Goal: Task Accomplishment & Management: Manage account settings

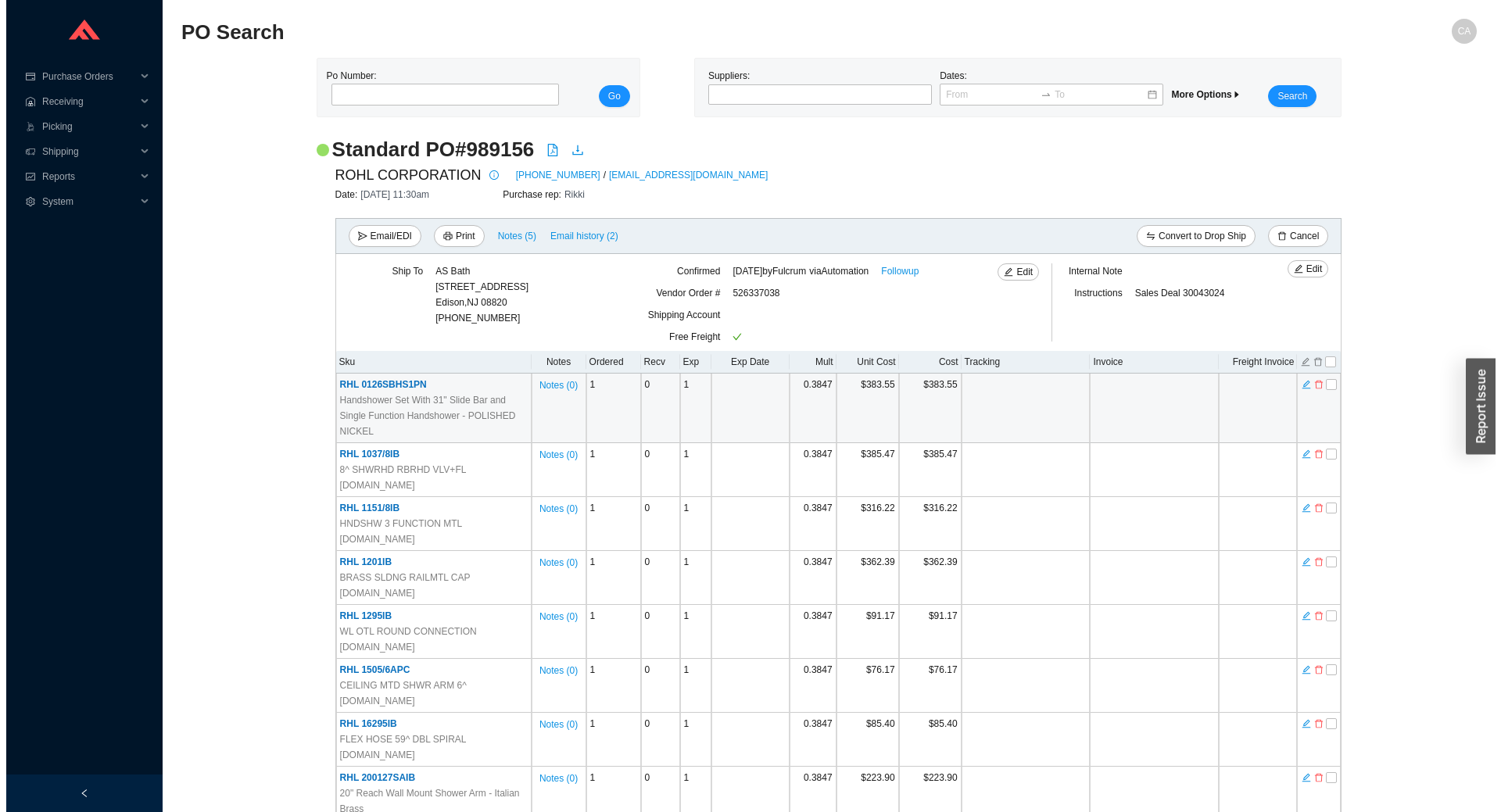
scroll to position [2188, 0]
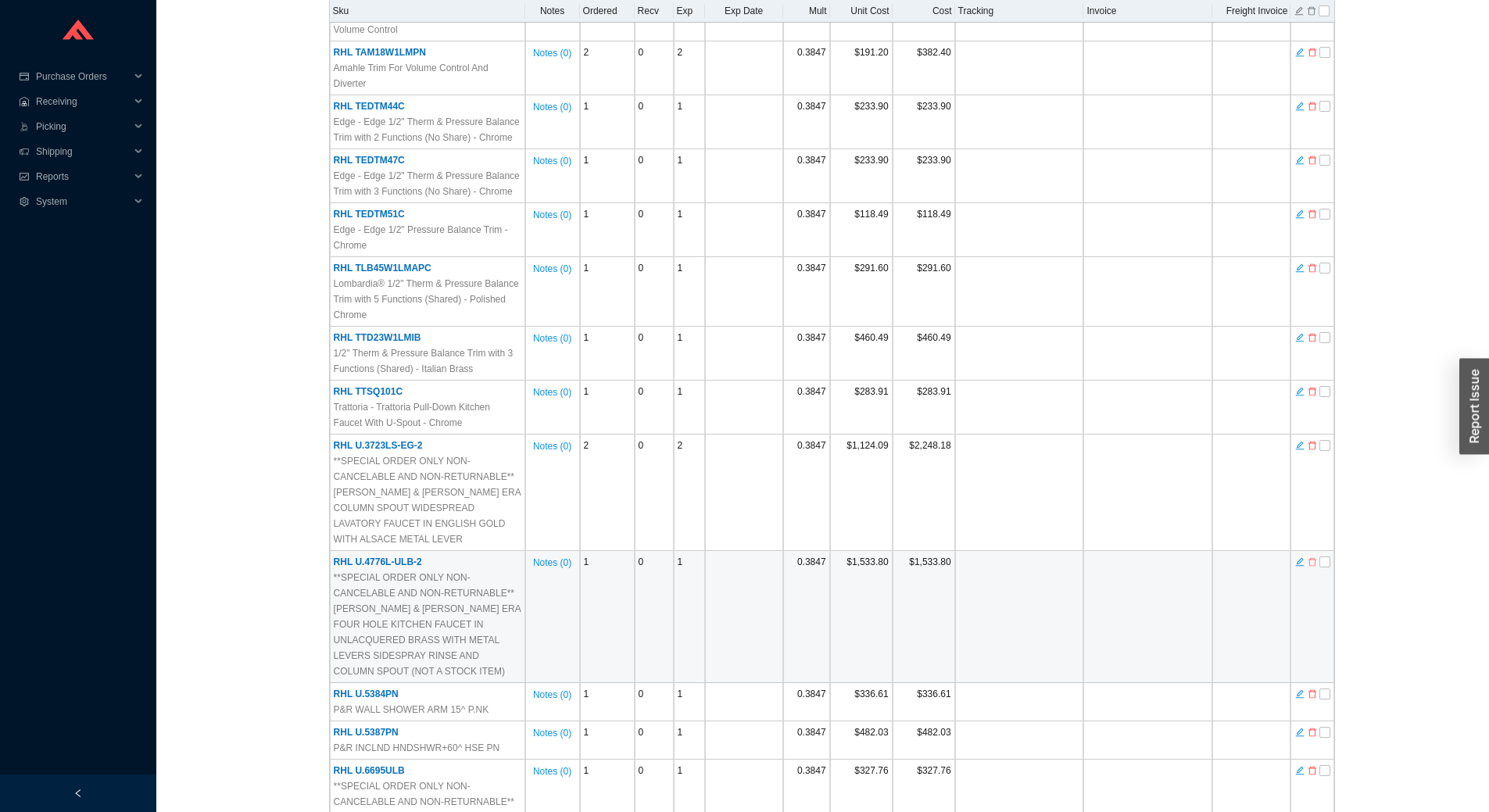
click at [1311, 556] on icon "delete" at bounding box center [1313, 562] width 10 height 11
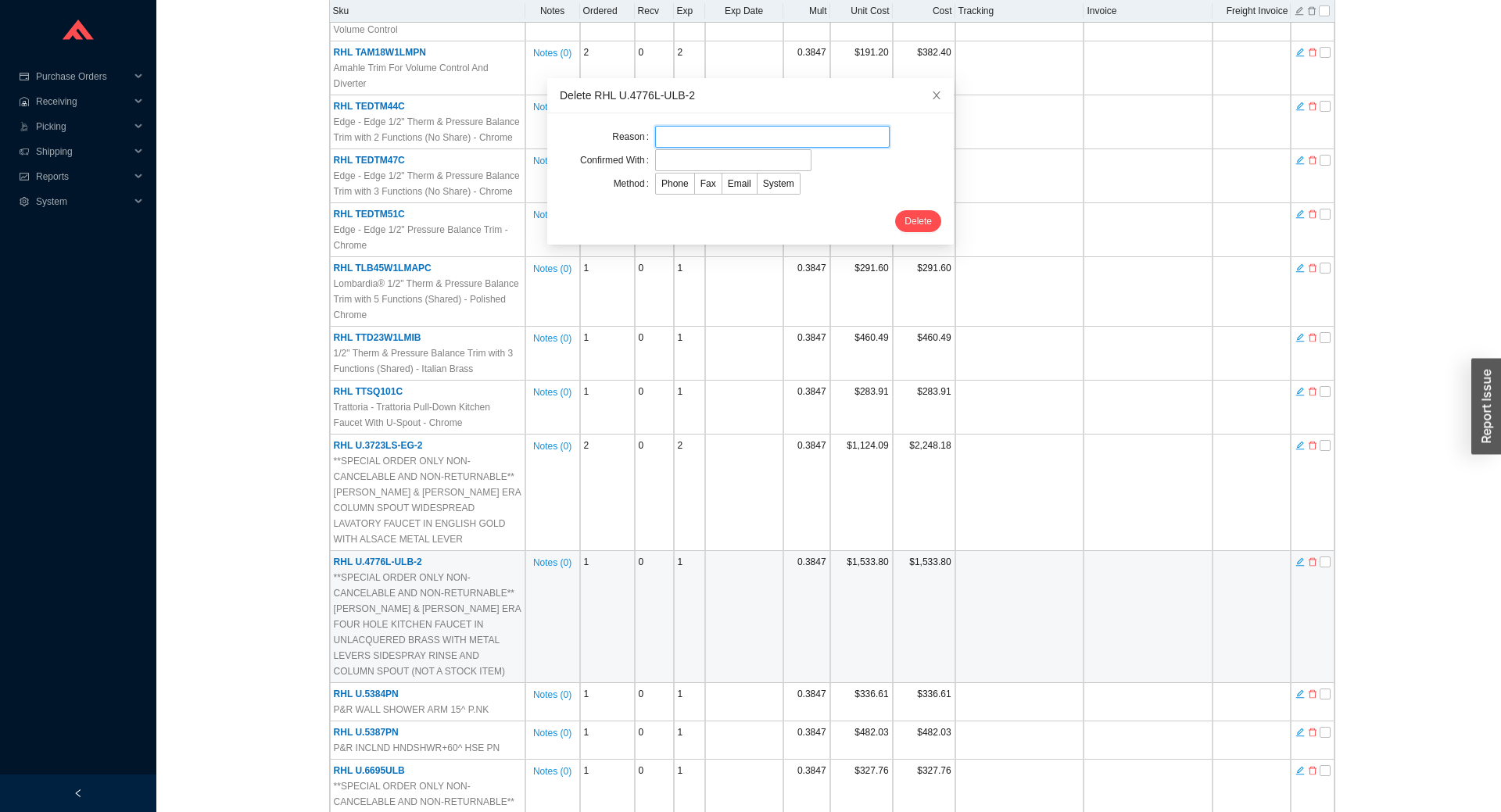
click at [725, 139] on input "text" at bounding box center [773, 137] width 235 height 22
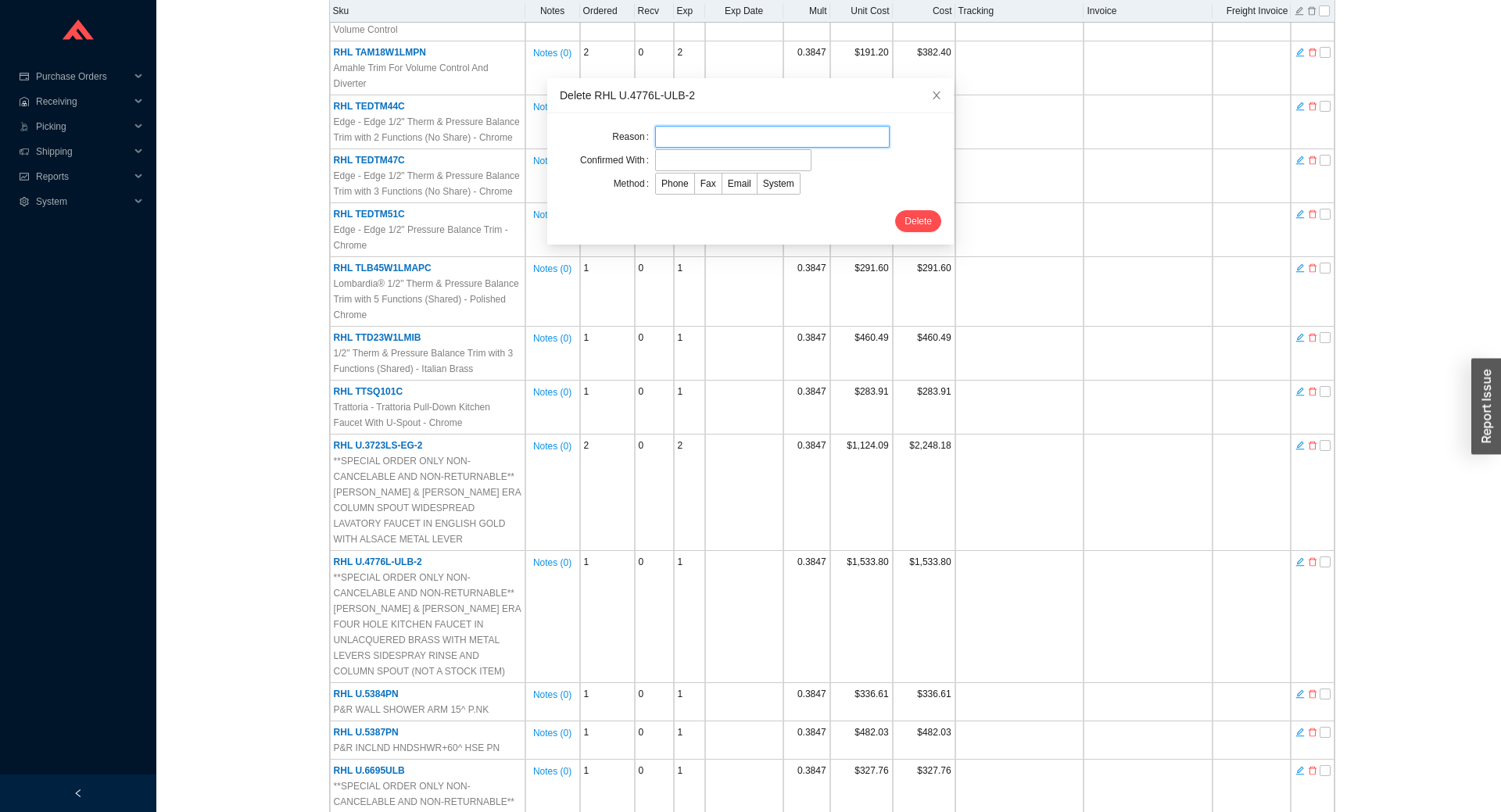
type input "Cancellation"
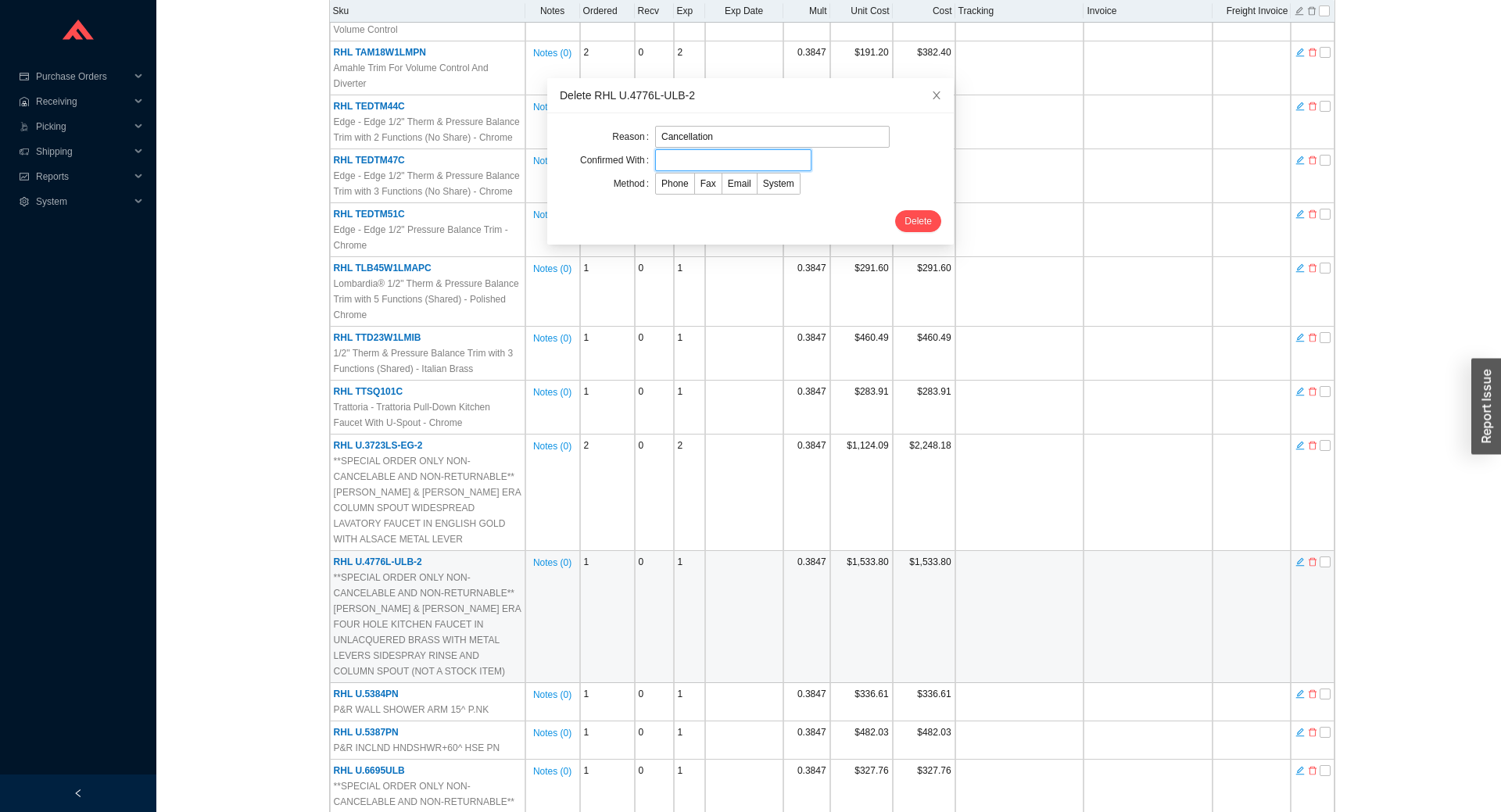
click at [694, 156] on input "text" at bounding box center [733, 160] width 156 height 22
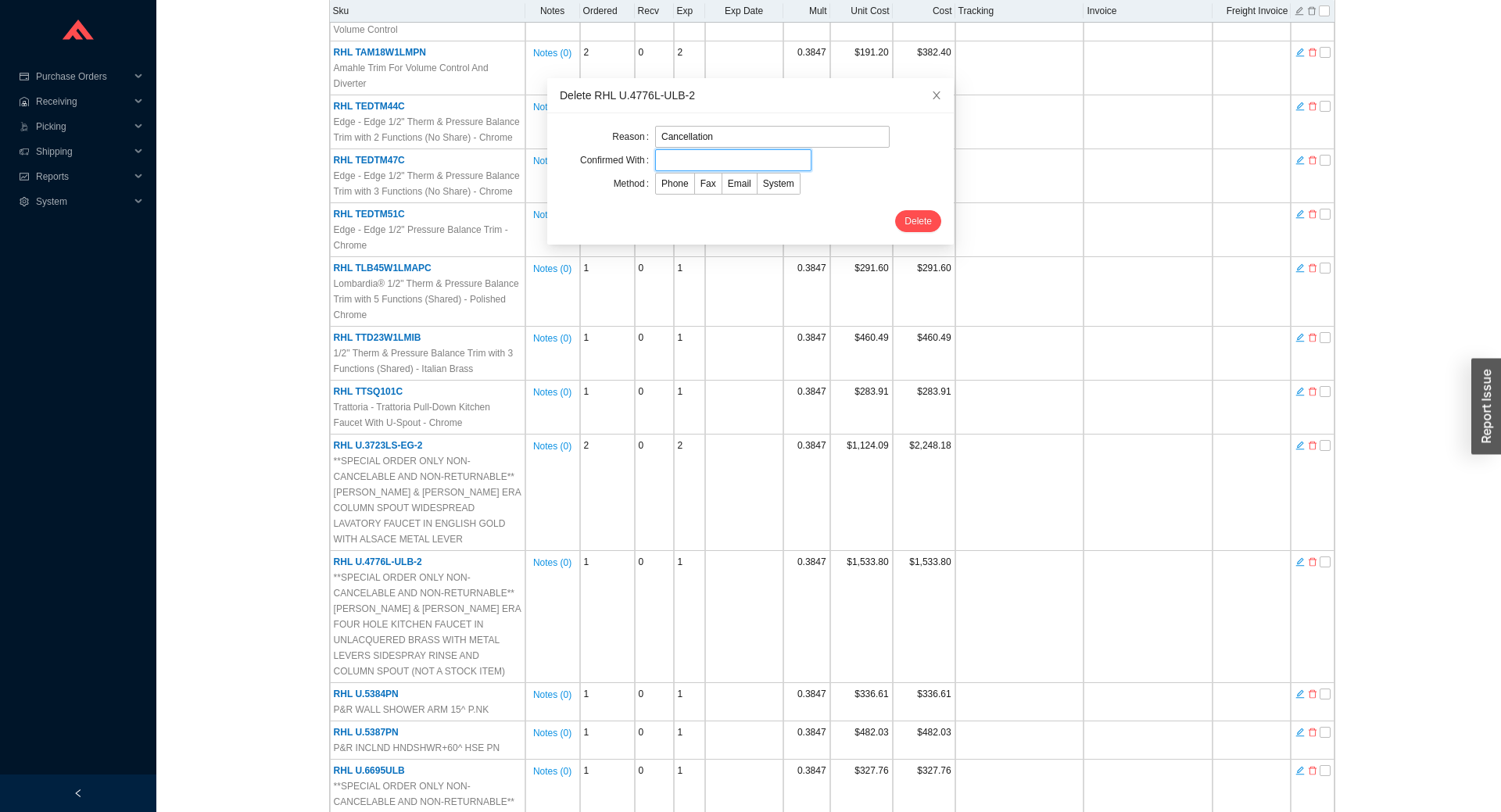
type input "Confirmation"
click at [728, 178] on span "Email" at bounding box center [739, 183] width 24 height 11
click at [722, 187] on input "Email" at bounding box center [722, 187] width 0 height 0
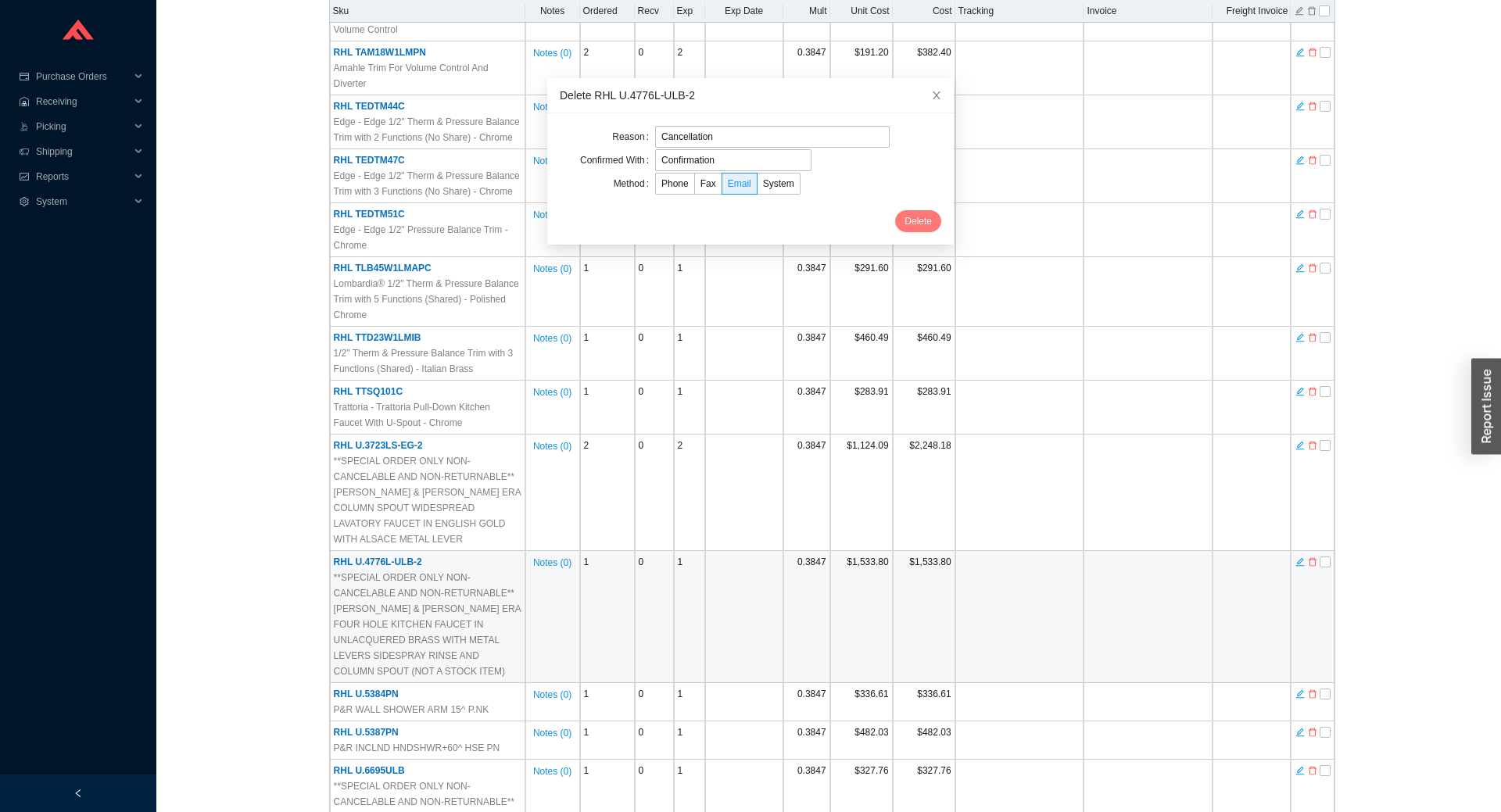
click at [910, 217] on span "Delete" at bounding box center [917, 221] width 27 height 16
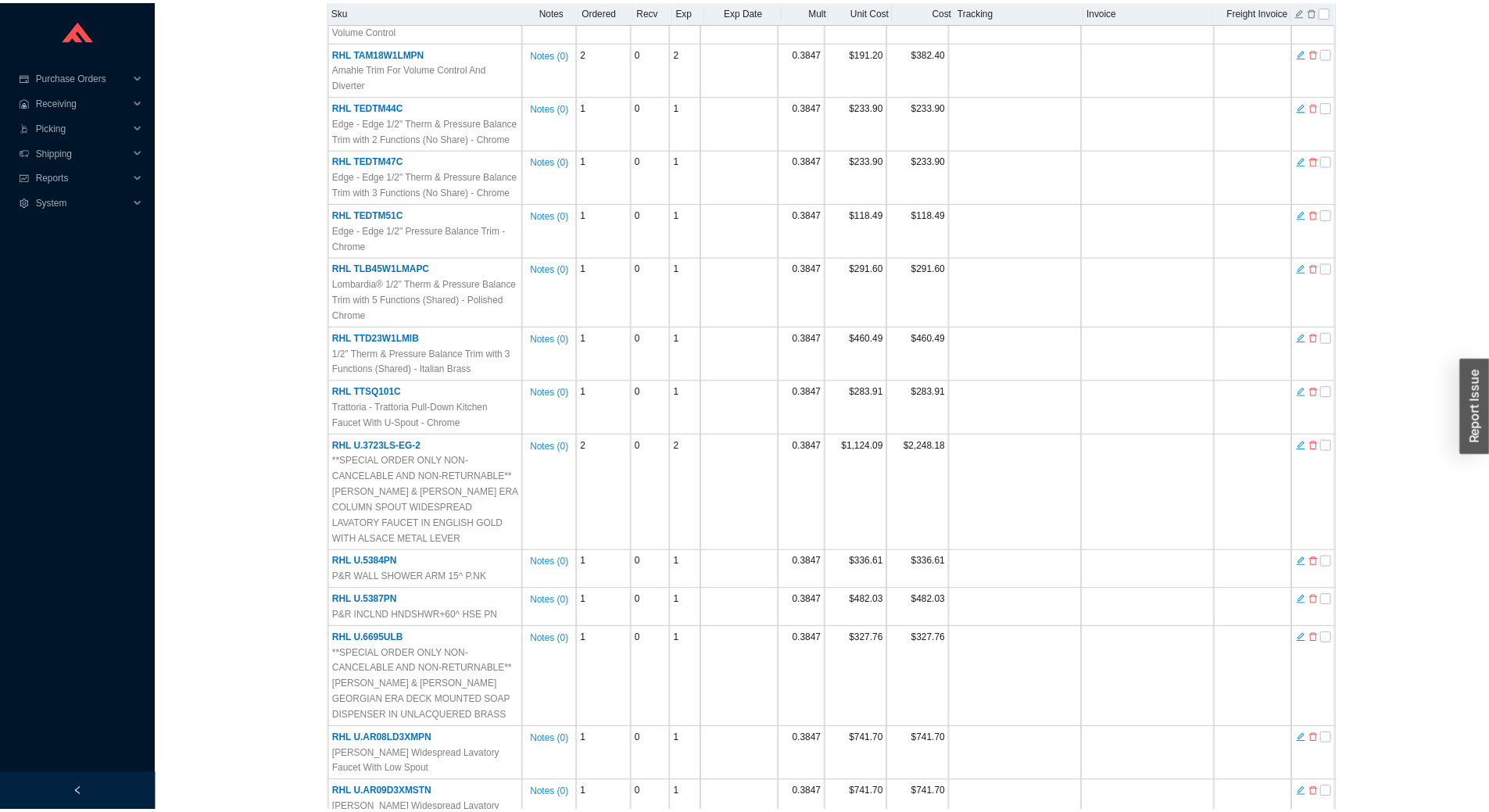
scroll to position [0, 0]
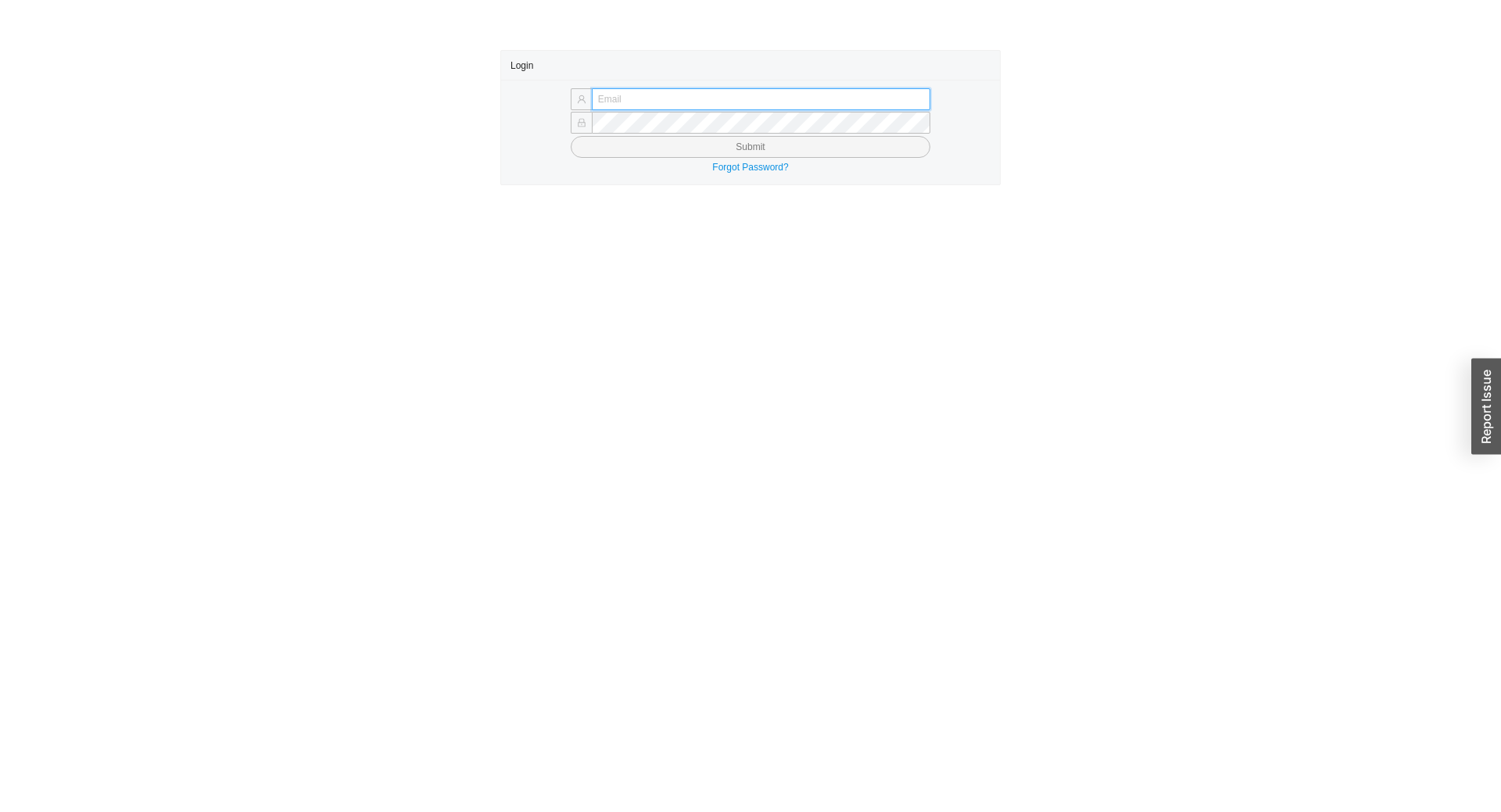
type input "chayaa@qualitybath.com"
click at [703, 151] on button "Submit" at bounding box center [750, 146] width 360 height 22
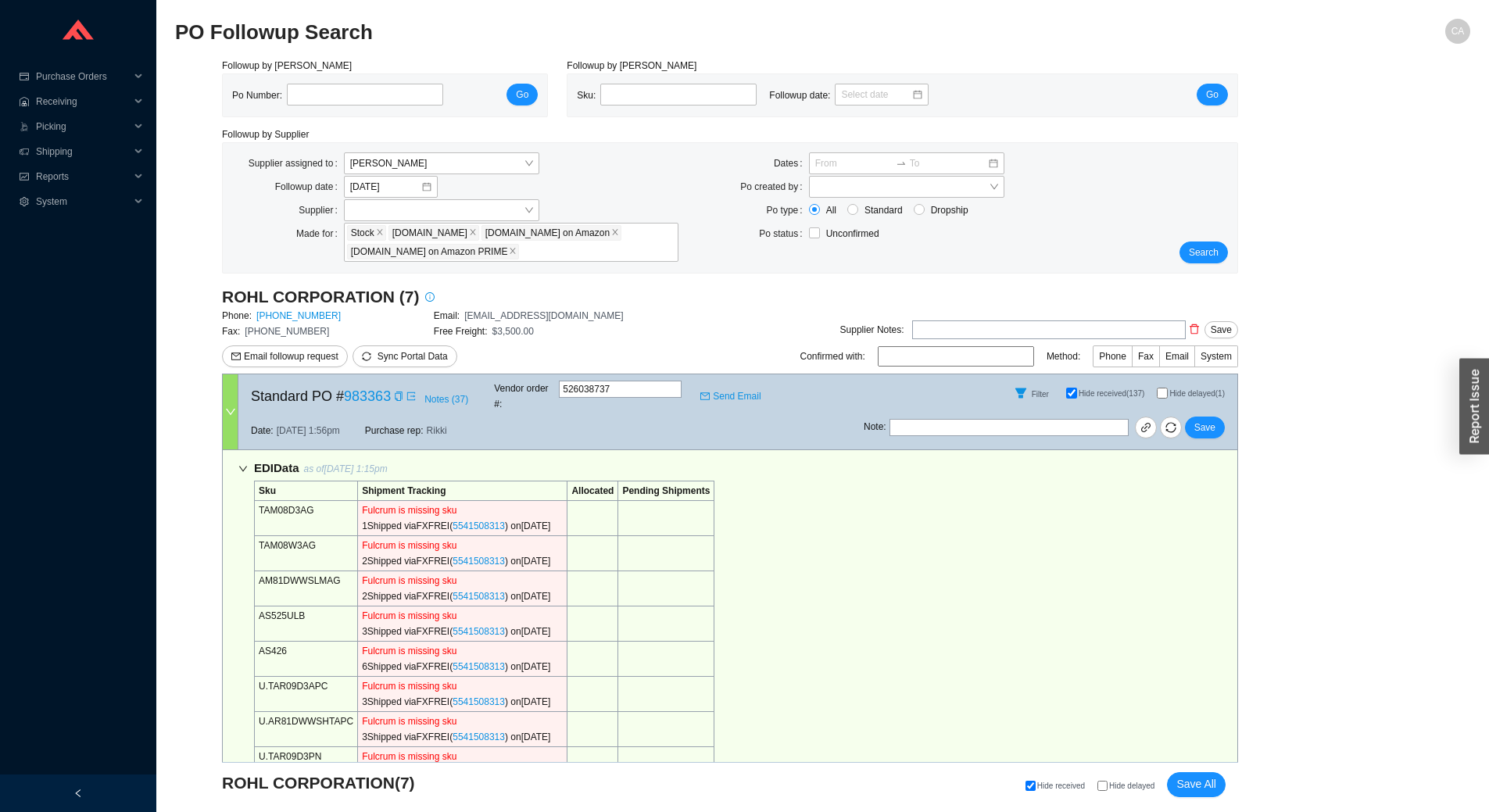
select select "2"
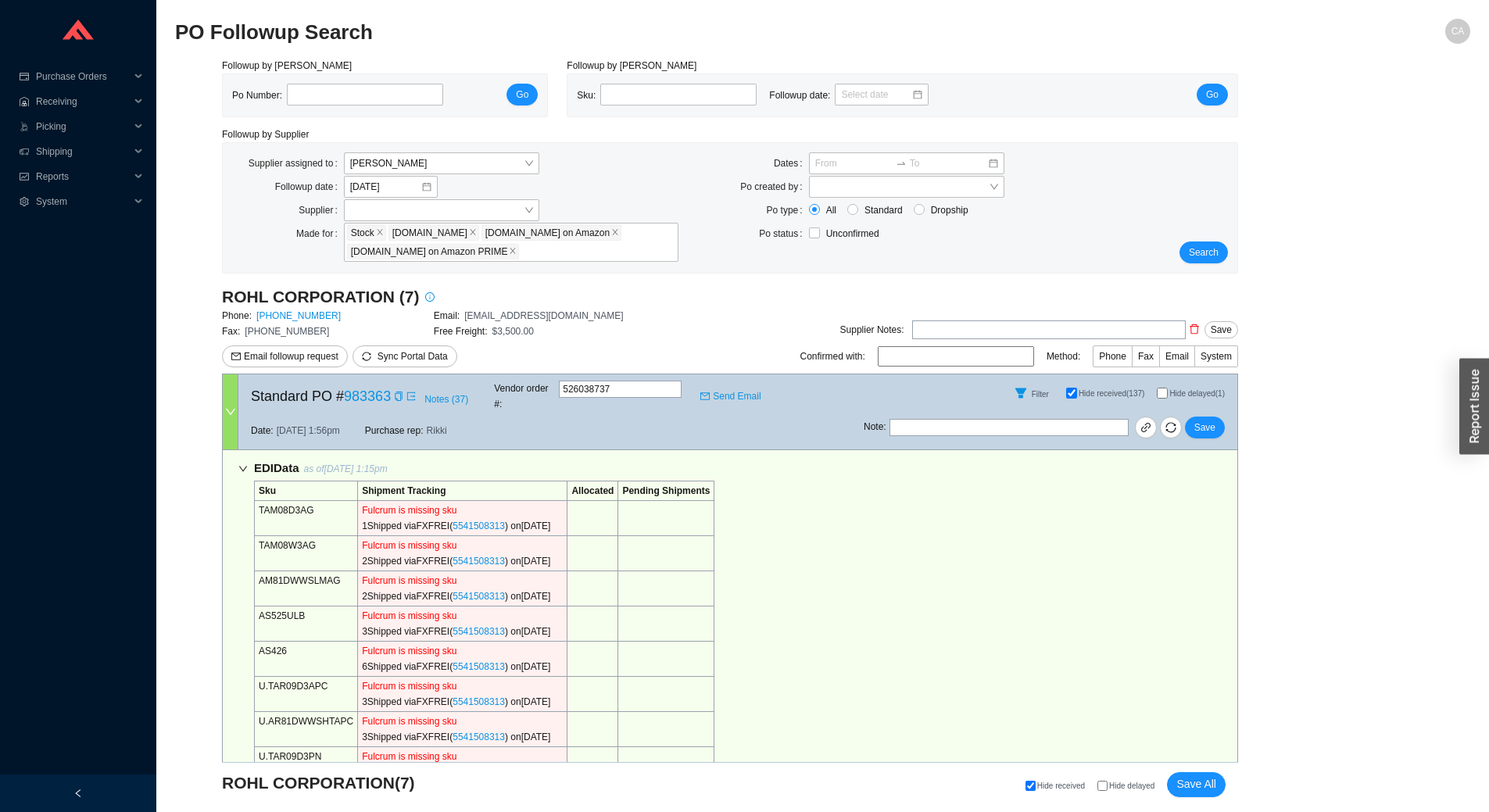
select select "2"
select select "10"
select select "2"
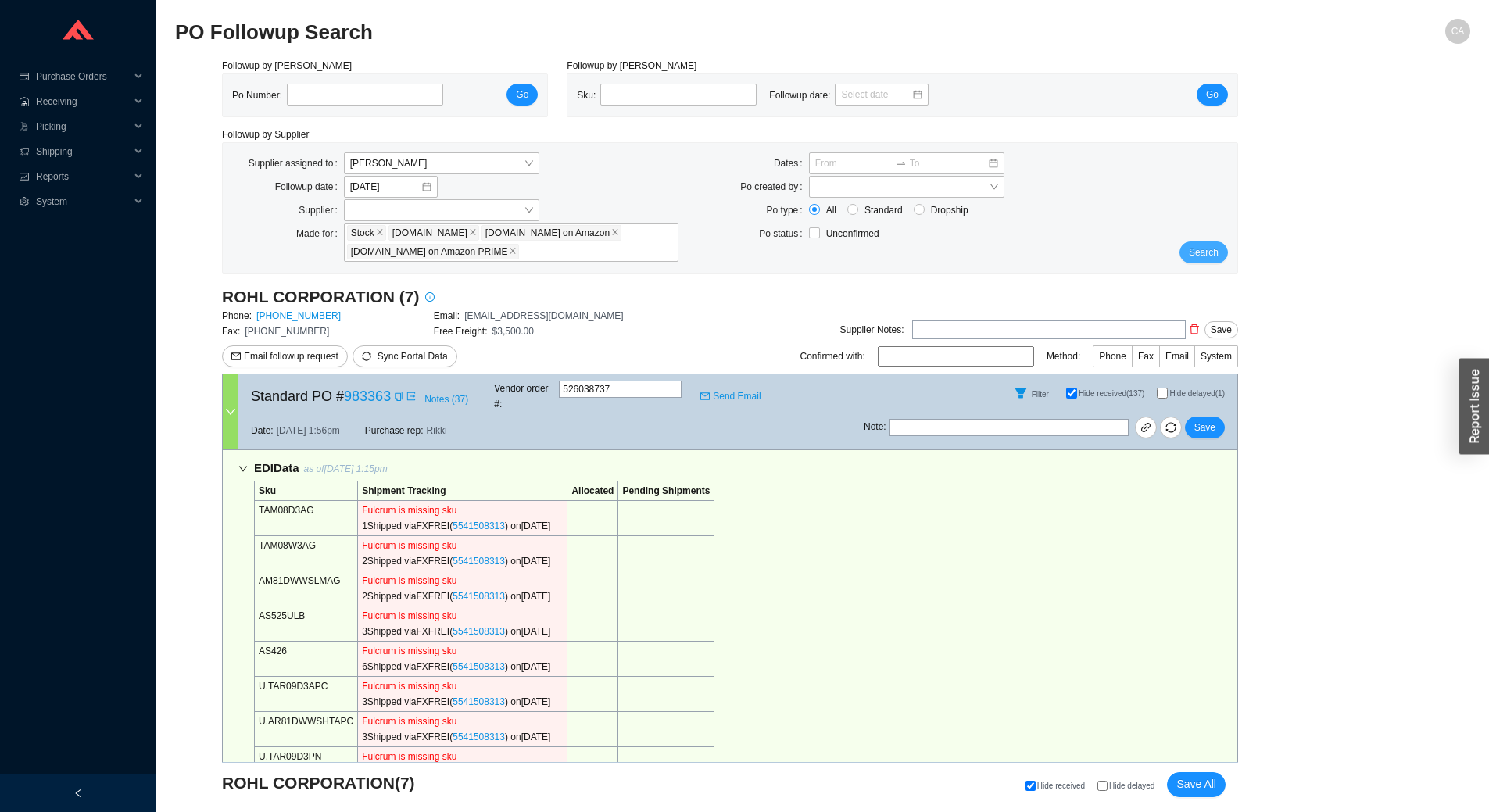
click at [1208, 252] on span "Search" at bounding box center [1204, 252] width 30 height 16
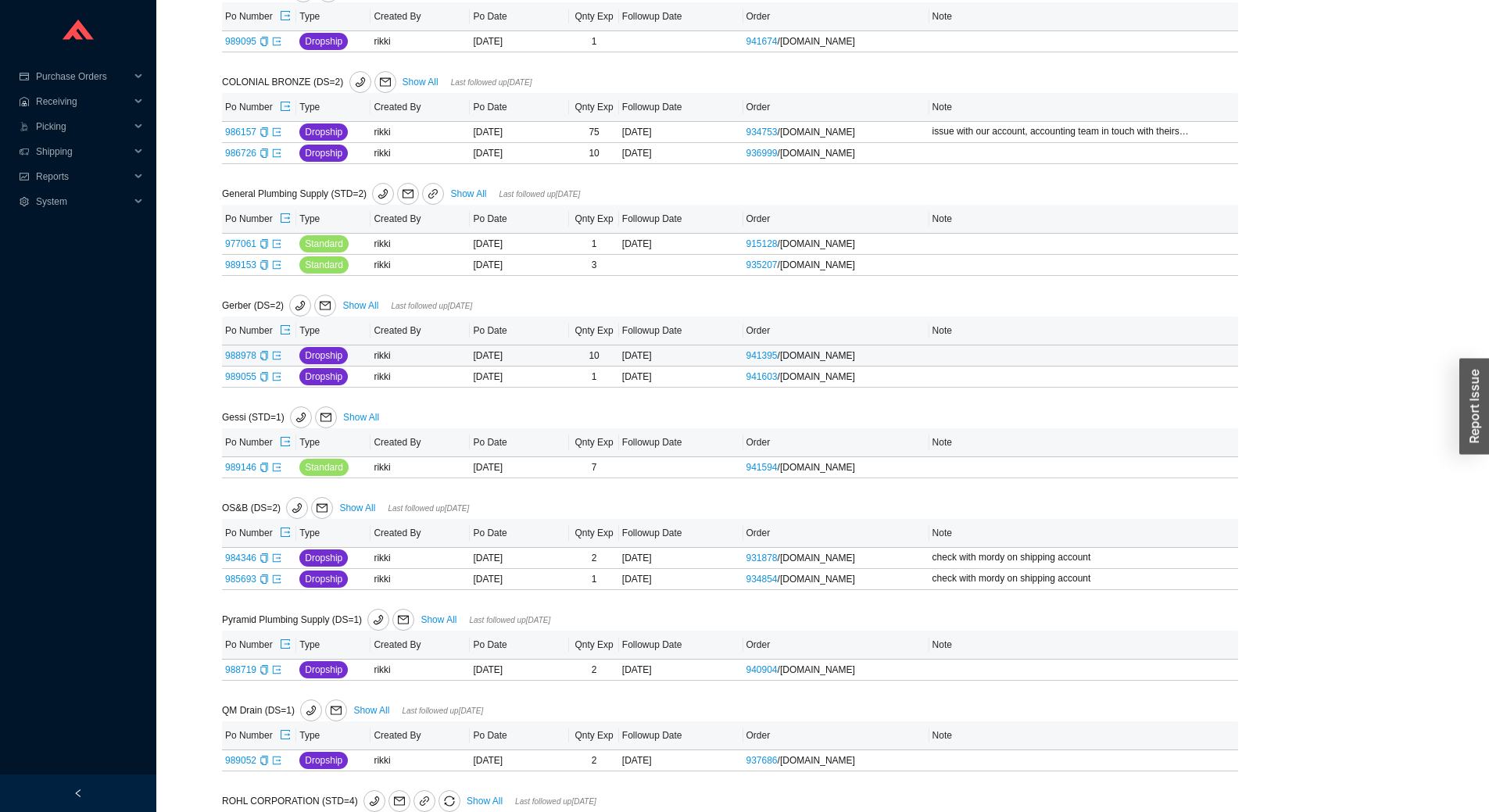
scroll to position [474, 0]
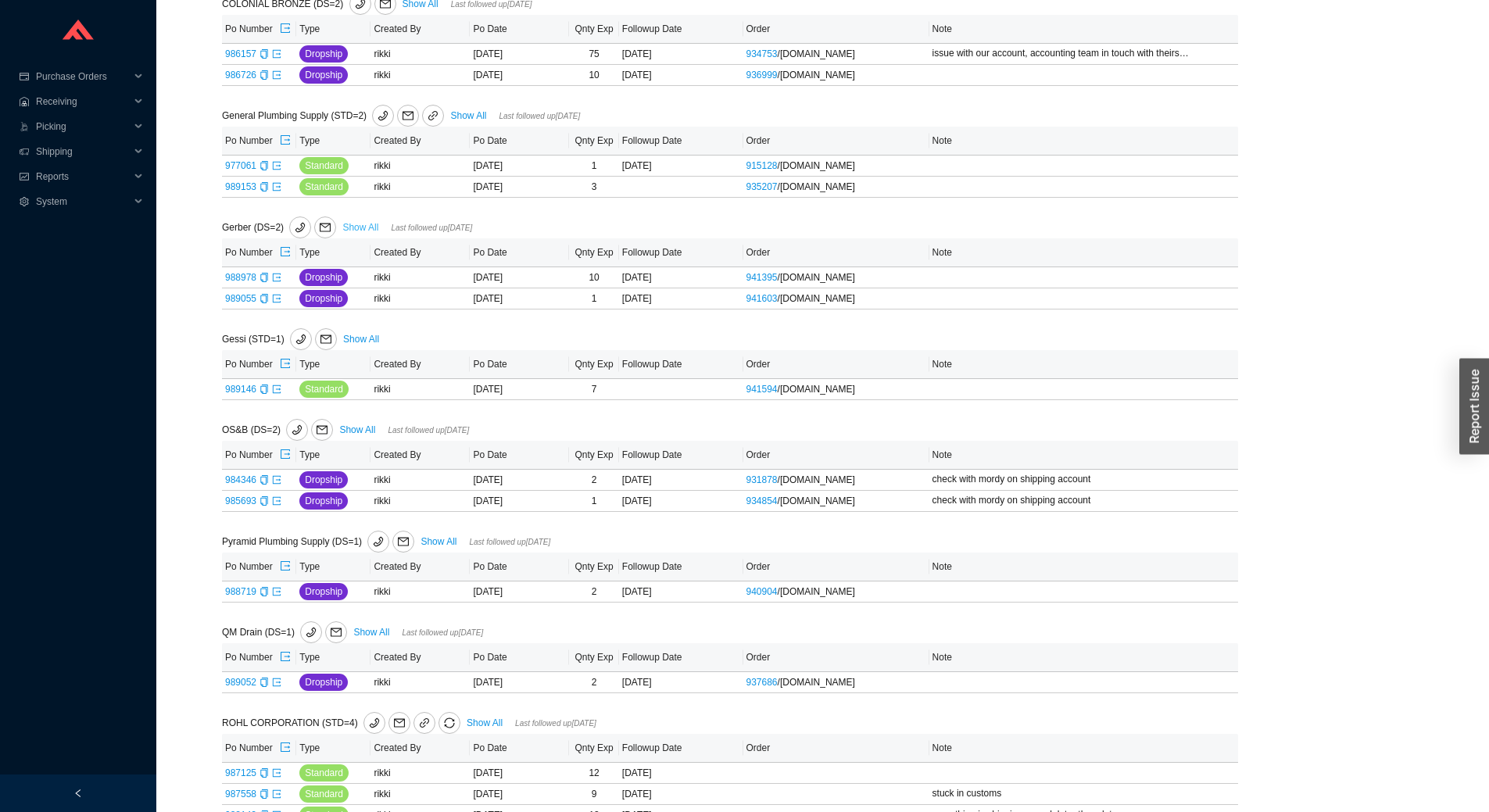
click at [366, 227] on link "Show All" at bounding box center [360, 227] width 36 height 11
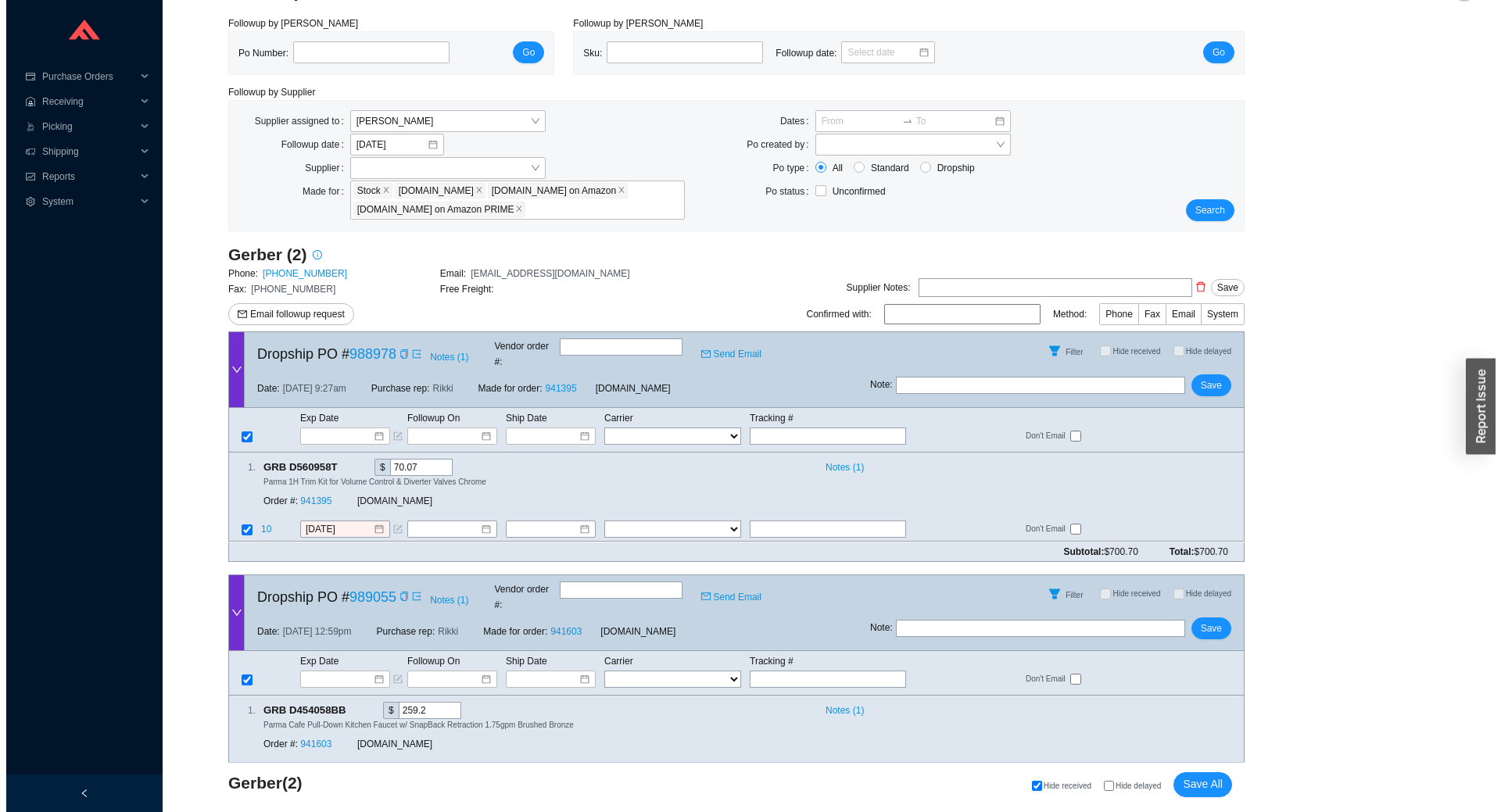
scroll to position [65, 0]
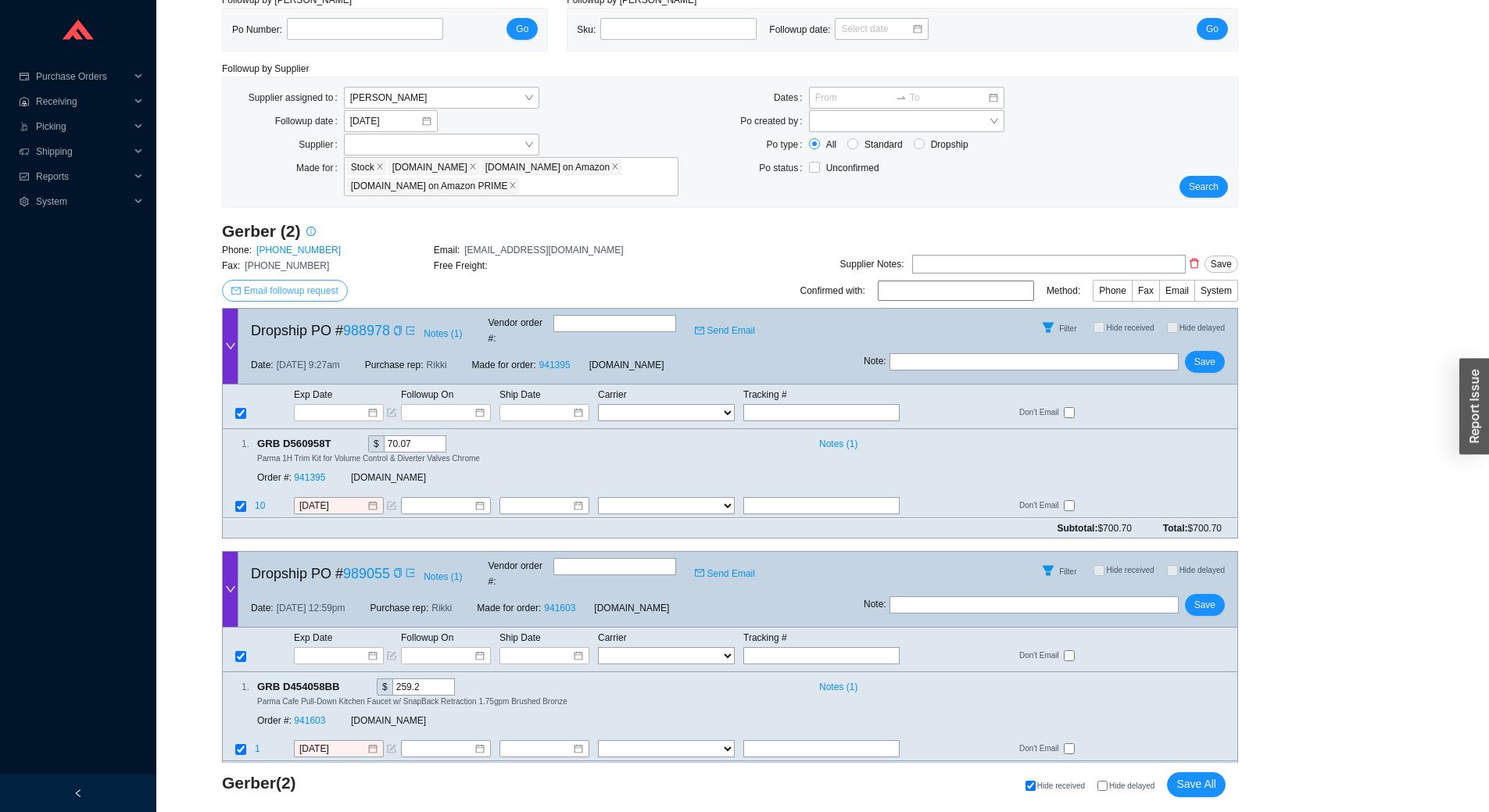
click at [316, 290] on span "Email followup request" at bounding box center [291, 291] width 94 height 16
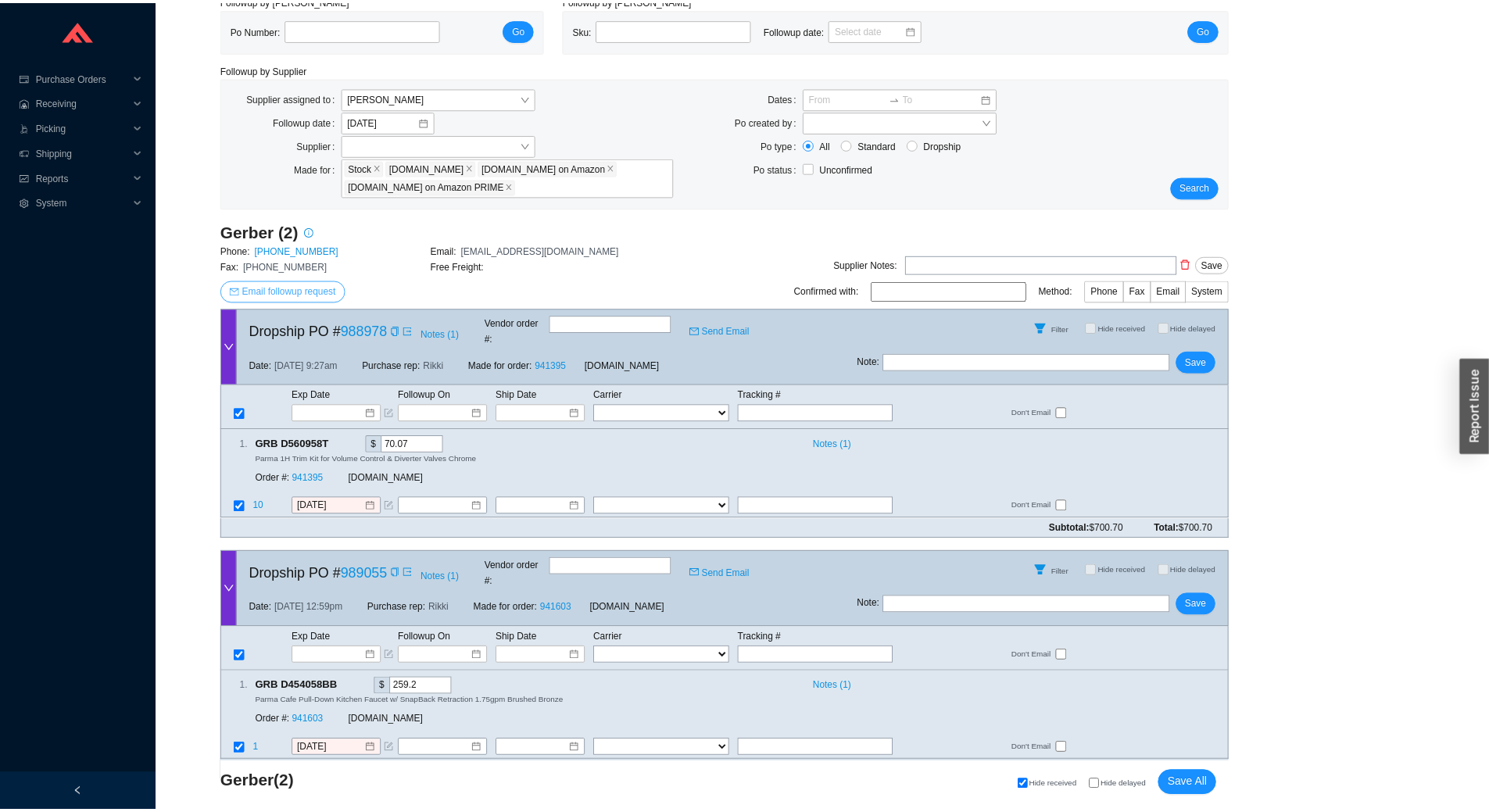
scroll to position [0, 0]
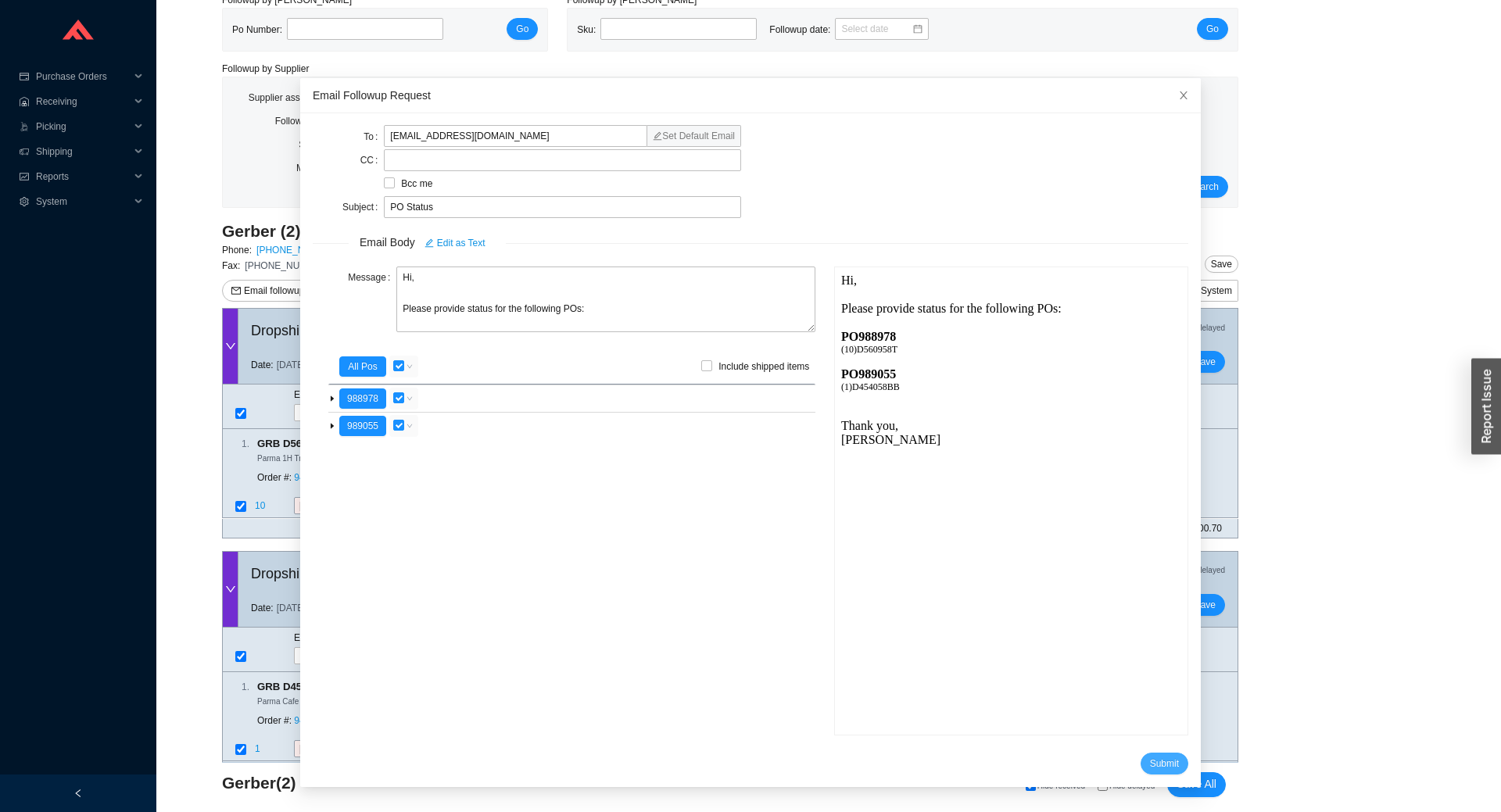
click at [1158, 766] on button "Submit" at bounding box center [1164, 763] width 48 height 22
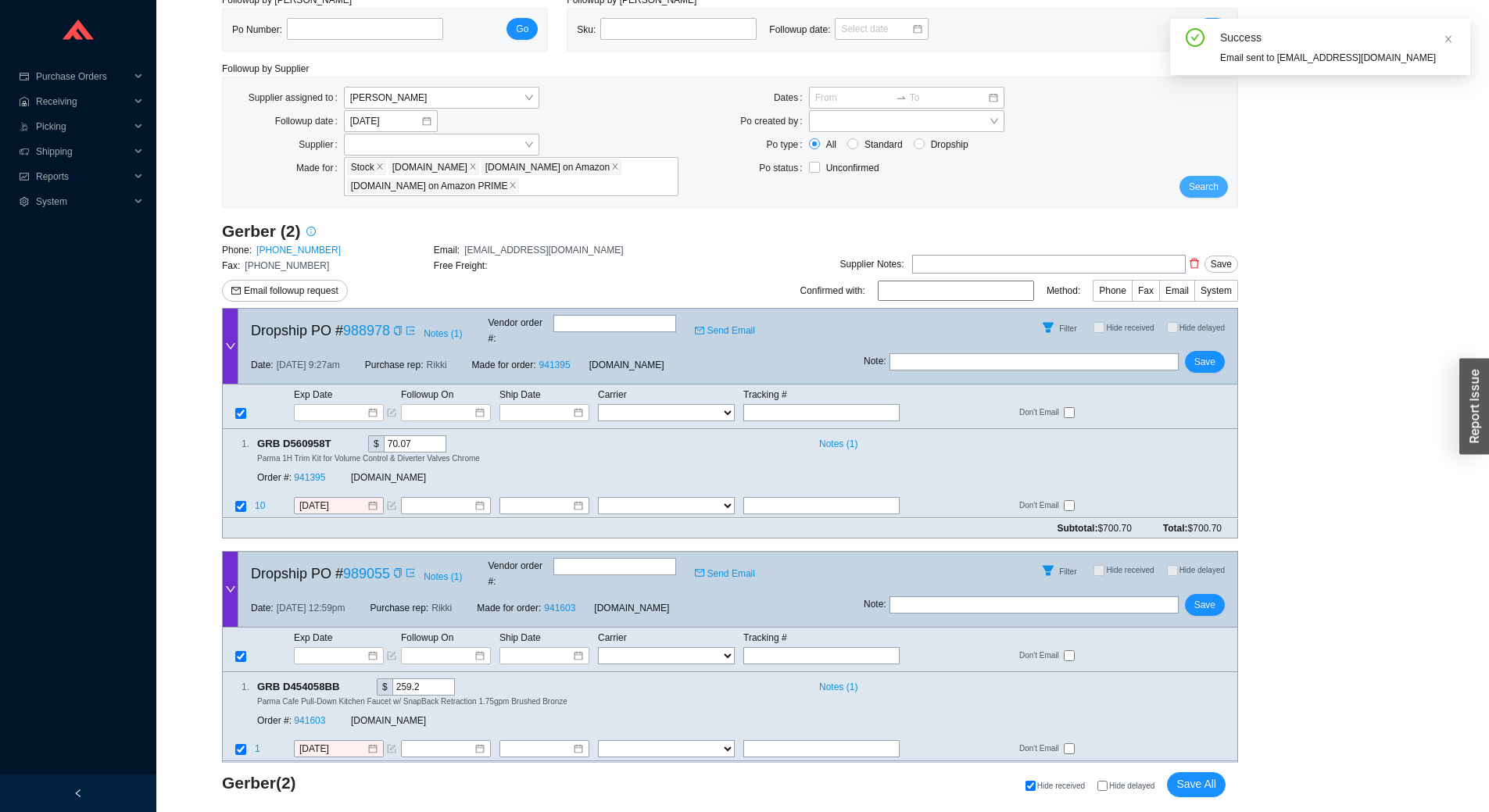
click at [1215, 189] on span "Search" at bounding box center [1204, 187] width 30 height 16
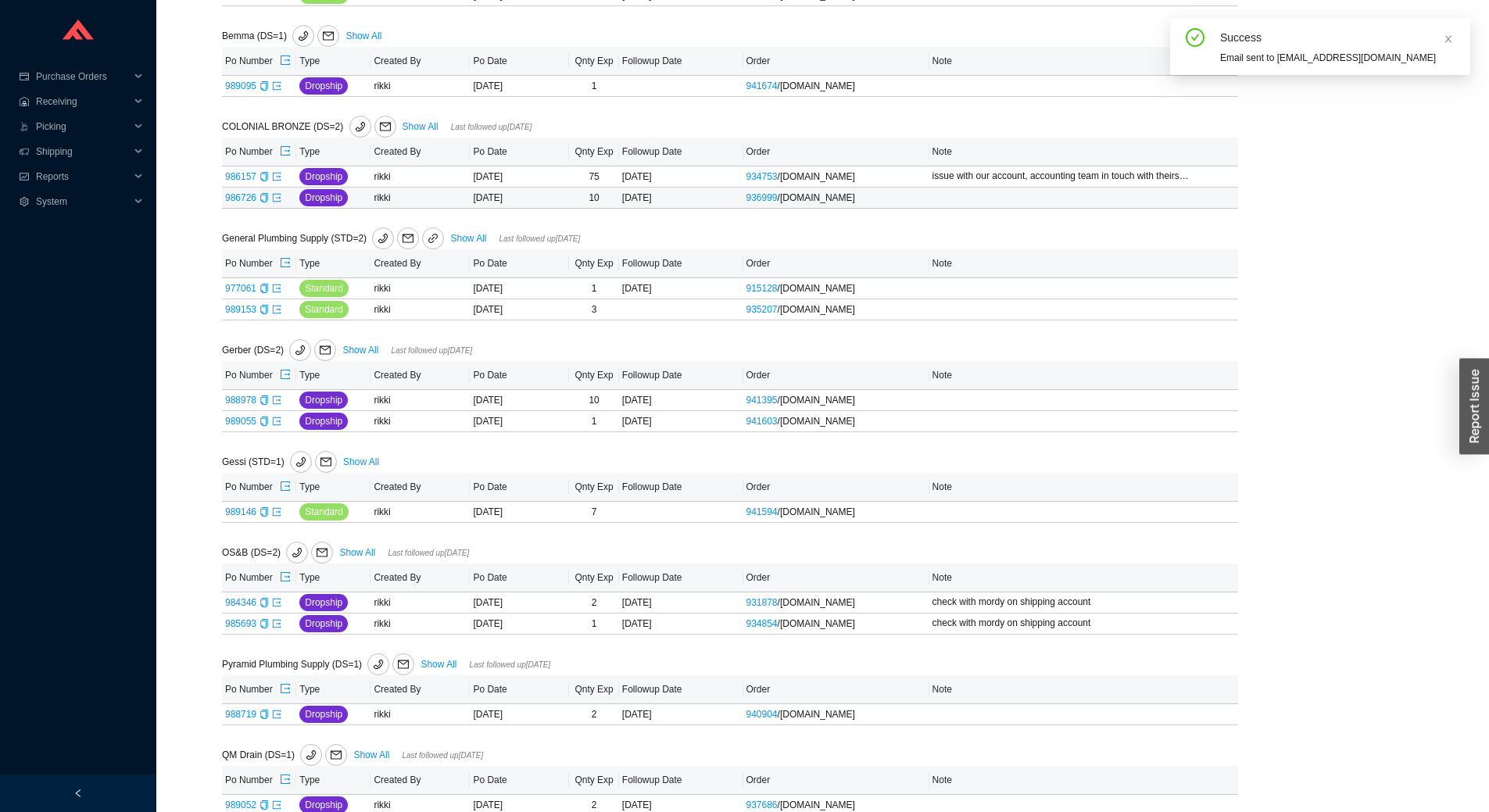
scroll to position [709, 0]
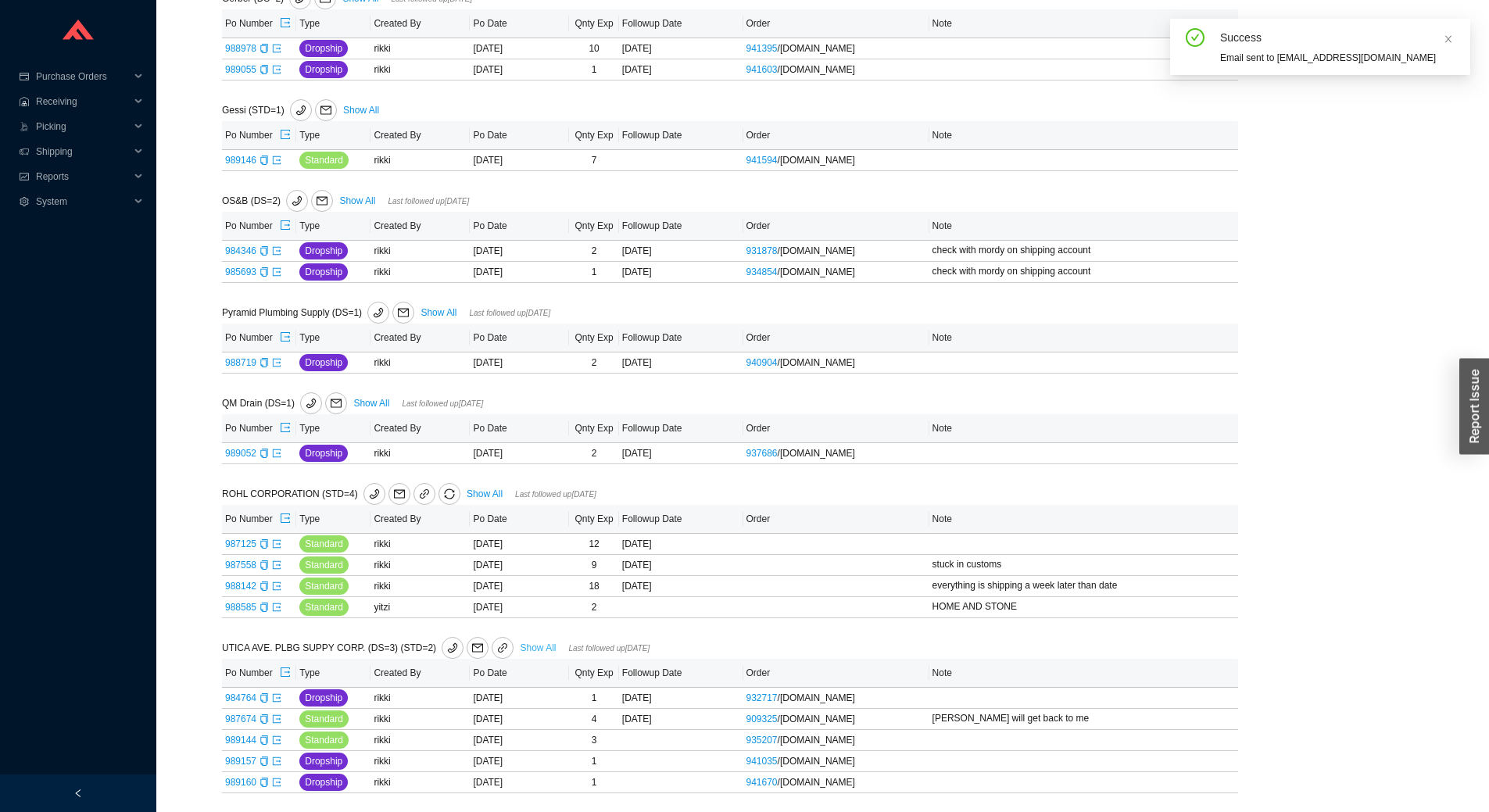
click at [529, 643] on link "Show All" at bounding box center [537, 648] width 36 height 11
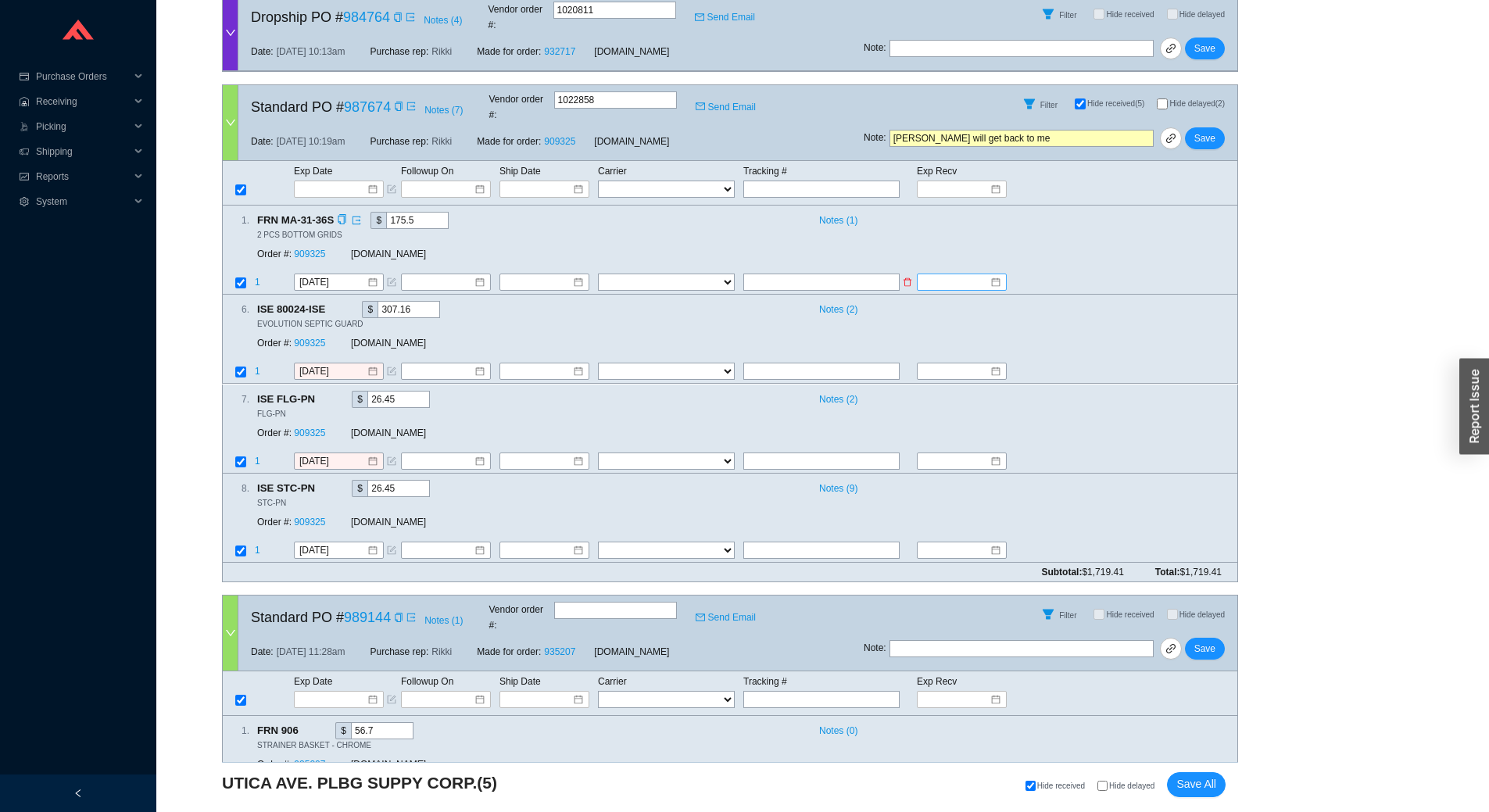
scroll to position [802, 0]
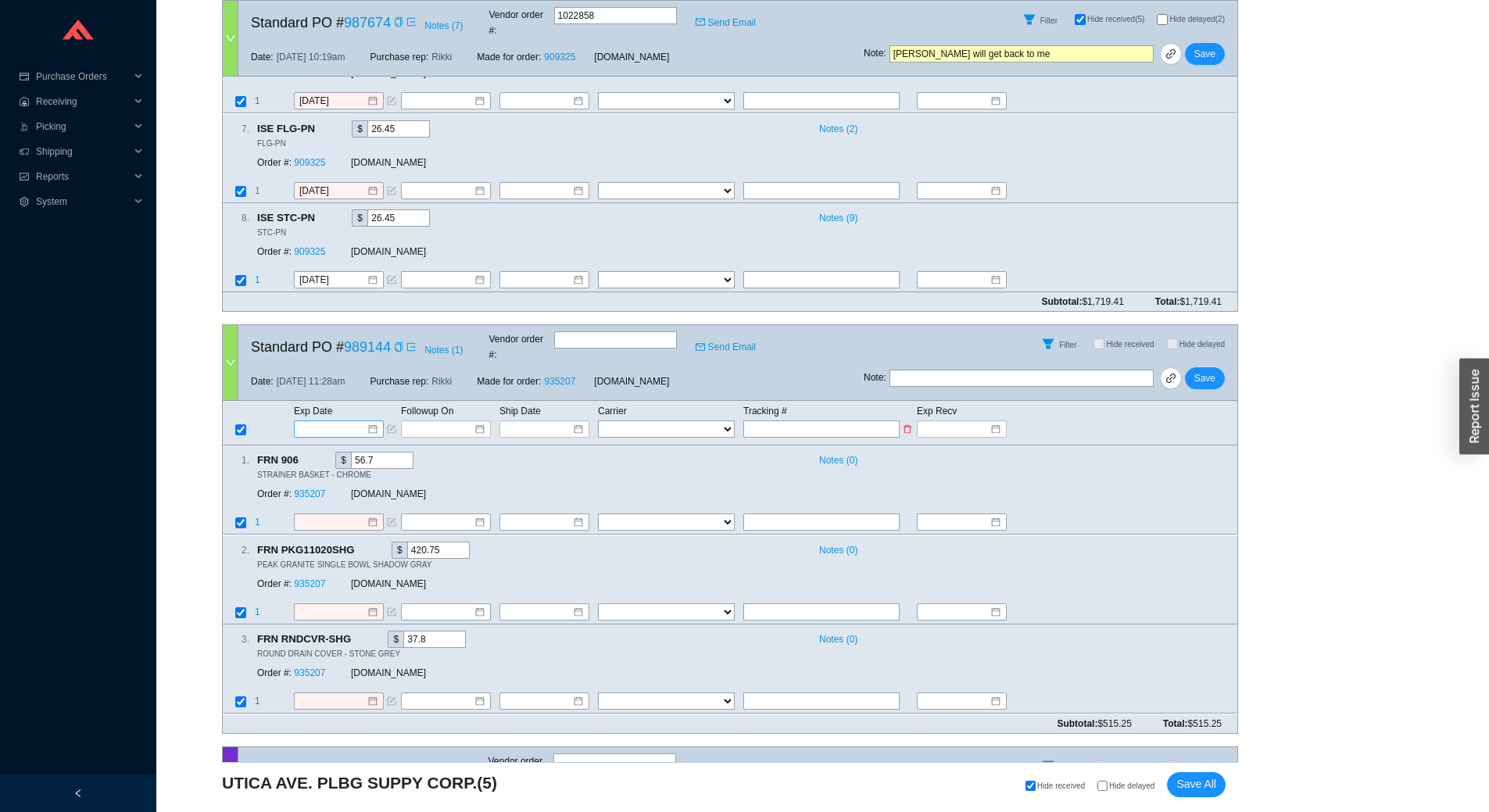
click at [354, 421] on input at bounding box center [333, 429] width 66 height 16
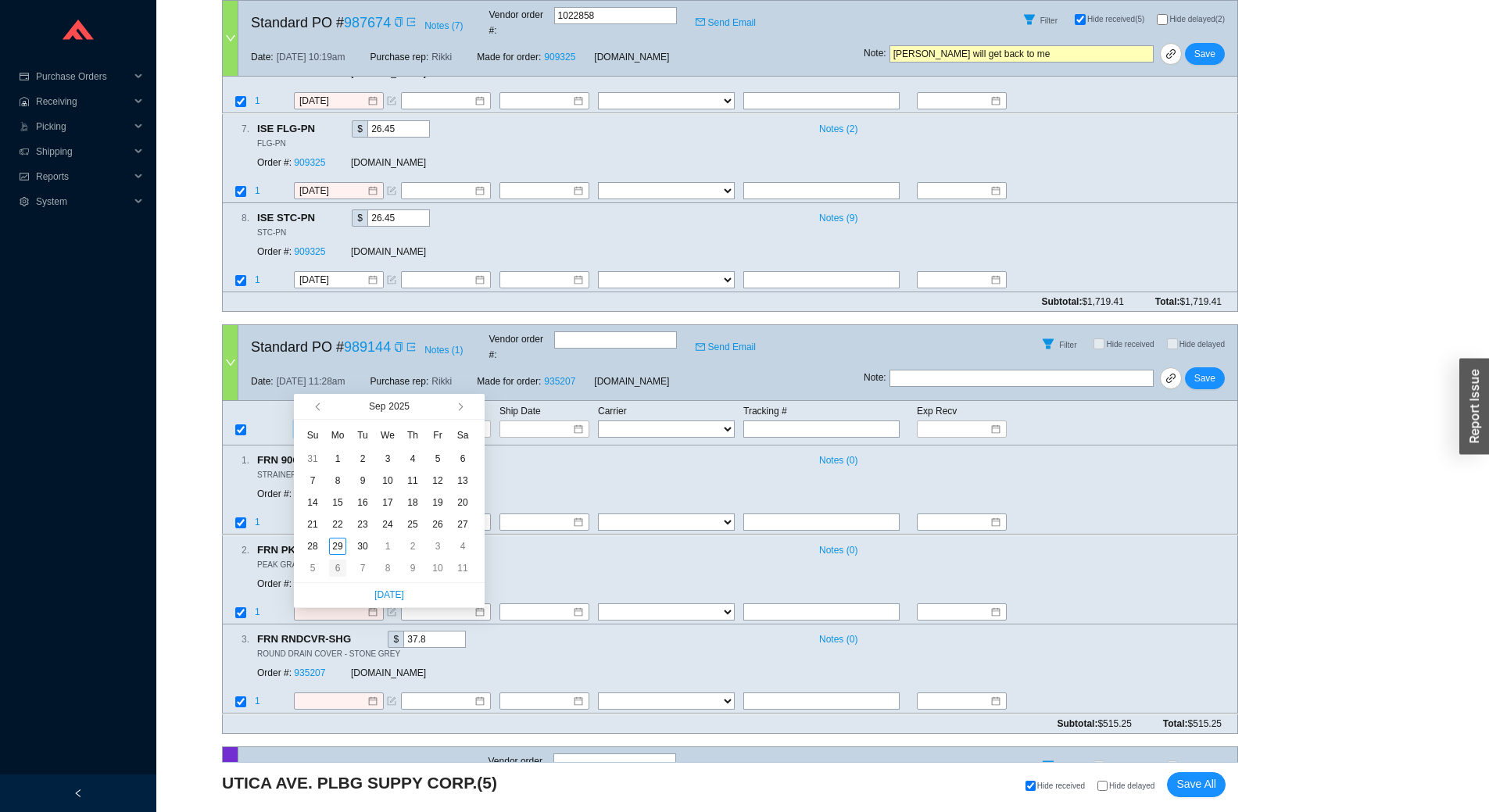
type input "10/6/2025"
type input "[DATE]"
click at [456, 412] on button "button" at bounding box center [459, 406] width 15 height 25
type input "10/20/2025"
click at [337, 522] on div "20" at bounding box center [337, 524] width 17 height 17
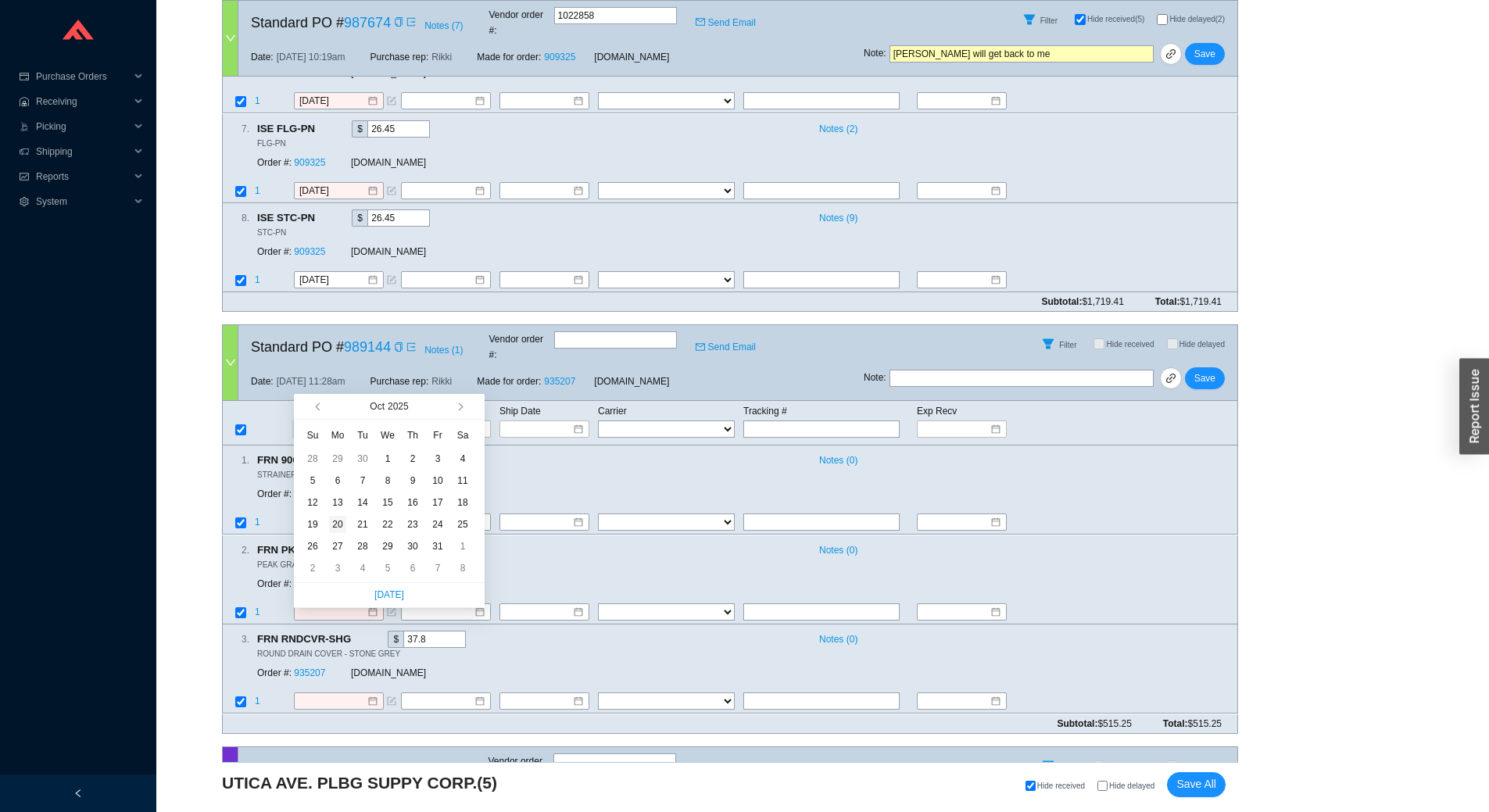
type input "10/20/2025"
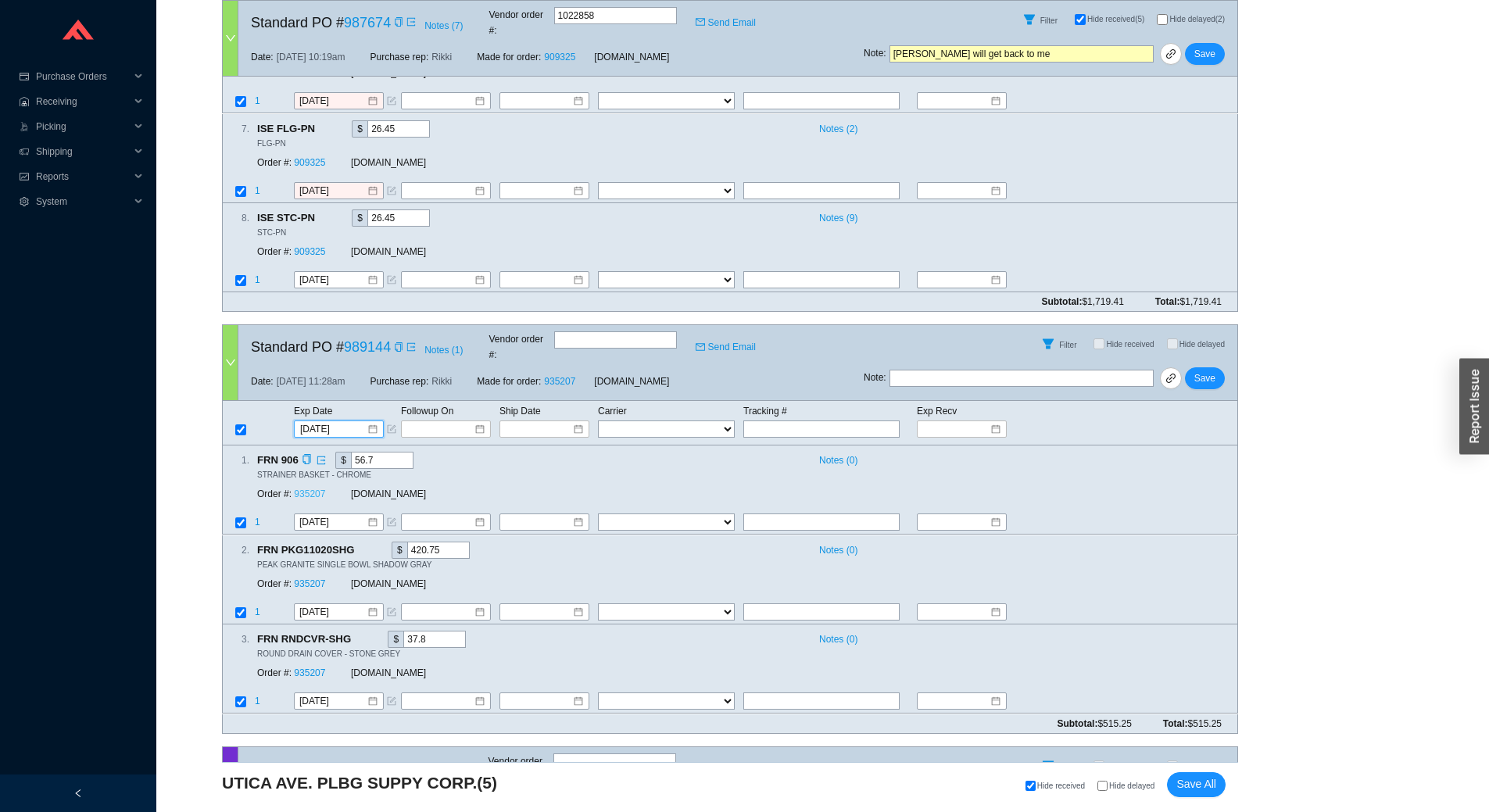
click at [309, 489] on link "935207" at bounding box center [309, 495] width 31 height 11
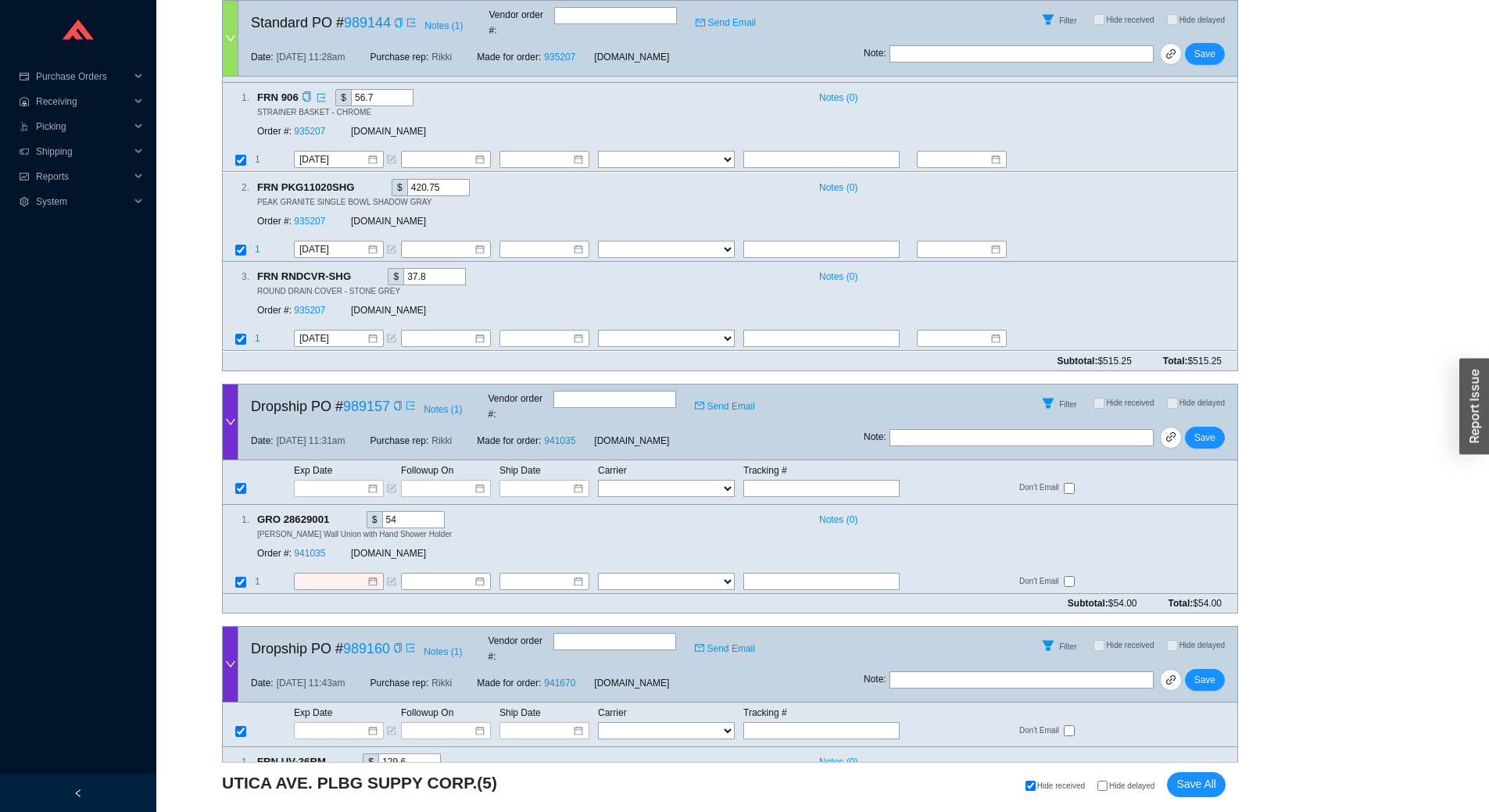
scroll to position [1193, 0]
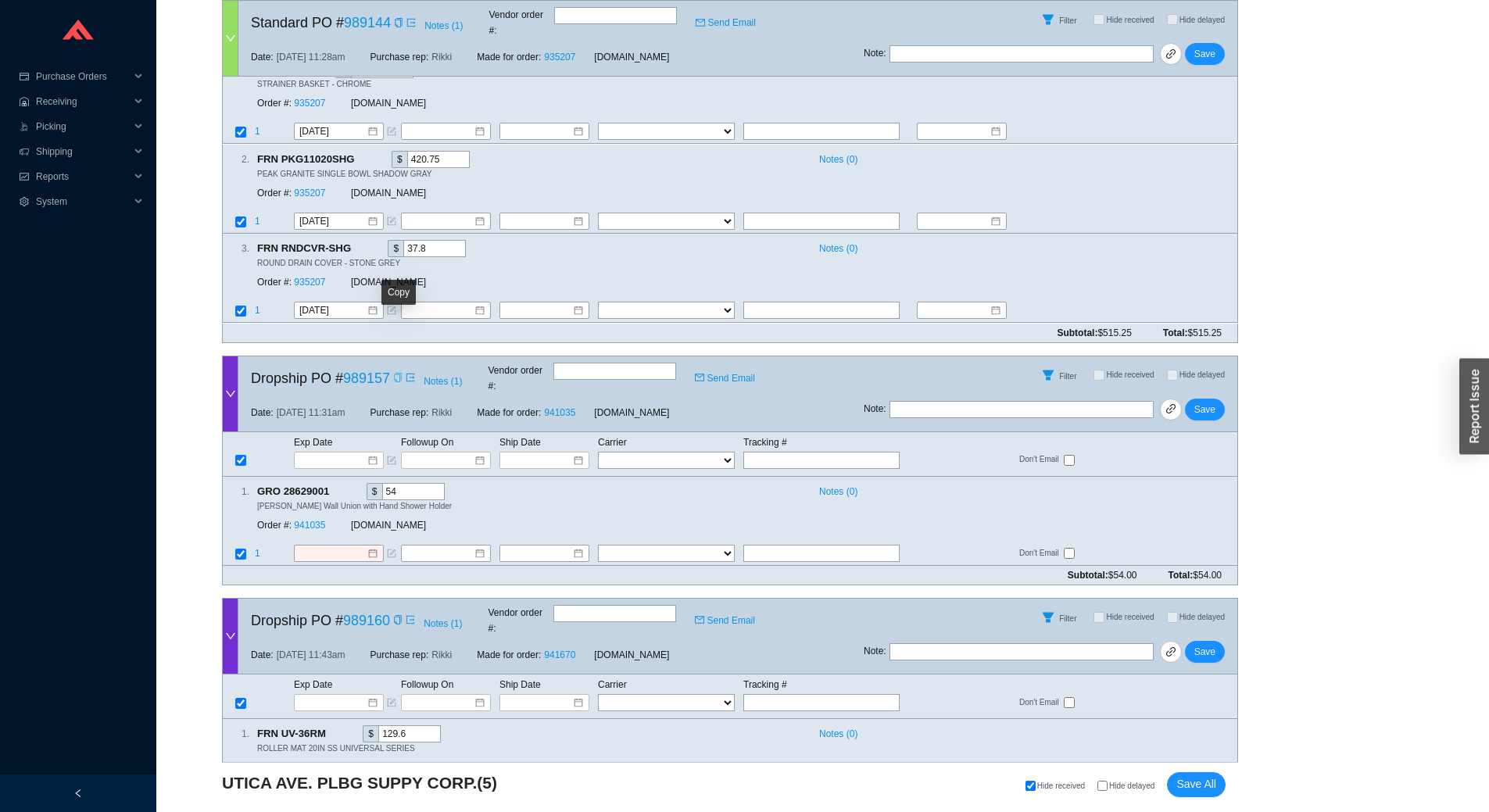
click at [396, 373] on icon "copy" at bounding box center [398, 377] width 7 height 10
click at [348, 546] on input at bounding box center [333, 554] width 67 height 16
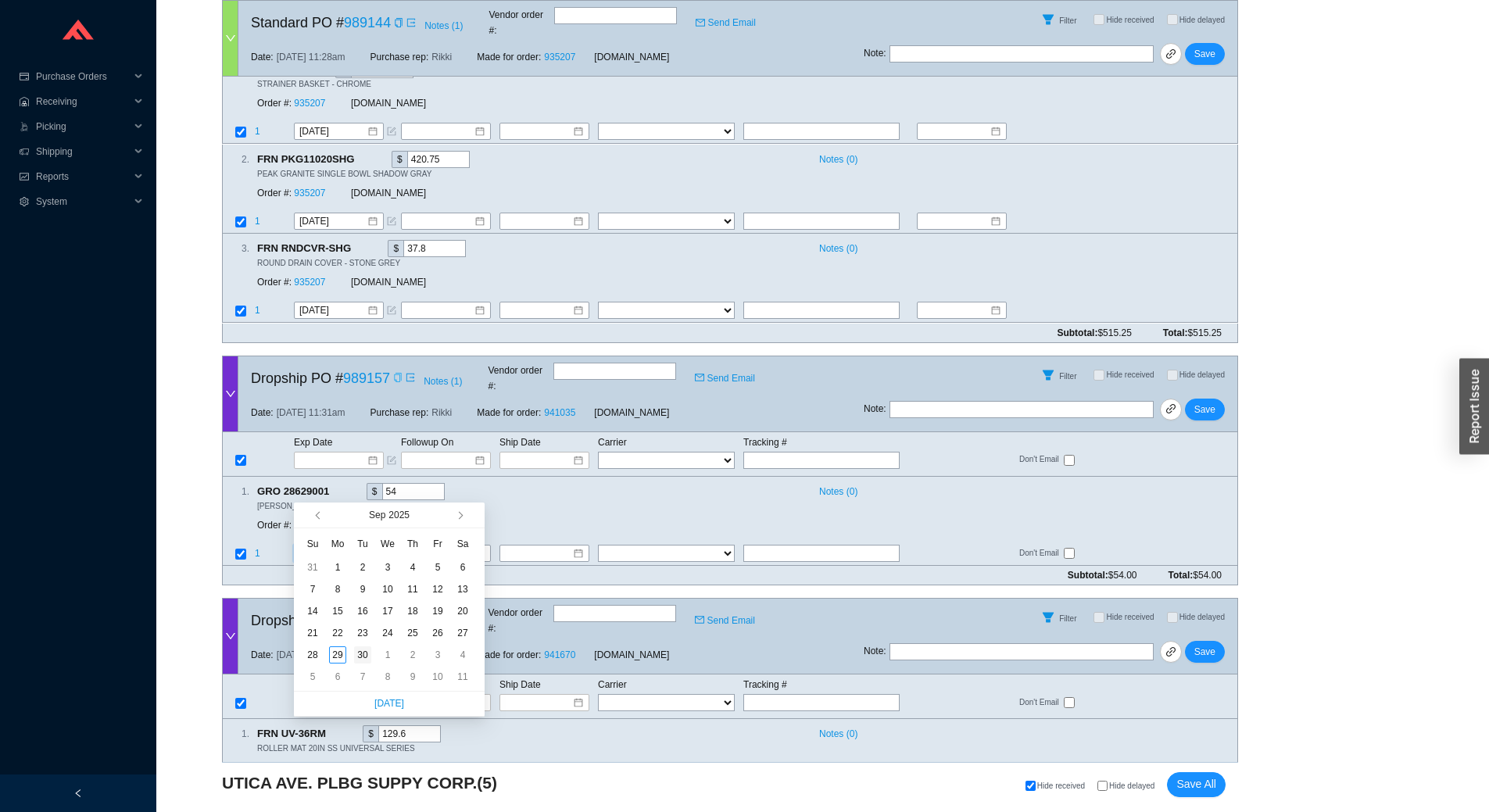
type input "[DATE]"
click at [373, 652] on td "30" at bounding box center [363, 654] width 25 height 22
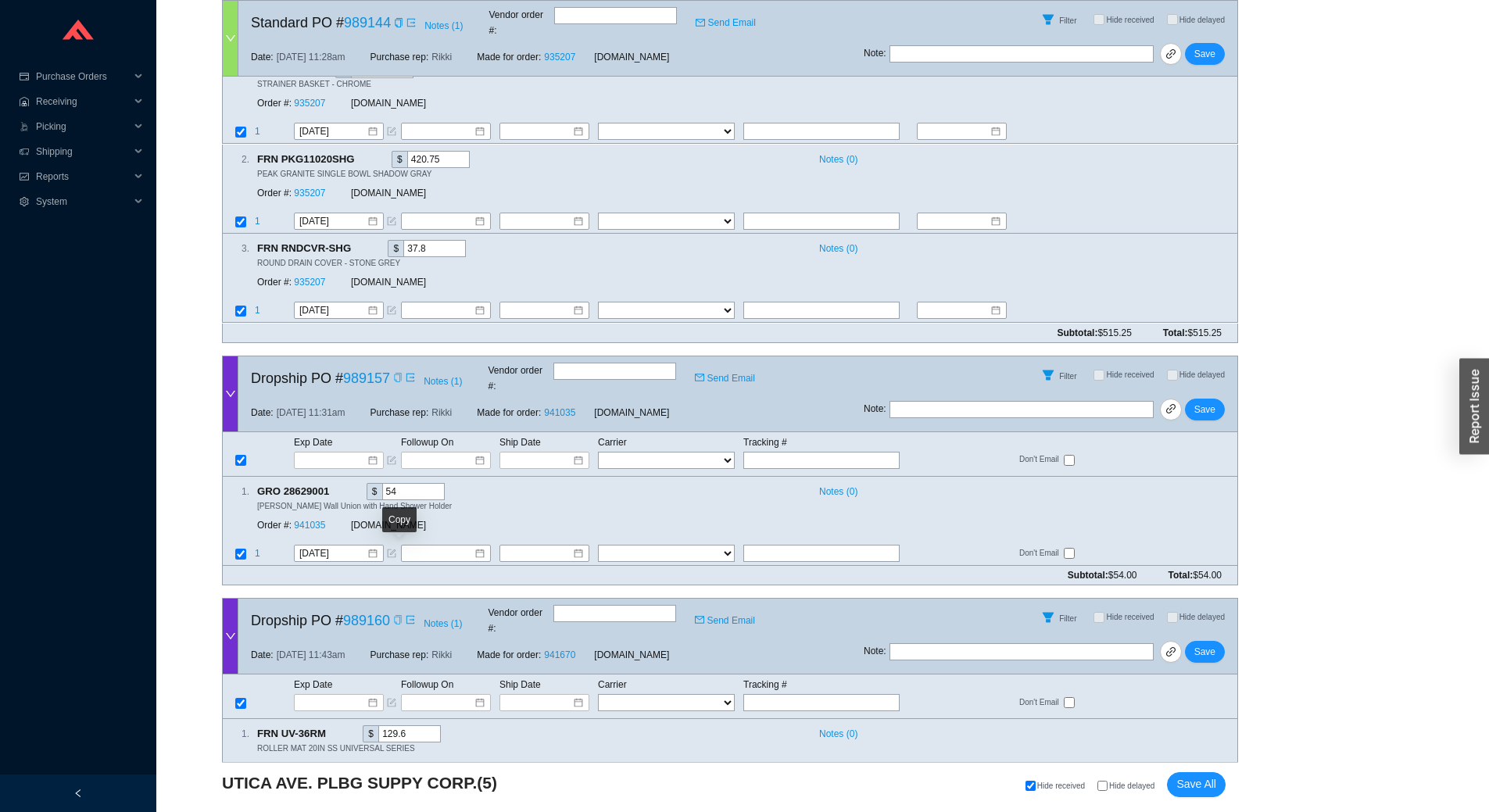
click at [398, 615] on icon "copy" at bounding box center [398, 619] width 7 height 10
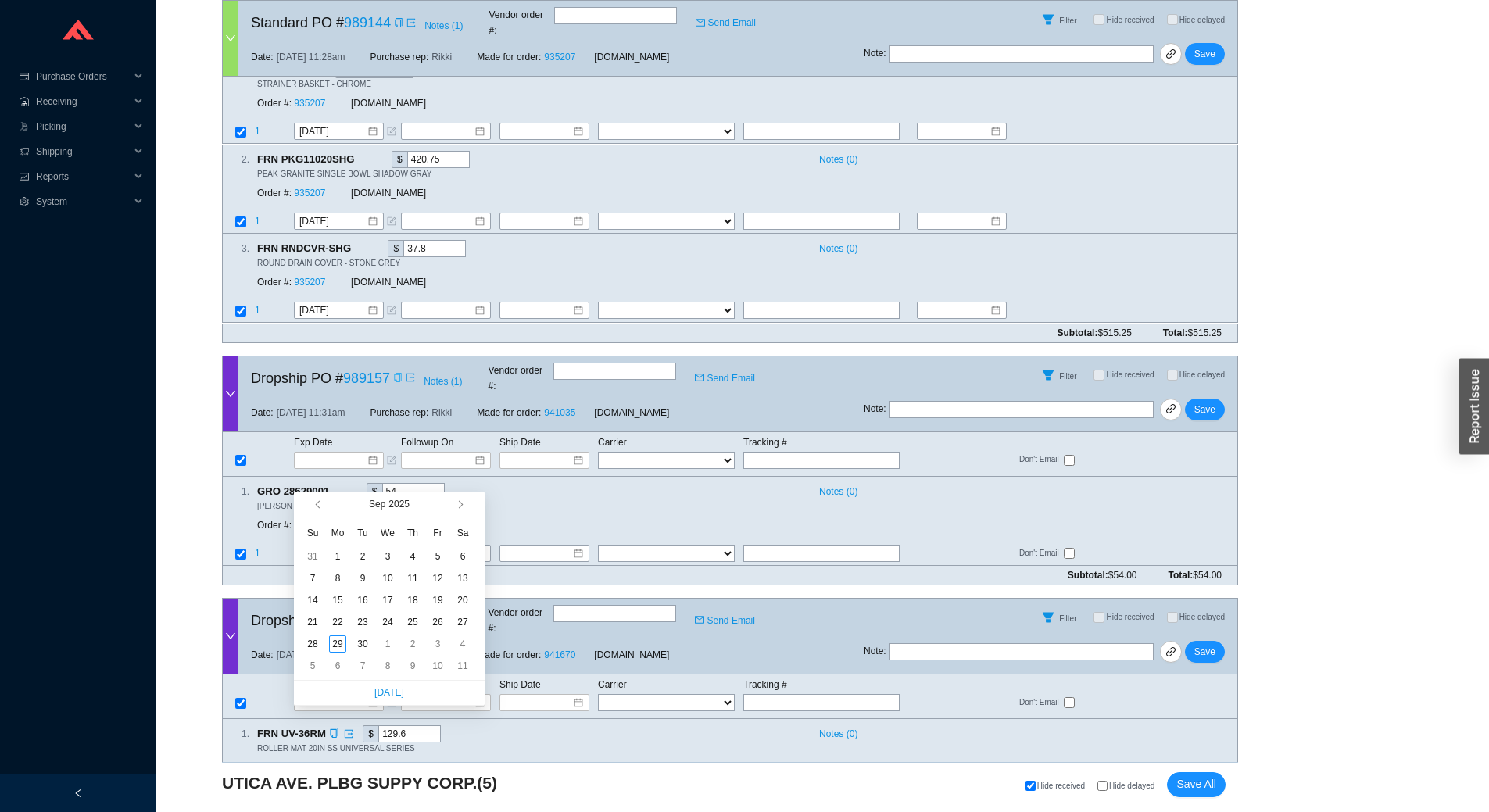
click at [309, 787] on input at bounding box center [333, 795] width 67 height 16
type input "9/6/2025"
click at [459, 504] on span "button" at bounding box center [459, 504] width 8 height 8
type input "[DATE]"
click at [319, 506] on span "button" at bounding box center [319, 504] width 8 height 8
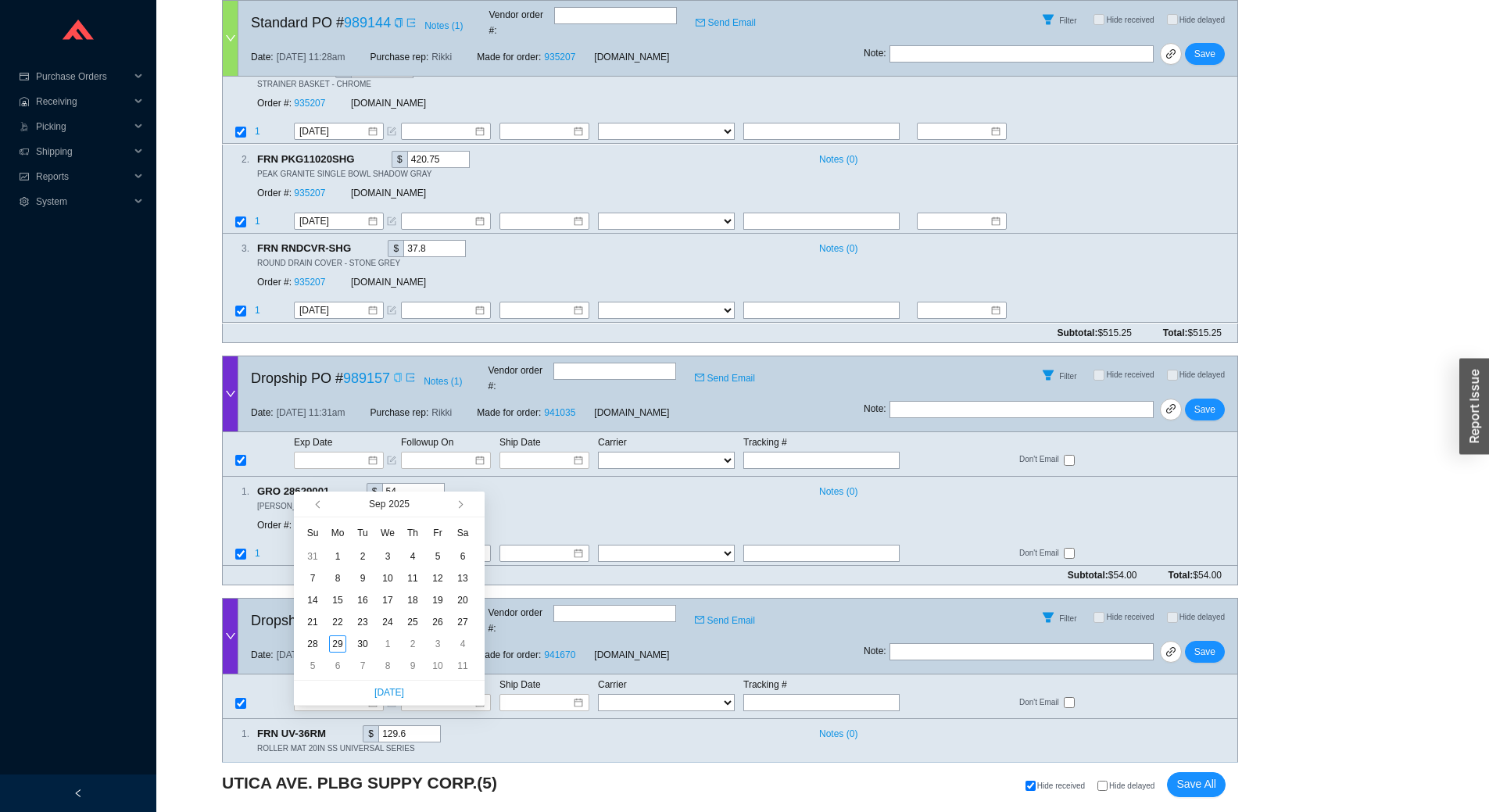
type input "9/6/2025"
click at [458, 510] on button "button" at bounding box center [459, 503] width 15 height 25
type input "10/20/2025"
click at [336, 623] on div "20" at bounding box center [337, 622] width 17 height 17
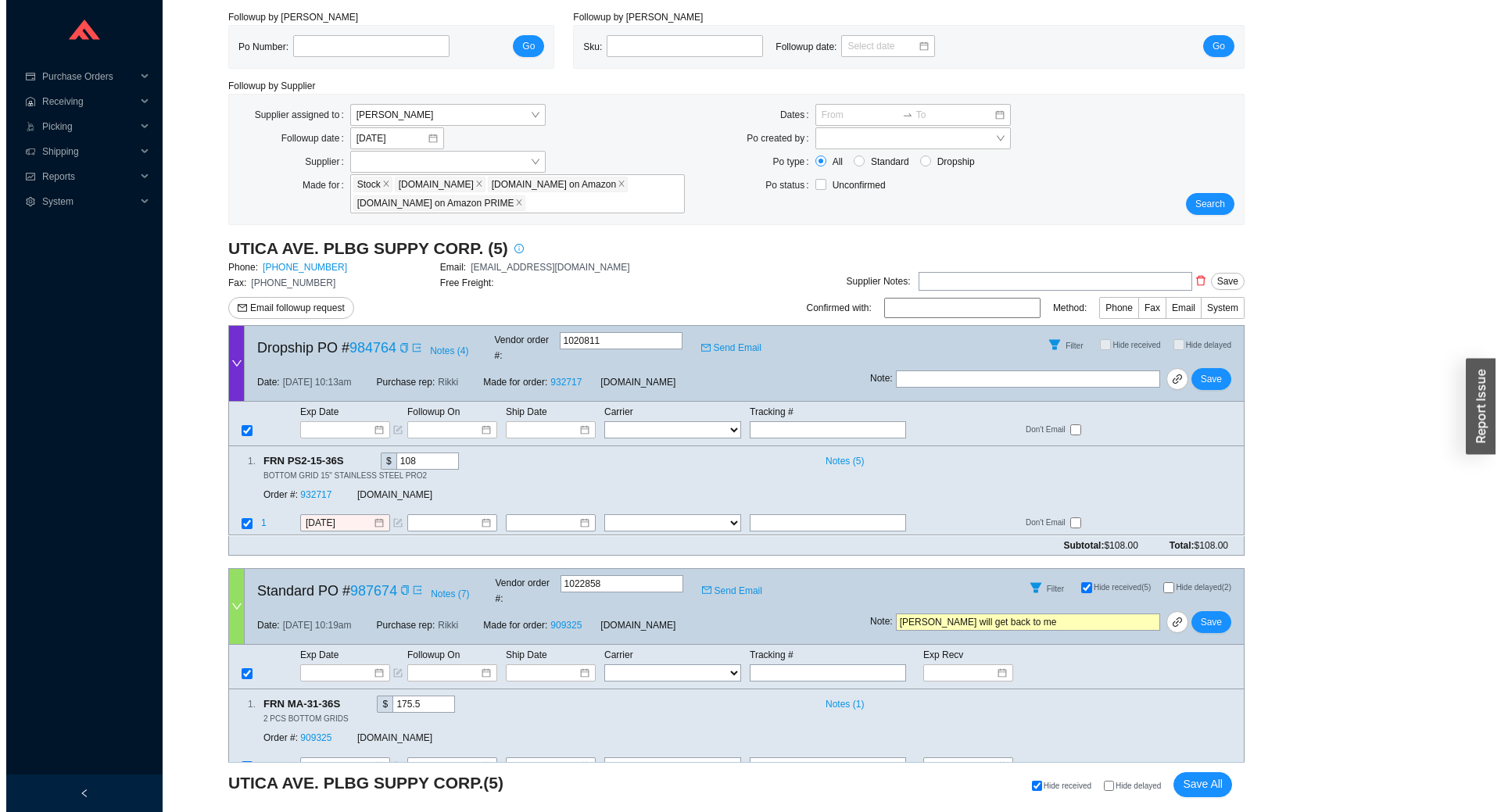
scroll to position [21, 0]
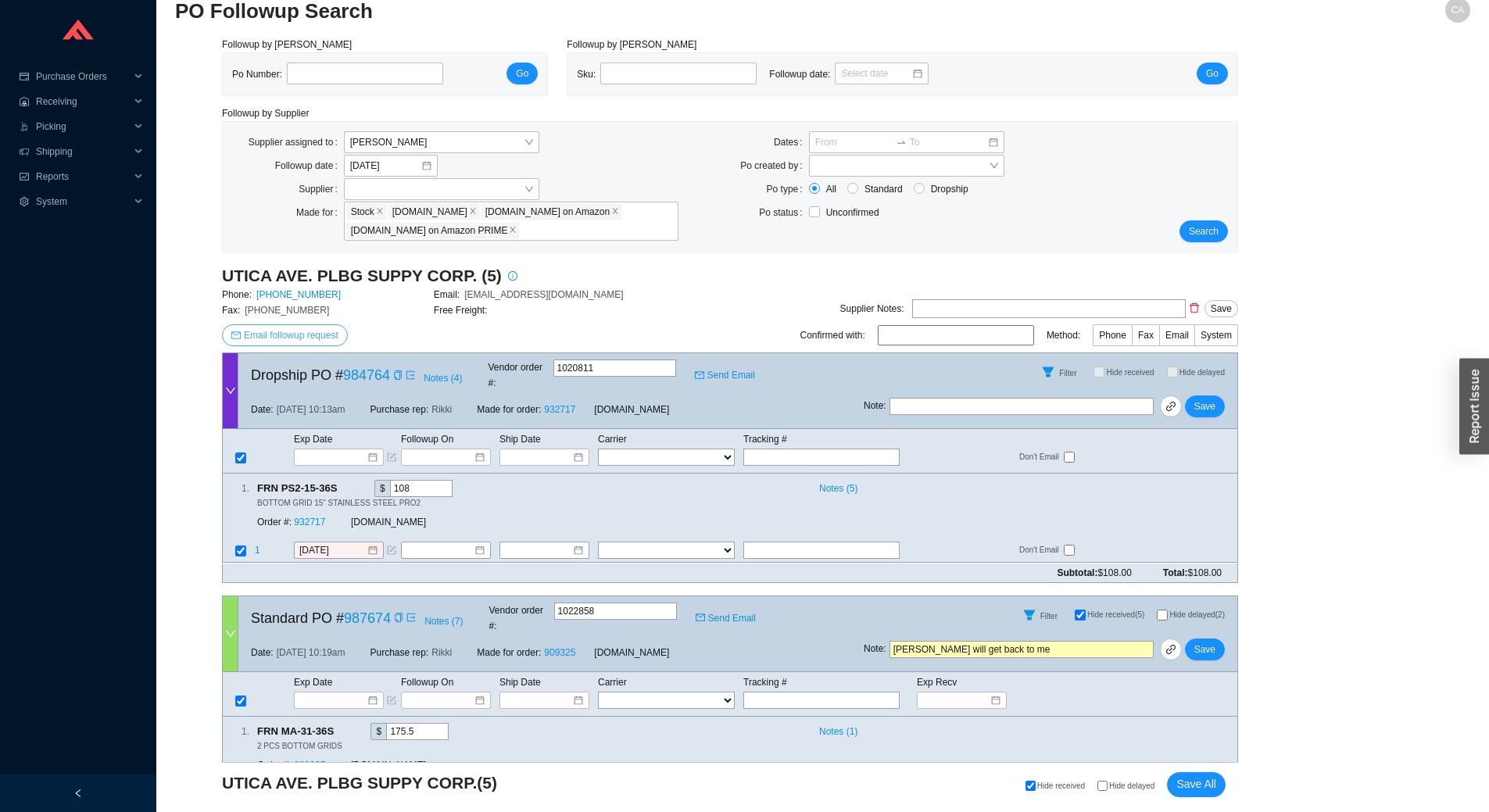
click at [293, 332] on span "Email followup request" at bounding box center [291, 335] width 94 height 16
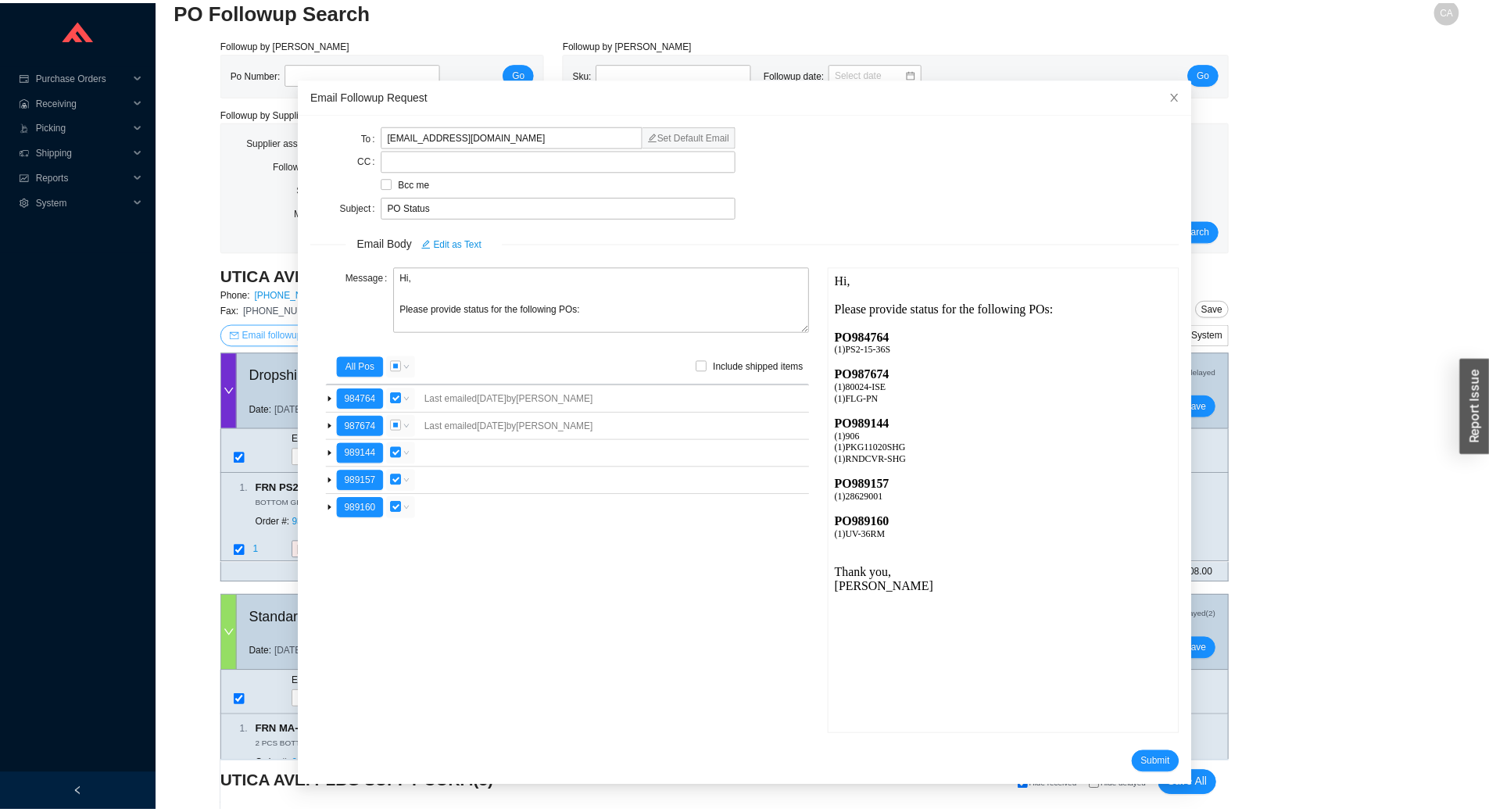
scroll to position [0, 0]
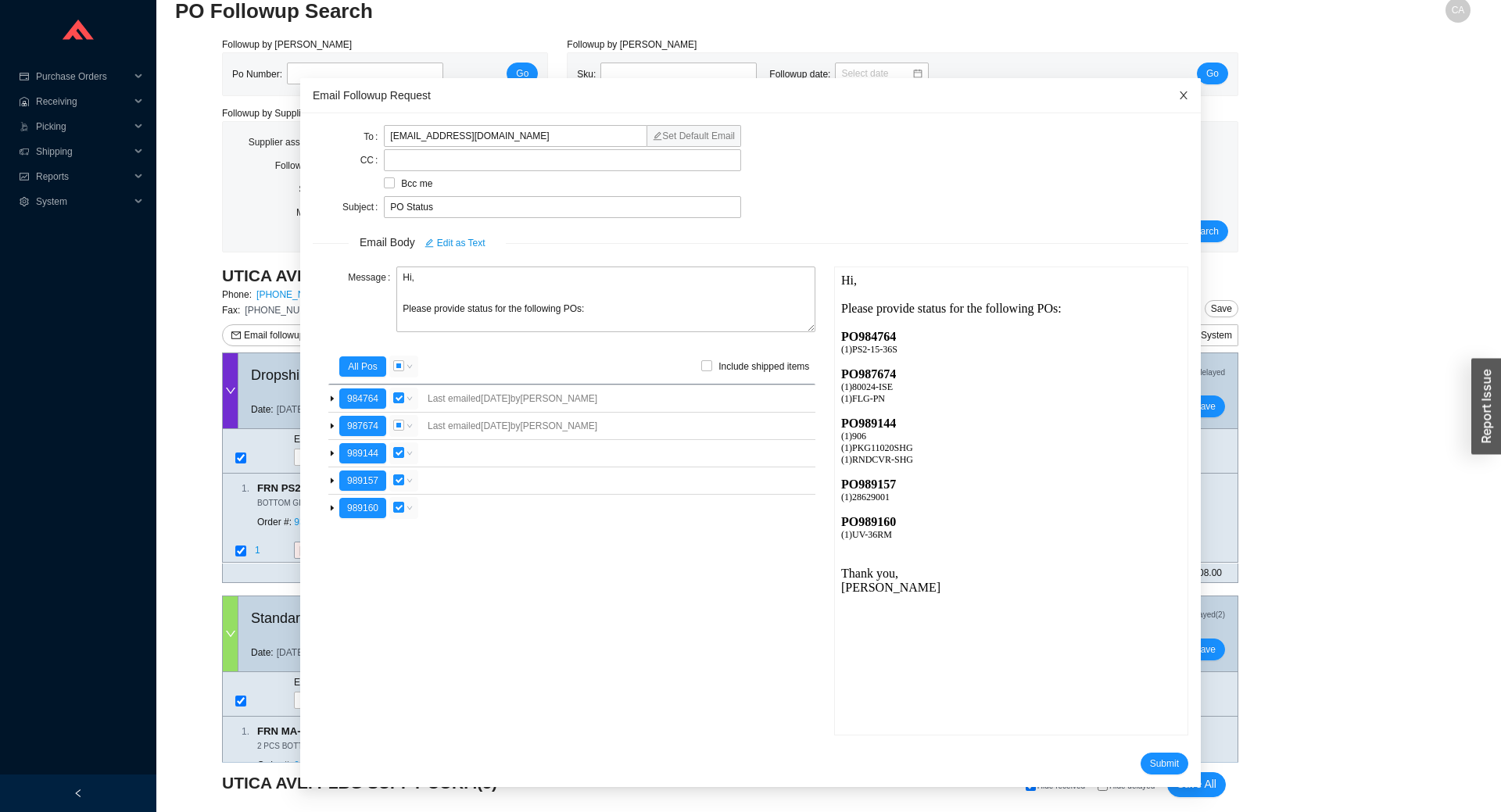
click at [1178, 90] on icon "close" at bounding box center [1184, 95] width 11 height 11
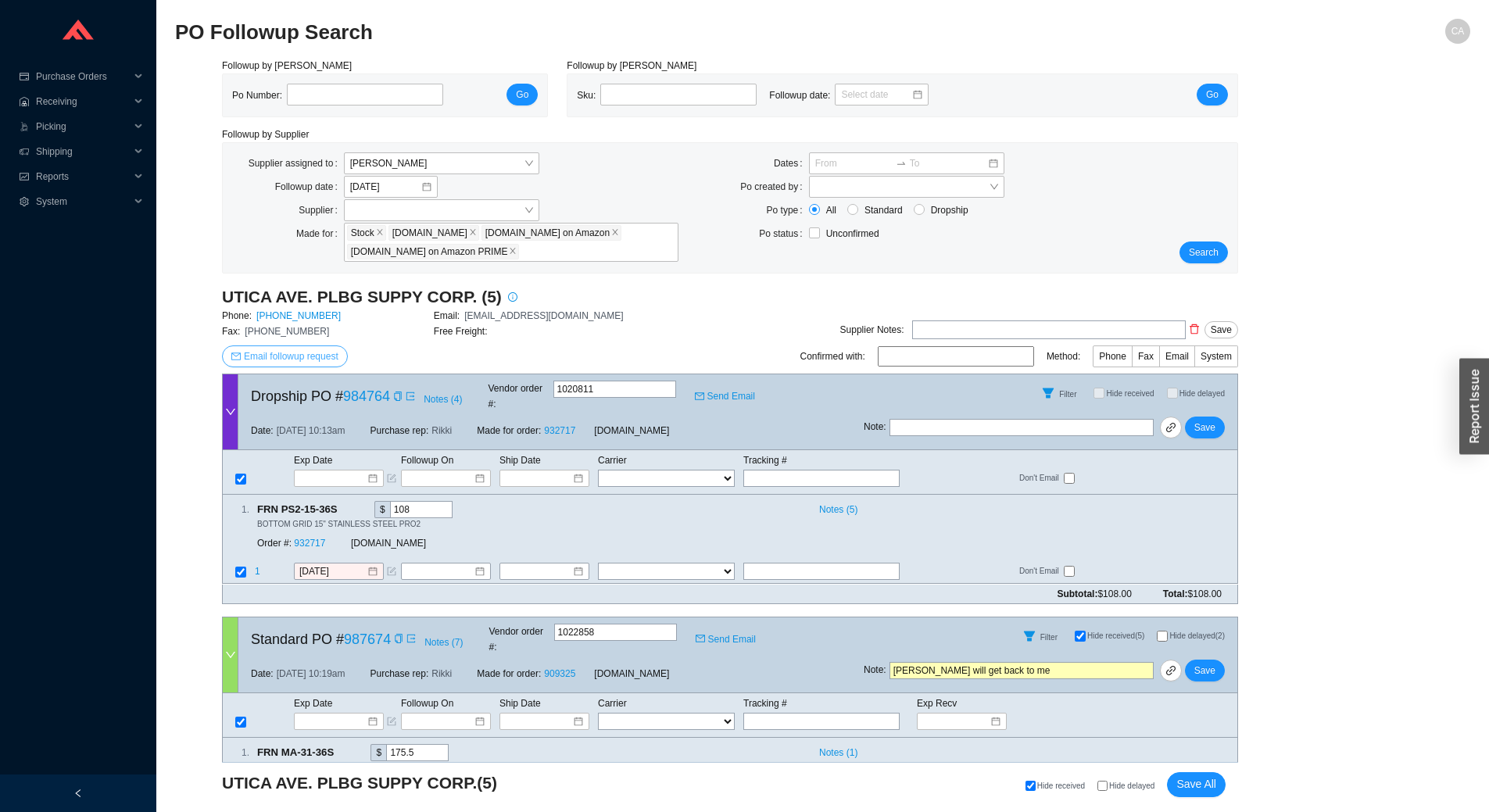
click at [318, 350] on span "Email followup request" at bounding box center [291, 356] width 94 height 16
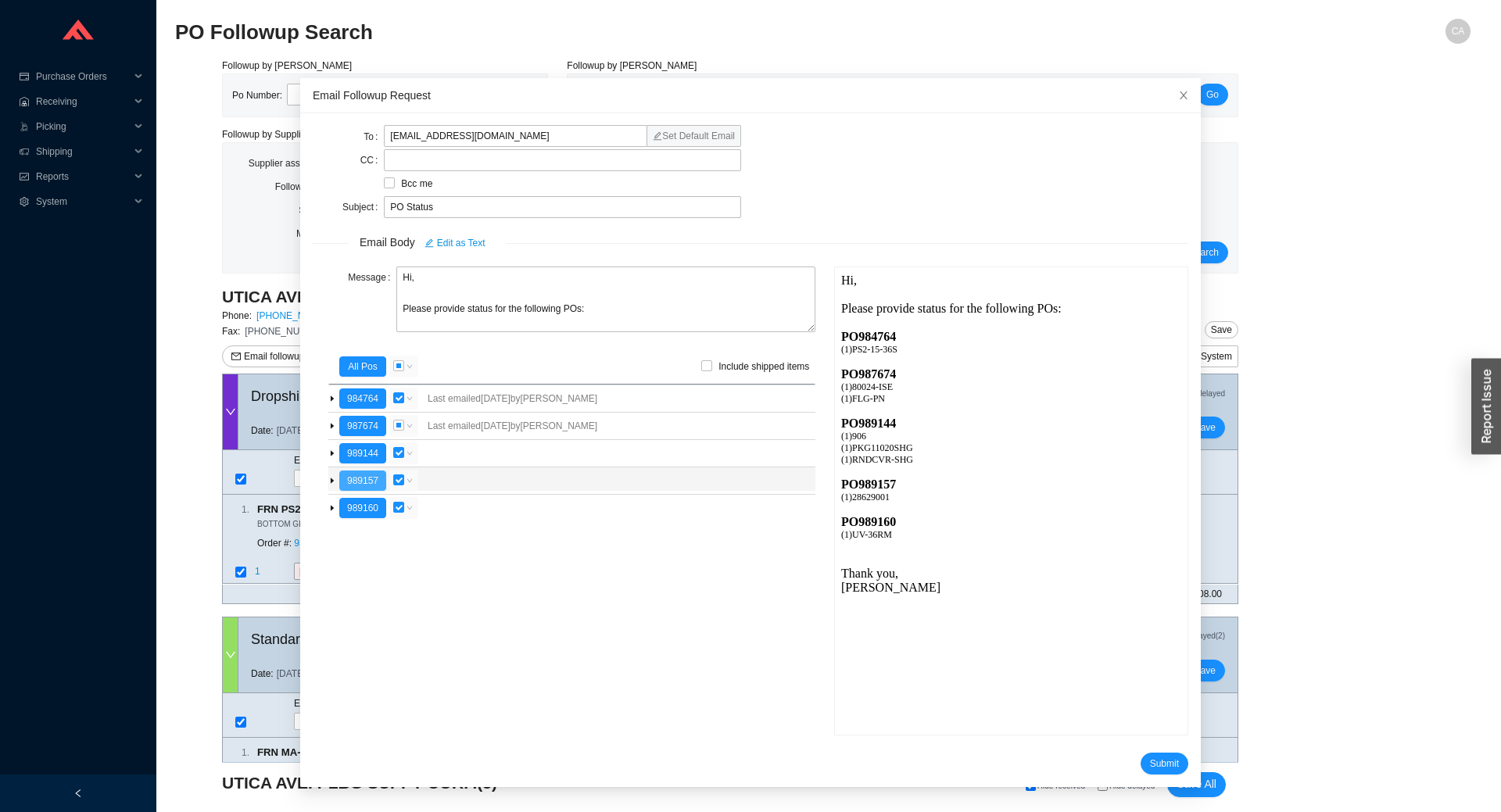
click at [357, 480] on button "989157" at bounding box center [362, 480] width 47 height 20
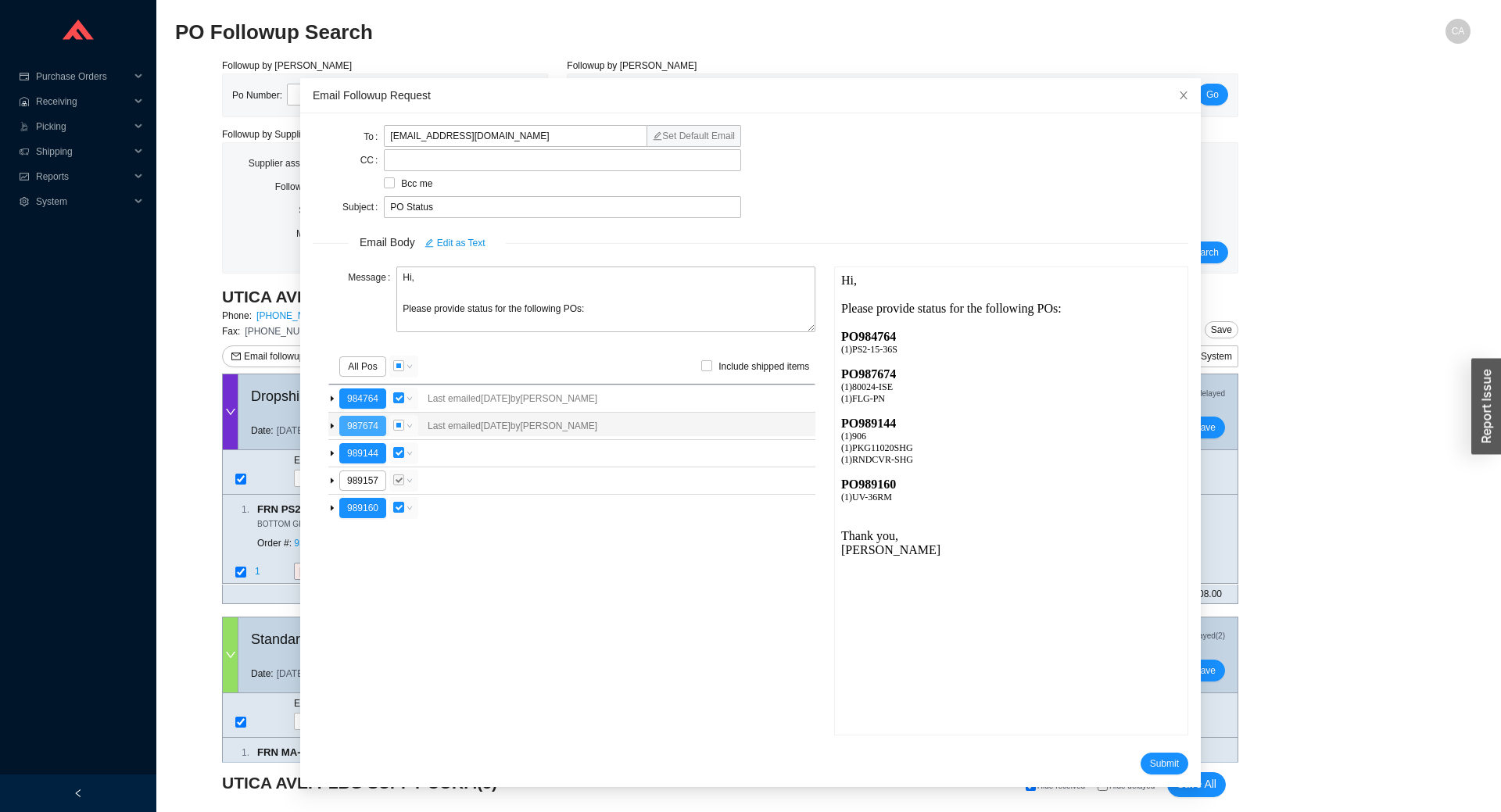
click at [364, 420] on button "987674" at bounding box center [362, 425] width 47 height 20
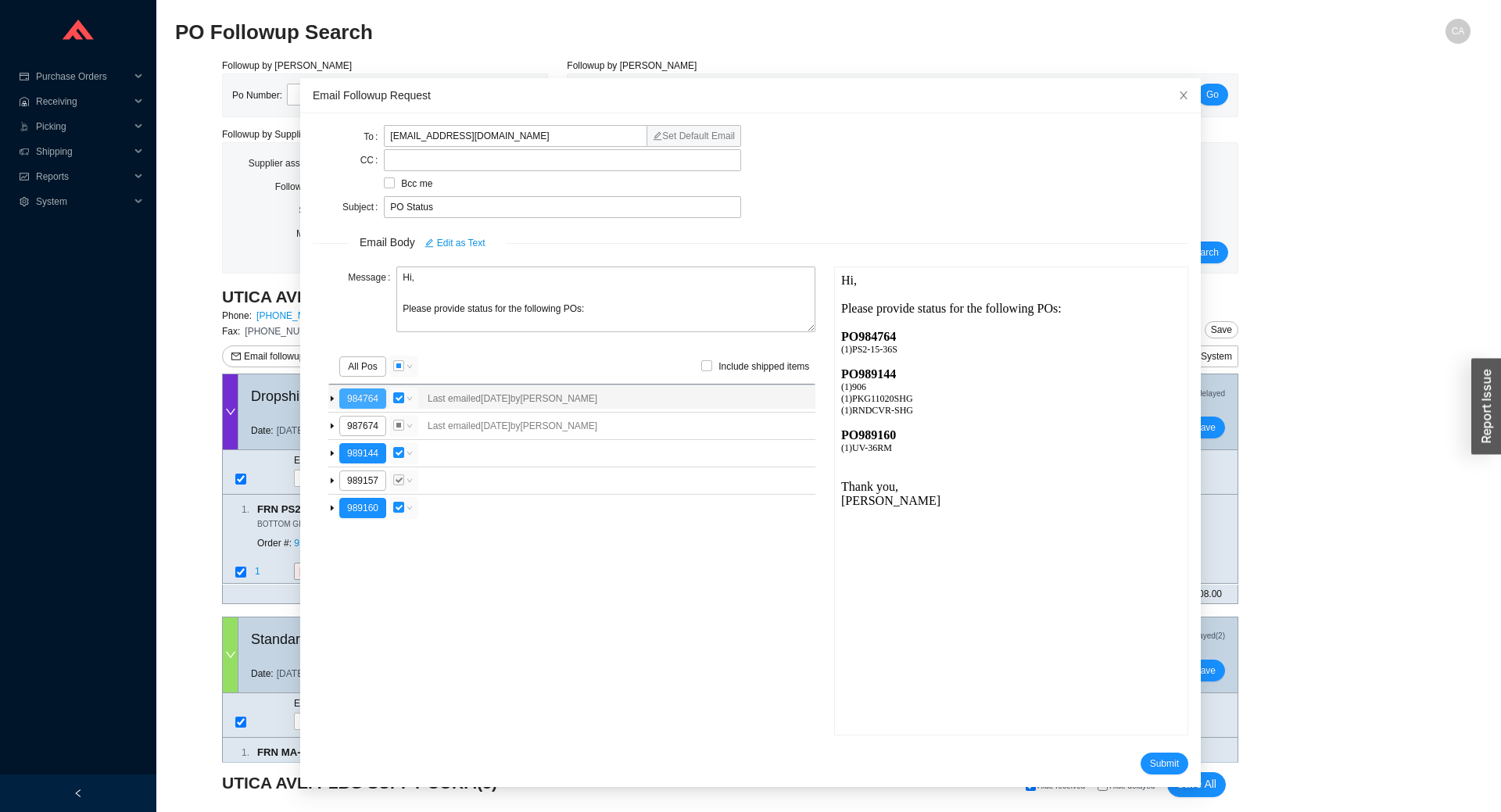
click at [369, 402] on button "984764" at bounding box center [362, 398] width 47 height 20
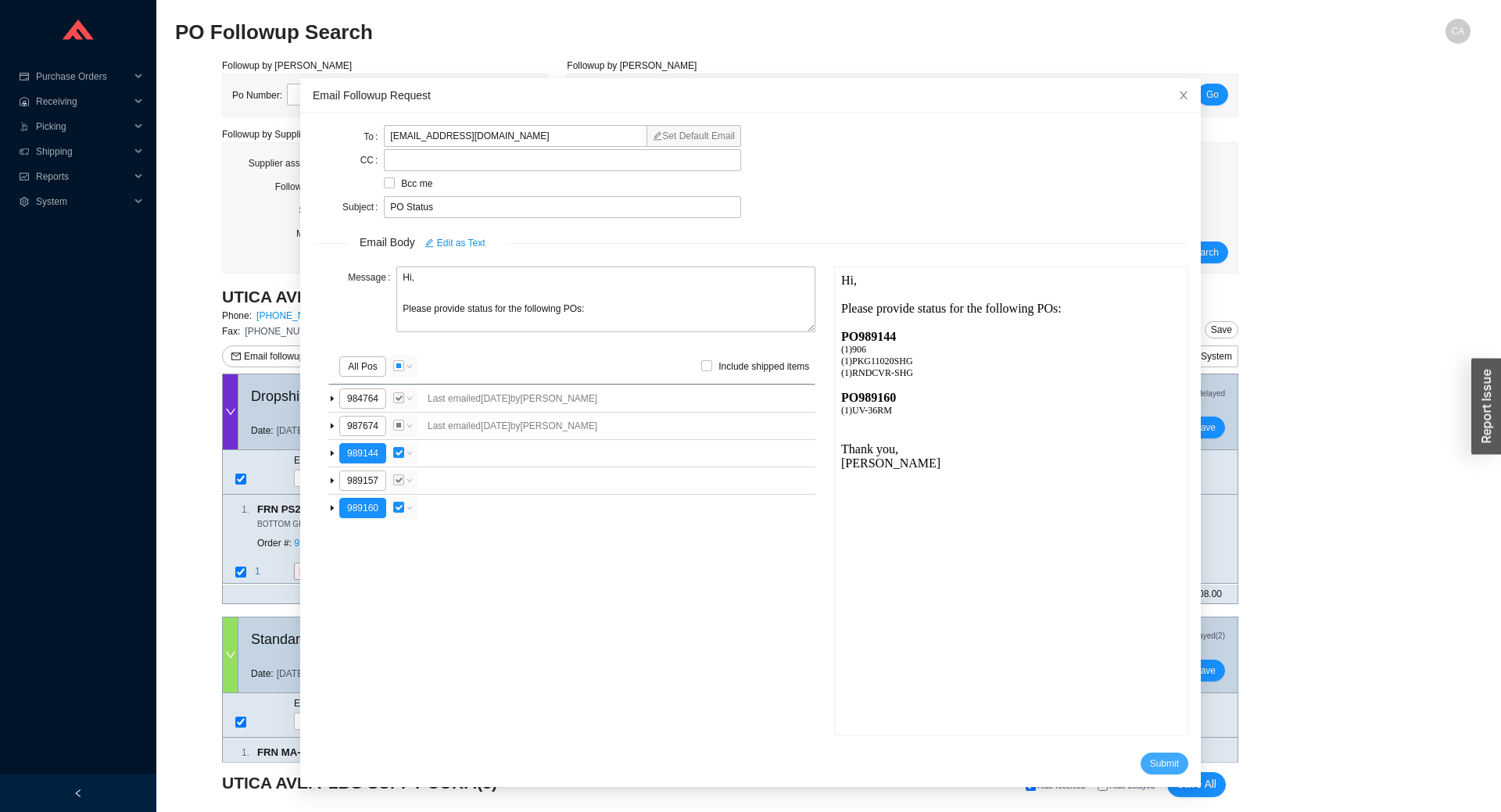
click at [1150, 761] on span "Submit" at bounding box center [1164, 764] width 29 height 16
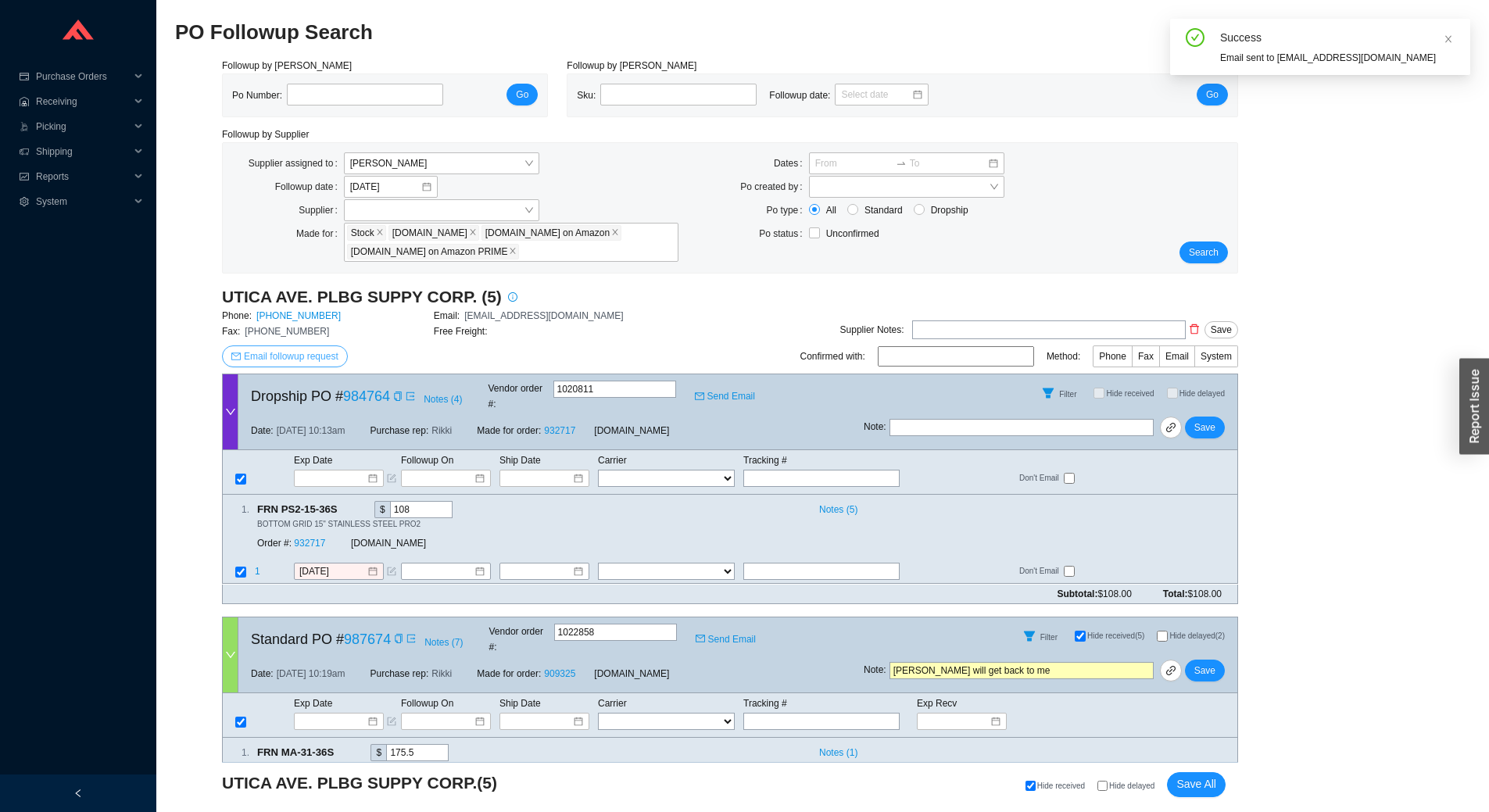
click at [310, 361] on span "Email followup request" at bounding box center [291, 356] width 94 height 16
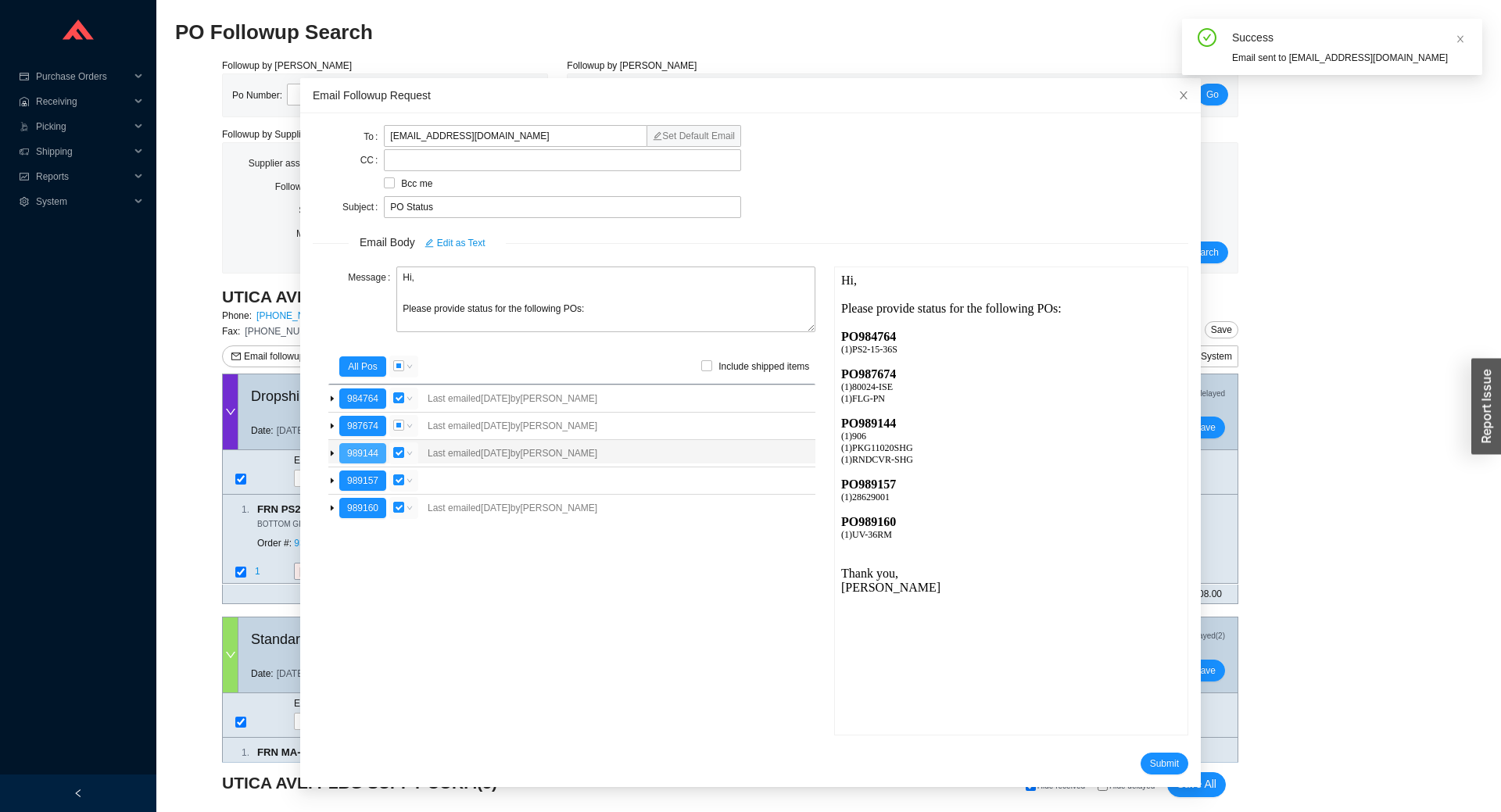
click at [356, 449] on button "989144" at bounding box center [362, 453] width 47 height 20
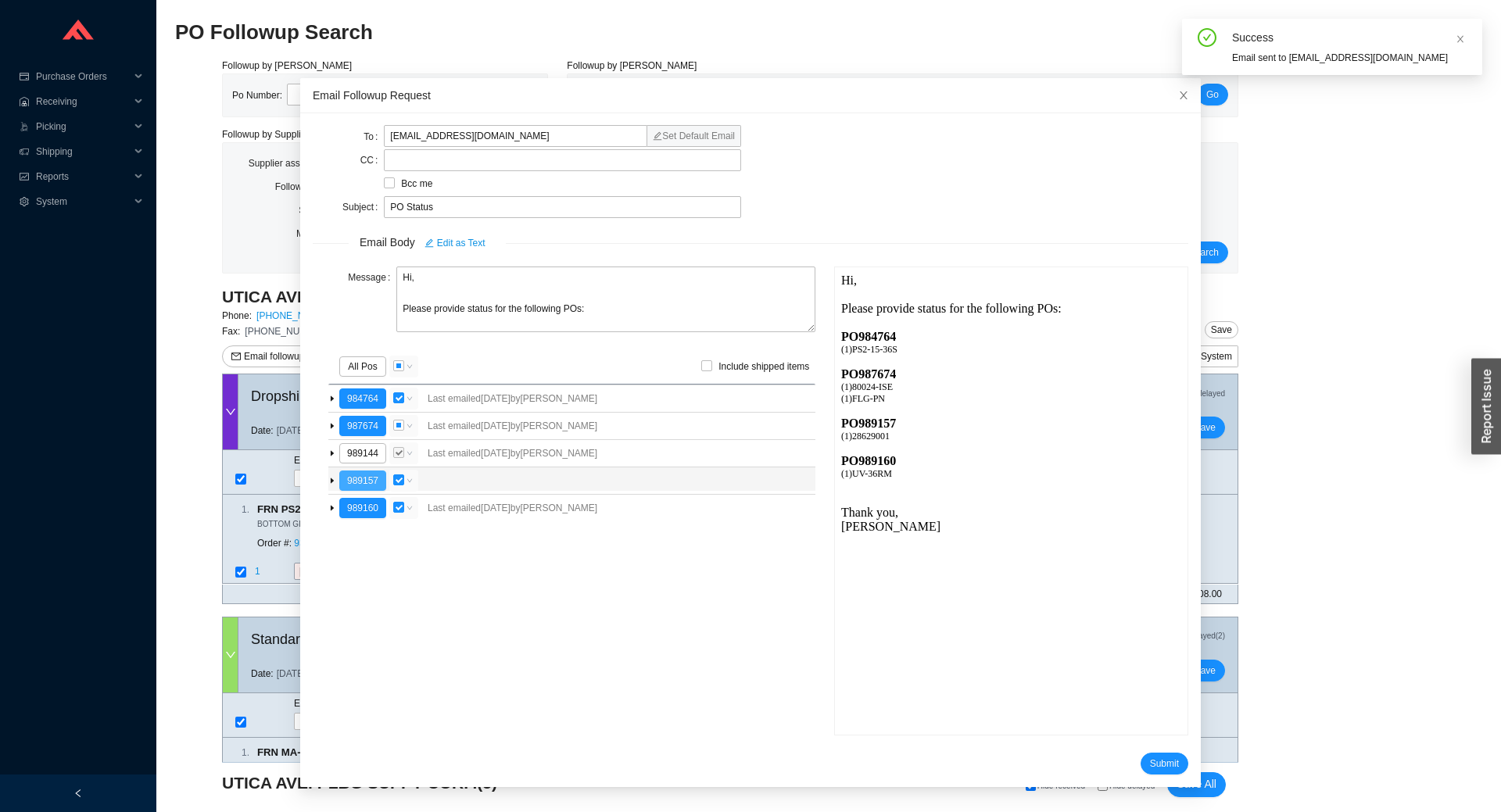
click at [355, 481] on button "989157" at bounding box center [362, 480] width 47 height 20
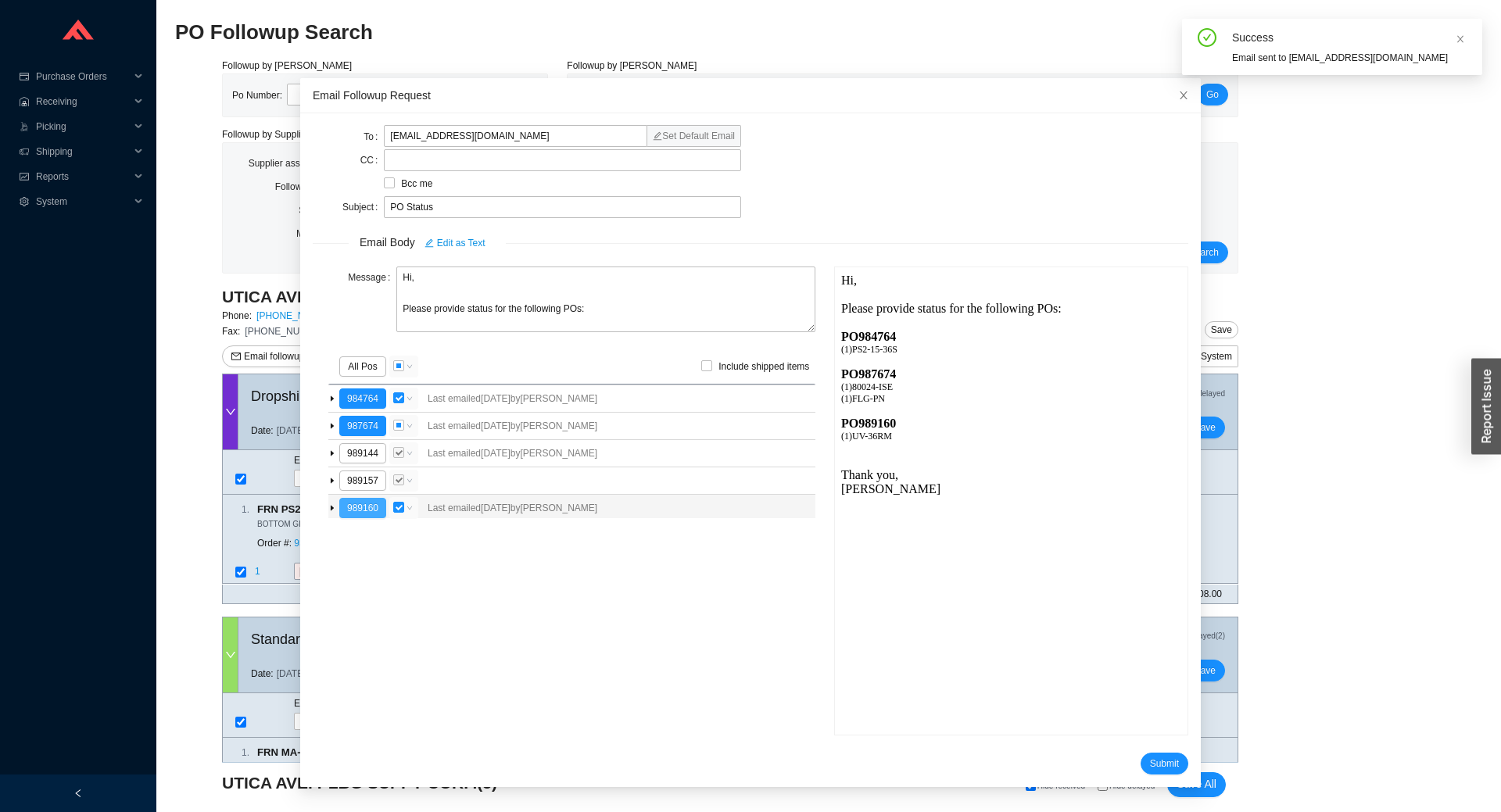
click at [360, 509] on button "989160" at bounding box center [362, 508] width 47 height 20
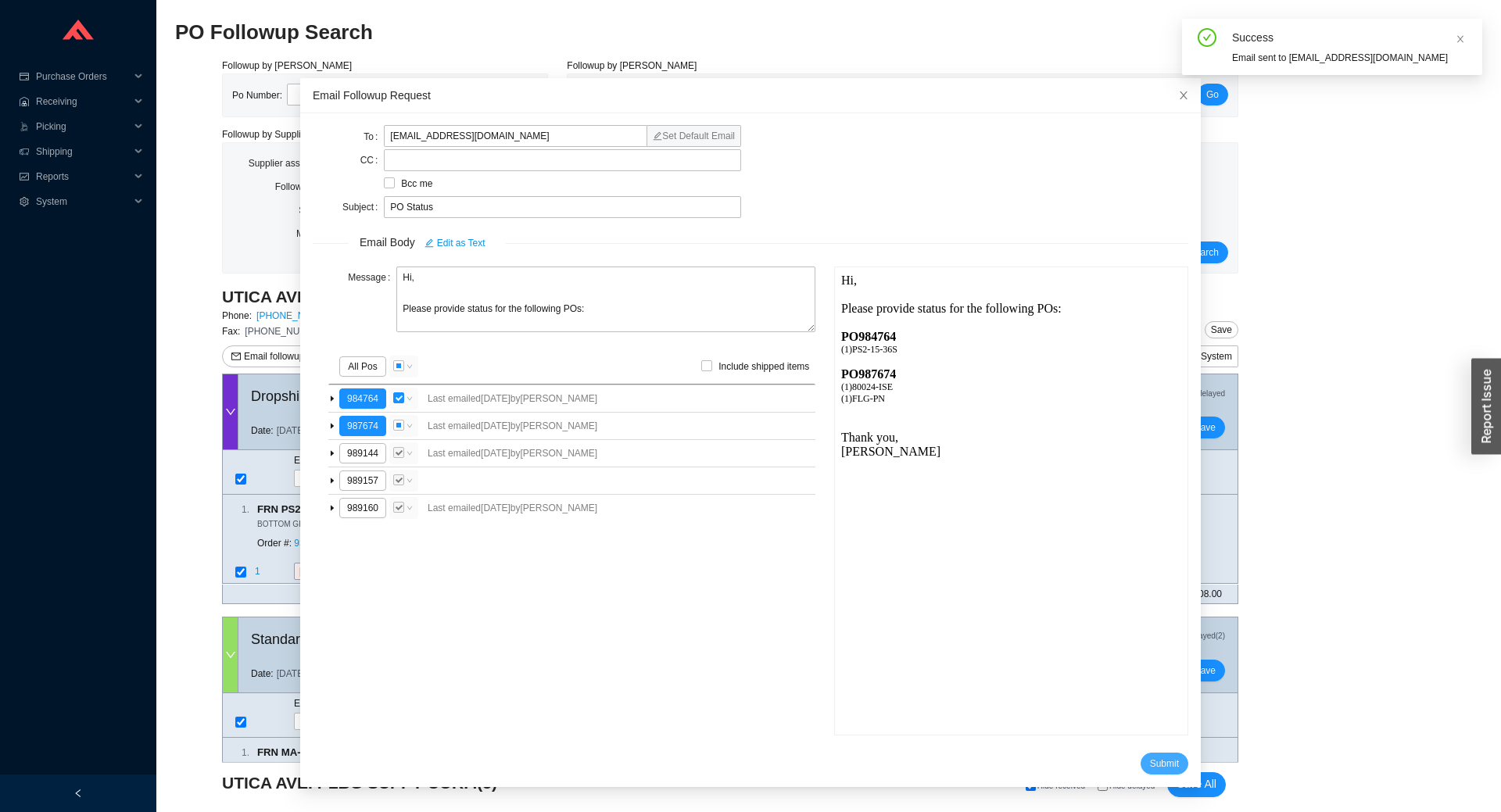
click at [1153, 766] on span "Submit" at bounding box center [1164, 764] width 29 height 16
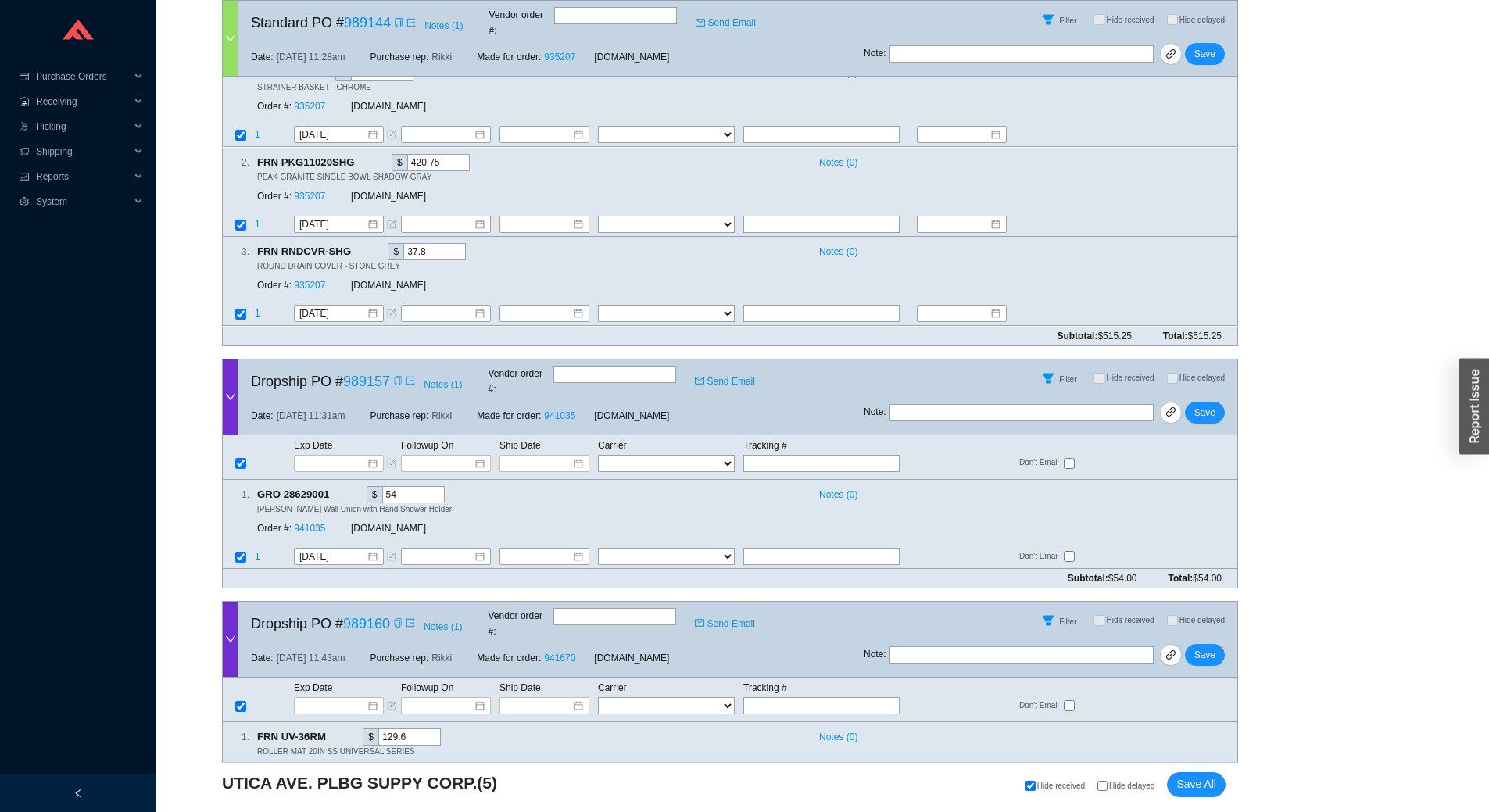
scroll to position [1193, 0]
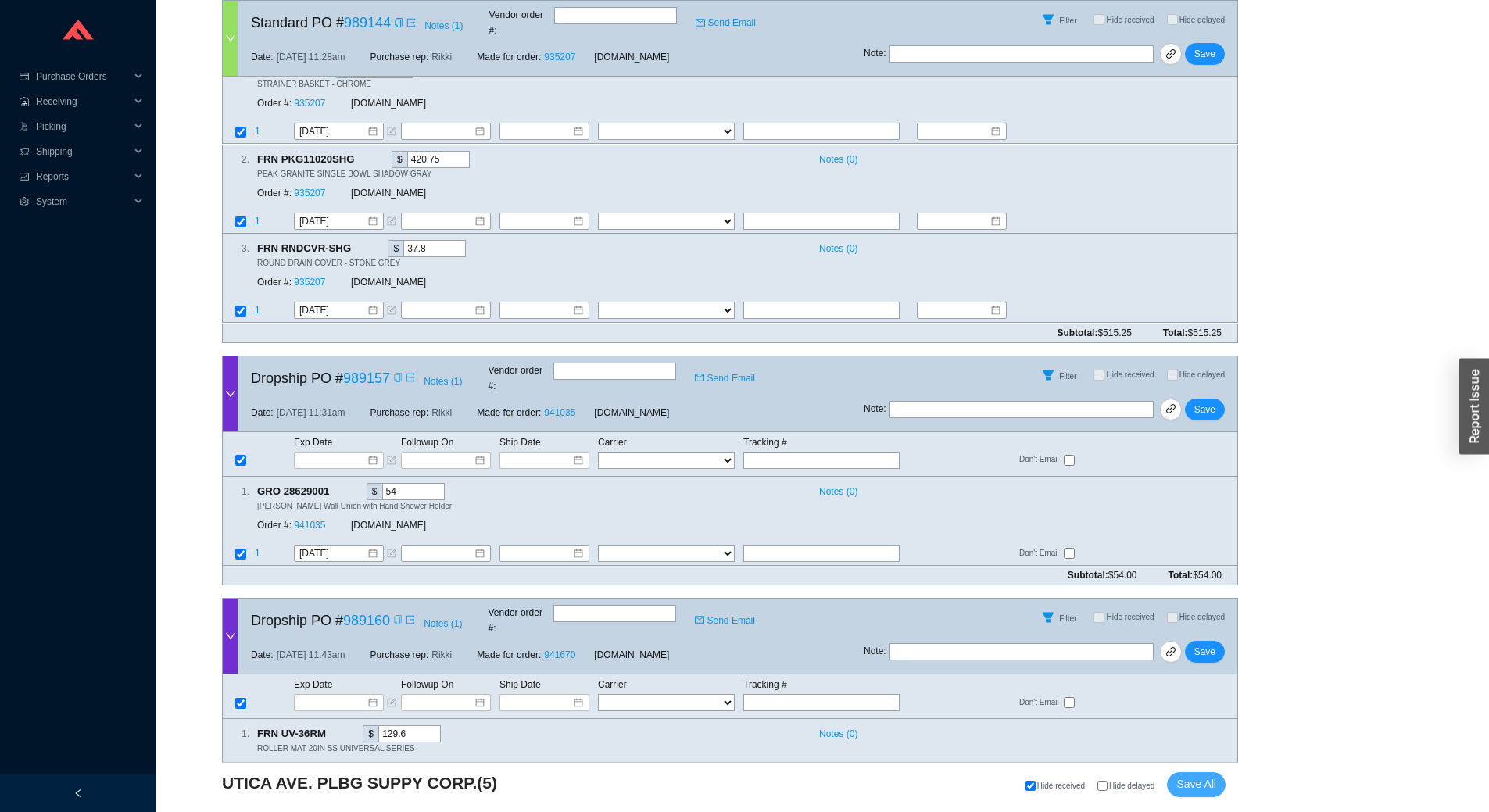
click at [1192, 793] on span "Save All" at bounding box center [1196, 784] width 40 height 18
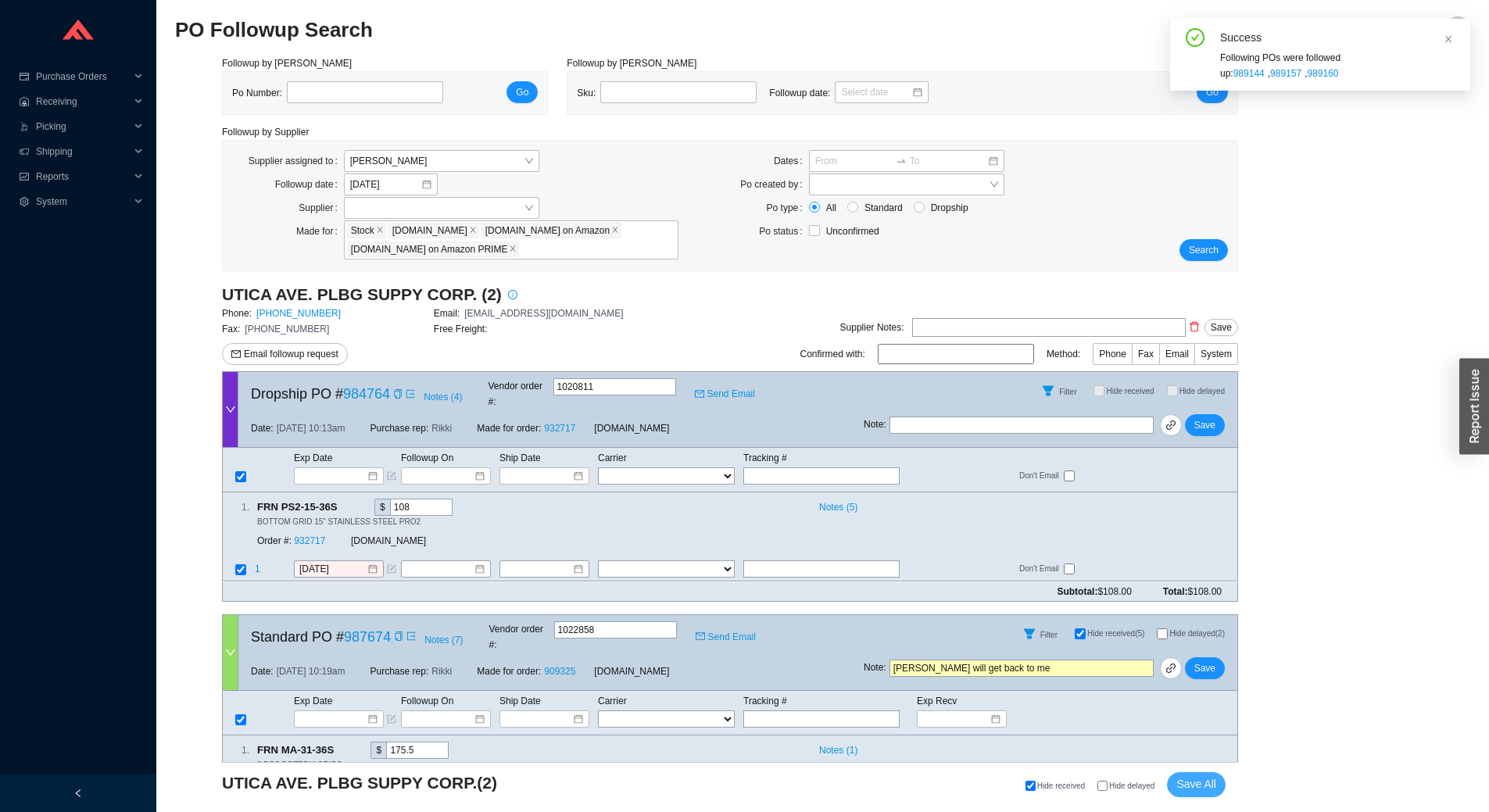
scroll to position [0, 0]
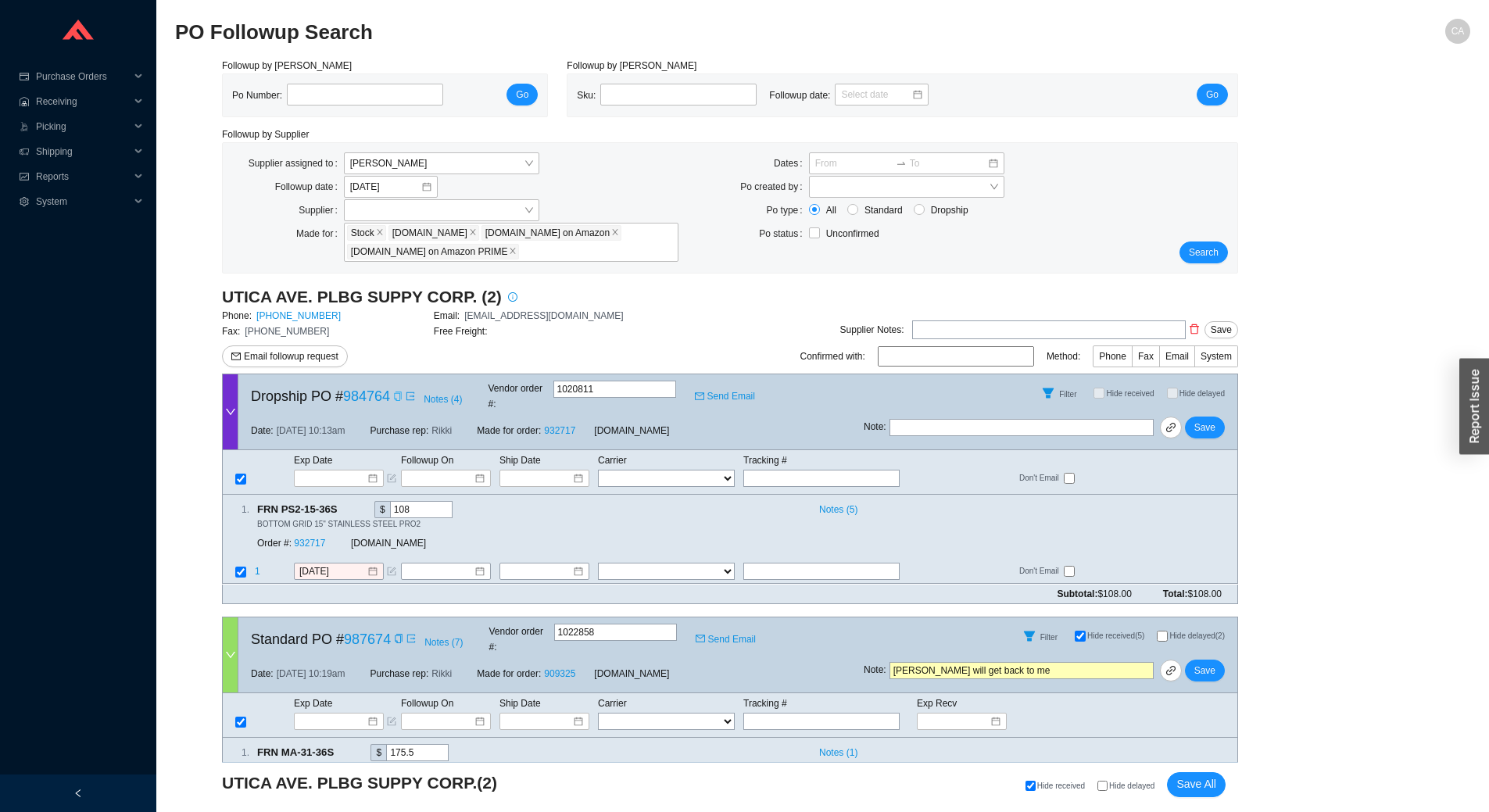
click at [399, 393] on icon "copy" at bounding box center [398, 396] width 10 height 10
click at [1015, 419] on input "text" at bounding box center [1022, 427] width 265 height 17
type input "shows shipped but no tracking"
click at [1211, 420] on span "Save" at bounding box center [1205, 428] width 21 height 16
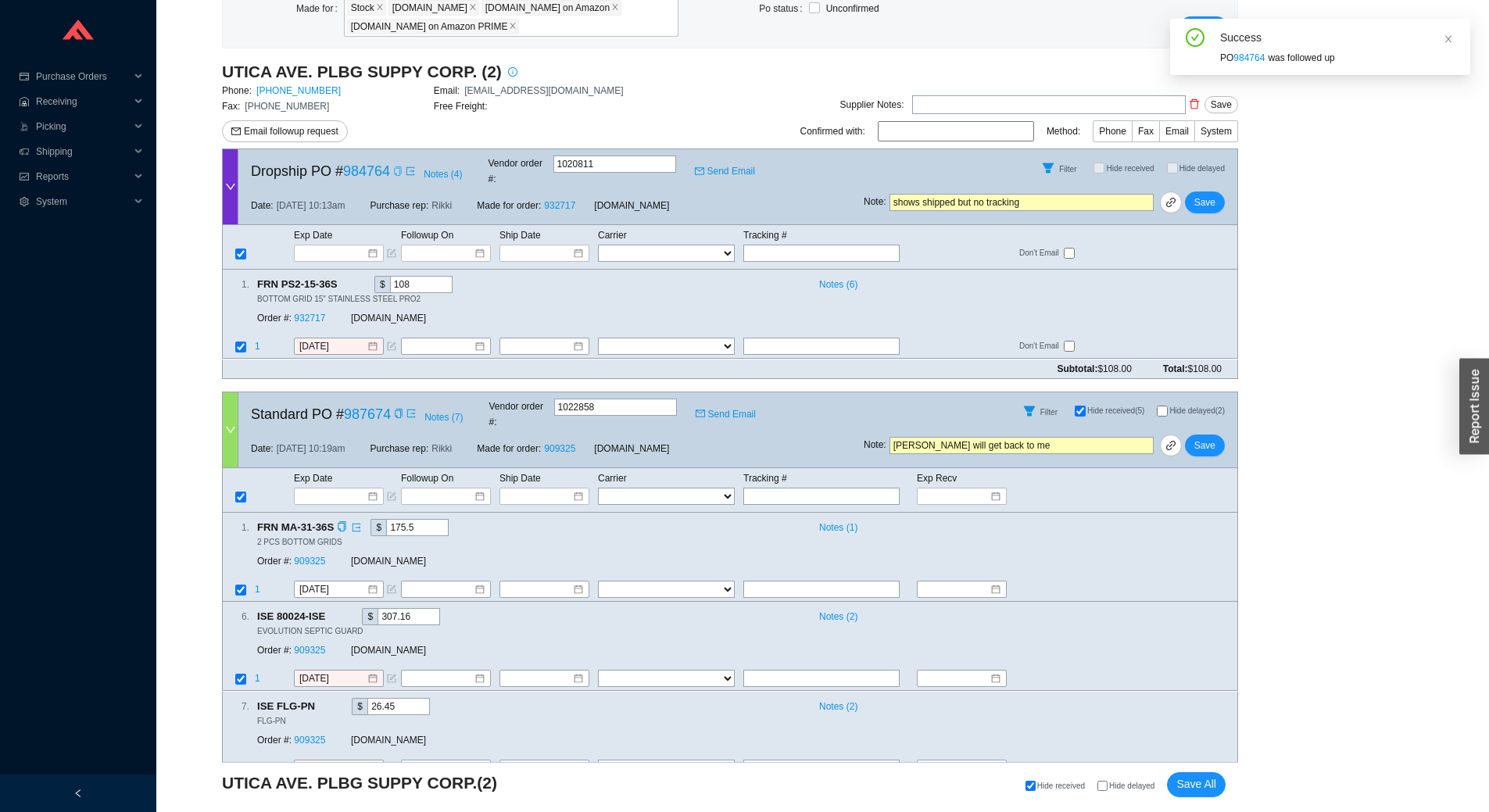
scroll to position [235, 0]
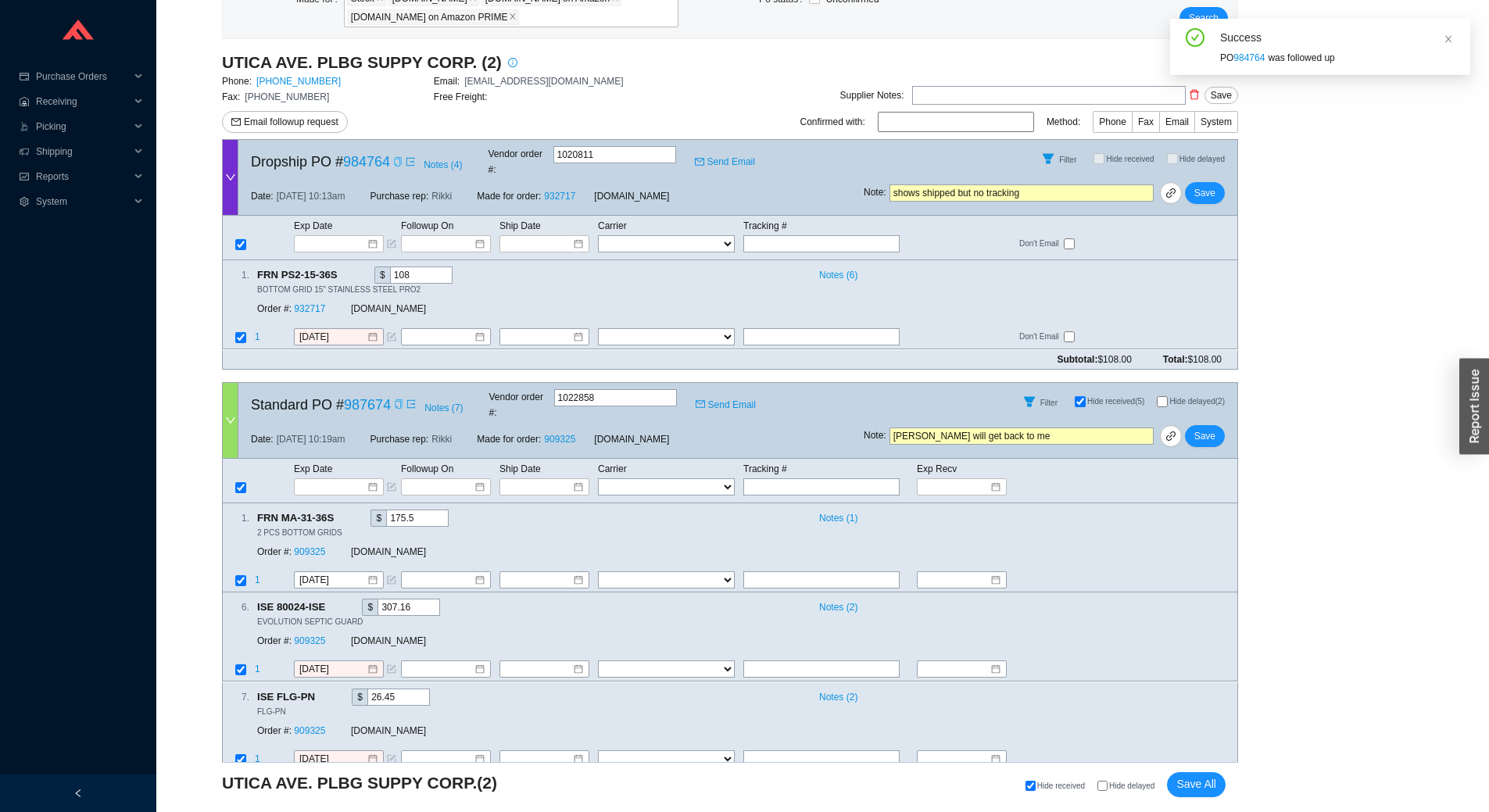
click at [395, 399] on icon "copy" at bounding box center [399, 404] width 7 height 10
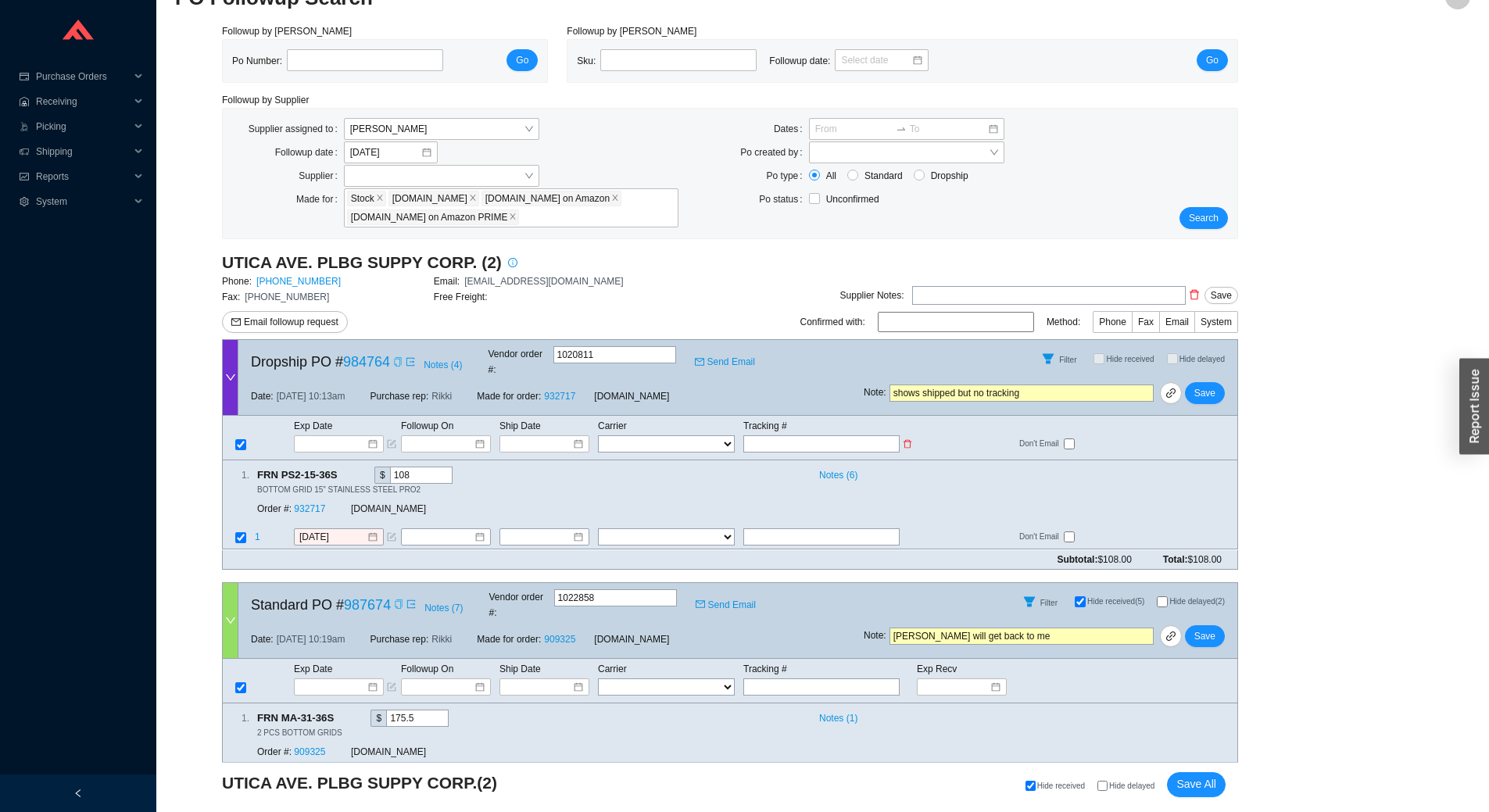
scroll to position [0, 0]
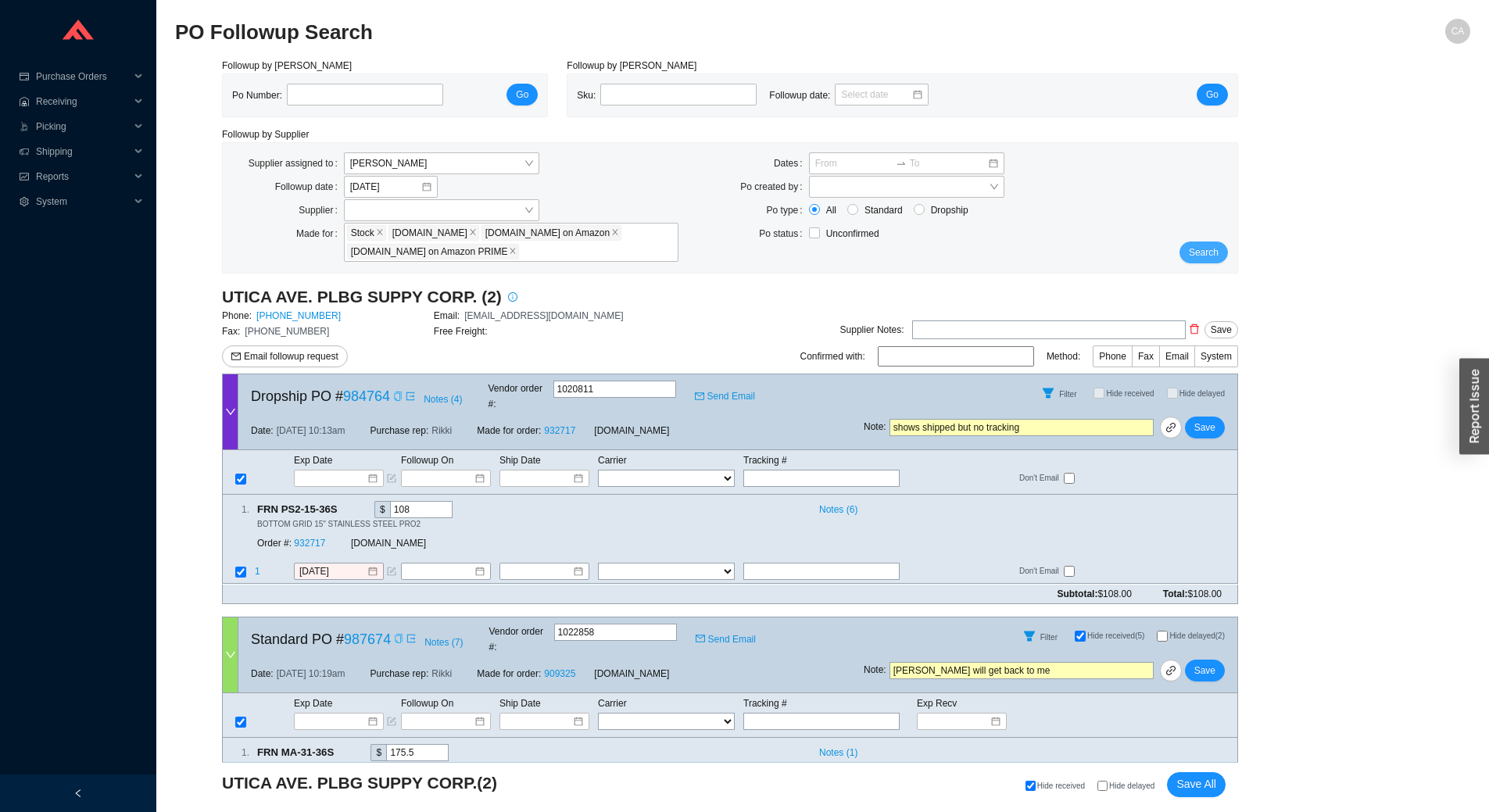
click at [1215, 257] on span "Search" at bounding box center [1204, 252] width 30 height 16
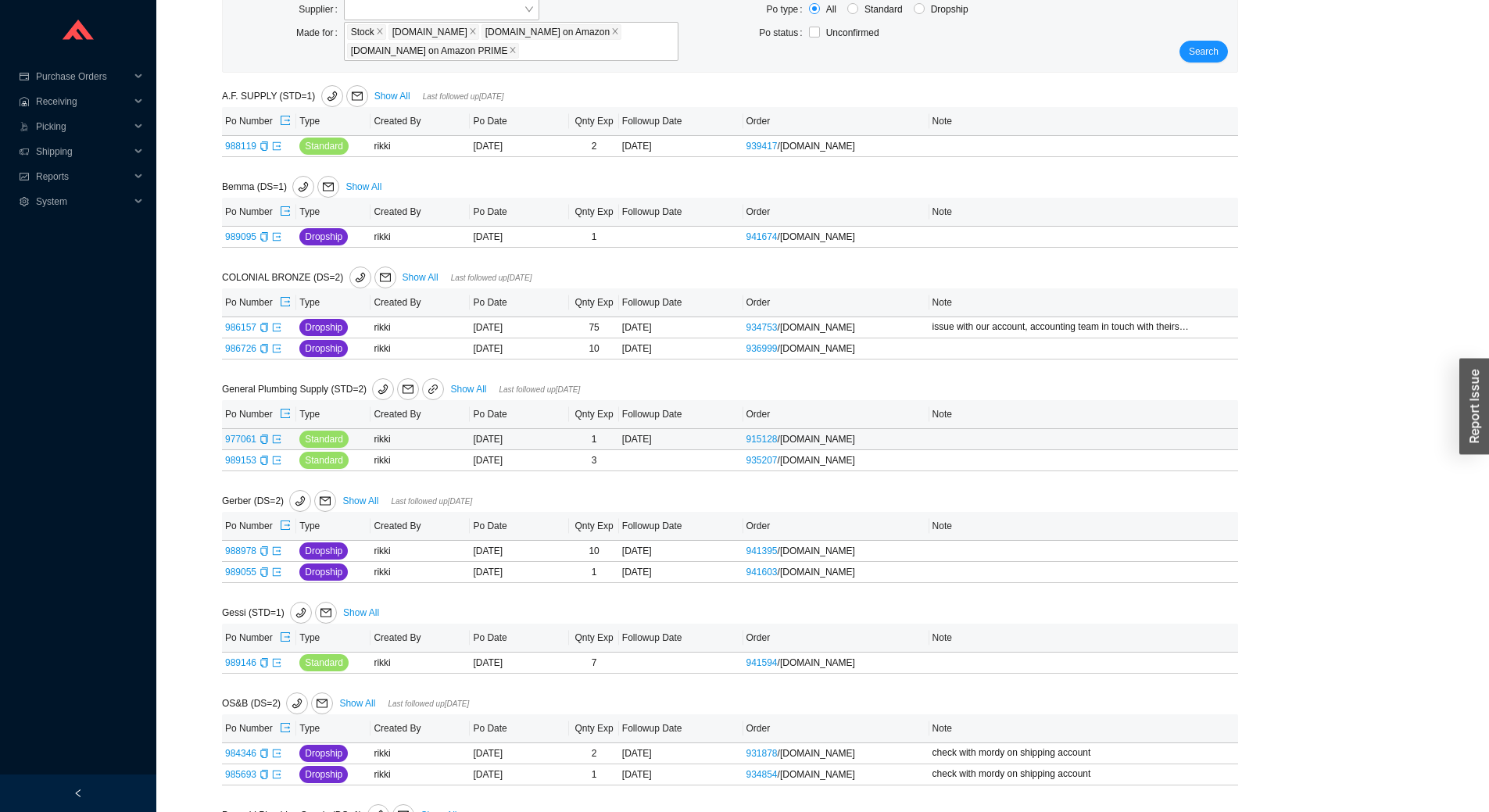
scroll to position [235, 0]
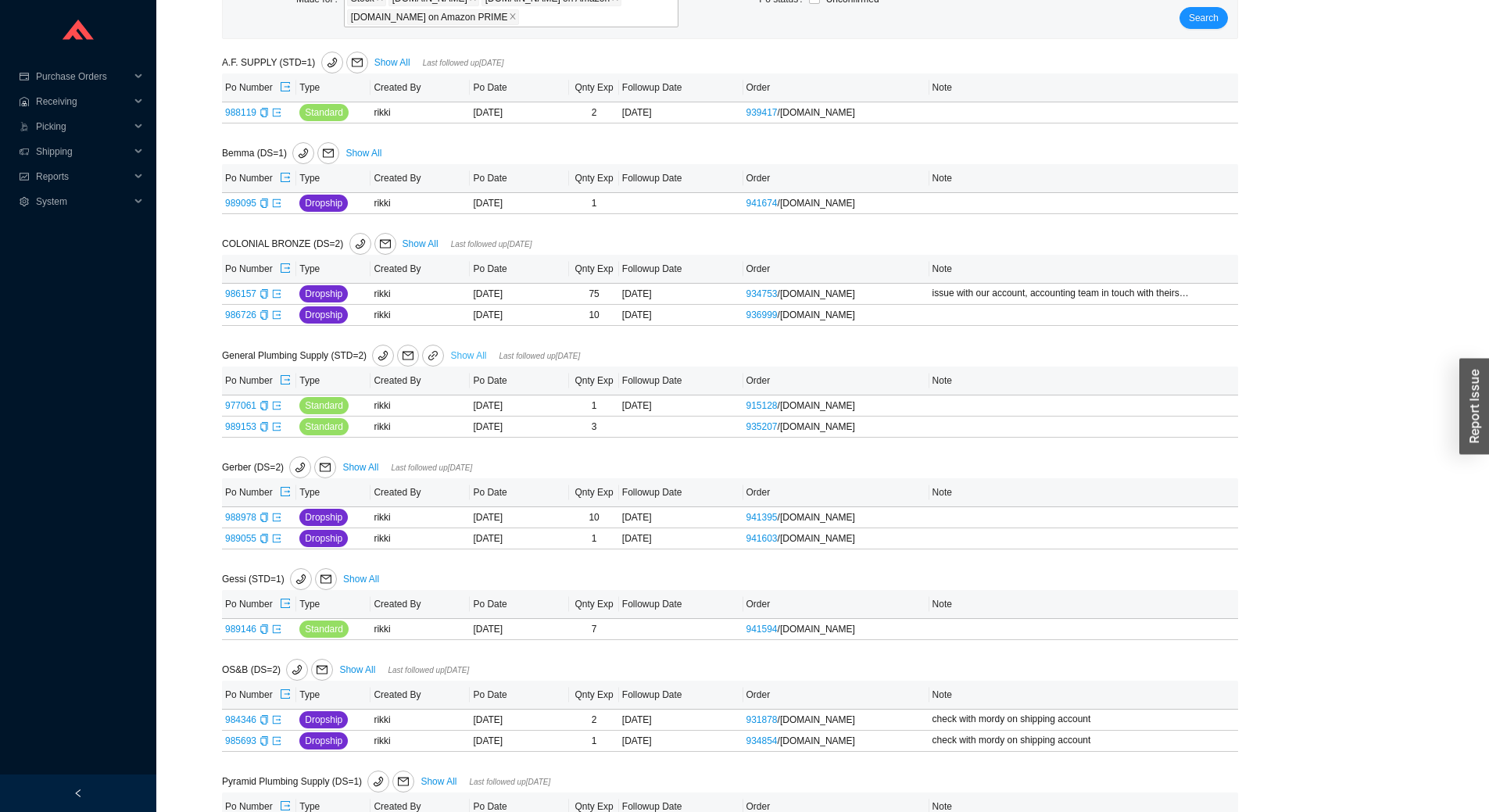
click at [464, 359] on link "Show All" at bounding box center [468, 355] width 36 height 11
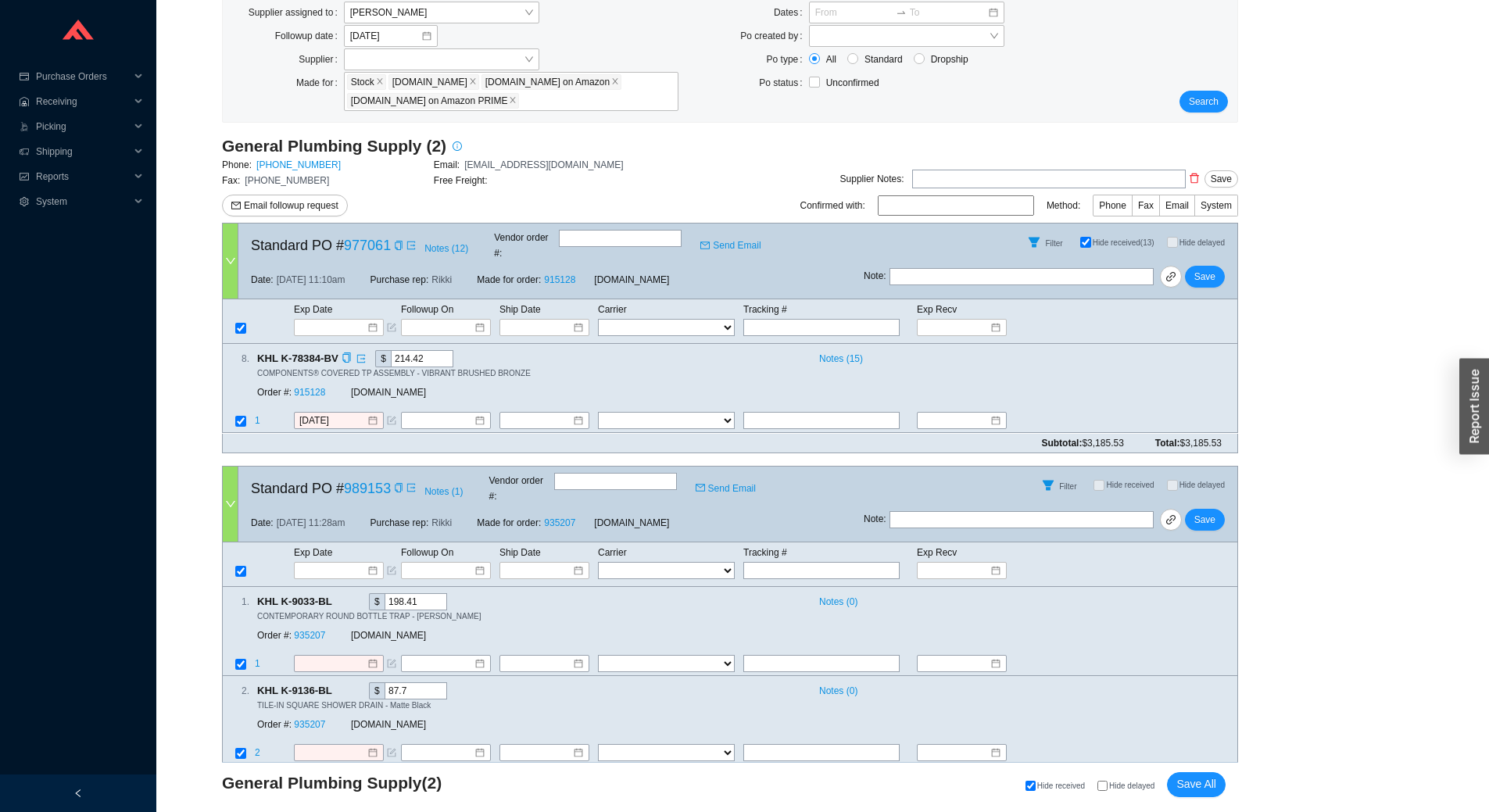
scroll to position [154, 0]
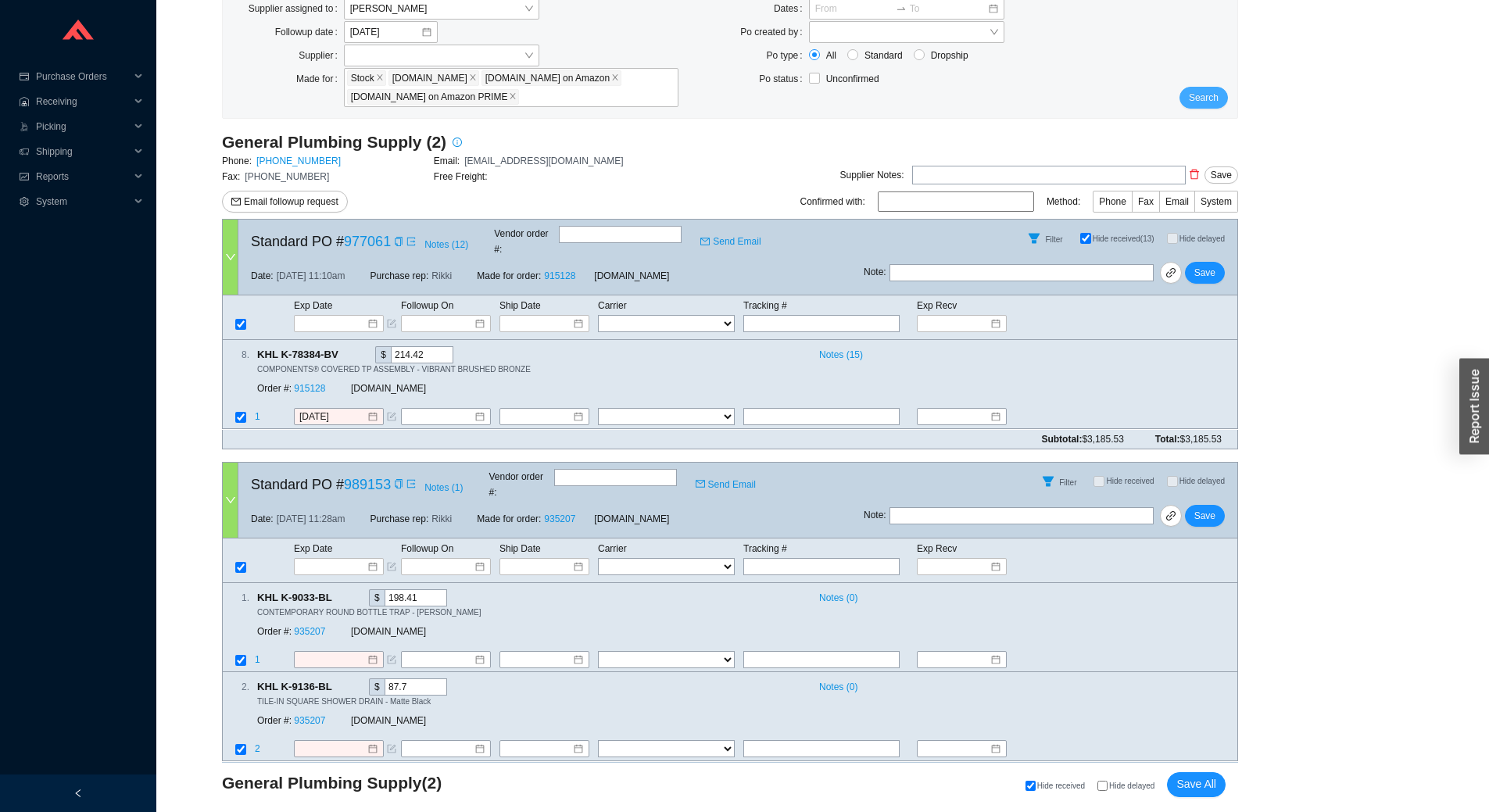
click at [1217, 100] on span "Search" at bounding box center [1204, 98] width 30 height 16
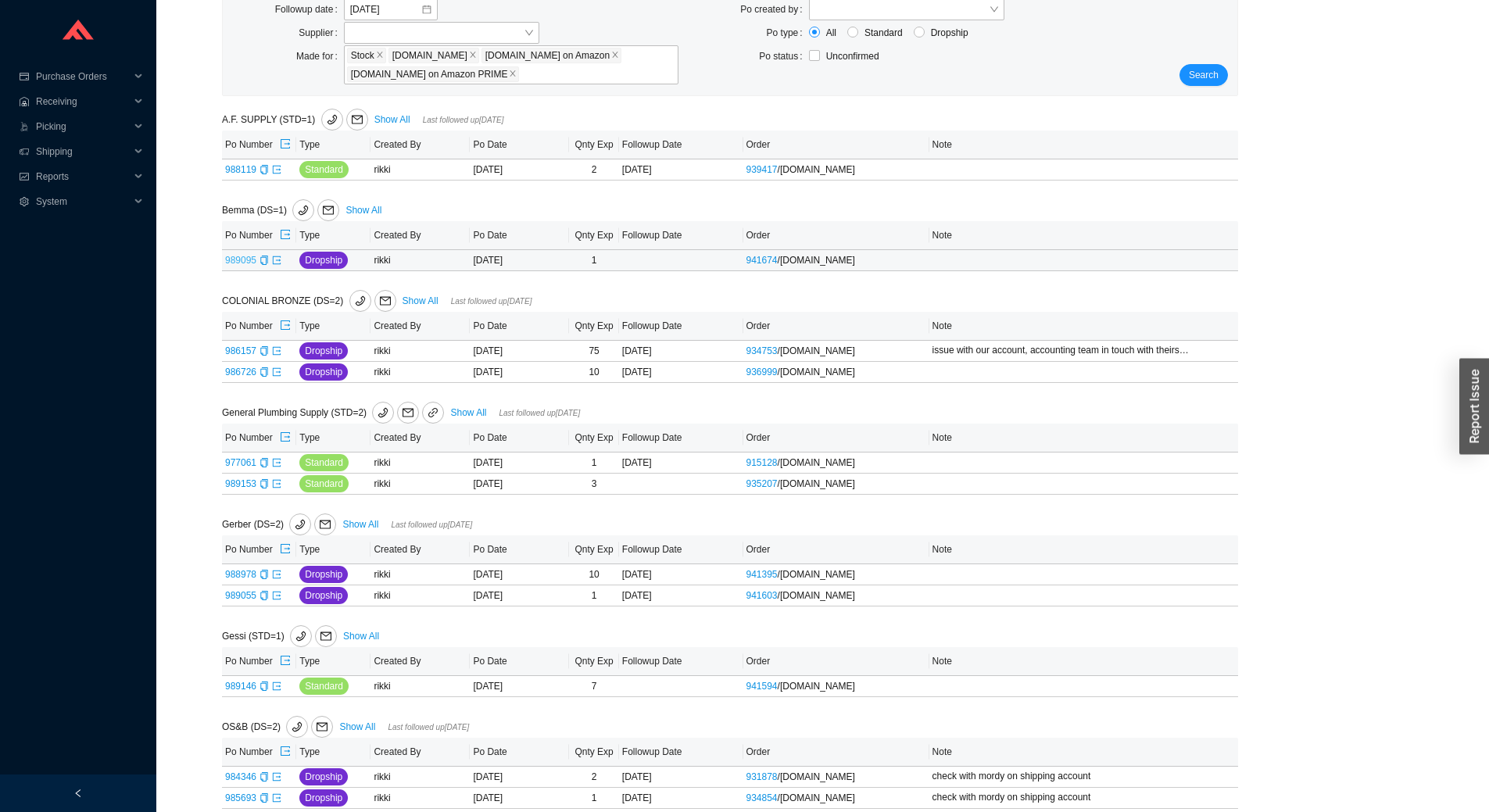
click at [239, 256] on link "989095" at bounding box center [240, 260] width 31 height 11
type input "989095"
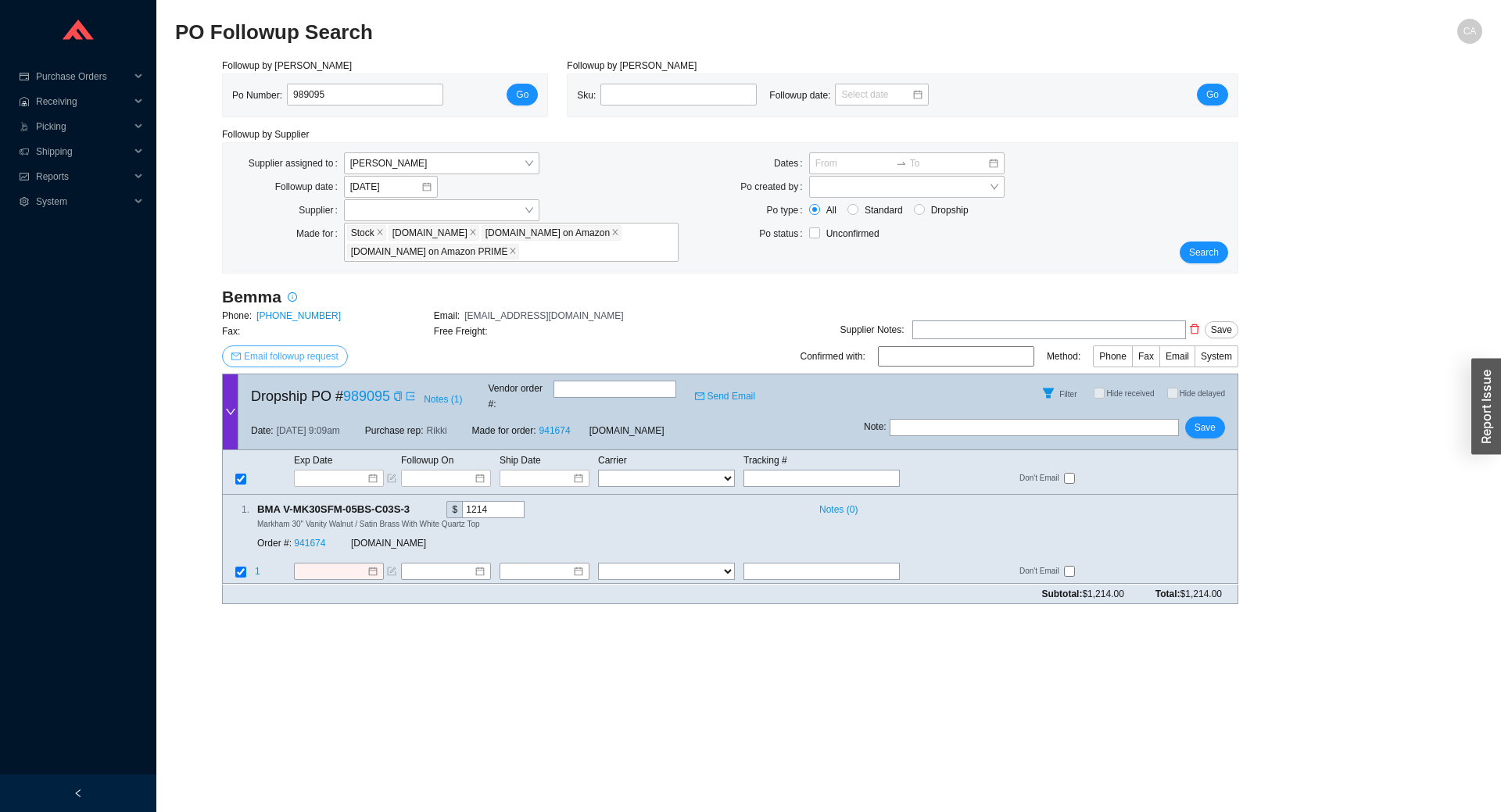
click at [300, 354] on span "Email followup request" at bounding box center [291, 356] width 94 height 16
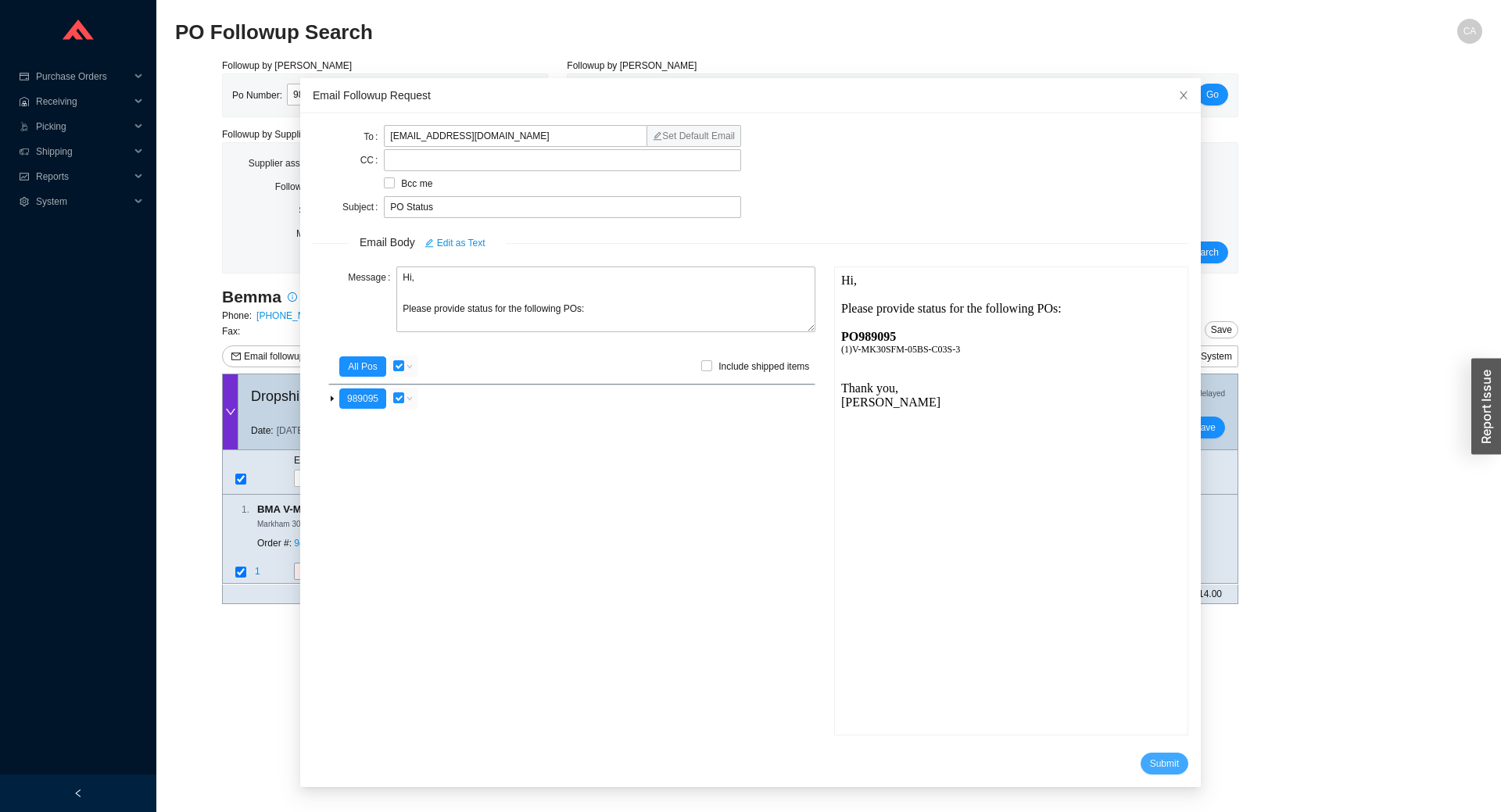
click at [1150, 764] on span "Submit" at bounding box center [1164, 764] width 29 height 16
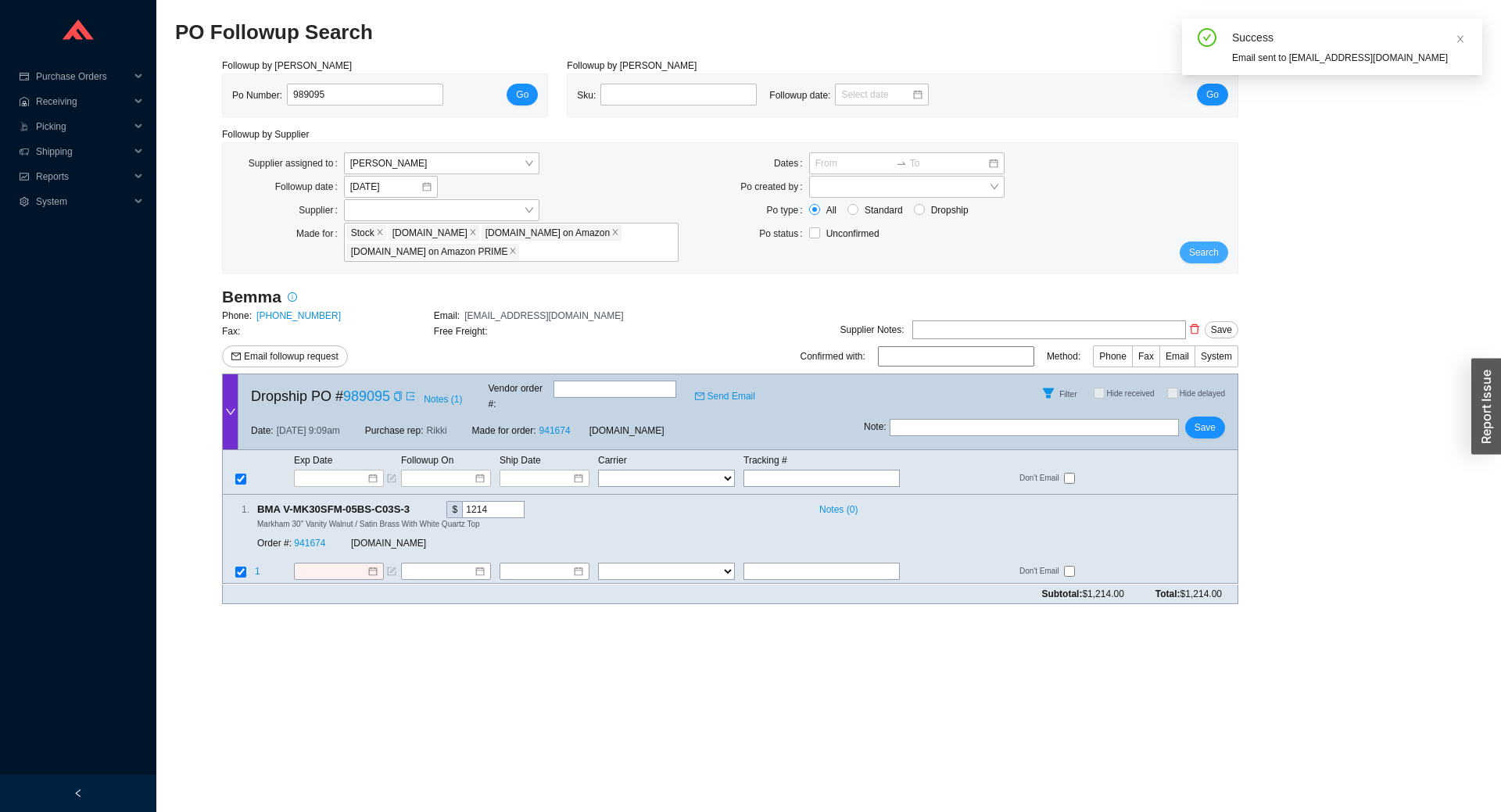
click at [1214, 244] on button "Search" at bounding box center [1203, 252] width 49 height 22
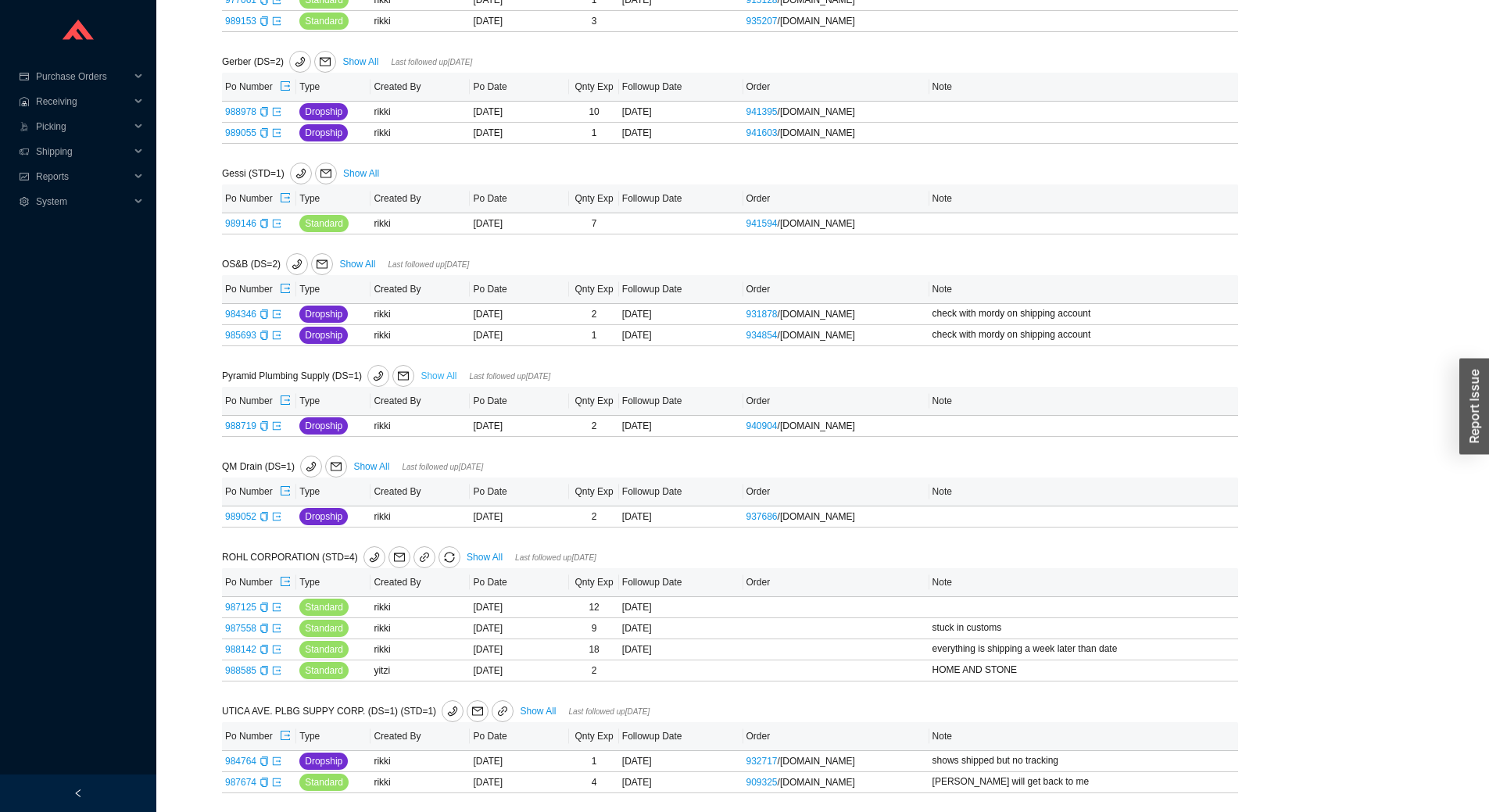
click at [450, 372] on link "Show All" at bounding box center [438, 376] width 36 height 11
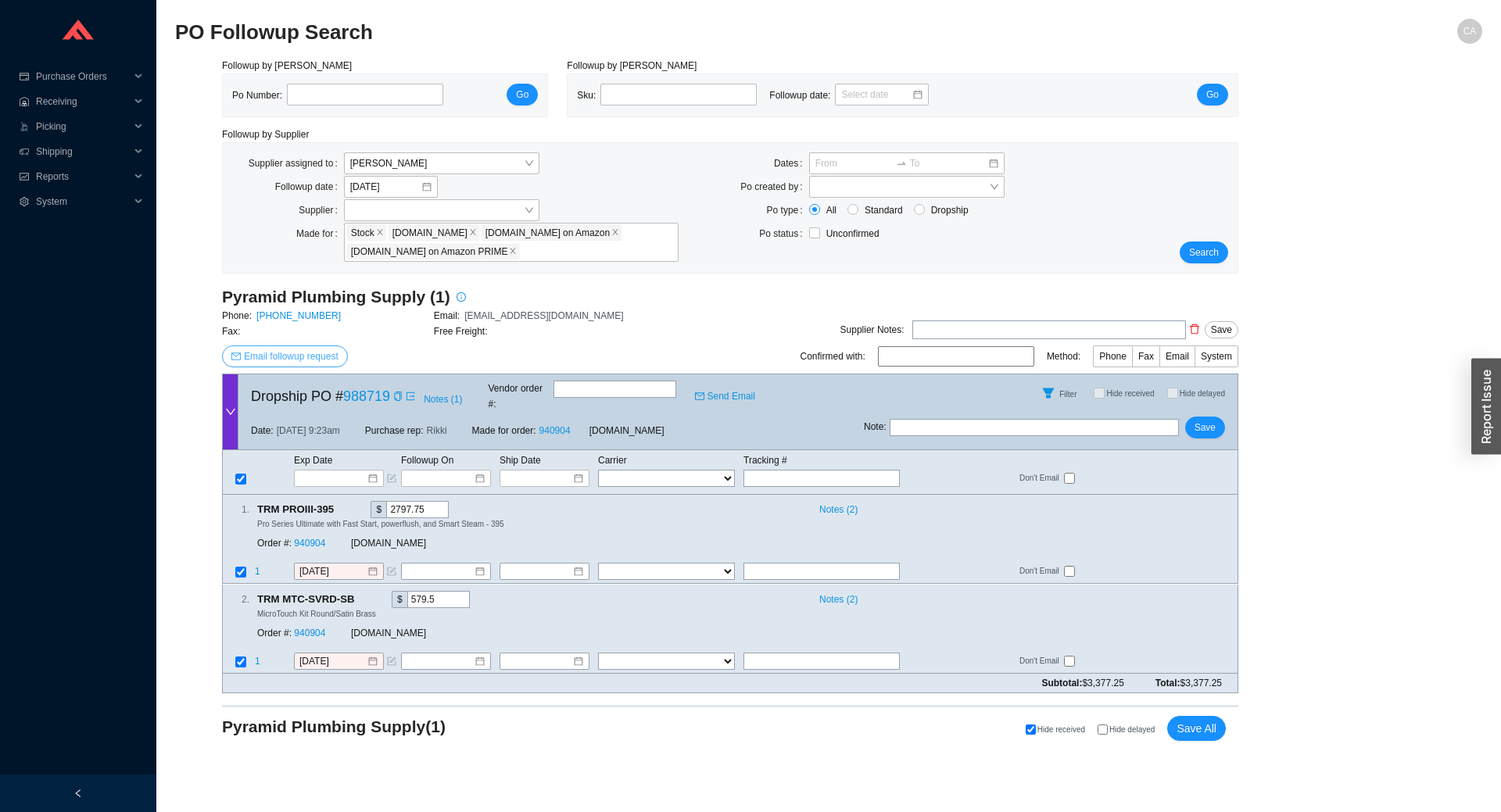
click at [265, 361] on span "Email followup request" at bounding box center [291, 356] width 94 height 16
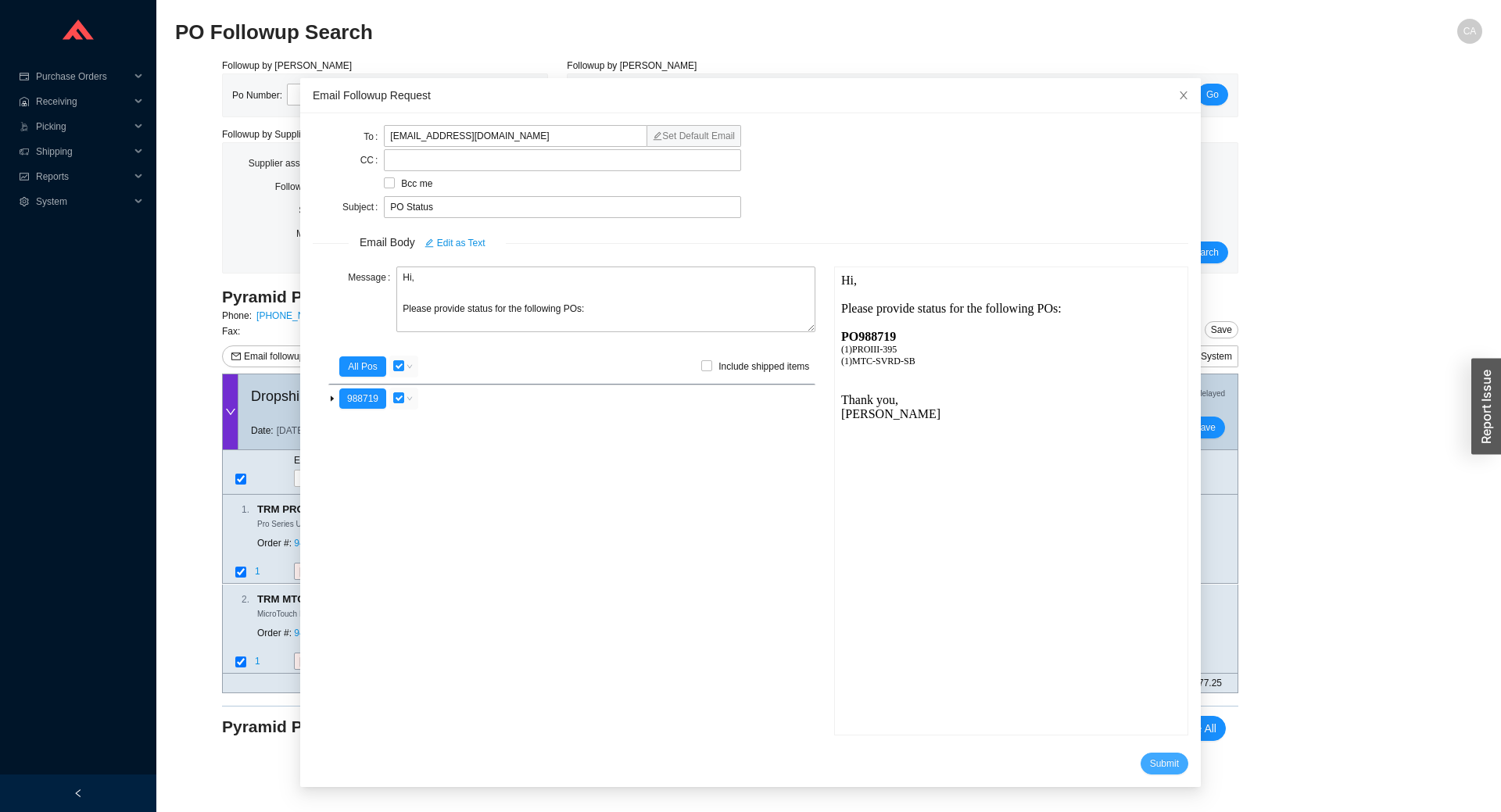
click at [1140, 754] on button "Submit" at bounding box center [1164, 763] width 48 height 22
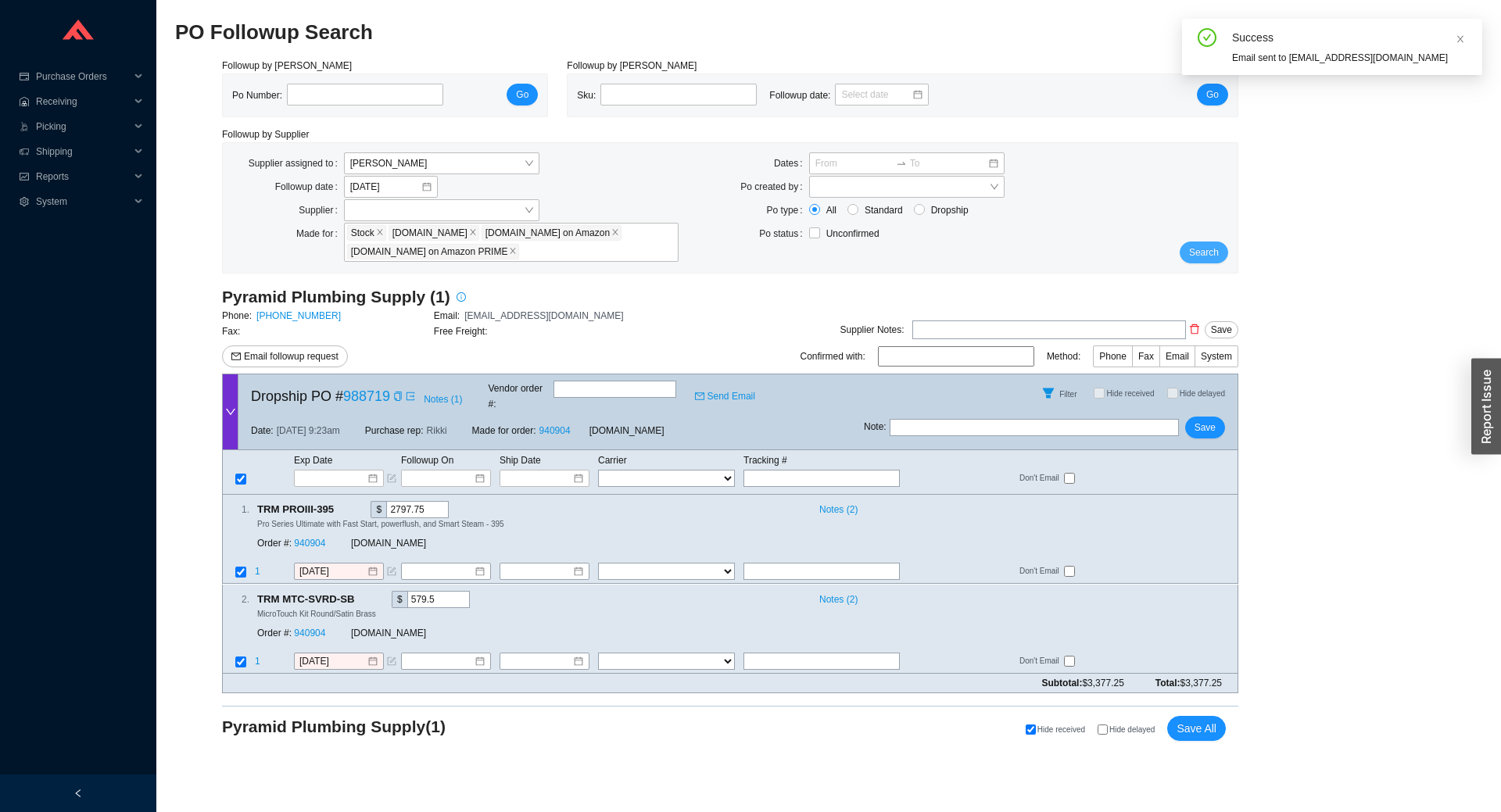
click at [1214, 250] on span "Search" at bounding box center [1204, 252] width 30 height 16
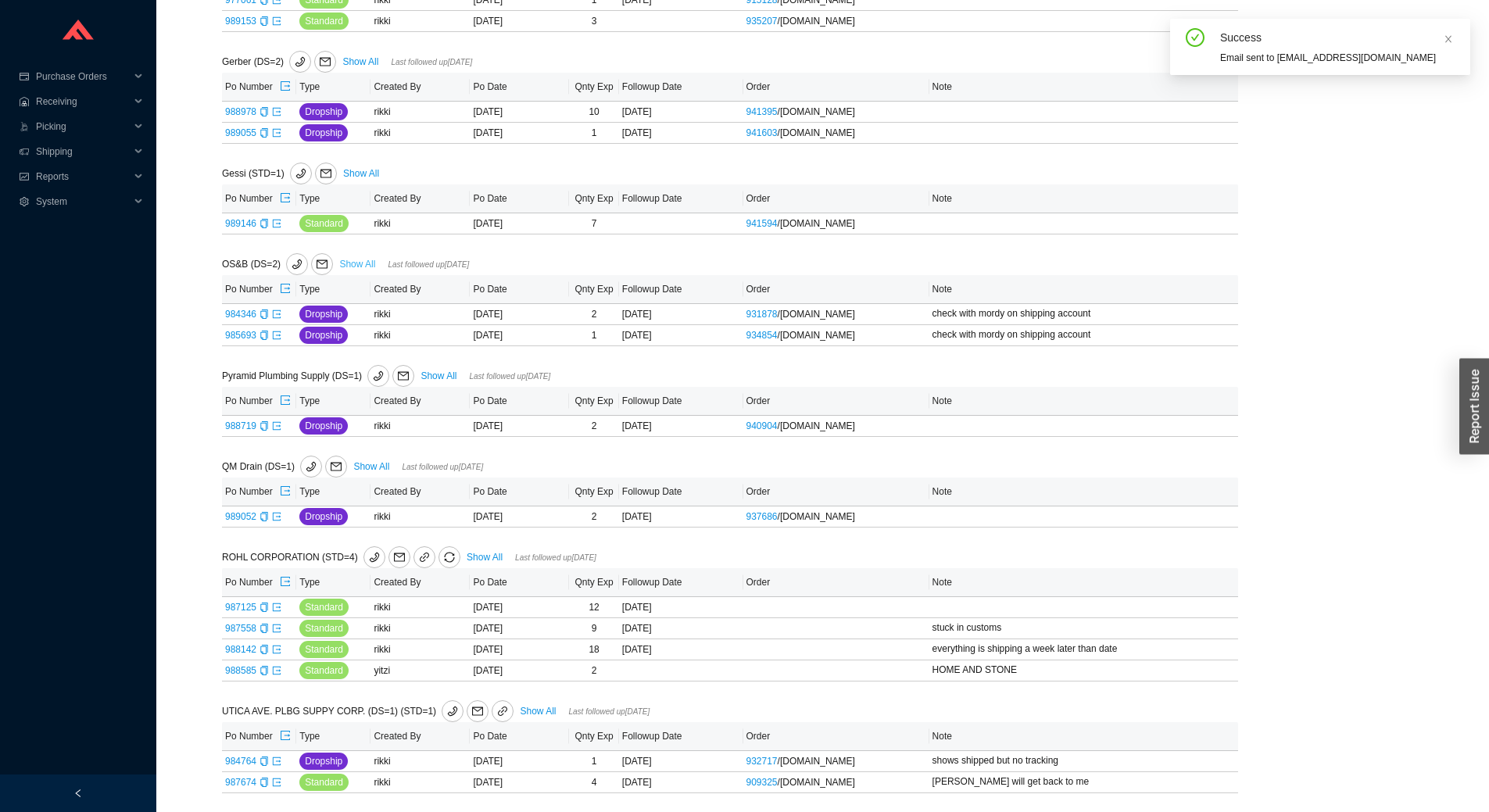
click at [363, 258] on link "Show All" at bounding box center [357, 264] width 36 height 11
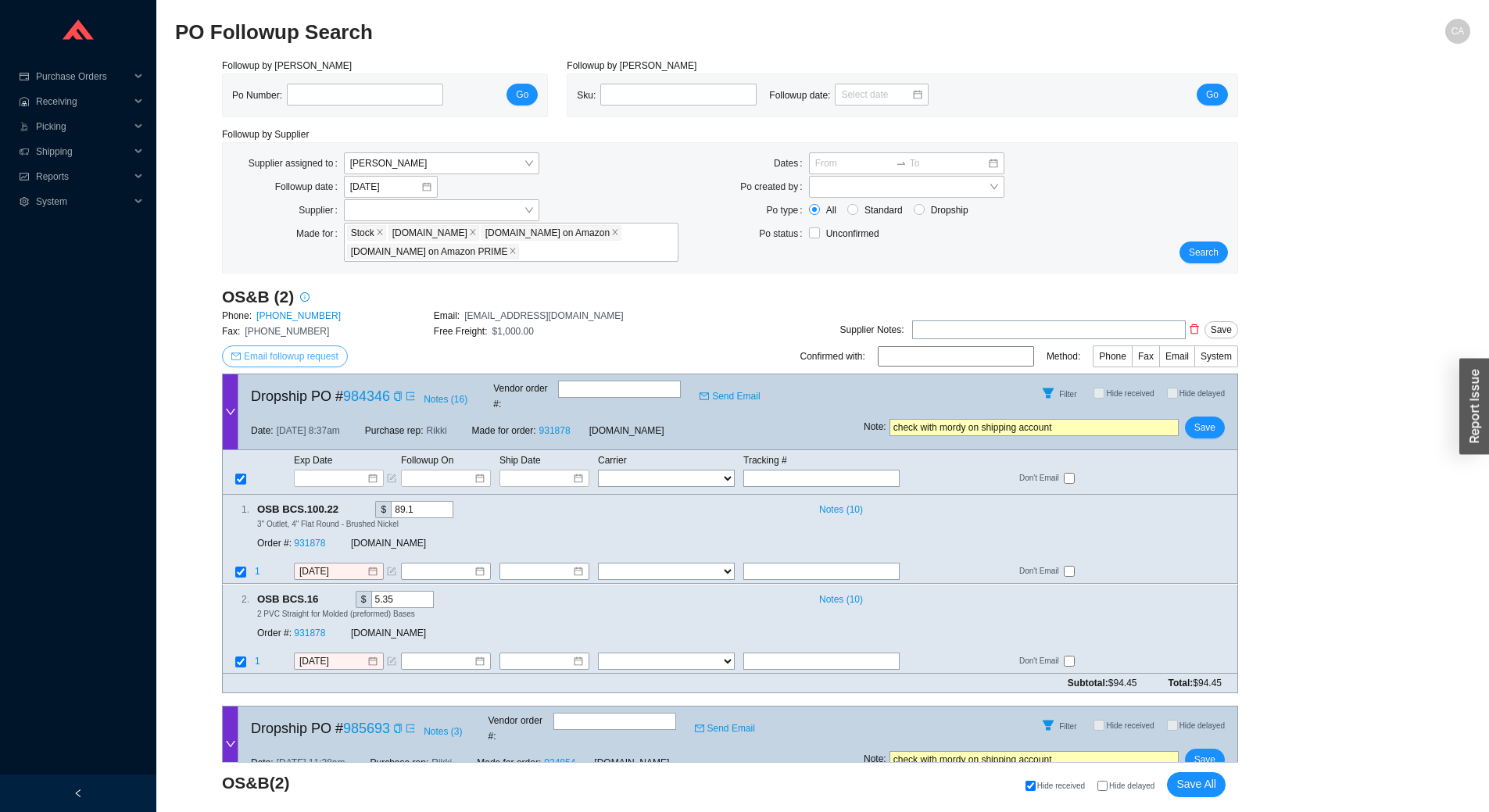
click at [292, 351] on span "Email followup request" at bounding box center [291, 356] width 94 height 16
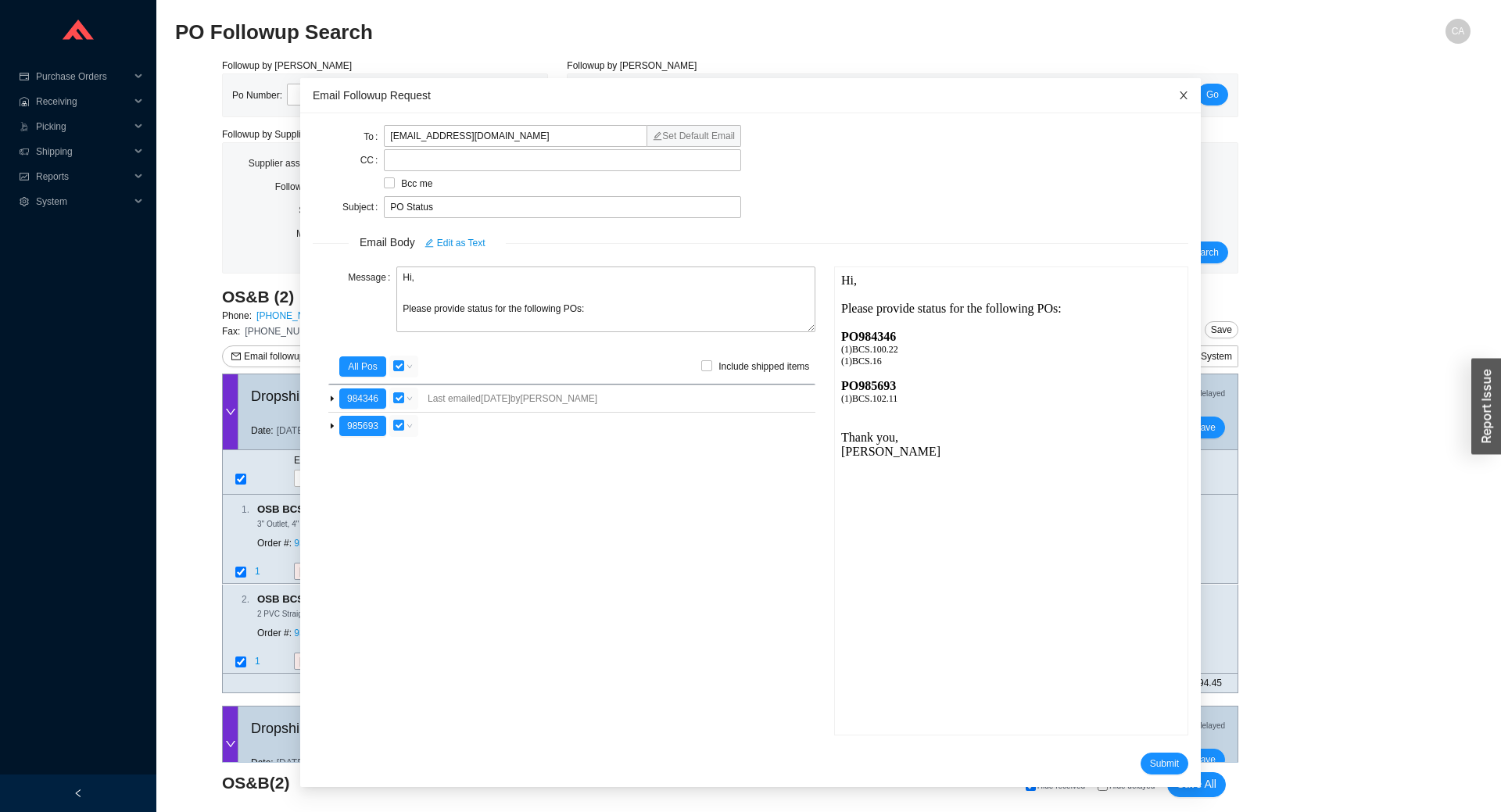
click at [1166, 96] on span "Close" at bounding box center [1183, 95] width 34 height 34
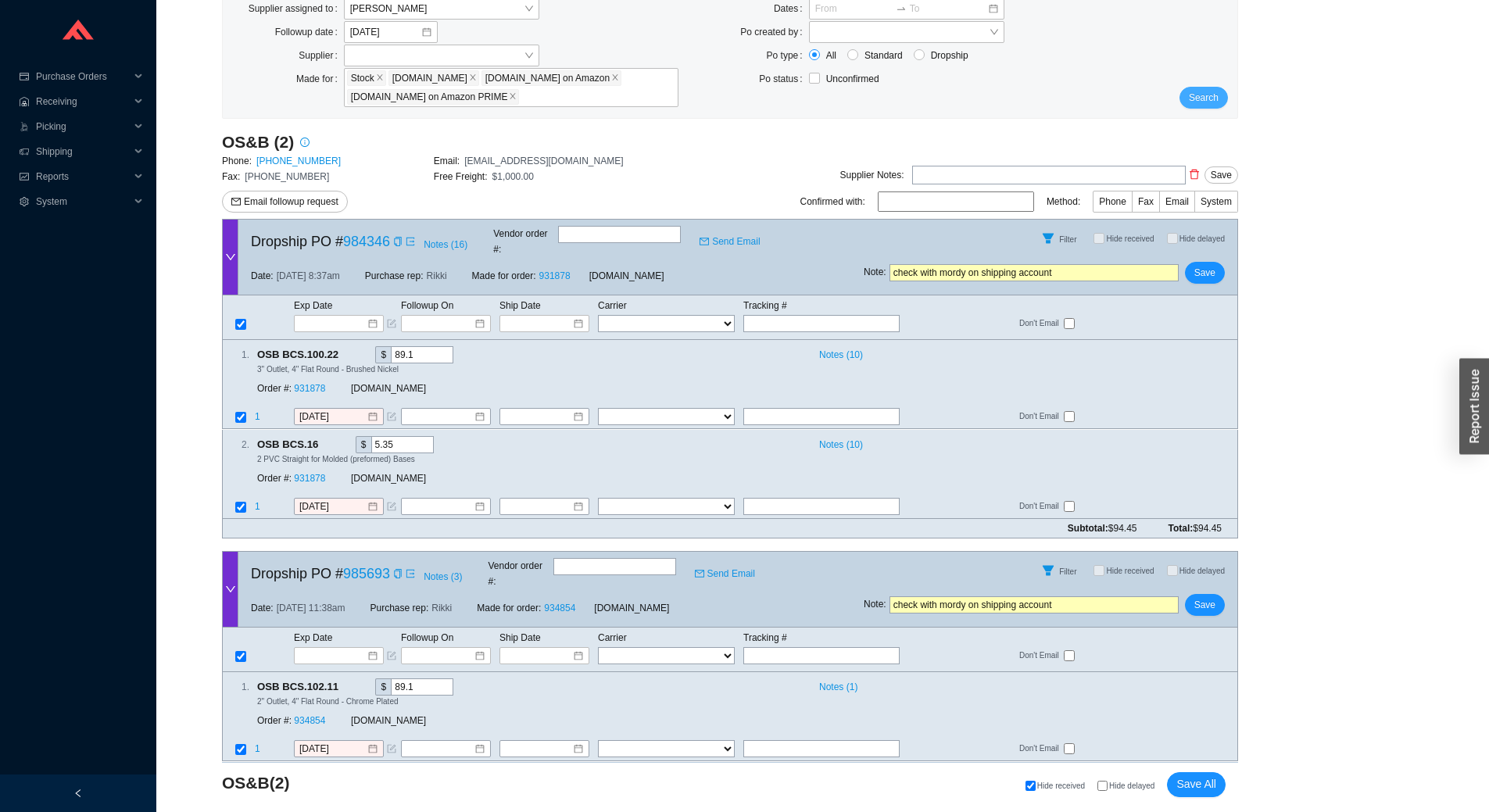
click at [1201, 91] on span "Search" at bounding box center [1204, 98] width 30 height 16
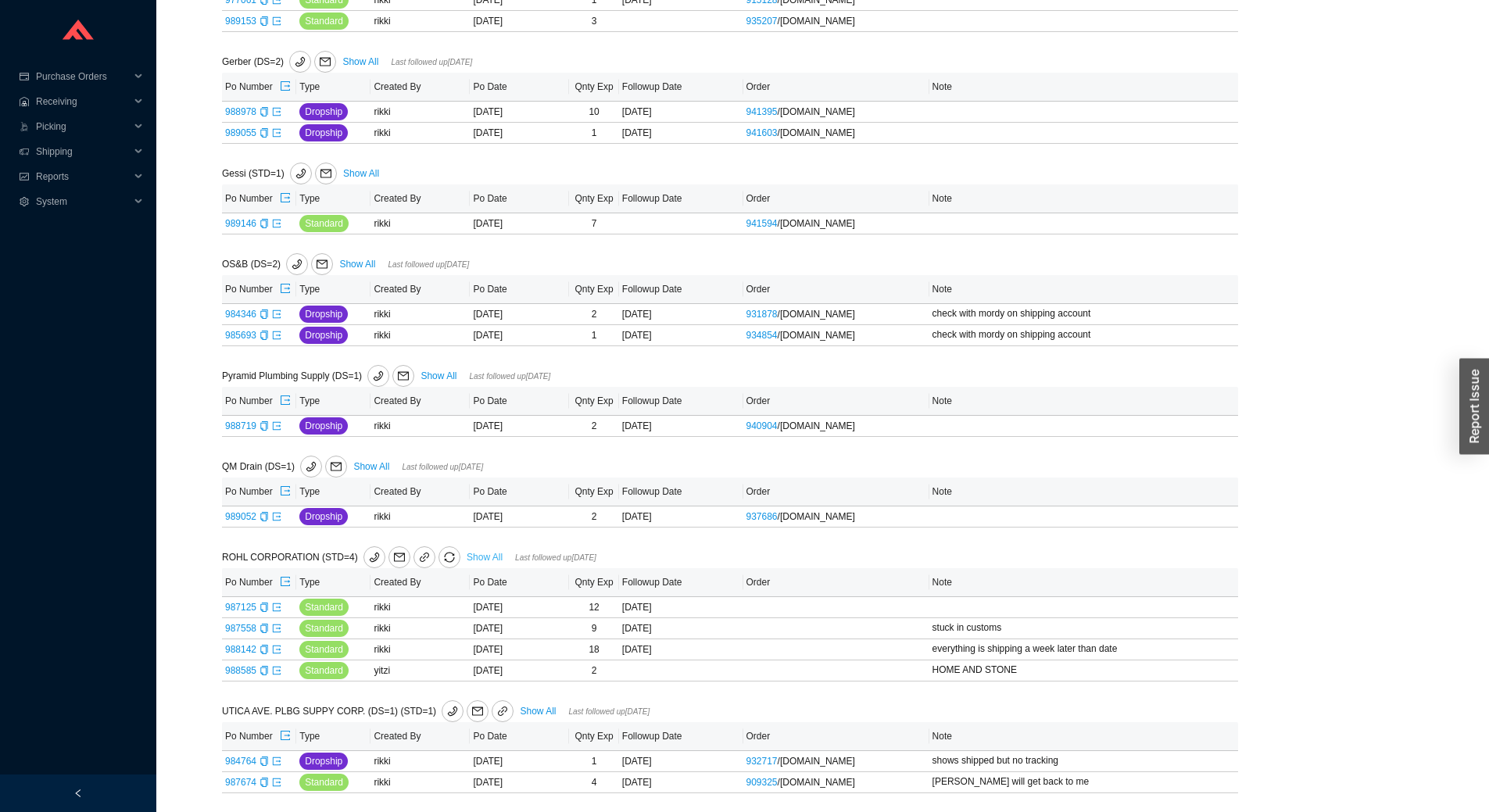
click at [468, 554] on link "Show All" at bounding box center [484, 557] width 36 height 11
select select "2"
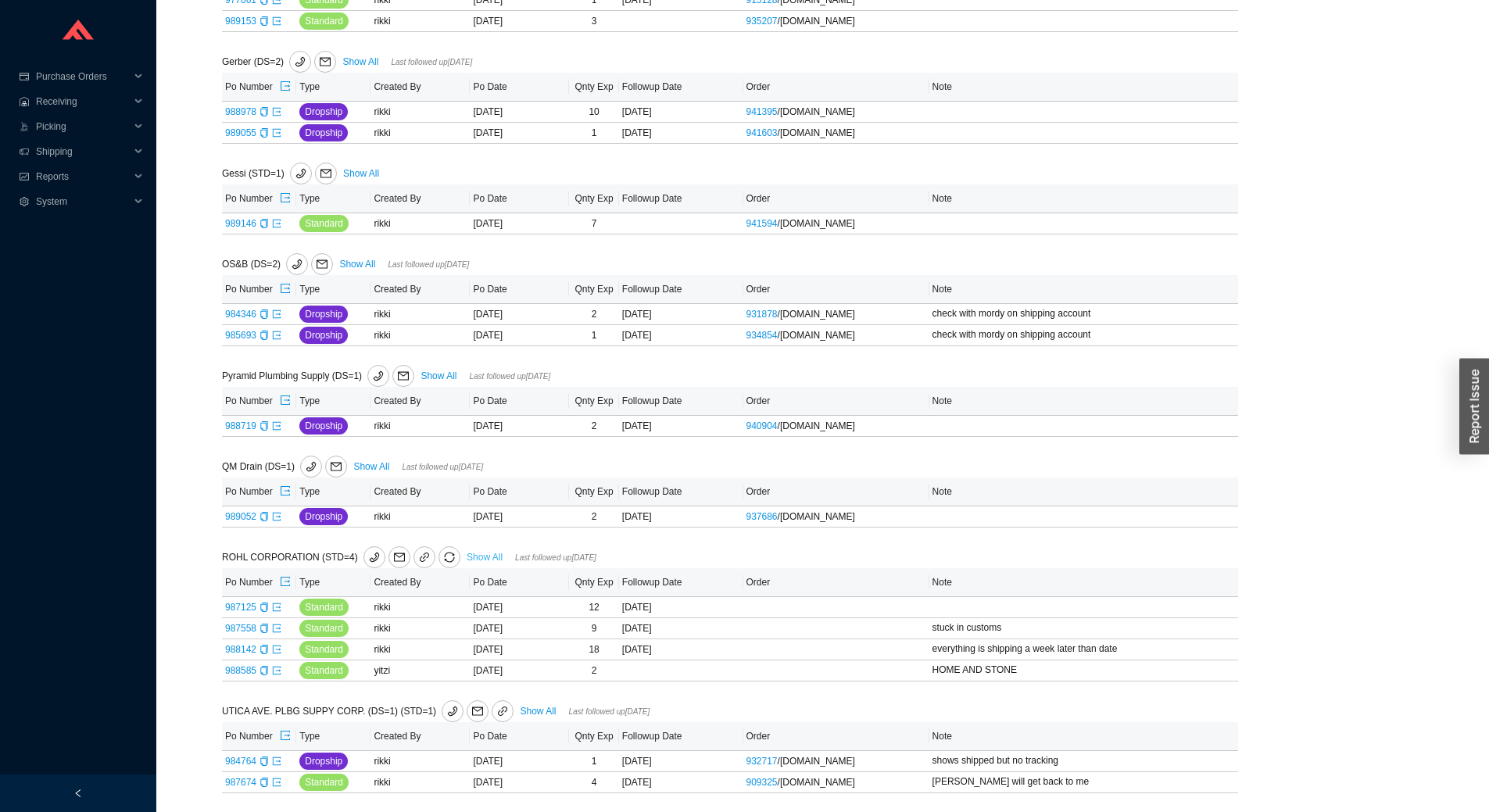
select select "2"
select select "10"
select select "2"
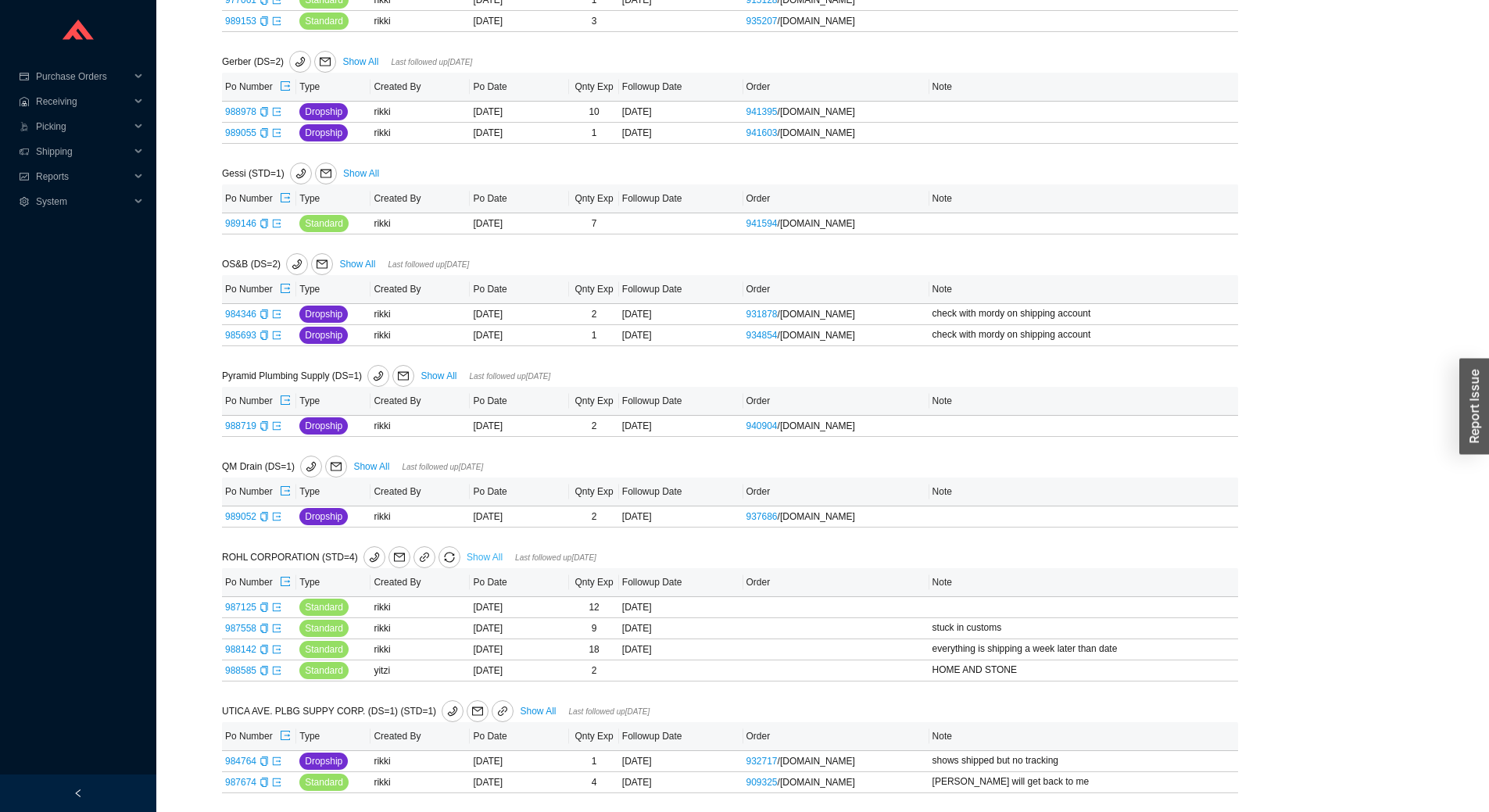
select select "2"
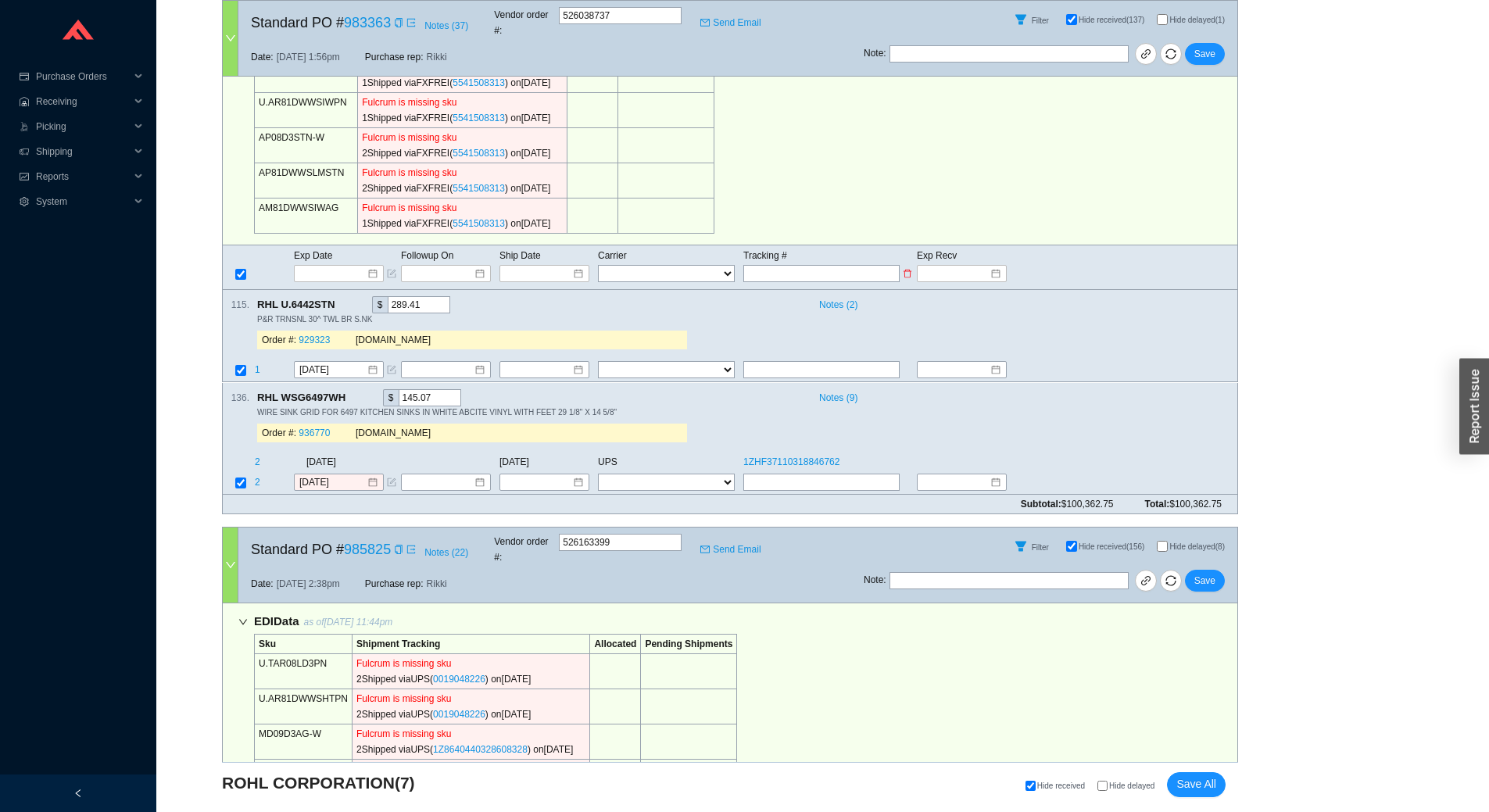
scroll to position [704, 0]
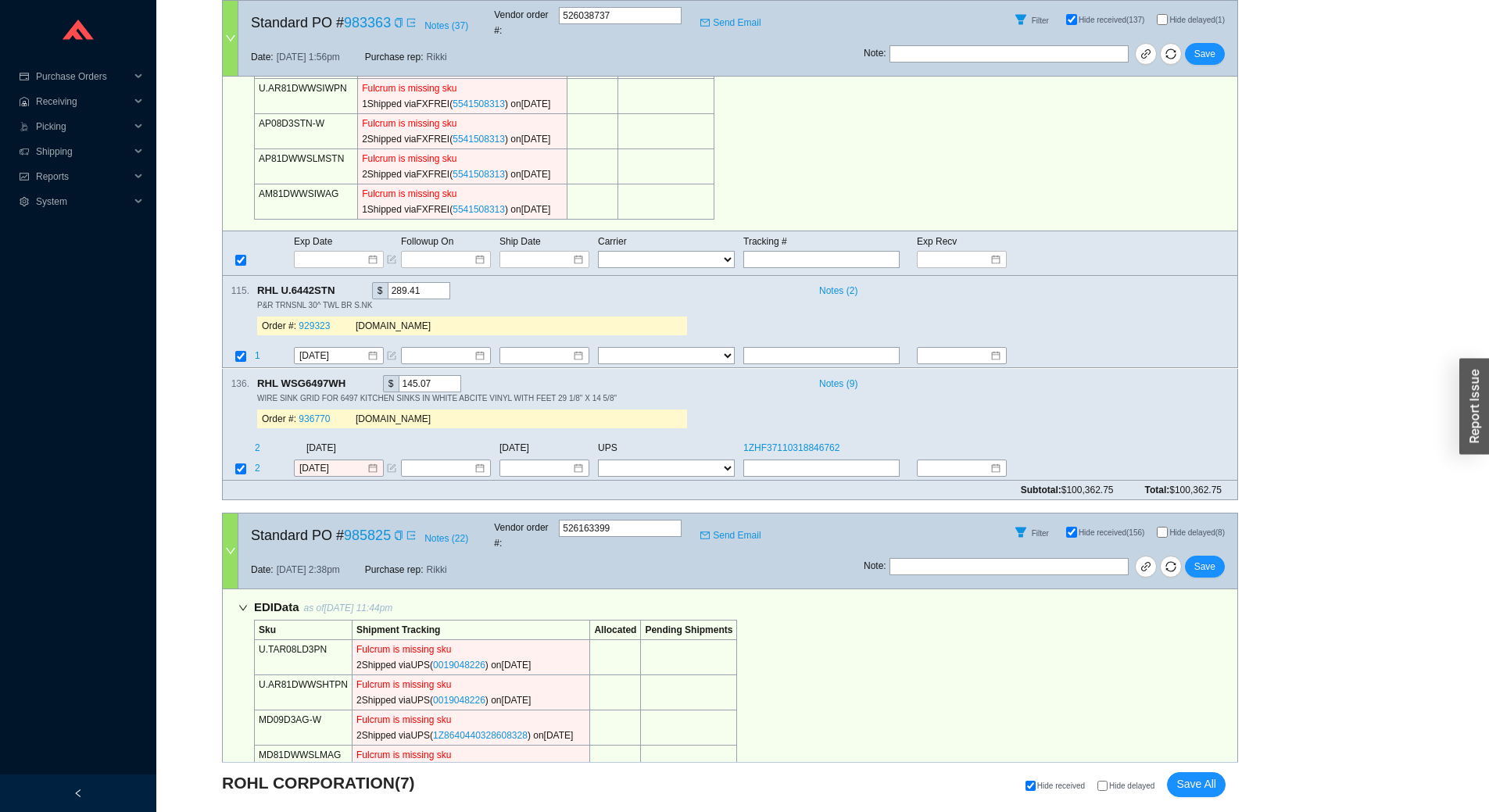
click at [1108, 786] on input "Hide delayed" at bounding box center [1103, 786] width 11 height 11
checkbox input "true"
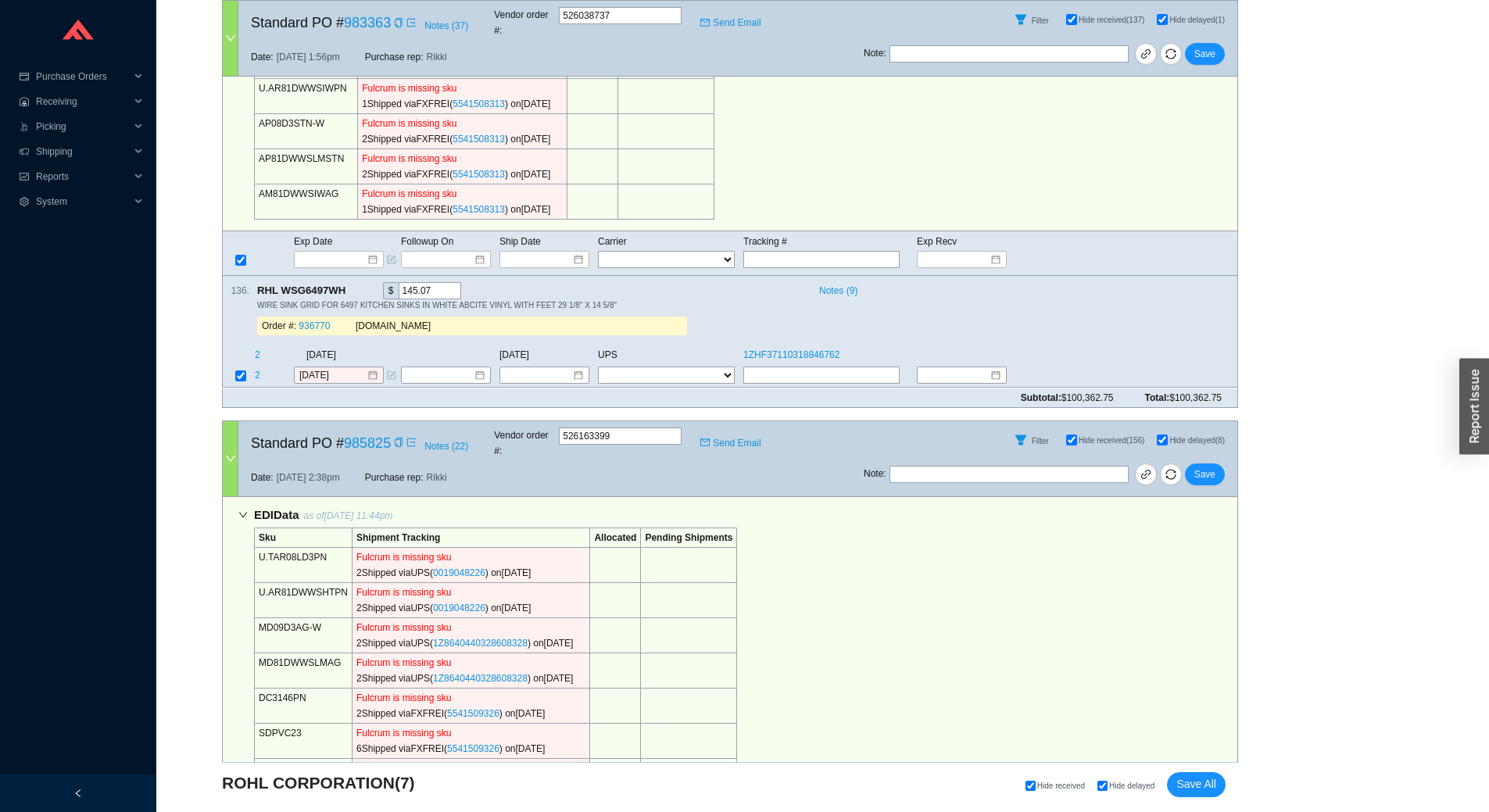
checkbox input "true"
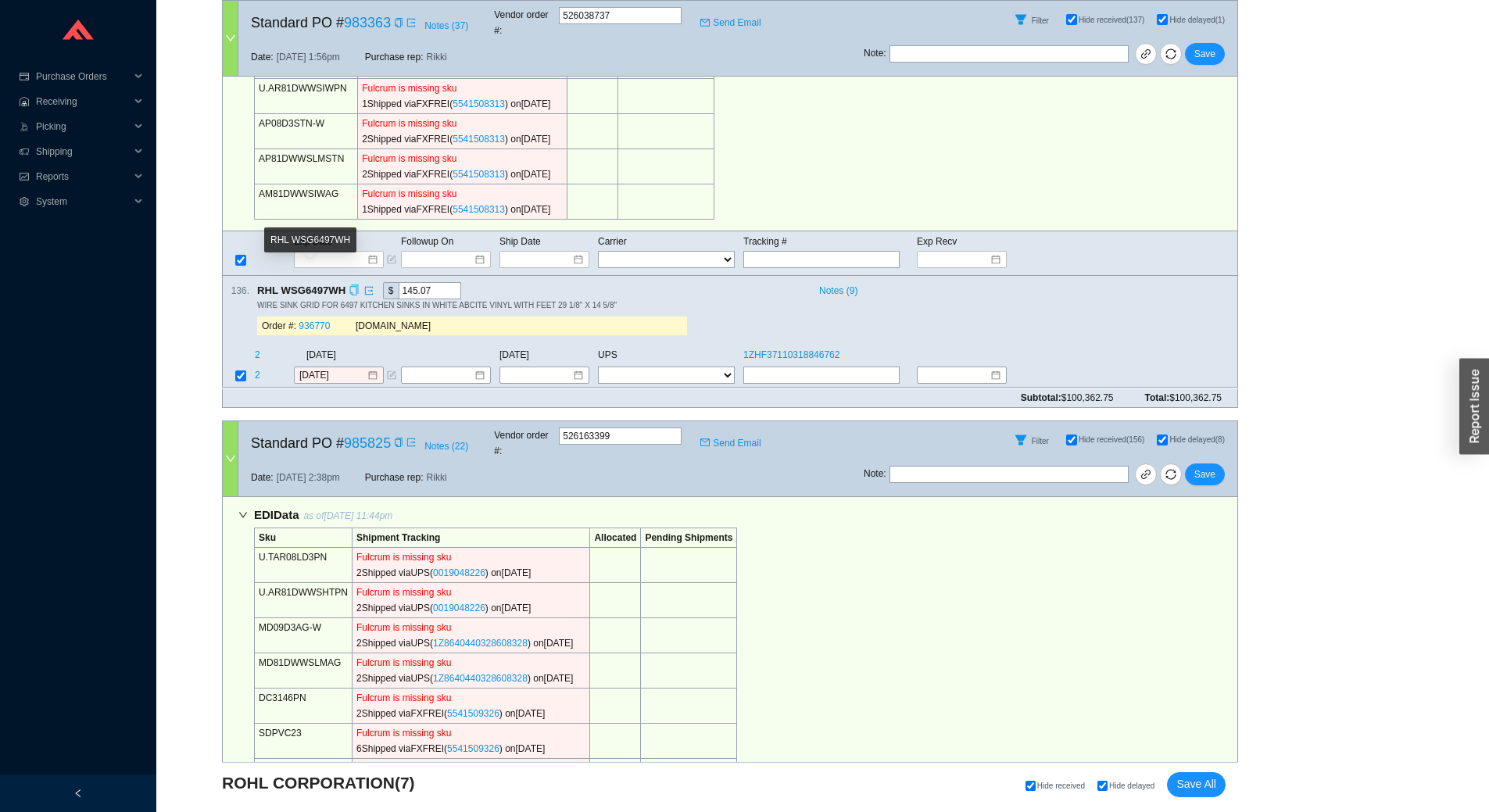
click at [348, 285] on icon "copy" at bounding box center [354, 290] width 11 height 11
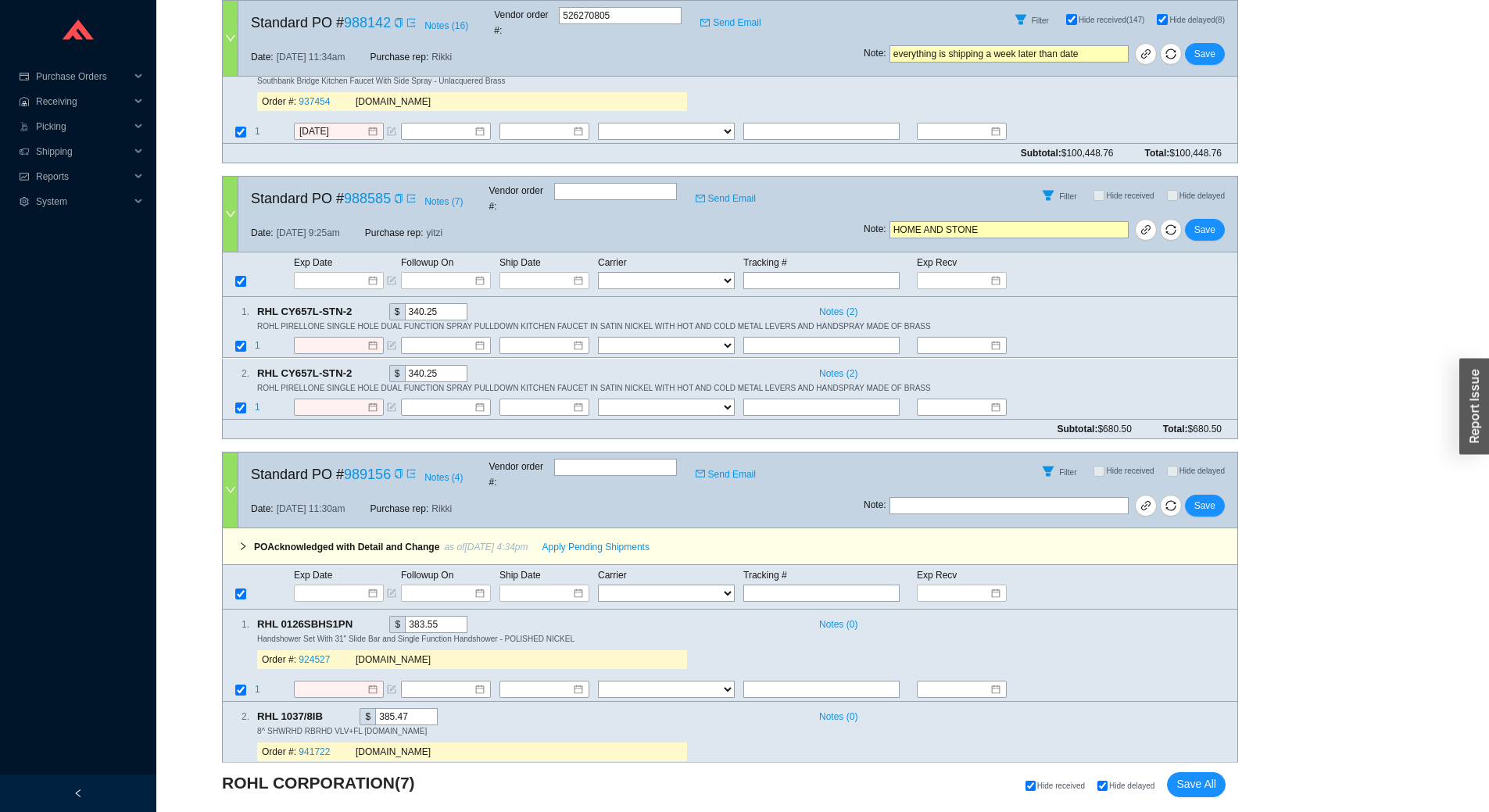
scroll to position [4245, 0]
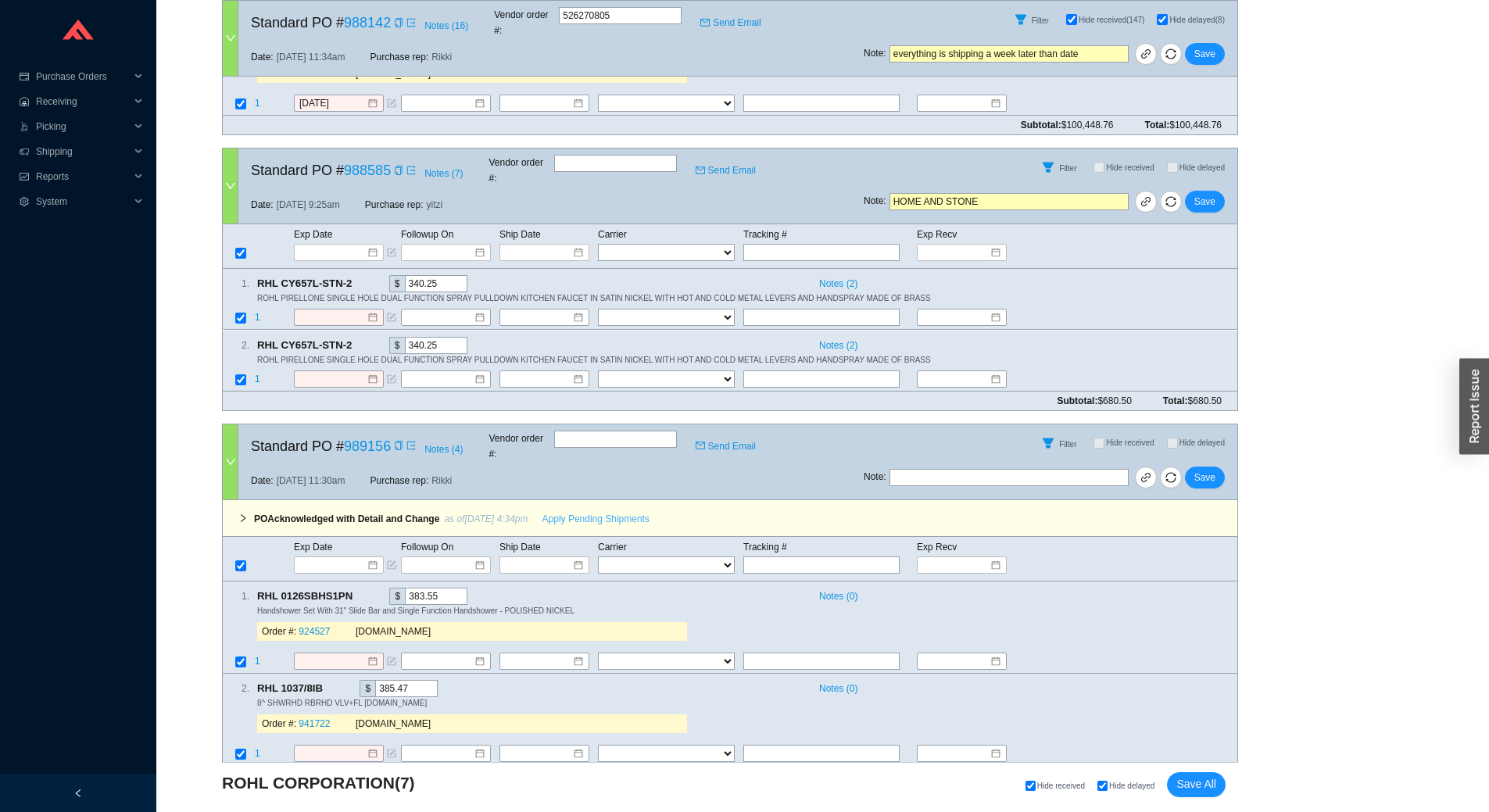
click at [595, 511] on span "Apply Pending Shipments" at bounding box center [595, 519] width 107 height 16
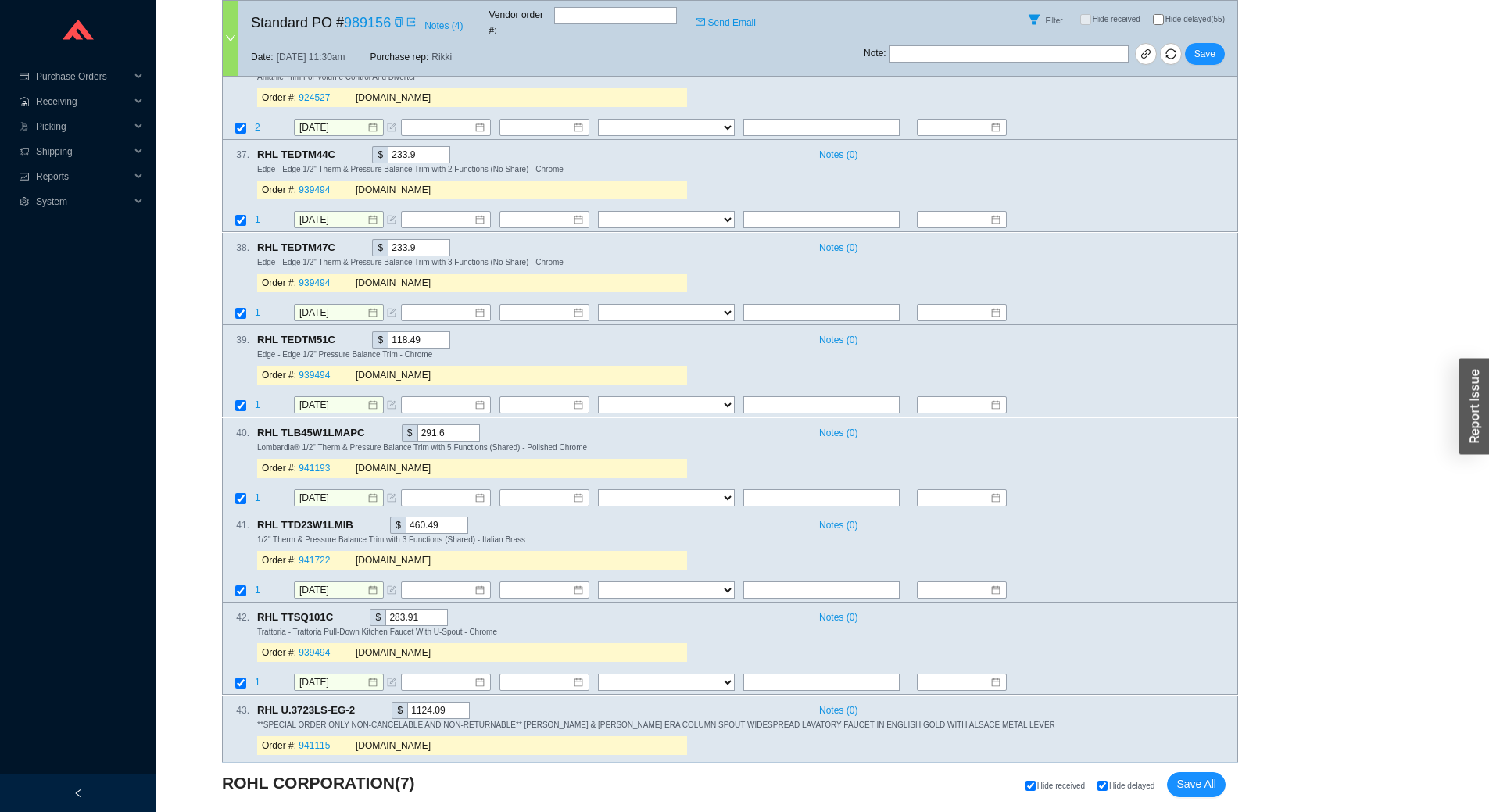
scroll to position [7356, 0]
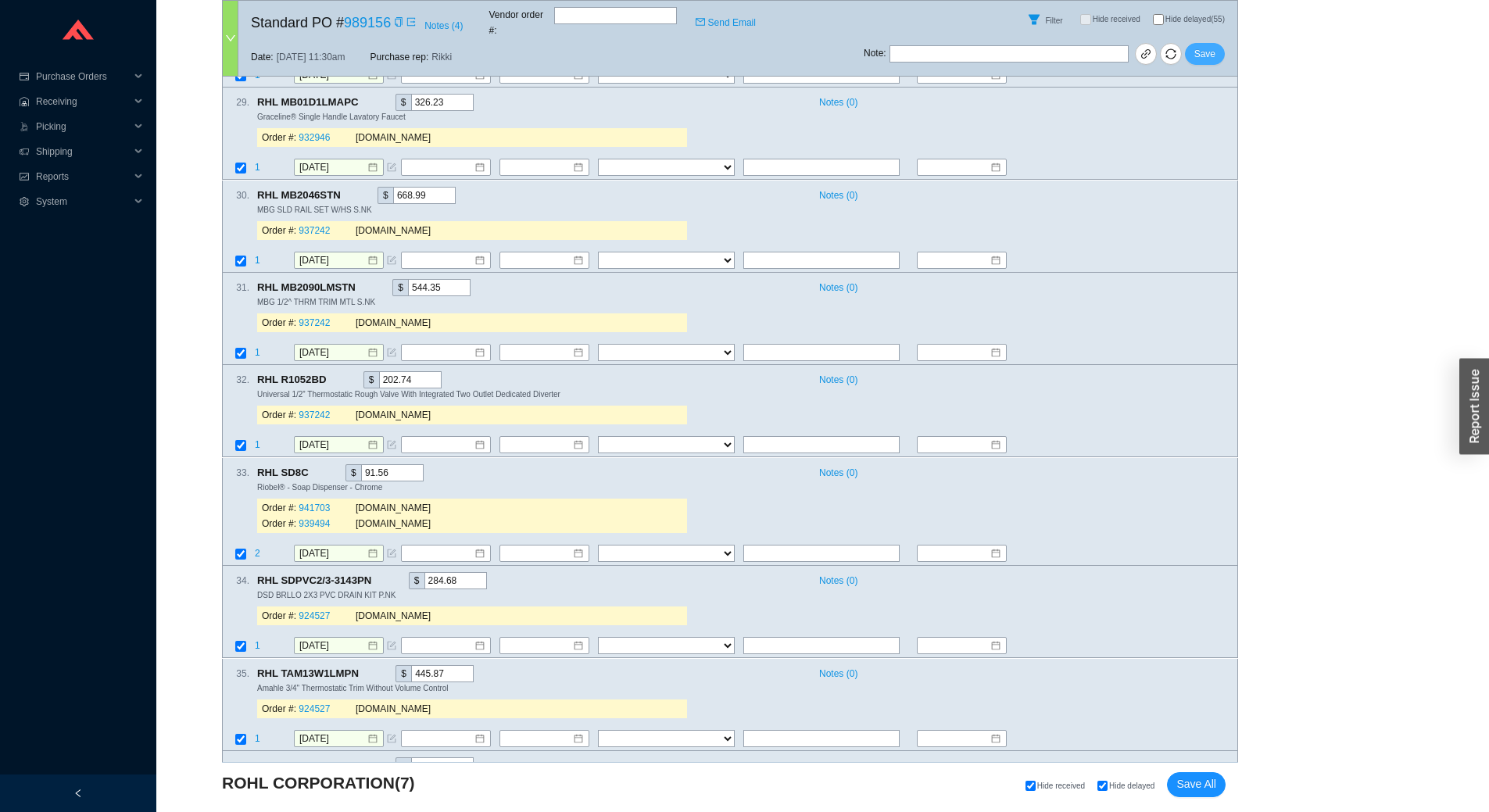
click at [1200, 46] on span "Save" at bounding box center [1205, 54] width 21 height 16
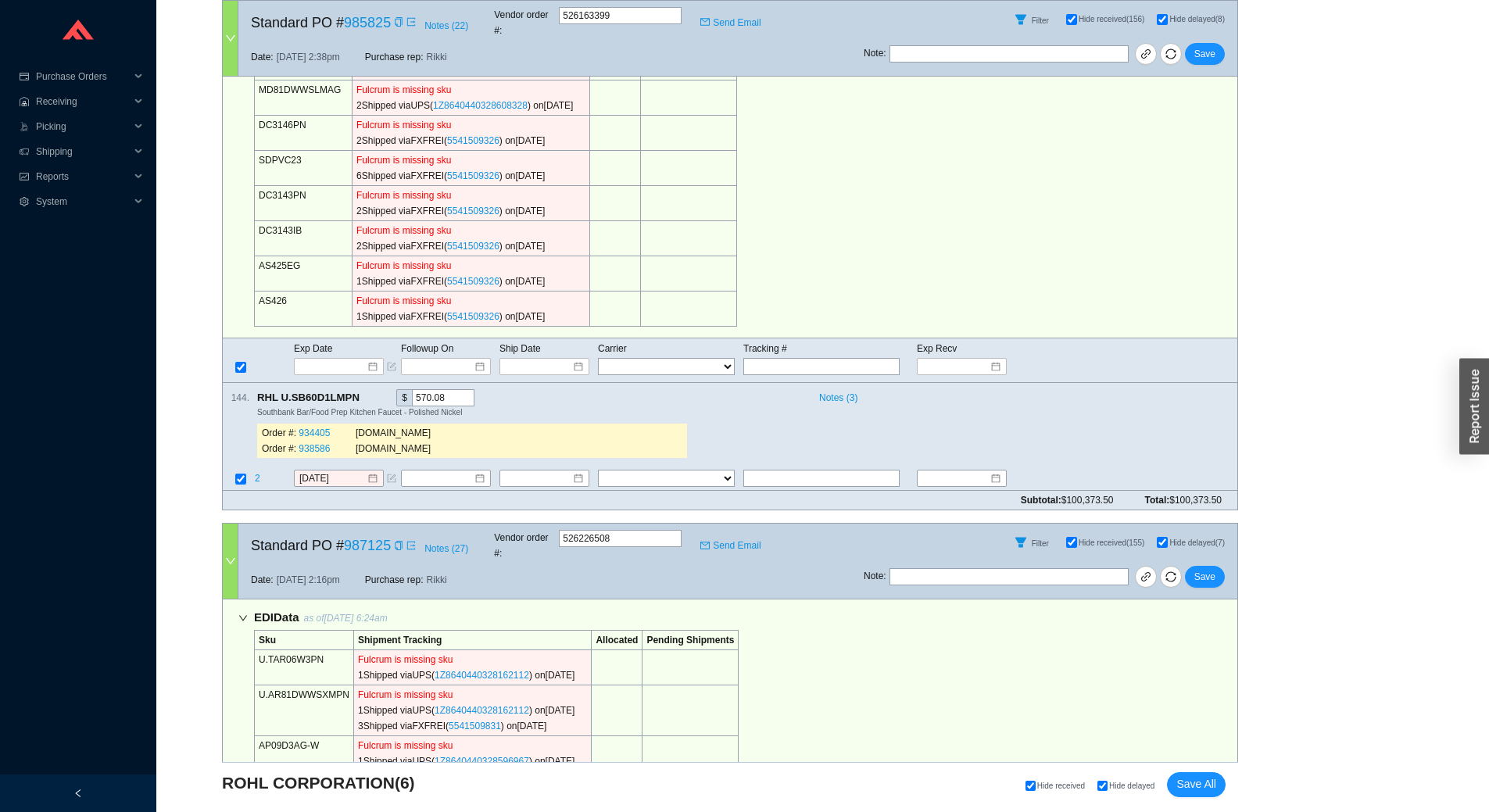
scroll to position [1250, 0]
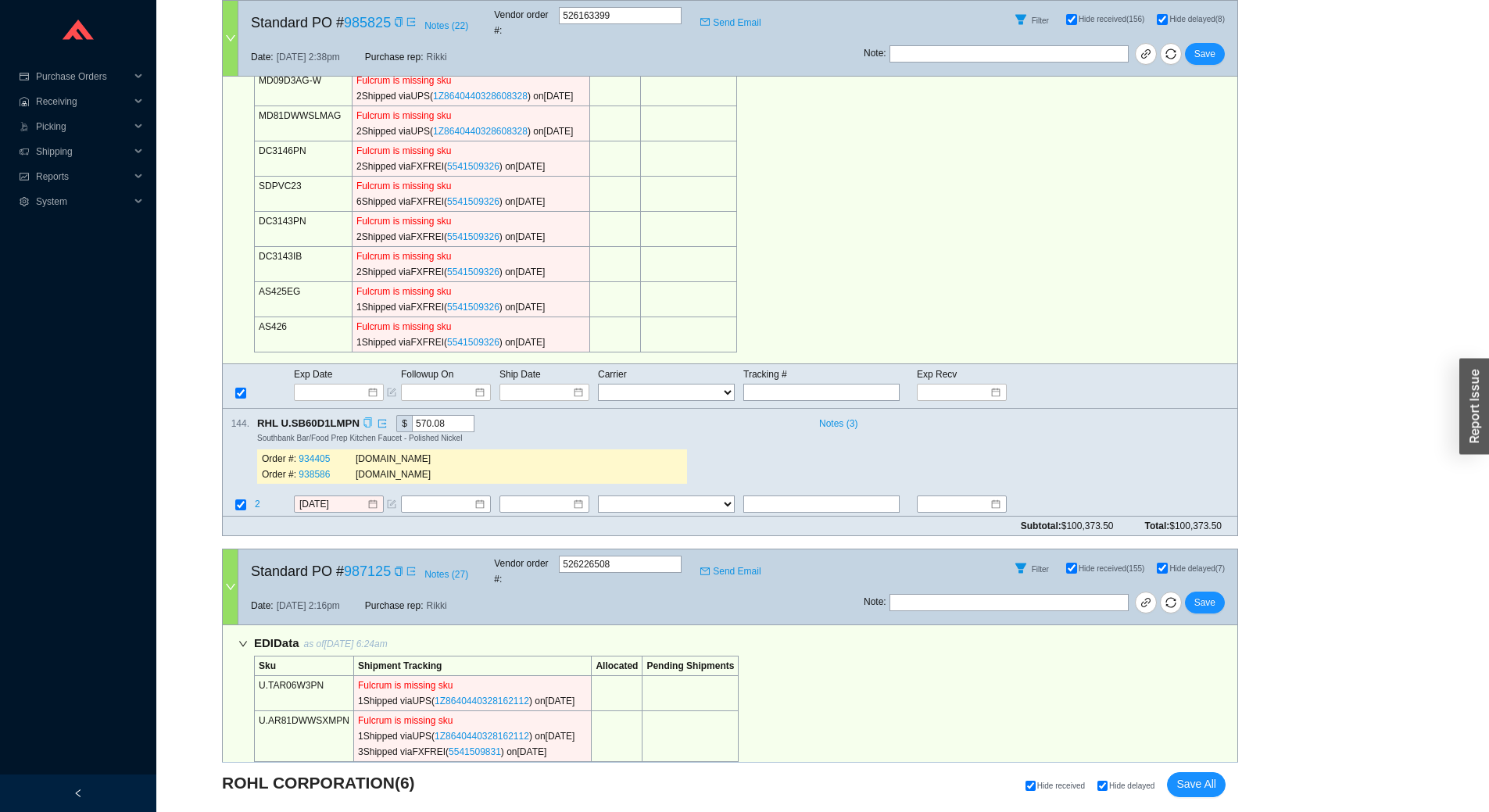
click at [367, 417] on icon "copy" at bounding box center [368, 422] width 11 height 11
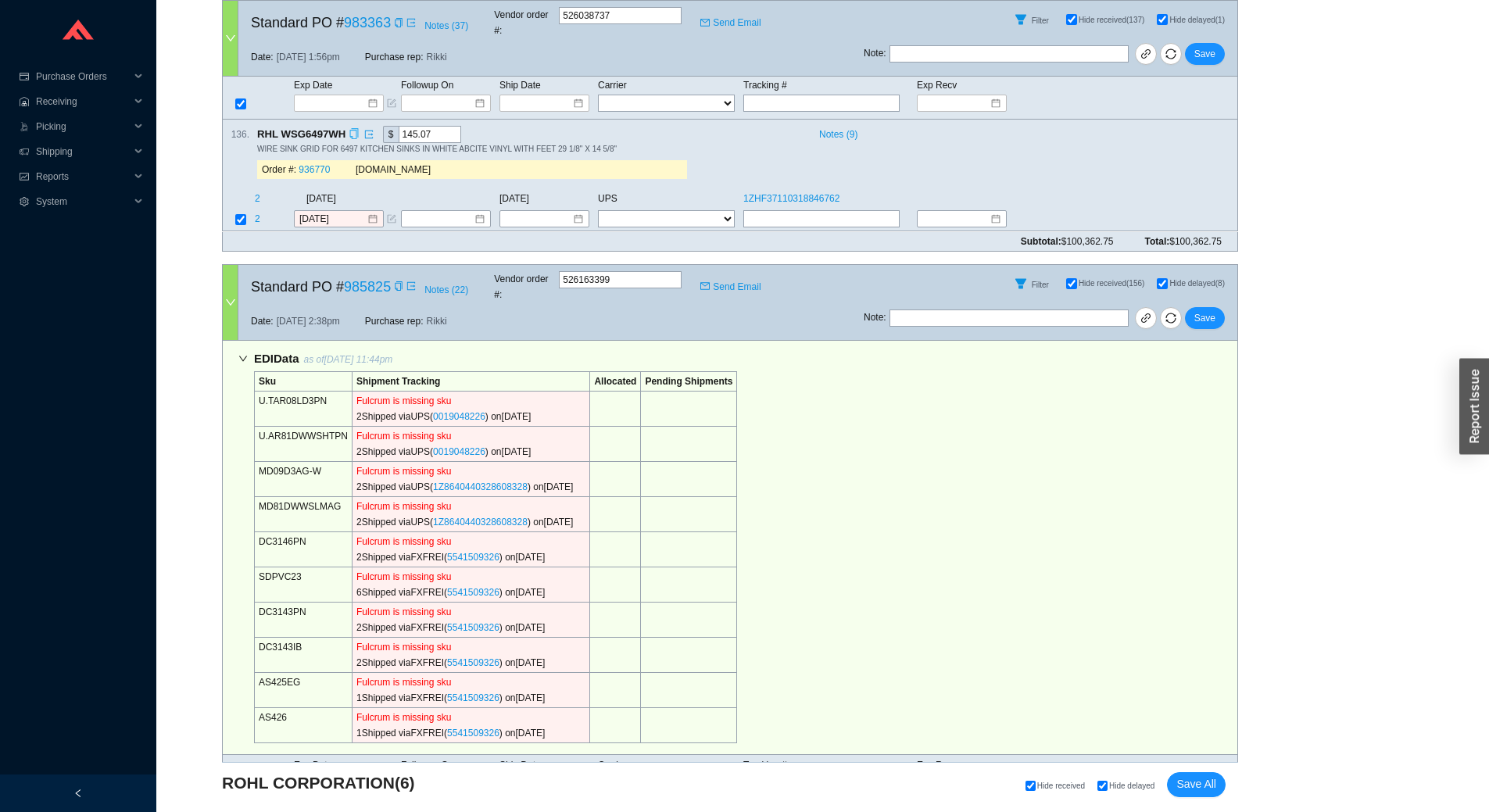
scroll to position [0, 0]
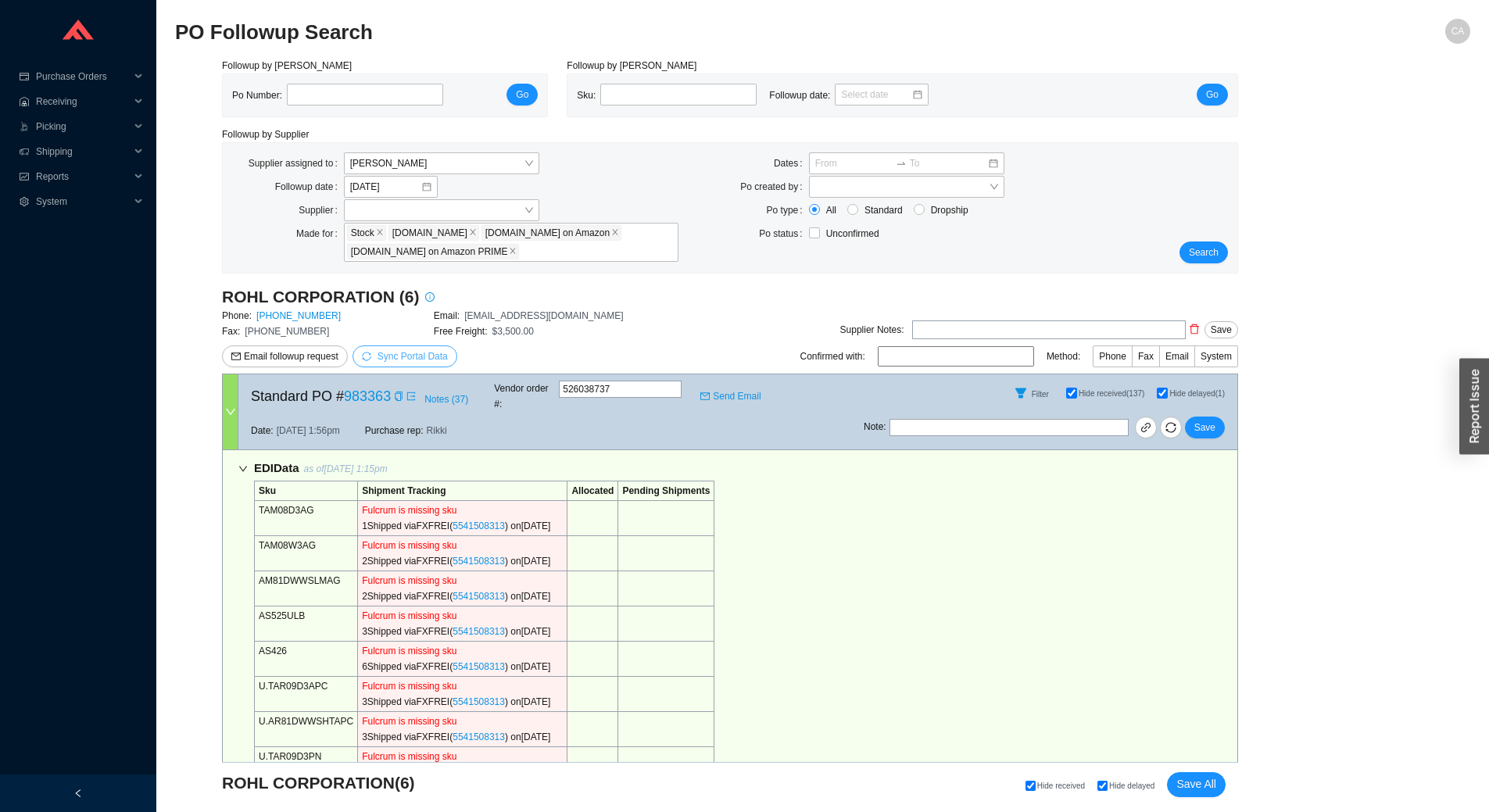
click at [402, 362] on span "Sync Portal Data" at bounding box center [404, 356] width 86 height 16
click at [489, 307] on span "OK" at bounding box center [487, 313] width 13 height 16
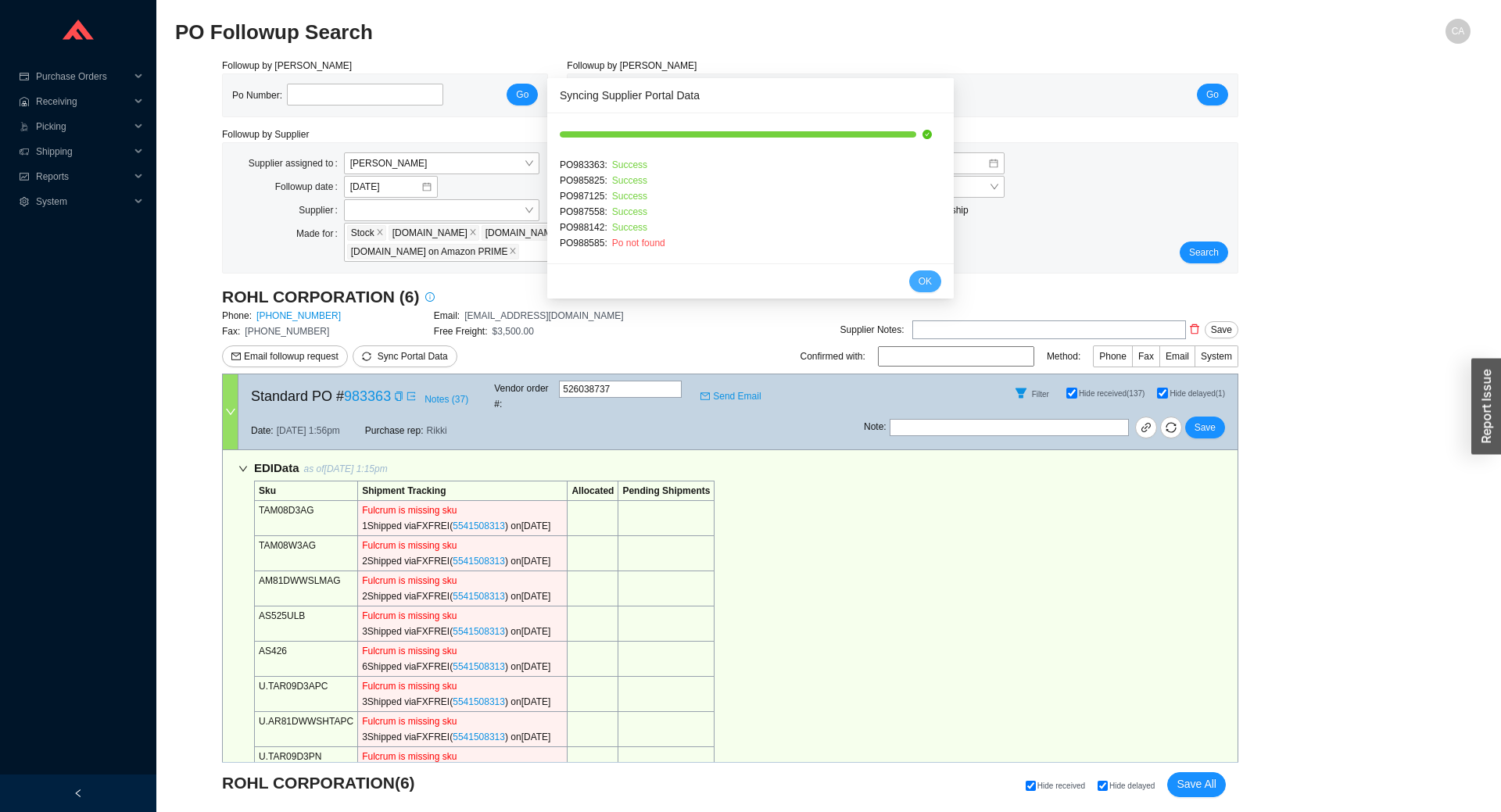
click at [918, 285] on span "OK" at bounding box center [924, 281] width 13 height 16
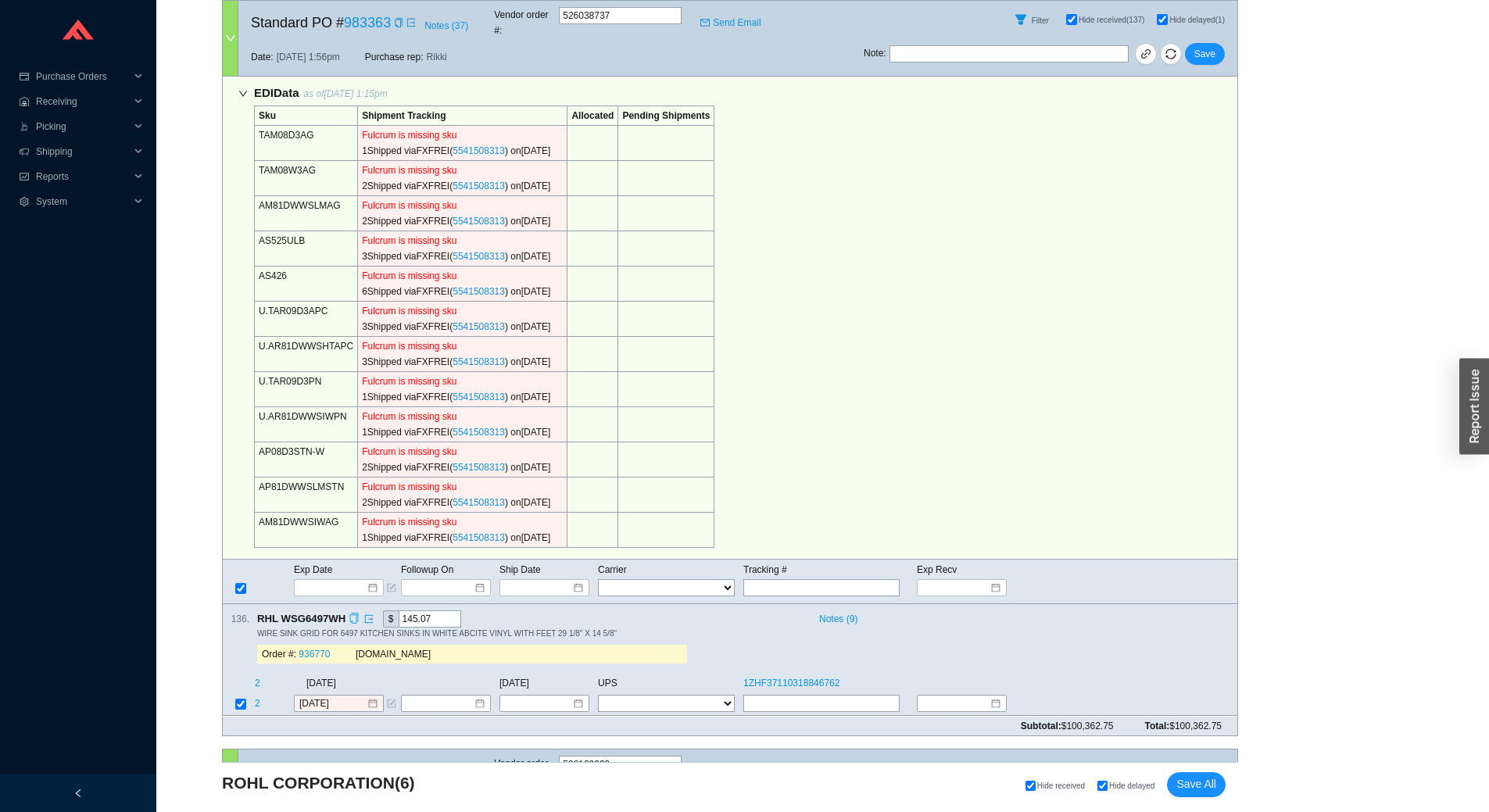
scroll to position [860, 0]
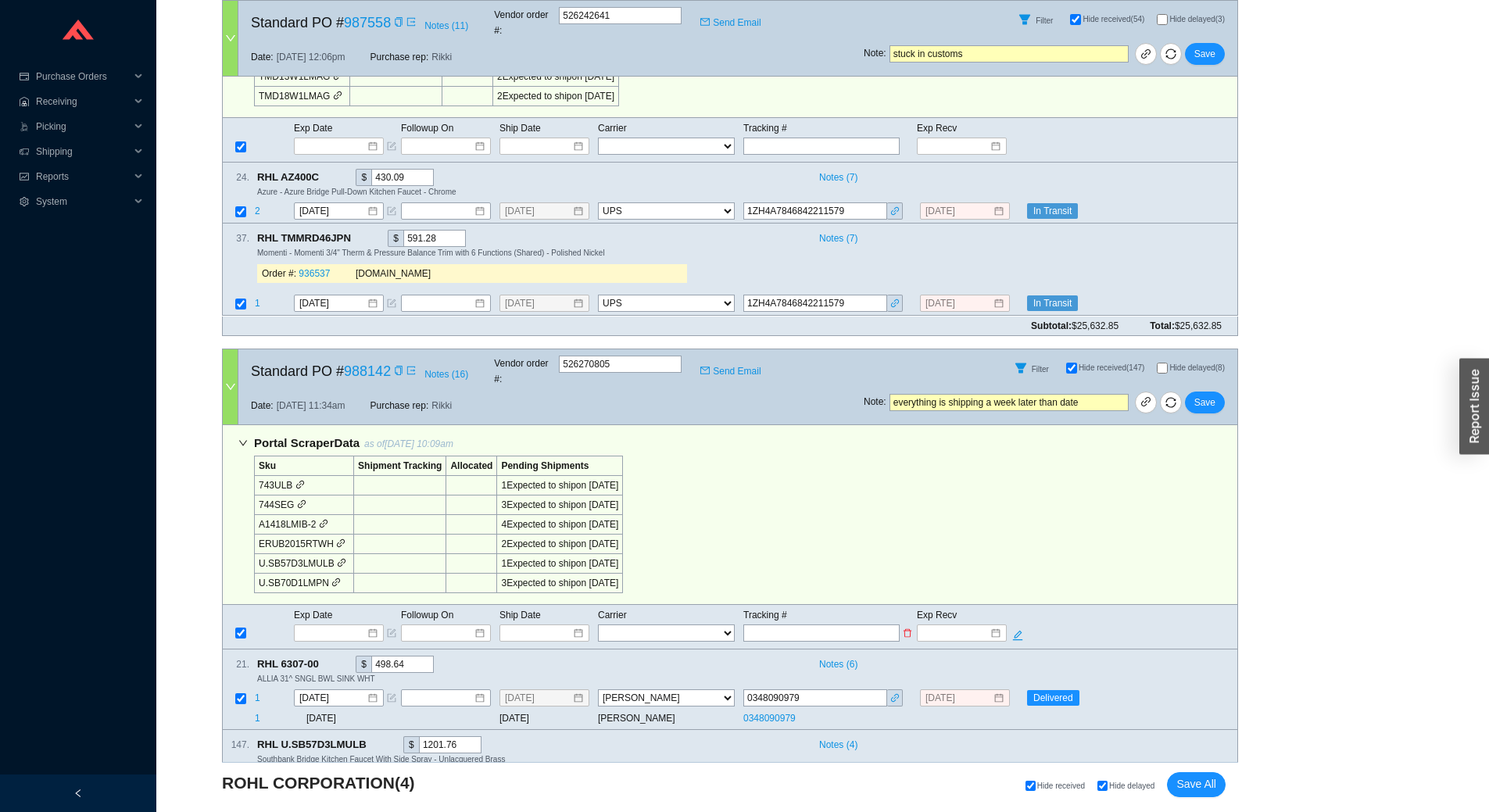
select select "2"
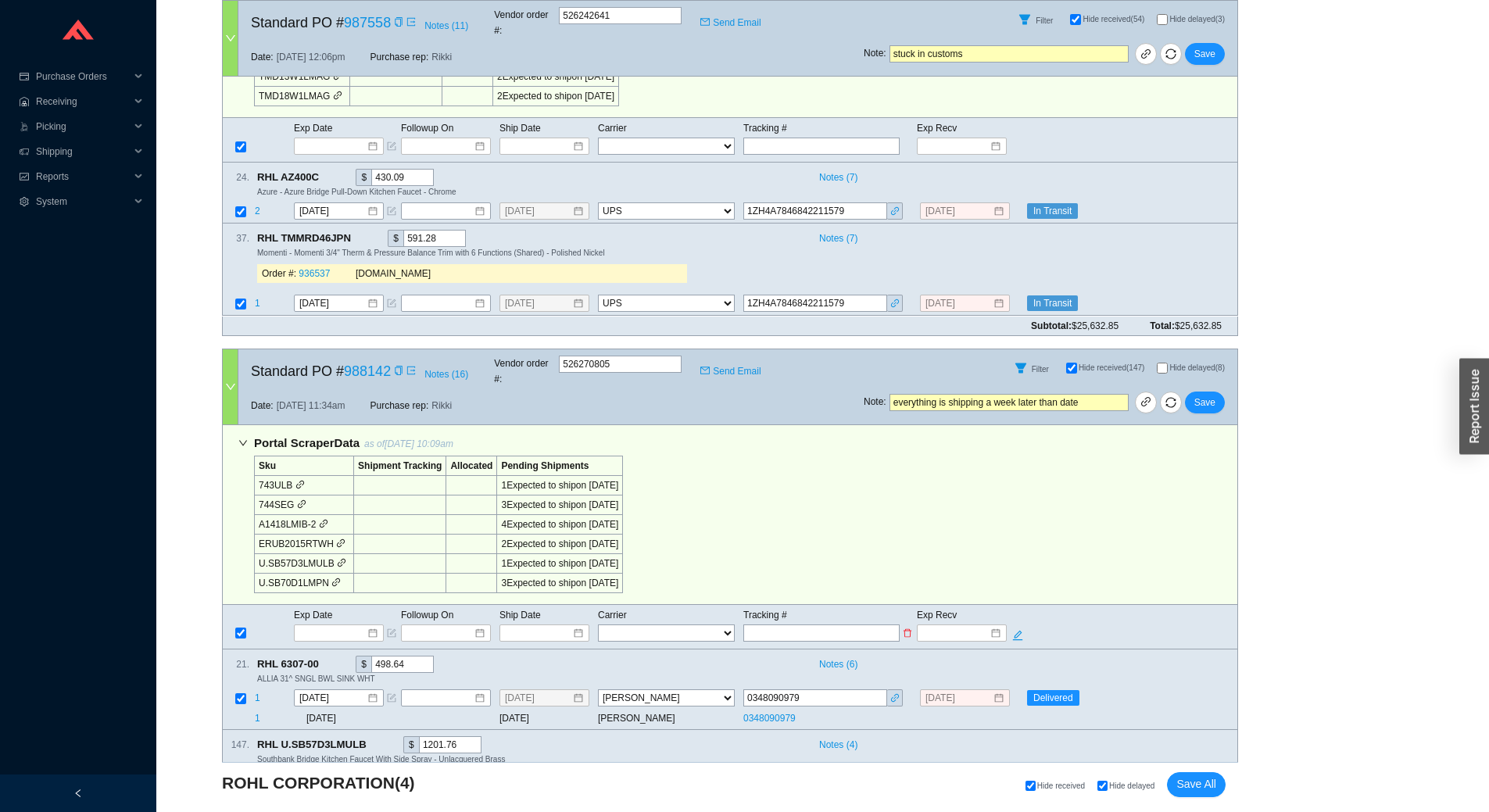
select select "10"
select select "2"
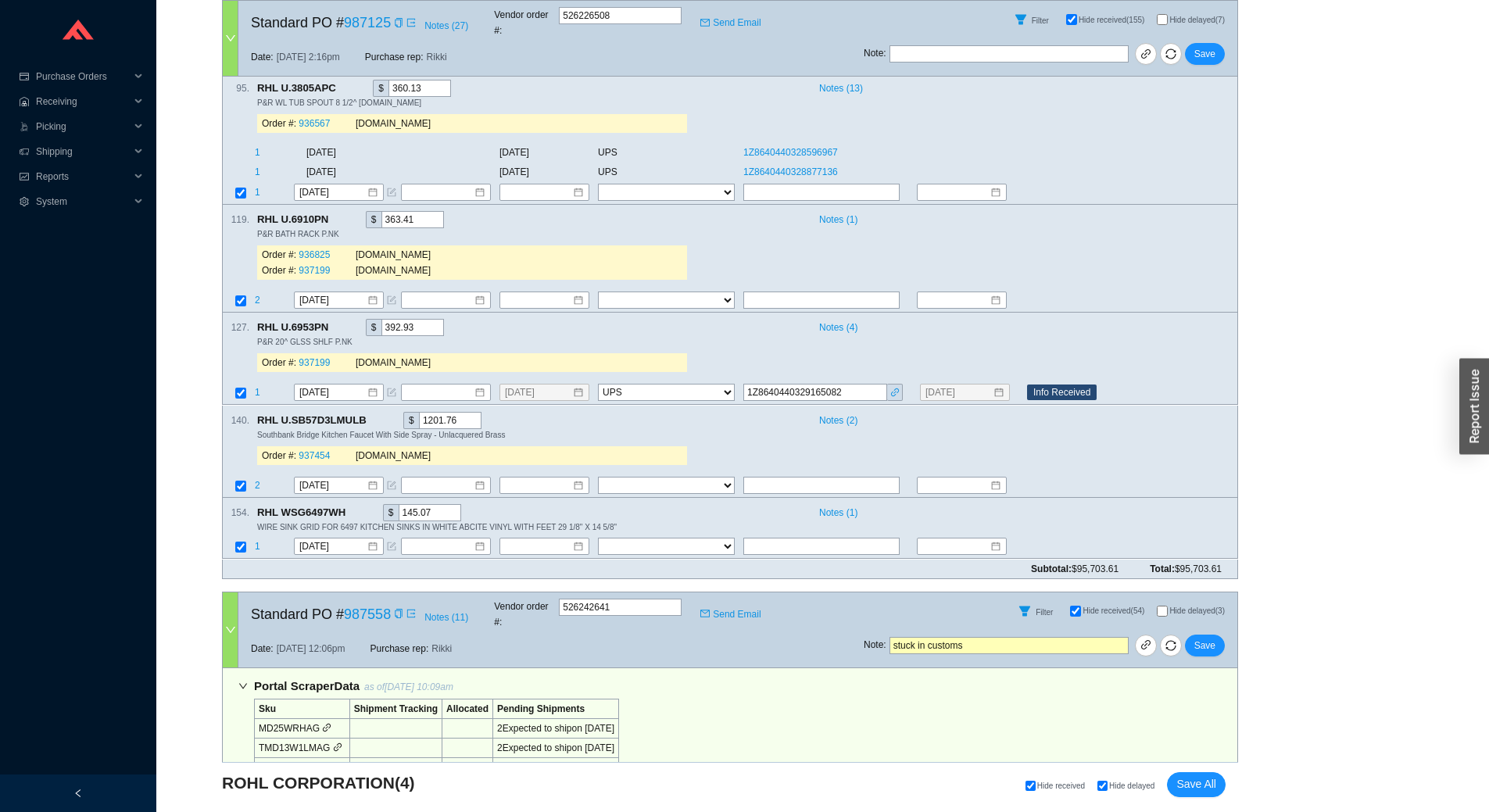
checkbox input "false"
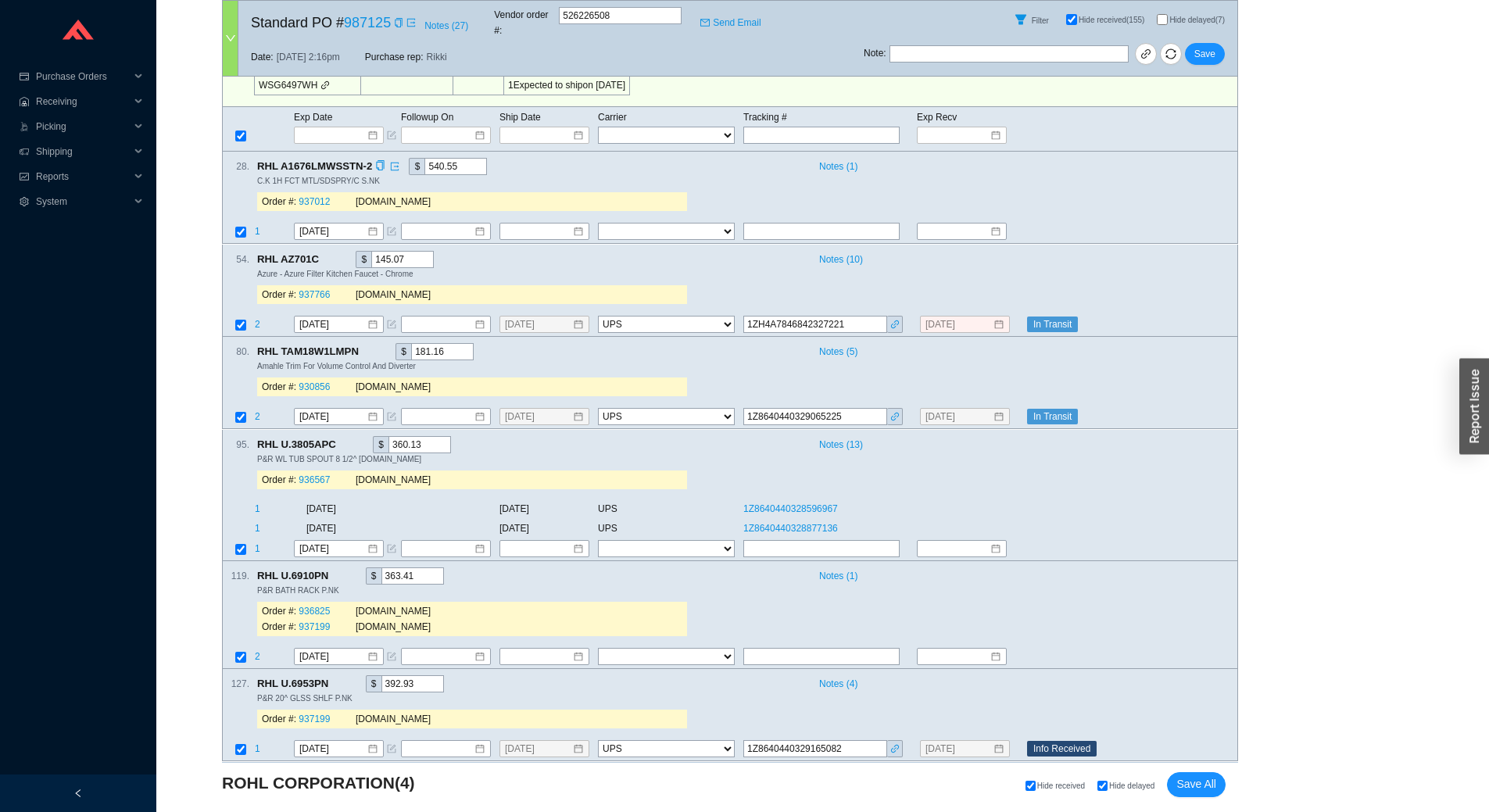
scroll to position [547, 0]
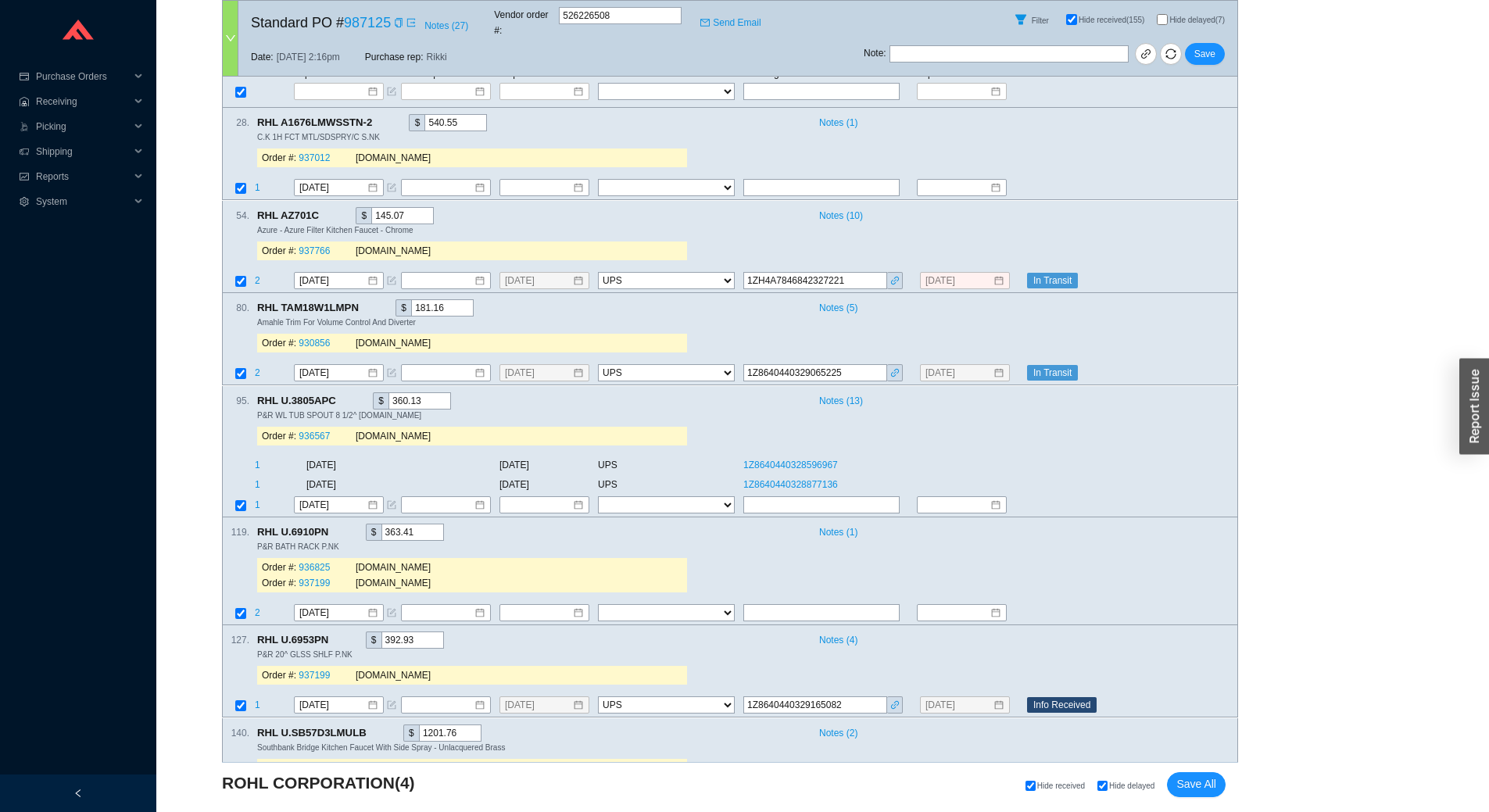
click at [1104, 786] on input "Hide delayed" at bounding box center [1103, 786] width 11 height 11
checkbox input "true"
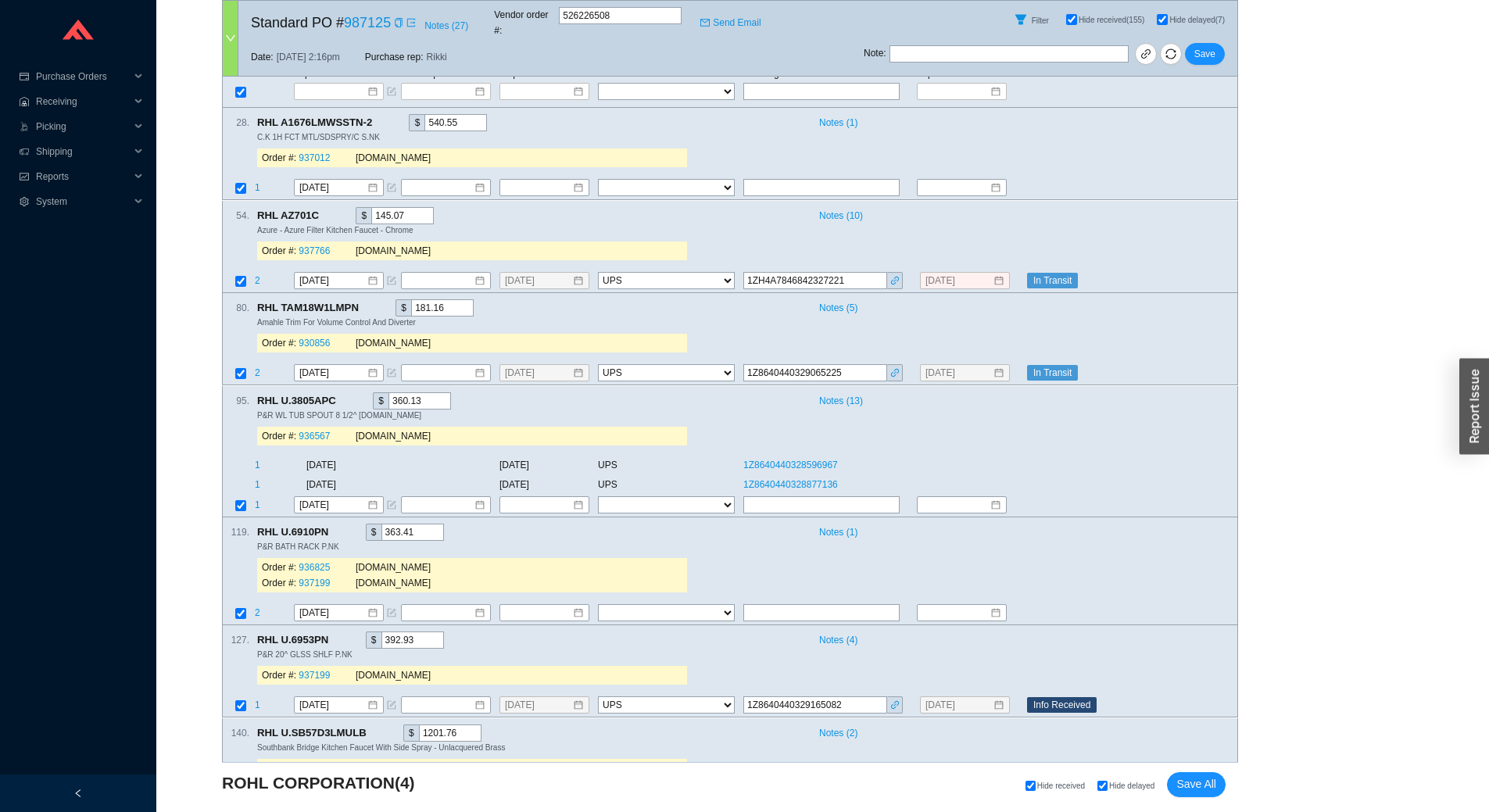
checkbox input "true"
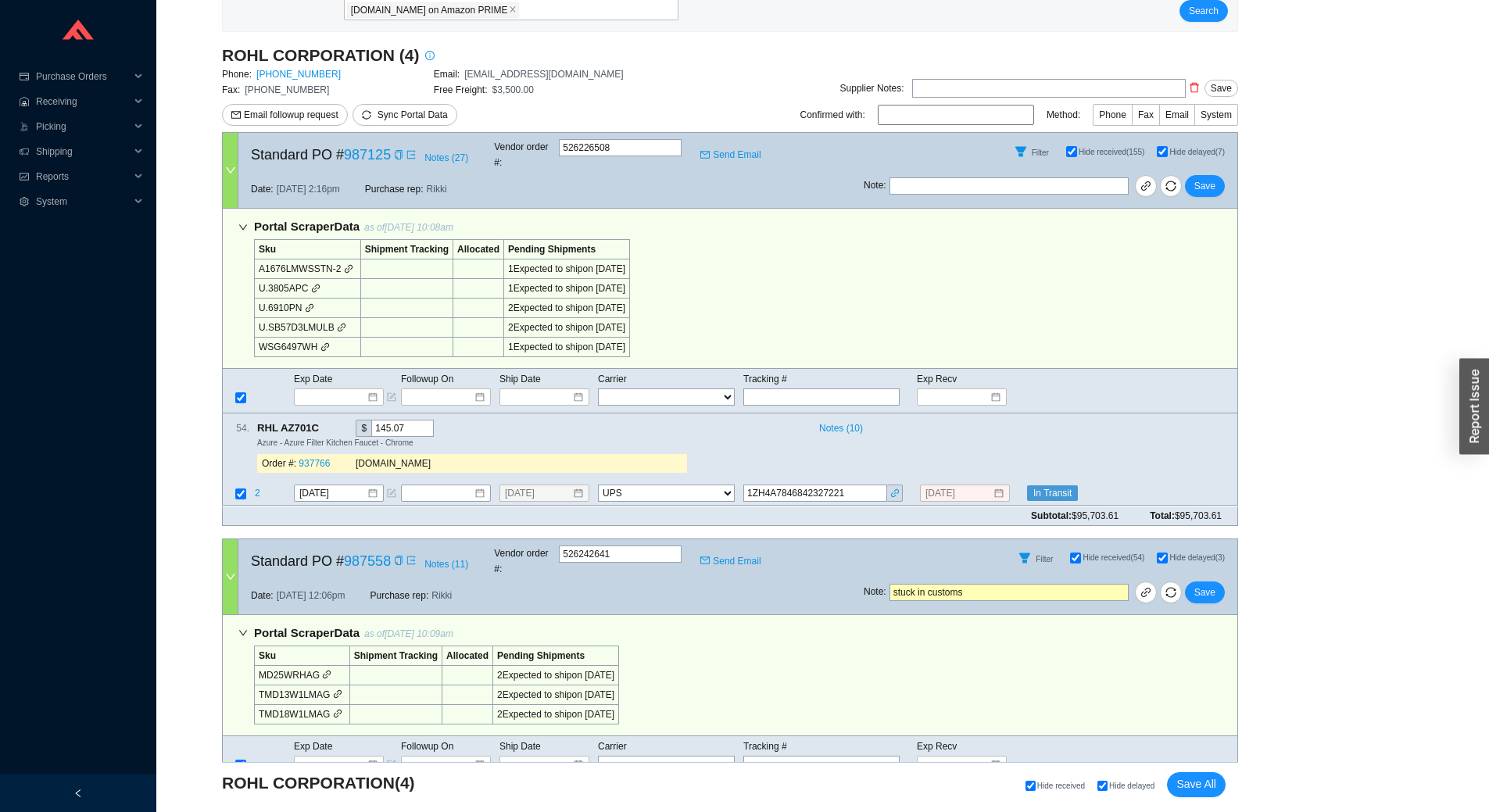
scroll to position [313, 0]
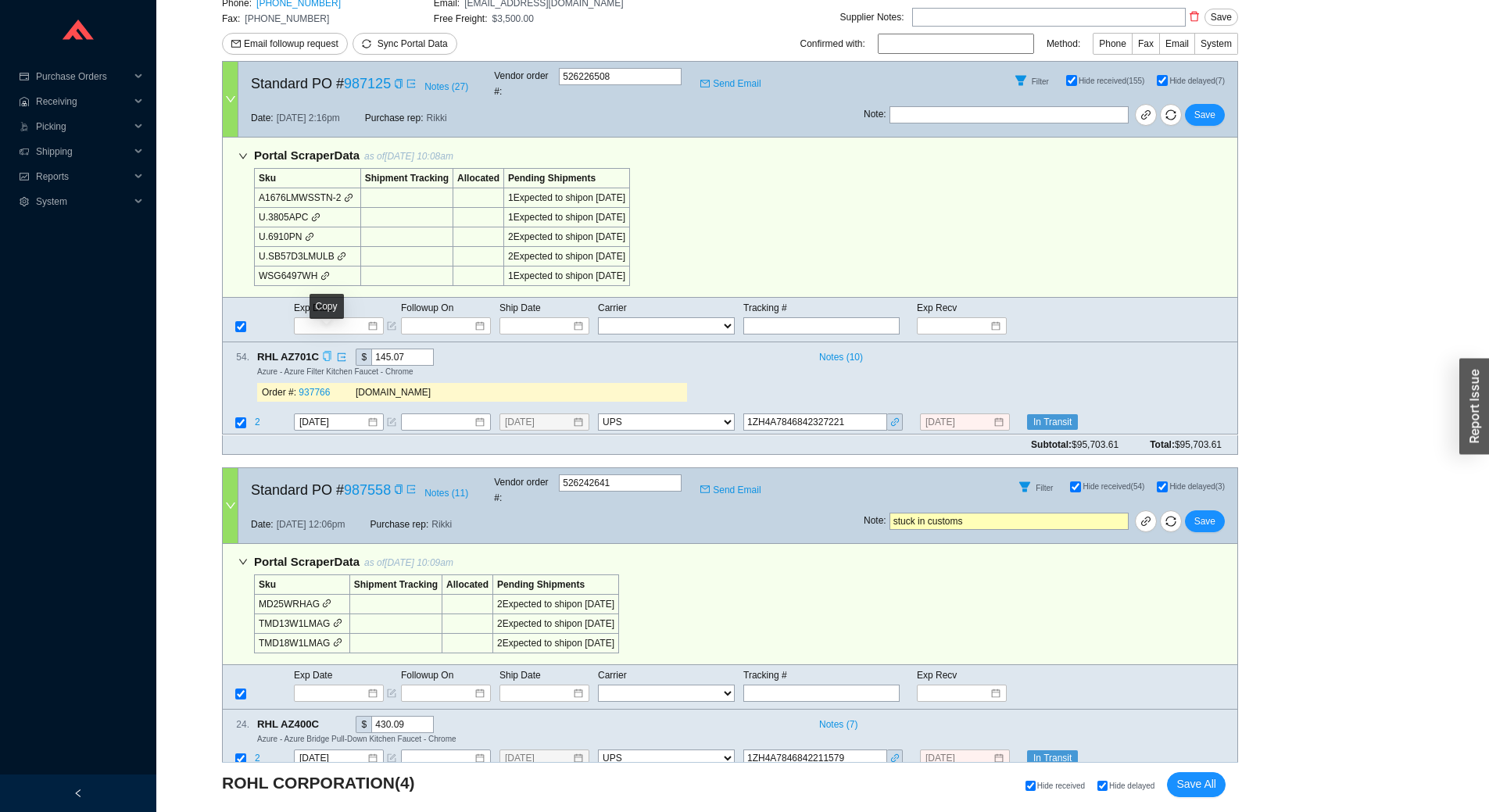
click at [326, 348] on div "Copy" at bounding box center [327, 356] width 11 height 17
click at [892, 417] on icon "link" at bounding box center [894, 421] width 10 height 10
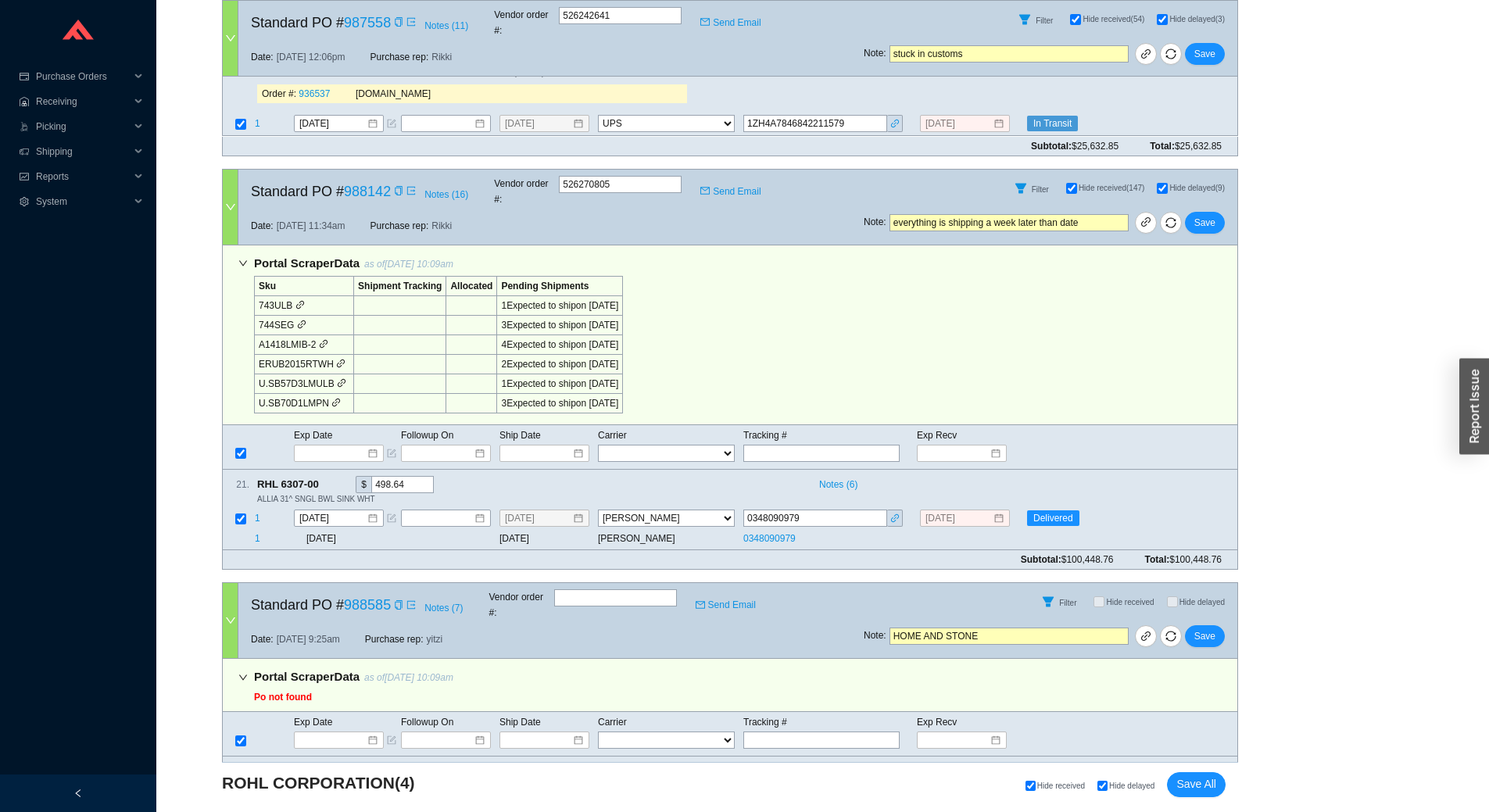
scroll to position [1016, 0]
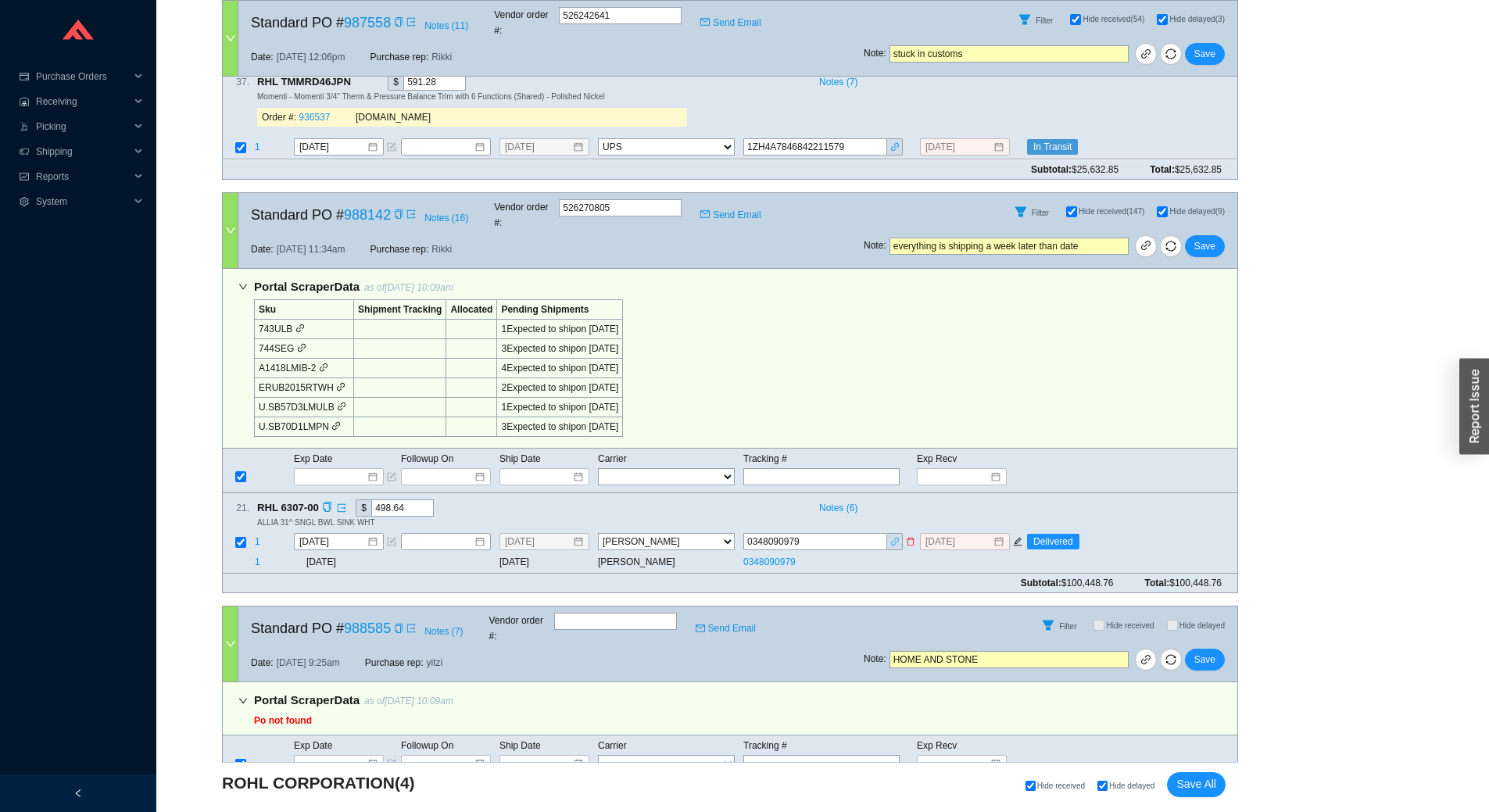
click at [896, 537] on icon "link" at bounding box center [894, 541] width 10 height 10
click at [780, 533] on input "0348090979" at bounding box center [815, 540] width 144 height 17
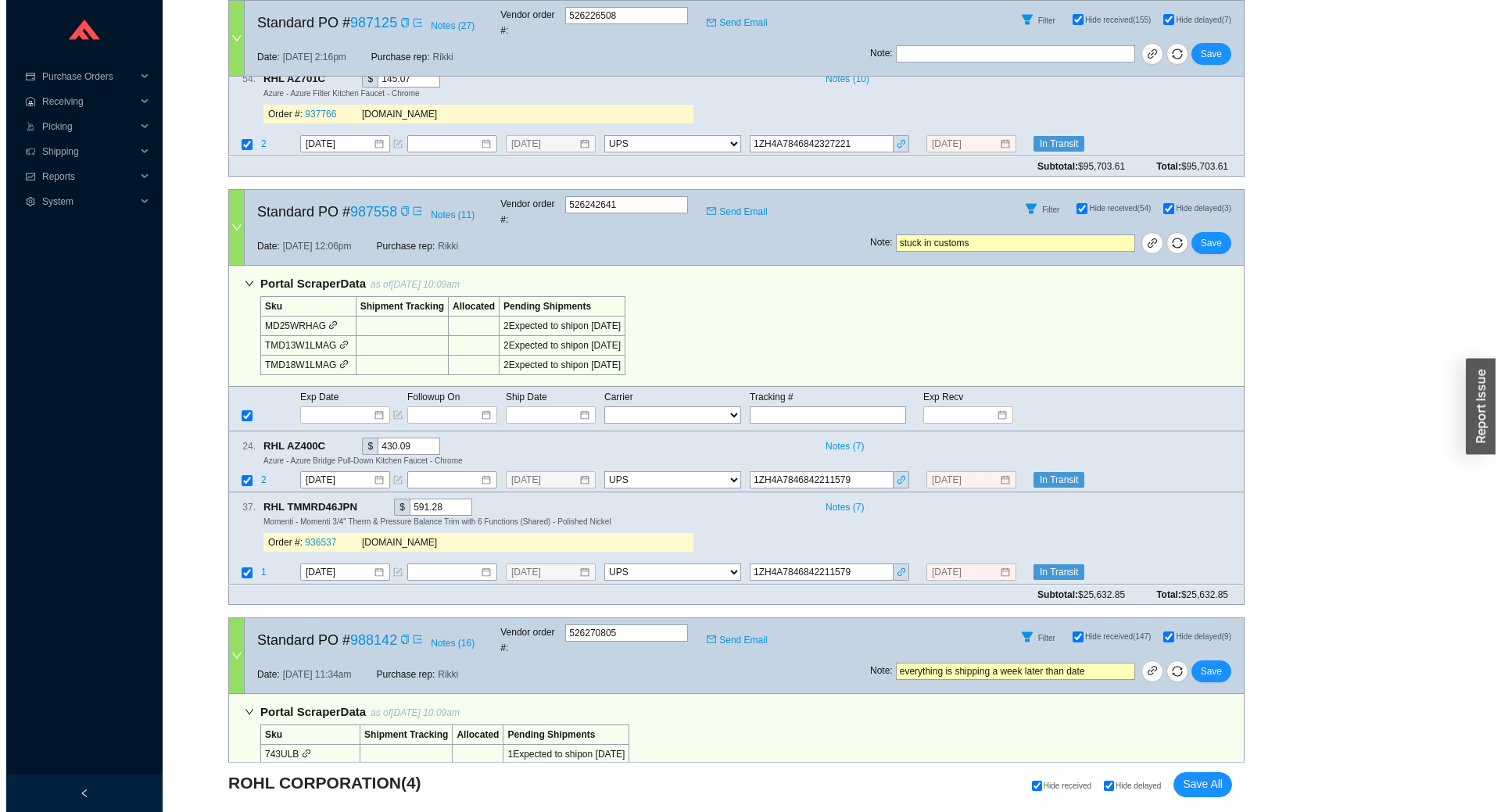
scroll to position [579, 0]
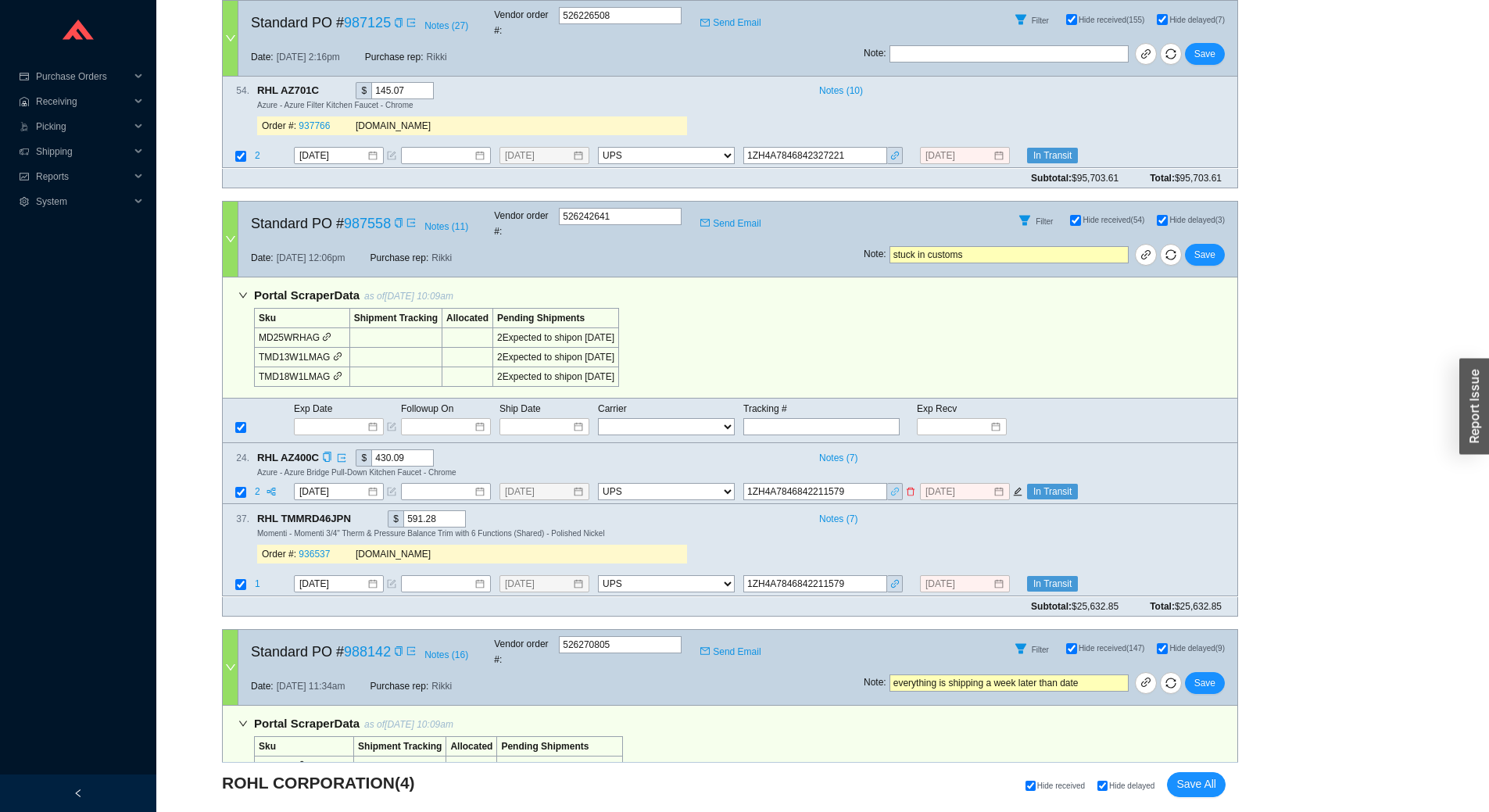
click at [896, 487] on icon "link" at bounding box center [894, 491] width 10 height 10
click at [441, 219] on span "Notes ( 11 )" at bounding box center [446, 227] width 44 height 16
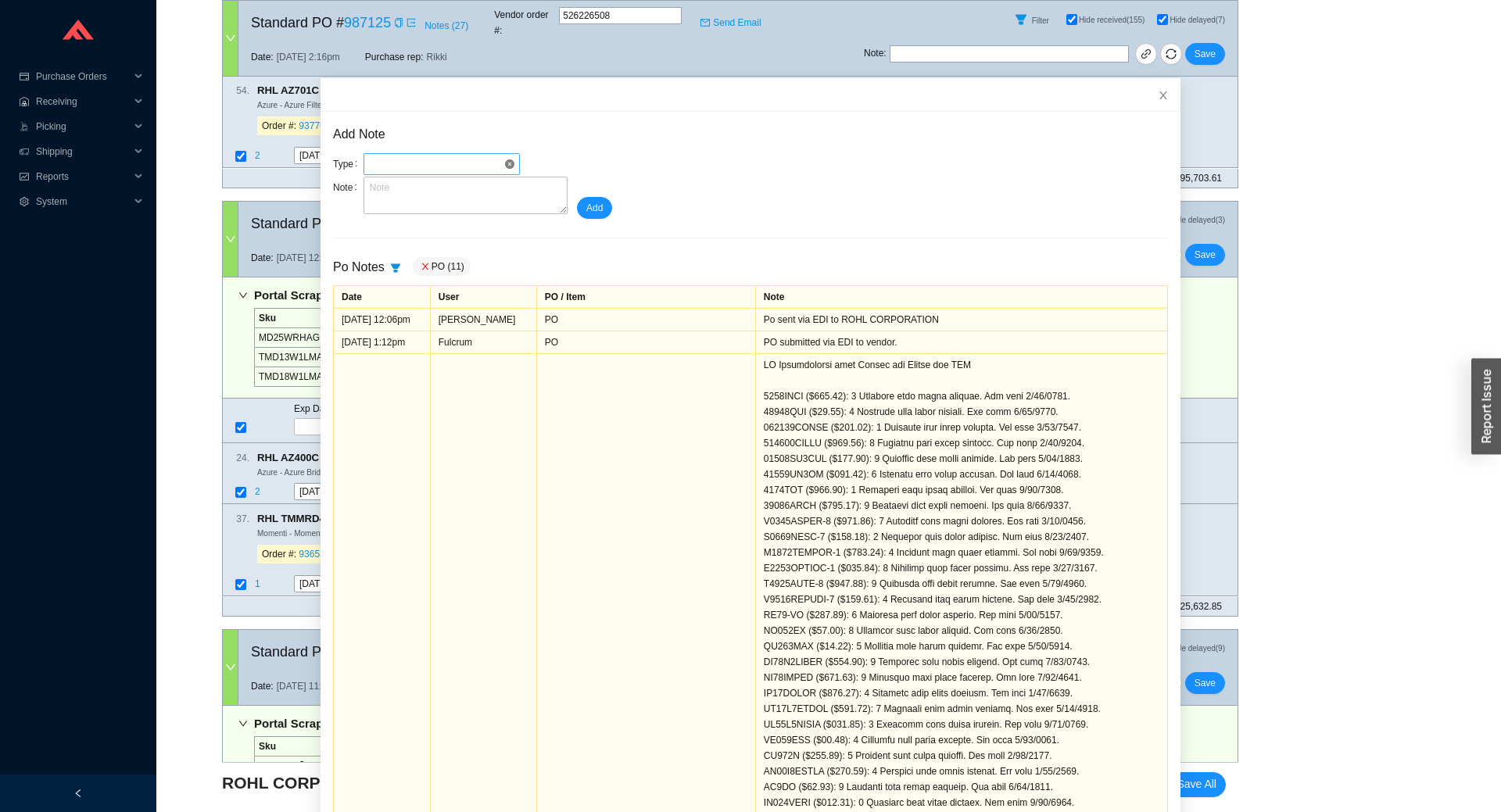
click at [449, 162] on span at bounding box center [441, 164] width 144 height 20
click at [540, 188] on textarea at bounding box center [465, 195] width 204 height 38
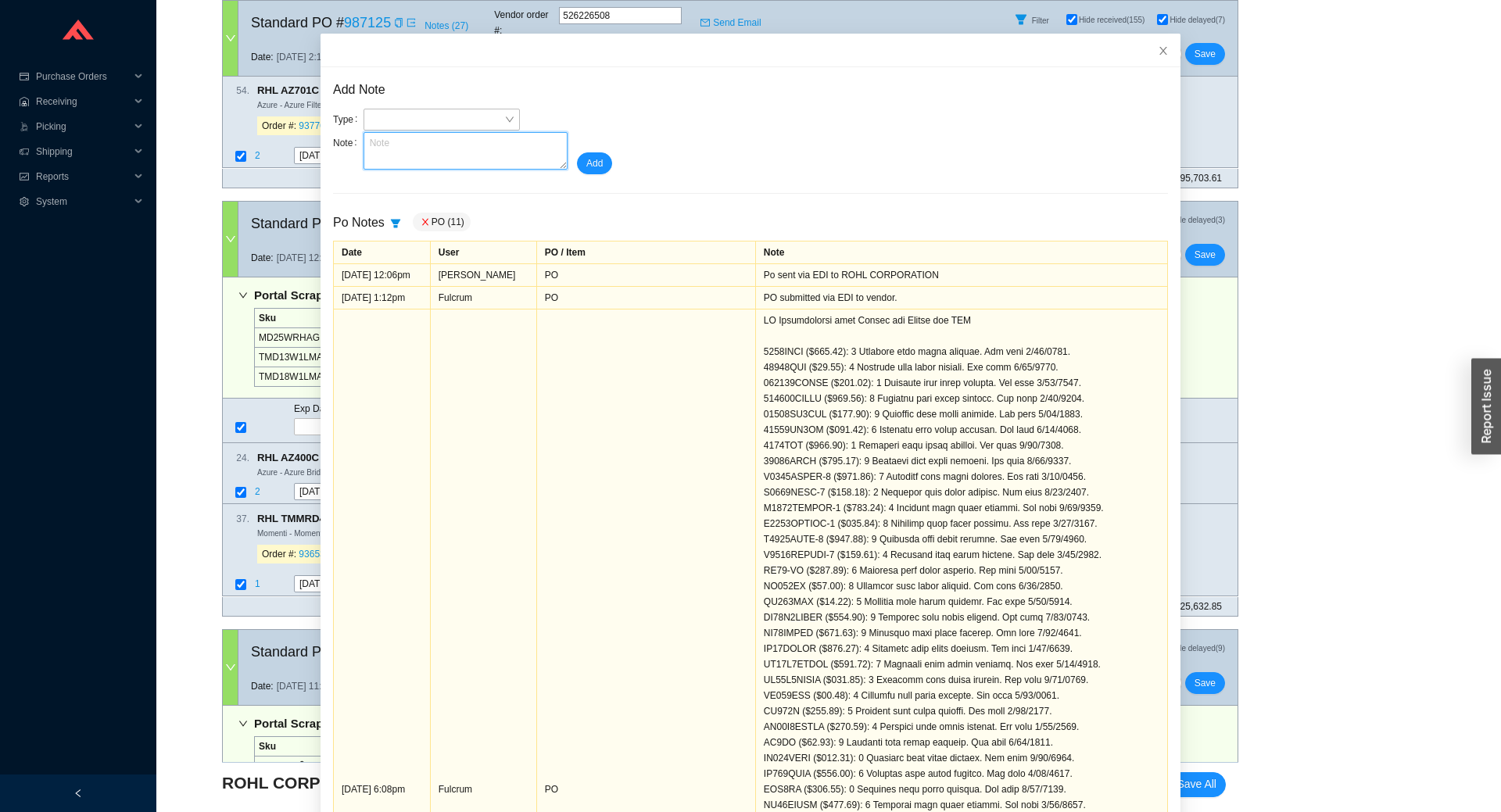
scroll to position [0, 0]
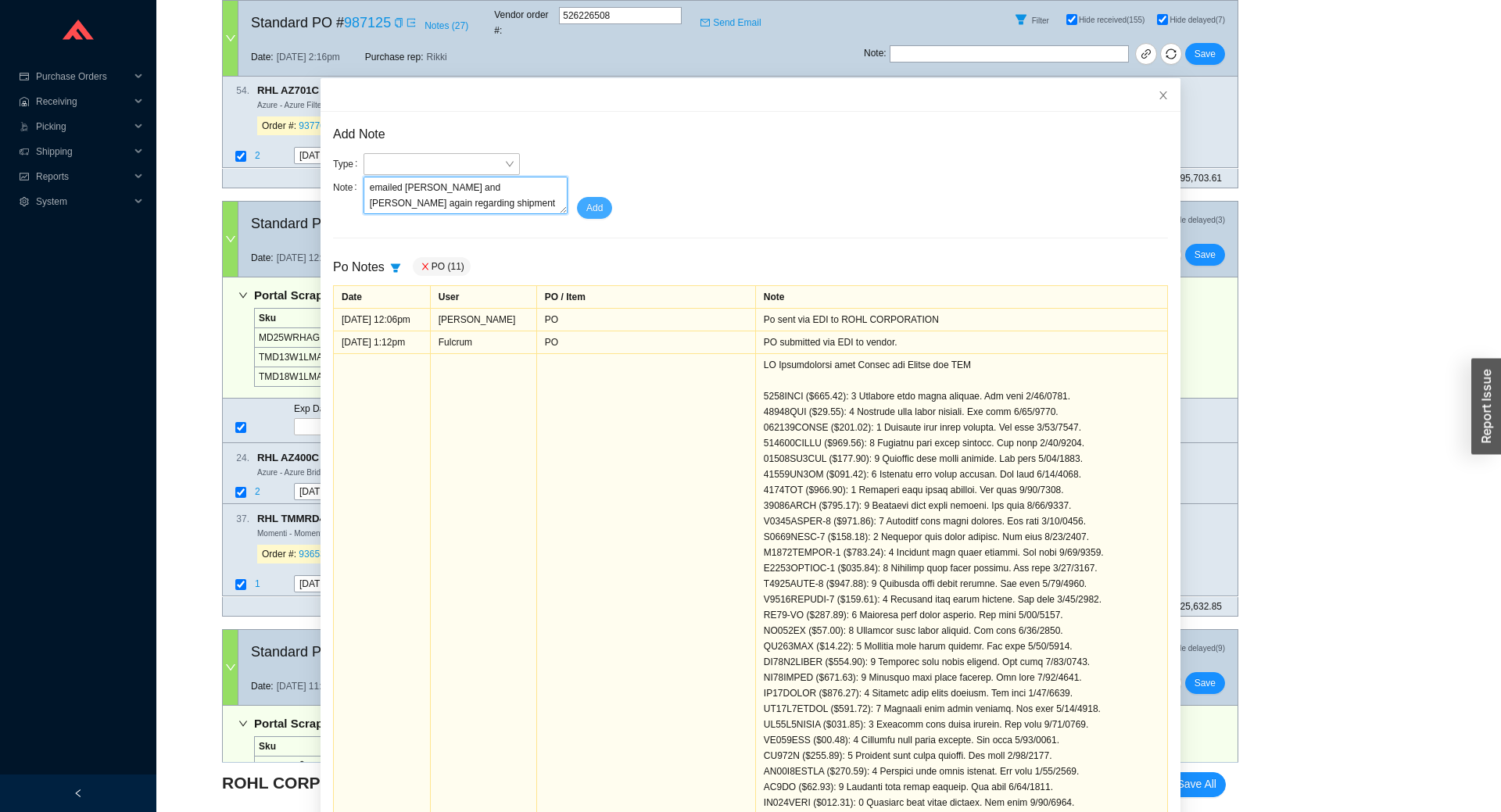
type textarea "emailed charley and rohl again regarding shipment stuck in customs"
click at [594, 214] on span "Add" at bounding box center [594, 208] width 17 height 16
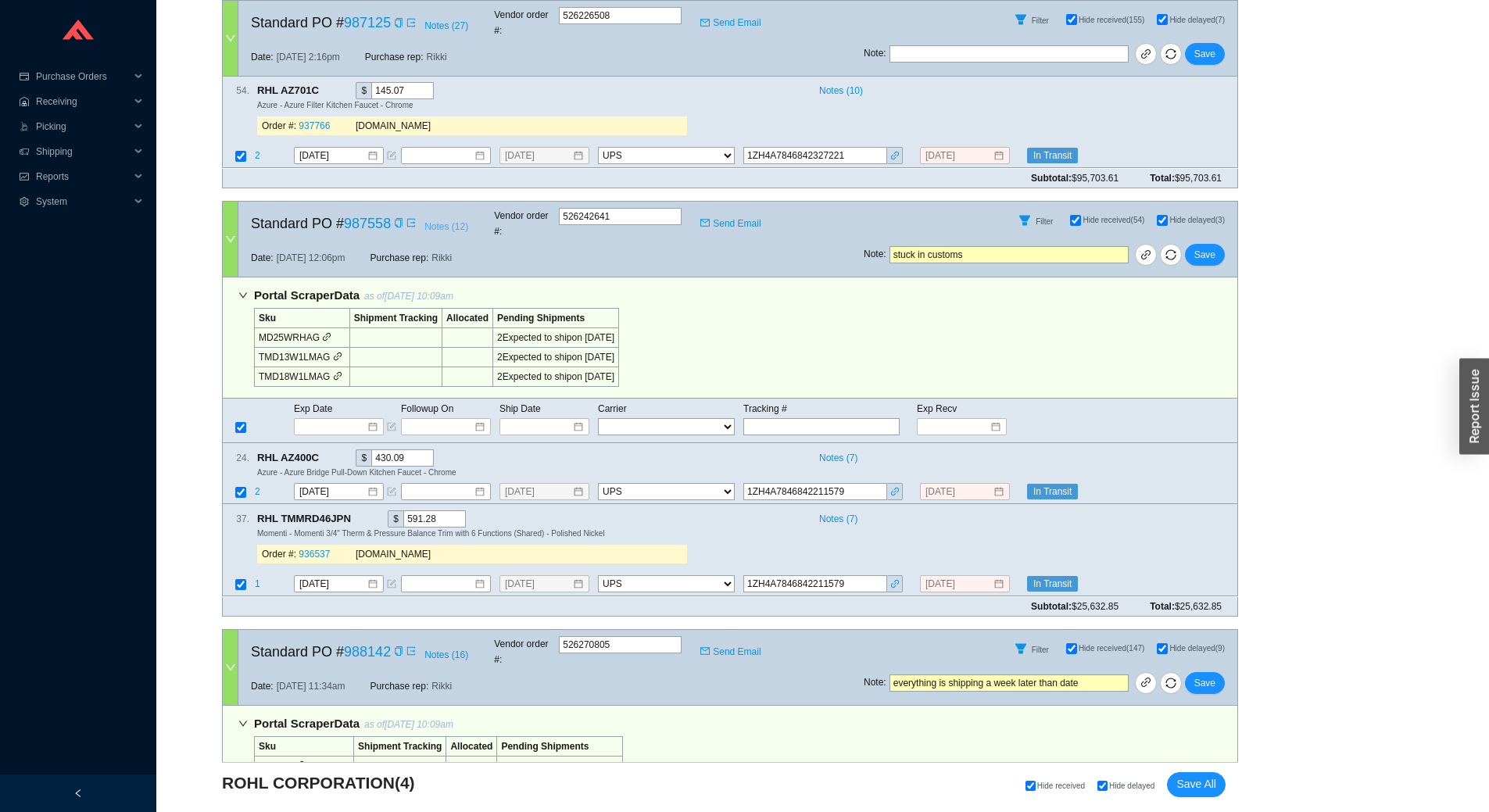
click at [431, 219] on span "Notes ( 12 )" at bounding box center [446, 227] width 44 height 16
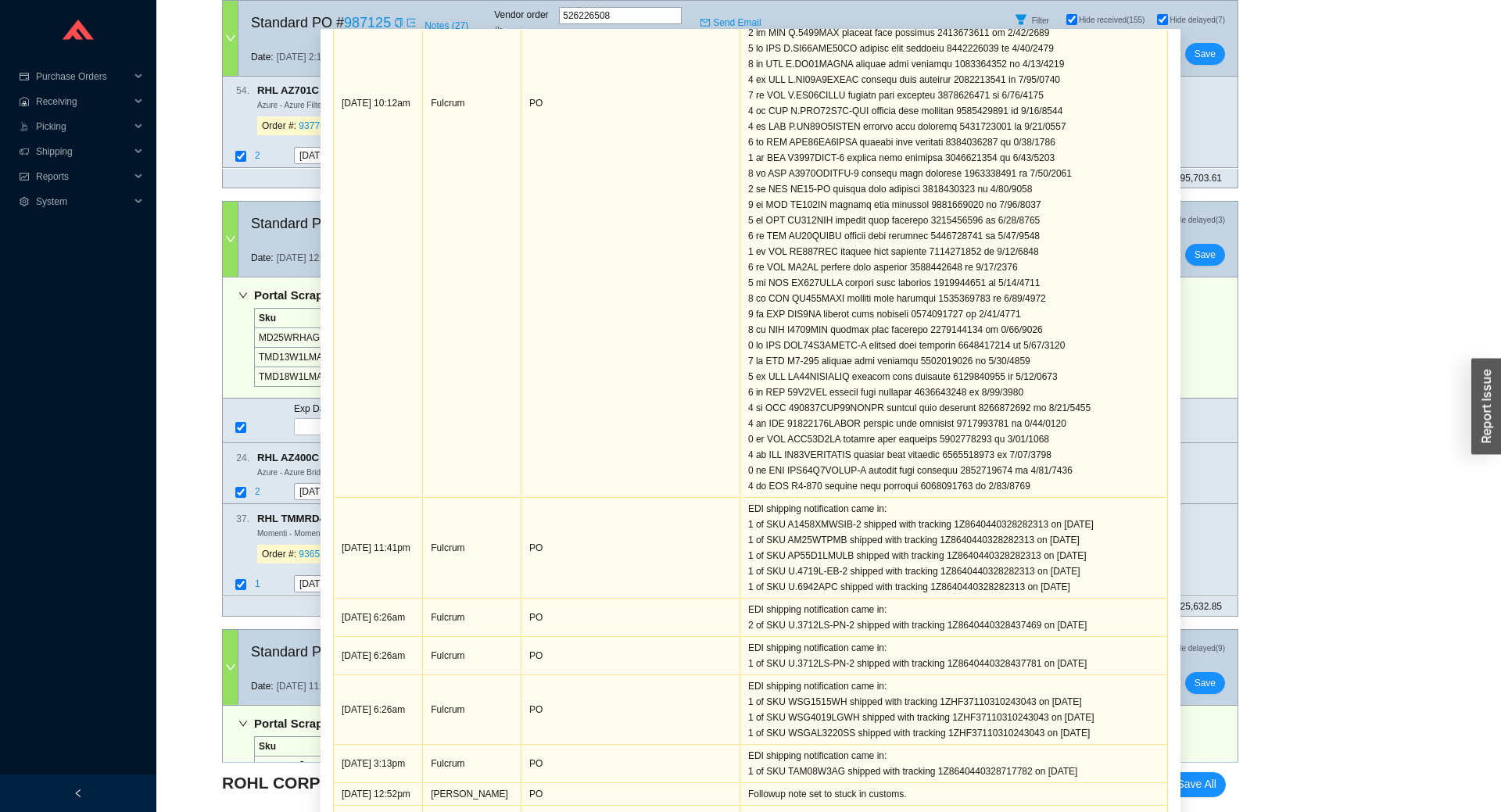
scroll to position [97, 0]
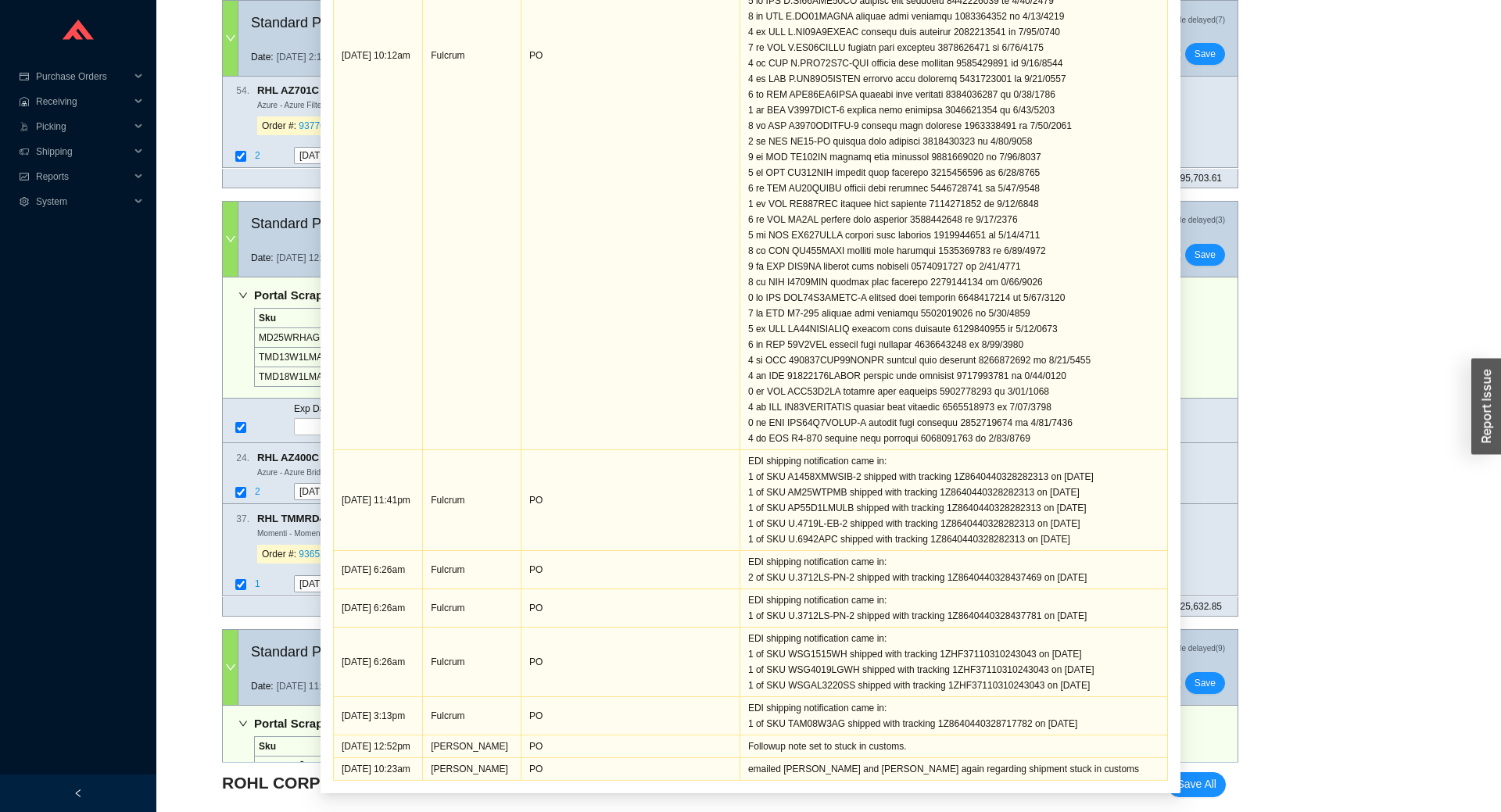
click at [917, 770] on div "emailed charley and rohl again regarding shipment stuck in customs" at bounding box center [953, 769] width 411 height 16
copy div "emailed charley and rohl again regarding shipment stuck in customs"
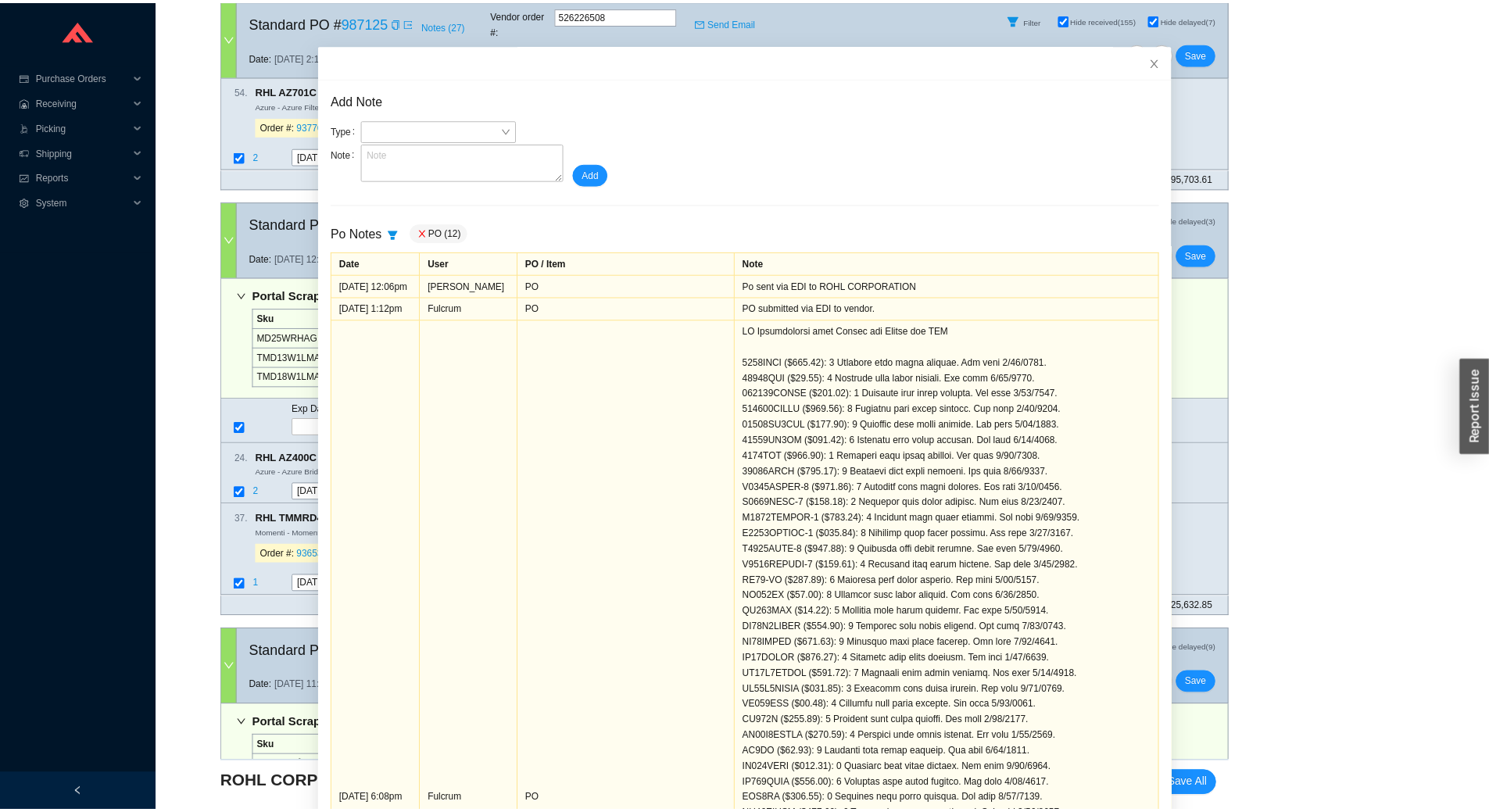
scroll to position [0, 0]
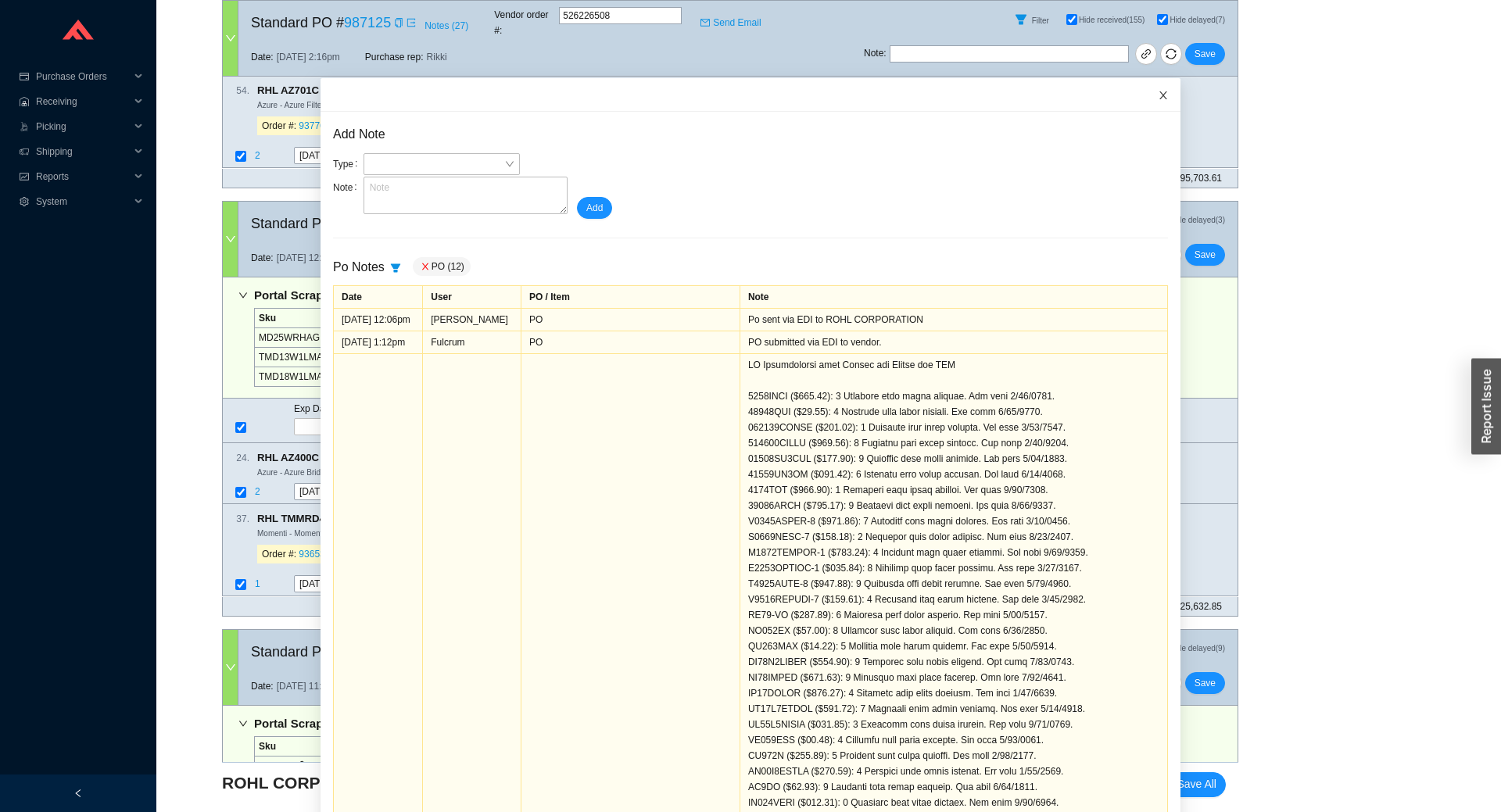
click at [1146, 86] on span "Close" at bounding box center [1162, 95] width 34 height 34
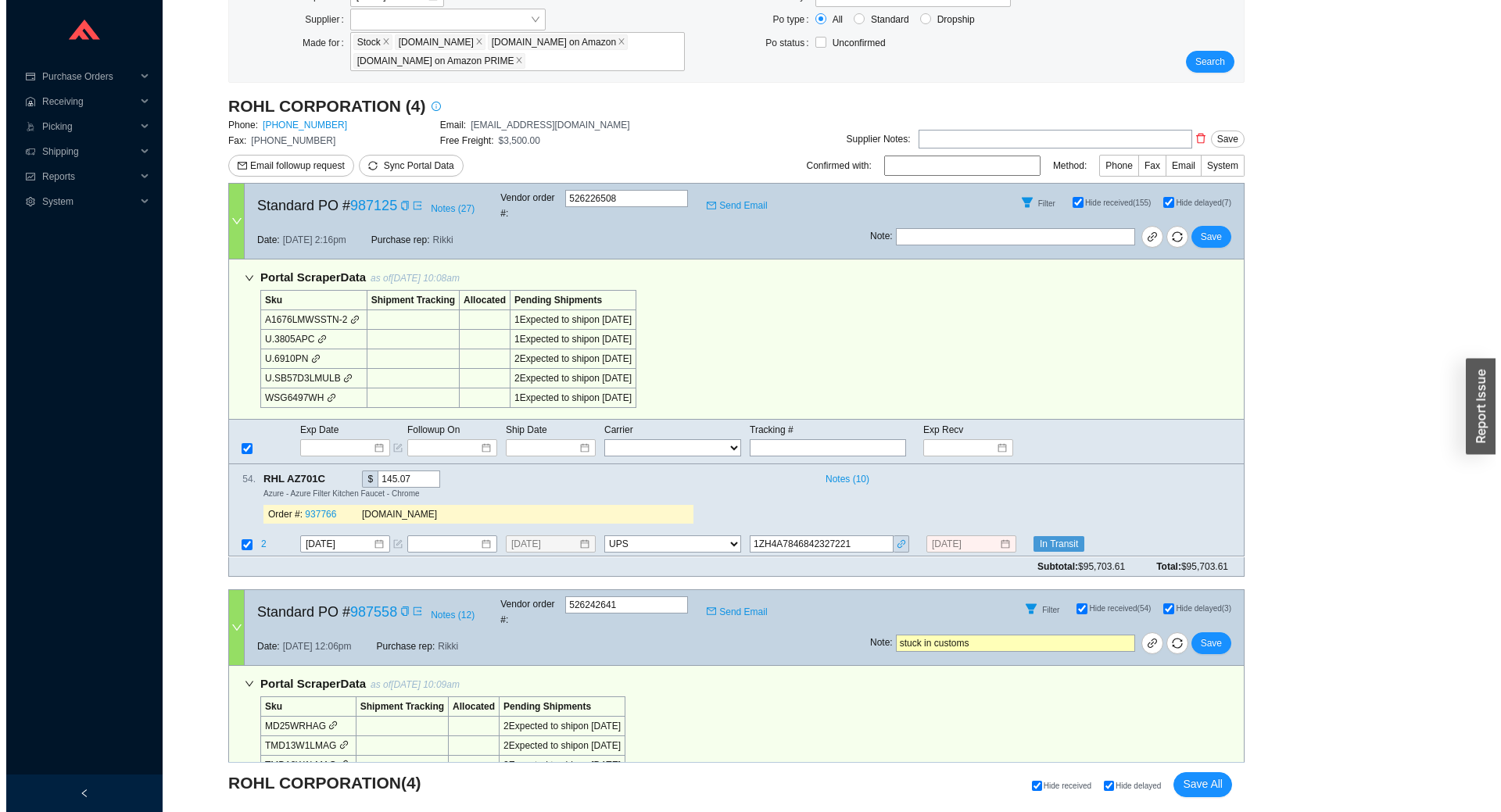
scroll to position [189, 0]
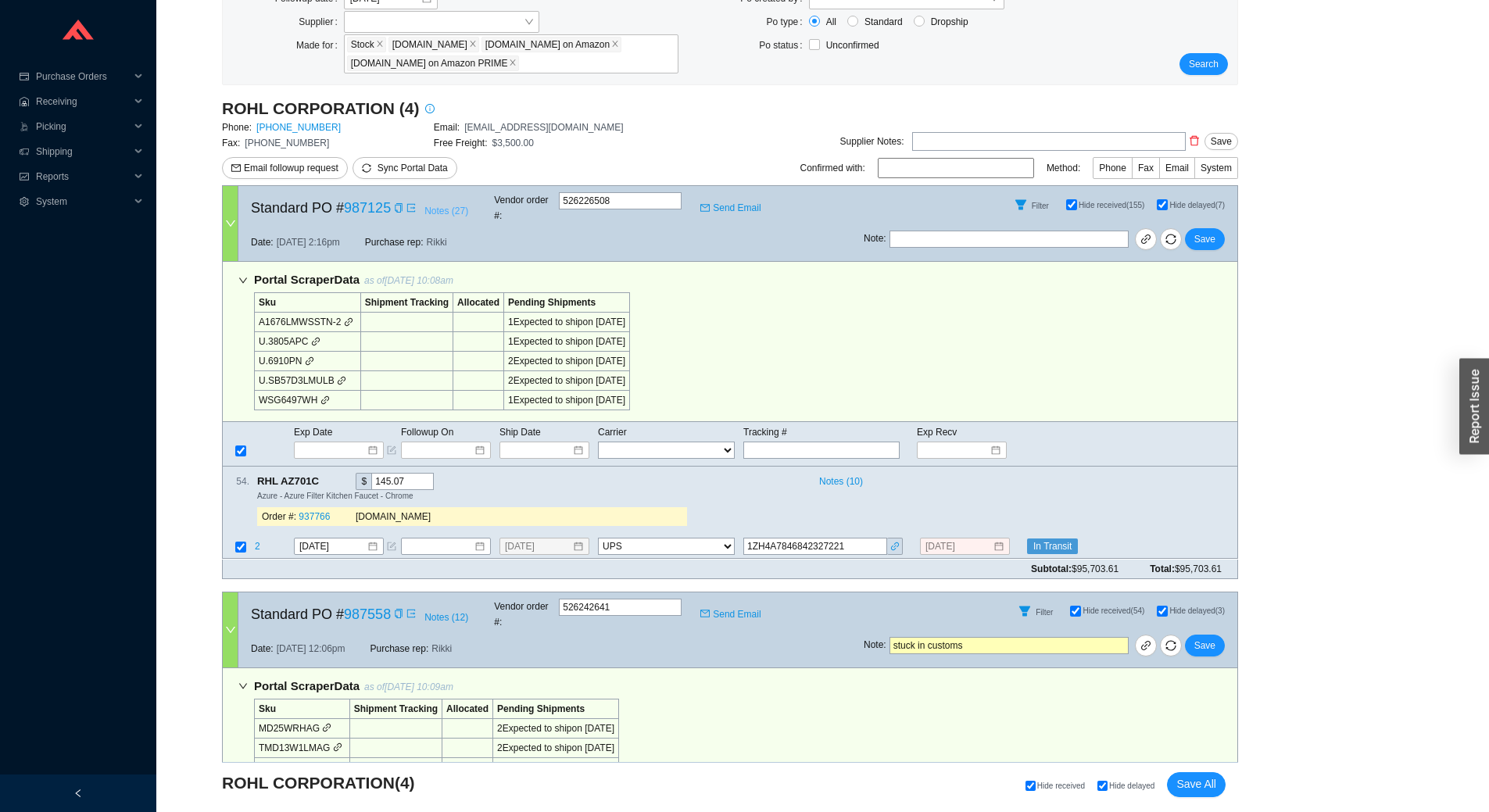
click at [435, 205] on span "Notes ( 27 )" at bounding box center [446, 211] width 44 height 16
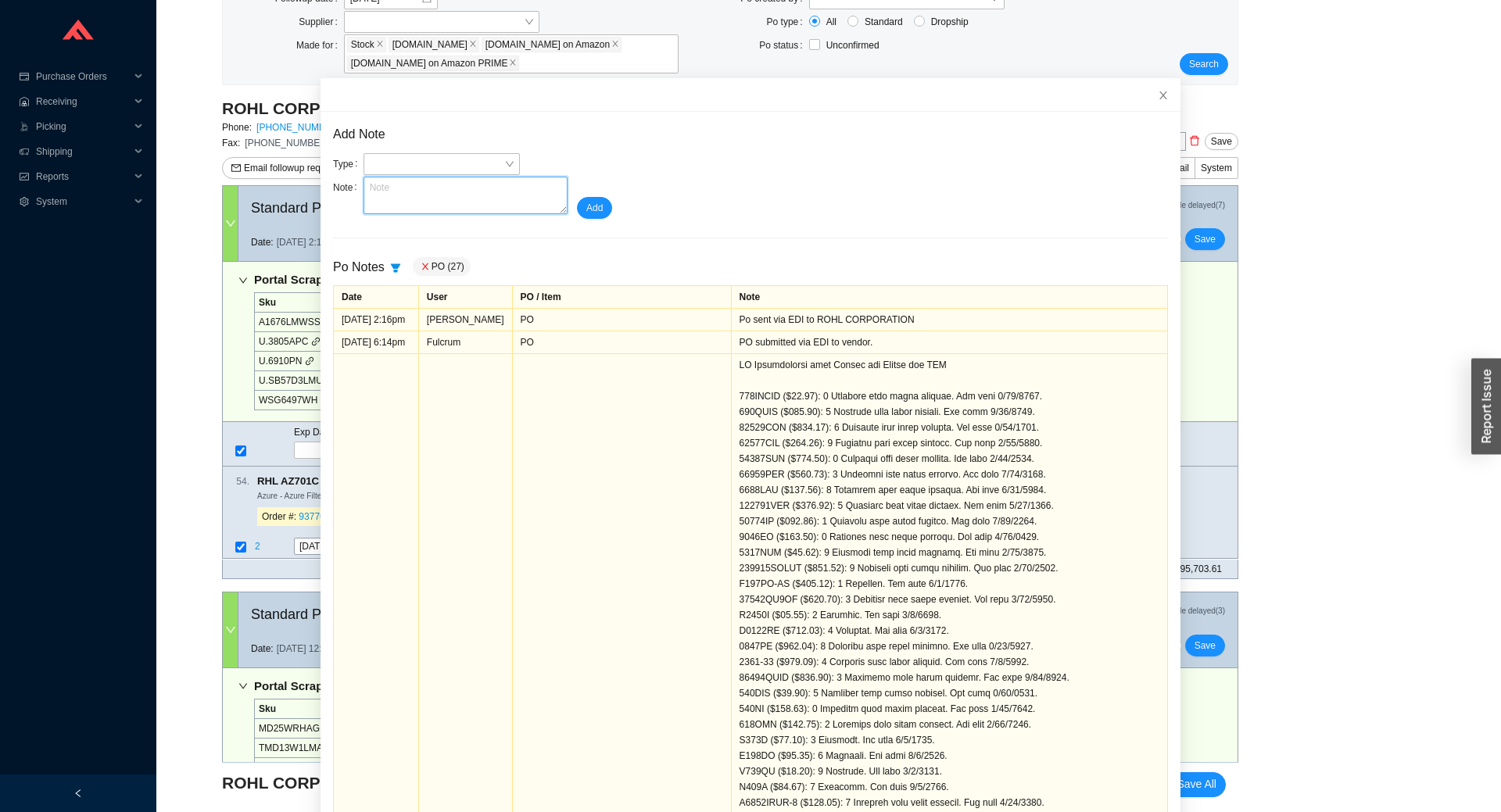
click at [406, 197] on textarea at bounding box center [465, 195] width 204 height 38
paste textarea "emailed charley and rohl again regarding shipment stuck in customs"
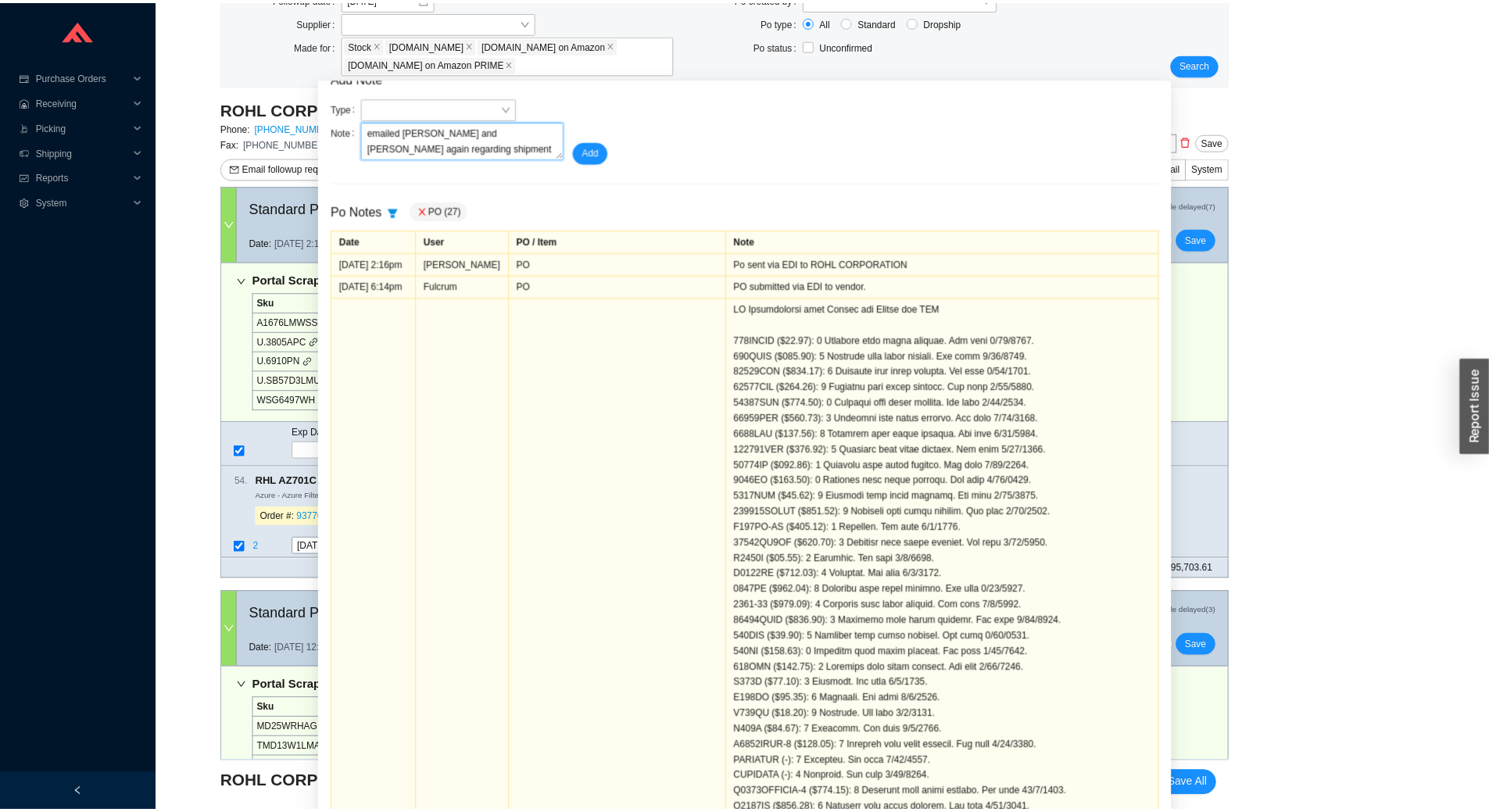
scroll to position [0, 0]
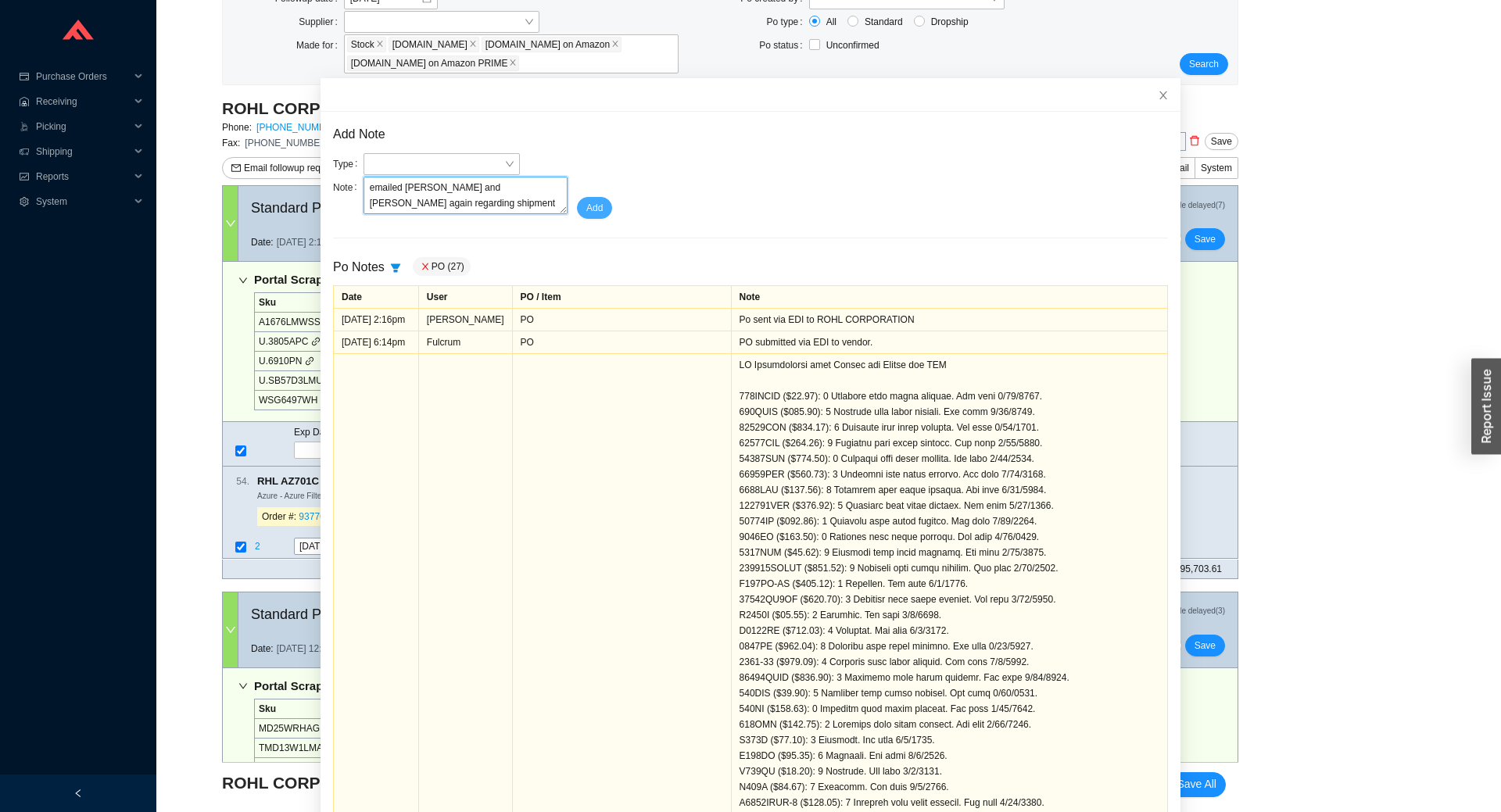
type textarea "emailed charley and rohl again regarding shipment stuck in customs"
click at [577, 212] on button "Add" at bounding box center [594, 207] width 35 height 22
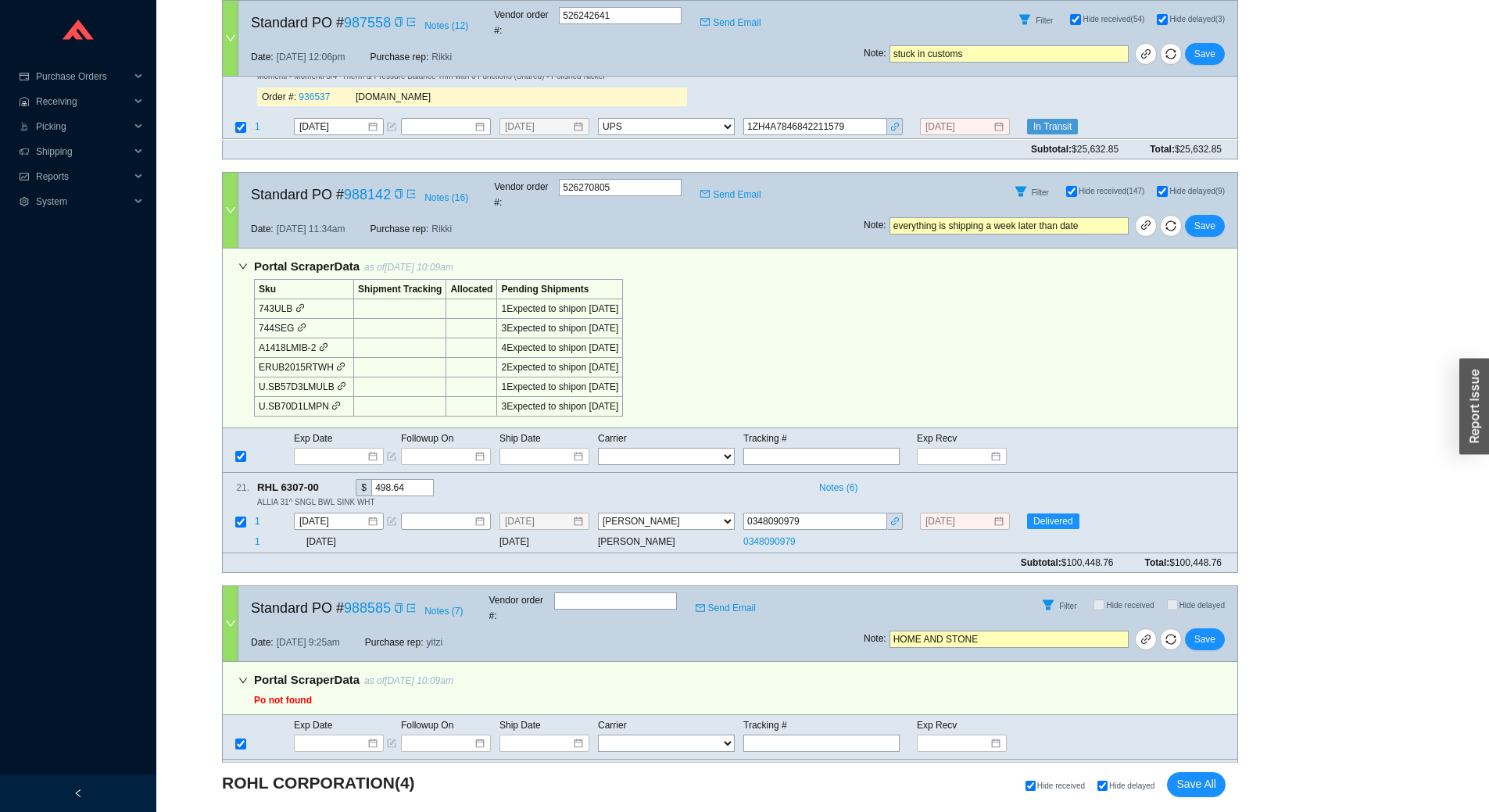
scroll to position [970, 0]
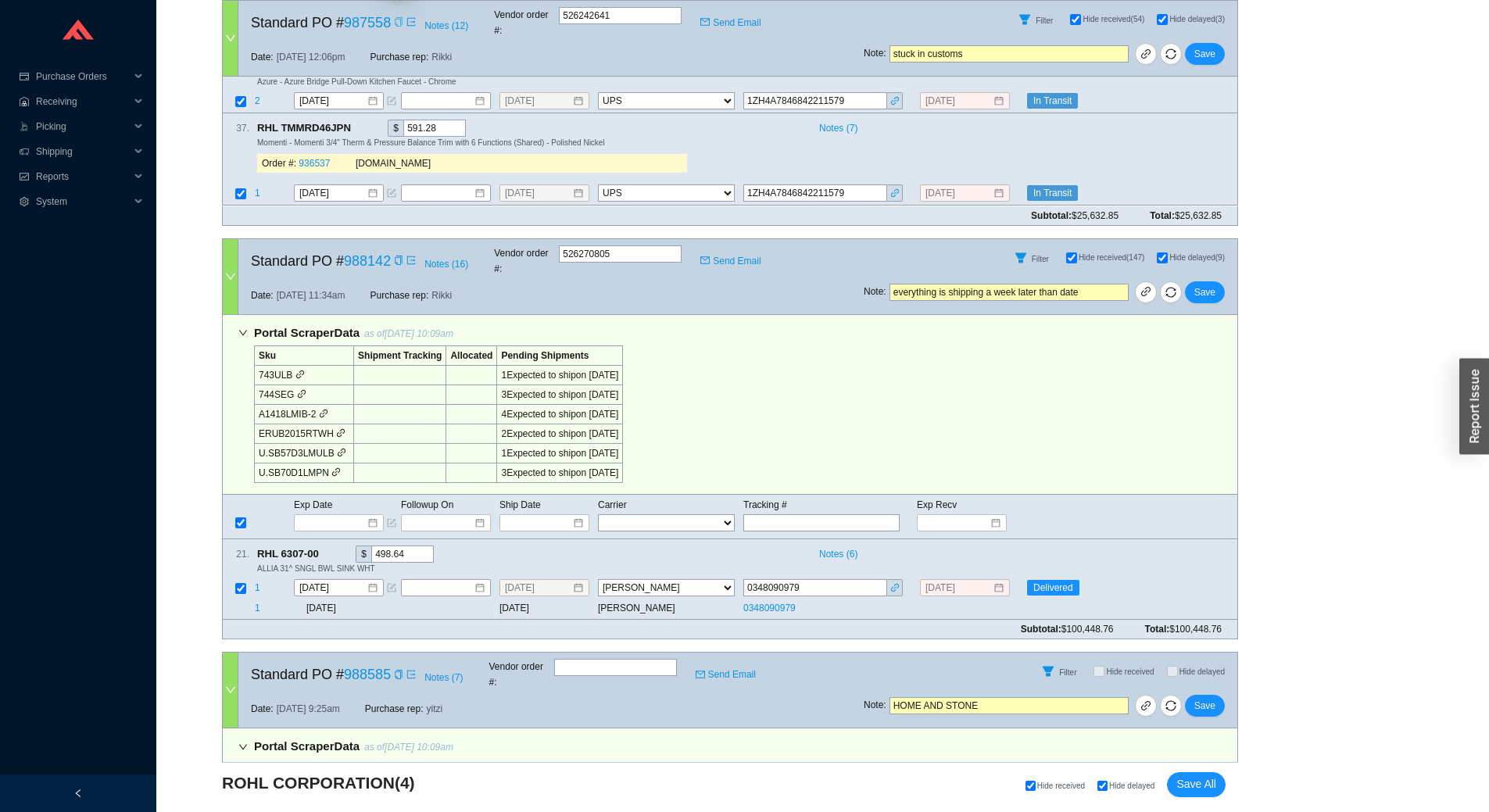
click at [395, 24] on div "Copy" at bounding box center [399, 23] width 10 height 16
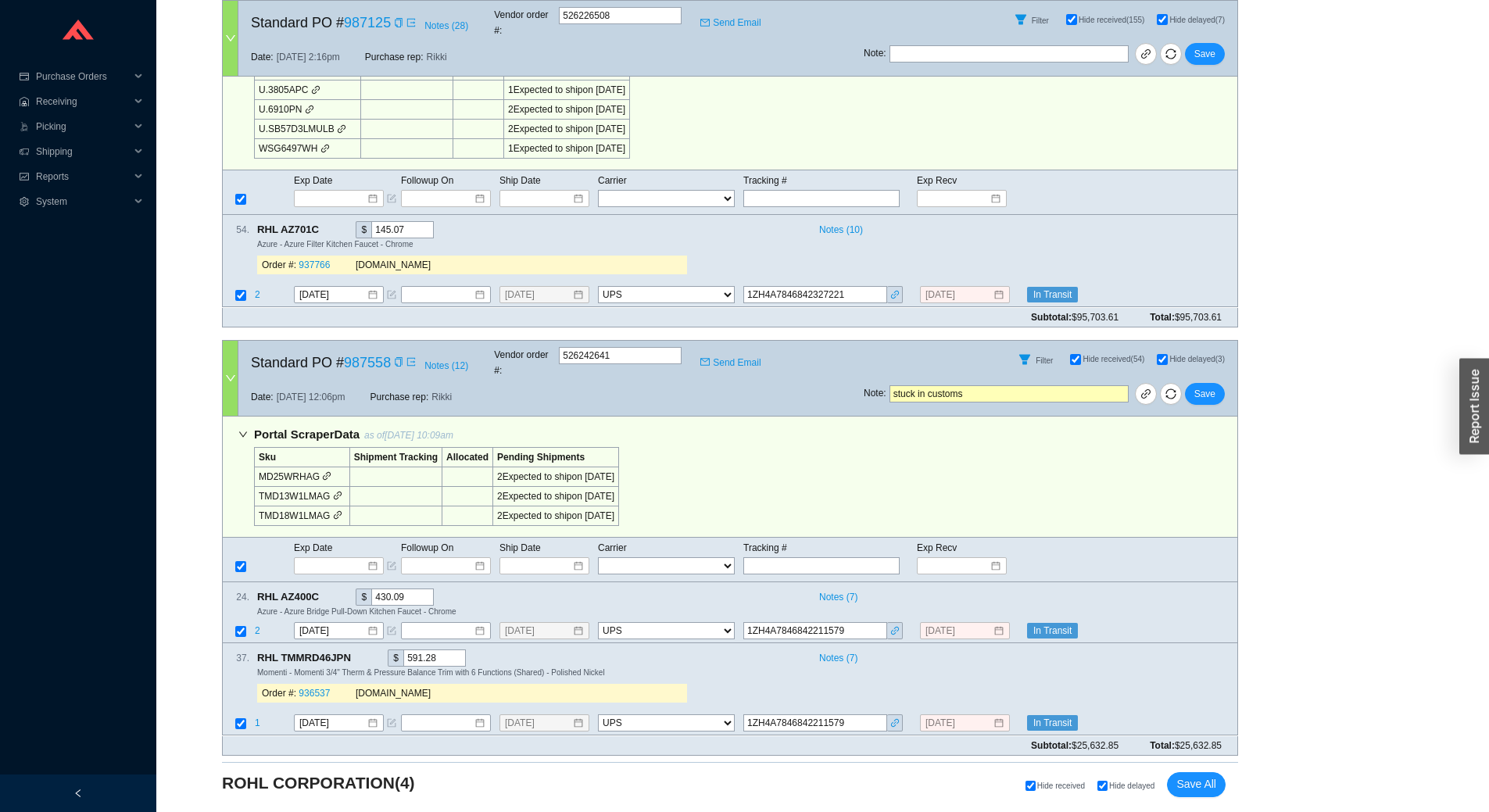
scroll to position [501, 0]
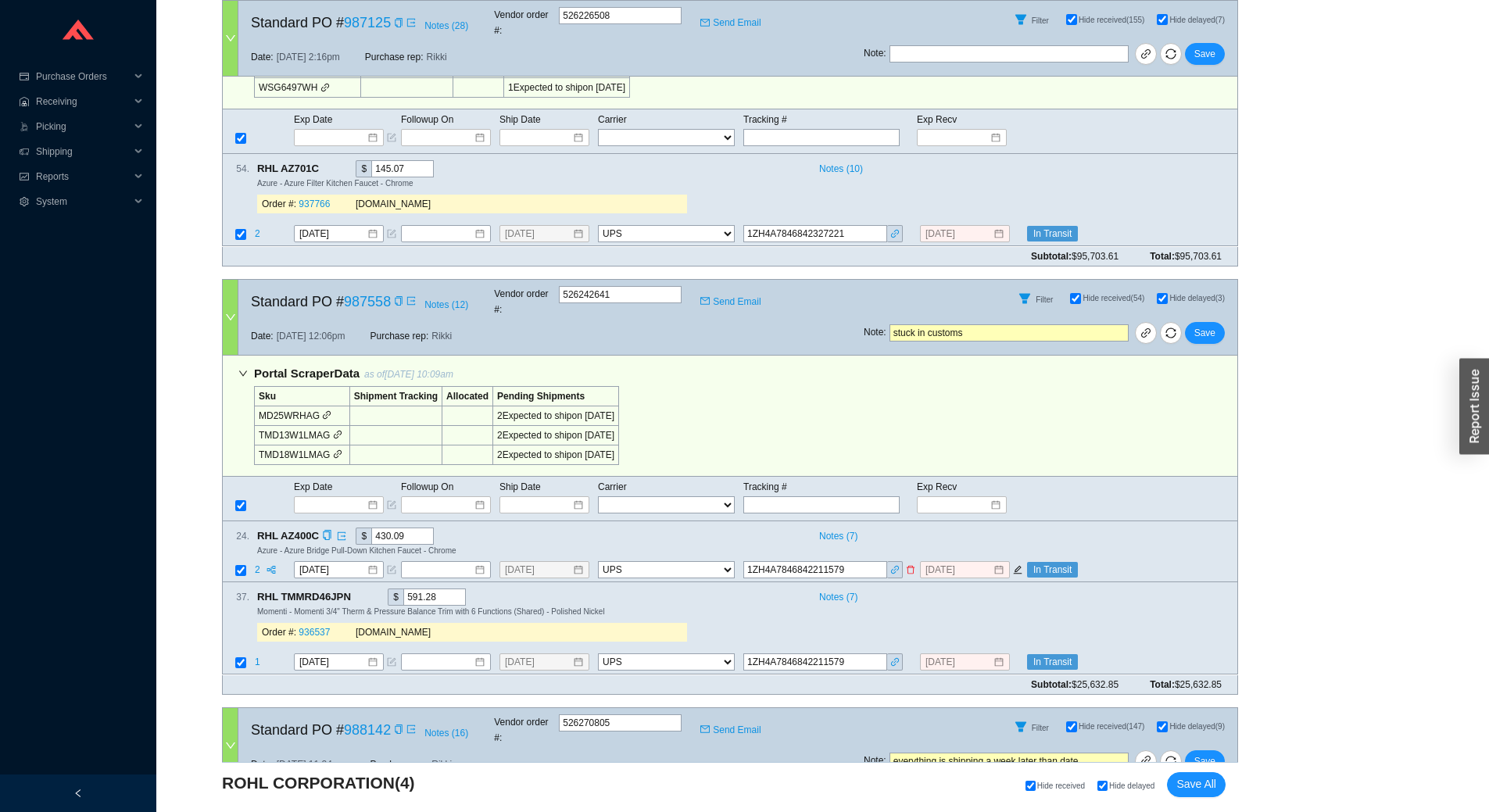
click at [784, 561] on input "1ZH4A7846842211579" at bounding box center [815, 569] width 144 height 17
click at [798, 226] on input "1ZH4A7846842327221" at bounding box center [815, 234] width 144 height 17
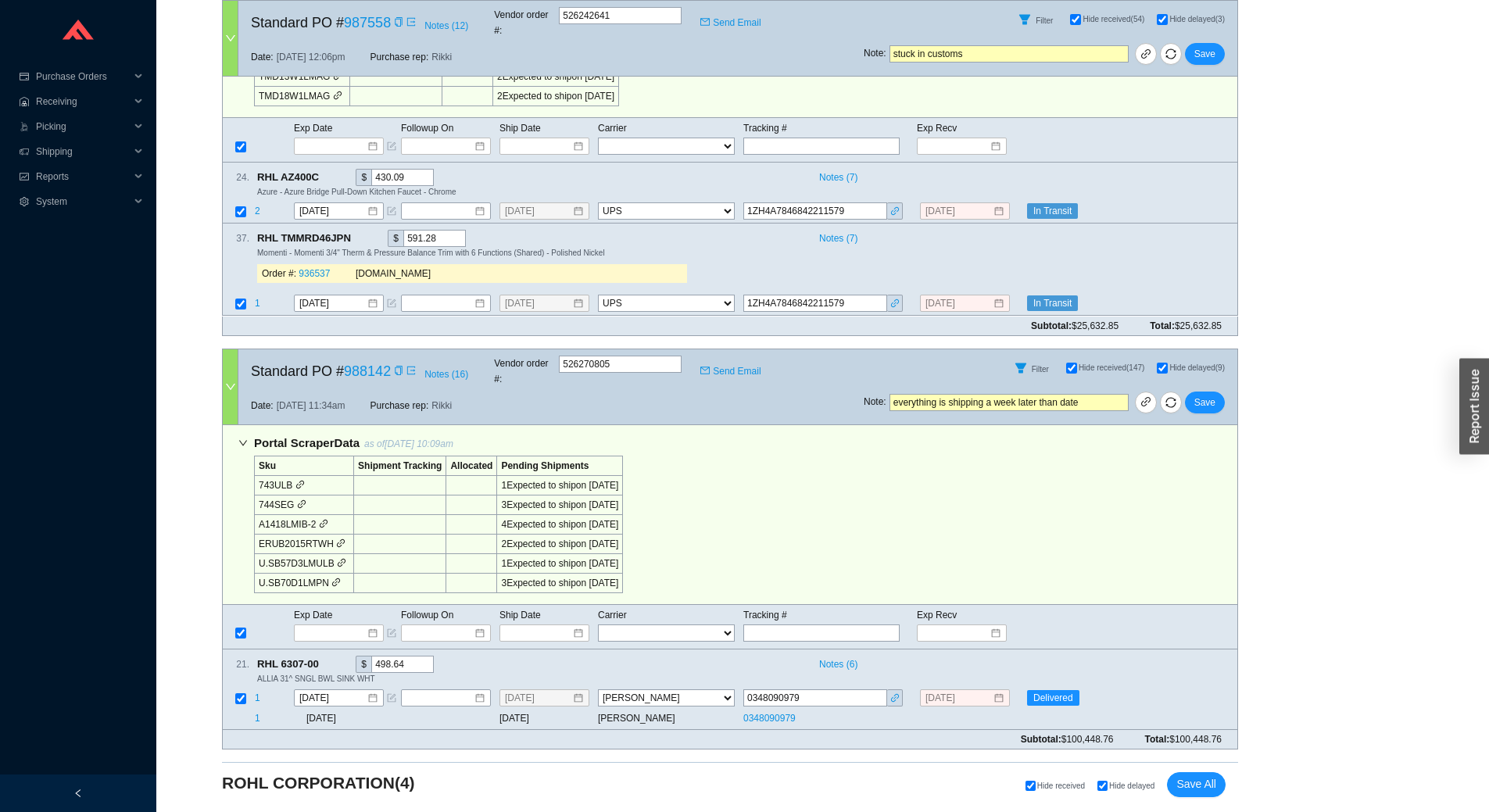
scroll to position [1094, 0]
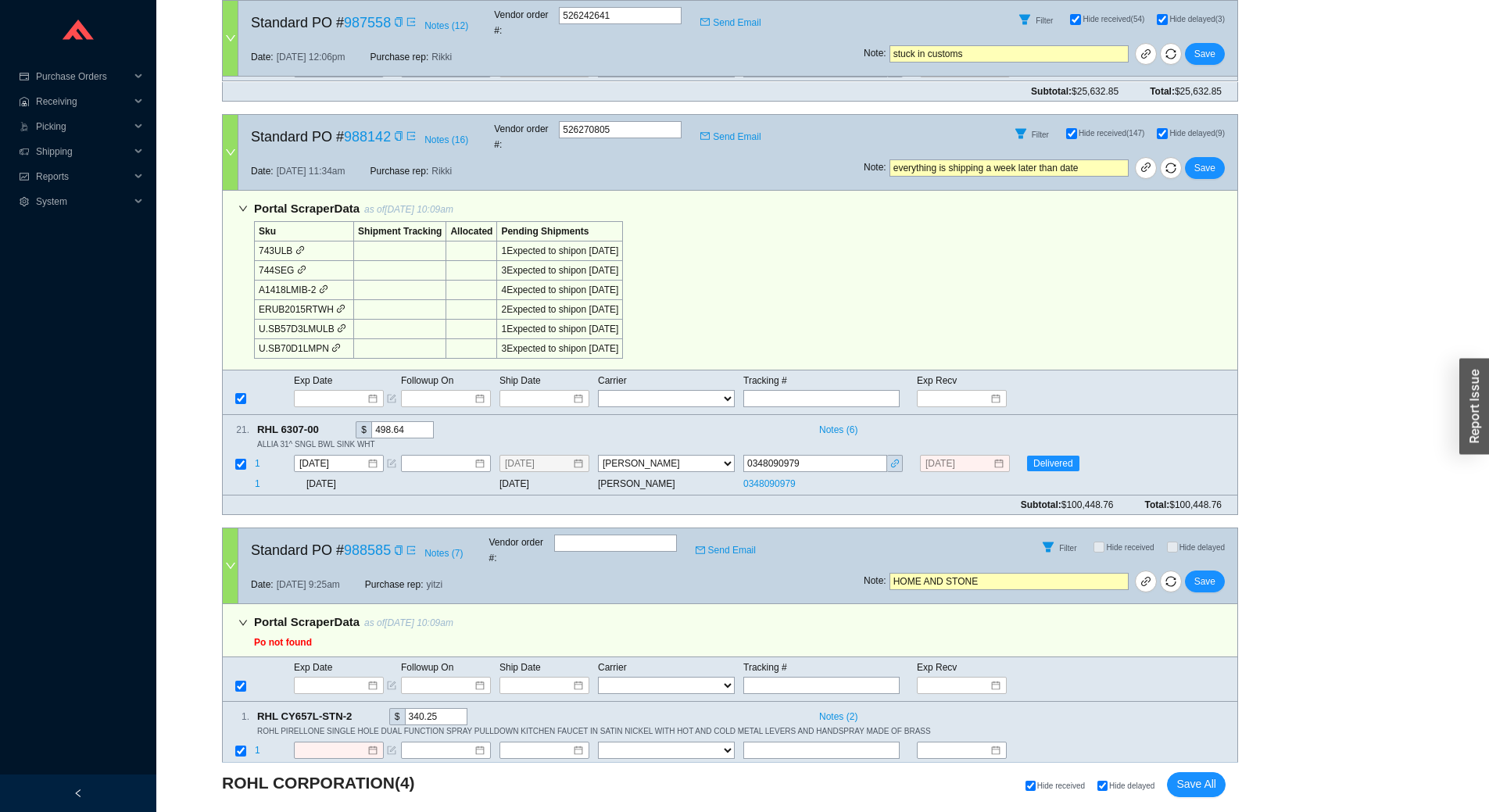
click at [391, 129] on span at bounding box center [397, 137] width 12 height 16
click at [402, 131] on icon "copy" at bounding box center [399, 136] width 10 height 10
click at [385, 129] on link "988142" at bounding box center [367, 137] width 47 height 16
click at [395, 131] on icon "copy" at bounding box center [399, 136] width 10 height 10
click at [326, 423] on icon "copy" at bounding box center [327, 428] width 11 height 11
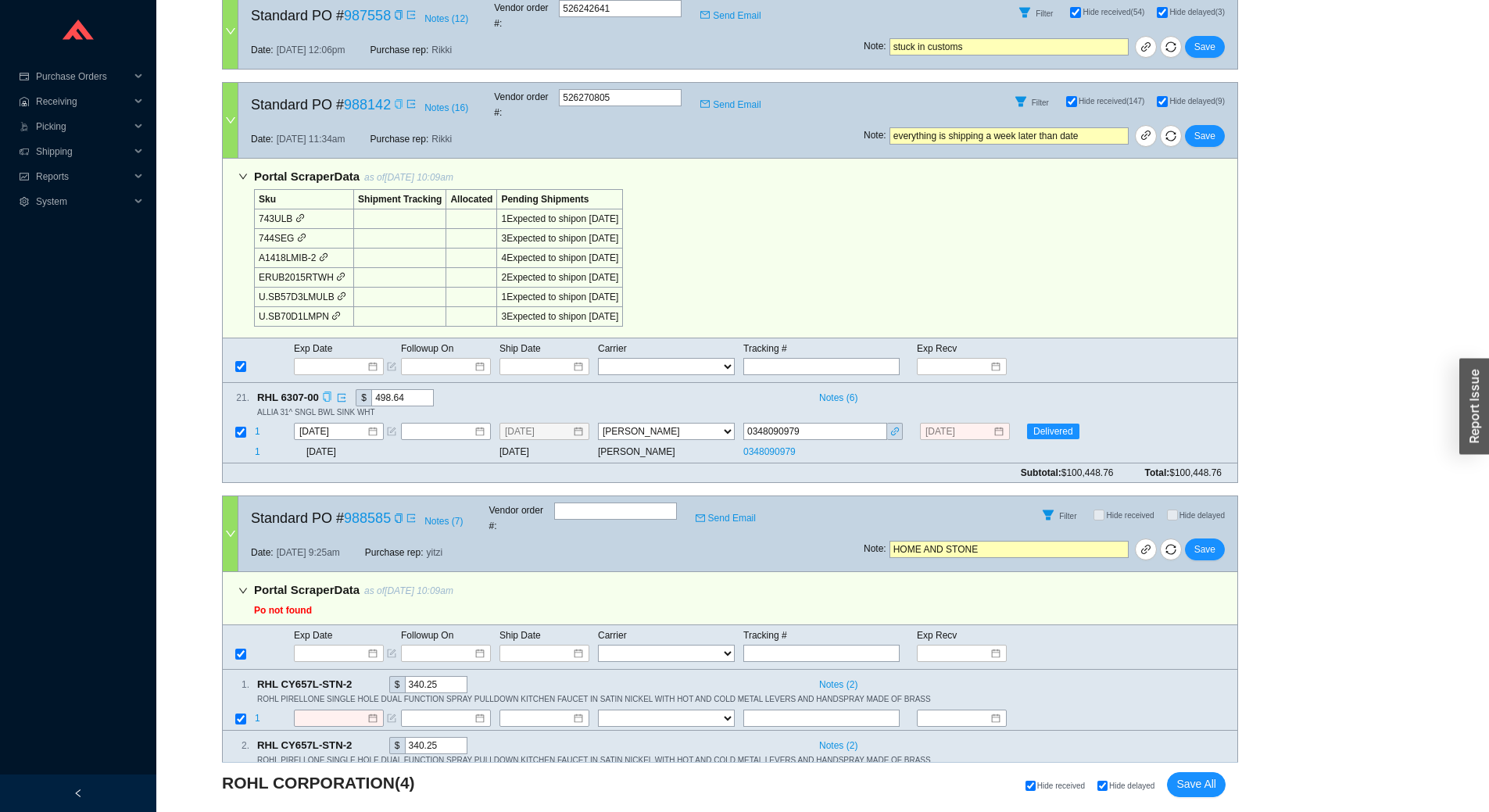
scroll to position [1047, 0]
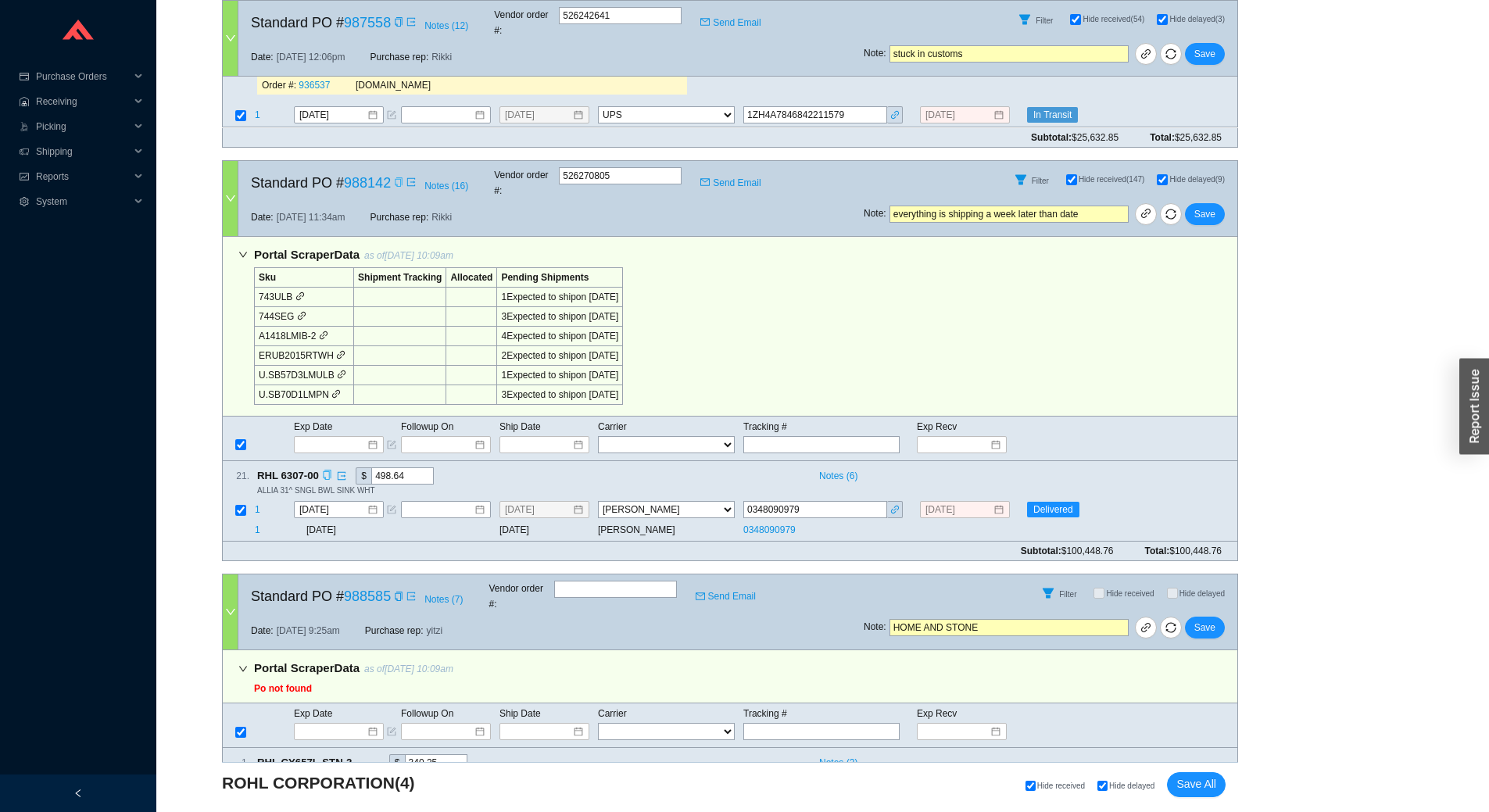
click at [326, 470] on icon "copy" at bounding box center [326, 475] width 8 height 11
click at [850, 501] on input "0348090979" at bounding box center [815, 509] width 144 height 17
click at [846, 468] on span "Notes ( 6 )" at bounding box center [838, 476] width 38 height 16
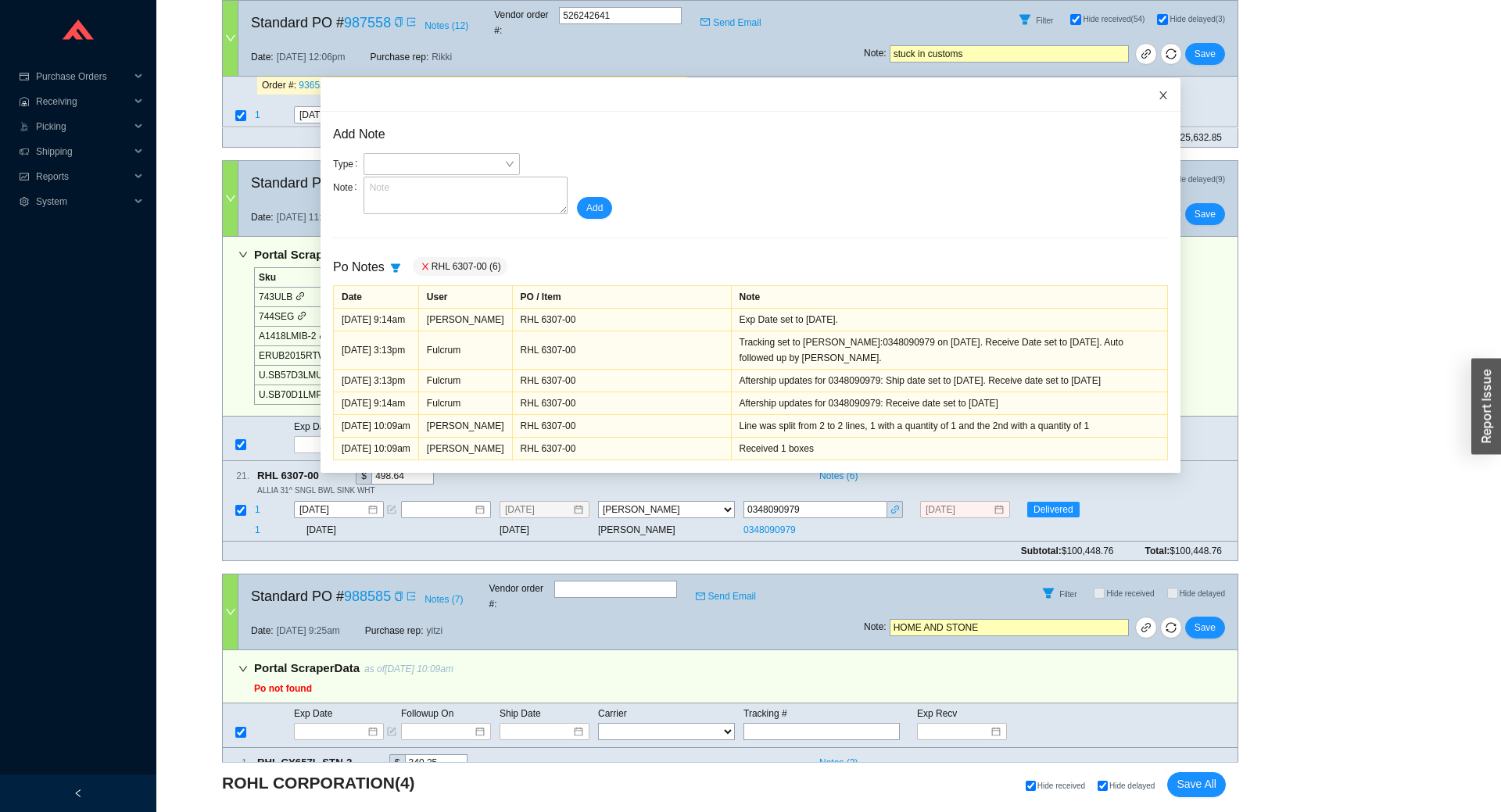
click at [1158, 98] on icon "close" at bounding box center [1163, 95] width 11 height 11
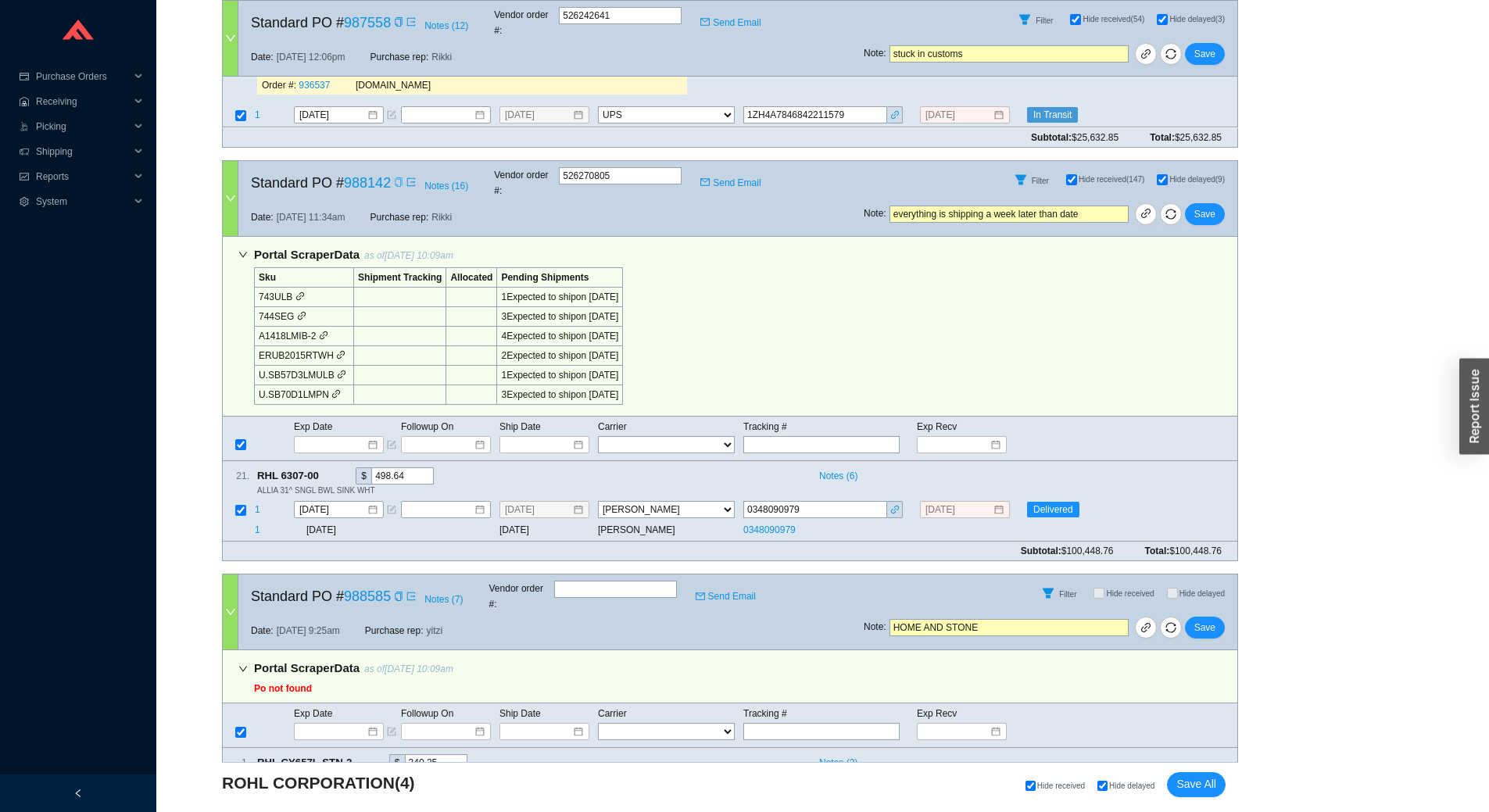
click at [325, 470] on icon "copy" at bounding box center [326, 475] width 8 height 11
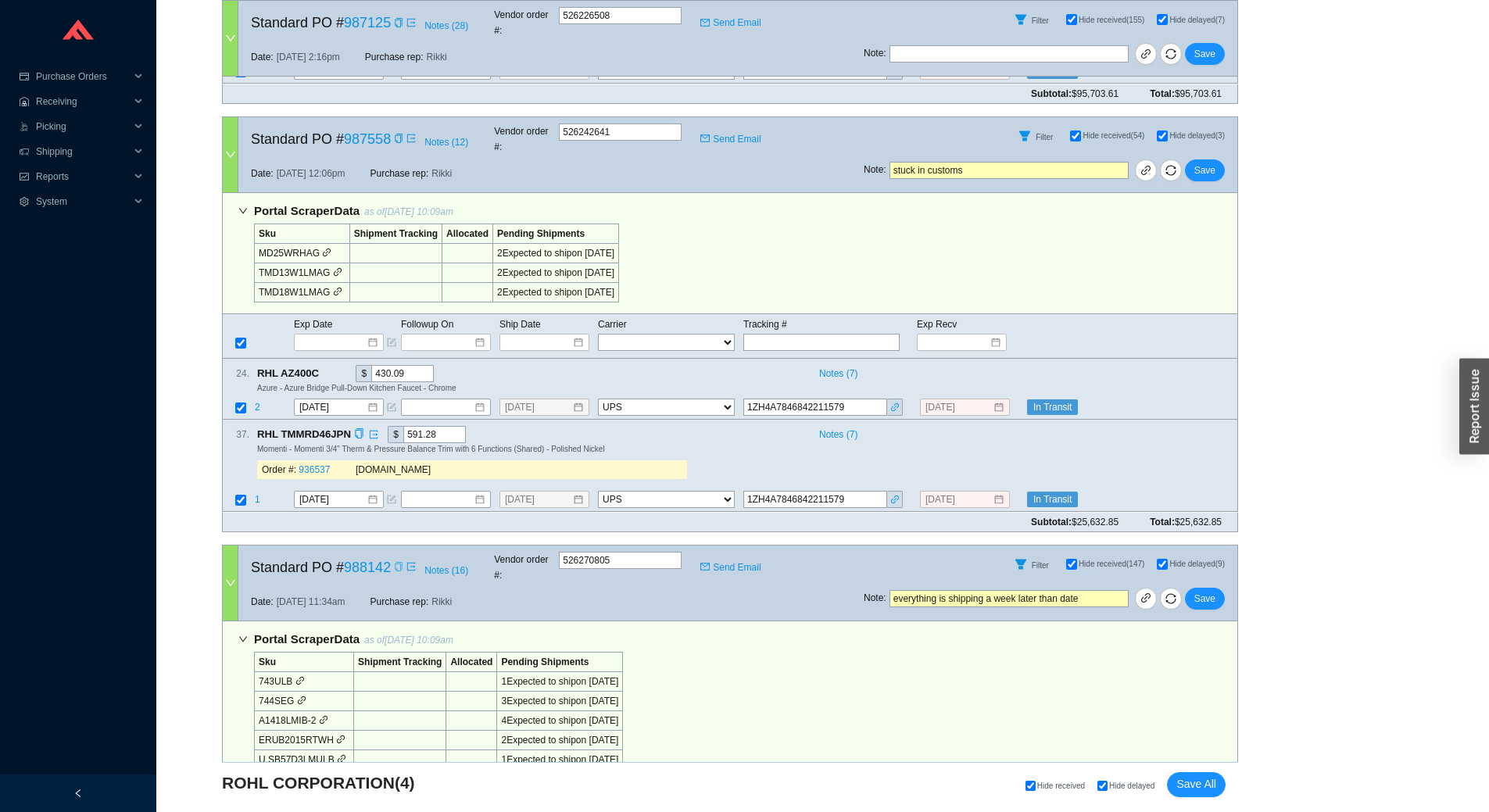
scroll to position [657, 0]
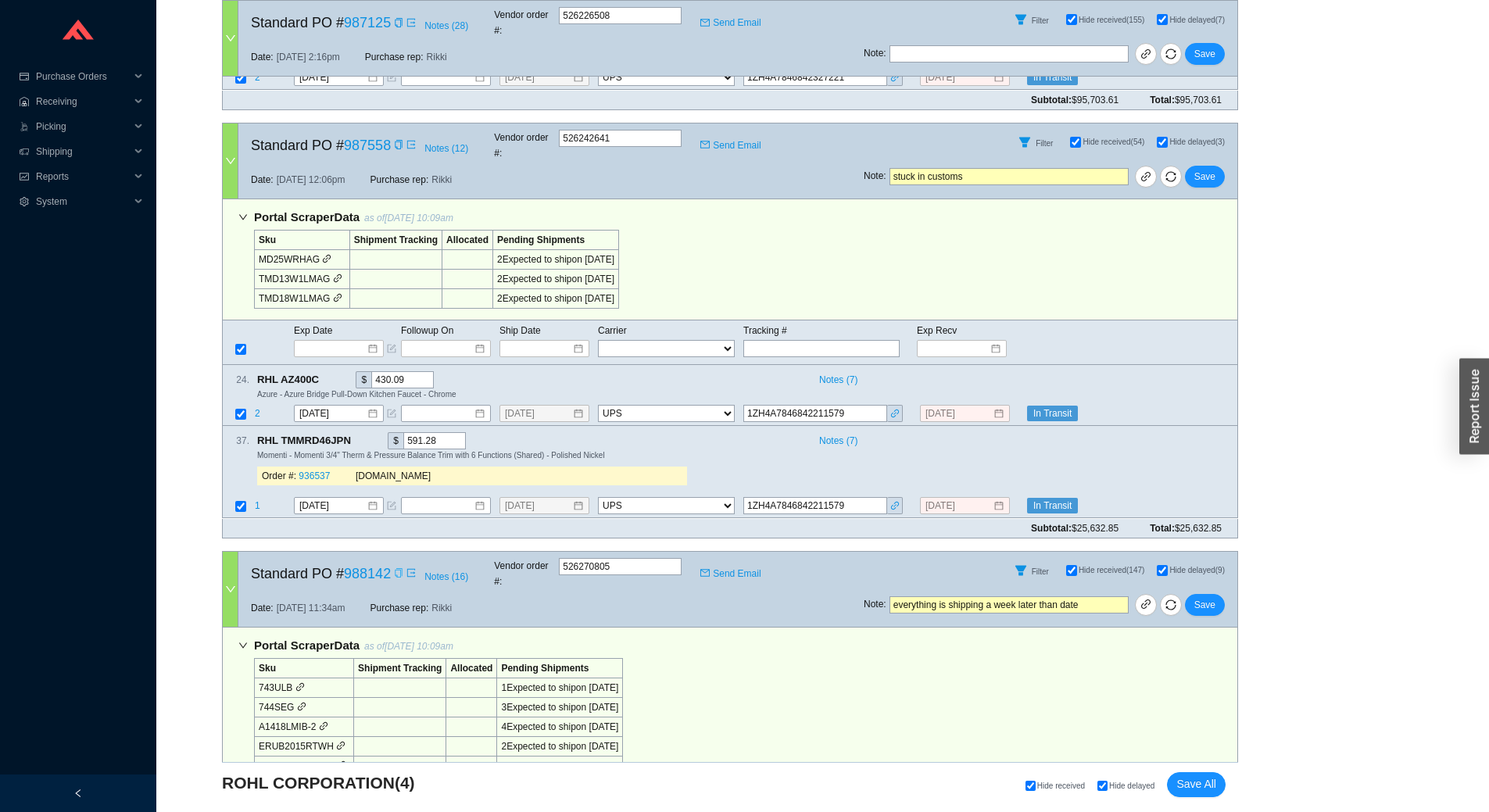
drag, startPoint x: 1014, startPoint y: 148, endPoint x: 434, endPoint y: 156, distance: 580.1
click at [434, 156] on div "Standard PO # 987558 Notes ( 12 ) Vendor order # : 526242641 Send Email Filter …" at bounding box center [730, 160] width 1016 height 77
click at [921, 48] on input "text" at bounding box center [1009, 53] width 239 height 17
paste input "stuck in customs"
type input "stuck in customs, emailed"
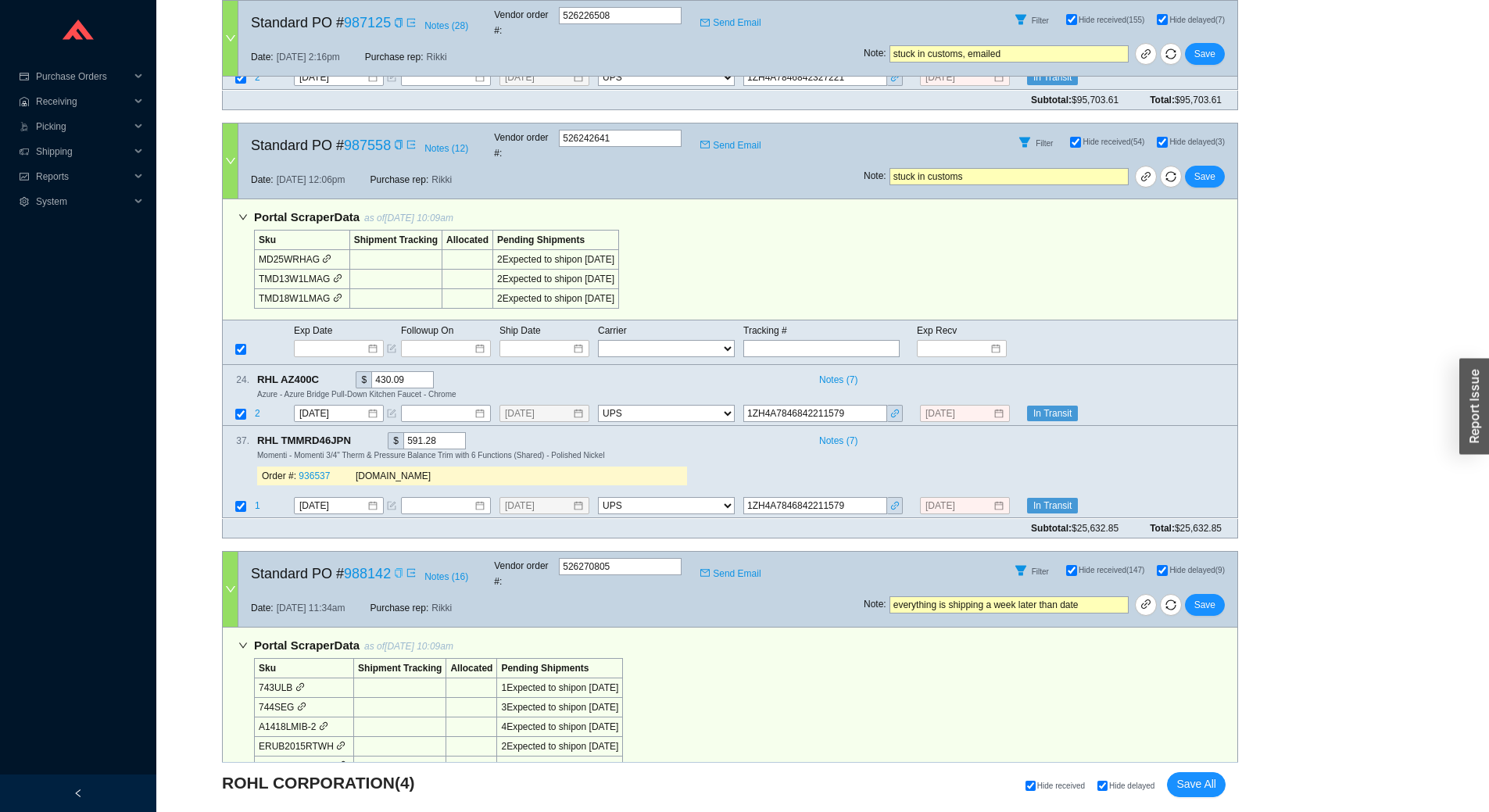
click at [995, 161] on div "Note : stuck in customs Save" at bounding box center [1051, 180] width 374 height 38
click at [993, 168] on input "stuck in customs" at bounding box center [1009, 176] width 239 height 17
type input "stuck in customs, emailed"
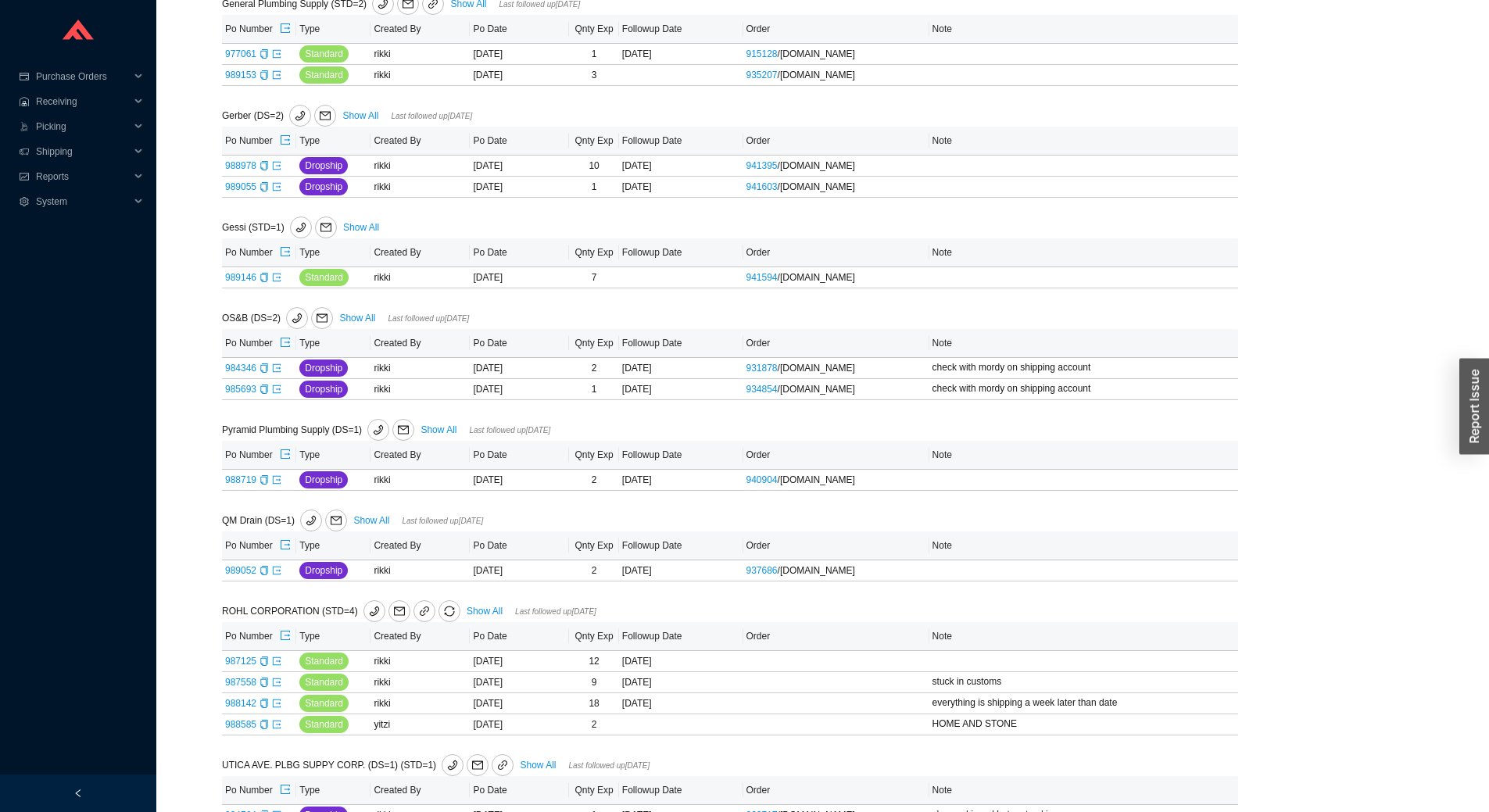
scroll to position [490, 0]
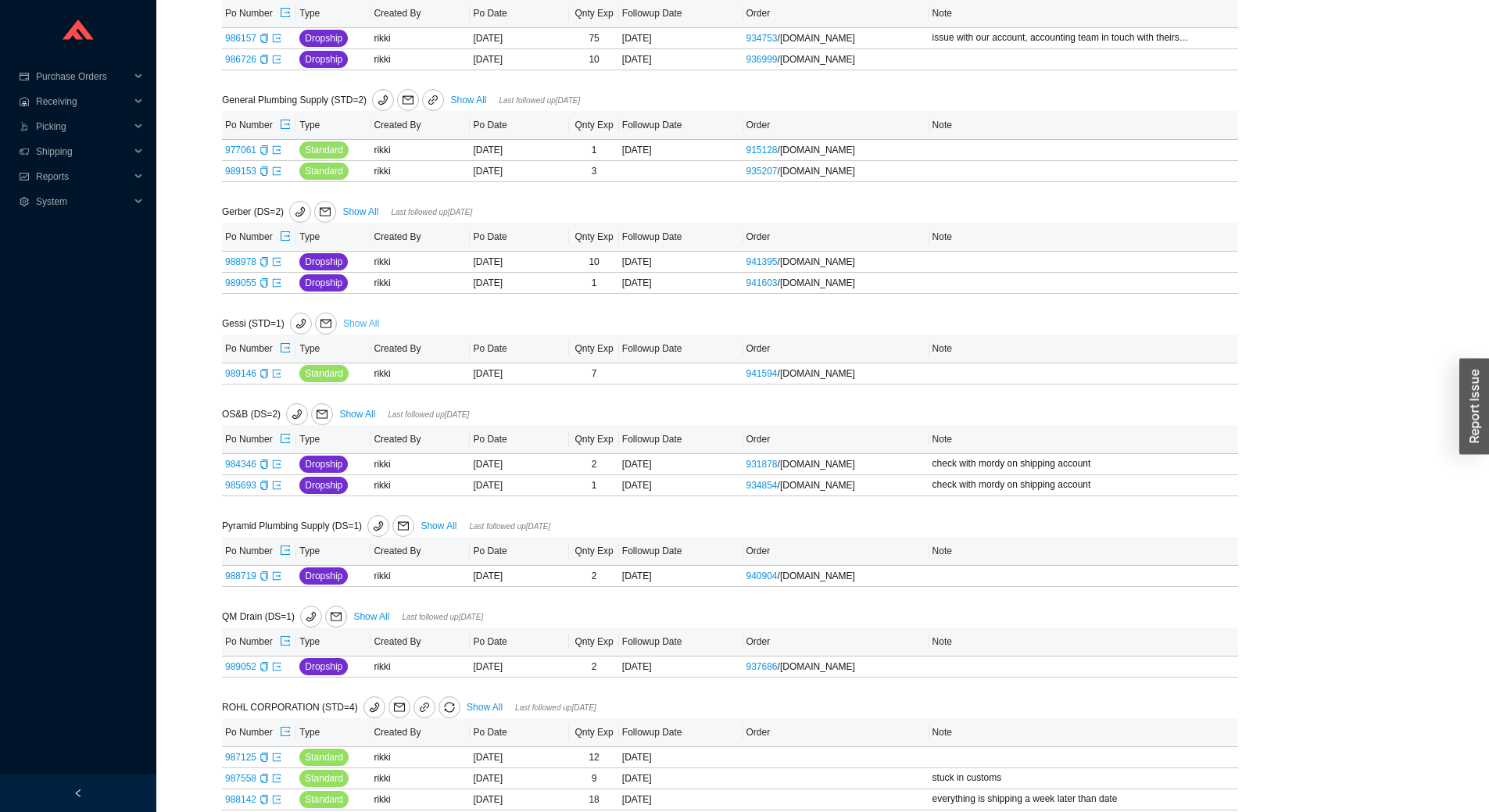
click at [368, 319] on link "Show All" at bounding box center [361, 324] width 36 height 11
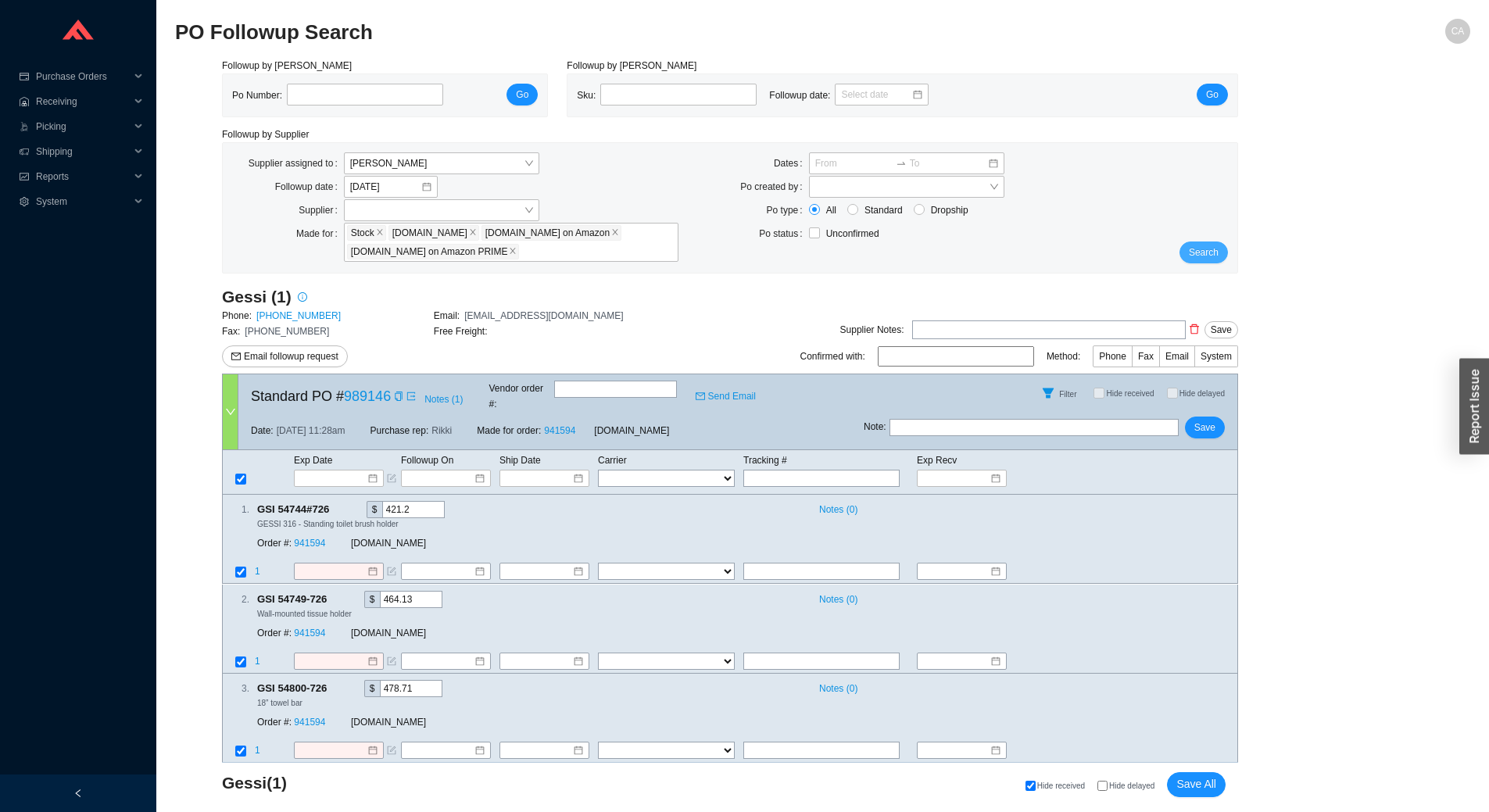
click at [1195, 250] on span "Search" at bounding box center [1204, 252] width 30 height 16
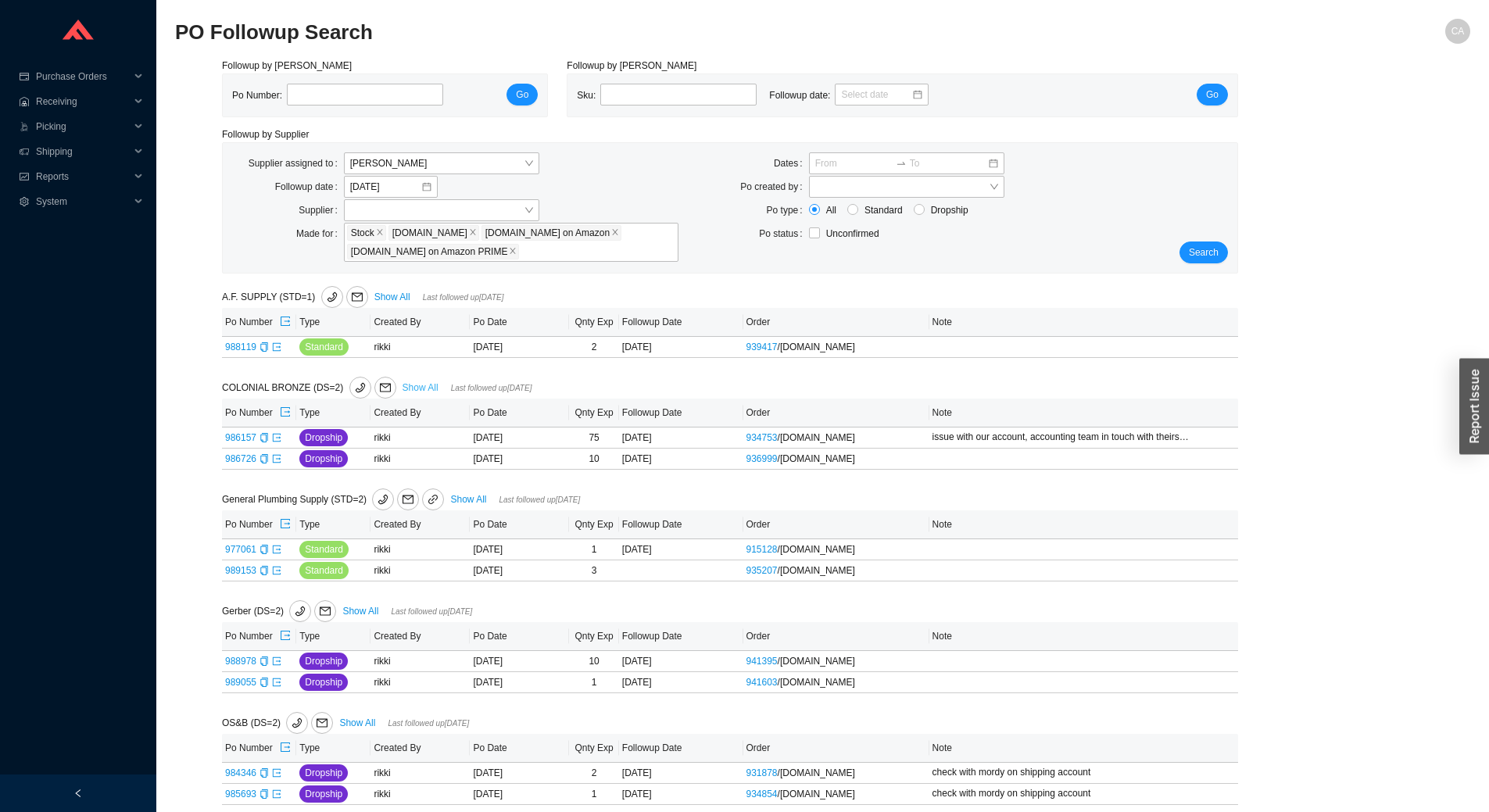
click at [409, 386] on link "Show All" at bounding box center [420, 387] width 36 height 11
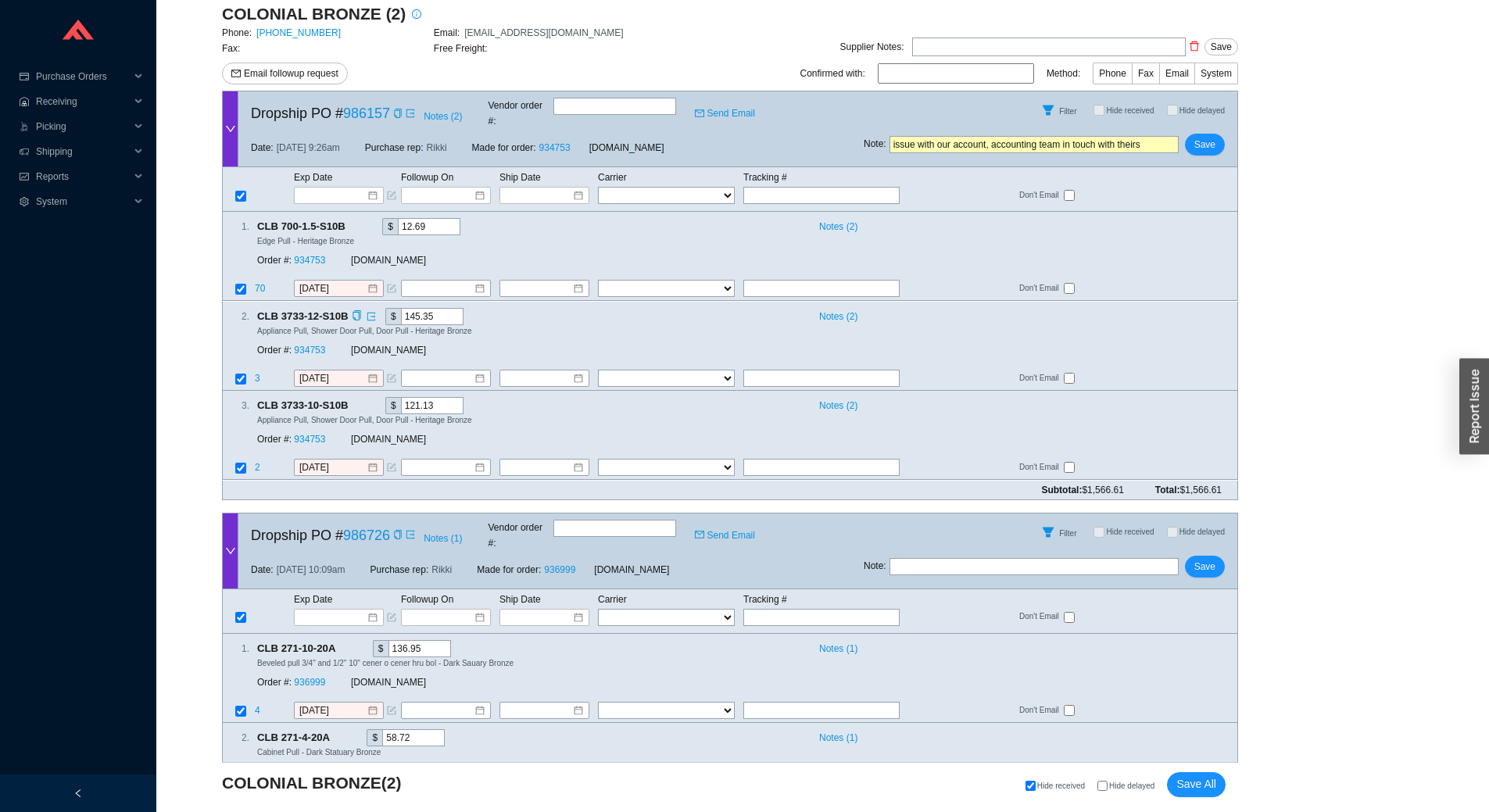
scroll to position [256, 0]
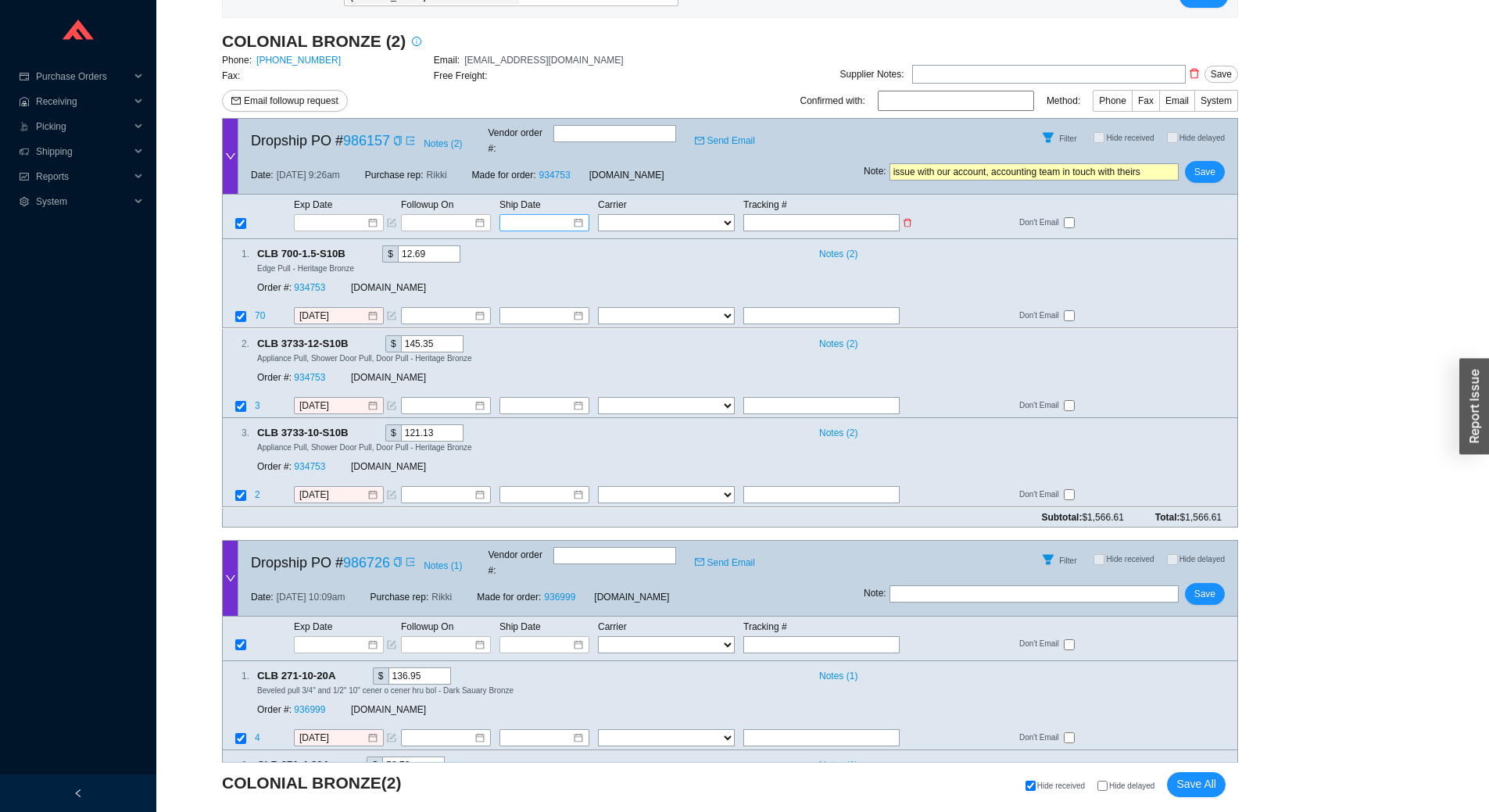
click at [528, 215] on input at bounding box center [538, 223] width 66 height 16
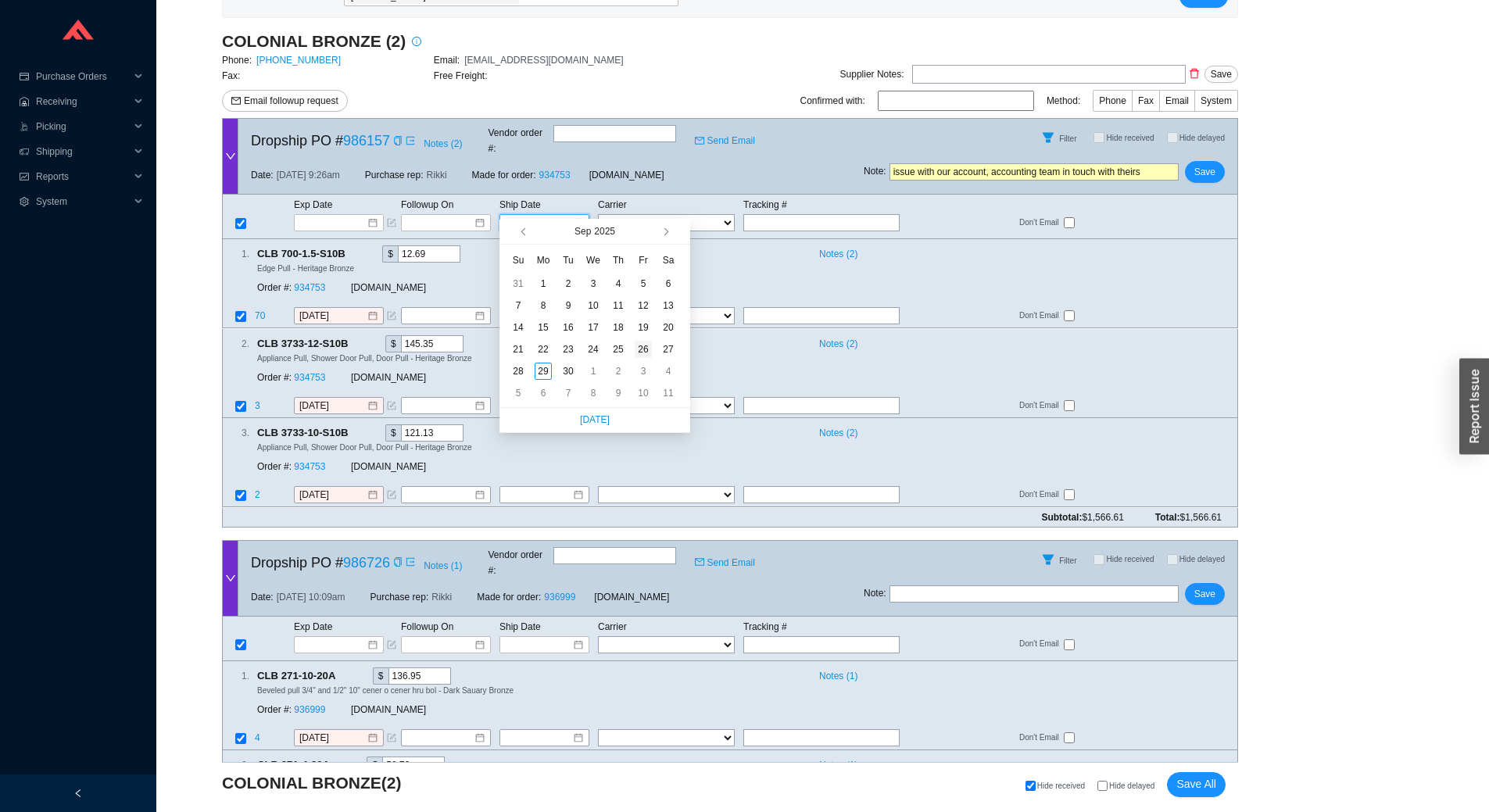
type input "[DATE]"
click at [644, 348] on div "26" at bounding box center [643, 348] width 17 height 17
type input "[DATE]"
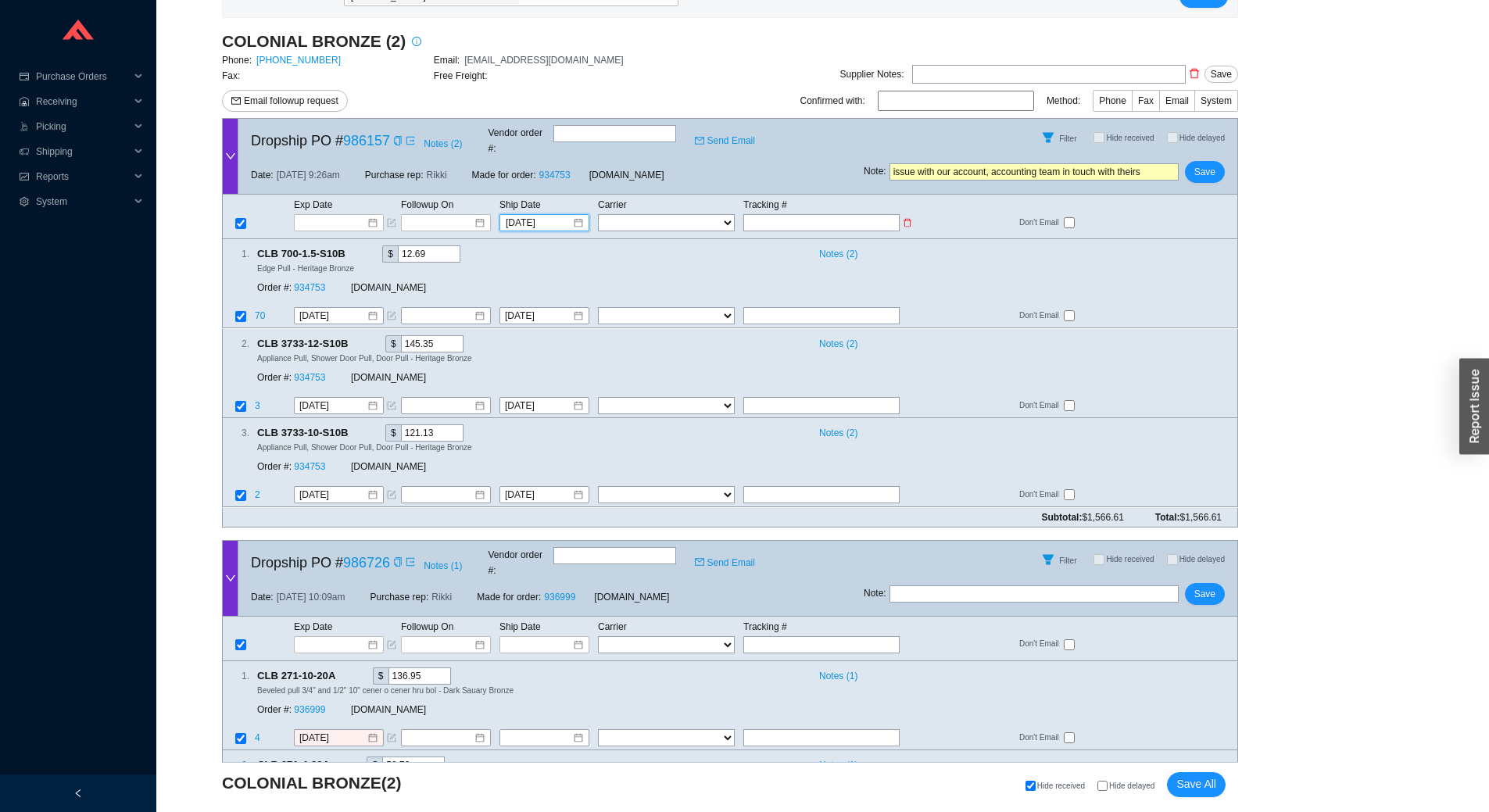
click at [786, 214] on input "text" at bounding box center [821, 222] width 156 height 17
type input "3"
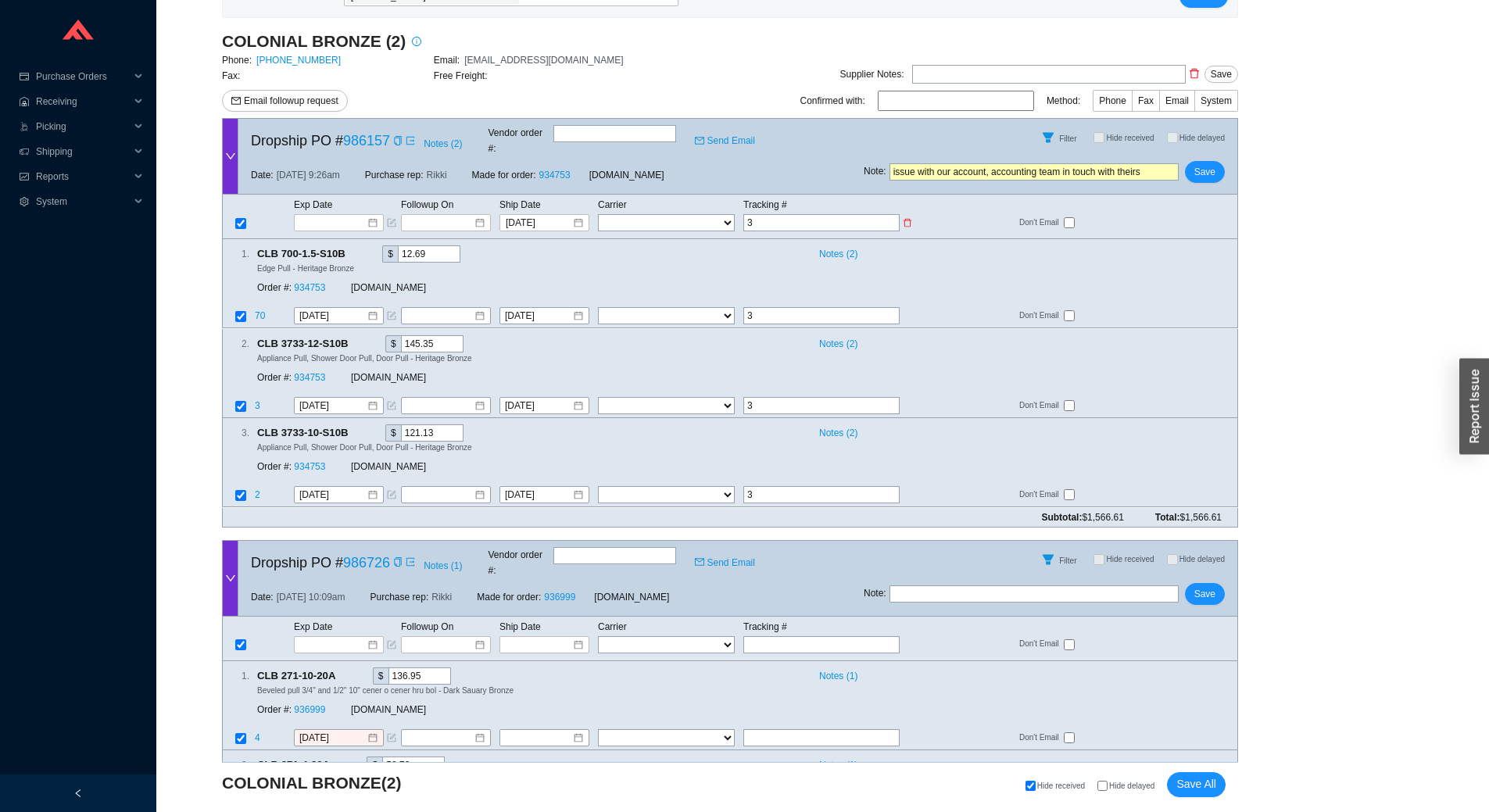
type input "39"
type input "393"
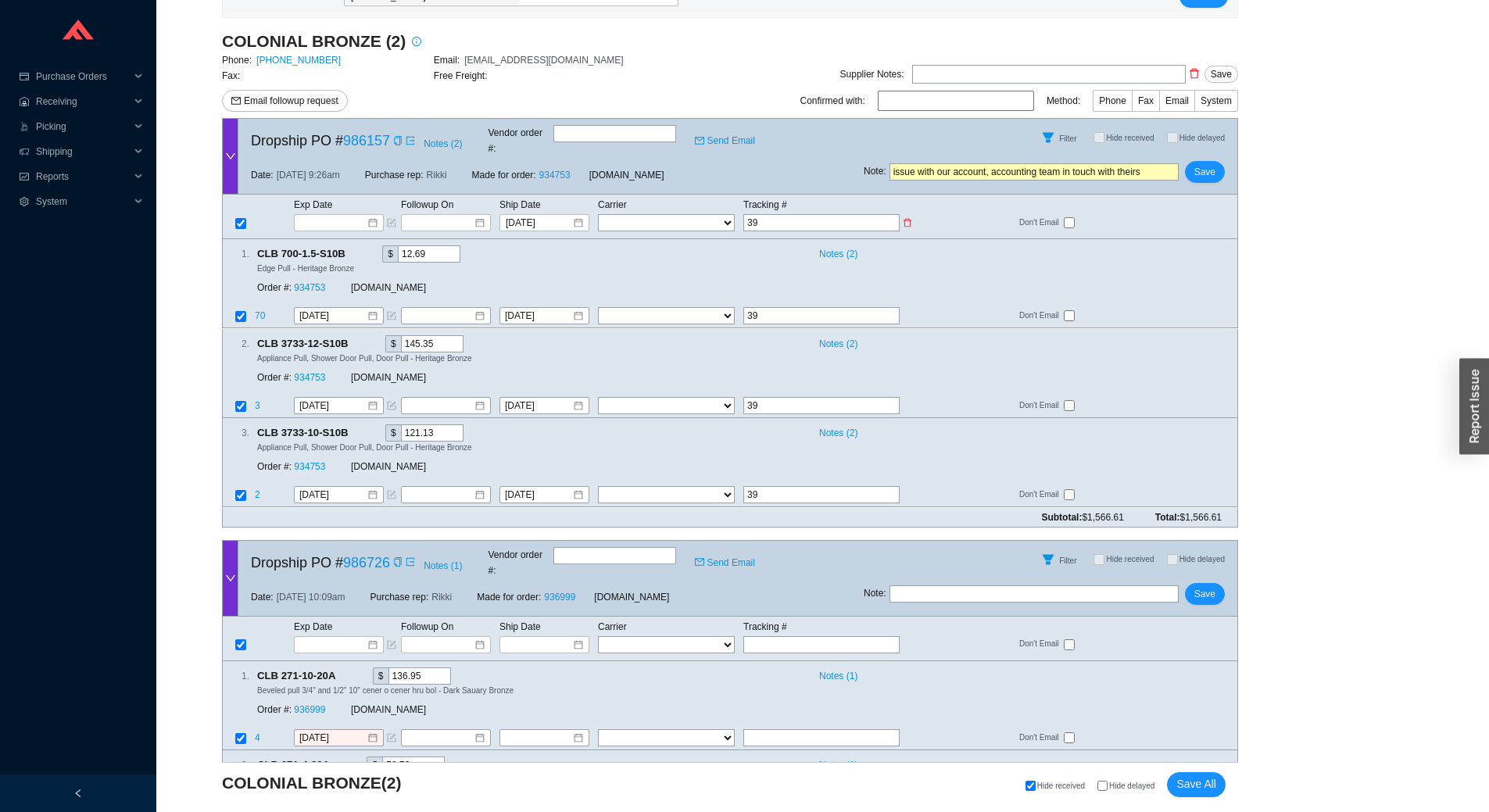
type input "393"
type input "3936"
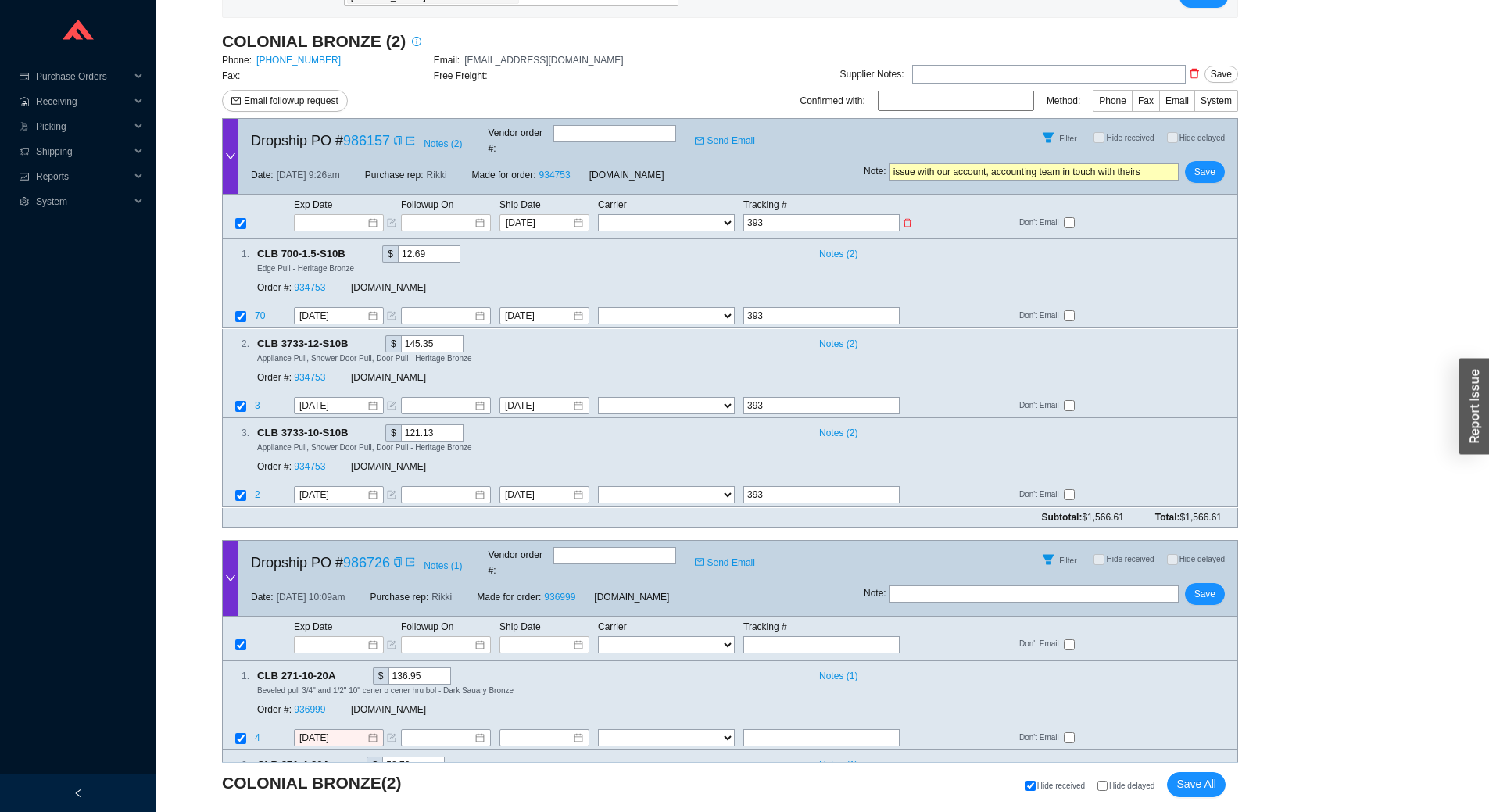
type input "3936"
type input "39363"
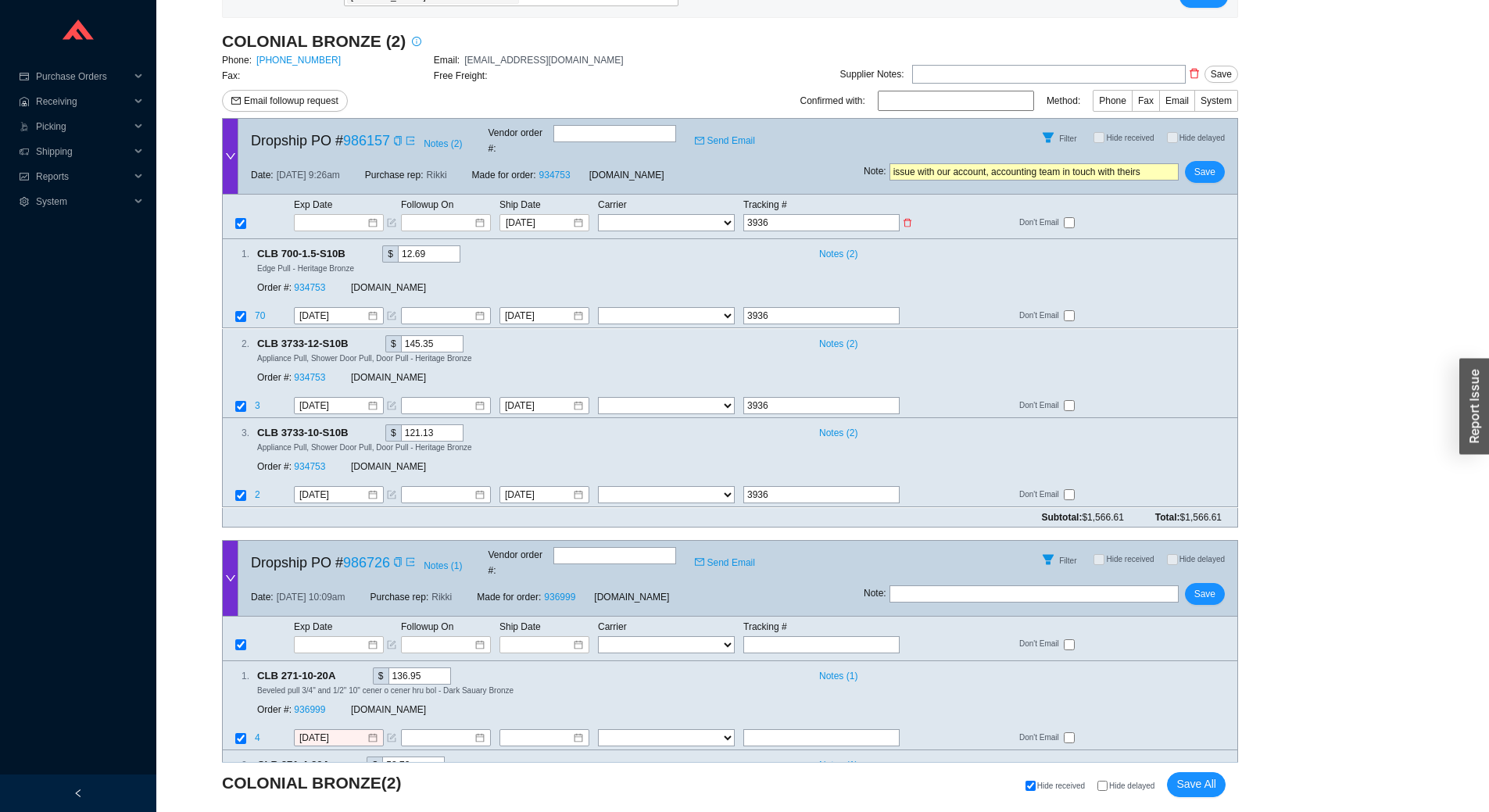
type input "39363"
type input "393637"
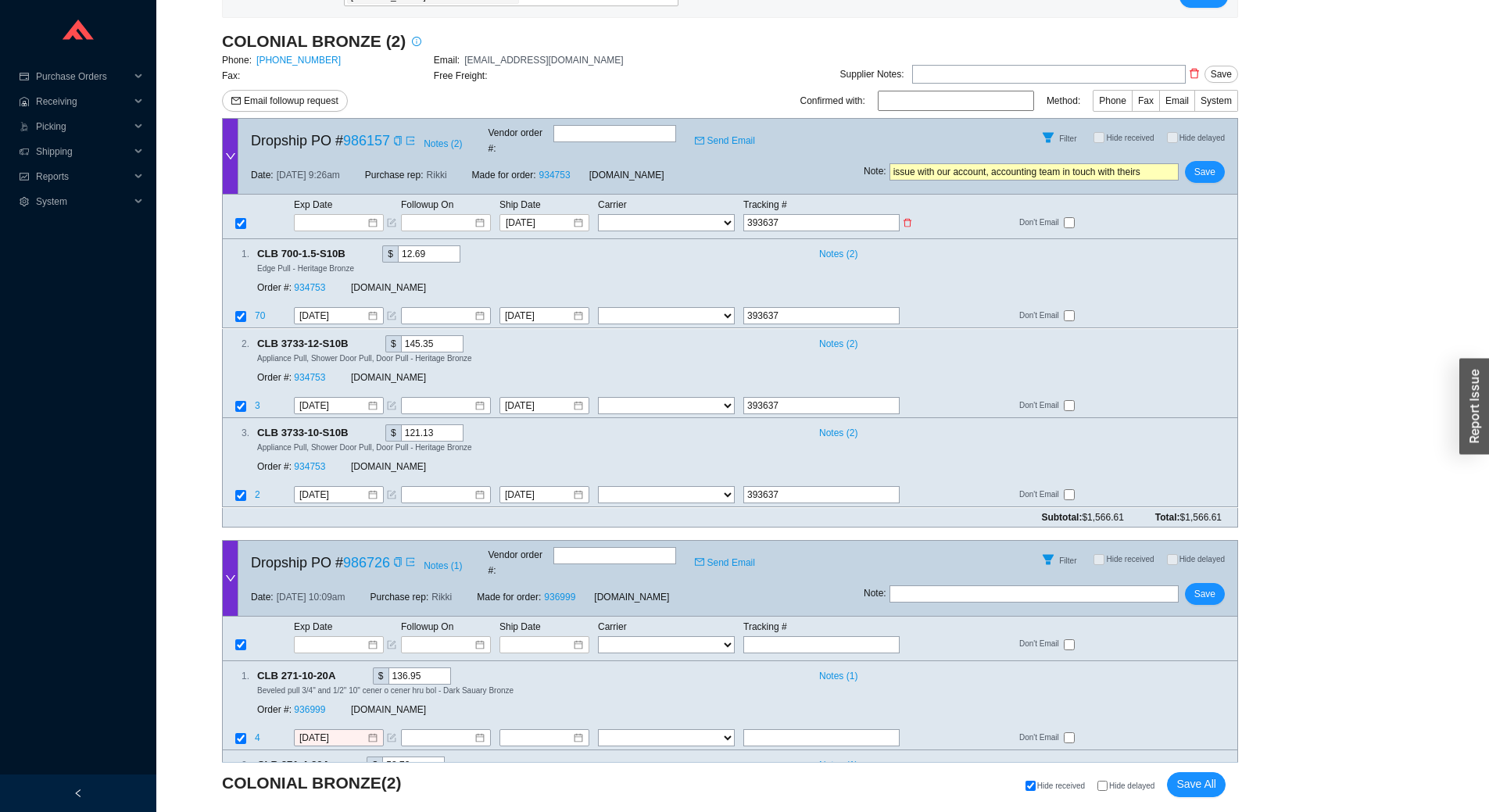
type input "3936379"
type input "39363798"
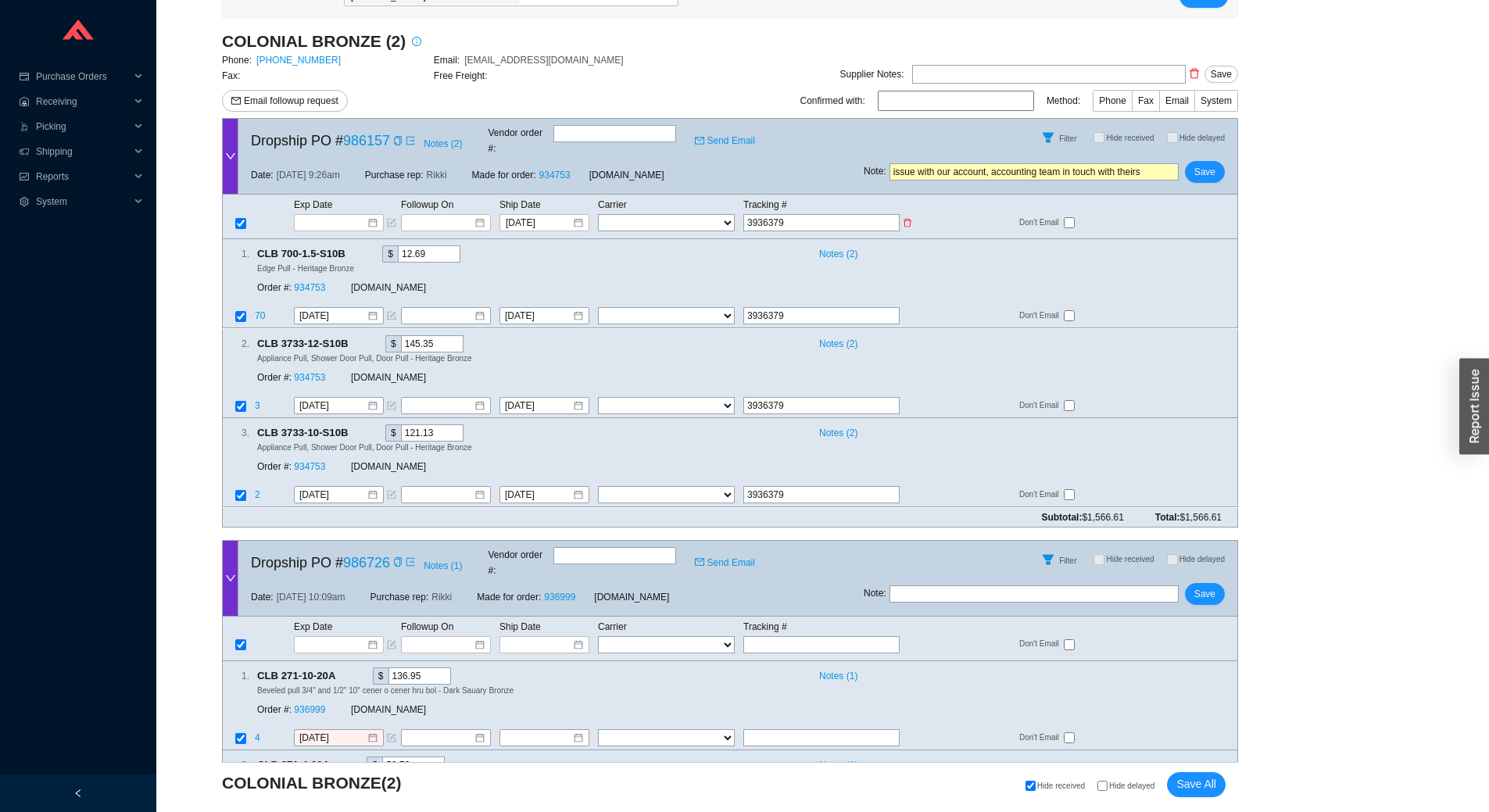
type input "39363798"
type input "393637988"
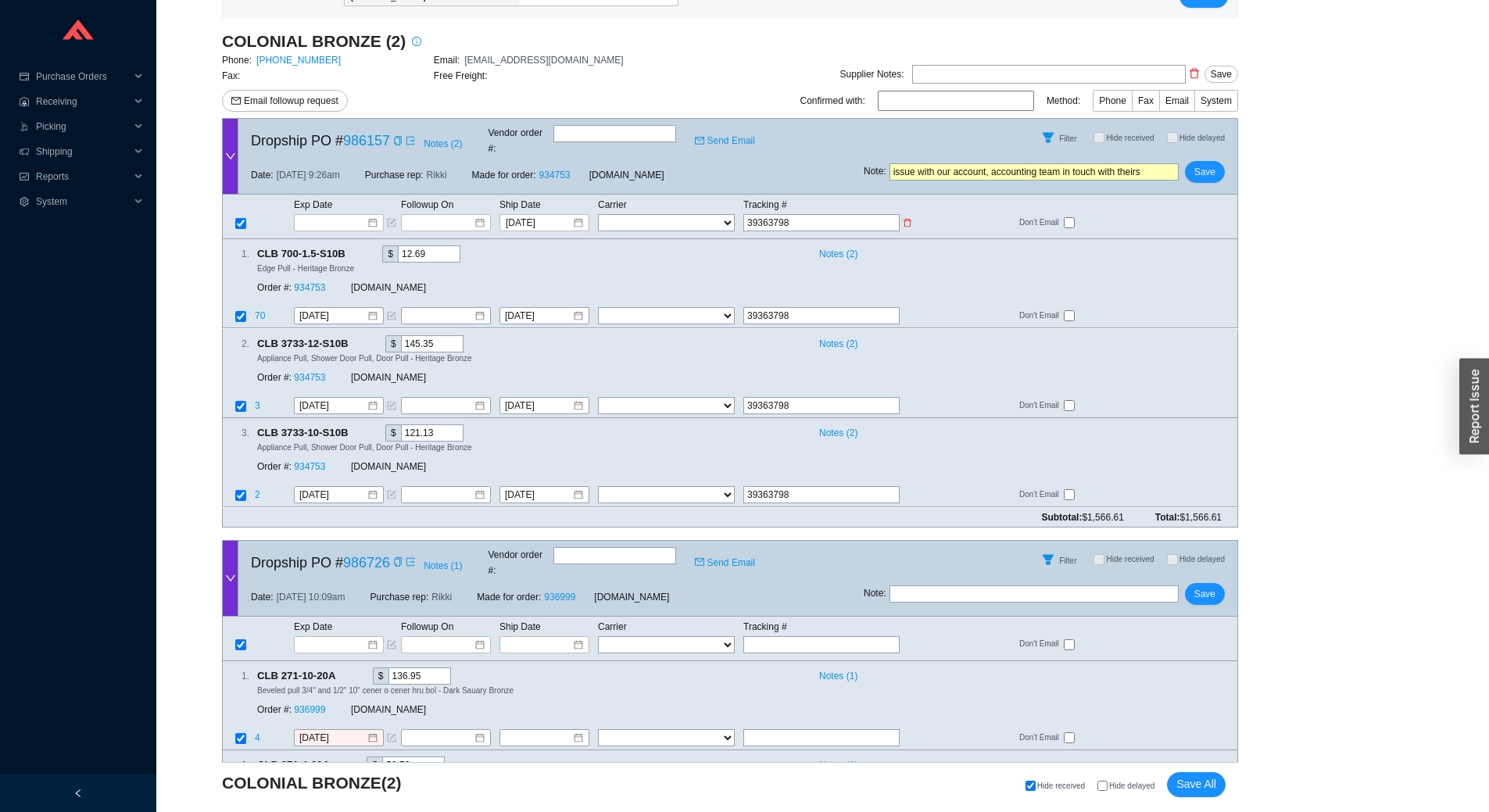
type input "393637988"
type input "3936379883"
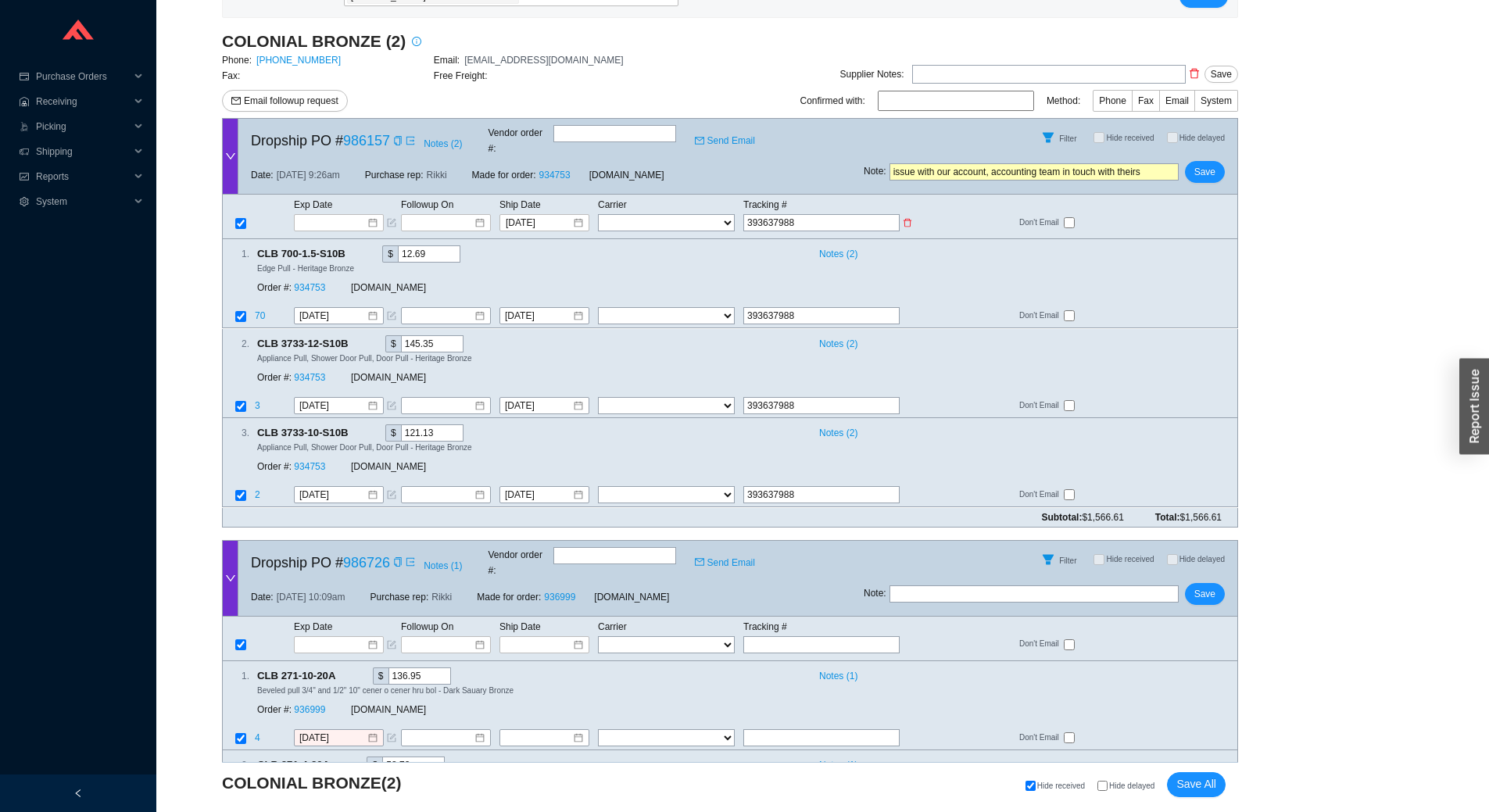
type input "3936379883"
type input "39363798835"
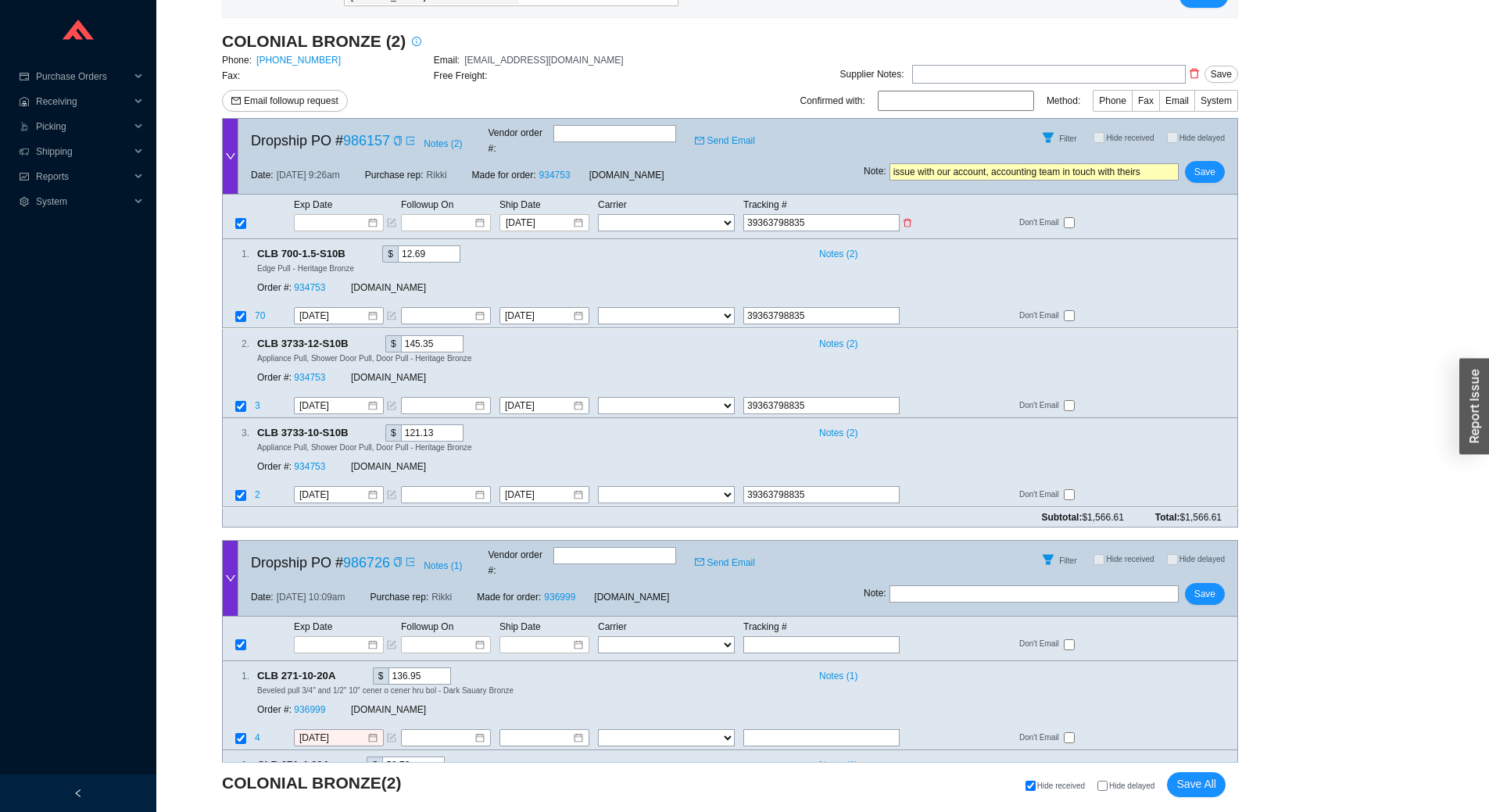
type input "393637988355"
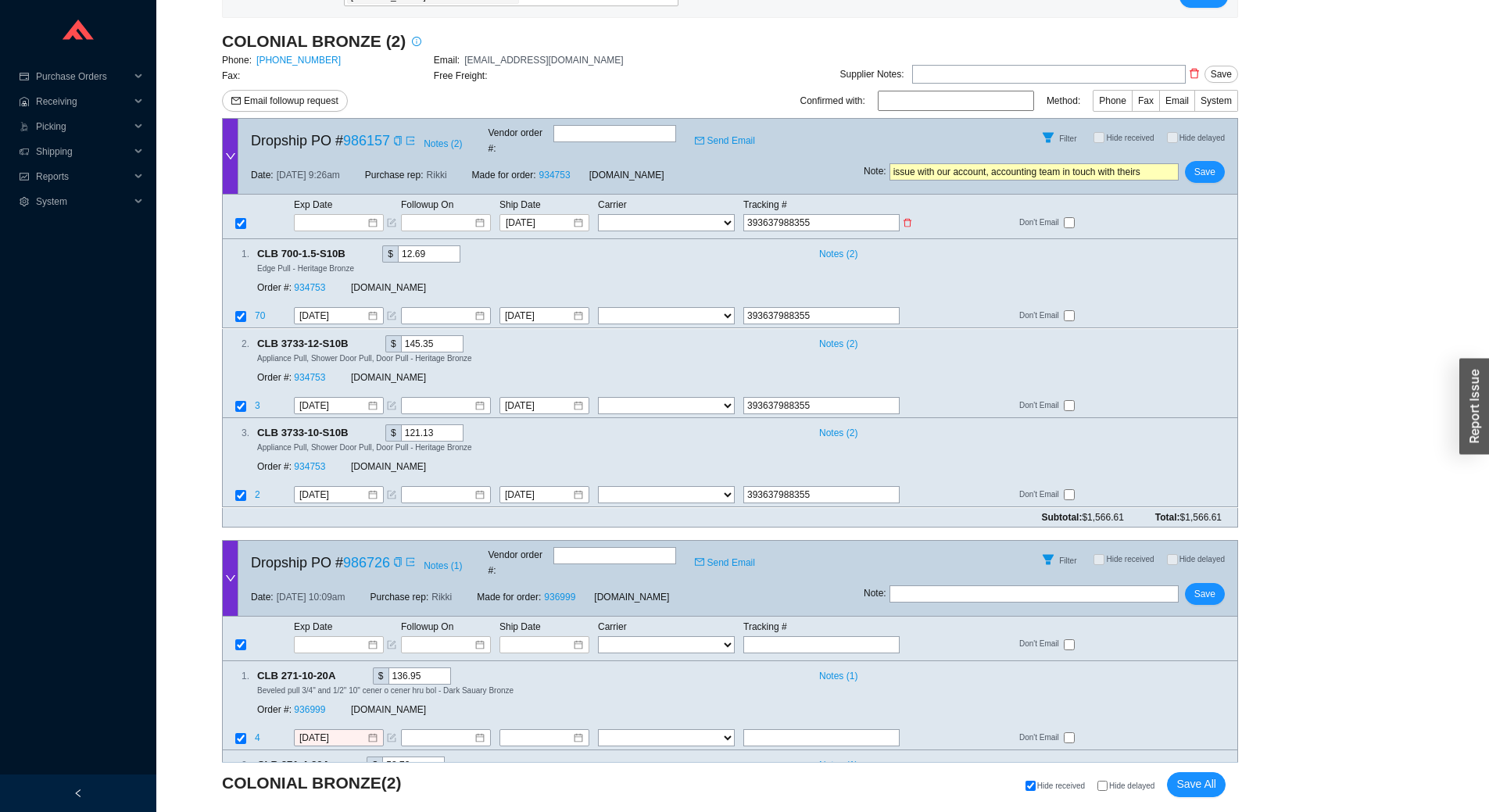
click at [618, 214] on select "FedEx UPS ---------------- 2 Day Transportation INC A&B Freight A. Duie Pyle AA…" at bounding box center [666, 222] width 137 height 17
select select "1"
click at [598, 214] on select "FedEx UPS ---------------- 2 Day Transportation INC A&B Freight A. Duie Pyle AA…" at bounding box center [666, 222] width 137 height 17
select select "1"
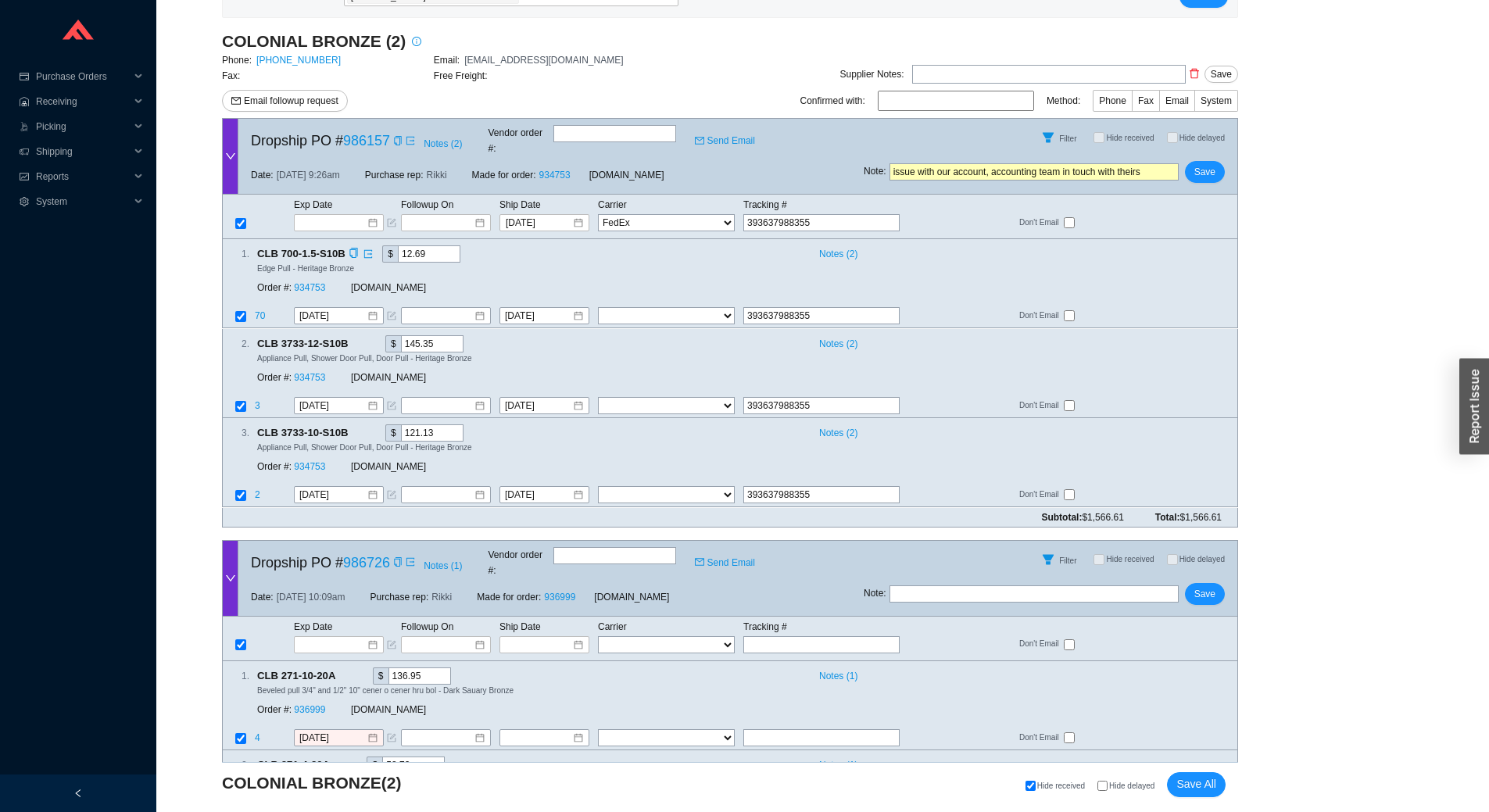
select select "1"
click at [1218, 161] on button "Save" at bounding box center [1205, 172] width 40 height 22
click at [1234, 115] on span "No" at bounding box center [1230, 116] width 11 height 16
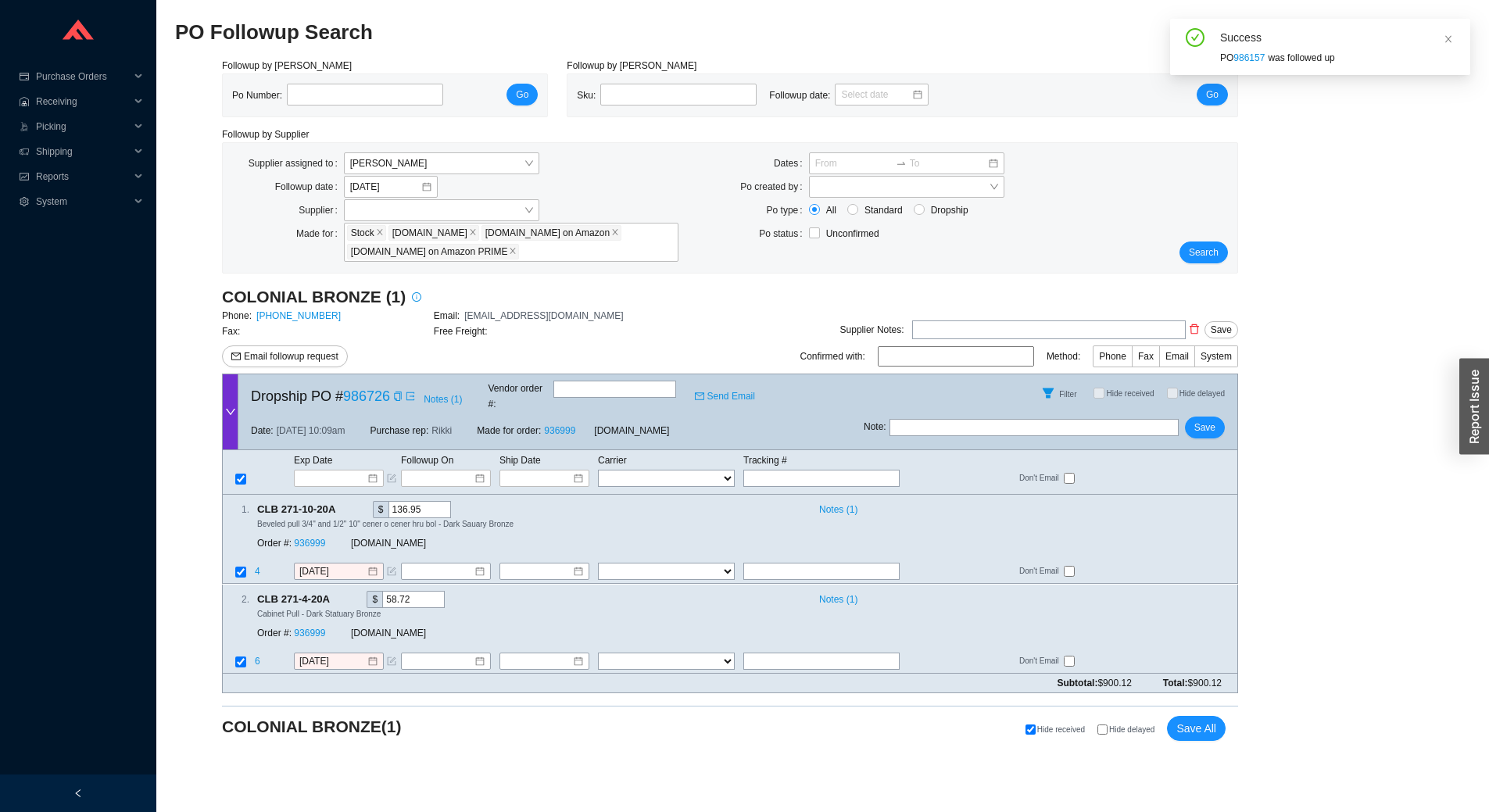
scroll to position [0, 0]
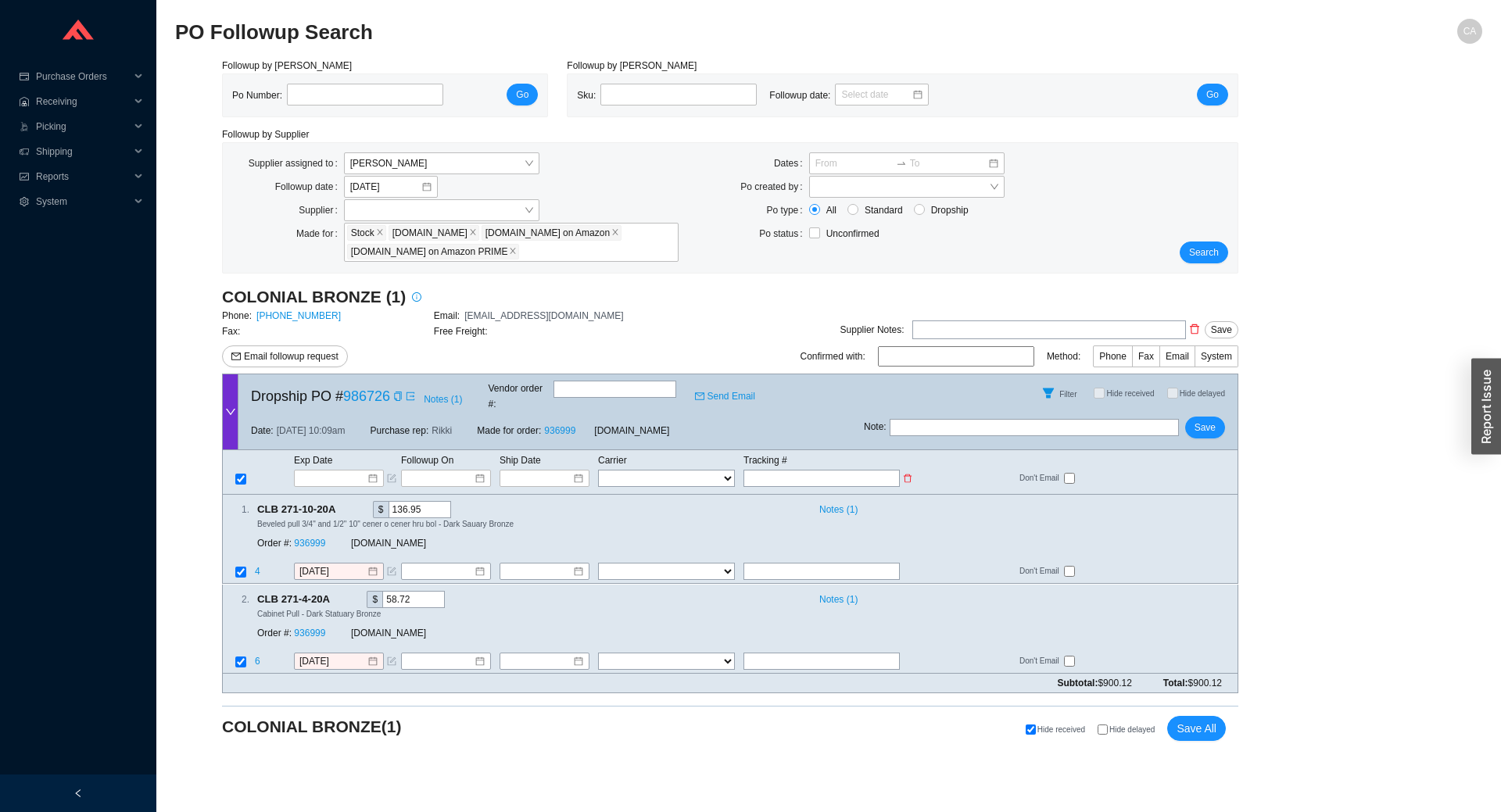
click at [802, 470] on input "text" at bounding box center [821, 478] width 156 height 17
type input "3"
type input "39"
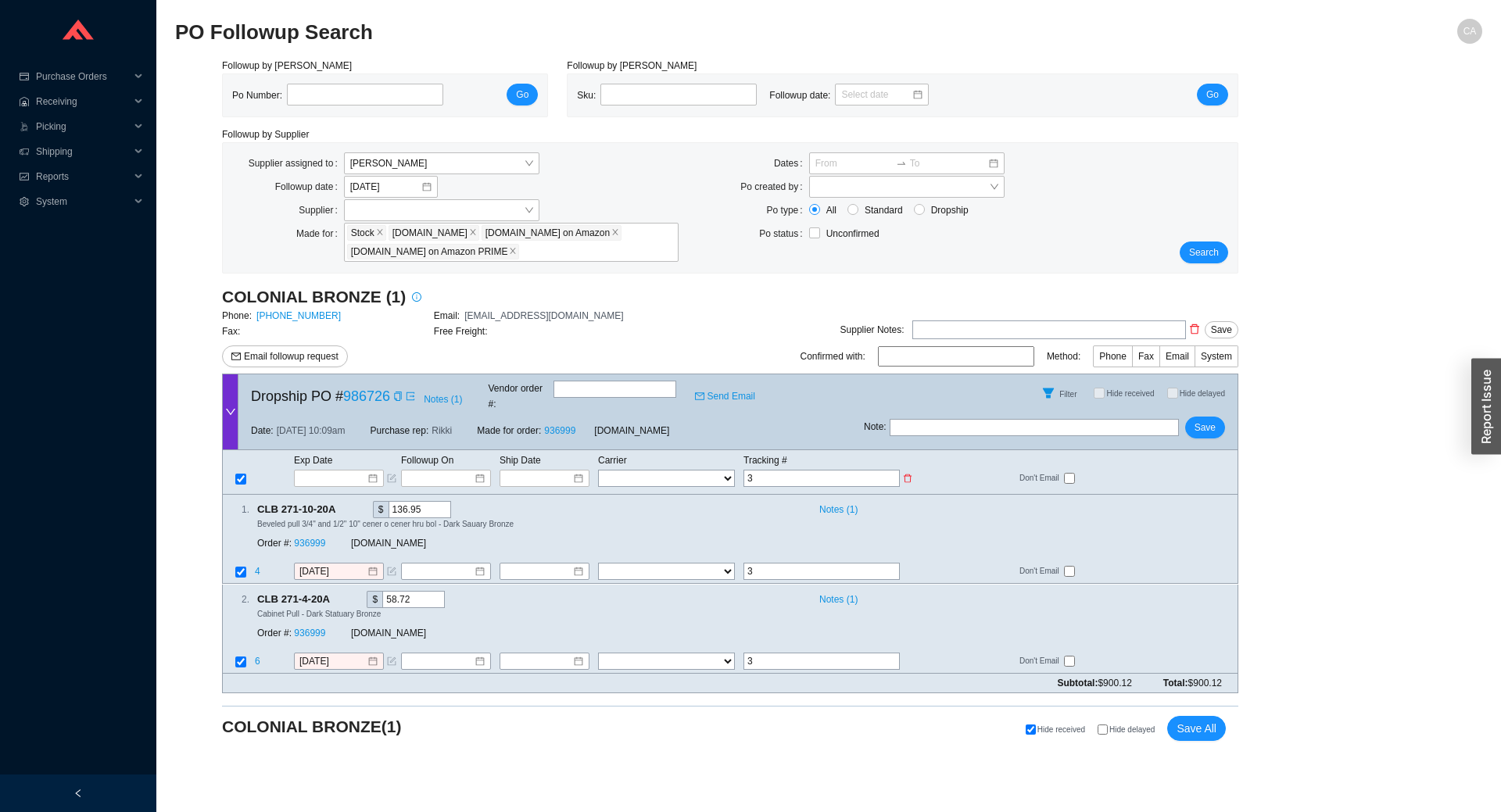
type input "39"
type input "393"
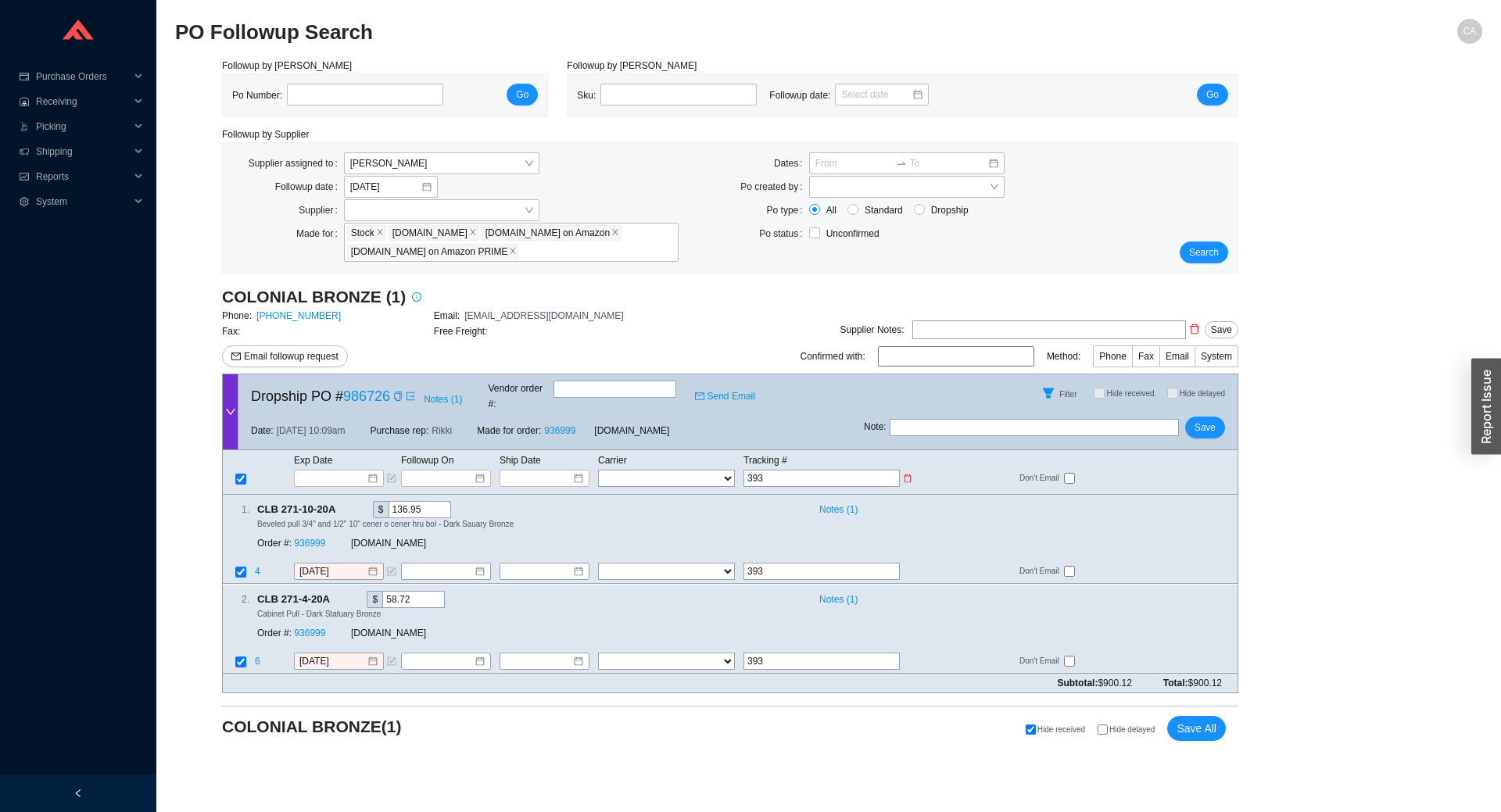
type input "3936"
type input "39363"
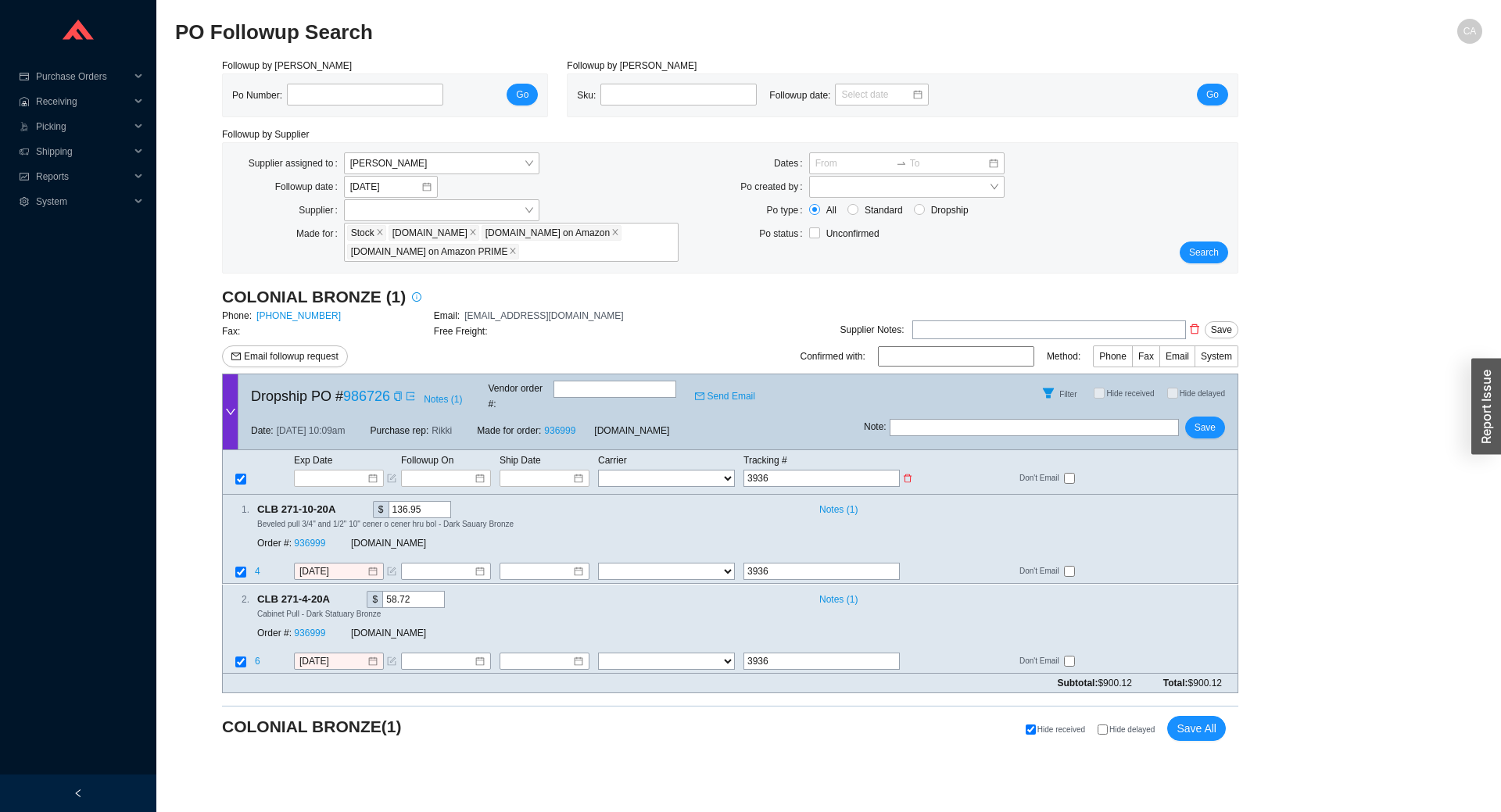
type input "39363"
type input "393638"
type input "3936381"
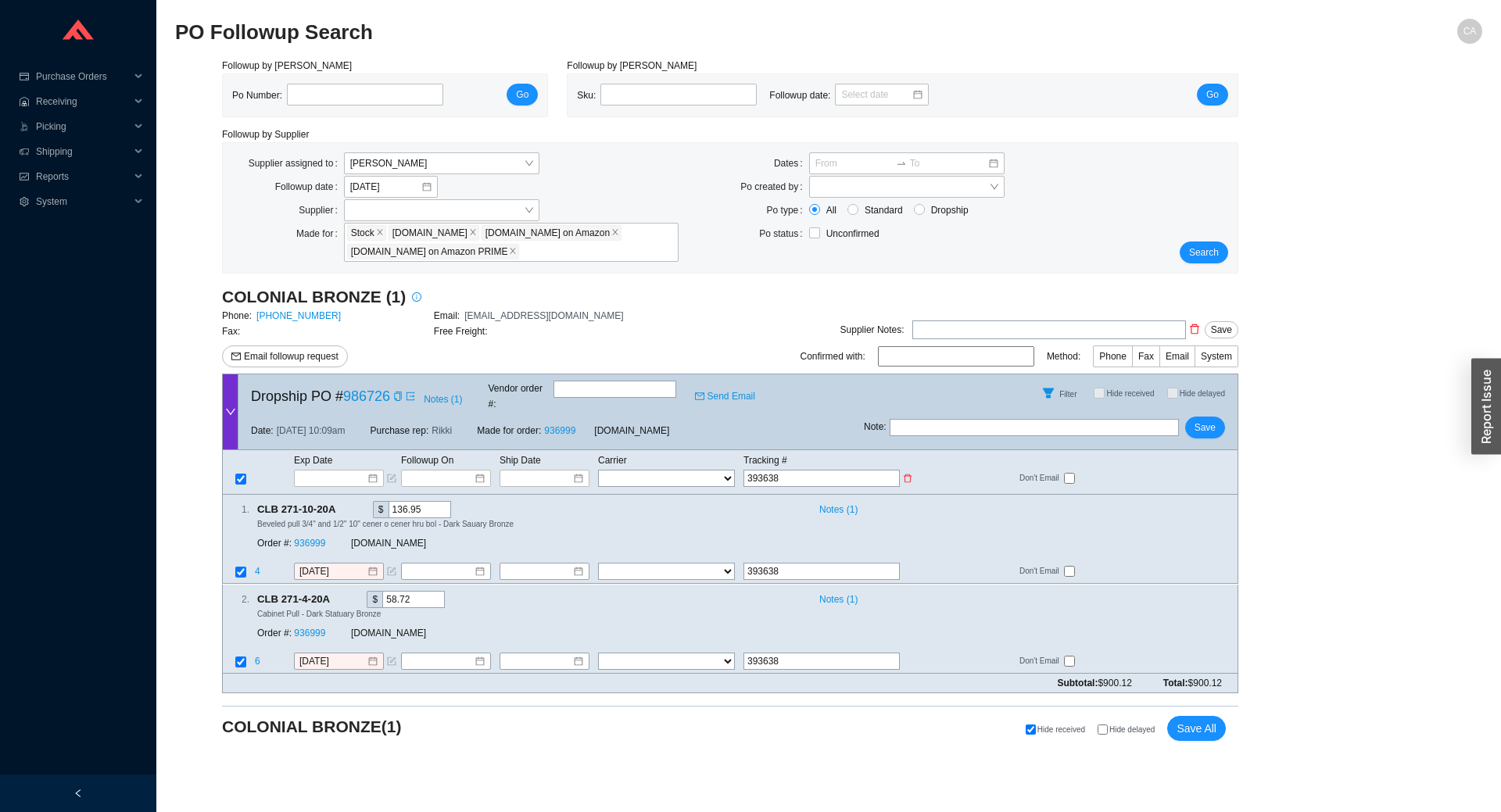
type input "3936381"
type input "39363810"
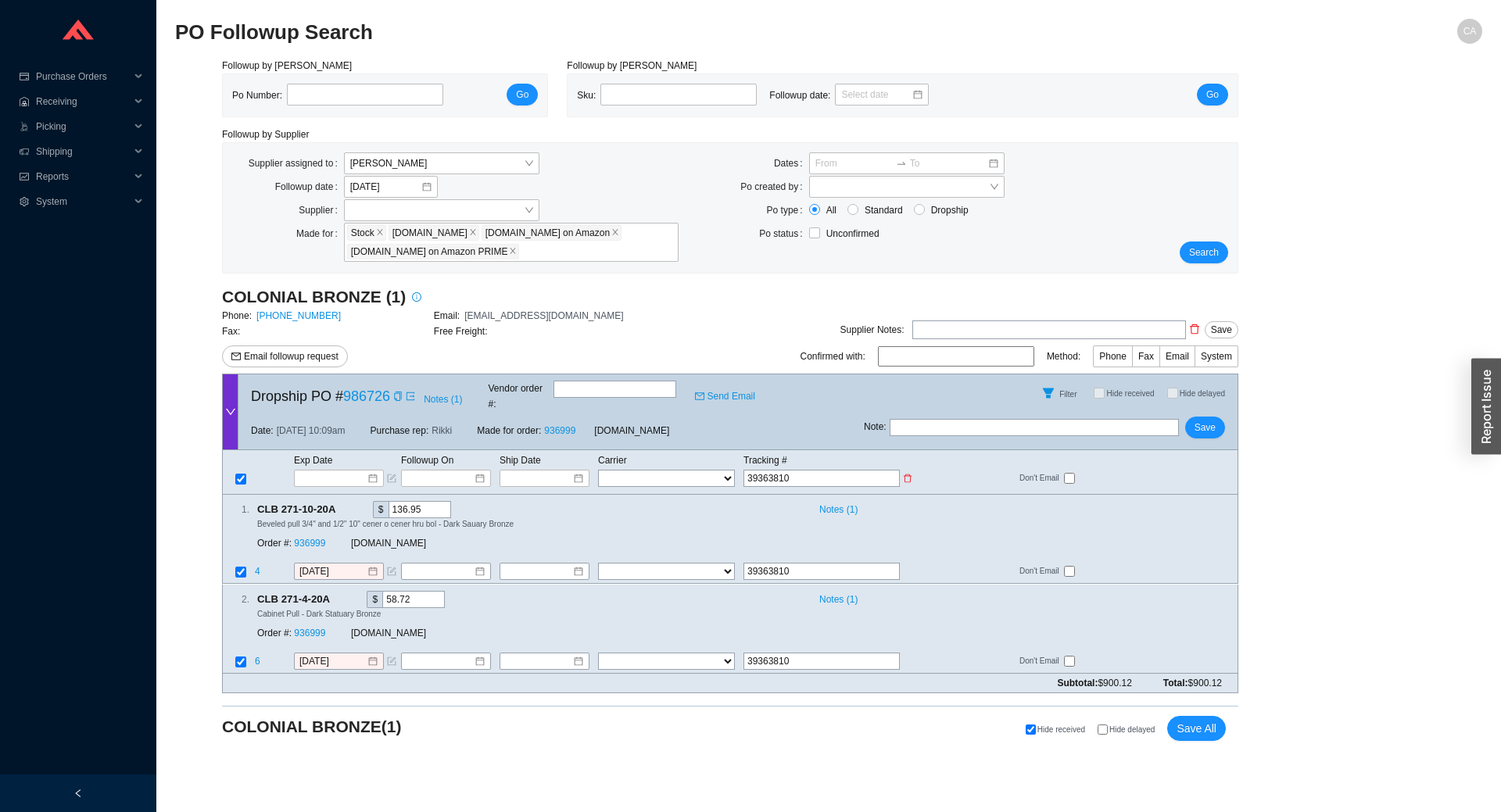
type input "393638101"
type input "3936381018"
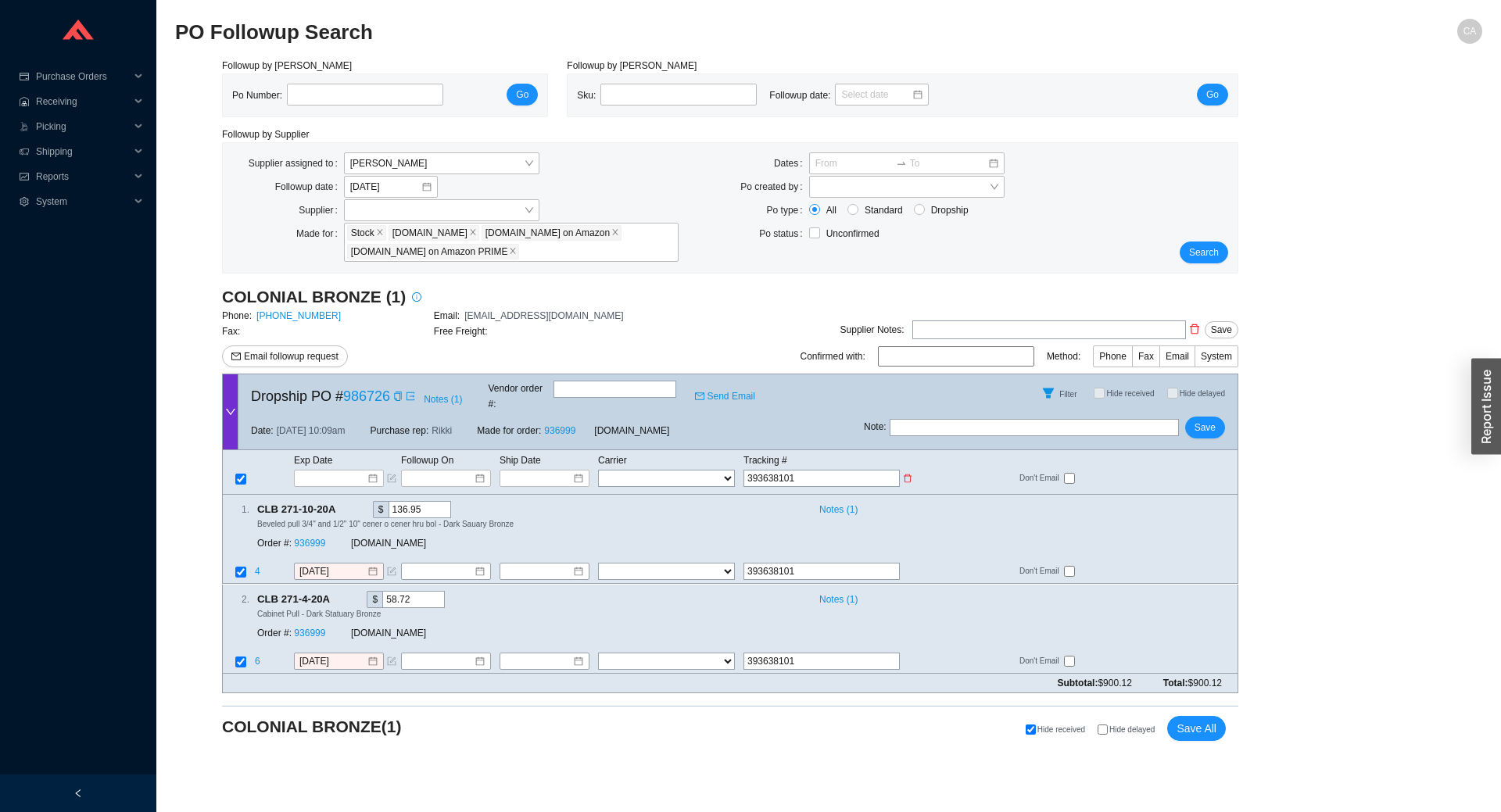
type input "3936381018"
type input "39363810182"
type input "393638101829"
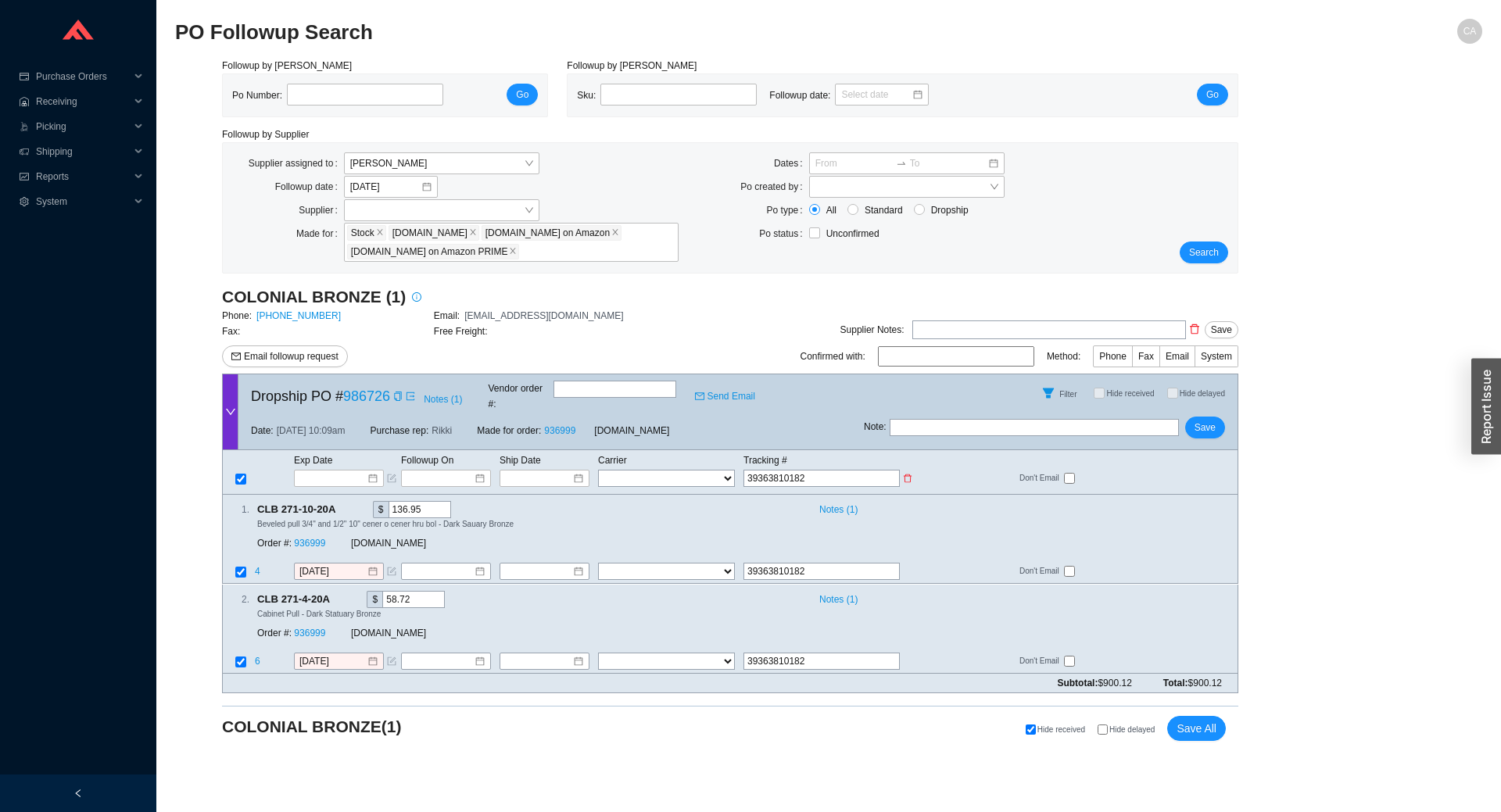
type input "393638101829"
click at [531, 471] on div at bounding box center [544, 478] width 90 height 17
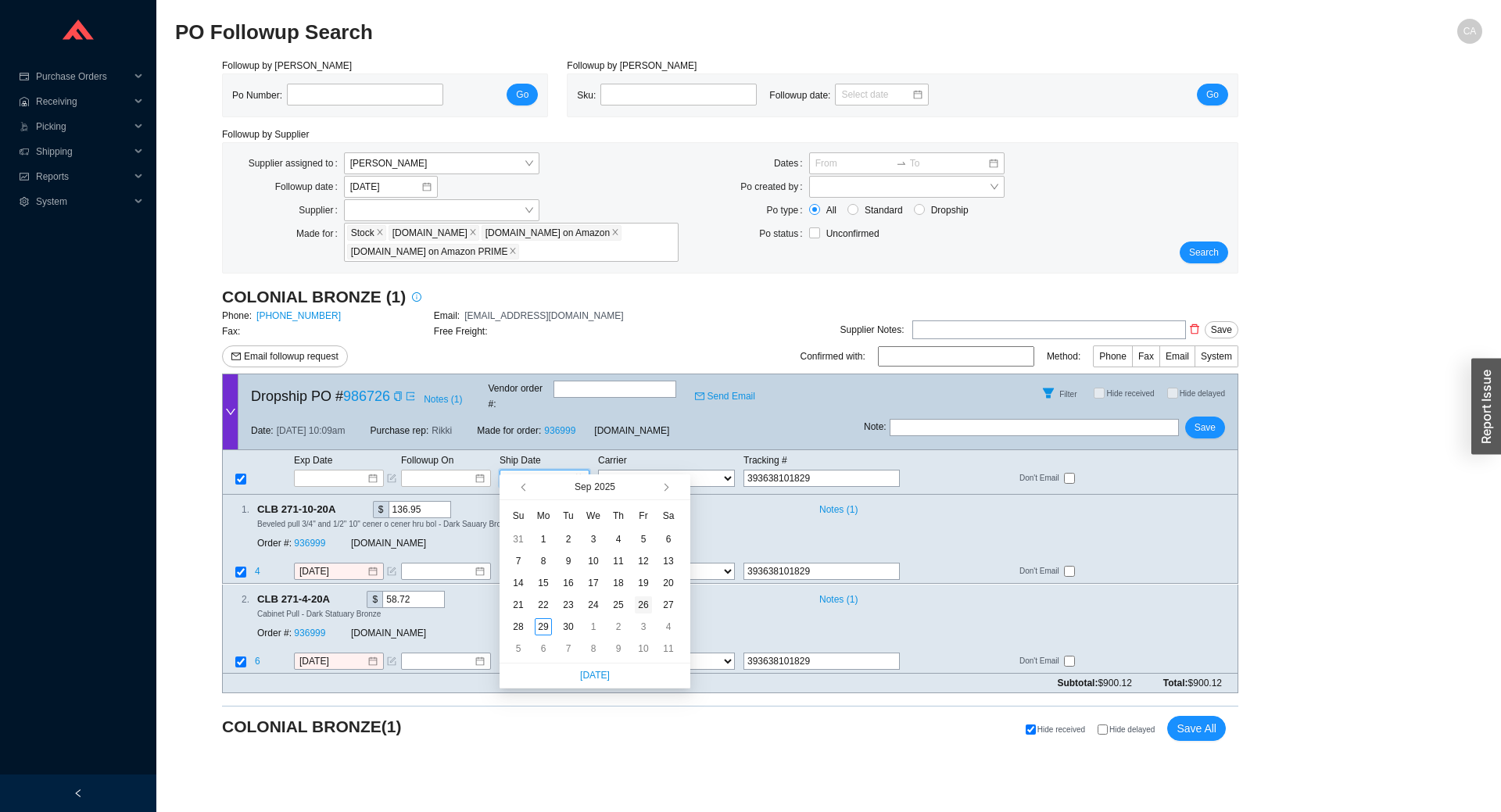
type input "9/26/2025"
click at [647, 602] on div "26" at bounding box center [643, 604] width 17 height 17
type input "9/26/2025"
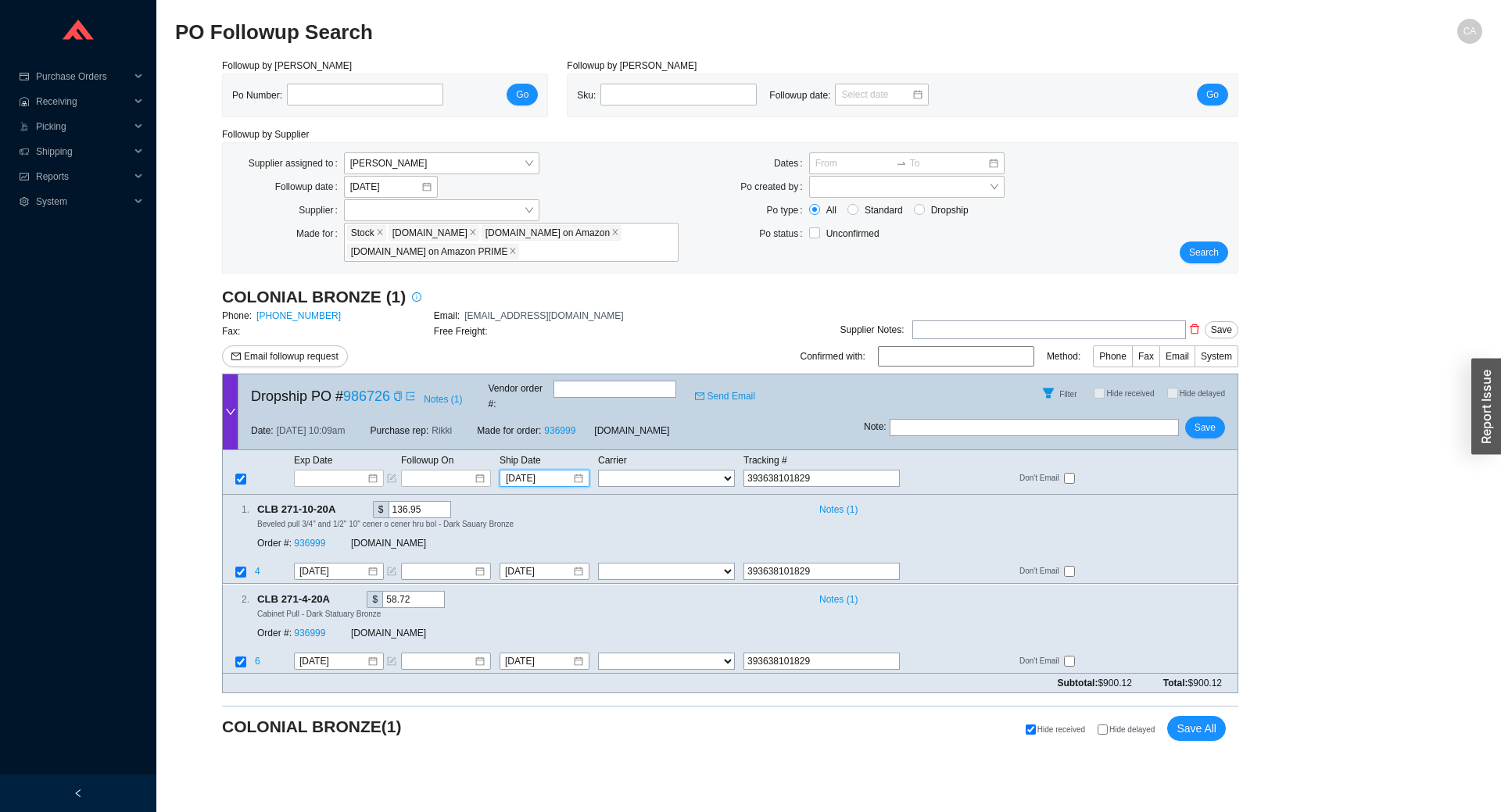
click at [614, 473] on div "Exp Date Followup On Ship Date Carrier Tracking # 9/26/2025 FedEx UPS ---------…" at bounding box center [730, 472] width 1016 height 45
click at [617, 470] on select "FedEx UPS ---------------- 2 Day Transportation INC A&B Freight A. Duie Pyle AA…" at bounding box center [666, 478] width 137 height 17
select select "1"
click at [598, 470] on select "FedEx UPS ---------------- 2 Day Transportation INC A&B Freight A. Duie Pyle AA…" at bounding box center [666, 478] width 137 height 17
select select "1"
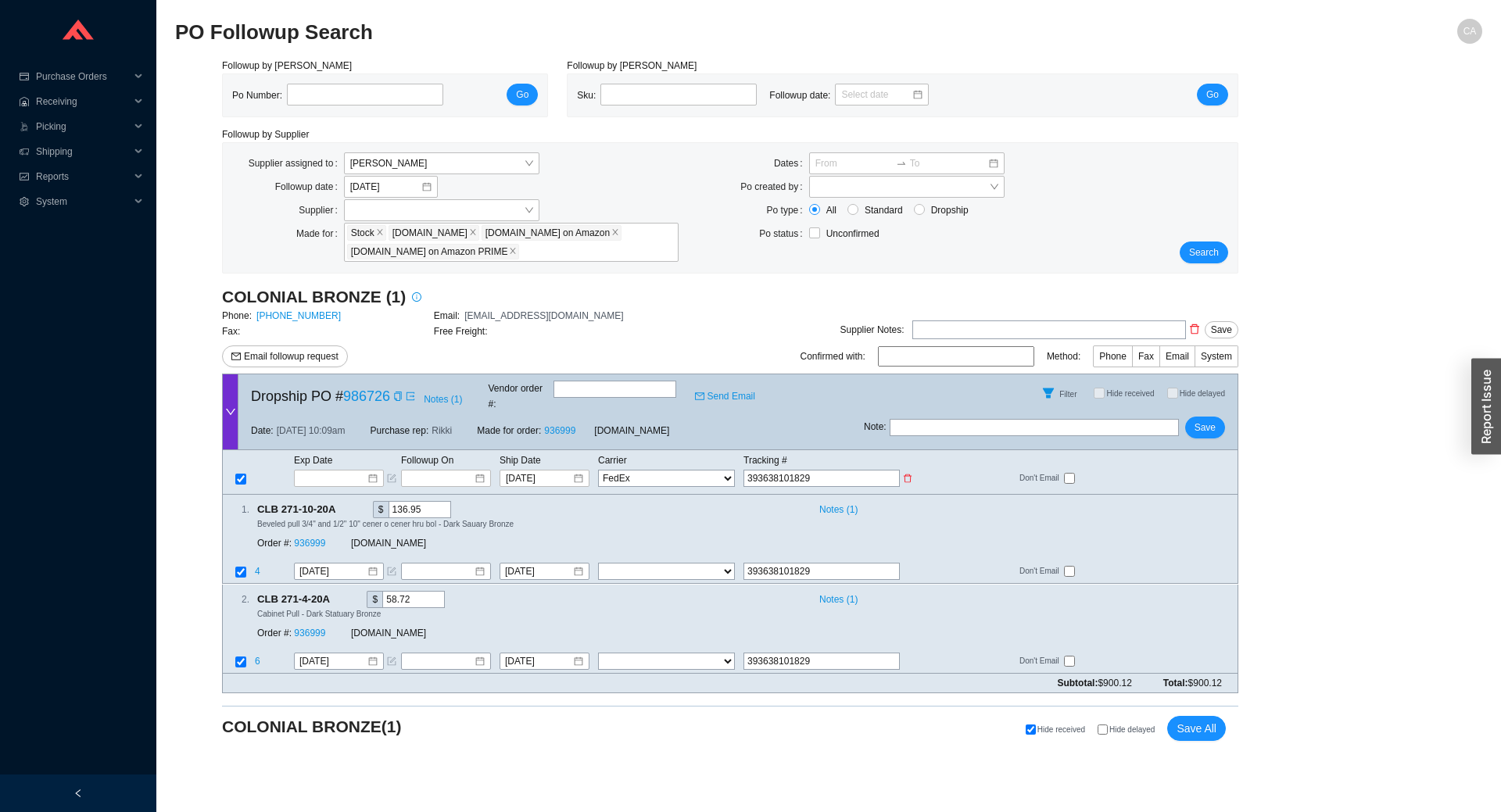
select select "1"
click at [1213, 420] on span "Save" at bounding box center [1205, 428] width 21 height 16
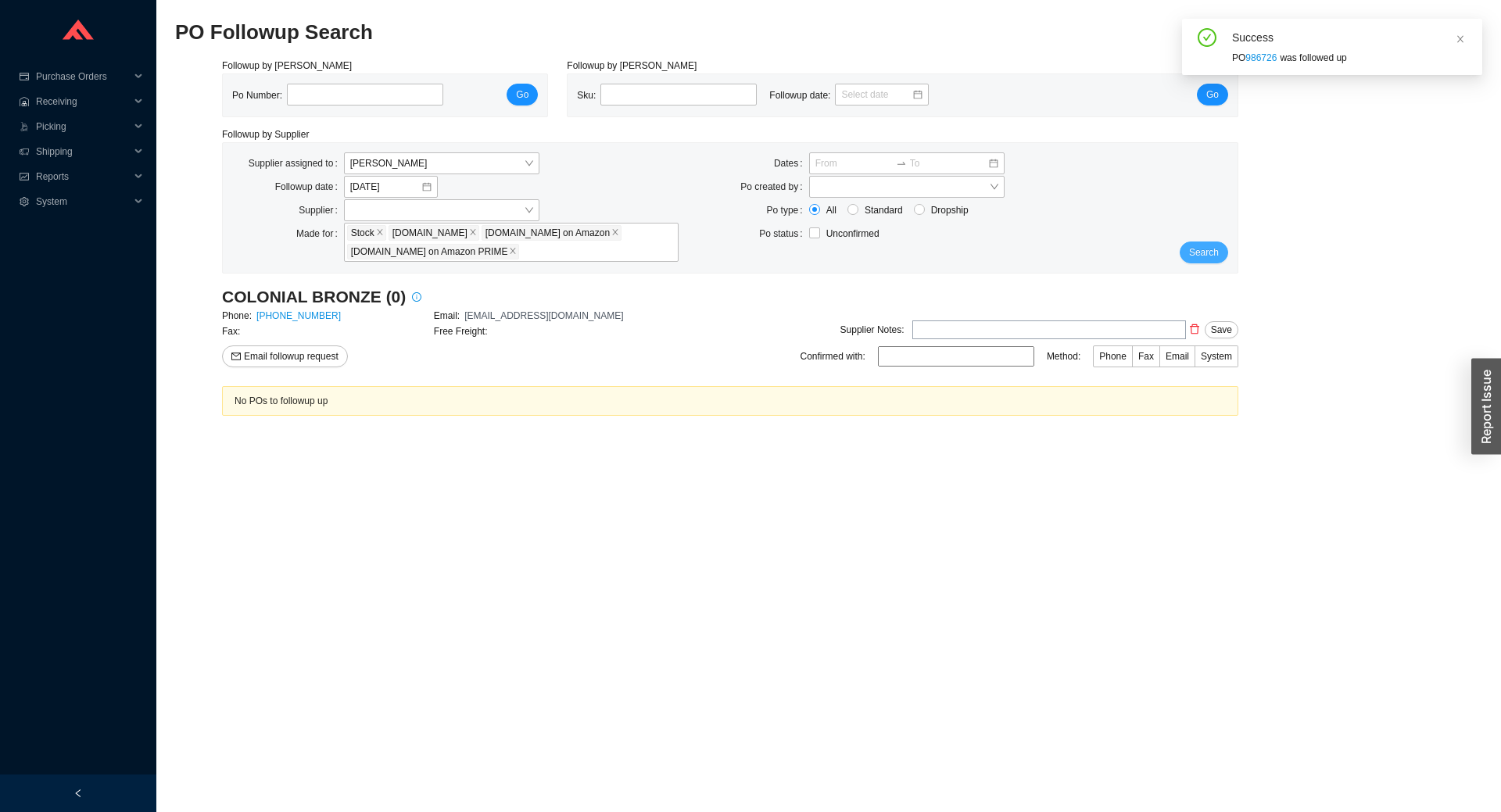
click at [1214, 253] on span "Search" at bounding box center [1204, 252] width 30 height 16
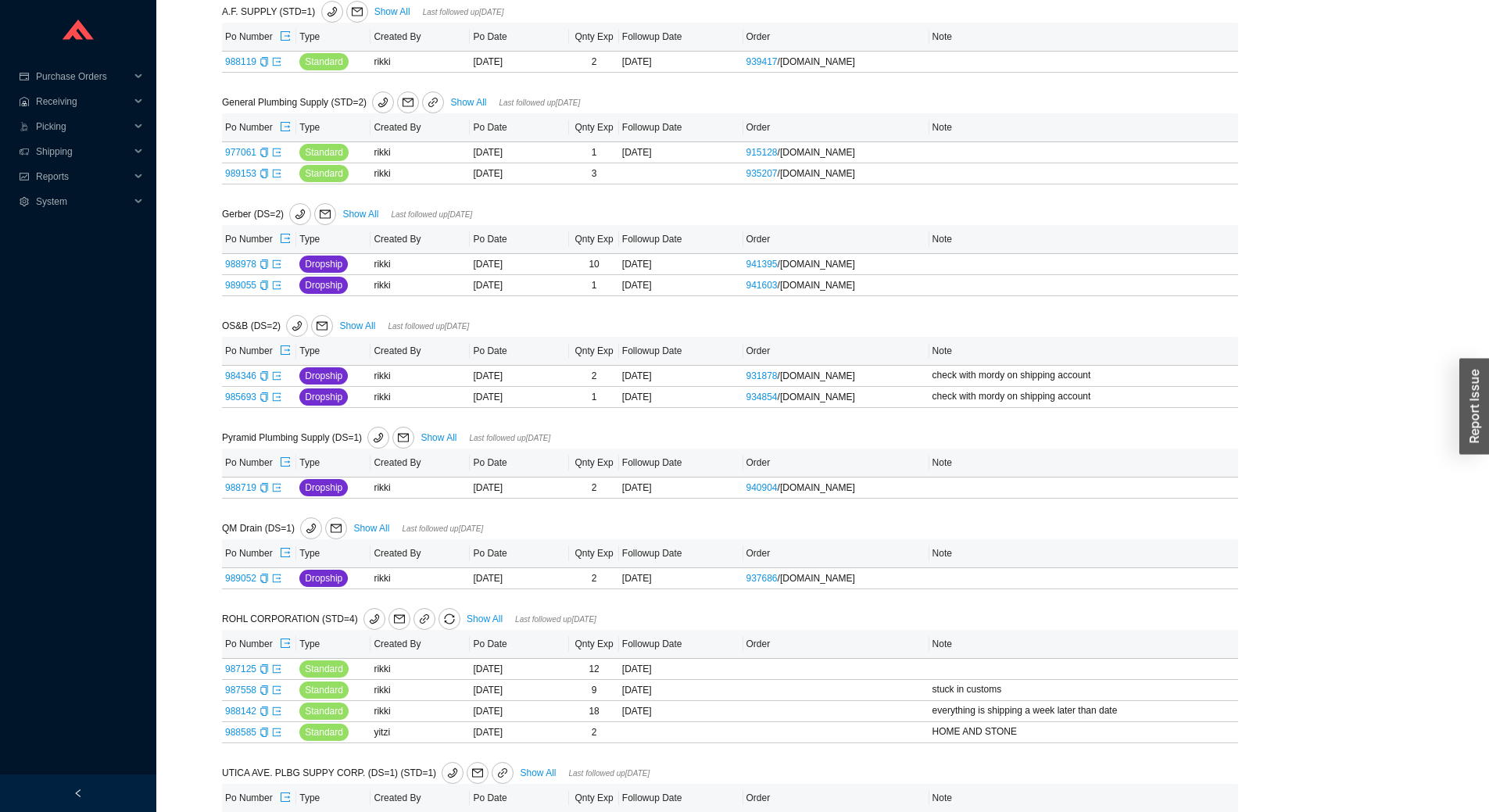
scroll to position [313, 0]
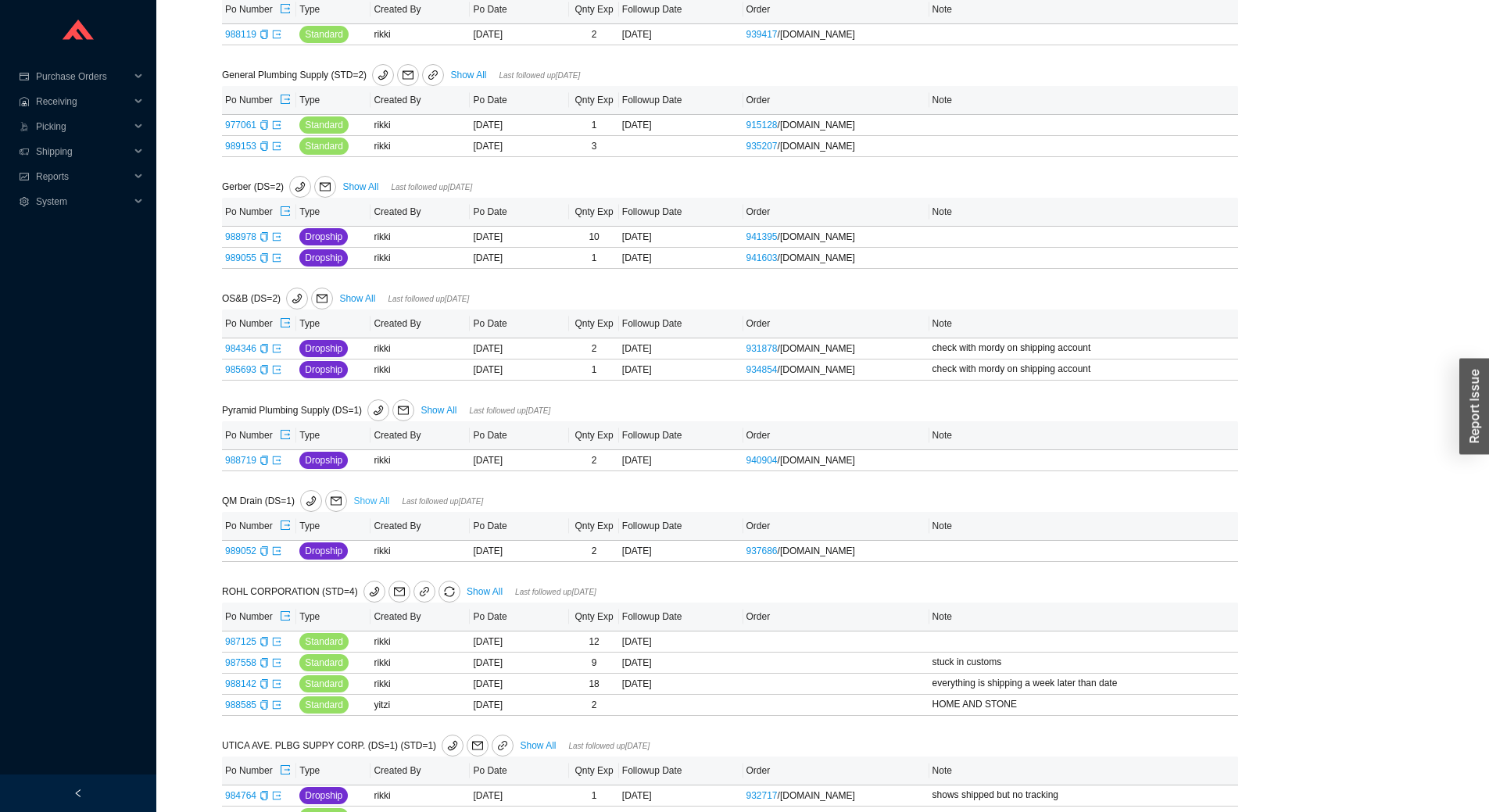
click at [378, 499] on link "Show All" at bounding box center [371, 501] width 36 height 11
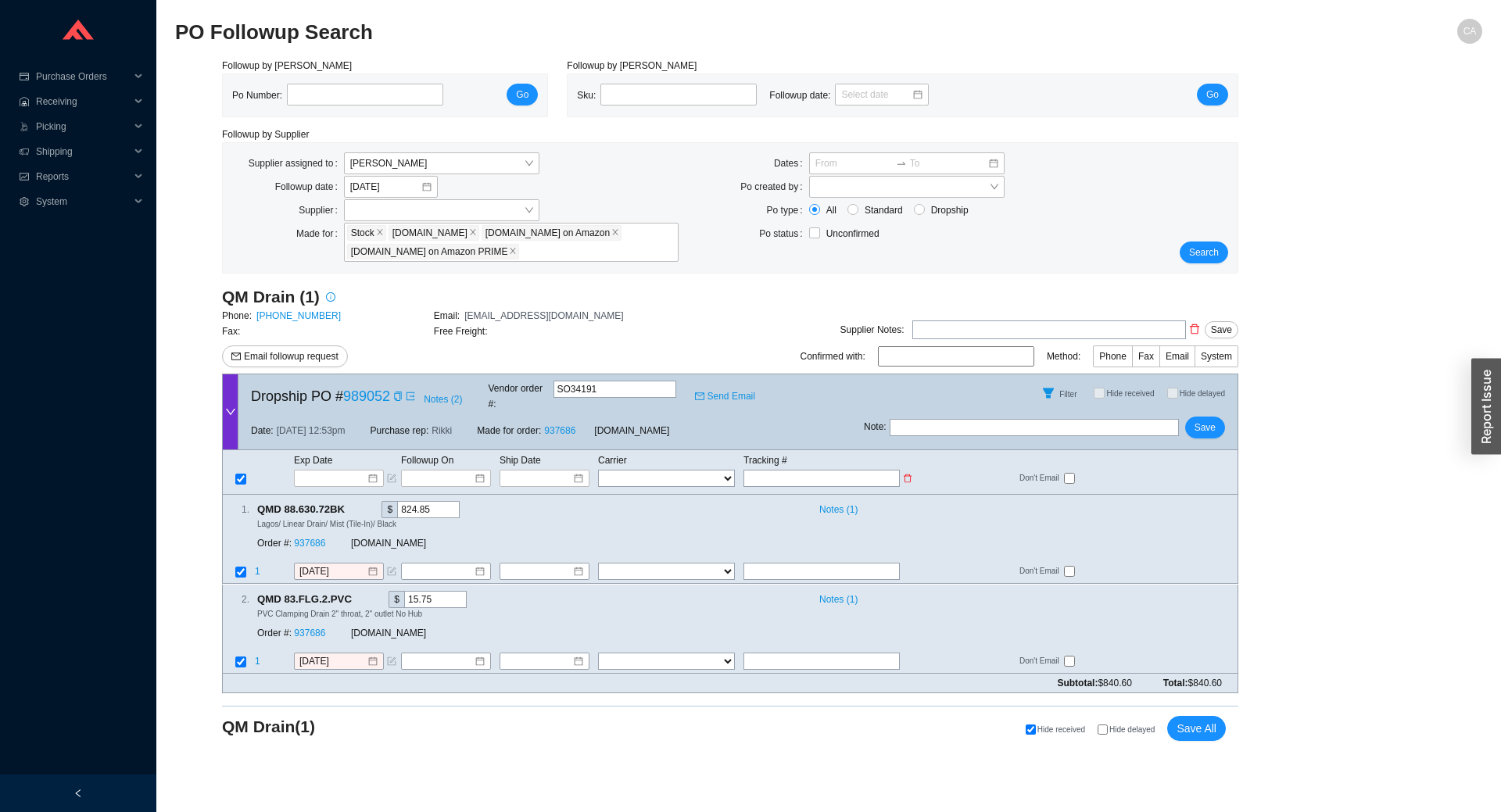
click at [794, 470] on input "text" at bounding box center [821, 478] width 156 height 17
type input "3"
type input "39"
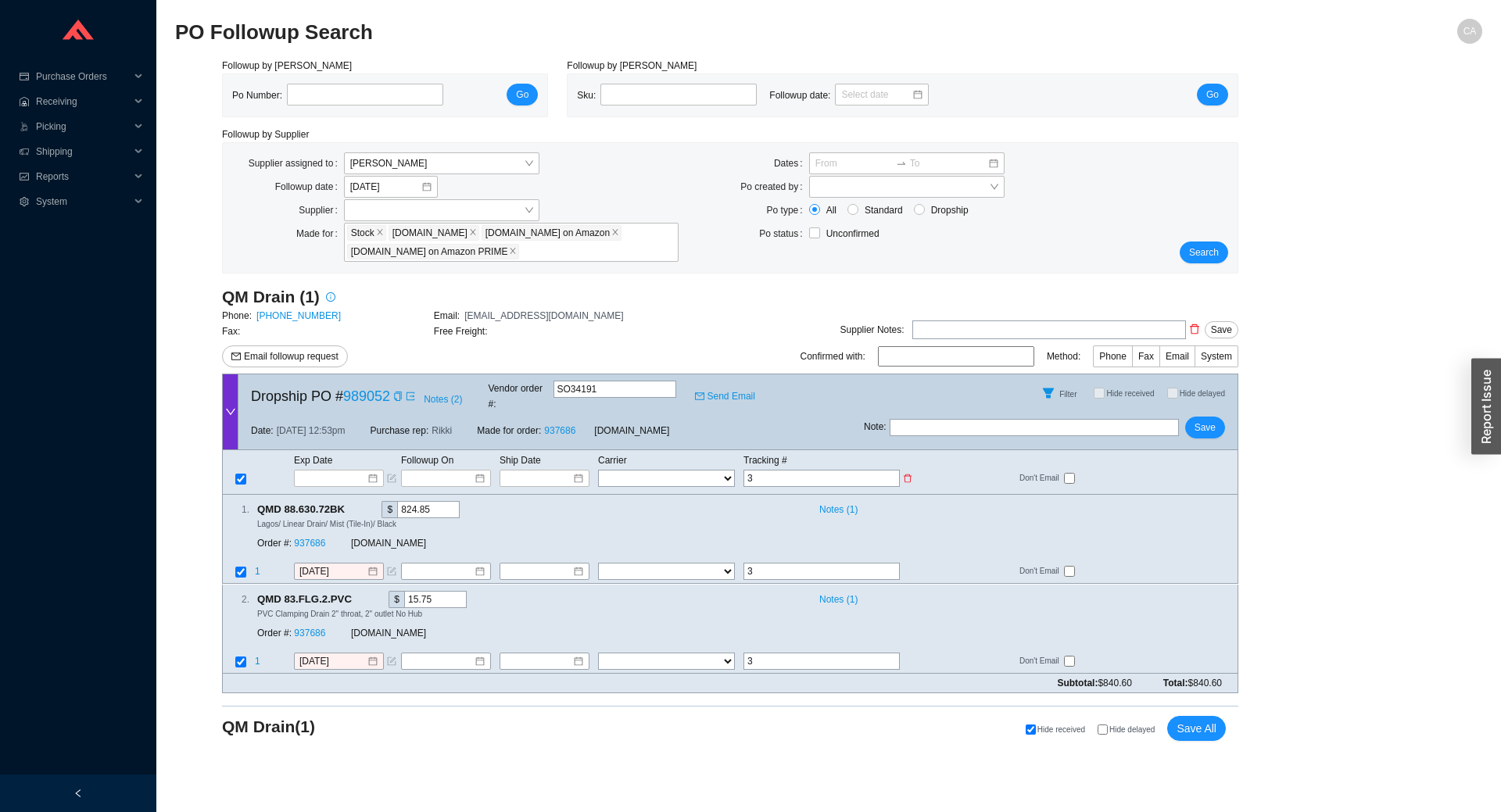
type input "39"
type input "393"
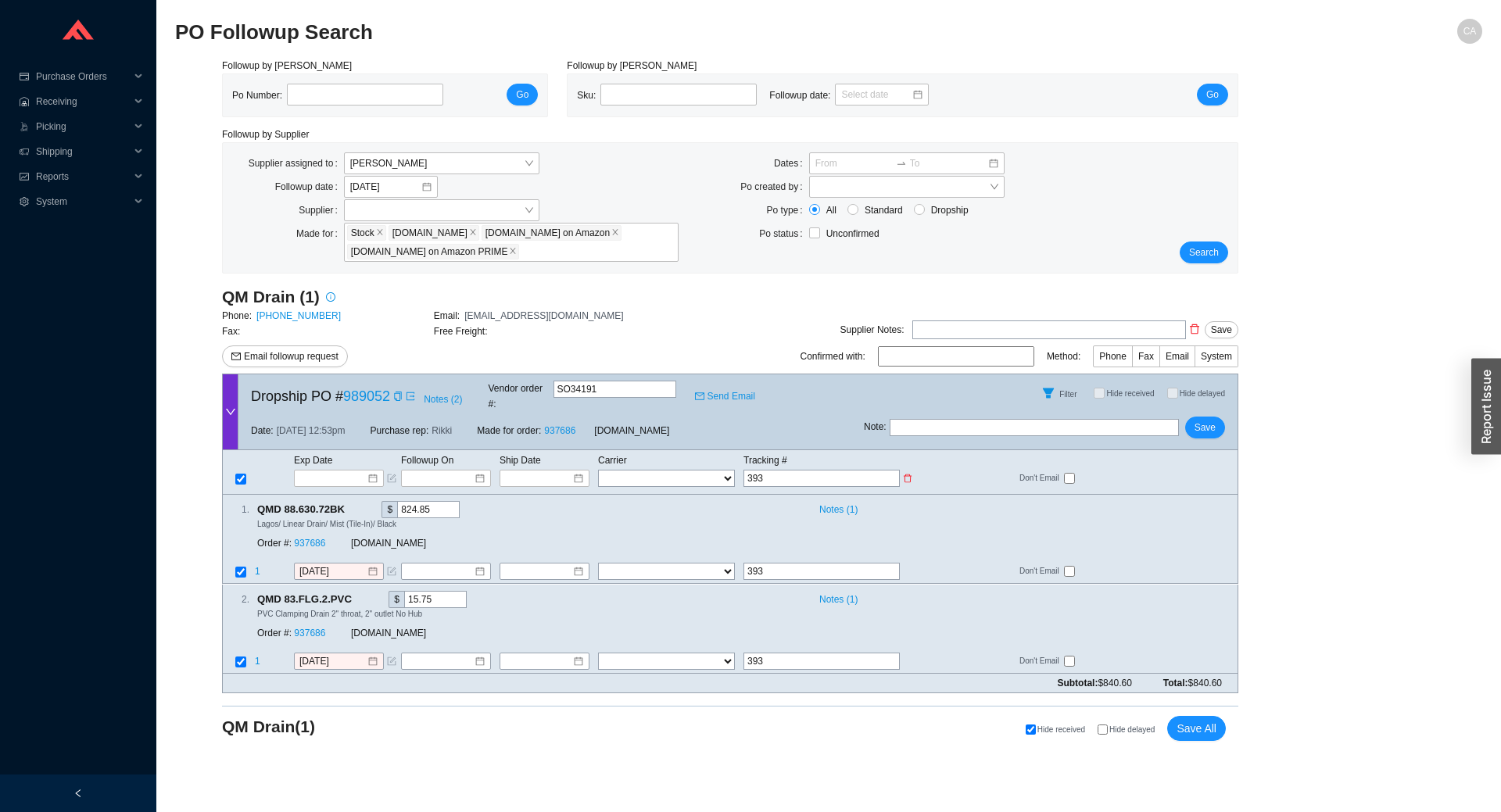
type input "3936"
type input "39360"
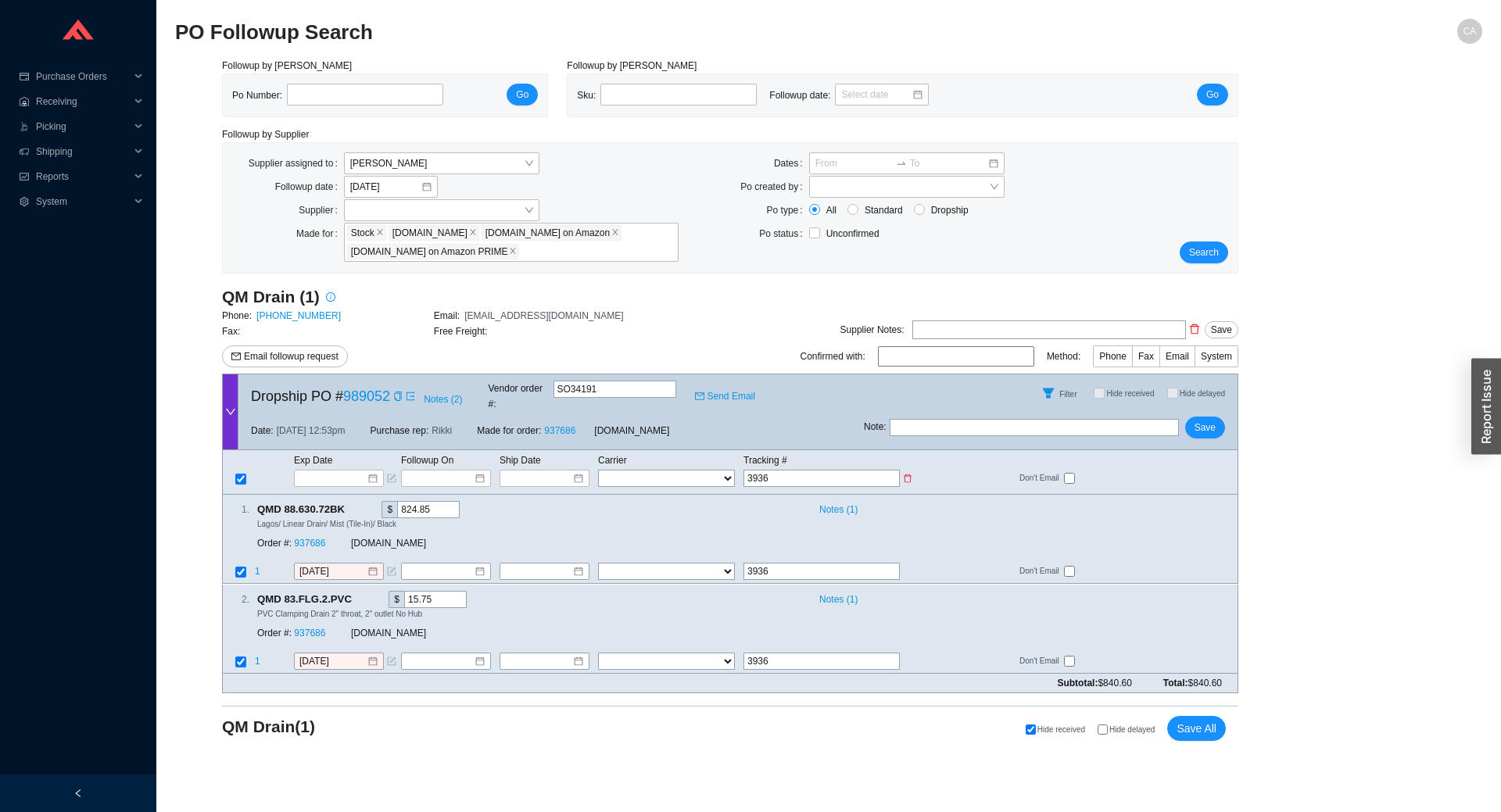
type input "39360"
type input "393604"
type input "3936042"
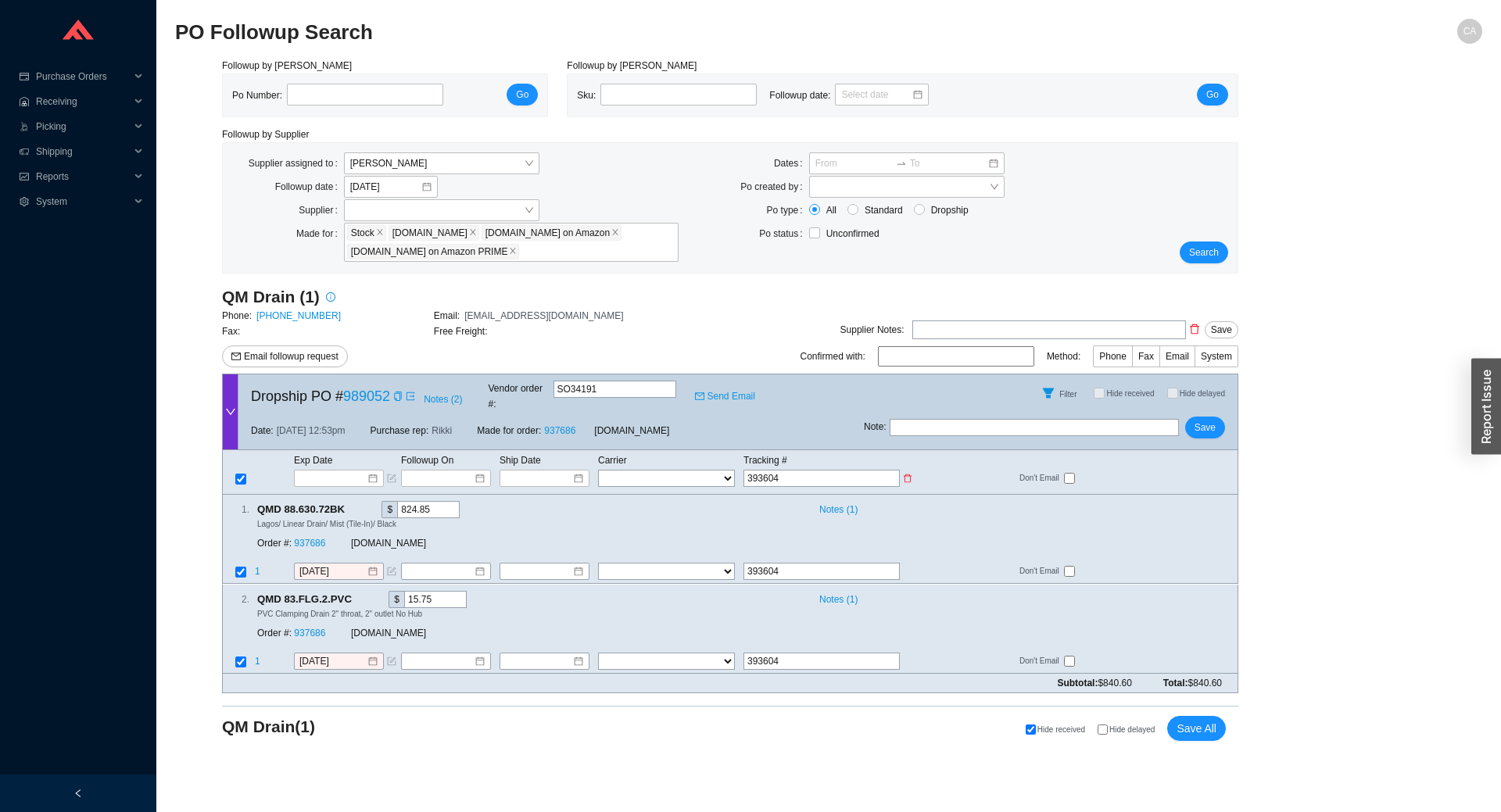
type input "3936042"
type input "39360425"
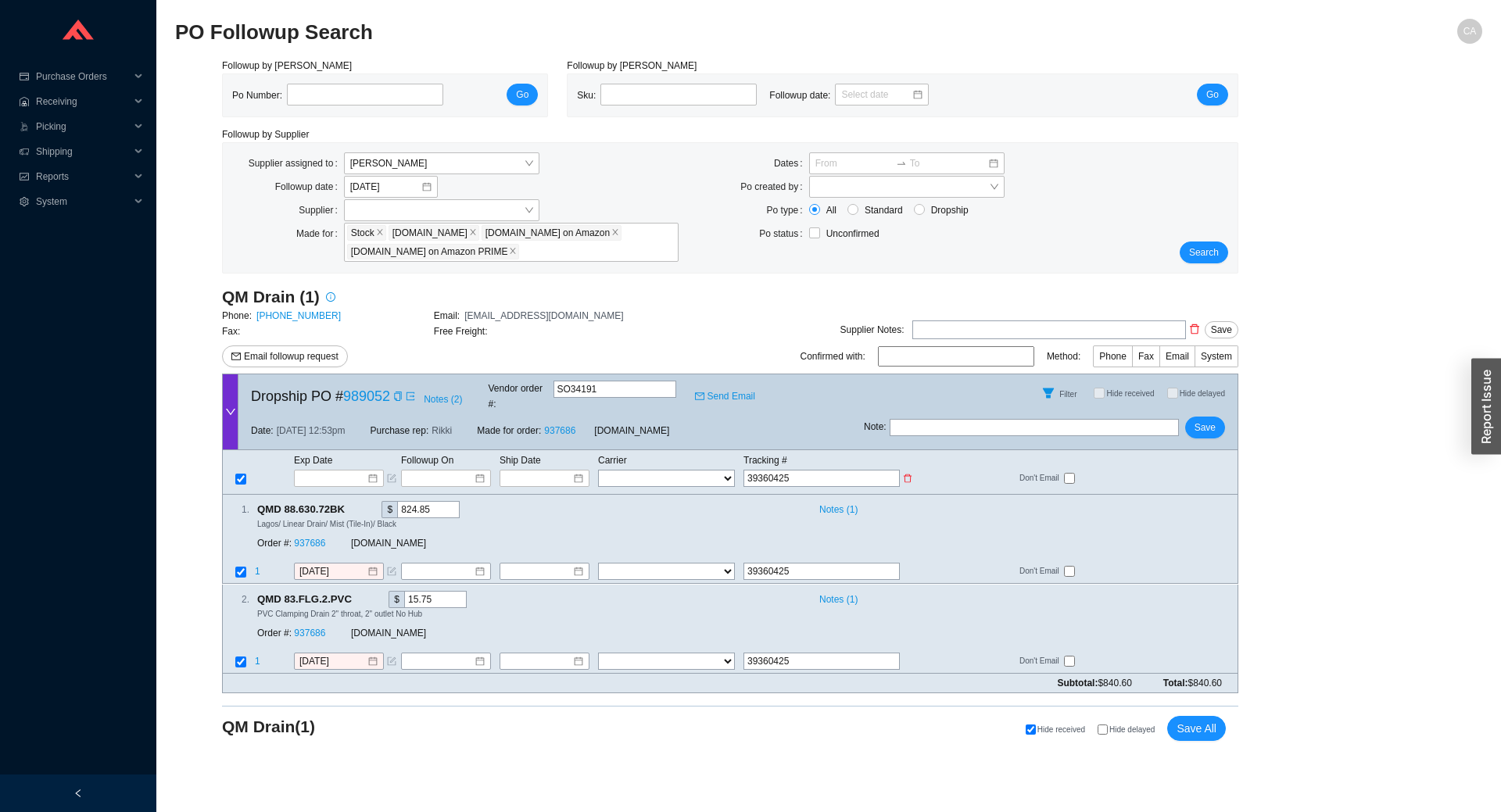
type input "393604256"
type input "3936042563"
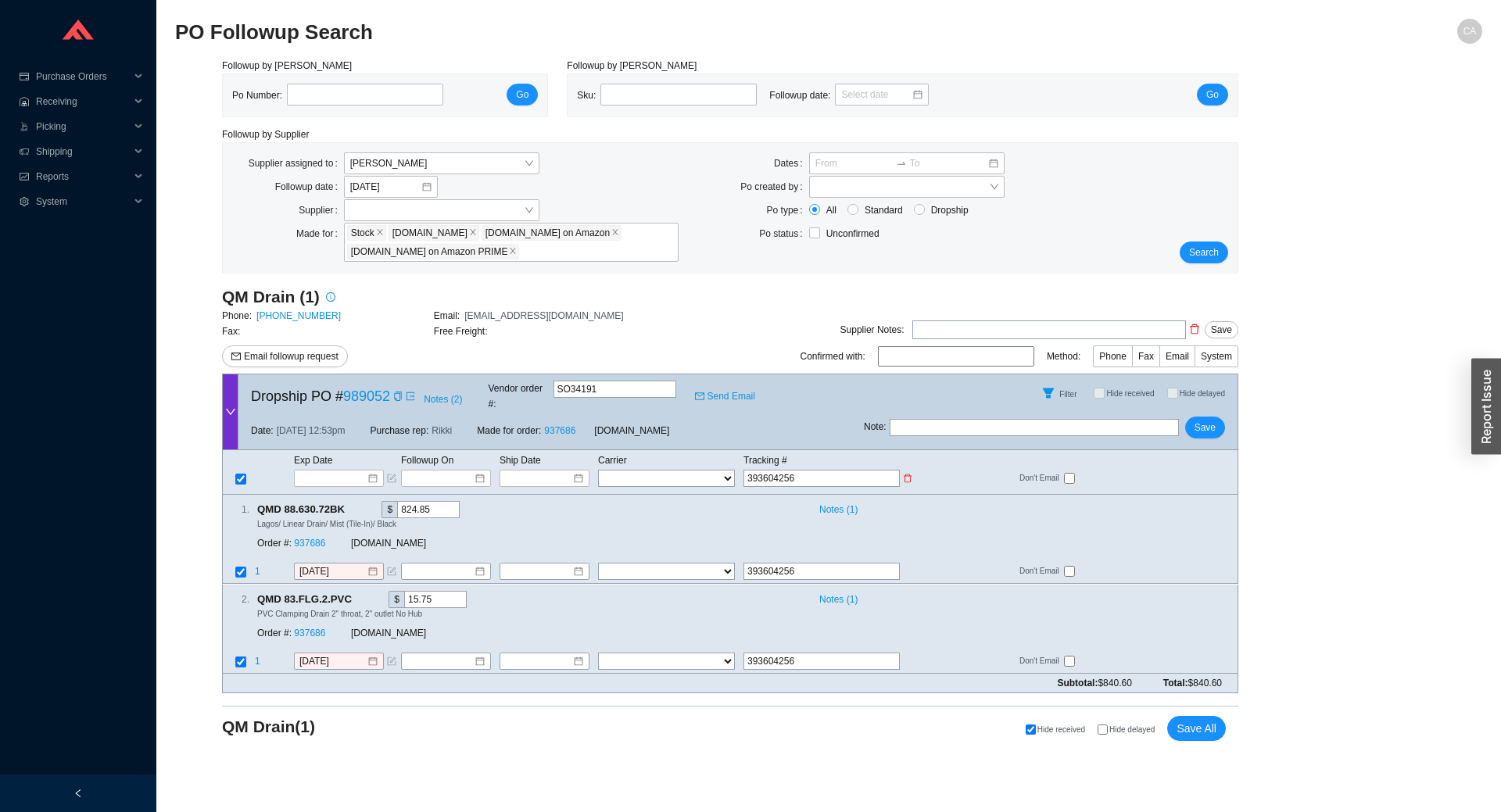
type input "3936042563"
type input "39360425636"
type input "393604256360"
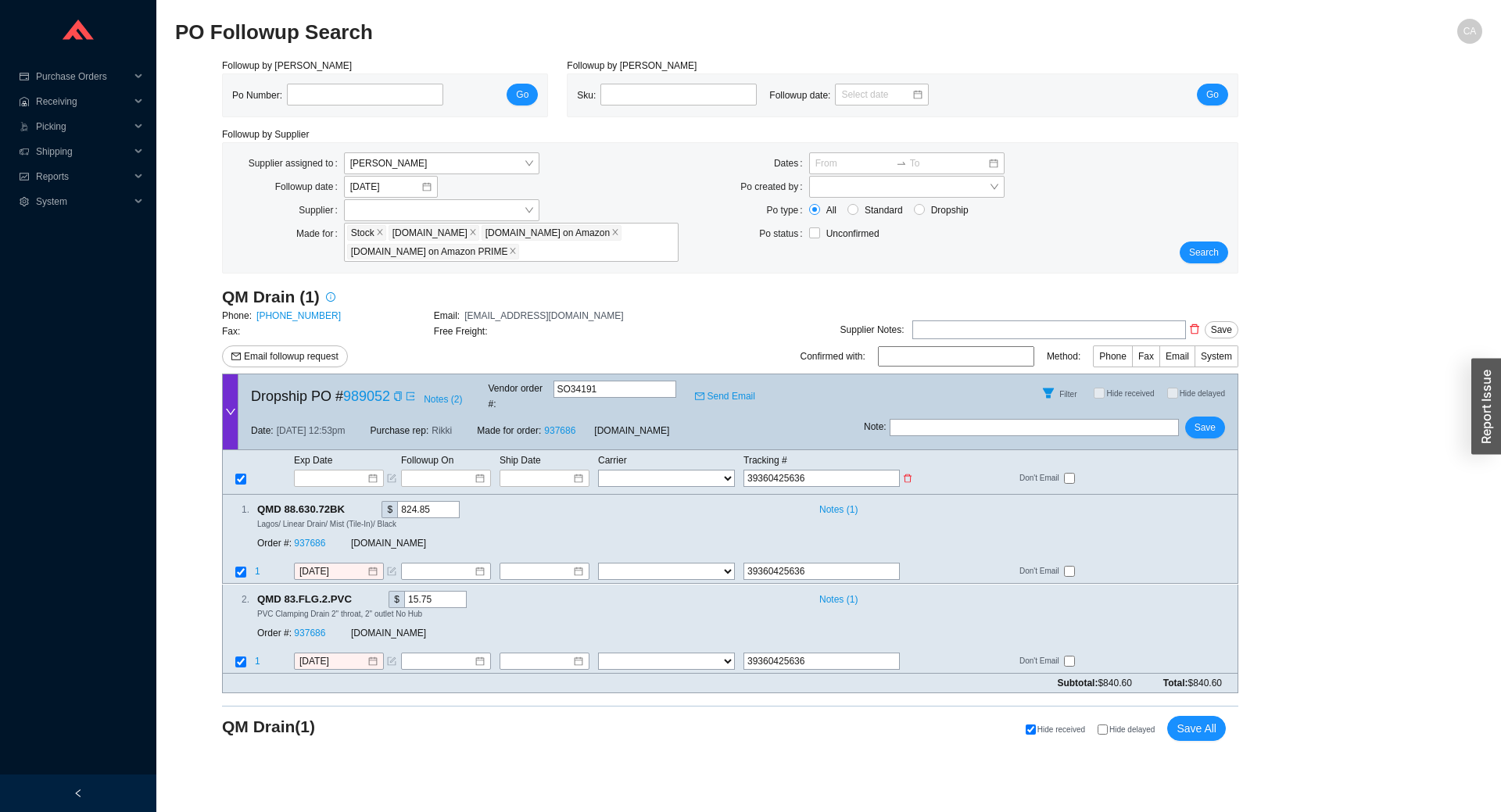
type input "393604256360"
click at [631, 470] on select "FedEx UPS ---------------- 2 Day Transportation INC A&B Freight A. Duie Pyle AA…" at bounding box center [666, 478] width 137 height 17
select select "1"
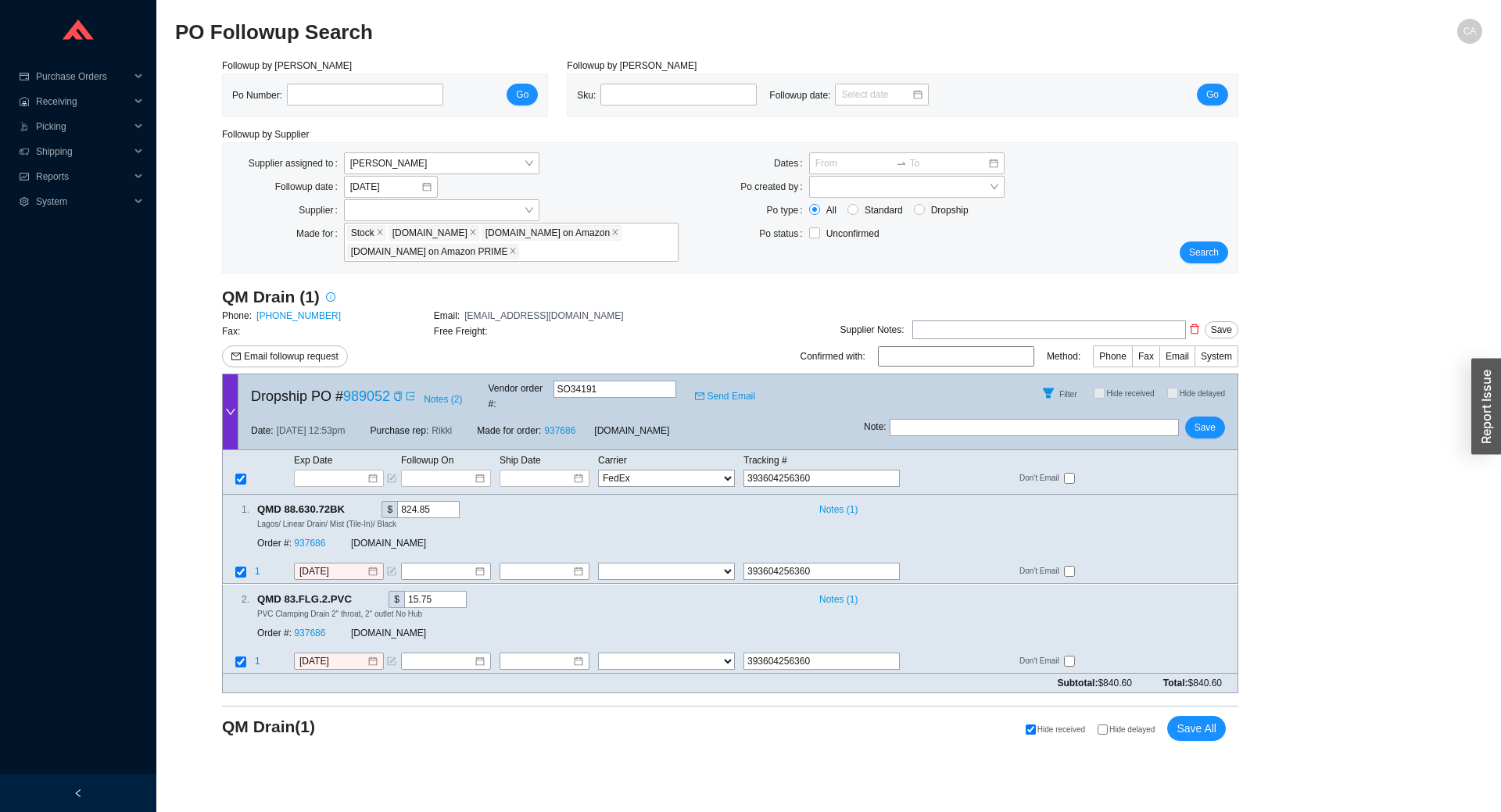
click at [598, 470] on select "FedEx UPS ---------------- 2 Day Transportation INC A&B Freight A. Duie Pyle AA…" at bounding box center [666, 478] width 137 height 17
select select "1"
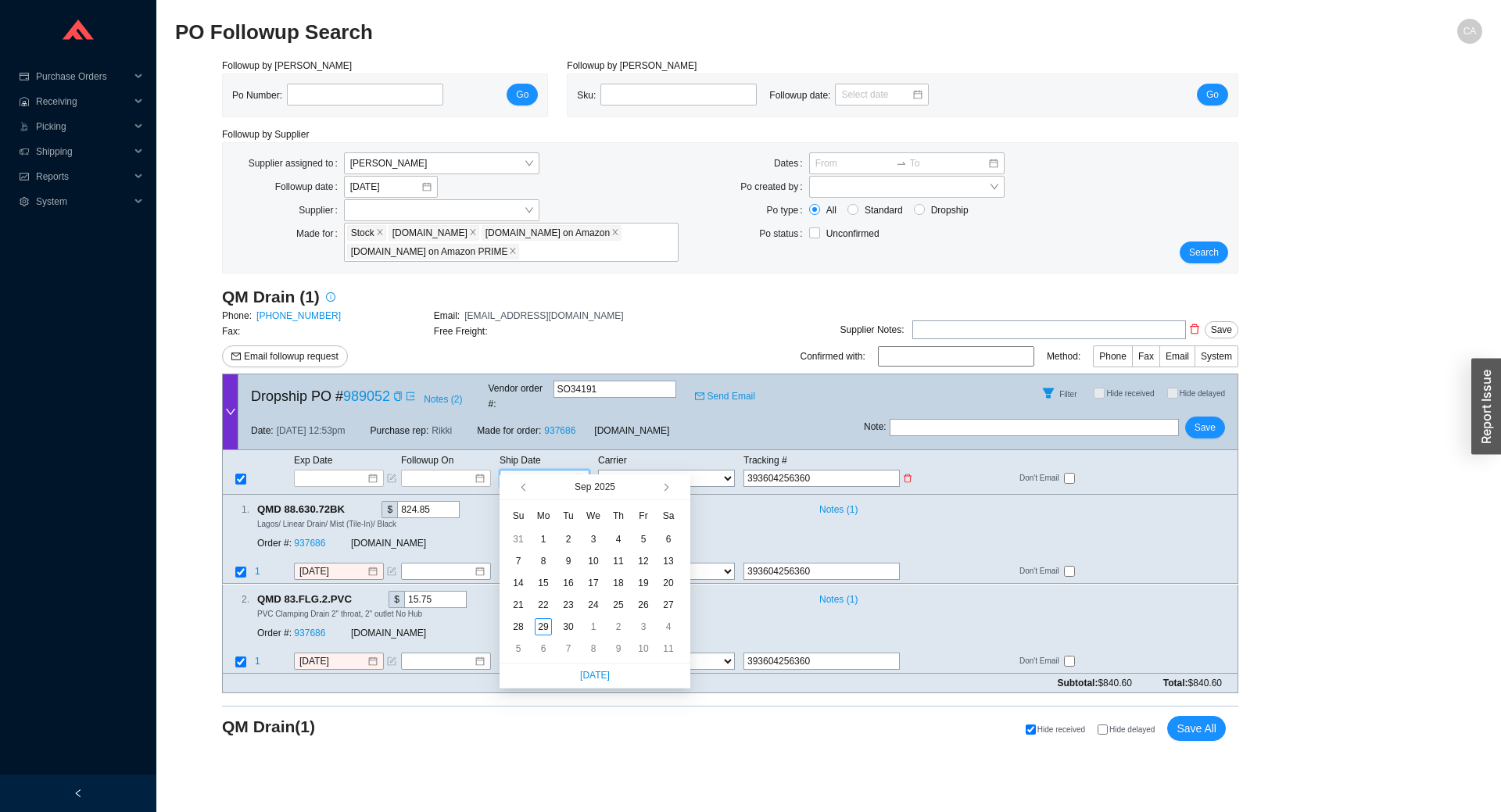
click at [551, 471] on input at bounding box center [538, 479] width 66 height 16
type input "9/25/2025"
click at [616, 606] on div "25" at bounding box center [617, 604] width 17 height 17
type input "9/25/2025"
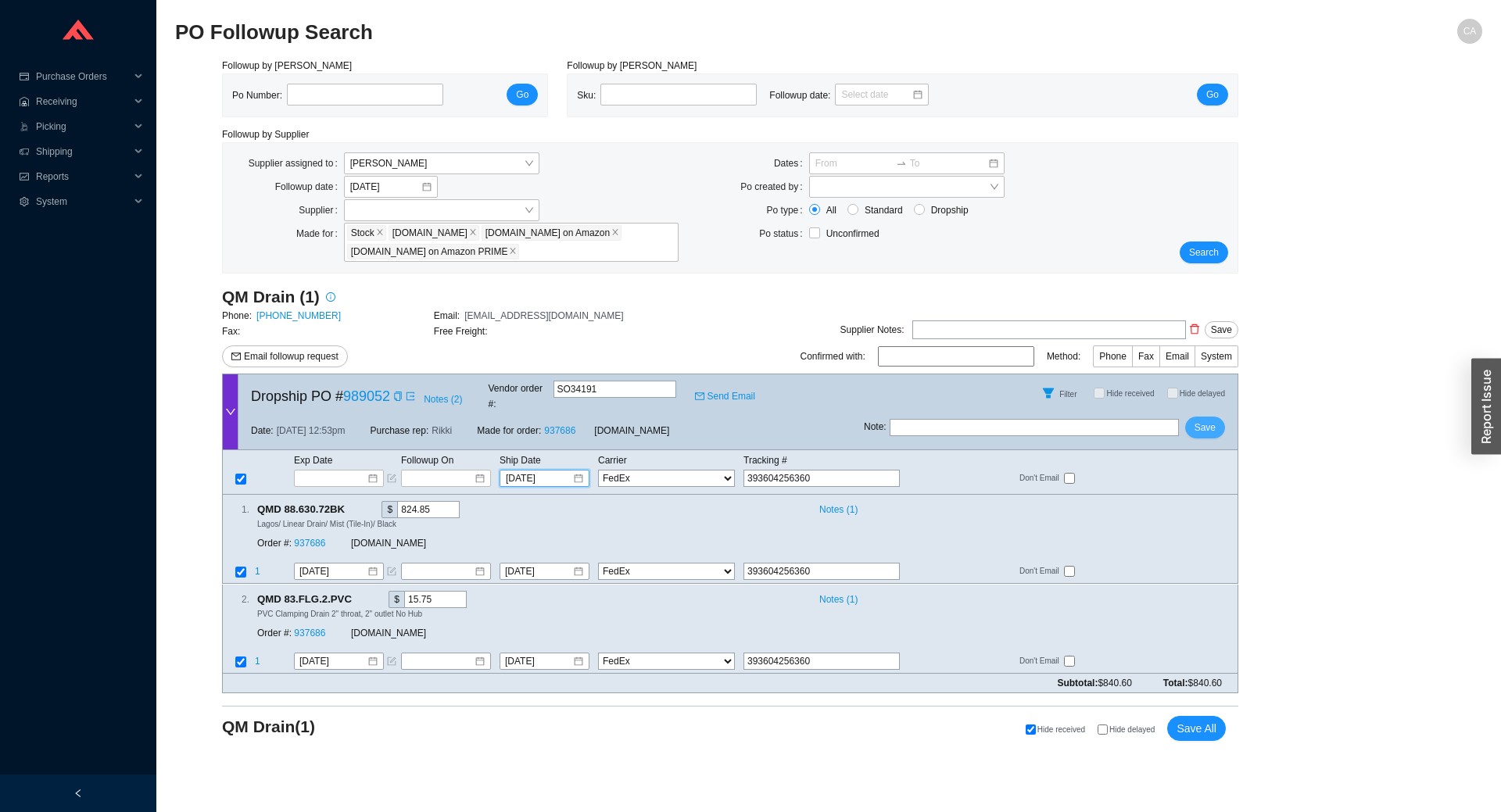
click at [1213, 420] on span "Save" at bounding box center [1205, 428] width 21 height 16
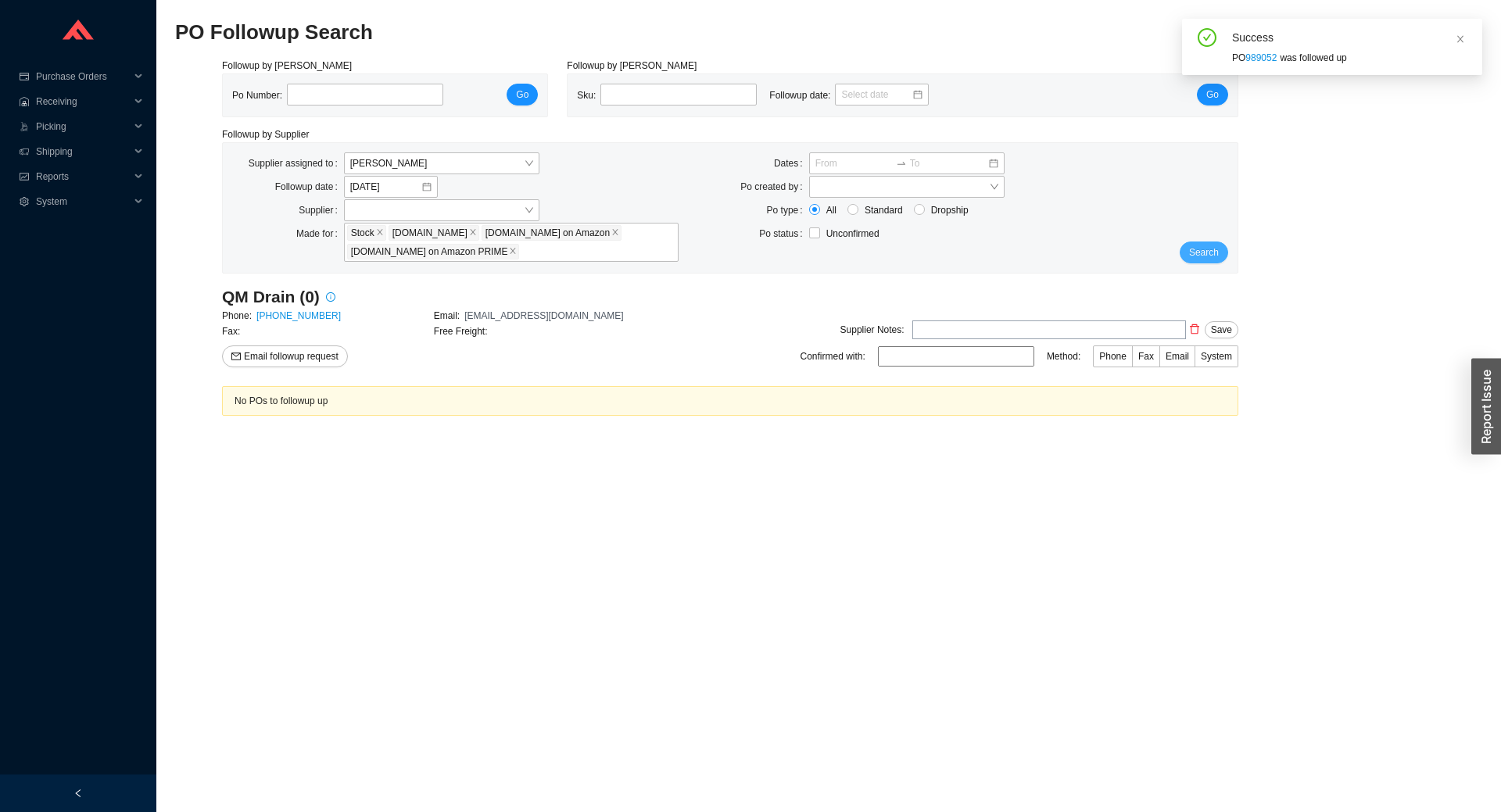
click at [1209, 257] on span "Search" at bounding box center [1204, 252] width 30 height 16
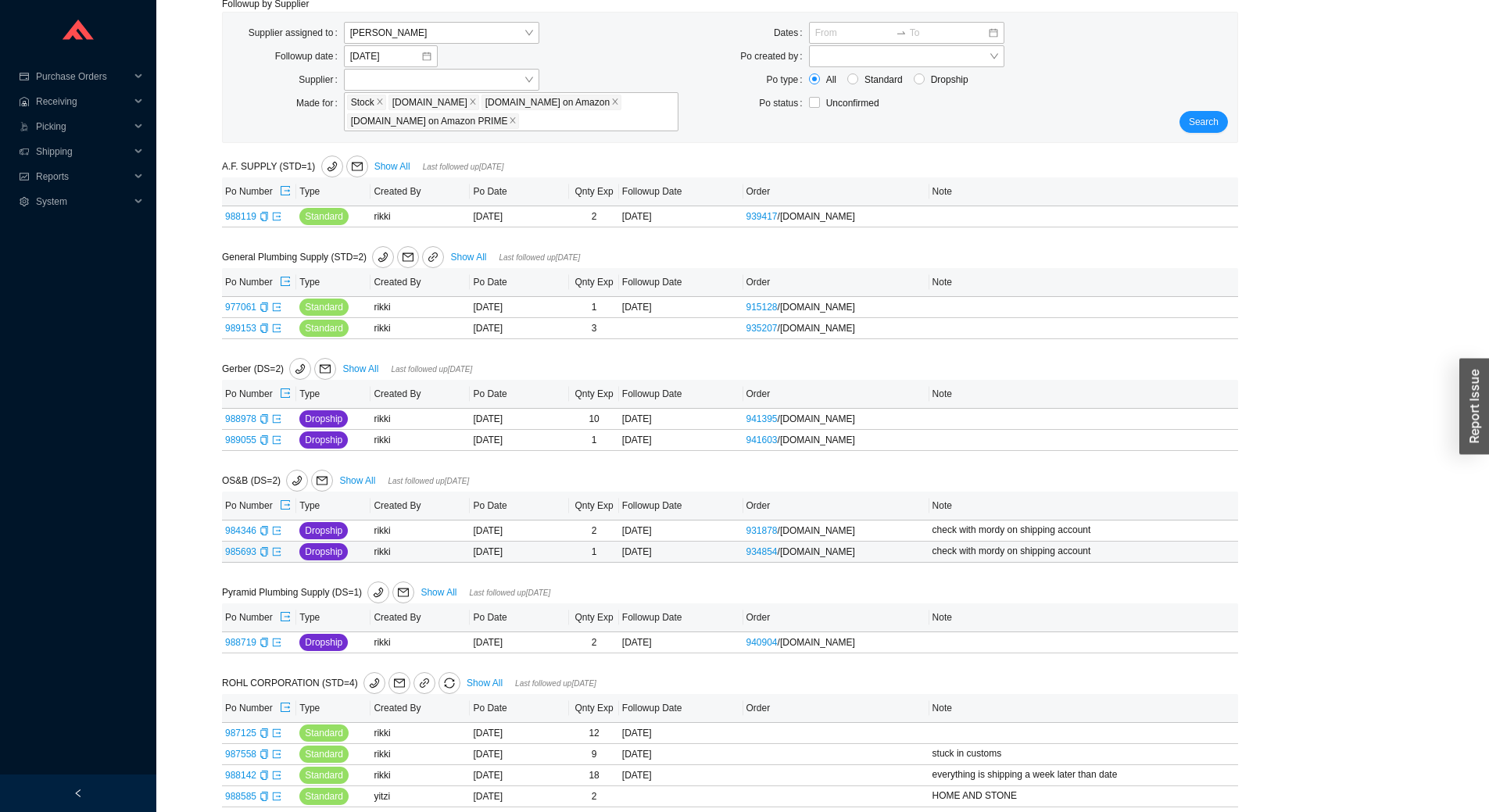
scroll to position [106, 0]
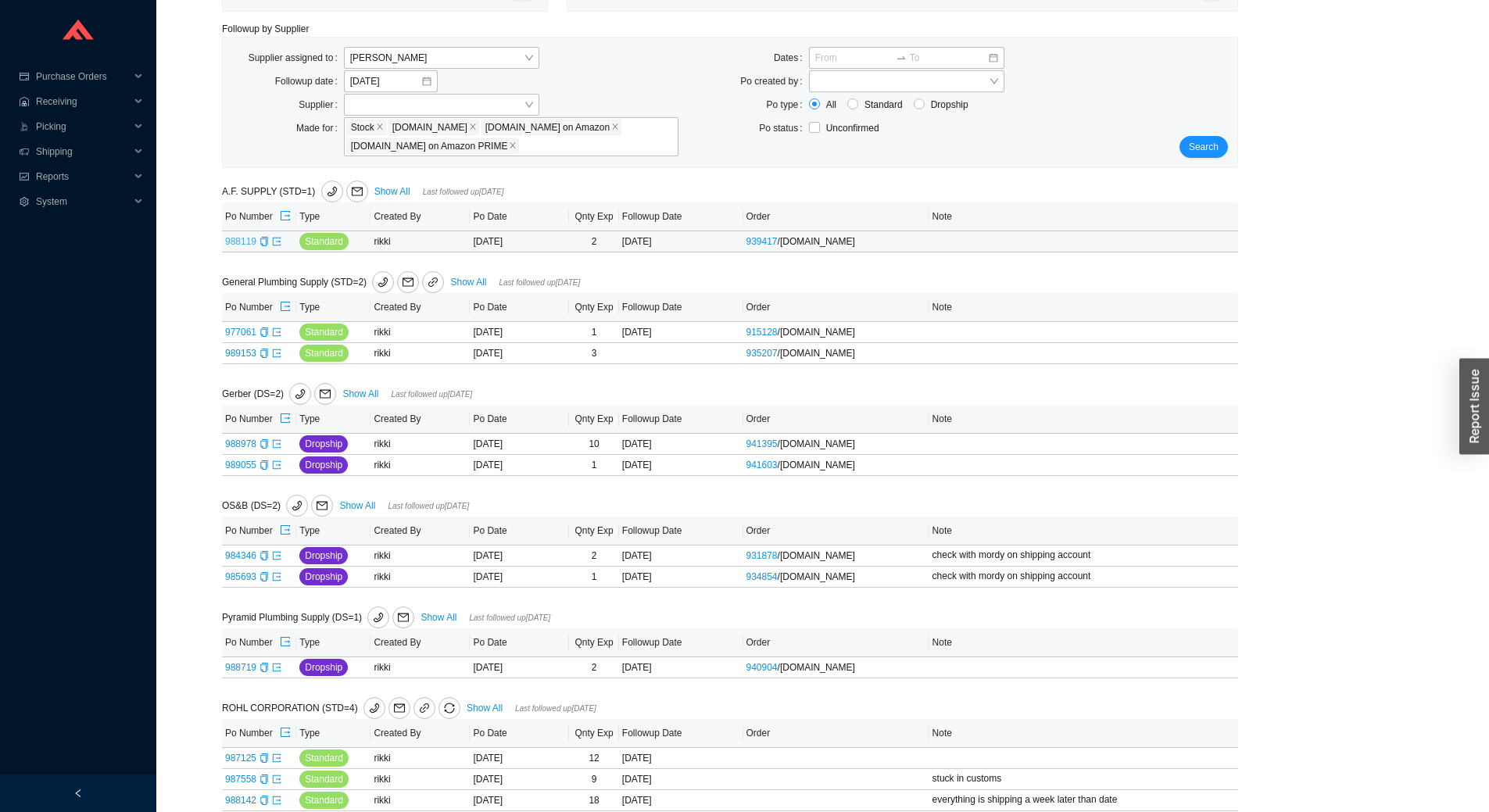
click at [233, 237] on link "988119" at bounding box center [240, 242] width 31 height 11
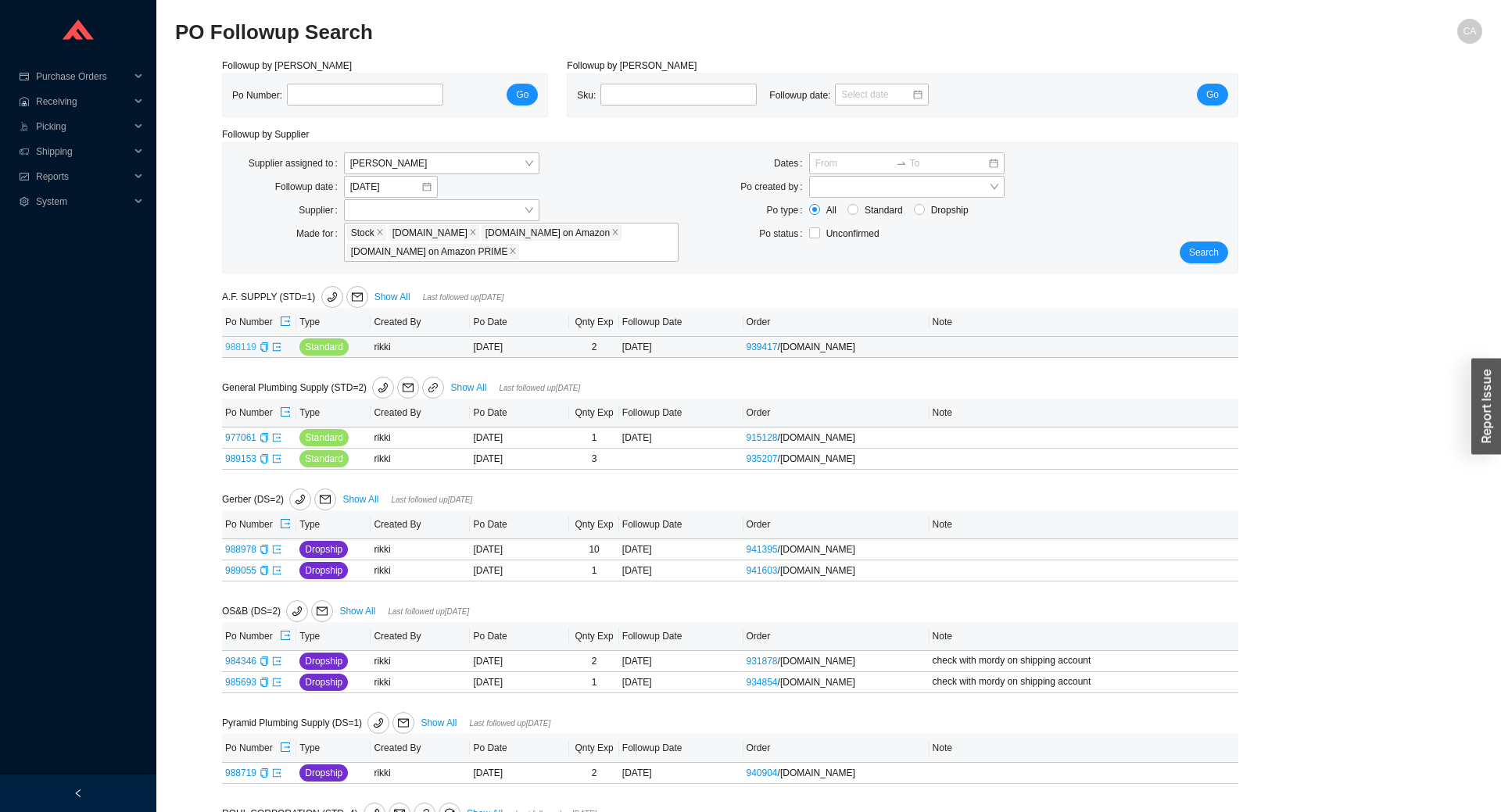
type input "988119"
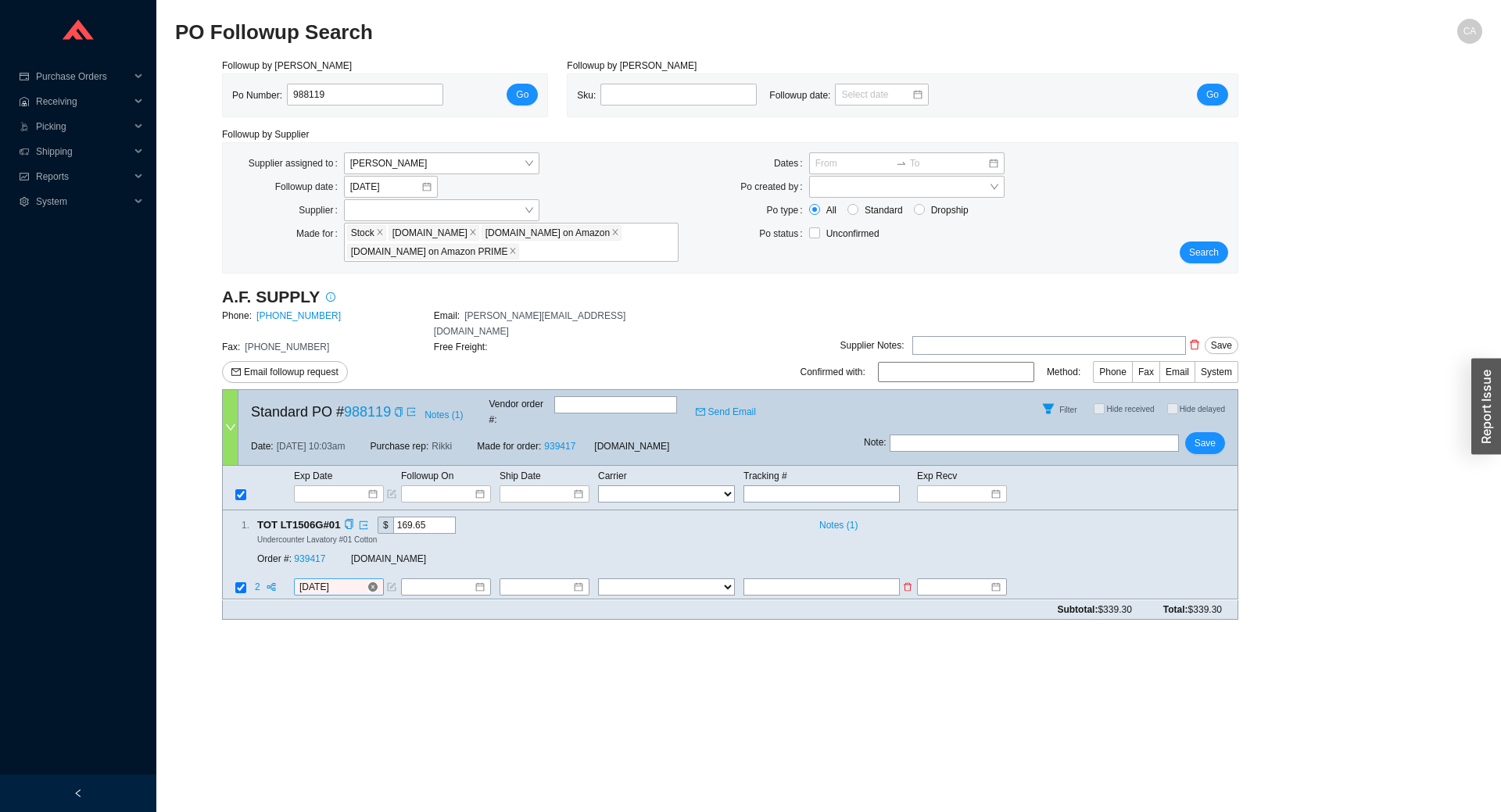
click at [340, 580] on input "9/26/2025" at bounding box center [332, 588] width 67 height 16
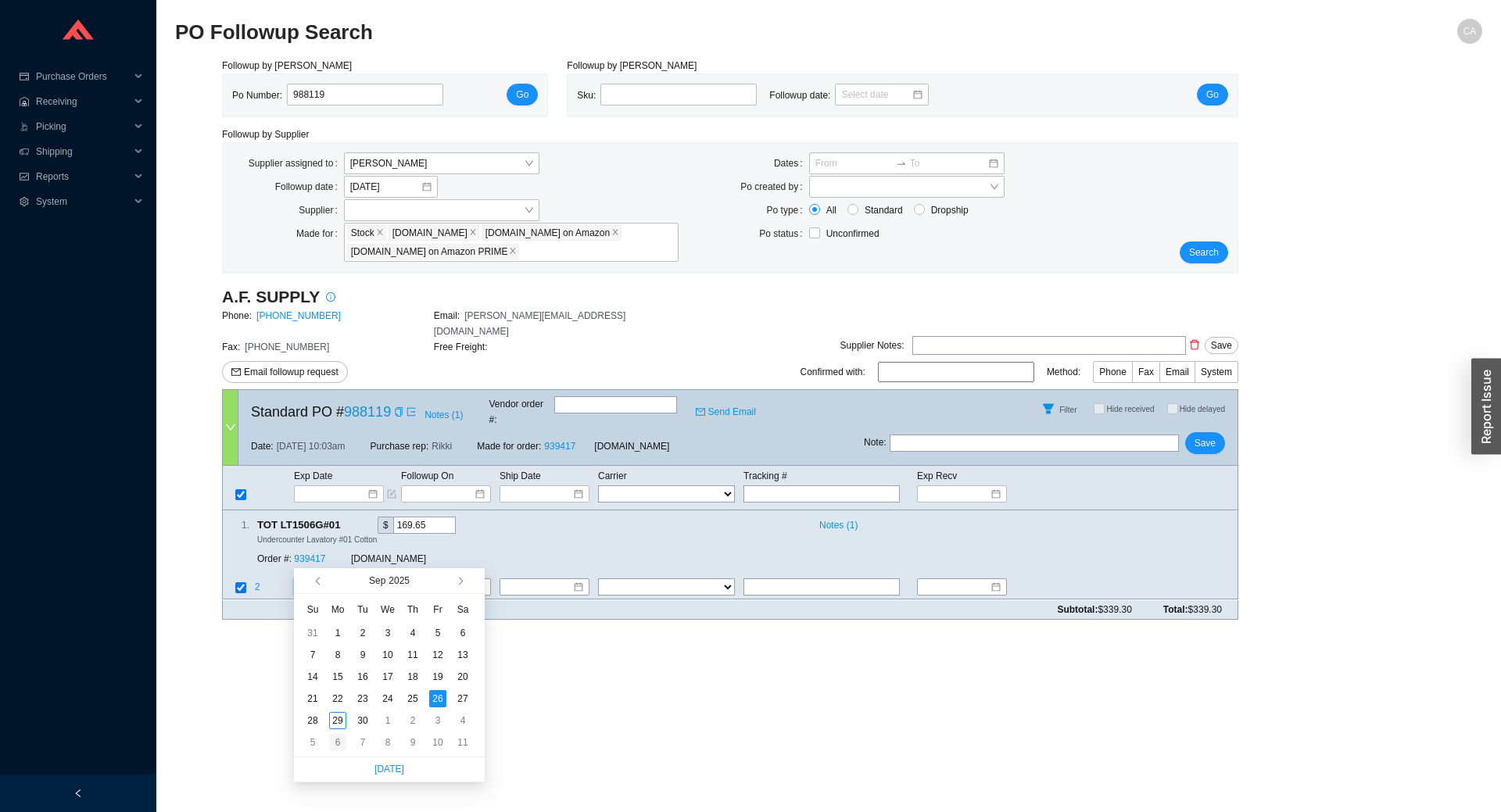
type input "10/6/2025"
click at [339, 746] on div "6" at bounding box center [337, 741] width 17 height 17
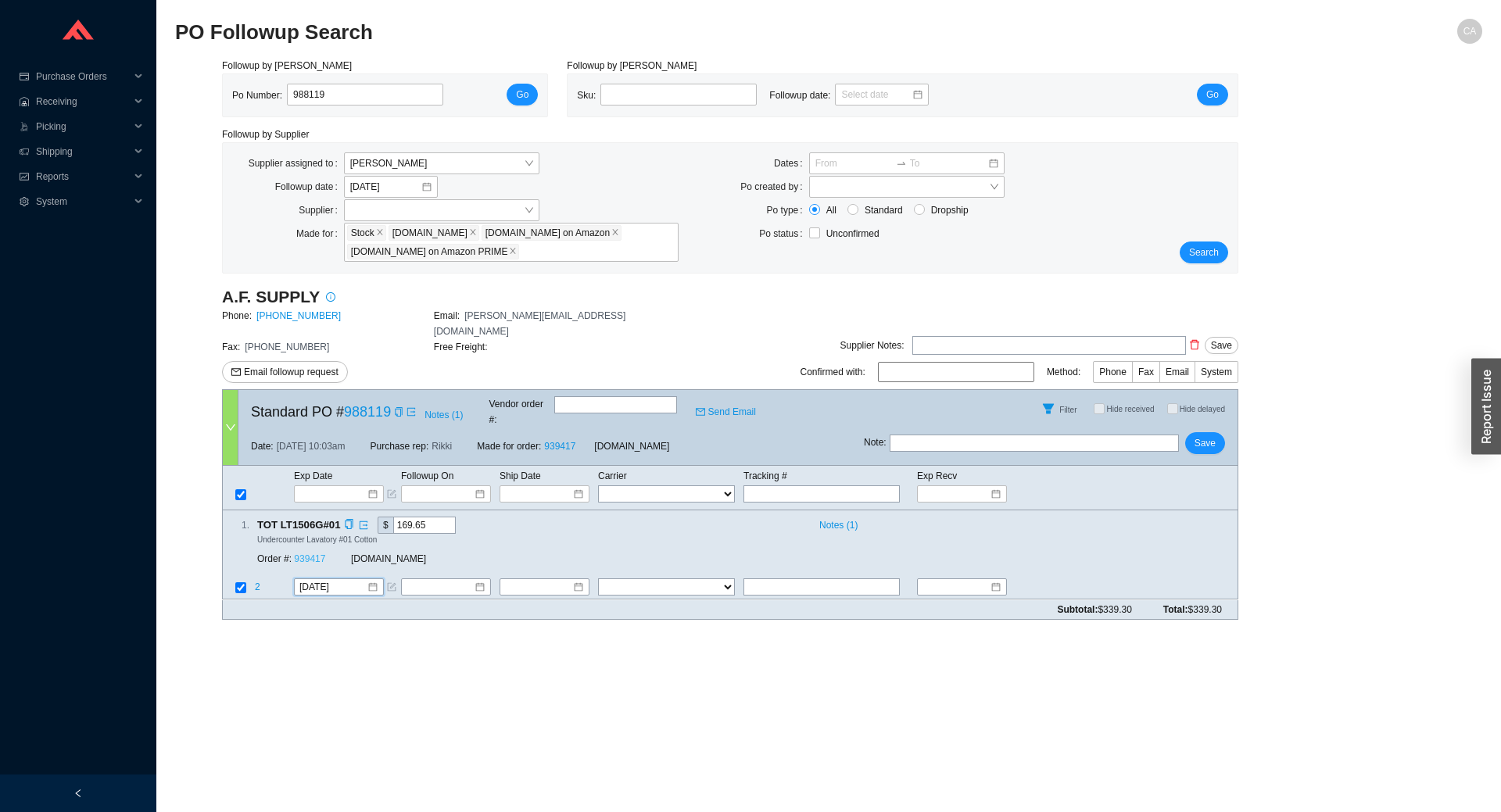
click at [310, 554] on link "939417" at bounding box center [309, 559] width 31 height 11
click at [1209, 436] on span "Save" at bounding box center [1205, 443] width 21 height 16
click at [1195, 248] on span "Search" at bounding box center [1204, 252] width 30 height 16
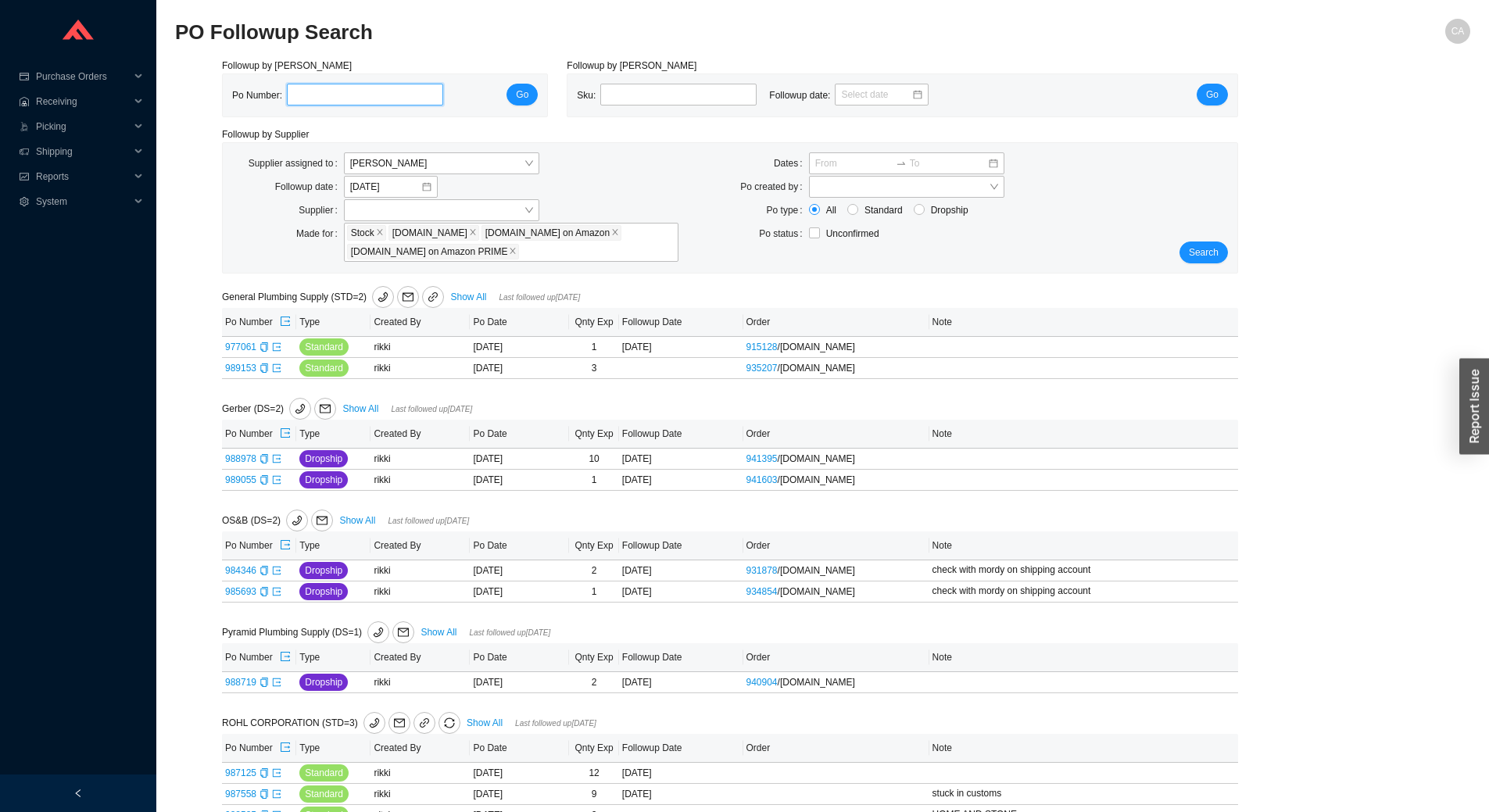
click at [311, 90] on input "tel" at bounding box center [364, 94] width 156 height 22
paste input "988142"
type input "988142"
click at [517, 95] on button "Go" at bounding box center [521, 94] width 31 height 22
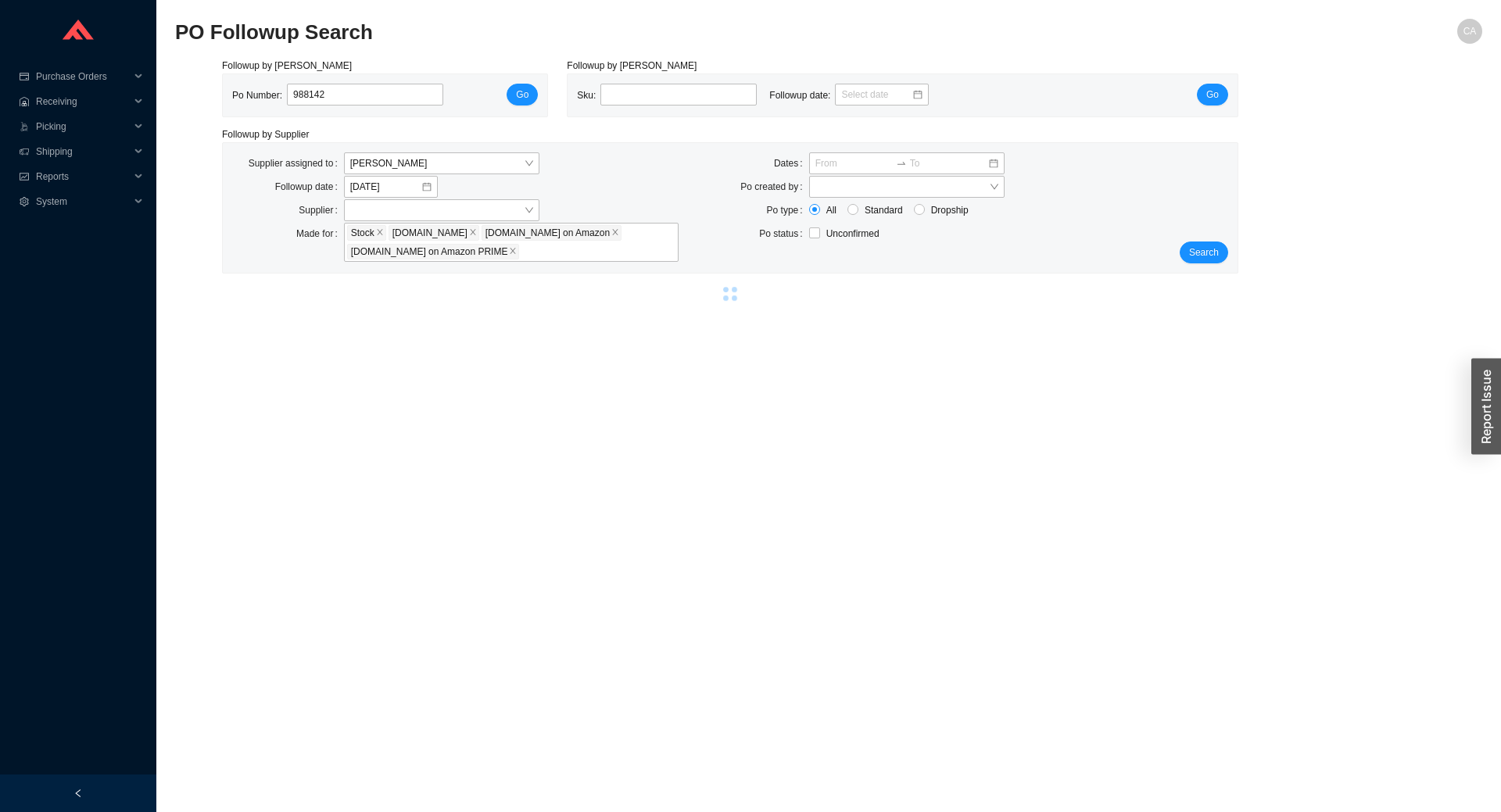
select select "2"
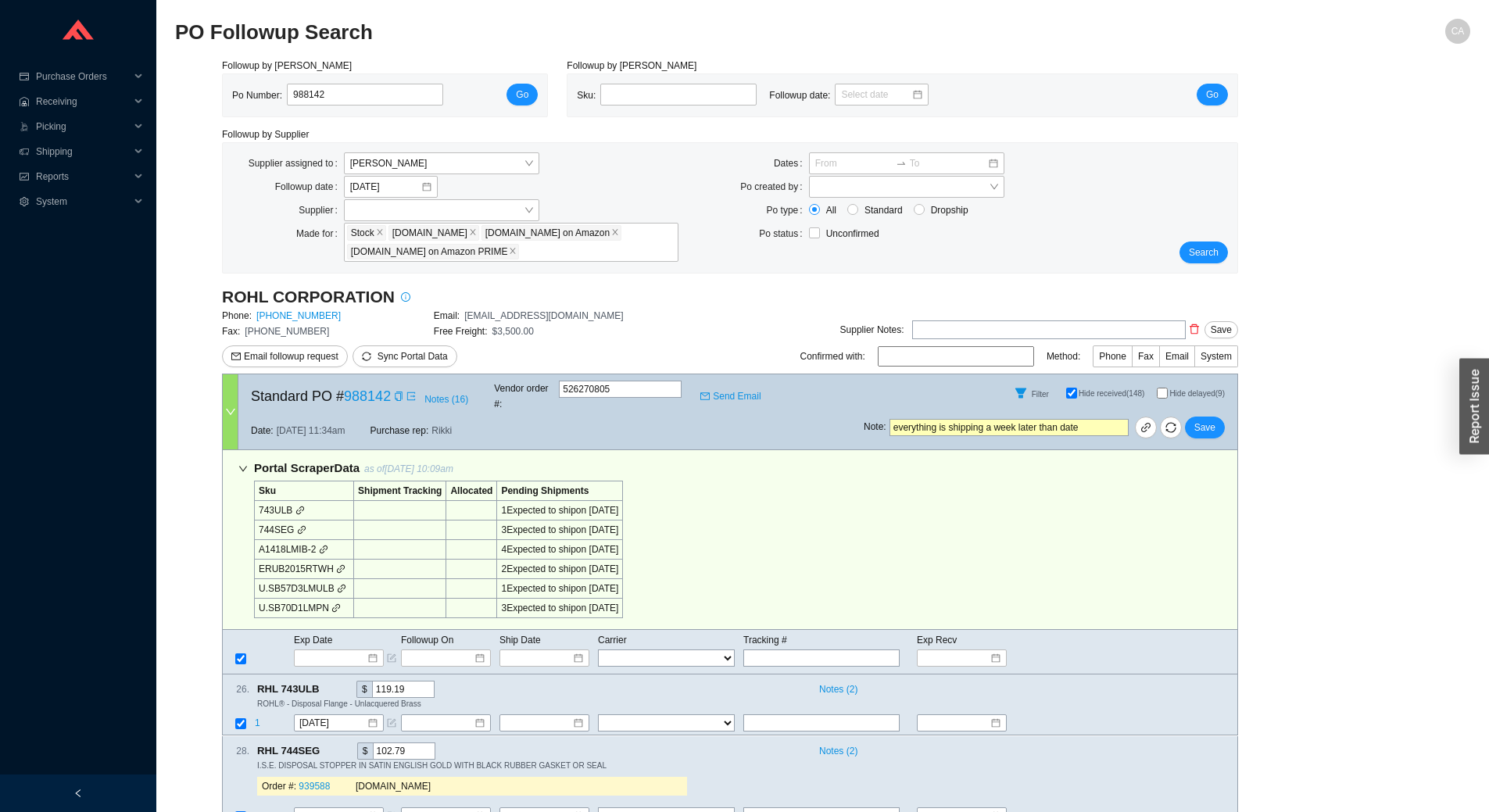
click at [812, 518] on div "Portal Scraper Data as of 9/29/25 10:09am Sku Shipment Tracking Allocated Pendi…" at bounding box center [730, 540] width 1016 height 180
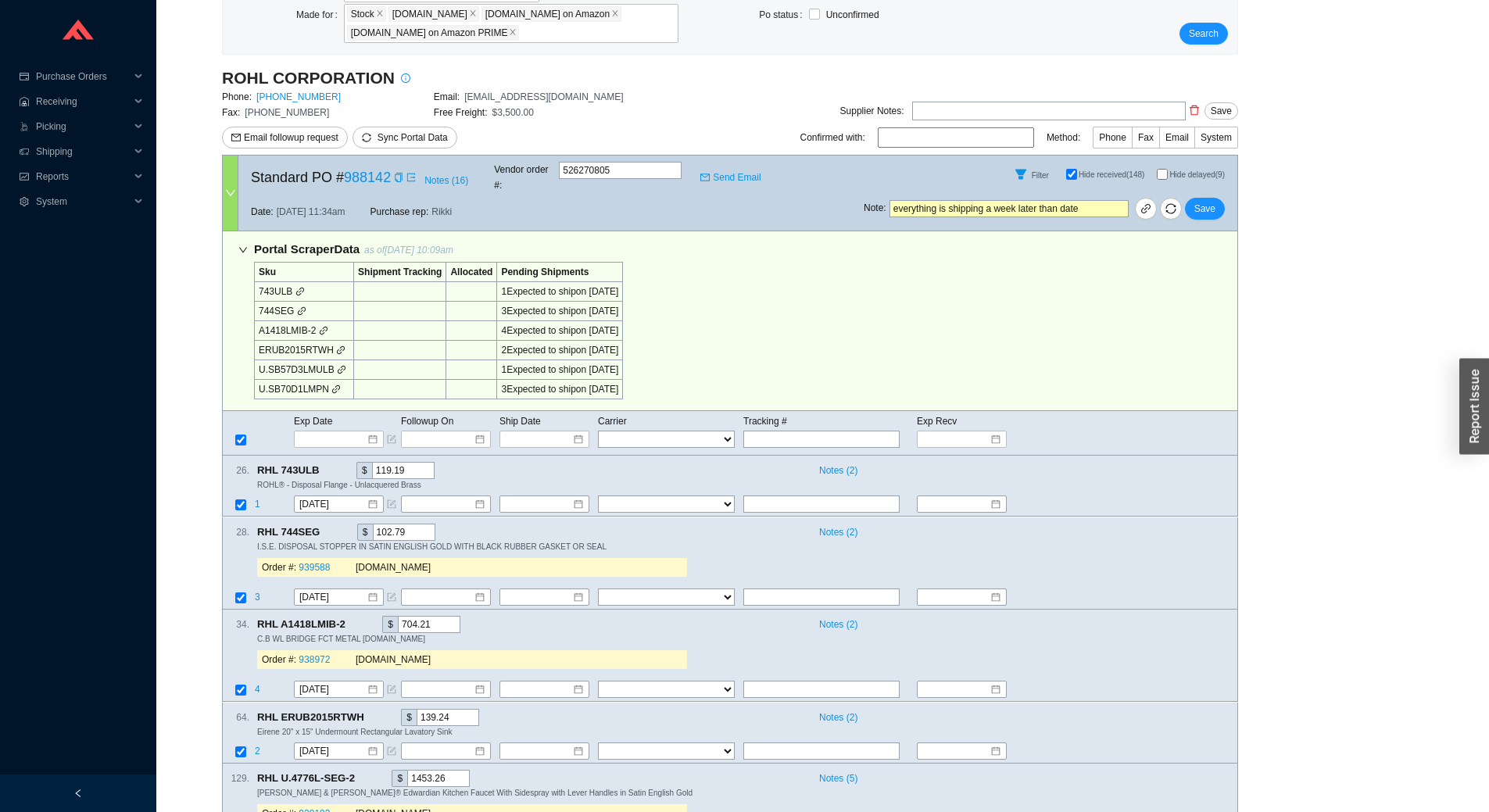
scroll to position [626, 0]
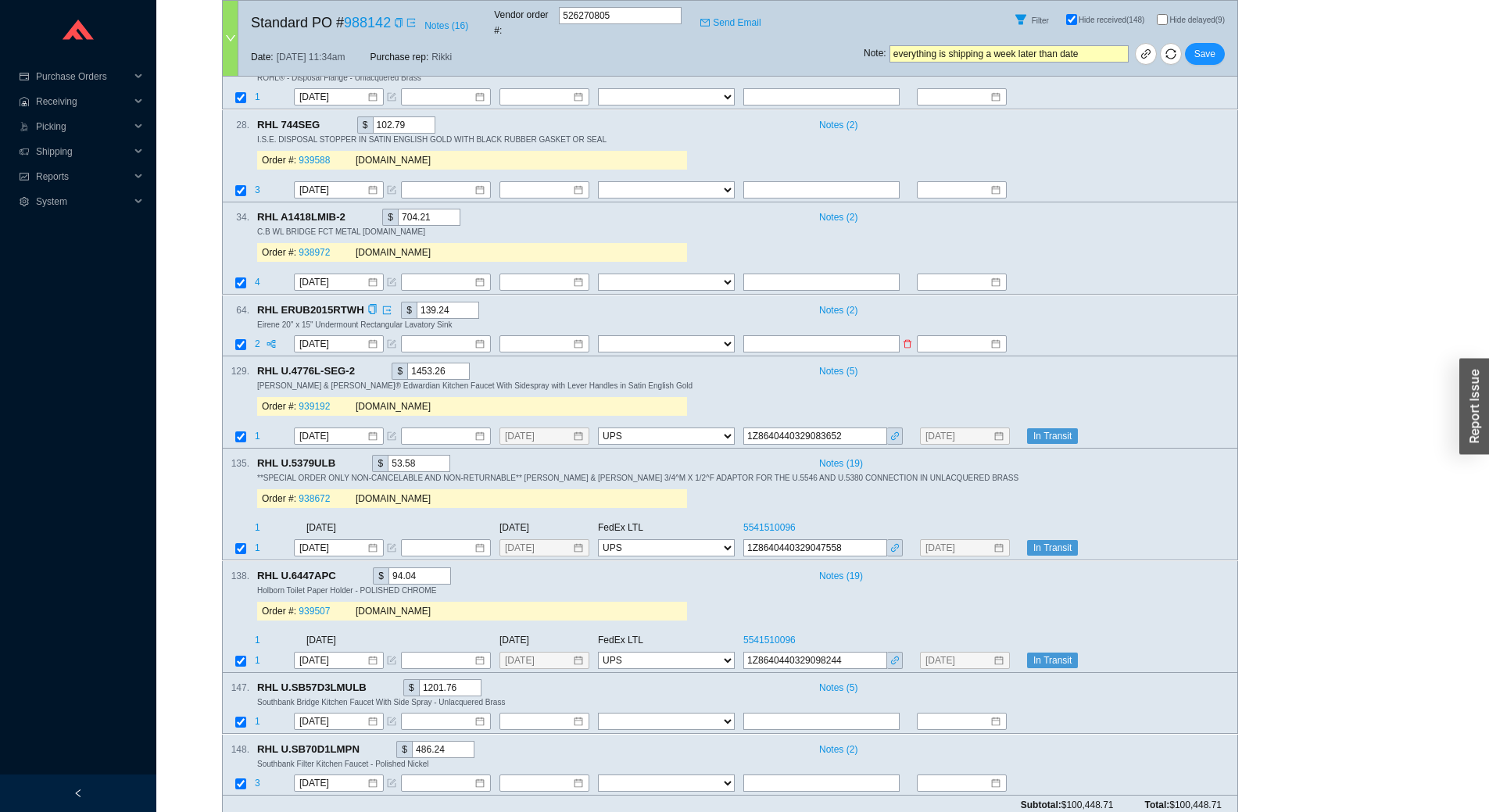
click at [1149, 335] on td at bounding box center [1128, 345] width 219 height 21
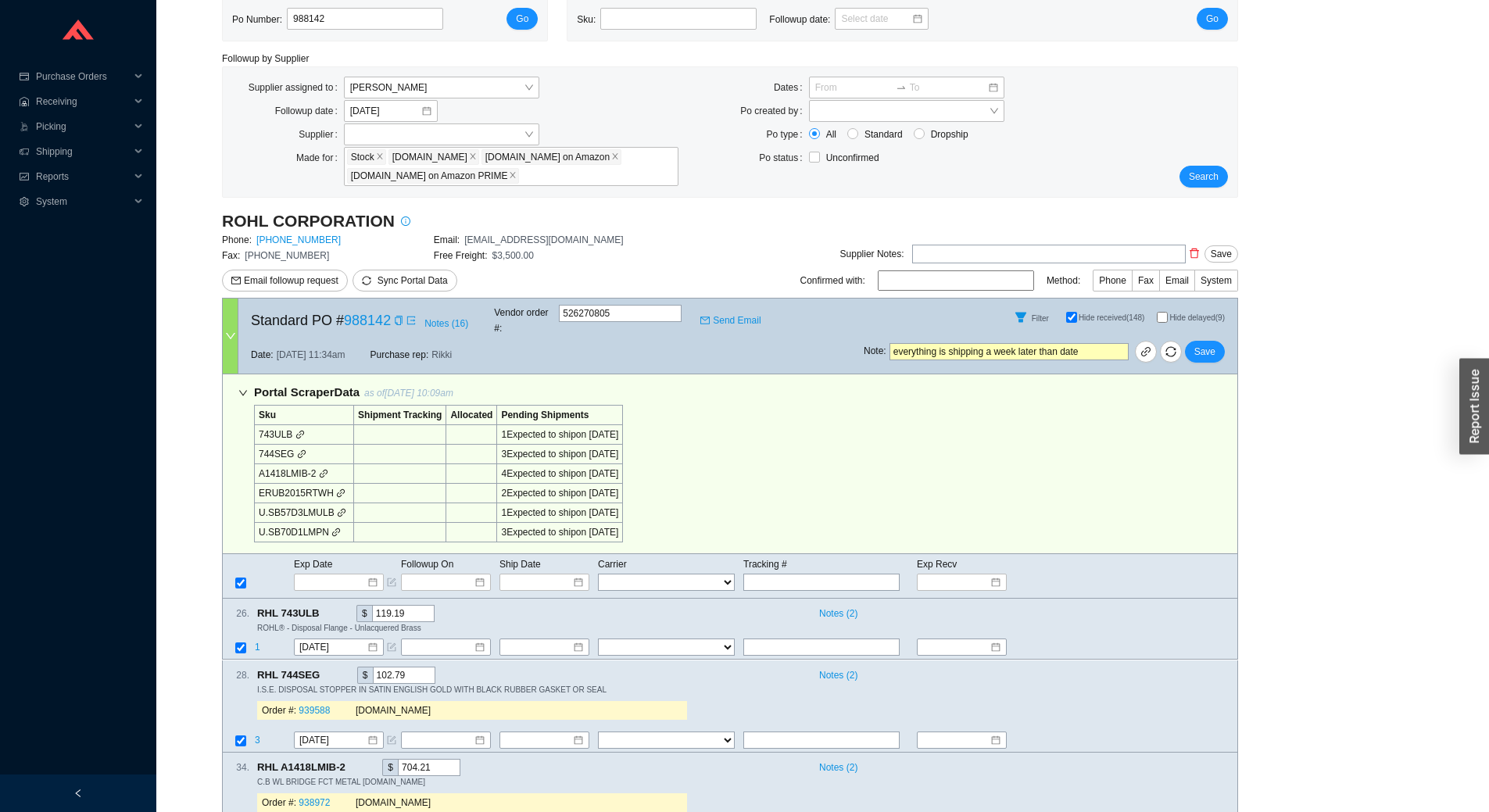
scroll to position [0, 0]
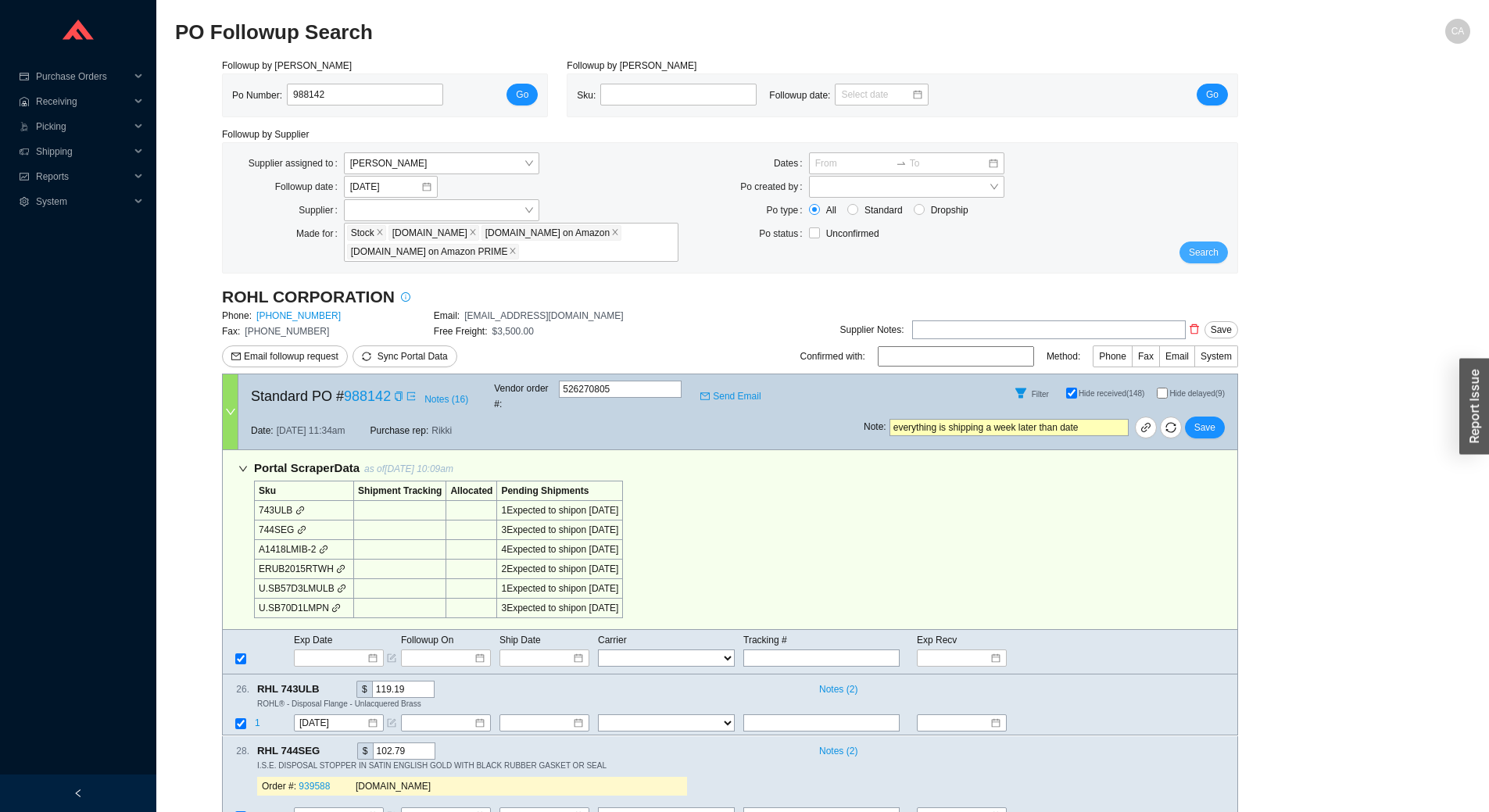
click at [1206, 253] on span "Search" at bounding box center [1204, 252] width 30 height 16
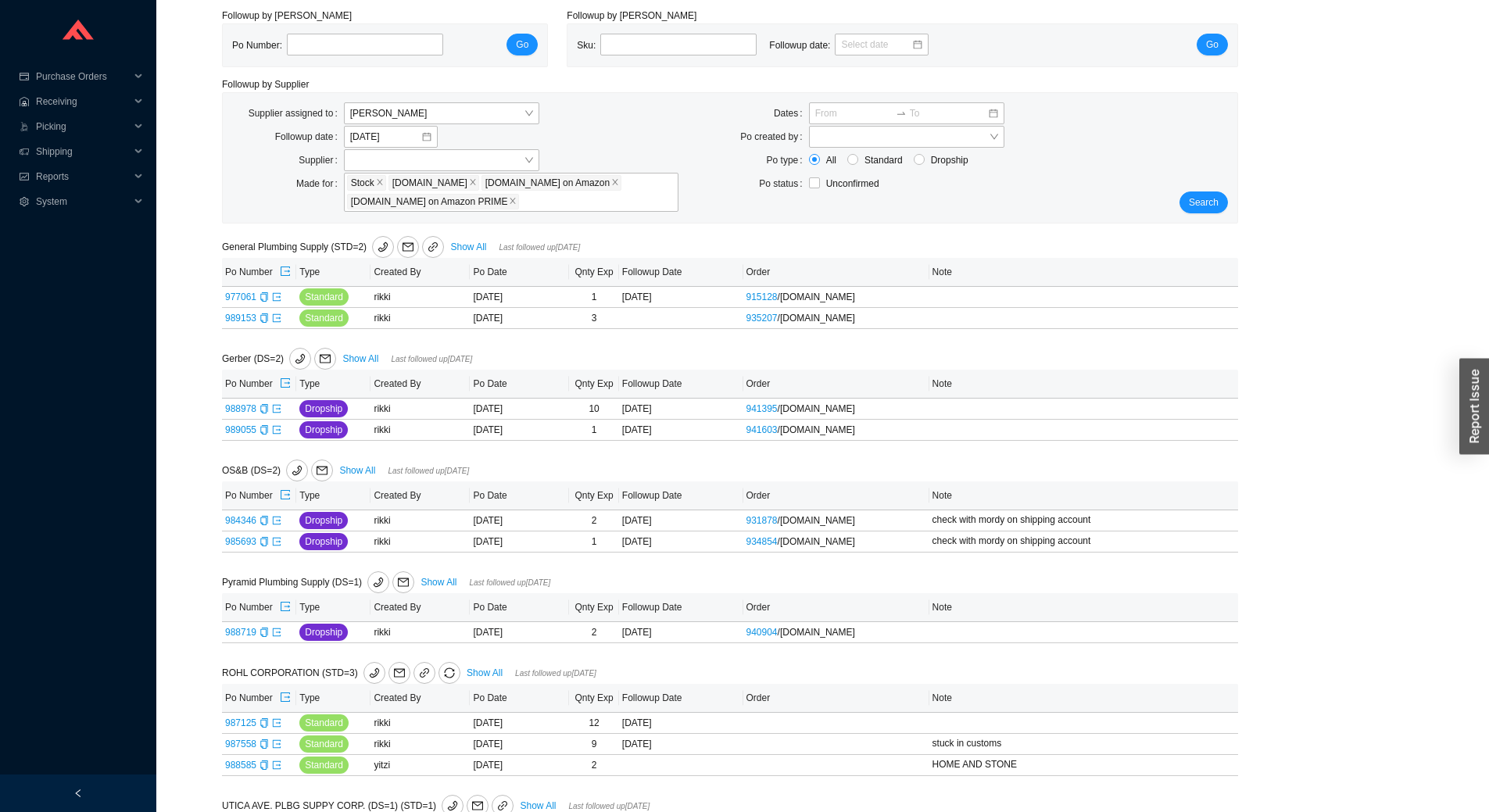
scroll to position [149, 0]
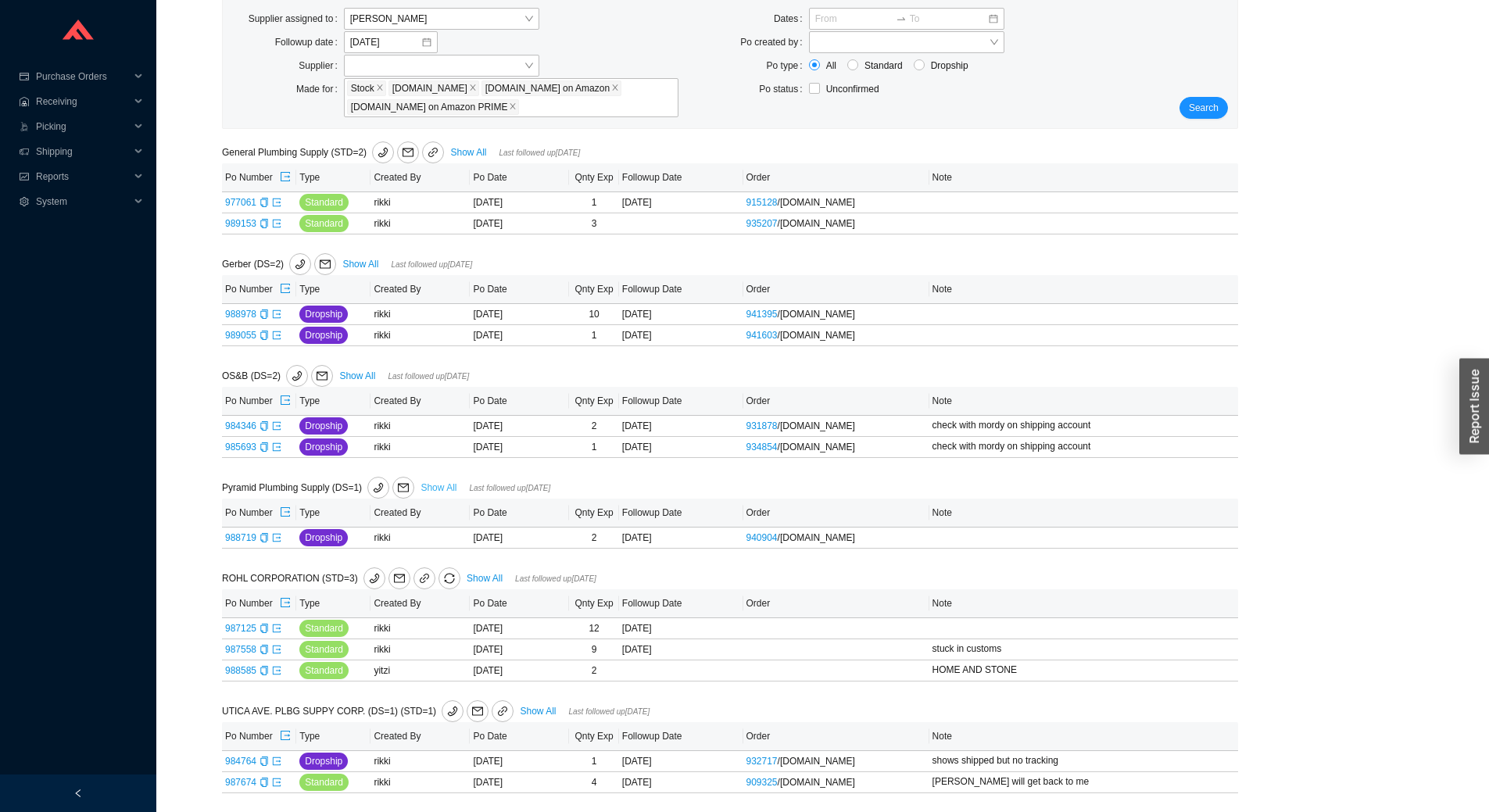
click at [442, 488] on link "Show All" at bounding box center [438, 488] width 36 height 11
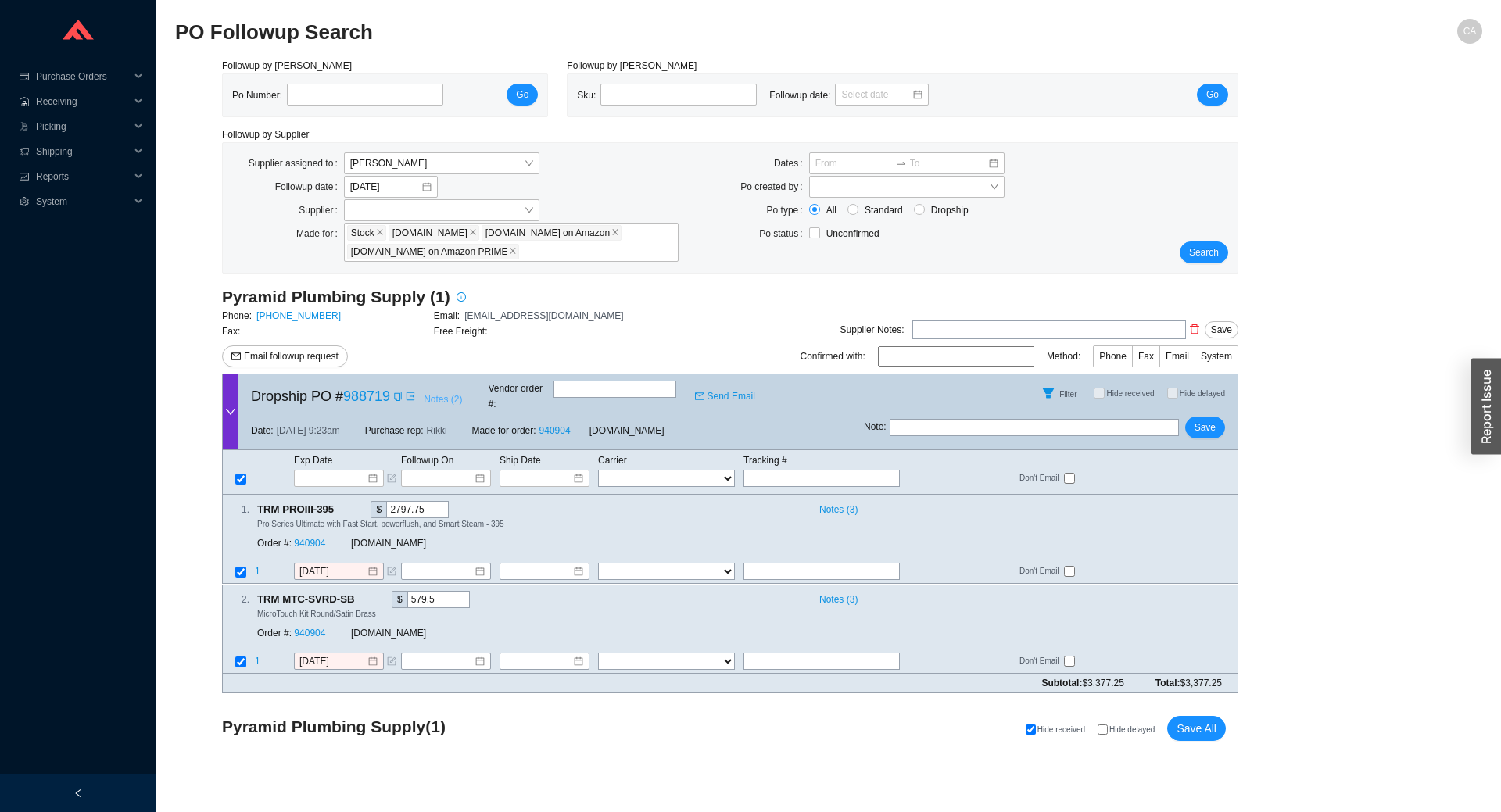
click at [435, 395] on span "Notes ( 2 )" at bounding box center [442, 399] width 38 height 16
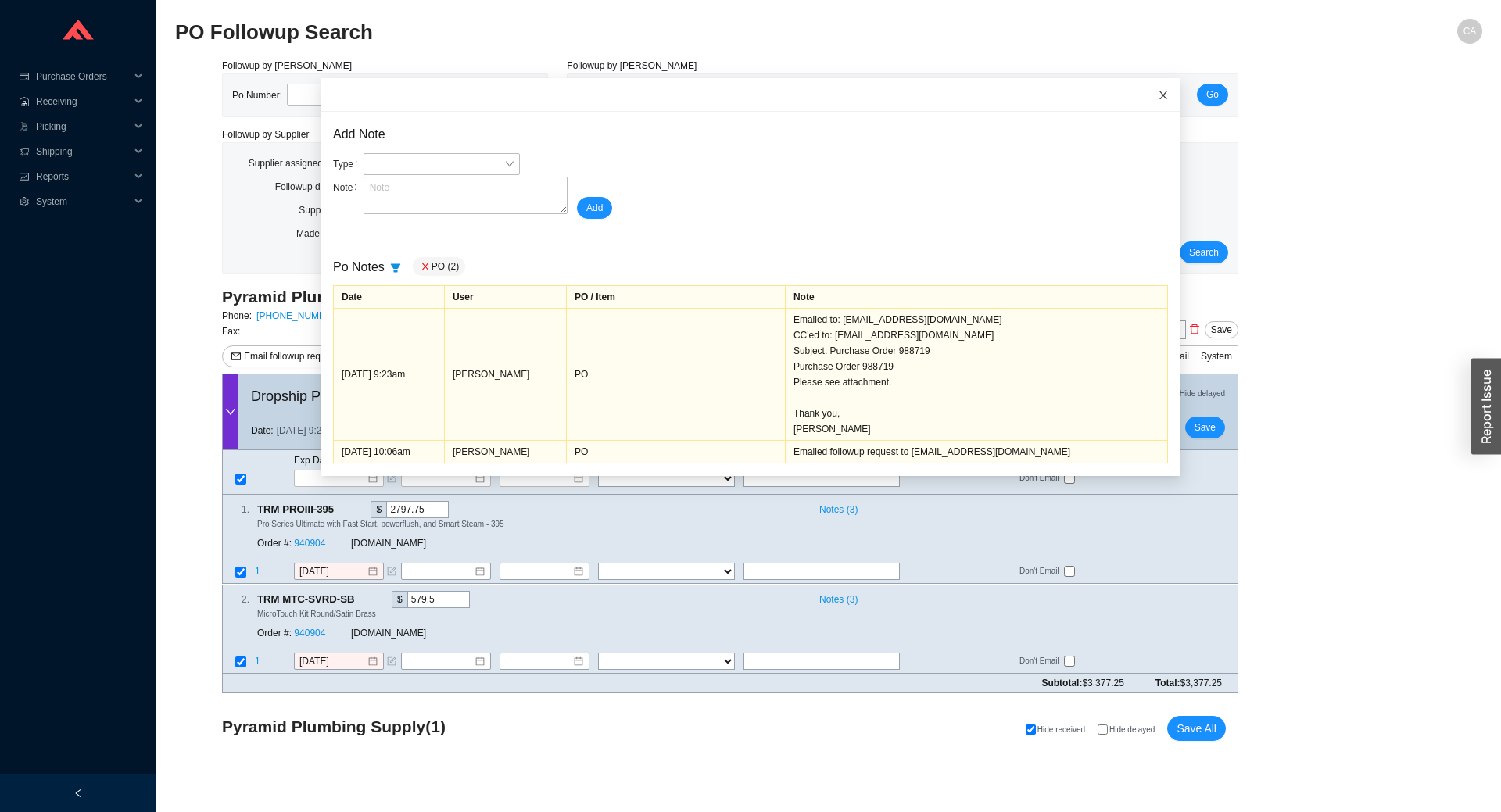
click at [1158, 98] on icon "close" at bounding box center [1163, 95] width 11 height 11
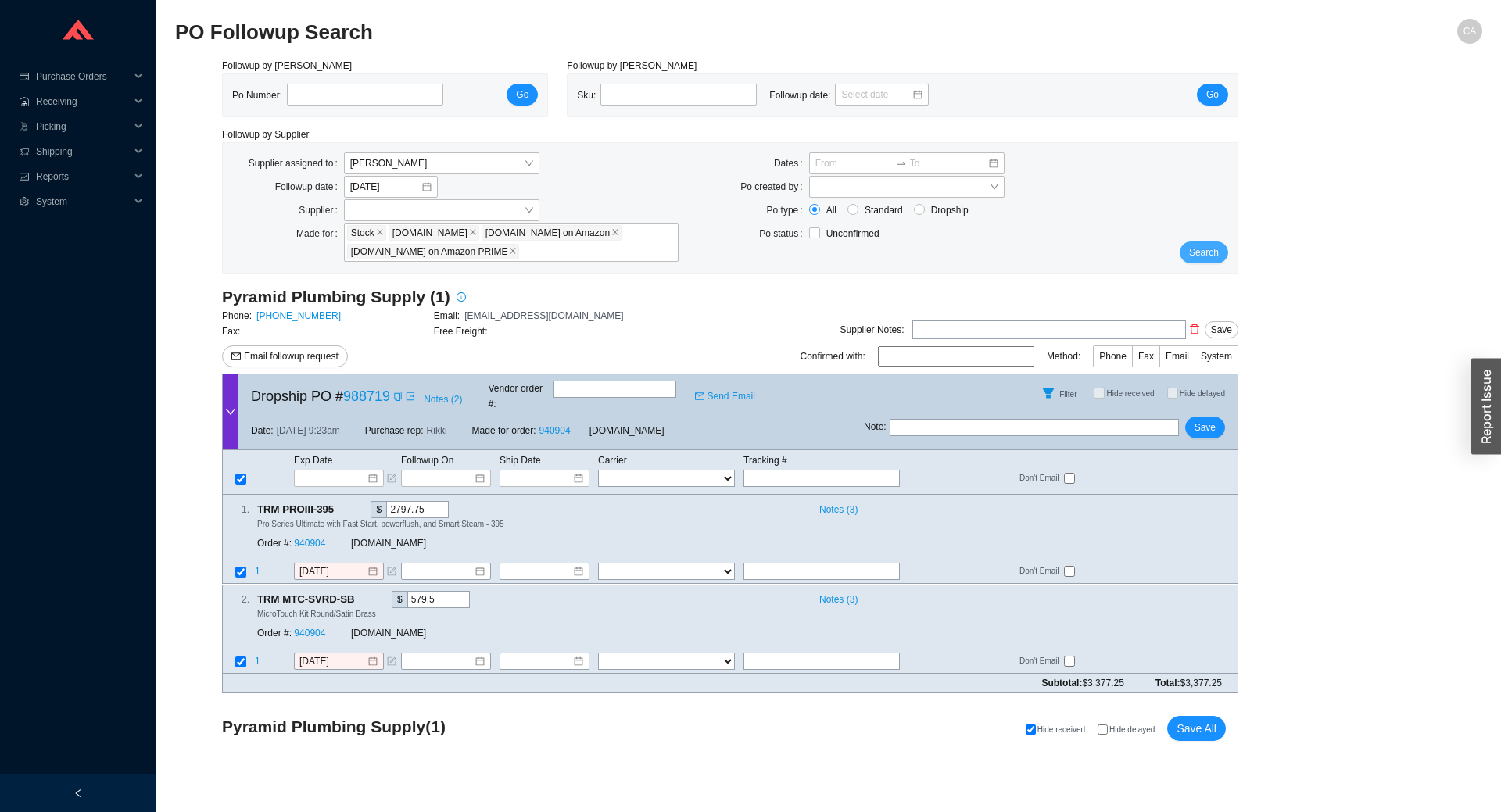
click at [1213, 251] on span "Search" at bounding box center [1204, 252] width 30 height 16
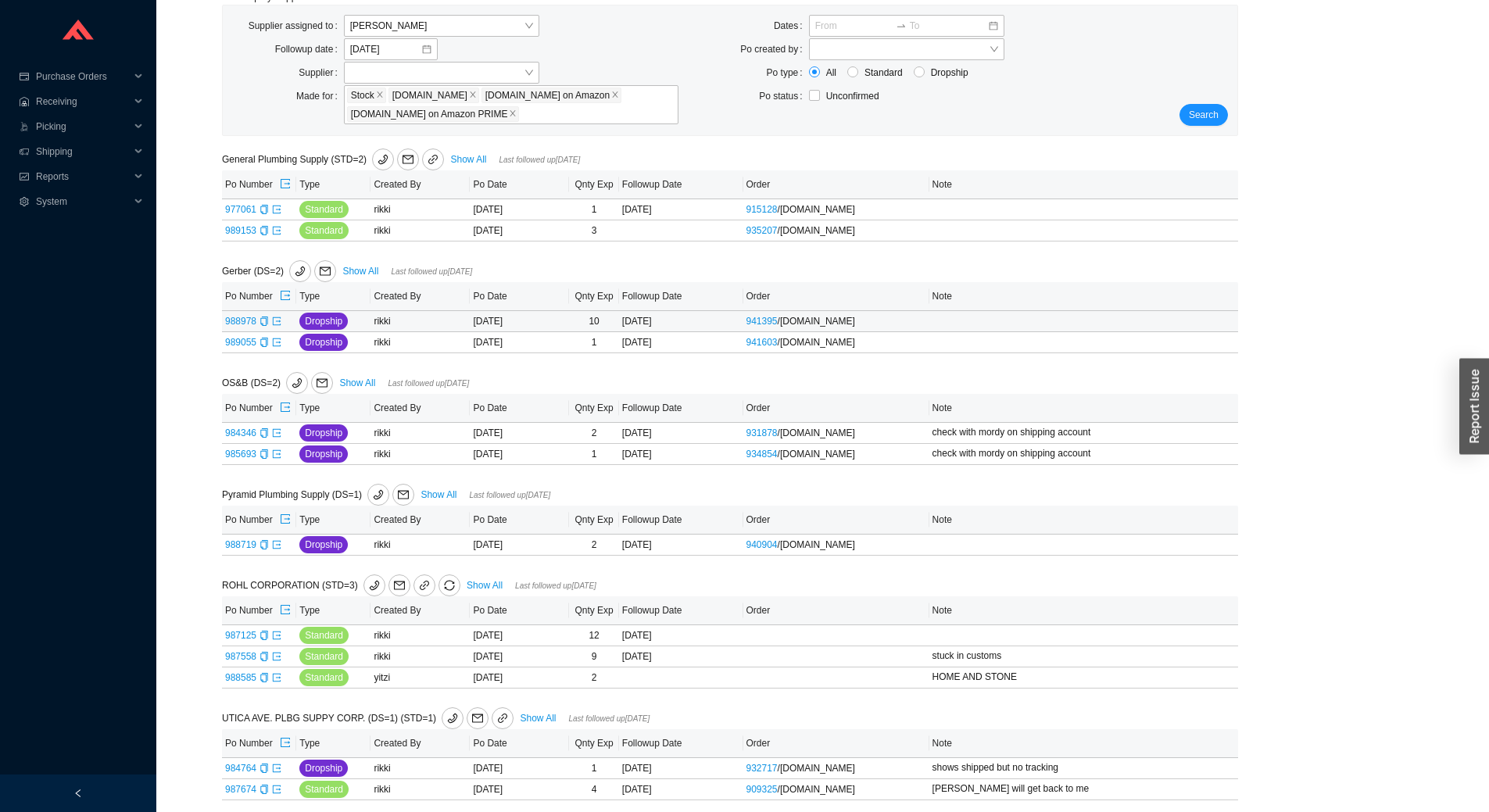
scroll to position [149, 0]
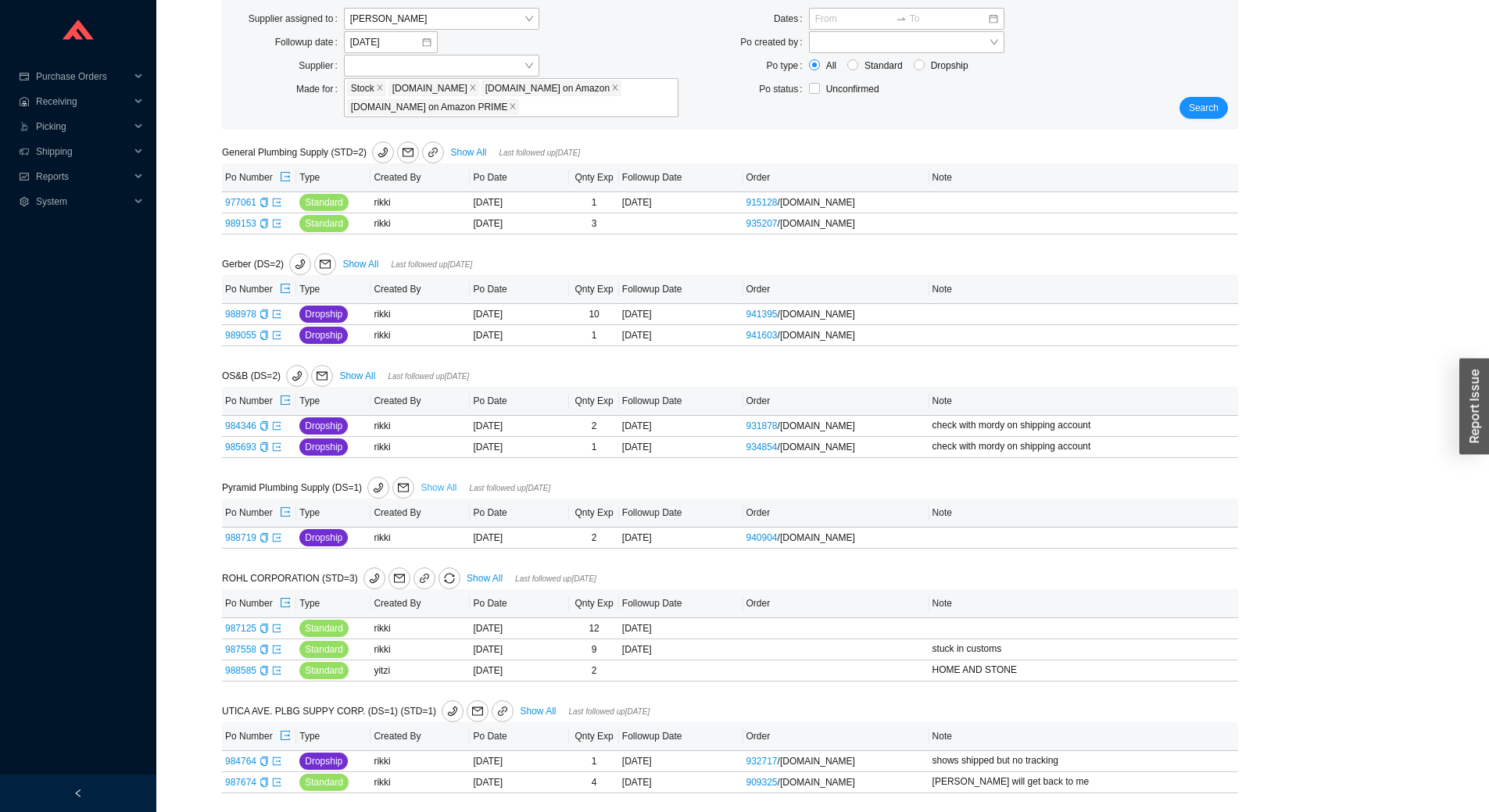
click at [438, 482] on link "Show All" at bounding box center [438, 488] width 36 height 11
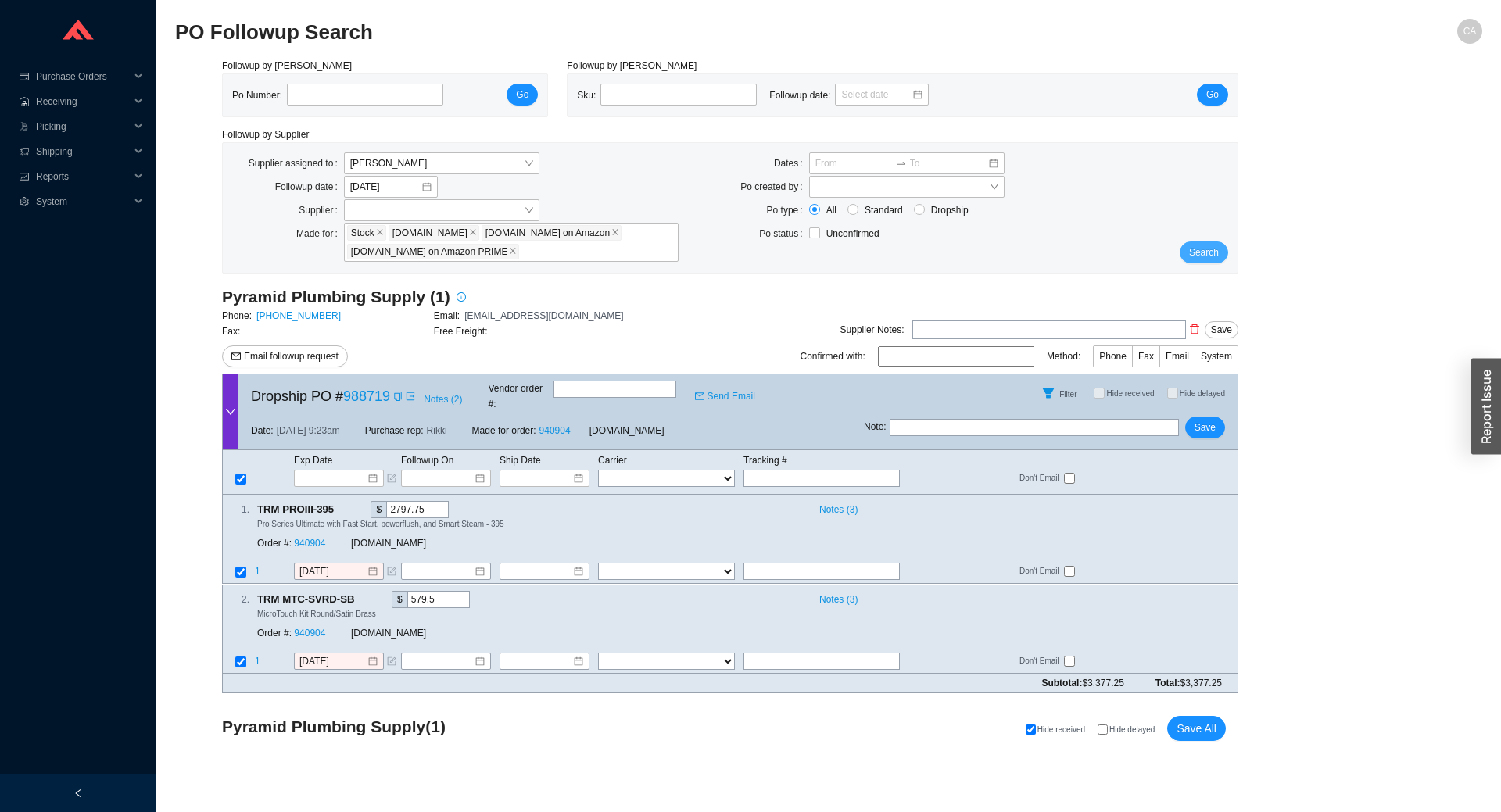
click at [1215, 249] on span "Search" at bounding box center [1204, 252] width 30 height 16
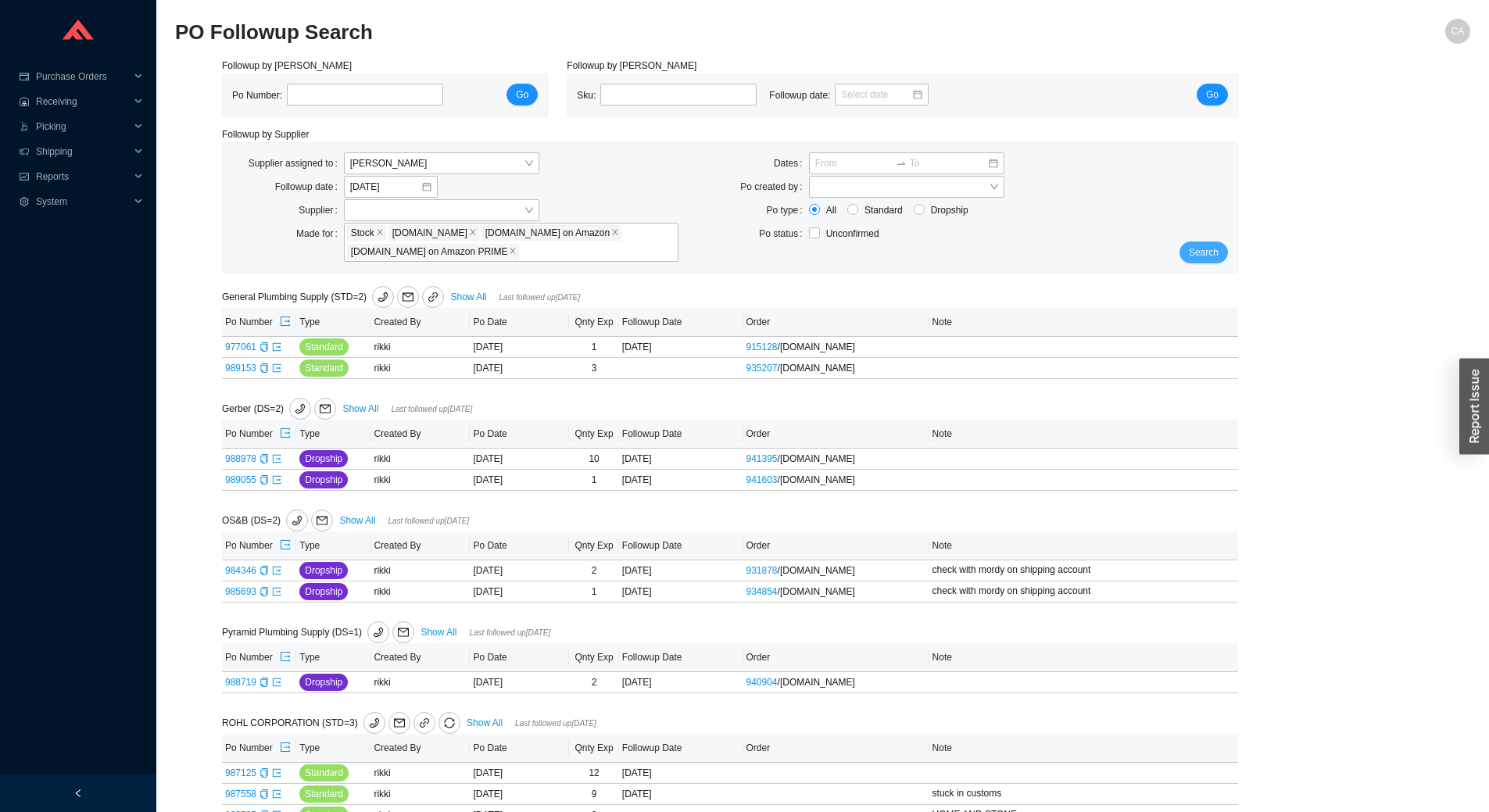
click at [1188, 250] on button "Search" at bounding box center [1203, 252] width 49 height 22
click at [1216, 254] on span "Search" at bounding box center [1204, 252] width 30 height 16
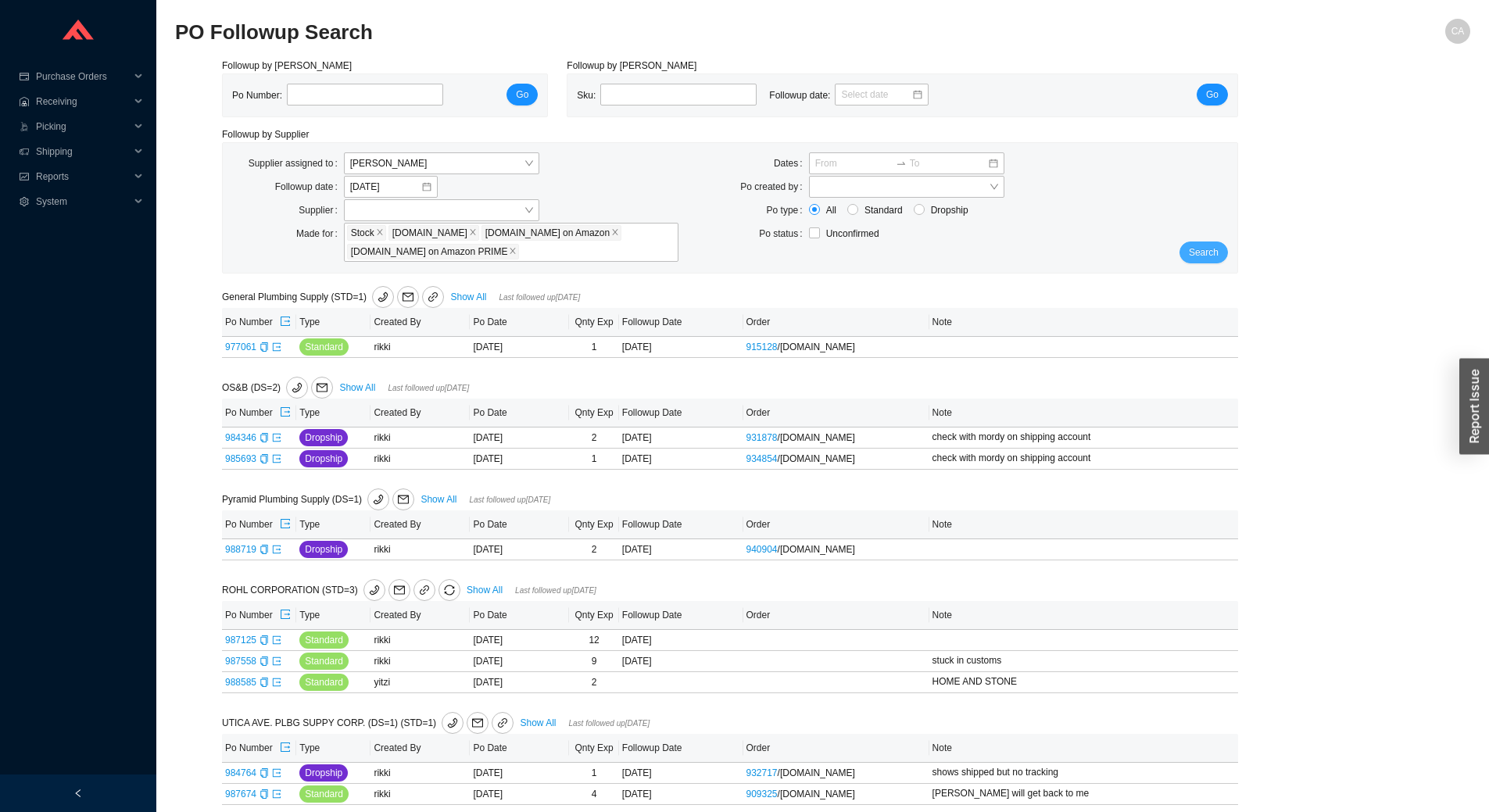
click at [1214, 250] on span "Search" at bounding box center [1204, 252] width 30 height 16
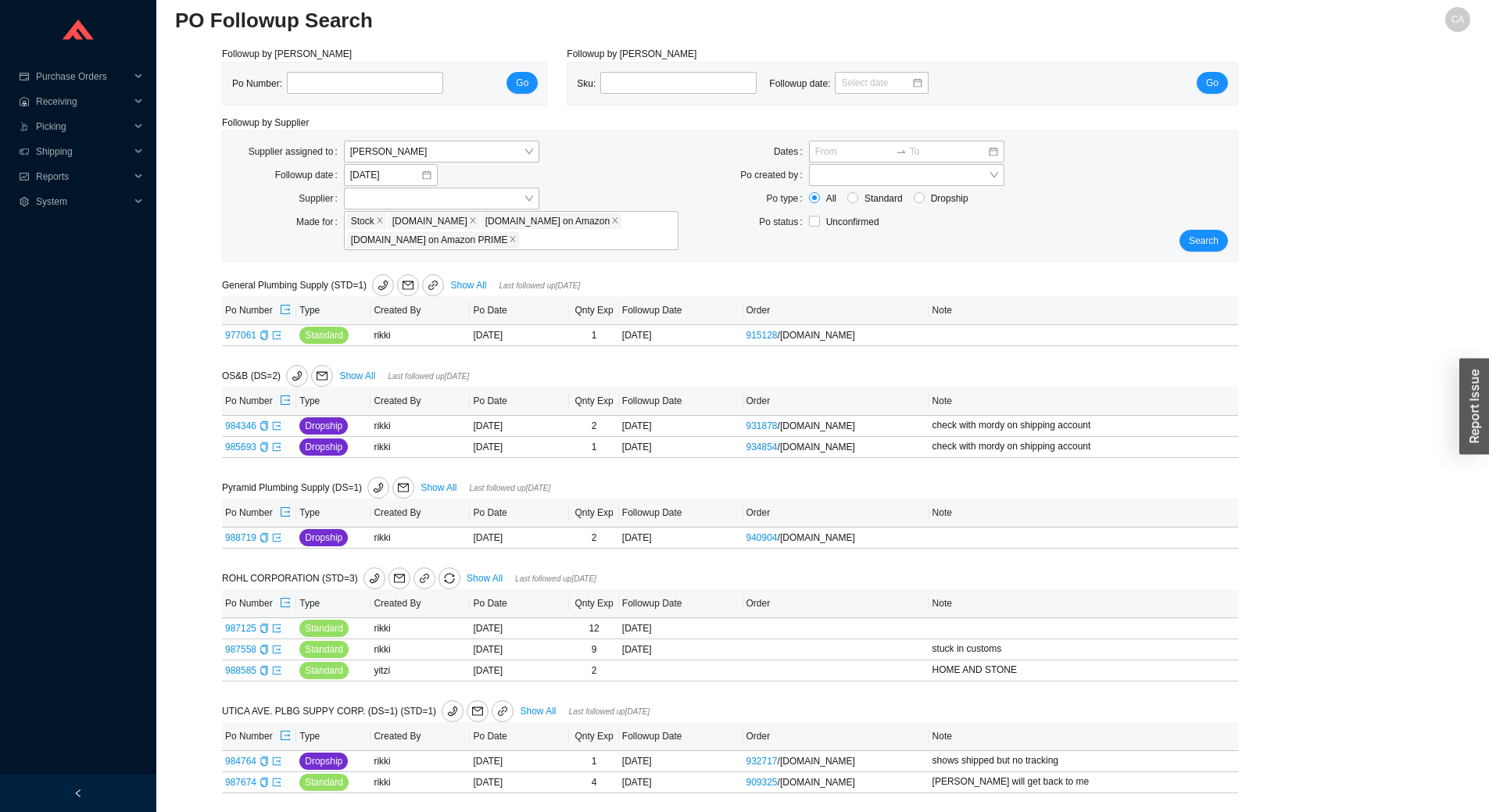
scroll to position [17, 0]
click at [1207, 234] on span "Search" at bounding box center [1204, 241] width 30 height 16
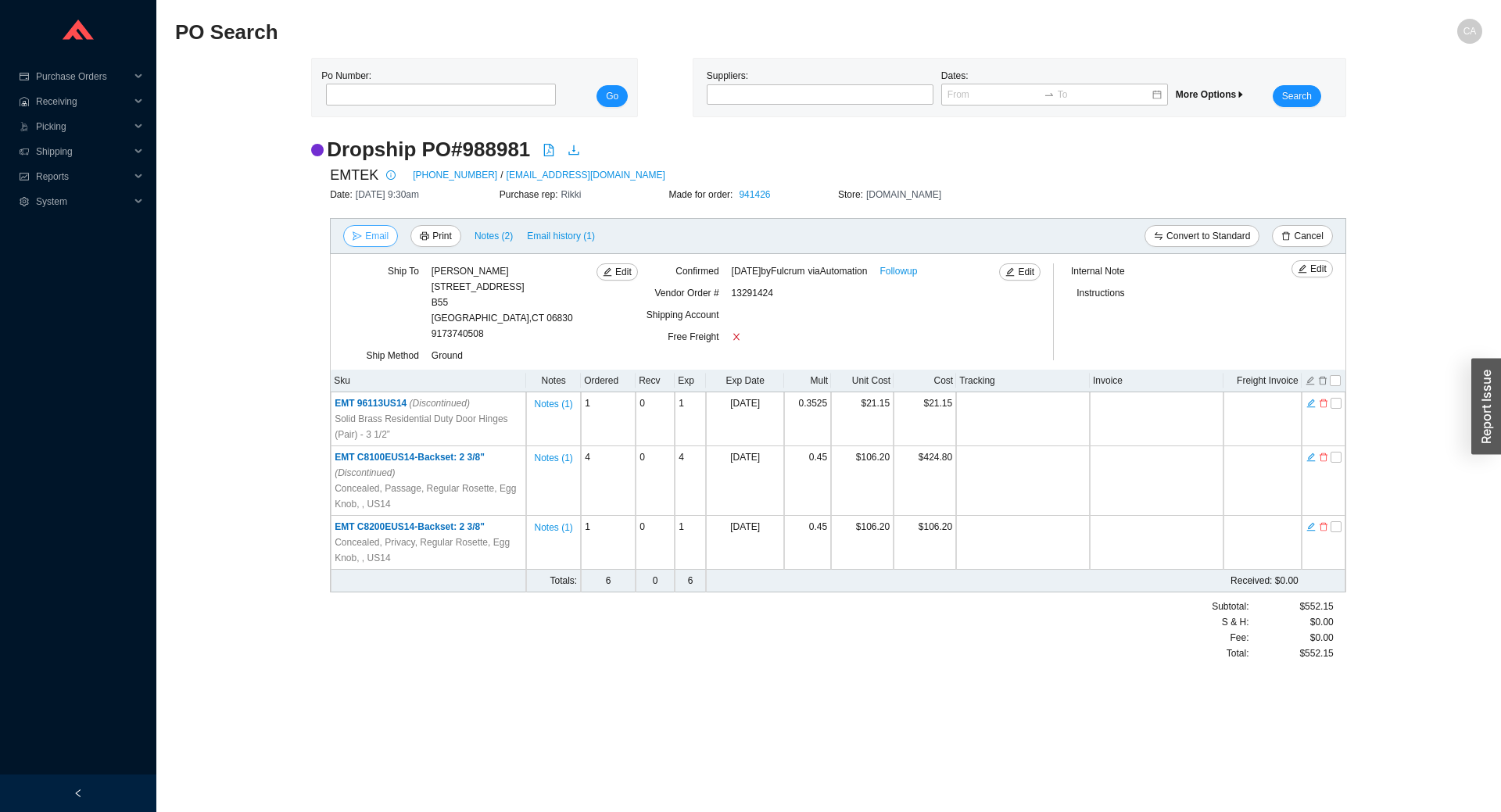
click at [366, 237] on span "Email" at bounding box center [377, 236] width 24 height 16
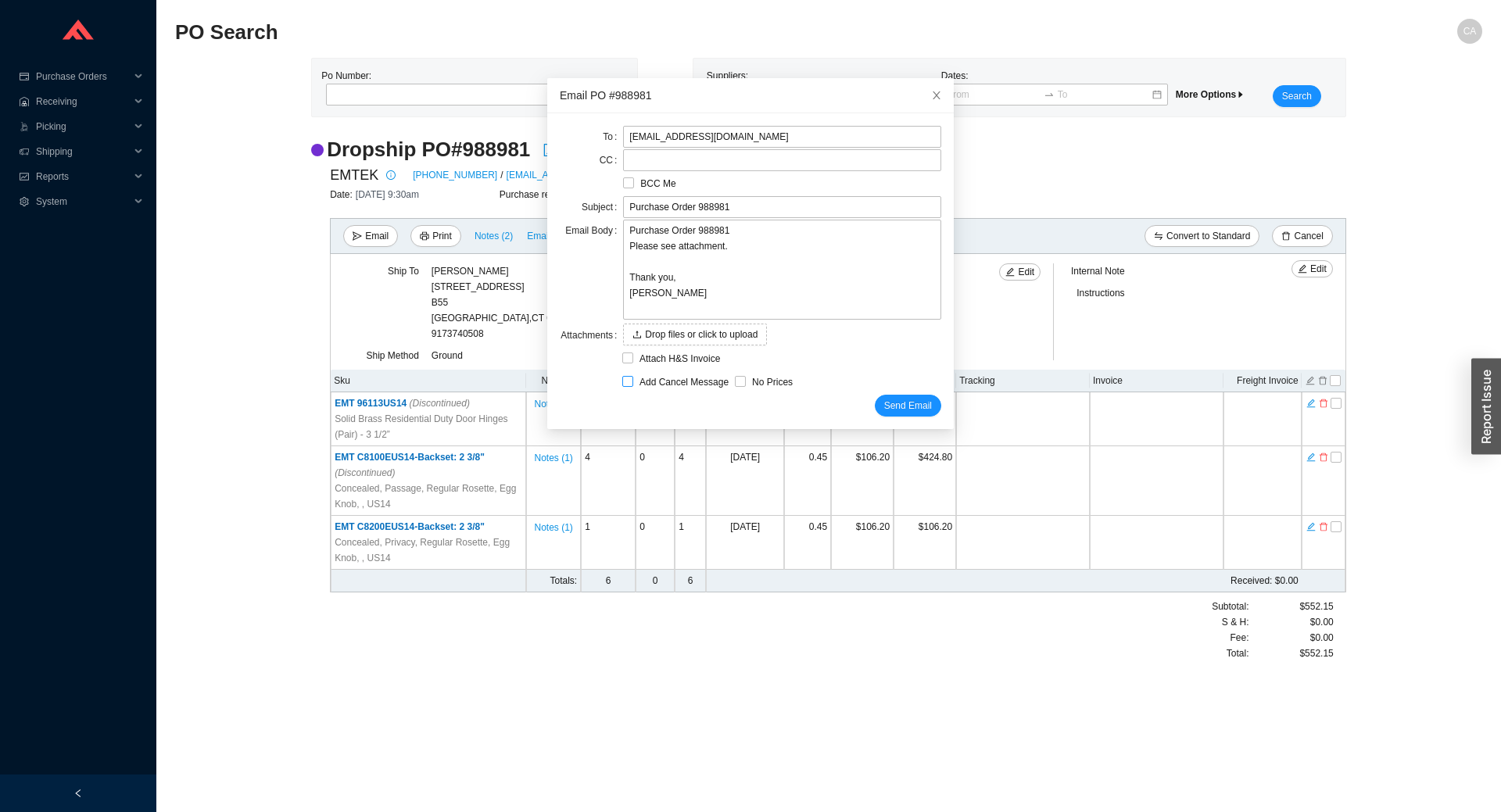
click at [633, 384] on span "Add Cancel Message" at bounding box center [683, 383] width 101 height 16
click at [629, 384] on input "Add Cancel Message" at bounding box center [627, 381] width 11 height 11
checkbox input "true"
type input "Purchase Order 988981 - PLEASE CANCEL"
type textarea "Please cancel and confirm via email. Thank you, [PERSON_NAME]"
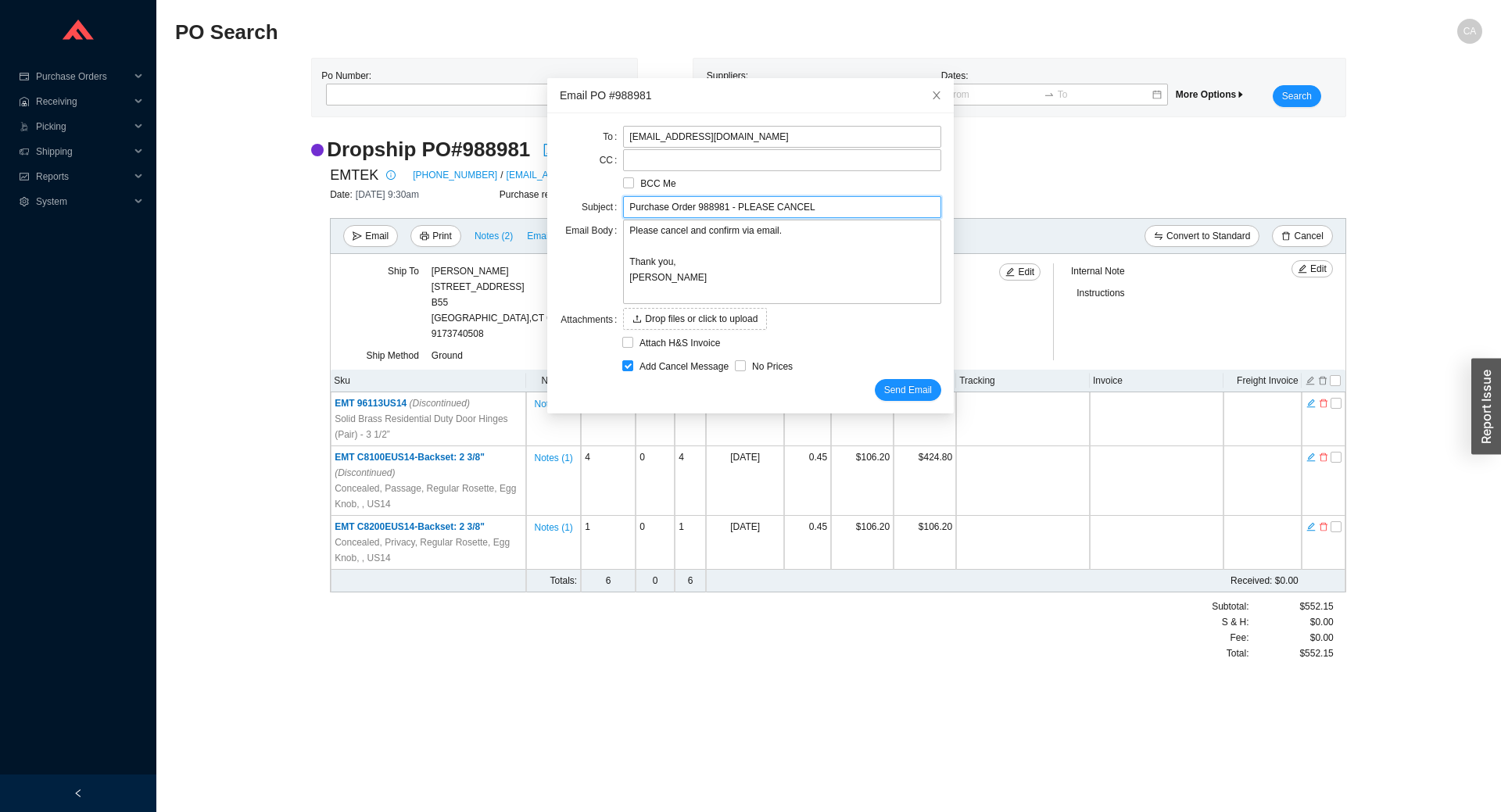
click at [821, 210] on input "Purchase Order 988981 - PLEASE CANCEL" at bounding box center [781, 206] width 318 height 22
paste input "C8100EUS14"
type input "Purchase Order 988981 - PLEASE CANCEL 4x C8100EUS14"
click at [676, 230] on textarea "Please cancel and confirm via email. Thank you, Chaya" at bounding box center [781, 262] width 318 height 85
type textarea "Please cancel and confirm via email. Thank you, Chaya"
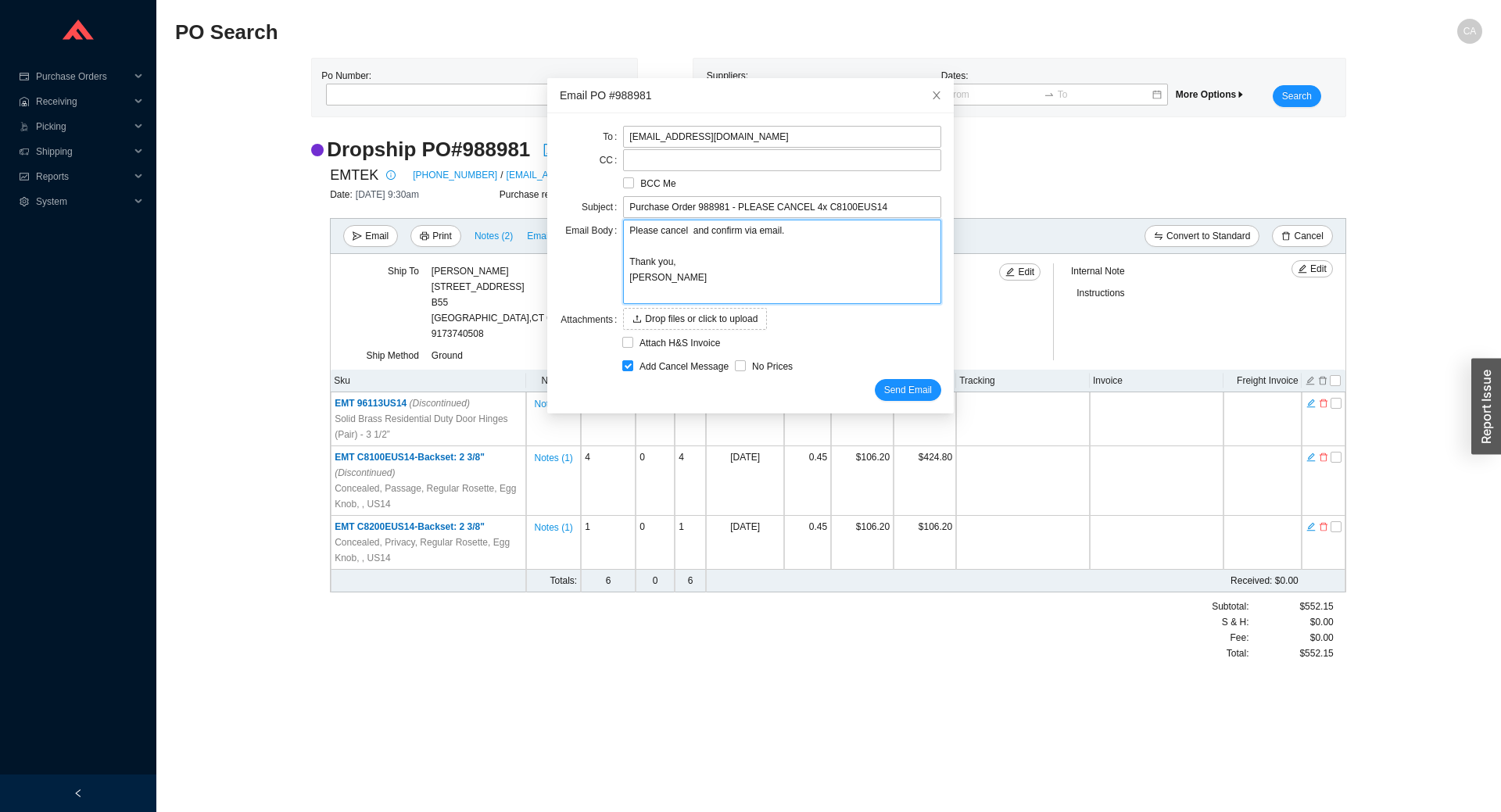
type textarea "Please cancel 4 and confirm via email. Thank you, Chaya"
type textarea "Please cancel 4x and confirm via email. Thank you, Chaya"
paste textarea "C8100EUS14"
type textarea "Please cancel 4x C8100EUS14 and confirm via email. Thank you, Chaya"
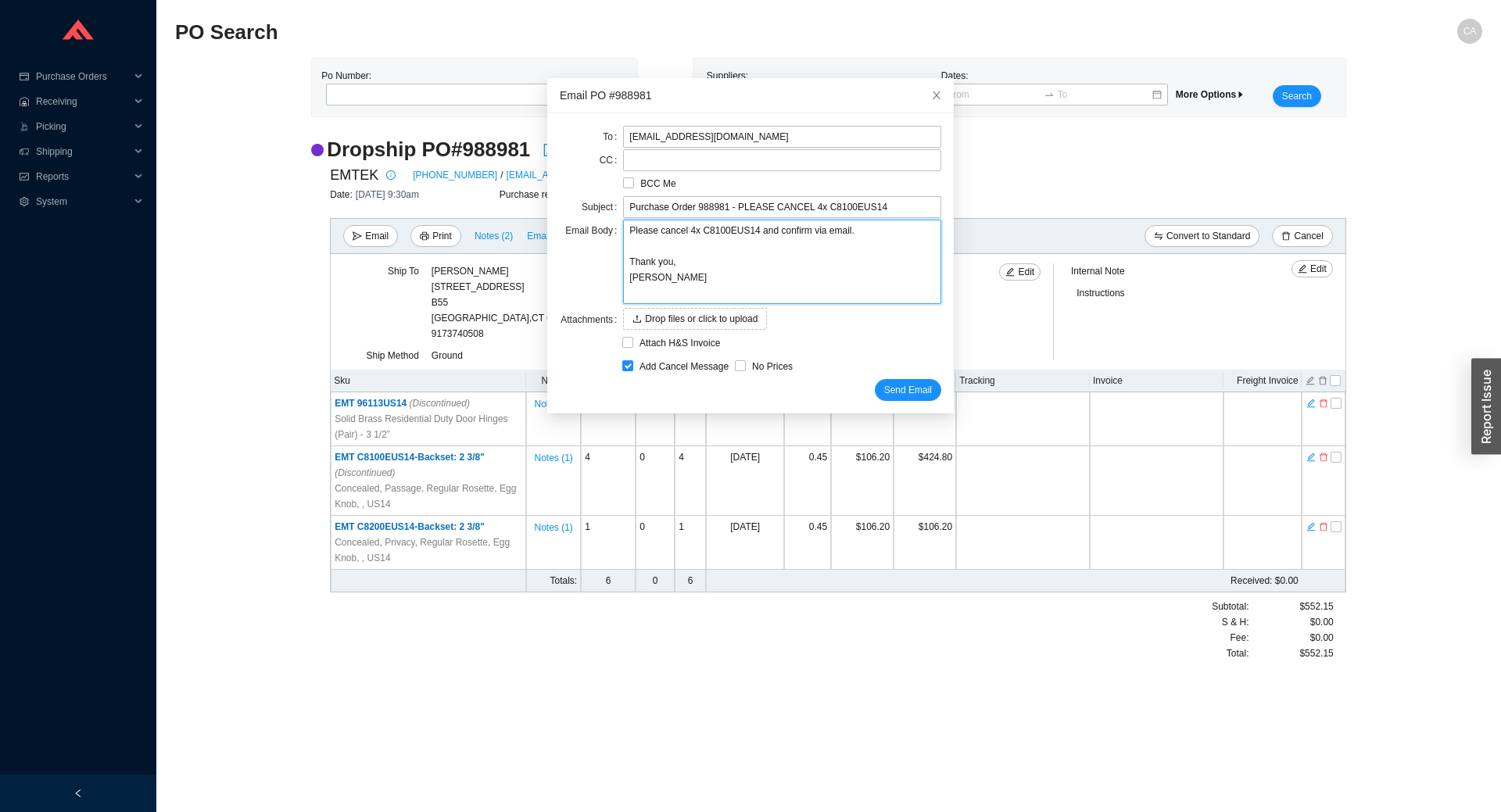
type textarea "Please cancel 4x C8100EUS14 and confirm via email. Thank you, Chaya"
type textarea "Please cancel 4x C8100EUS14 f and confirm via email. Thank you, Chaya"
type textarea "Please cancel 4x C8100EUS14 fr and confirm via email. Thank you, Chaya"
type textarea "Please cancel 4x C8100EUS14 fro and confirm via email. Thank you, Chaya"
type textarea "Please cancel 4x C8100EUS14 from and confirm via email. Thank you, Chaya"
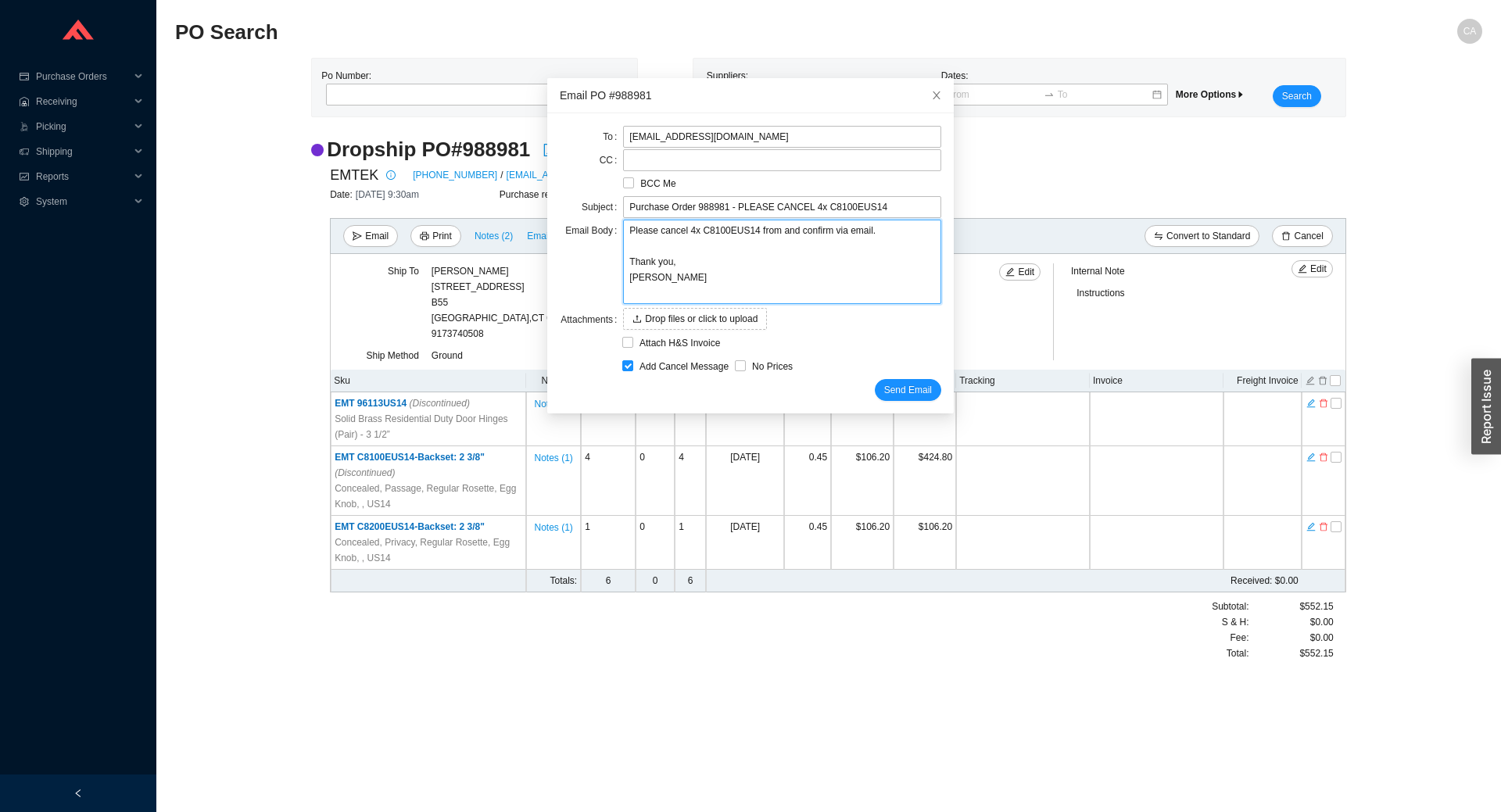
type textarea "Please cancel 4x C8100EUS14 from and confirm via email. Thank you, Chaya"
type textarea "Please cancel 4x C8100EUS14 from p and confirm via email. Thank you, Chaya"
type textarea "Please cancel 4x C8100EUS14 from po and confirm via email. Thank you, Chaya"
type textarea "Please cancel 4x C8100EUS14 from po 9 and confirm via email. Thank you, Chaya"
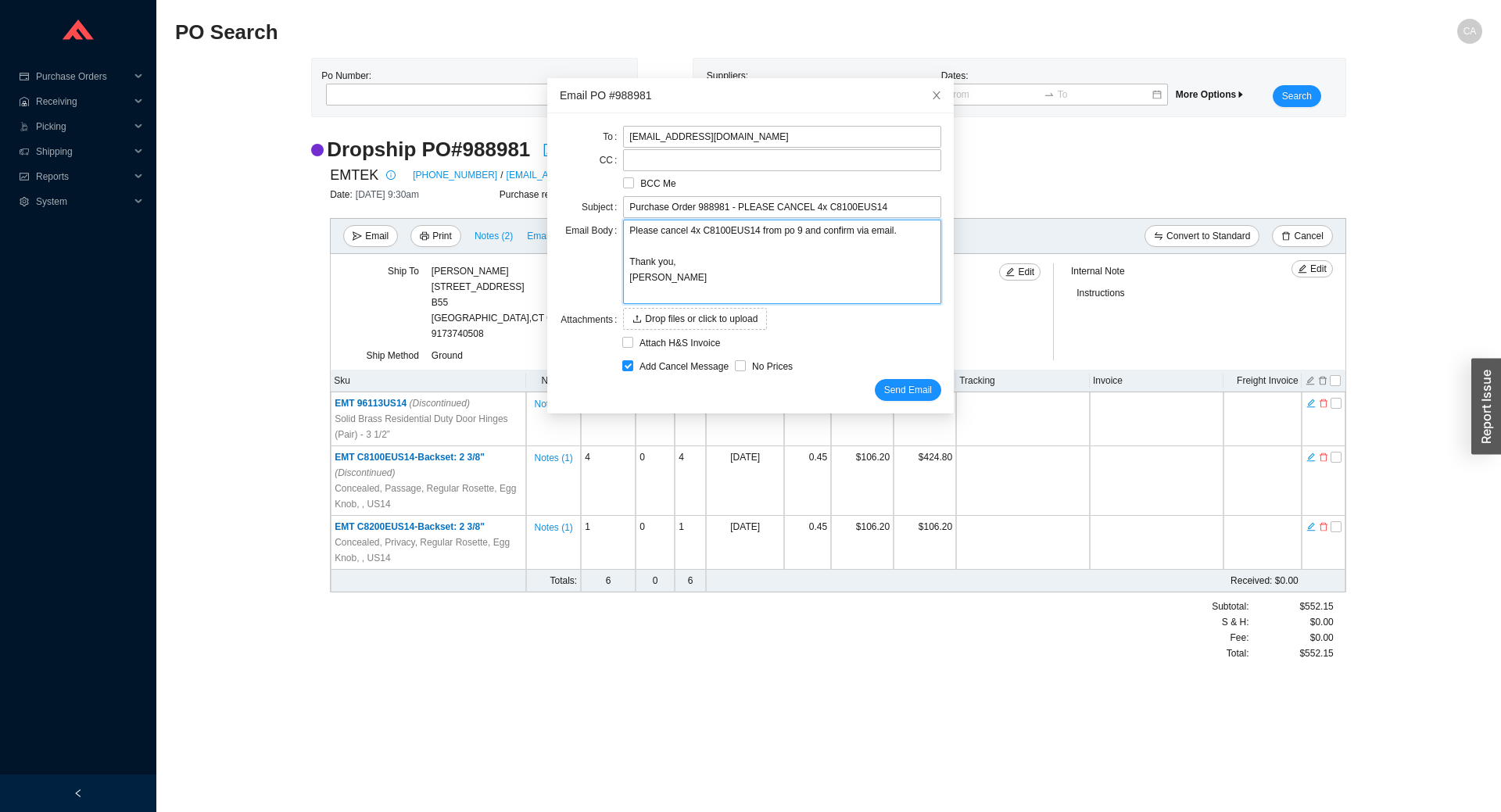
type textarea "Please cancel 4x C8100EUS14 from po 98 and confirm via email. Thank you, Chaya"
type textarea "Please cancel 4x C8100EUS14 from po 988 and confirm via email. Thank you, Chaya"
type textarea "Please cancel 4x C8100EUS14 from po 9889 and confirm via email. Thank you, Chaya"
type textarea "Please cancel 4x C8100EUS14 from po 98898 and confirm via email. Thank you, Cha…"
type textarea "Please cancel 4x C8100EUS14 from po 988981 and confirm via email. Thank you, Ch…"
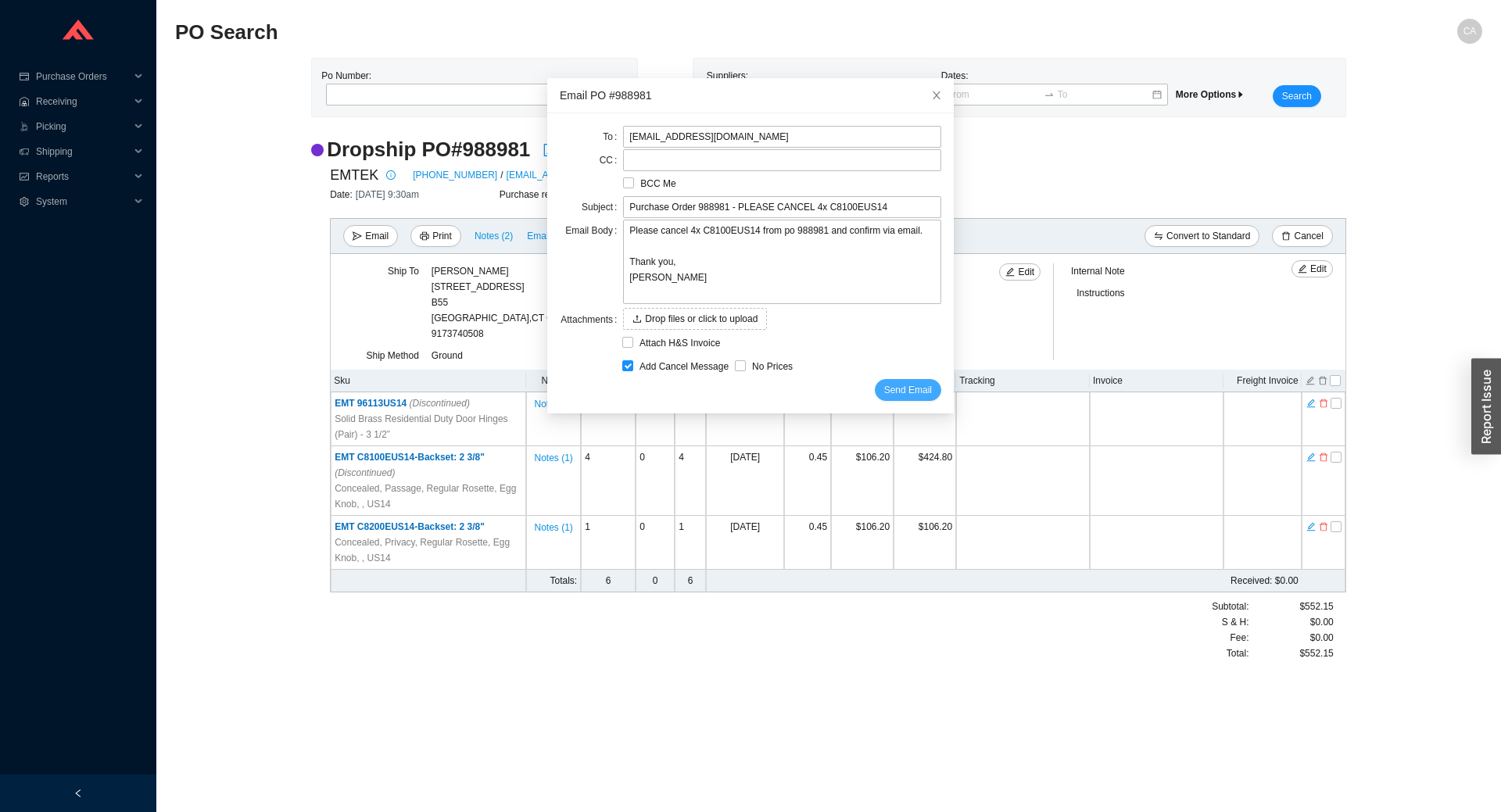
click at [901, 391] on span "Send Email" at bounding box center [907, 390] width 48 height 16
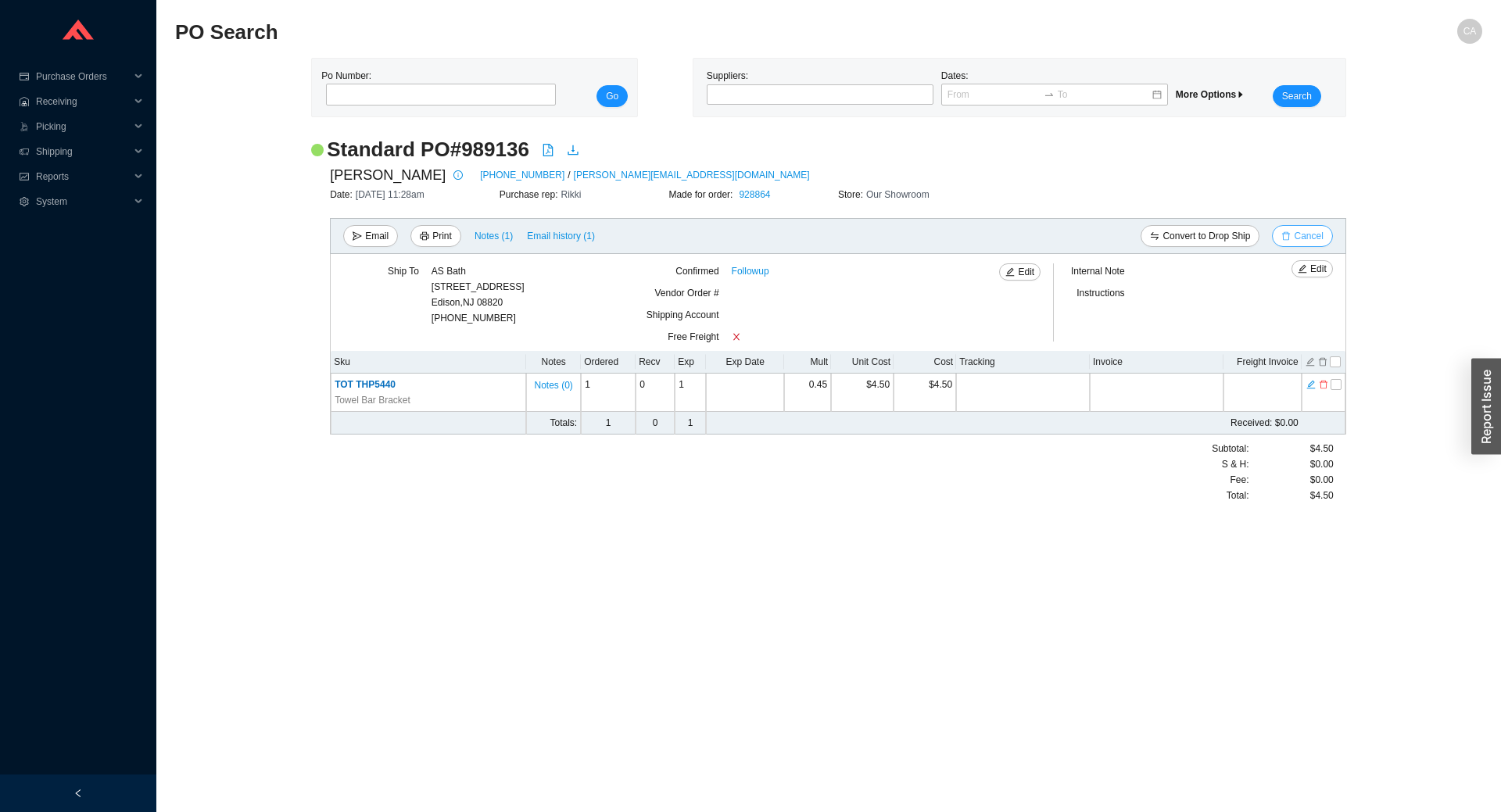
click at [1310, 233] on span "Cancel" at bounding box center [1308, 236] width 29 height 16
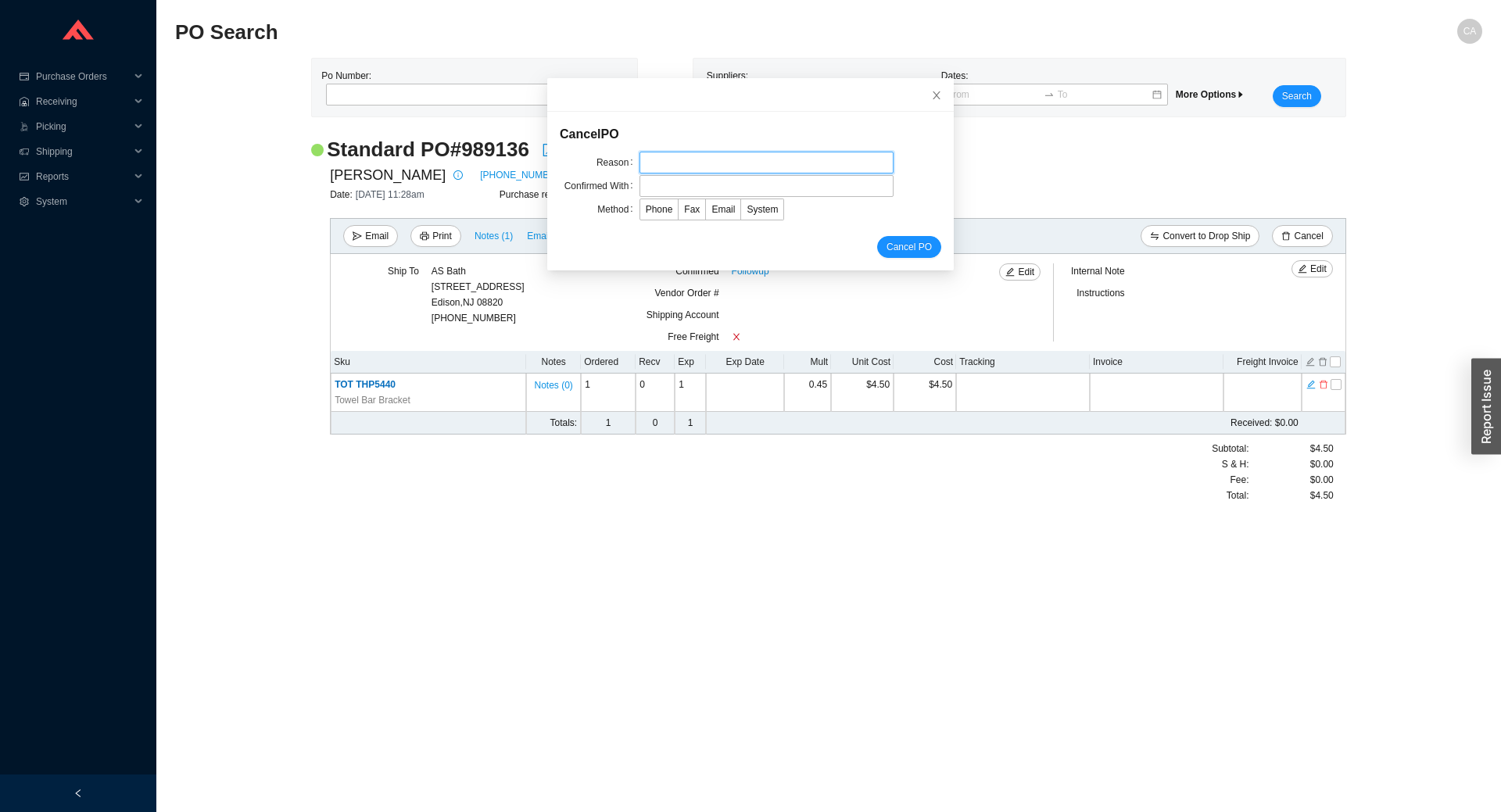
click at [793, 163] on input "text" at bounding box center [766, 162] width 254 height 22
type input "don't stock"
click at [761, 181] on input "text" at bounding box center [766, 186] width 254 height 22
type input "[PERSON_NAME]"
click at [716, 210] on span "Email" at bounding box center [722, 209] width 24 height 11
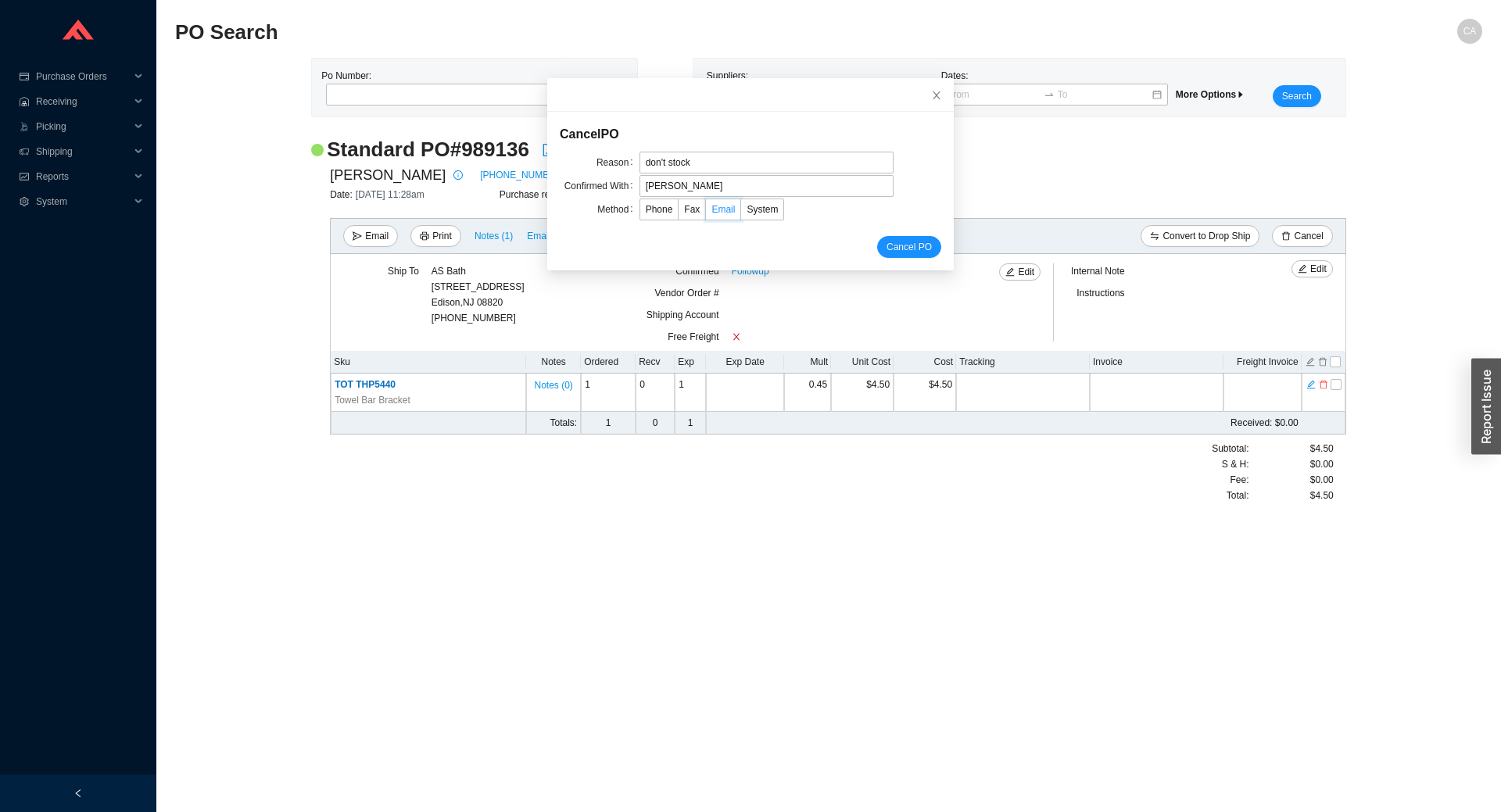
click at [706, 212] on input "Email" at bounding box center [706, 212] width 0 height 0
click at [894, 244] on span "Cancel PO" at bounding box center [908, 247] width 45 height 16
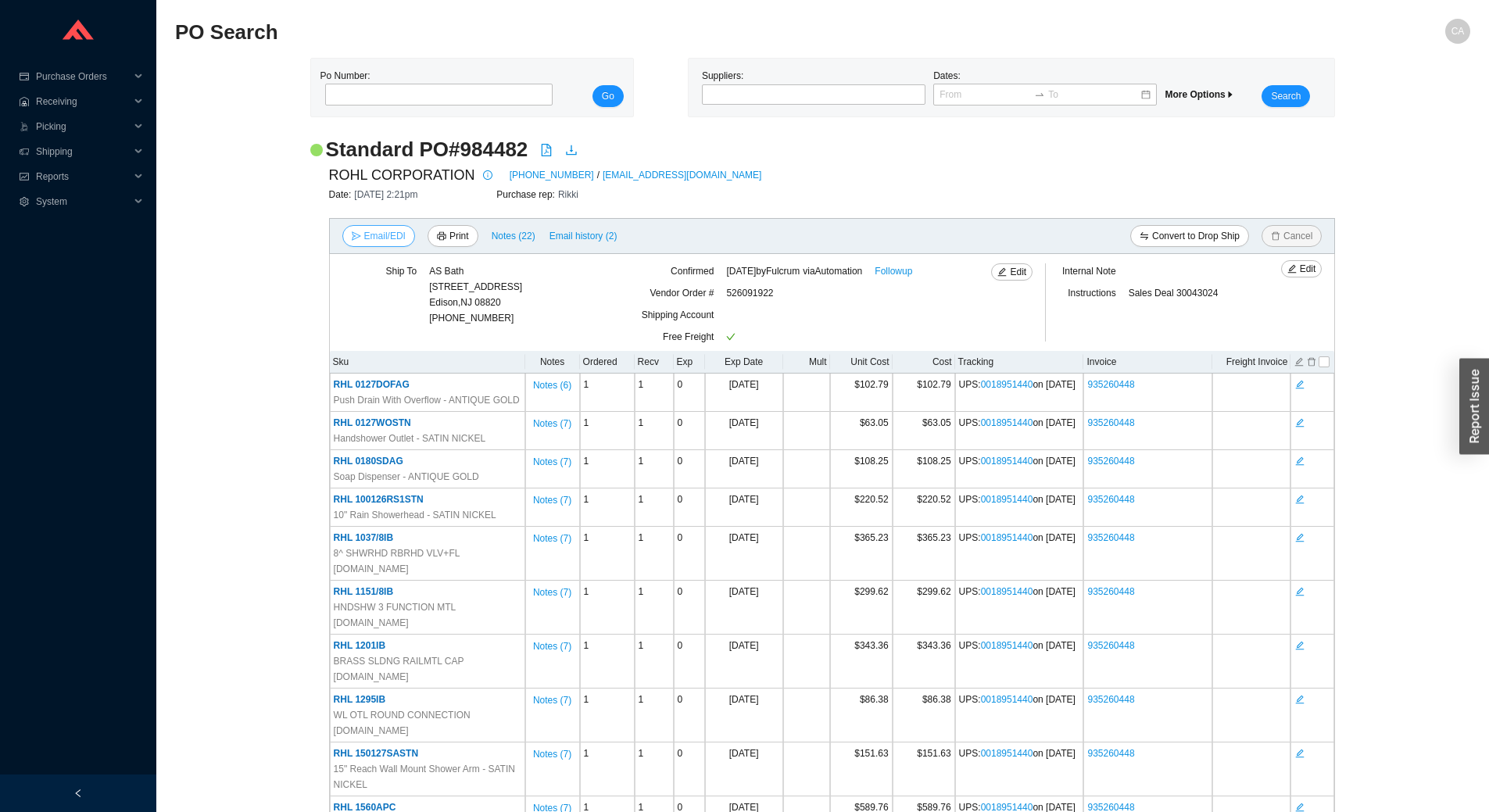
click at [377, 230] on span "Email/EDI" at bounding box center [385, 236] width 41 height 16
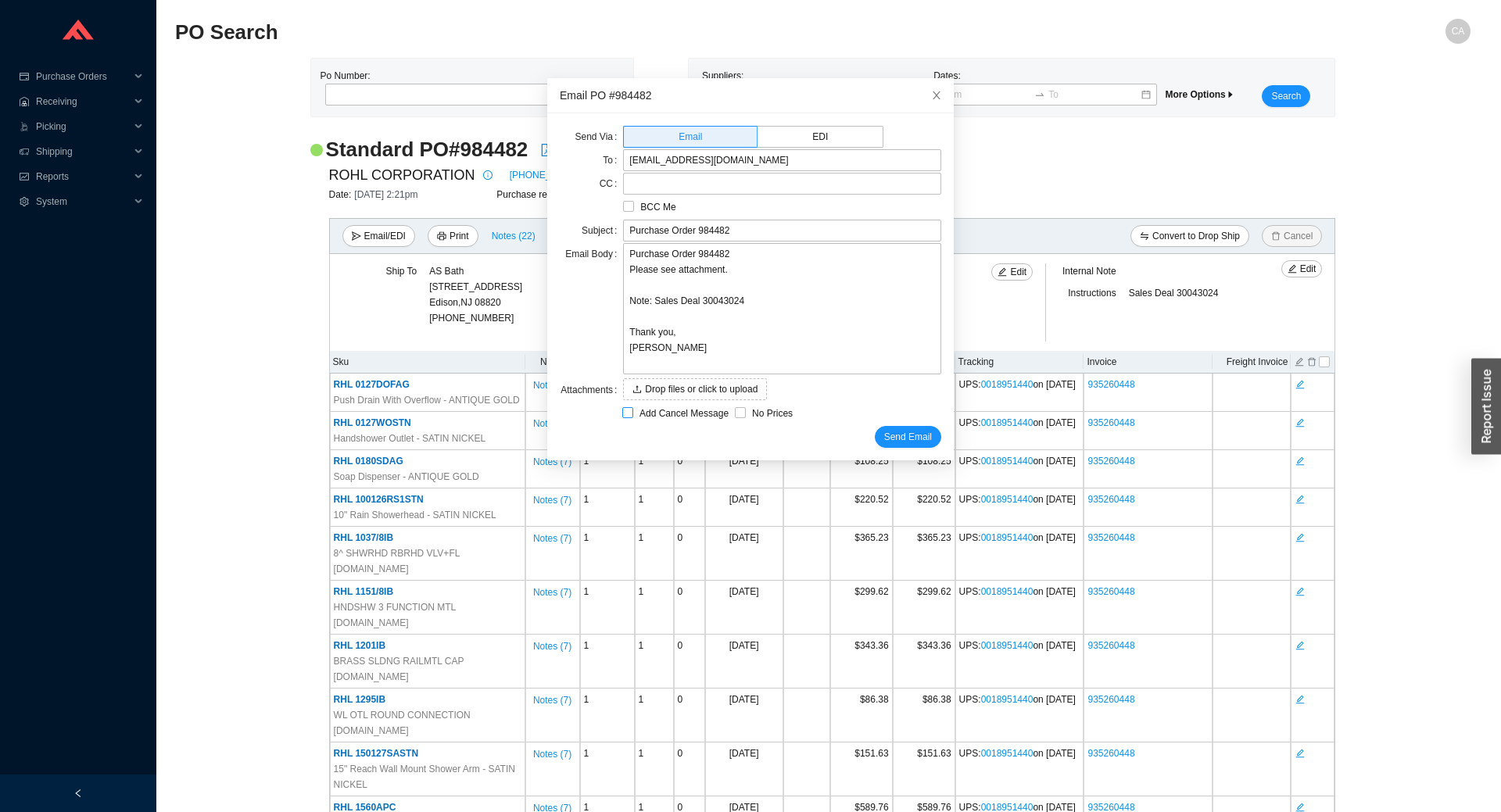
click at [642, 413] on span "Add Cancel Message" at bounding box center [683, 413] width 101 height 16
click at [633, 413] on input "Add Cancel Message" at bounding box center [627, 413] width 11 height 11
checkbox input "true"
type input "Purchase Order 984482 - PLEASE CANCEL"
type textarea "Please cancel and confirm via email. Thank you, [PERSON_NAME]"
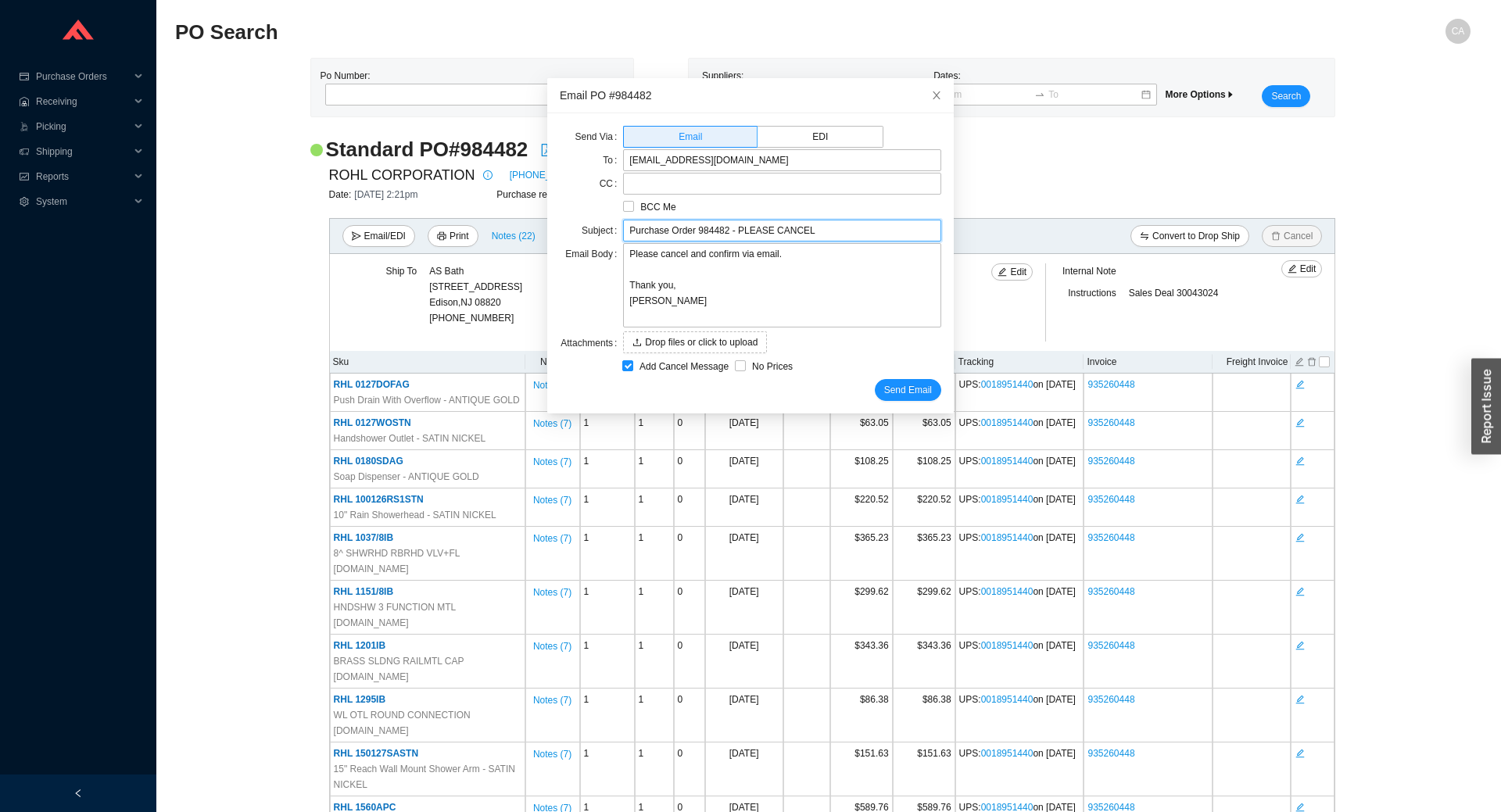
click at [799, 234] on input "Purchase Order 984482 - PLEASE CANCEL" at bounding box center [781, 230] width 318 height 22
paste input "A1493PN"
type input "Purchase Order 984482 - PLEASE CANCEL item A1493PN"
click at [678, 256] on textarea "Please cancel and confirm via email. Thank you, [PERSON_NAME]" at bounding box center [781, 286] width 318 height 85
type textarea "Please cancel [PERSON_NAME] confirm via email. Thank you, [PERSON_NAME]"
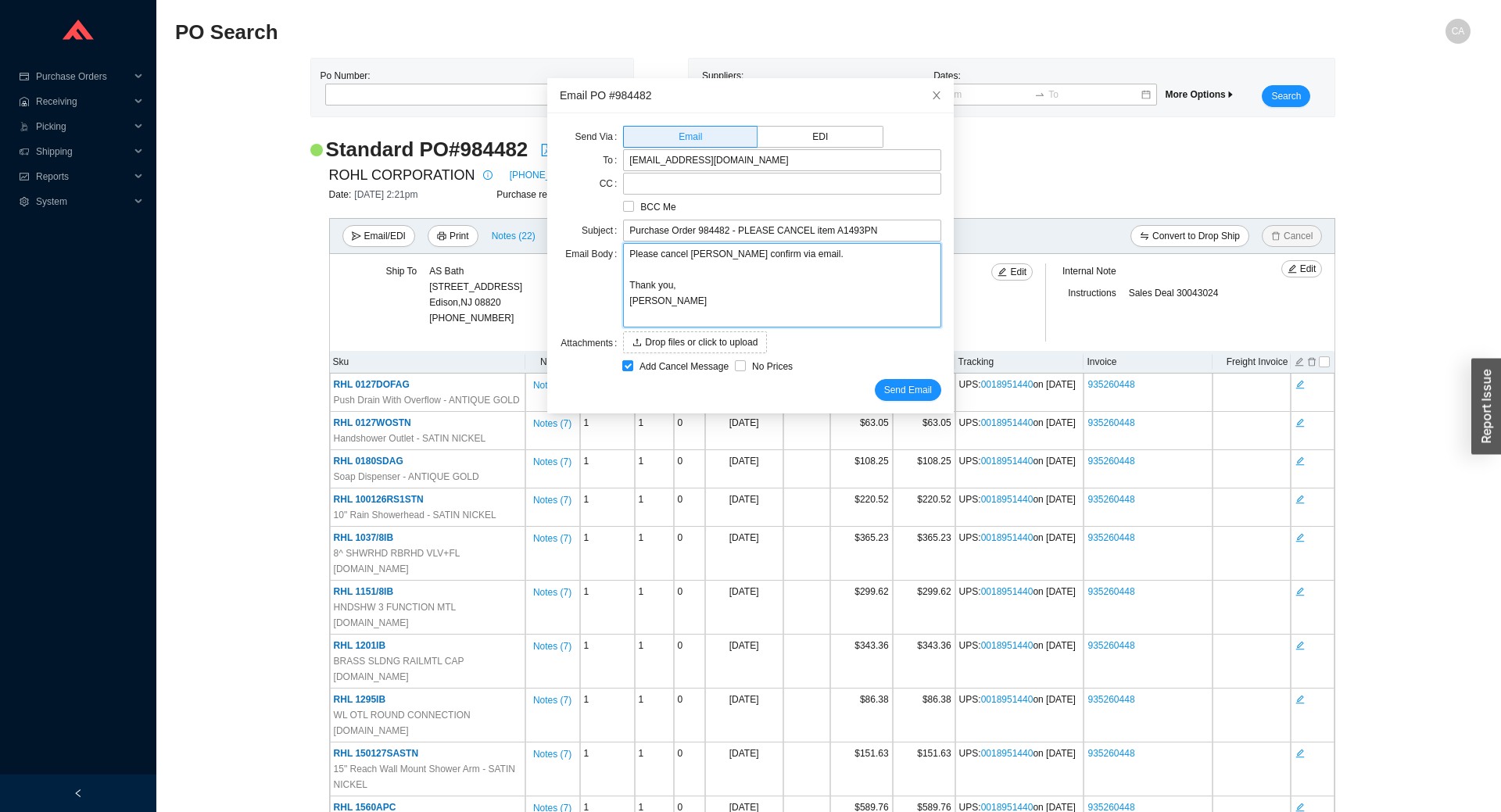
type textarea "Please cancel itand confirm via email. Thank you, [PERSON_NAME]"
type textarea "Please cancel iteand confirm via email. Thank you, [PERSON_NAME]"
type textarea "Please cancel itemand confirm via email. Thank you, [PERSON_NAME]"
type textarea "Please cancel item and confirm via email. Thank you, [PERSON_NAME]"
paste textarea "A1493PN"
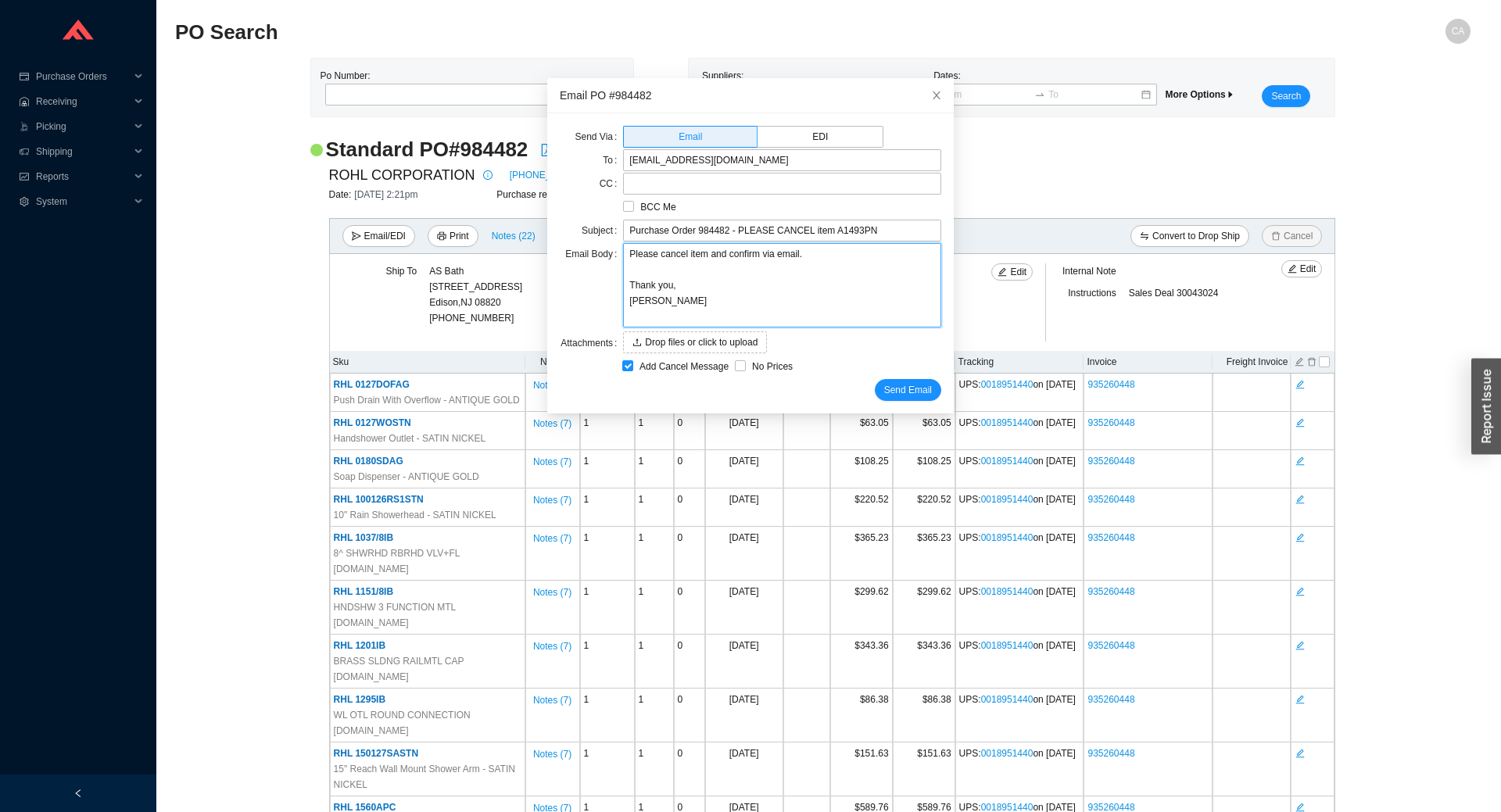
type textarea "Please cancel item A1493PNand confirm via email. Thank you, [PERSON_NAME]"
type textarea "Please cancel item A1493PN and confirm via email. Thank you, [PERSON_NAME]"
type textarea "Please cancel item A1493PN fand confirm via email. Thank you, [PERSON_NAME]"
type textarea "Please cancel item A1493PN froand confirm via email. Thank you, [PERSON_NAME]"
type textarea "Please cancel item A1493PN fromand confirm via email. Thank you, [PERSON_NAME]"
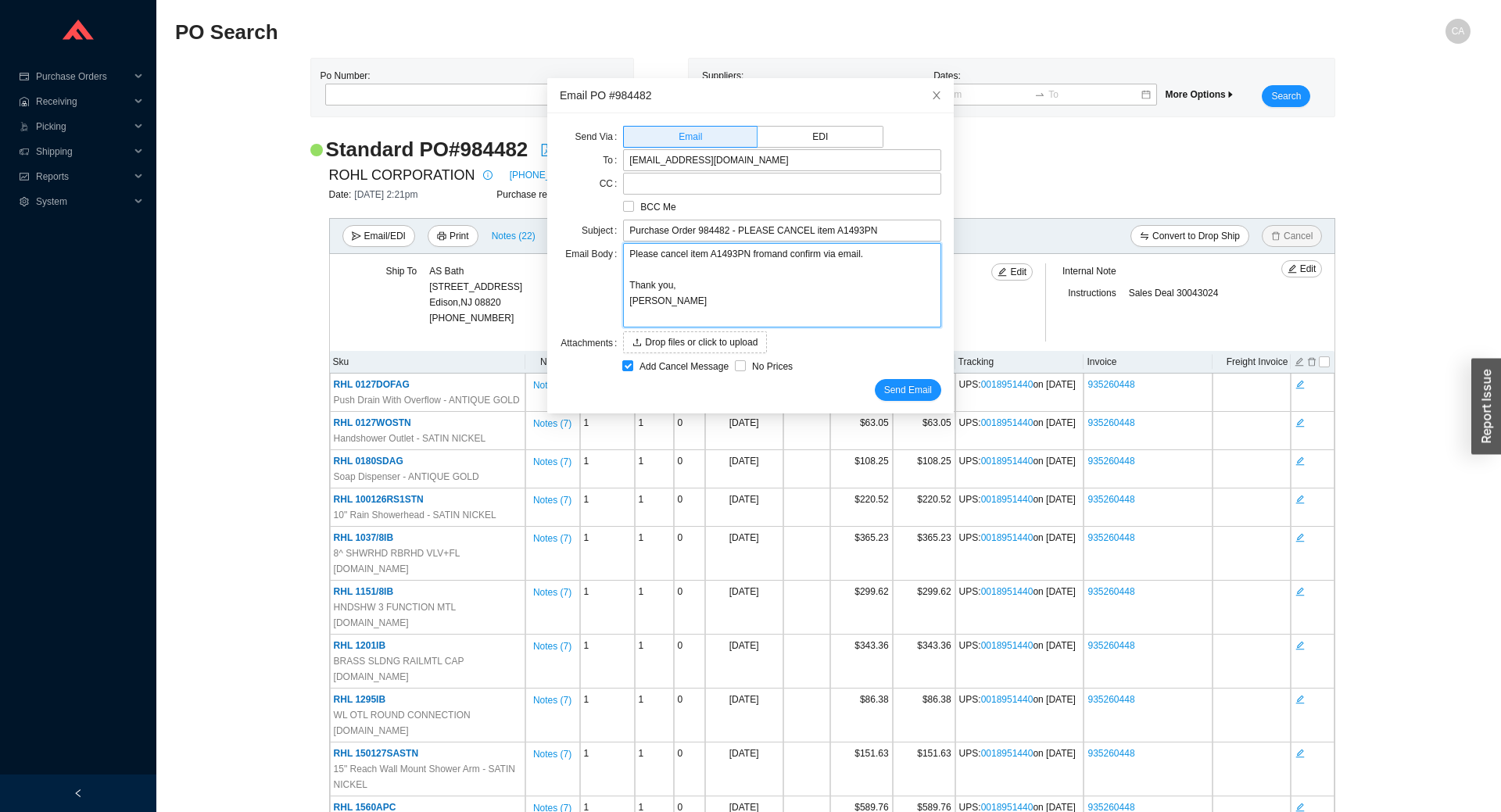
type textarea "Please cancel item A1493PN from and confirm via email. Thank you, [PERSON_NAME]"
type textarea "Please cancel item A1493PN from pand confirm via email. Thank you, [PERSON_NAME]"
type textarea "Please cancel item A1493PN from poand confirm via email. Thank you, [PERSON_NAM…"
type textarea "Please cancel item A1493PN from po and confirm via email. Thank you, [PERSON_NA…"
type textarea "Please cancel item A1493PN from po 9and confirm via email. Thank you, [PERSON_N…"
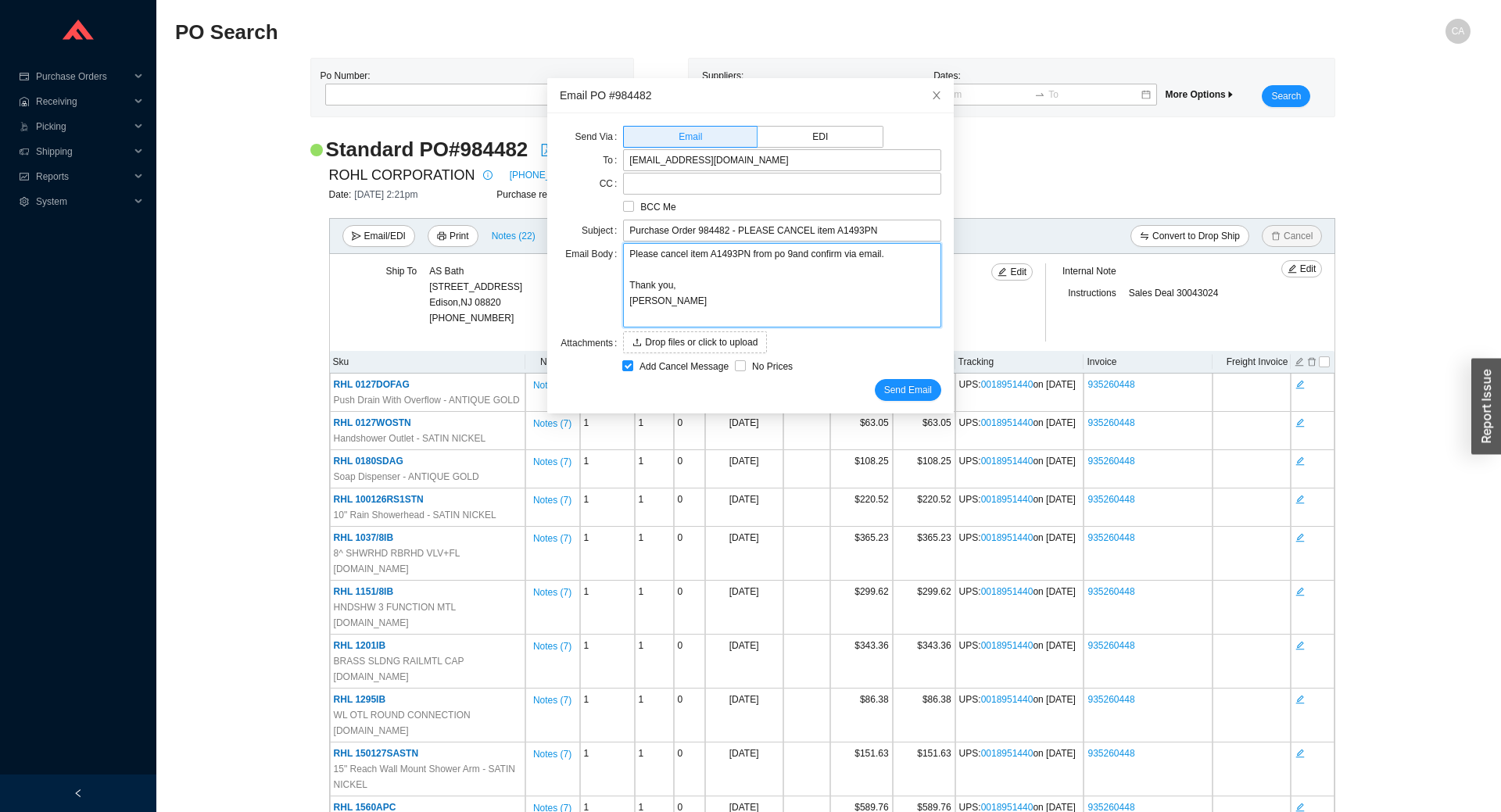
type textarea "Please cancel item A1493PN from po 98and confirm via email. Thank you, [PERSON_…"
type textarea "Please cancel item A1493PN from po 984and confirm via email. Thank you, [PERSON…"
type textarea "Please cancel item A1493PN from po 9844and confirm via email. Thank you, [PERSO…"
type textarea "Please cancel item A1493PN from po 98448and confirm via email. Thank you, [PERS…"
type textarea "Please cancel item A1493PN from po 984482and confirm via email. Thank you, [PER…"
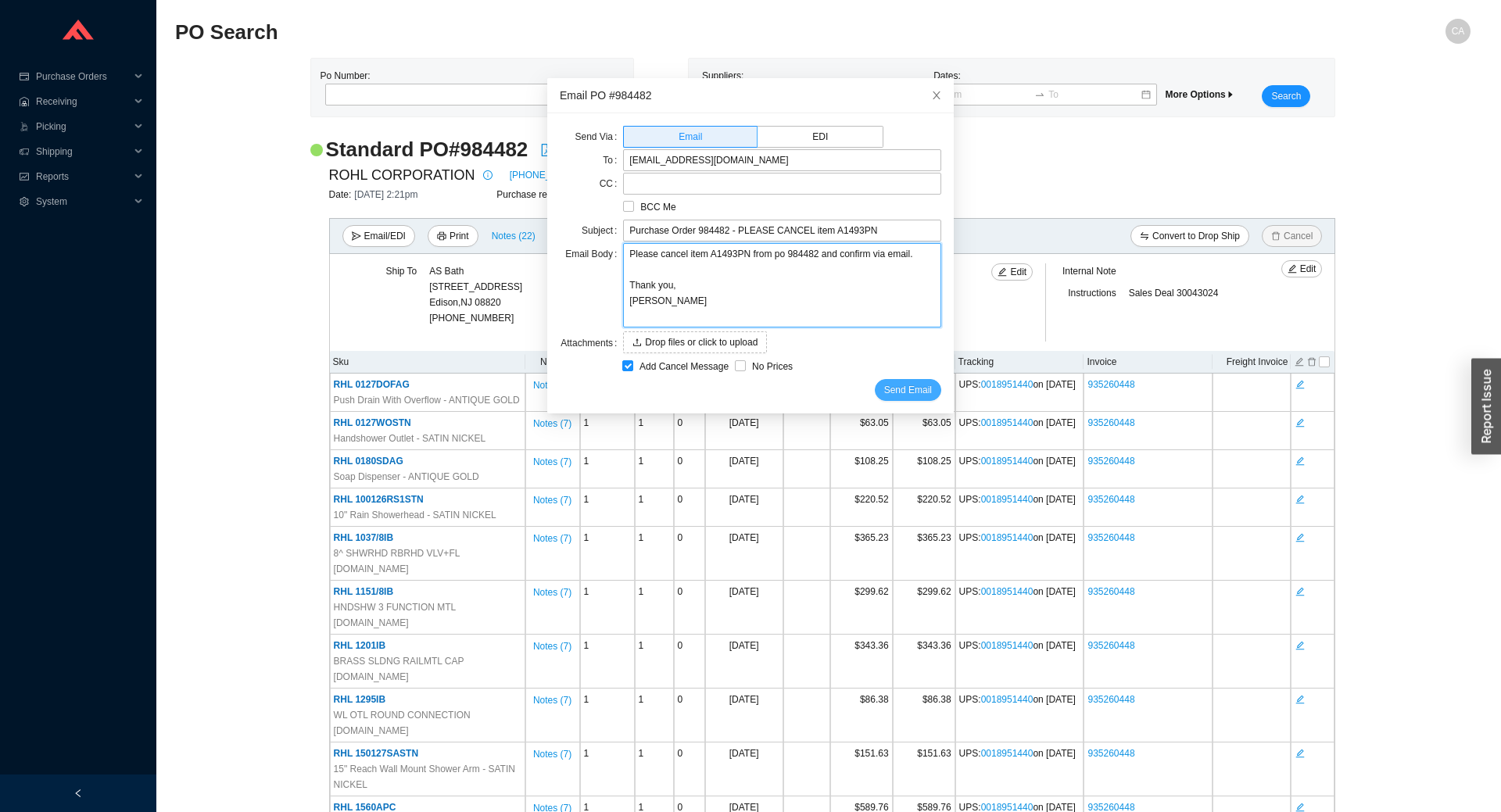
type textarea "Please cancel item A1493PN from po 984482 and confirm via email. Thank you, [PE…"
click at [892, 399] on button "Send Email" at bounding box center [907, 390] width 66 height 22
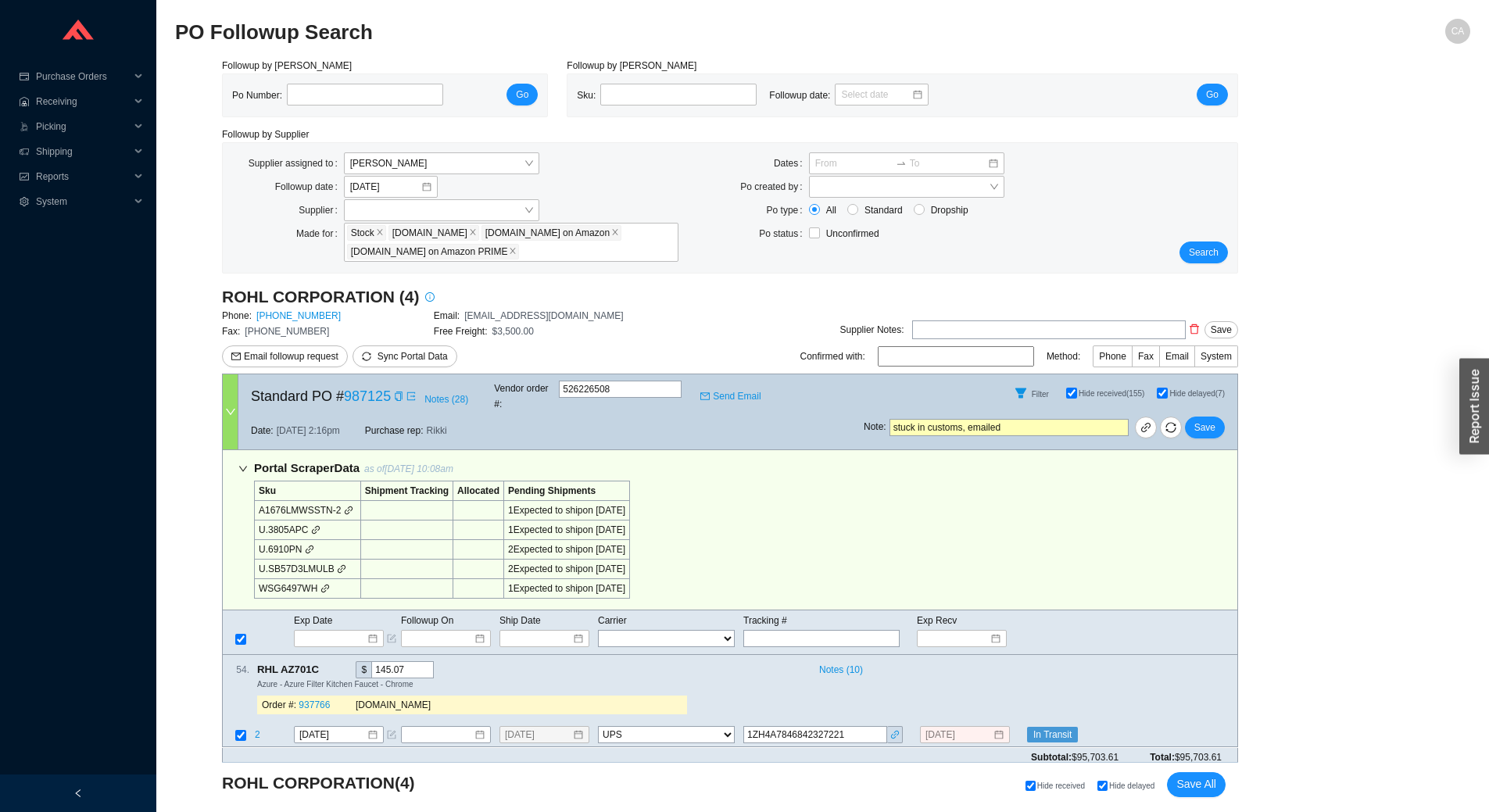
select select "2"
select select "10"
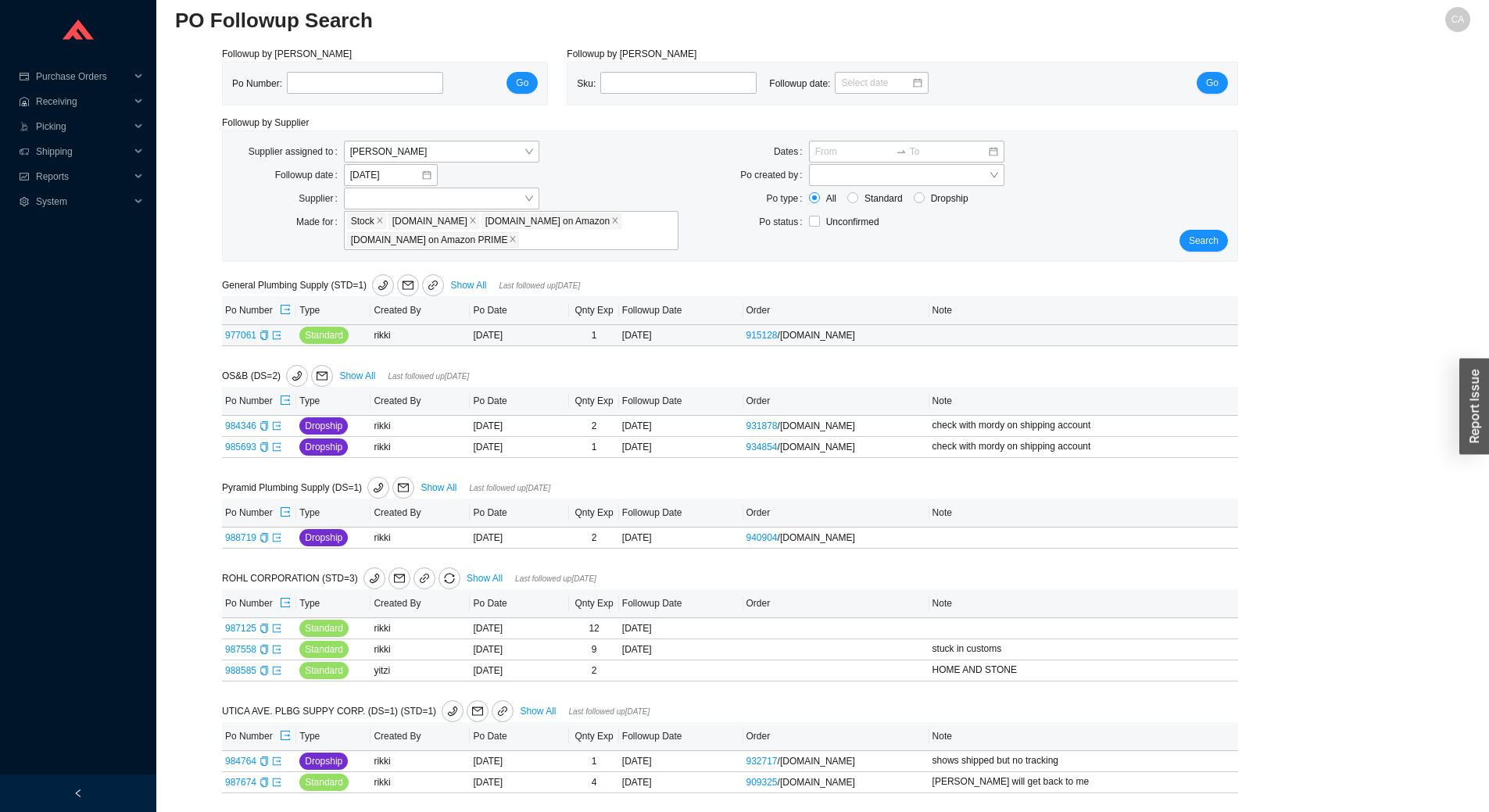
scroll to position [17, 0]
click at [237, 622] on link "987125" at bounding box center [240, 628] width 31 height 11
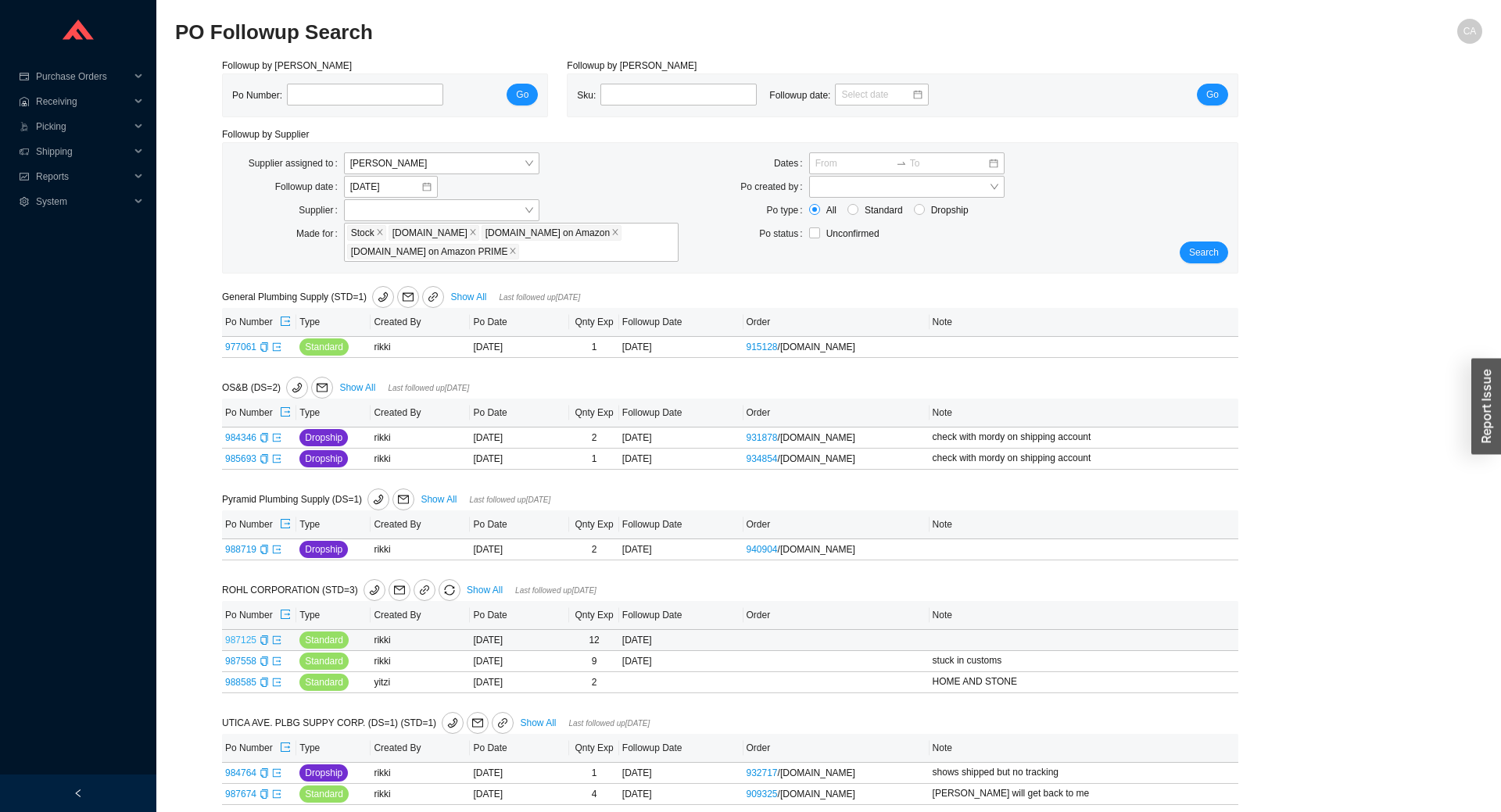
type input "987125"
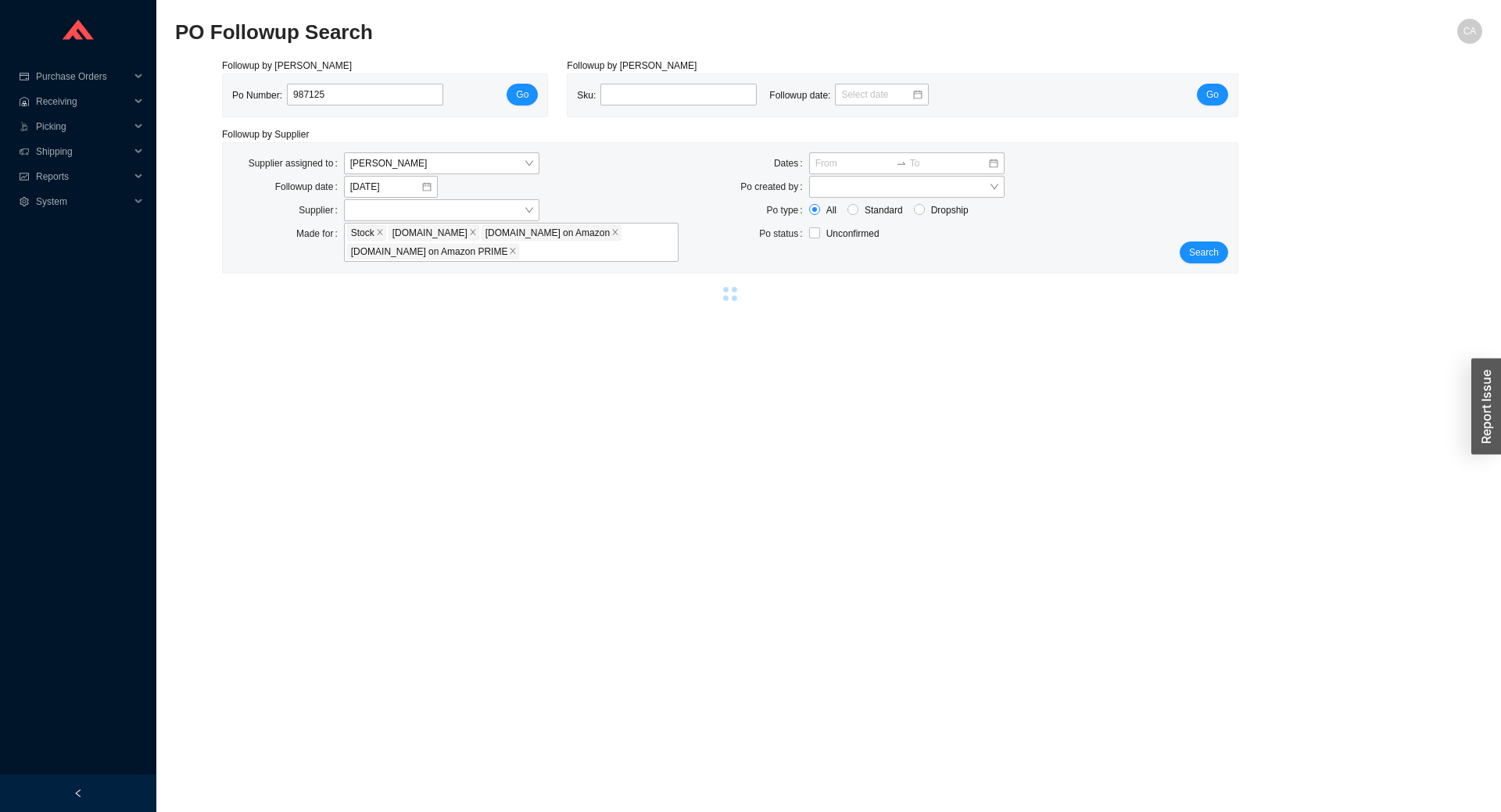
select select "2"
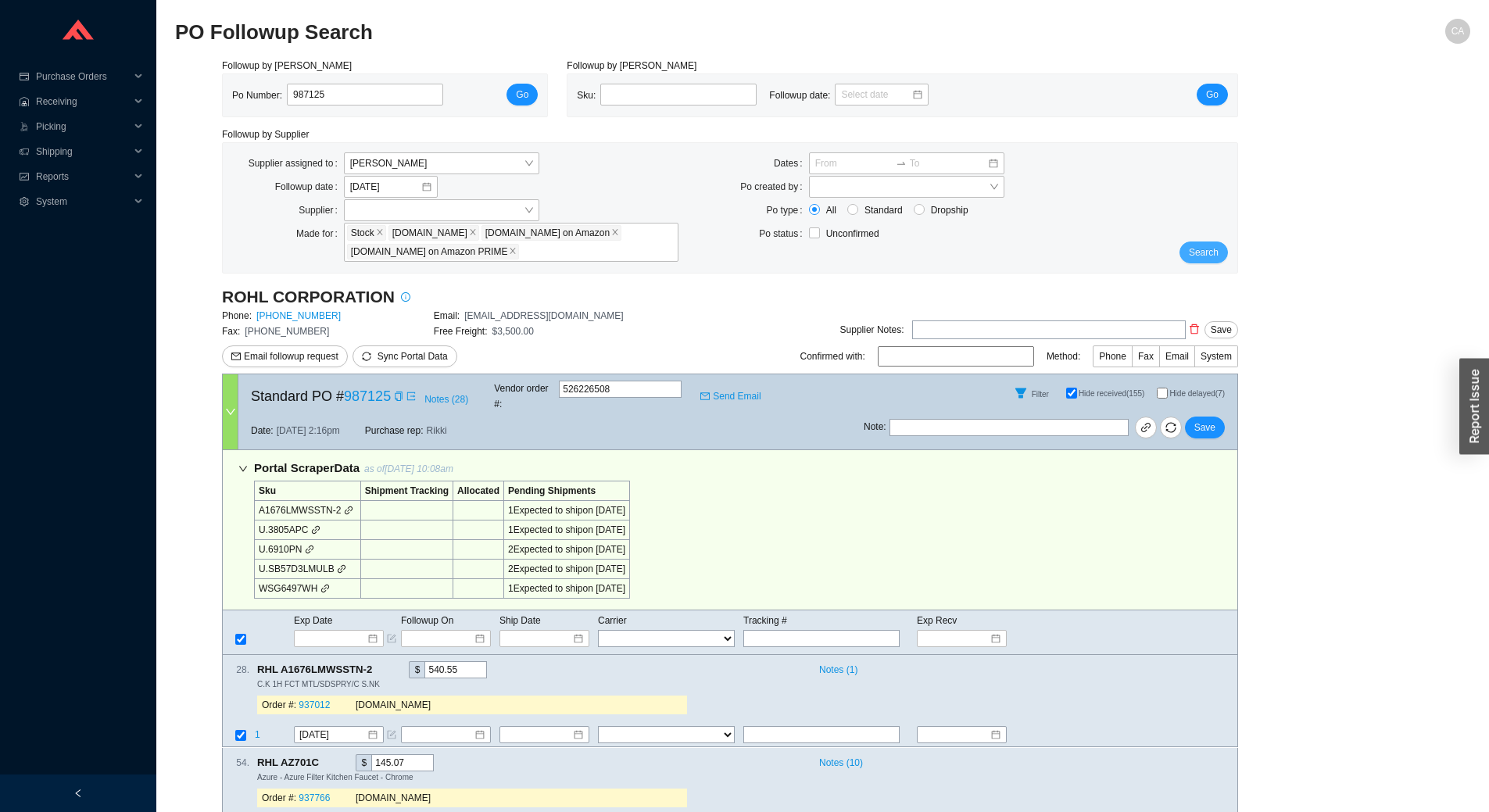
click at [1210, 254] on span "Search" at bounding box center [1204, 252] width 30 height 16
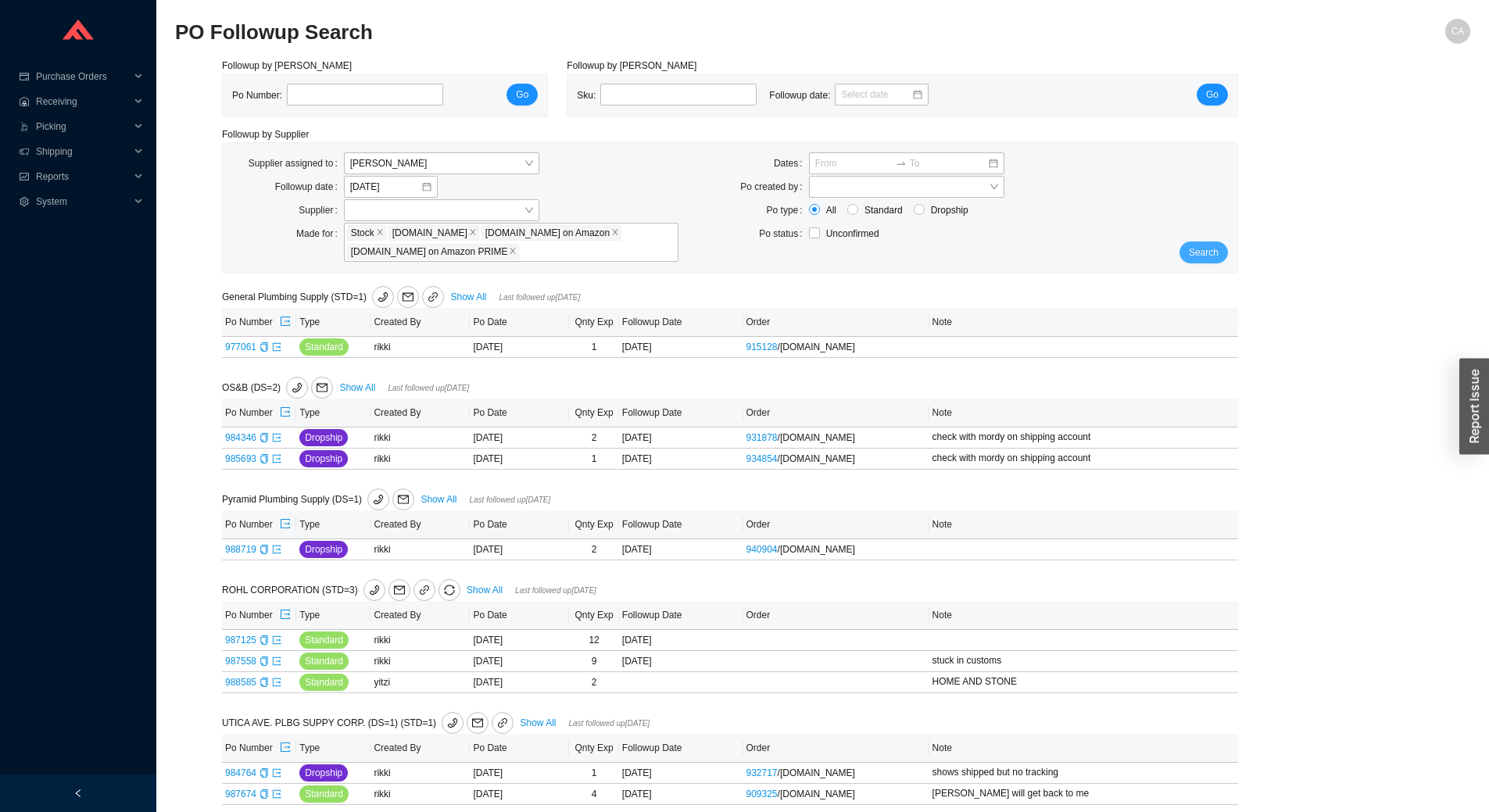
click at [1218, 255] on span "Search" at bounding box center [1204, 252] width 30 height 16
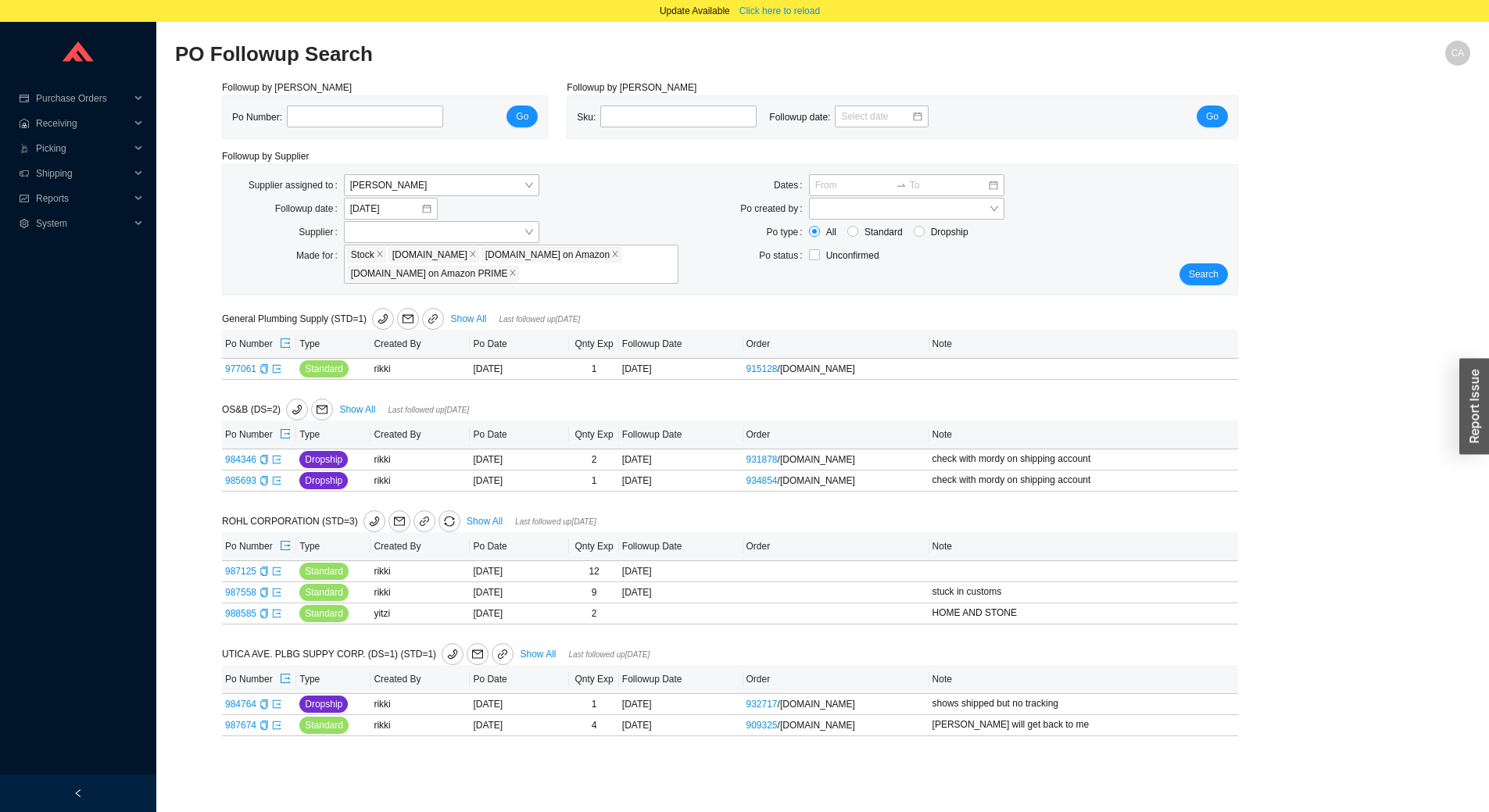
click at [1353, 361] on div "Followup by PO Po Number: Go Followup by Sku Sku: Followup date: Go Followup by…" at bounding box center [823, 417] width 1296 height 675
click at [785, 6] on span "Click here to reload" at bounding box center [779, 11] width 80 height 16
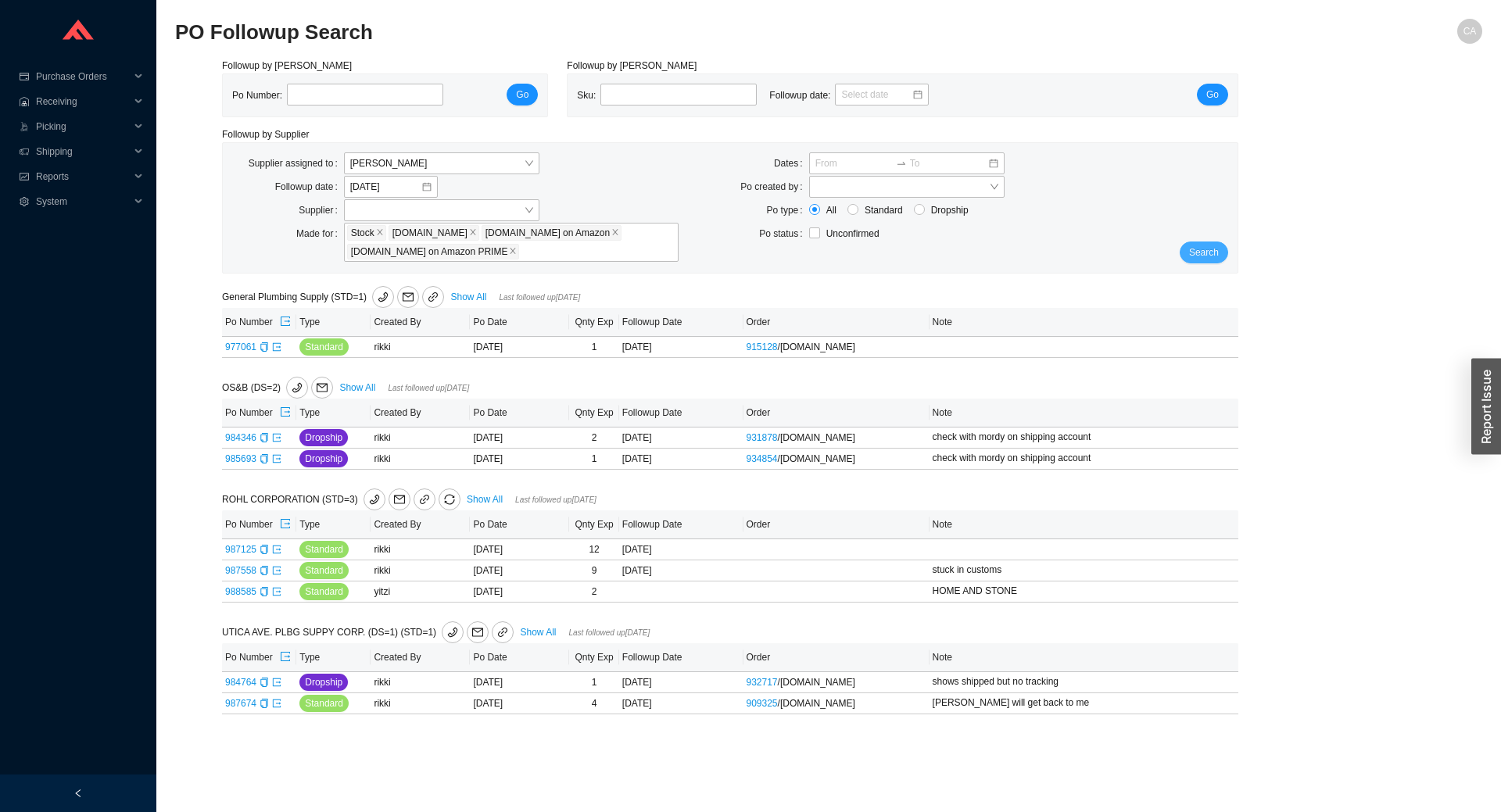
click at [1219, 255] on button "Search" at bounding box center [1203, 252] width 49 height 22
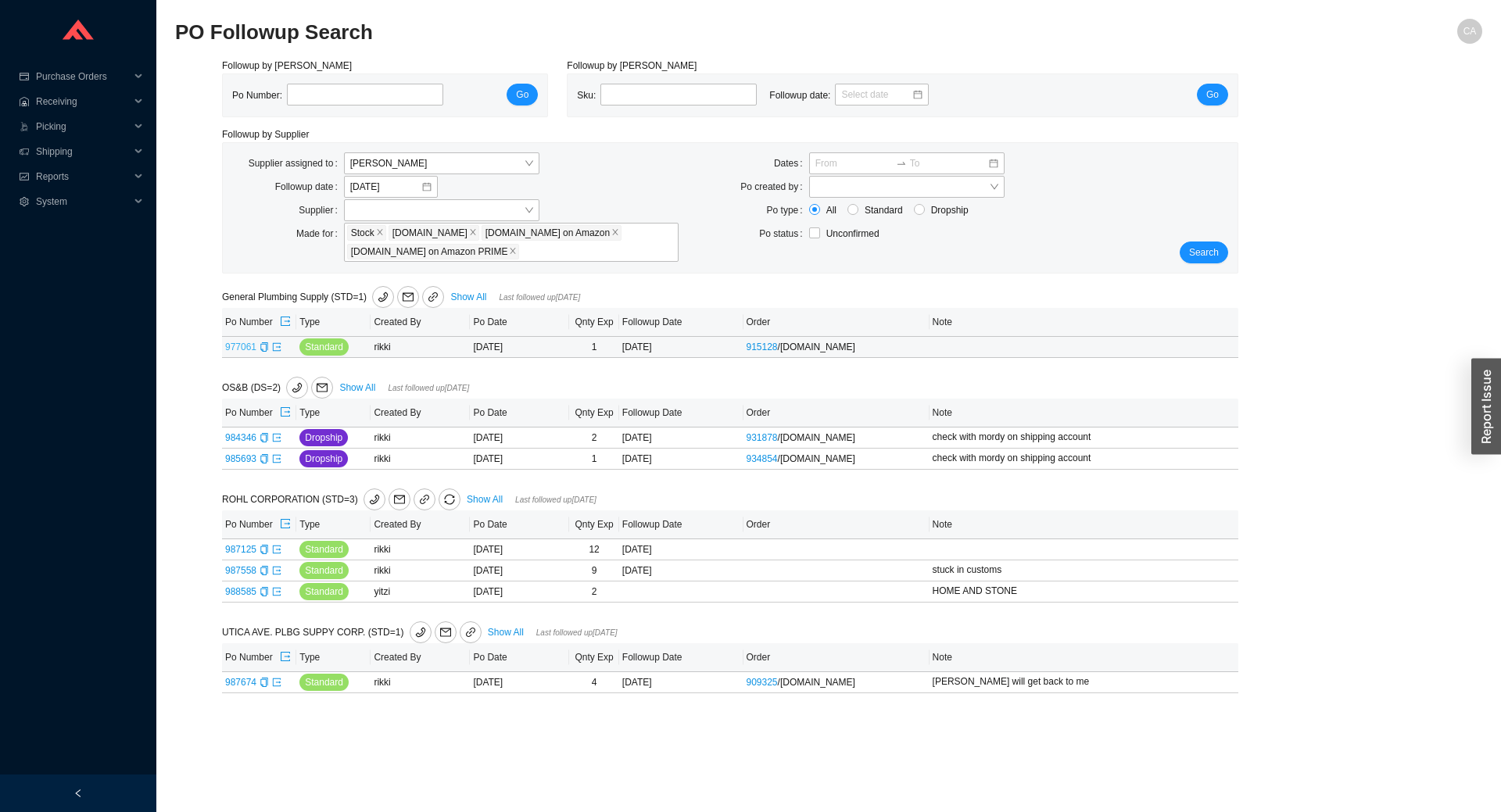
click at [248, 347] on link "977061" at bounding box center [240, 346] width 31 height 11
type input "977061"
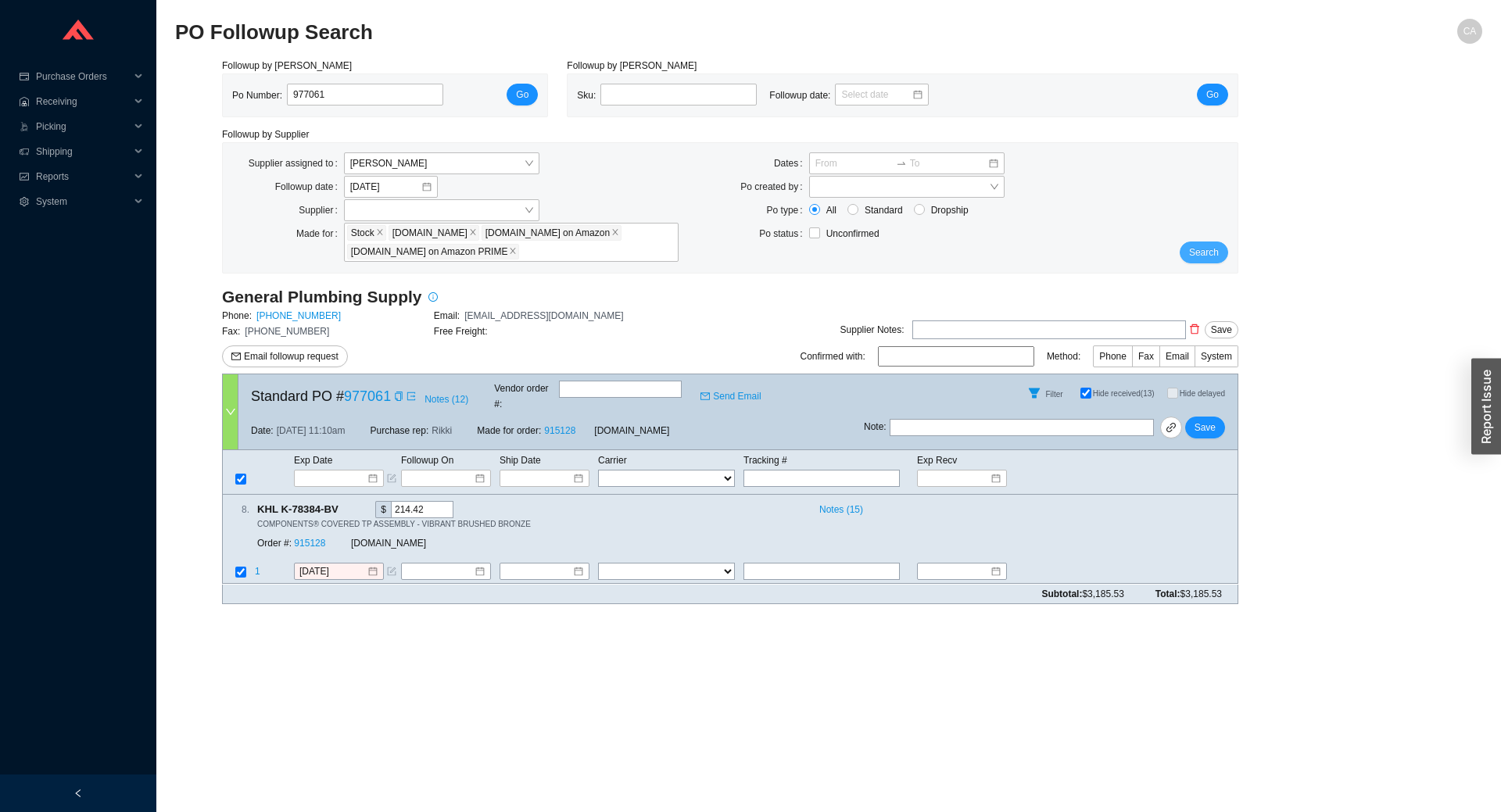
click at [1219, 256] on button "Search" at bounding box center [1203, 252] width 49 height 22
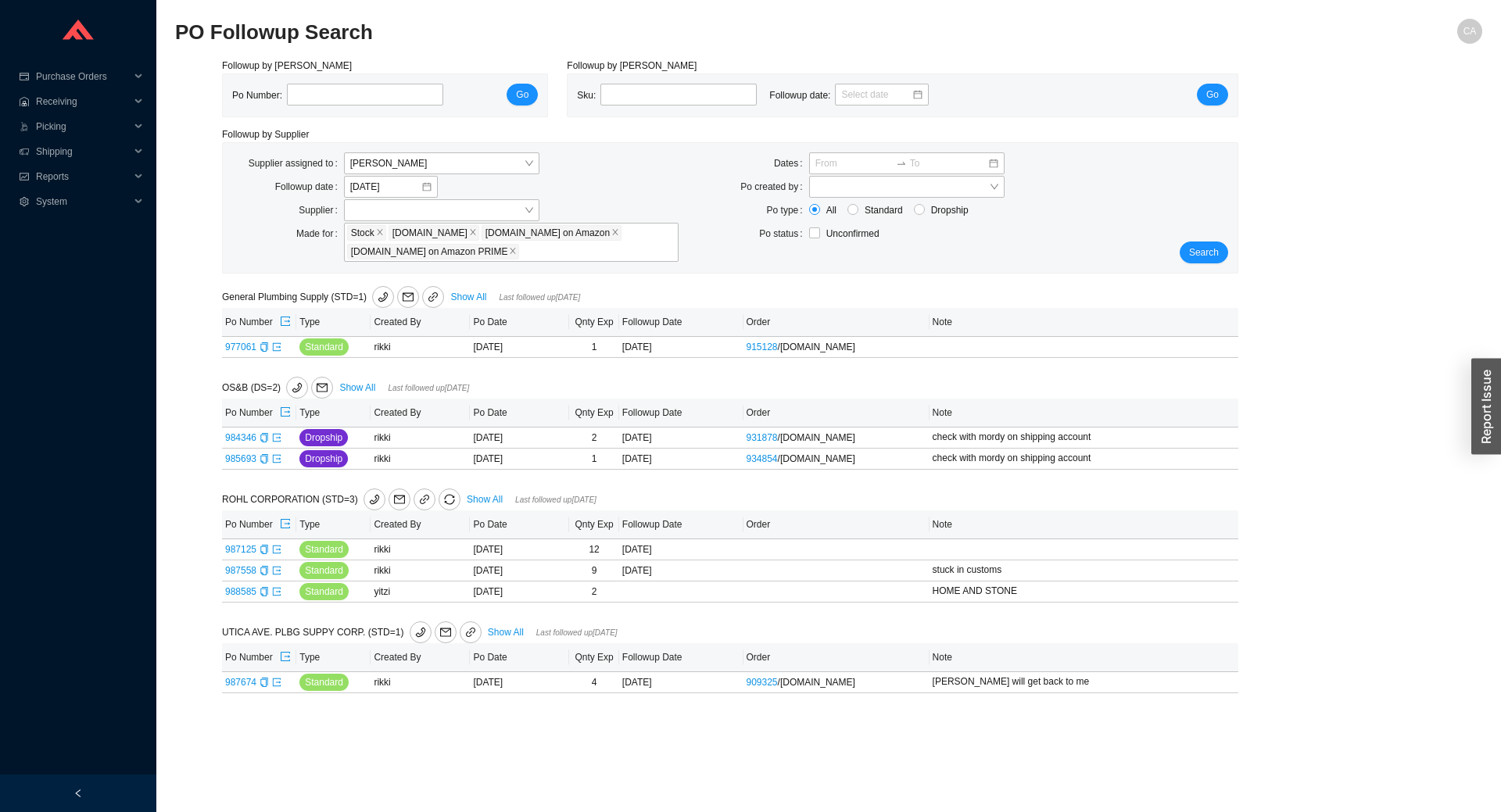
click at [1204, 240] on div "Search" at bounding box center [1195, 208] width 85 height 111
click at [244, 687] on link "987674" at bounding box center [240, 682] width 31 height 11
type input "987674"
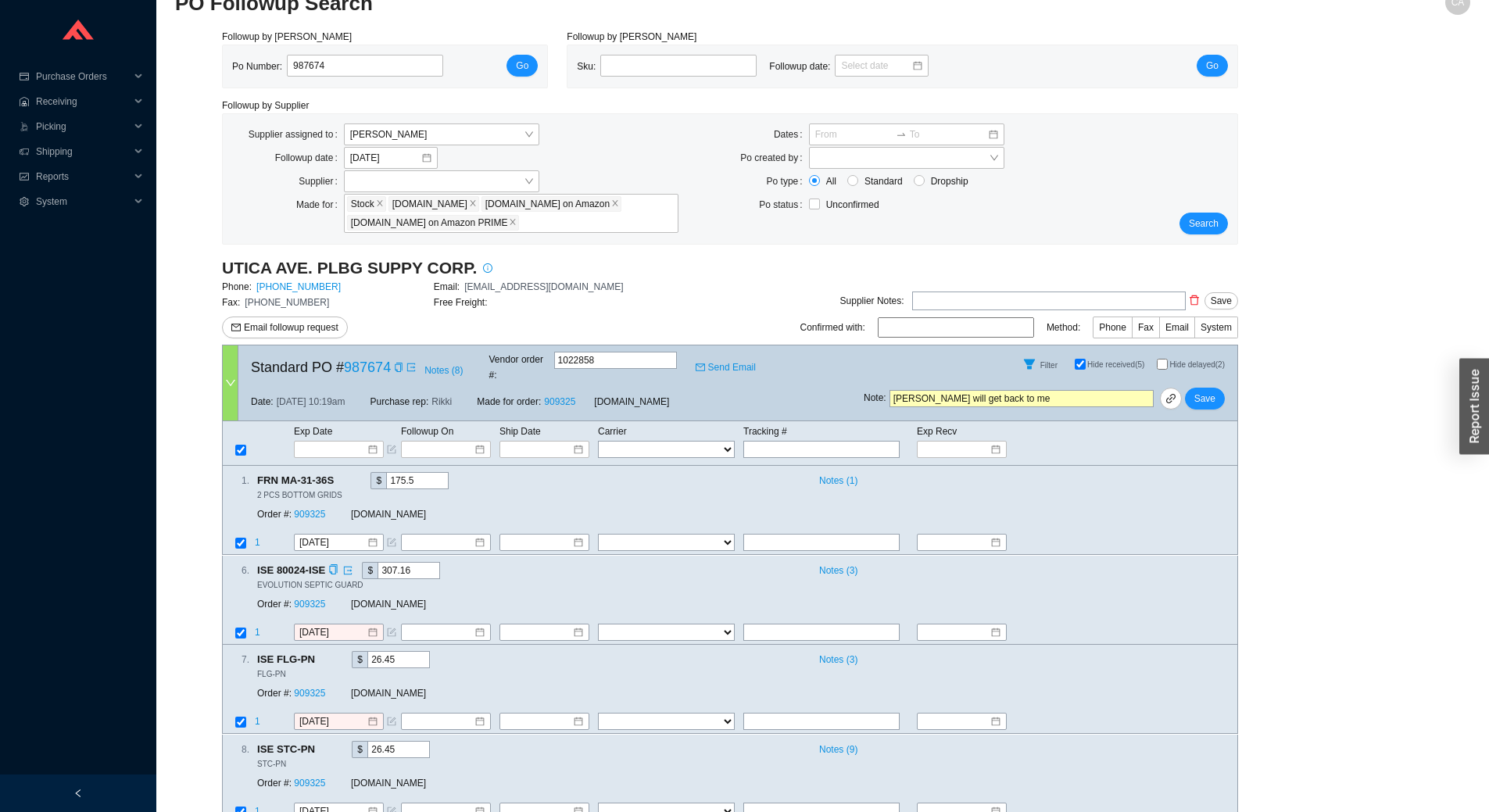
scroll to position [57, 0]
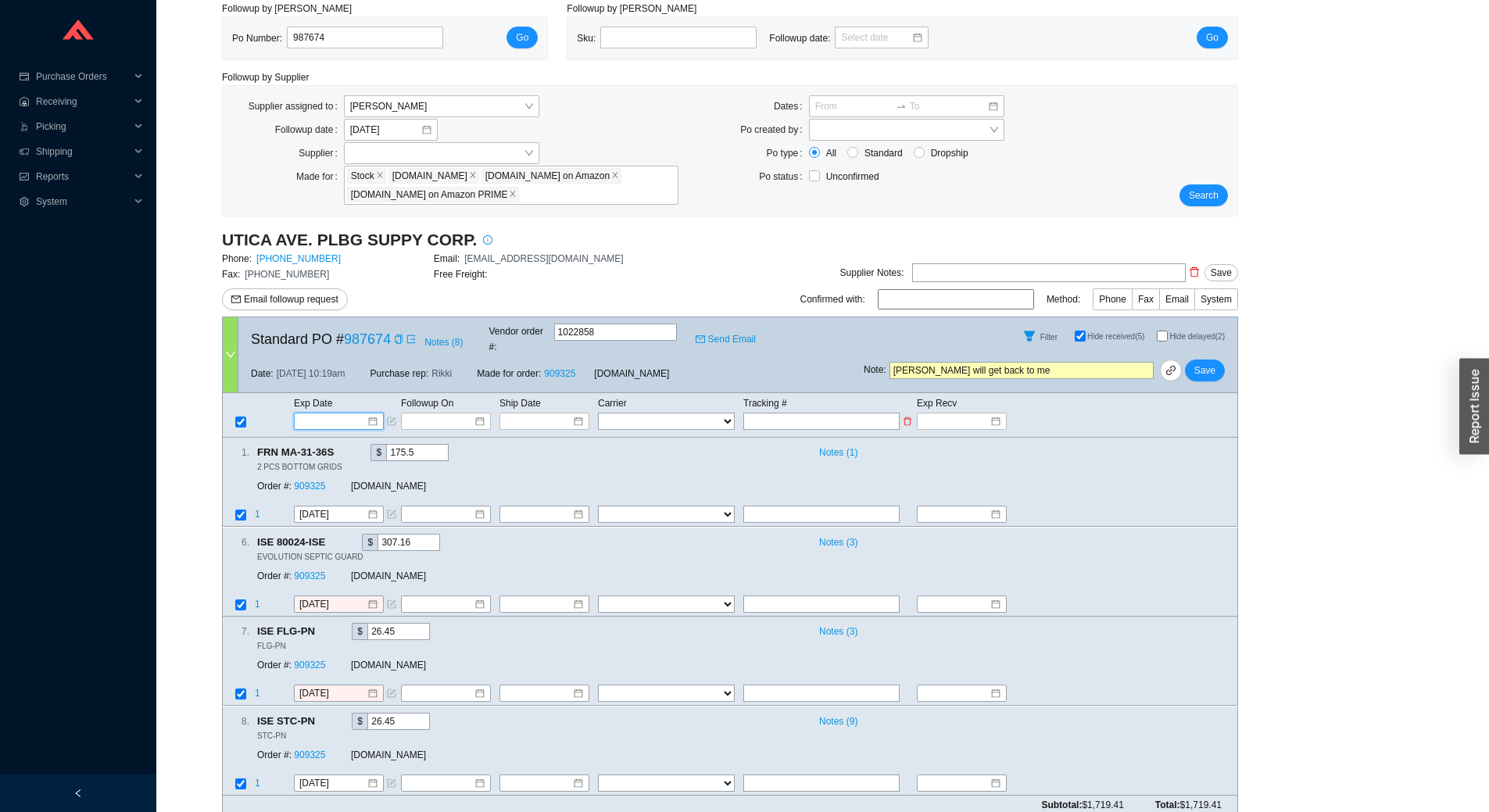
click at [311, 413] on input at bounding box center [333, 421] width 66 height 16
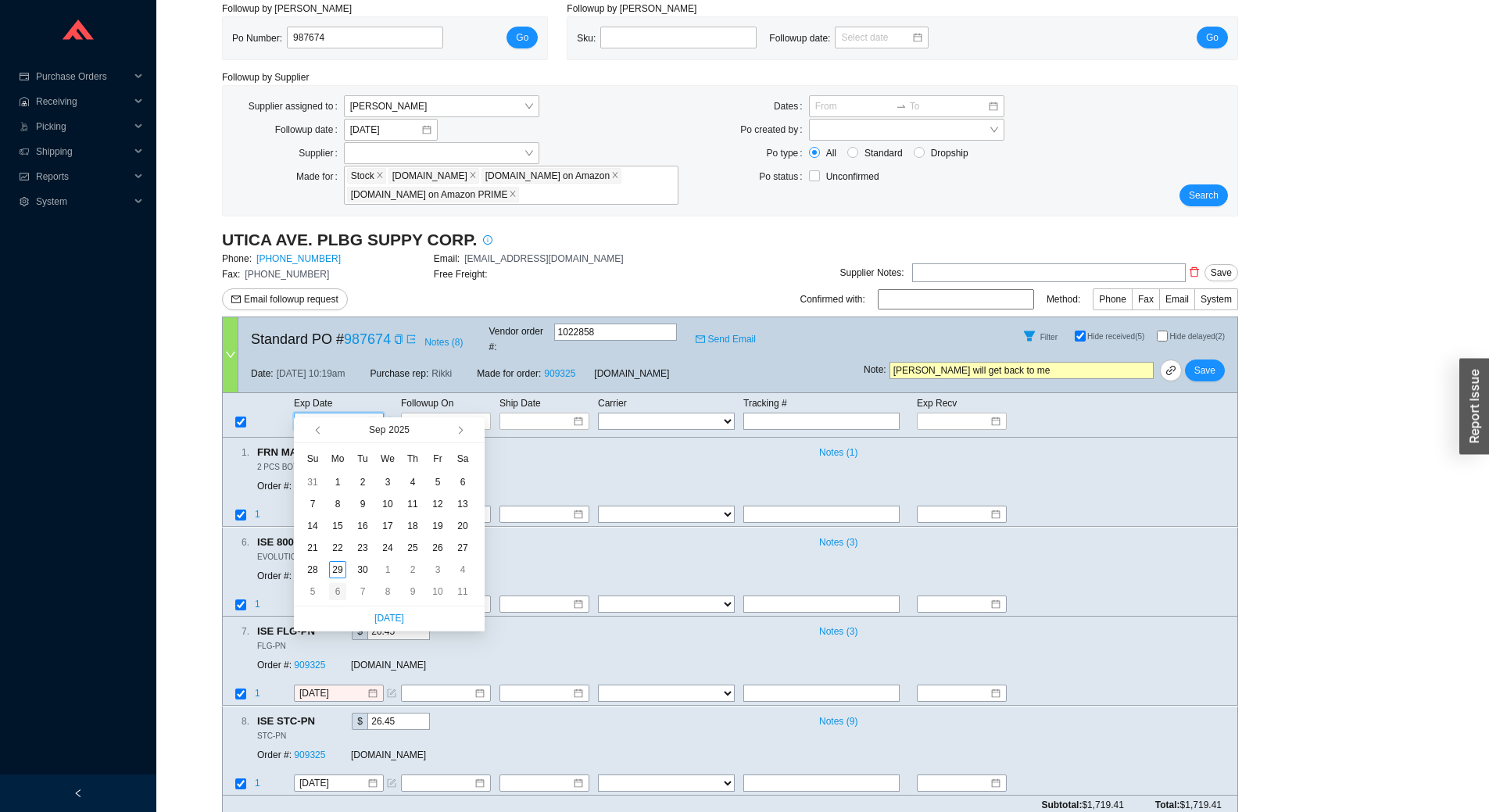
type input "[DATE]"
click at [327, 652] on div "Order #: 909325 QualityBath.com" at bounding box center [472, 666] width 430 height 28
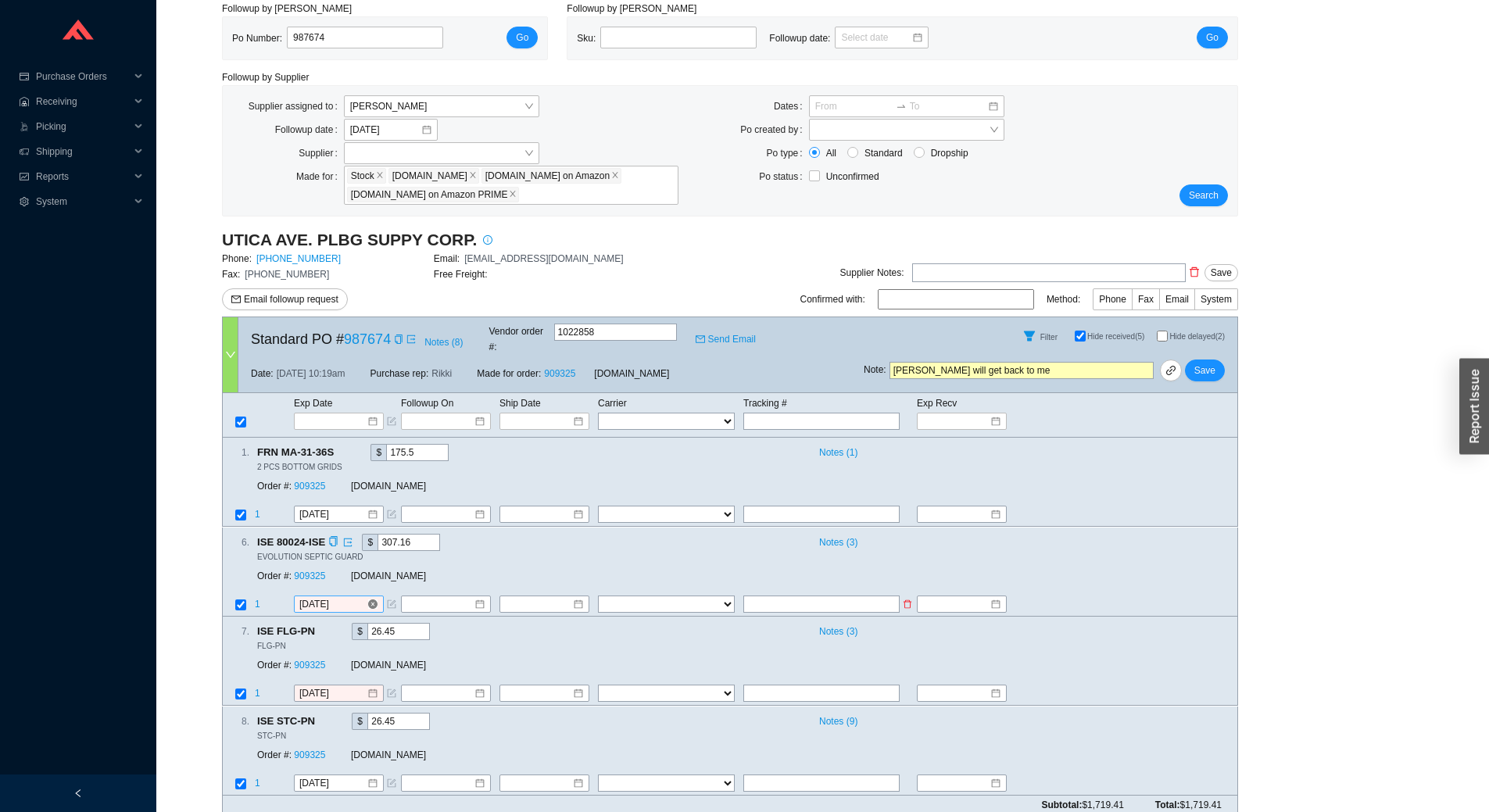
click at [339, 596] on input "[DATE]" at bounding box center [333, 604] width 67 height 16
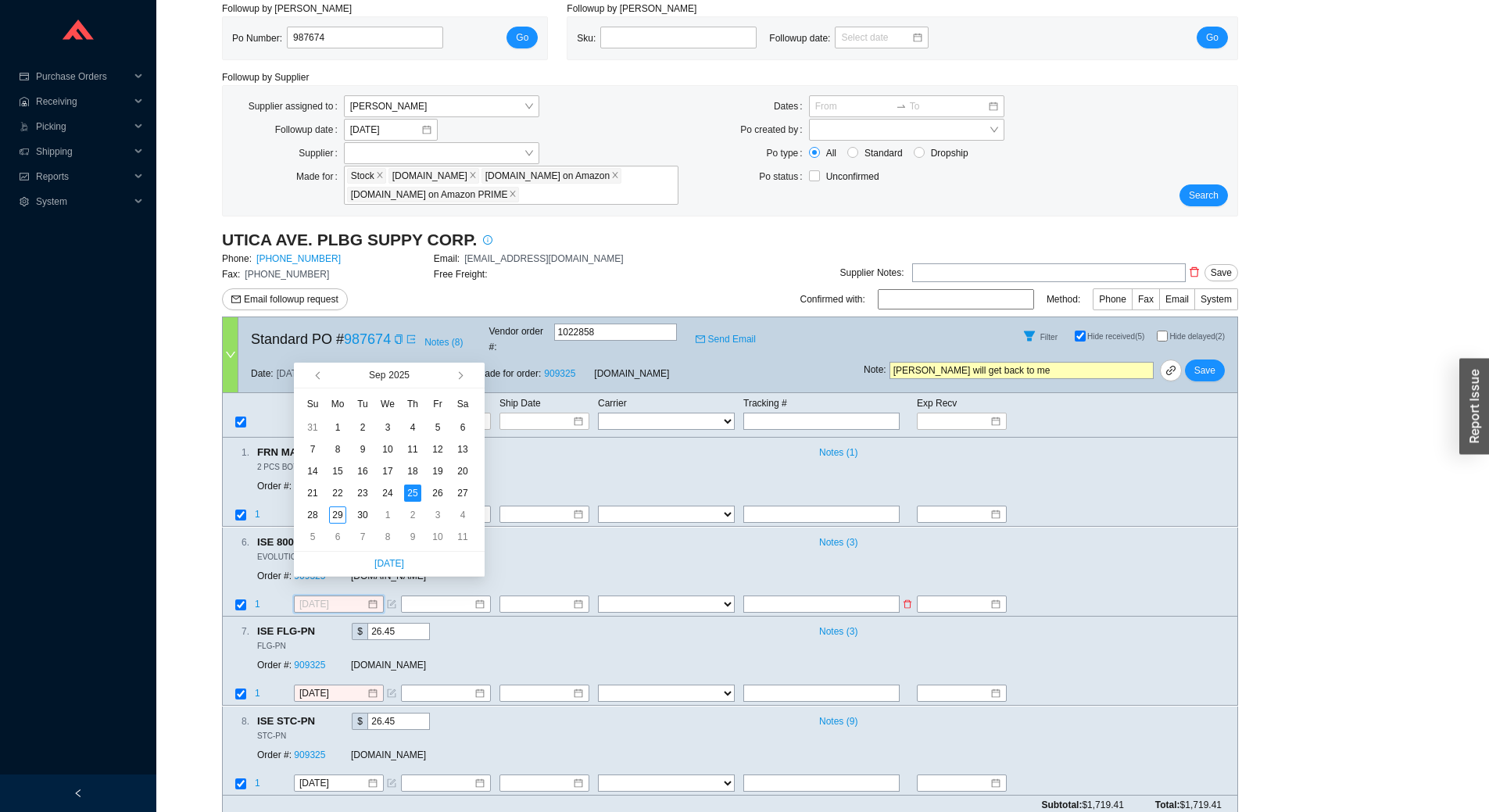
type input "[DATE]"
click at [324, 640] on div "FLG-PN" at bounding box center [741, 645] width 968 height 11
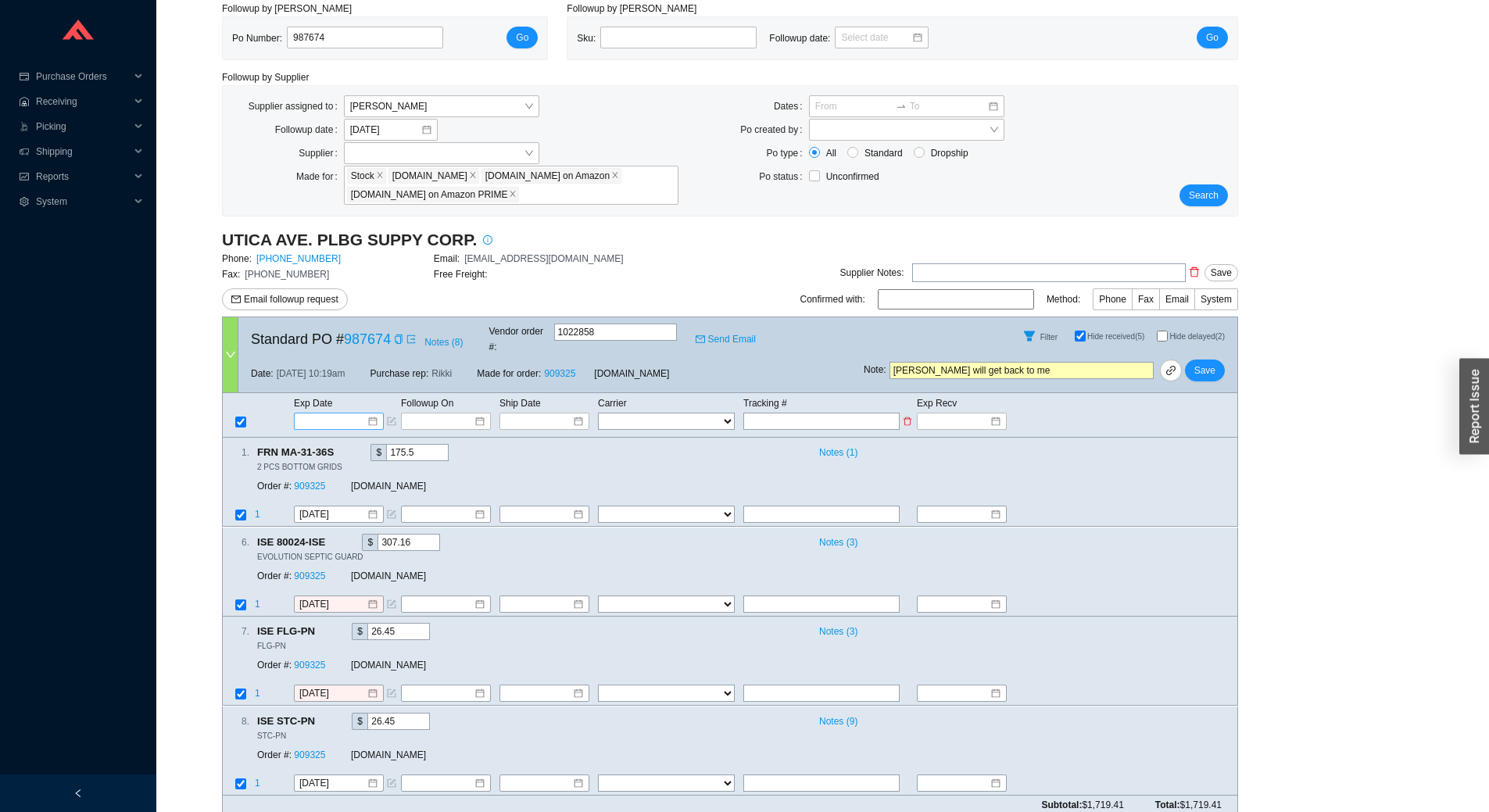
click at [347, 413] on input at bounding box center [333, 421] width 66 height 16
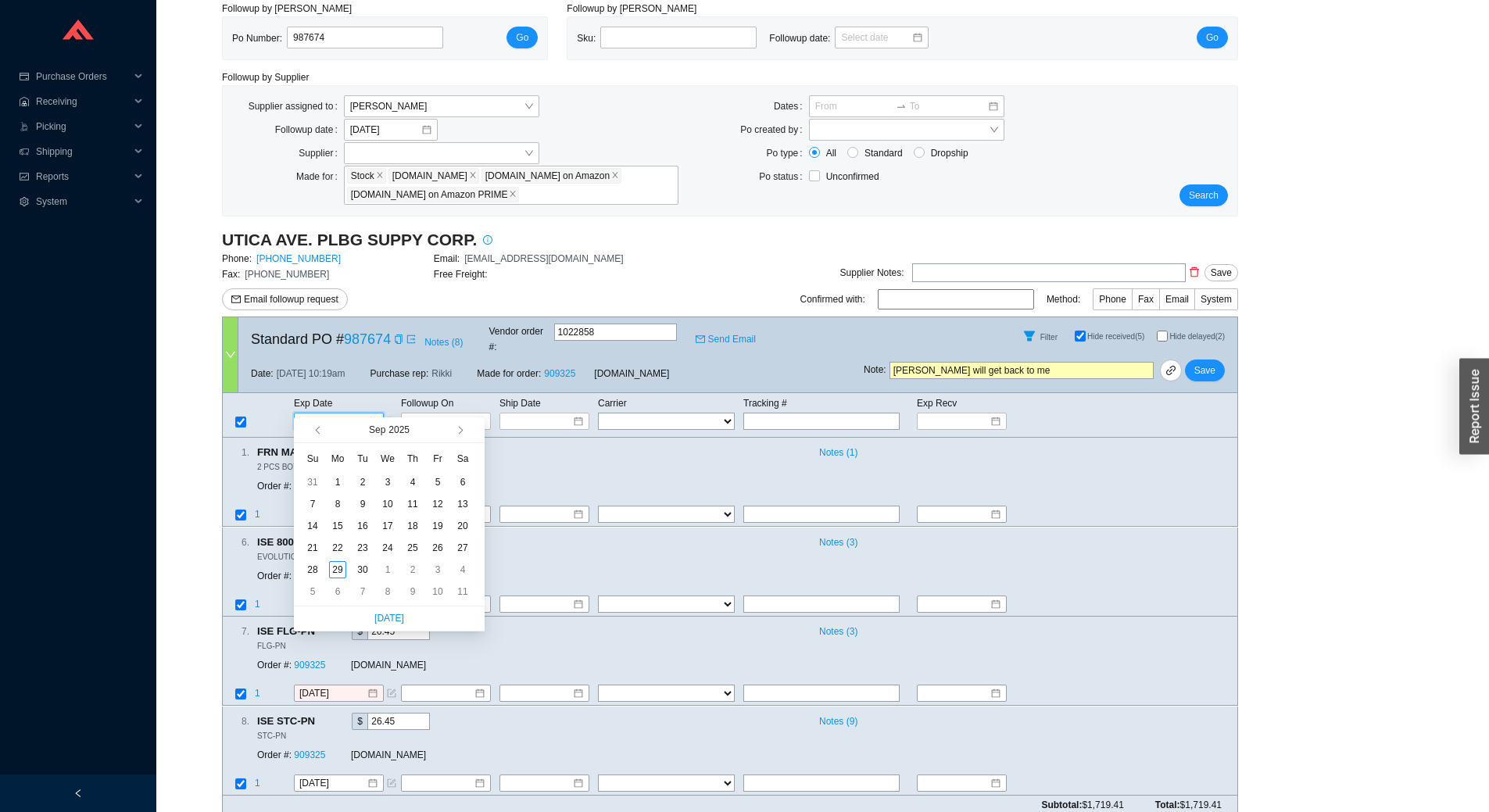
type input "10/8/2025"
type input "9/4/2025"
click at [458, 432] on span "button" at bounding box center [459, 430] width 8 height 8
type input "[DATE]"
click at [342, 527] on div "13" at bounding box center [337, 525] width 17 height 17
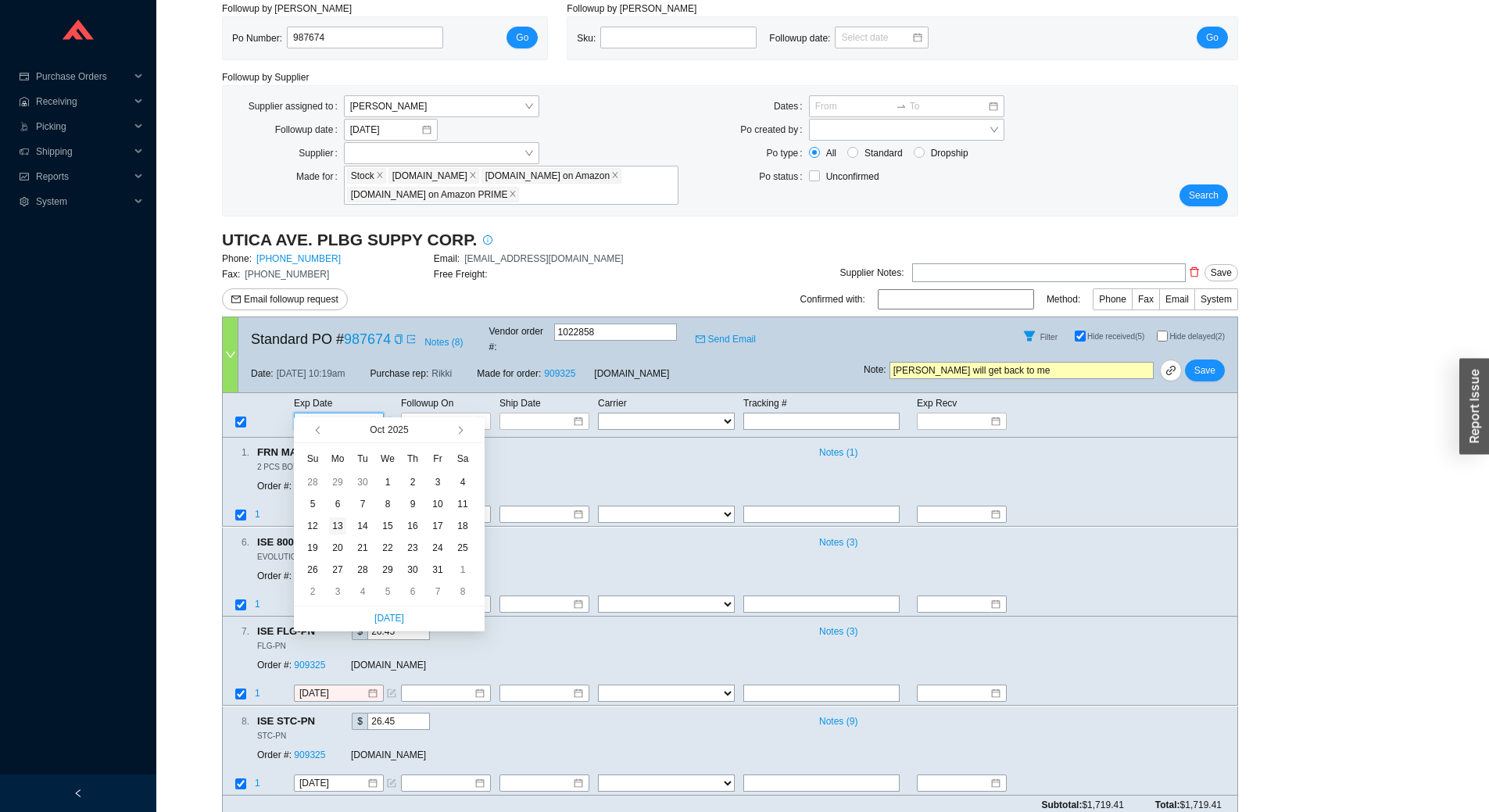
type input "[DATE]"
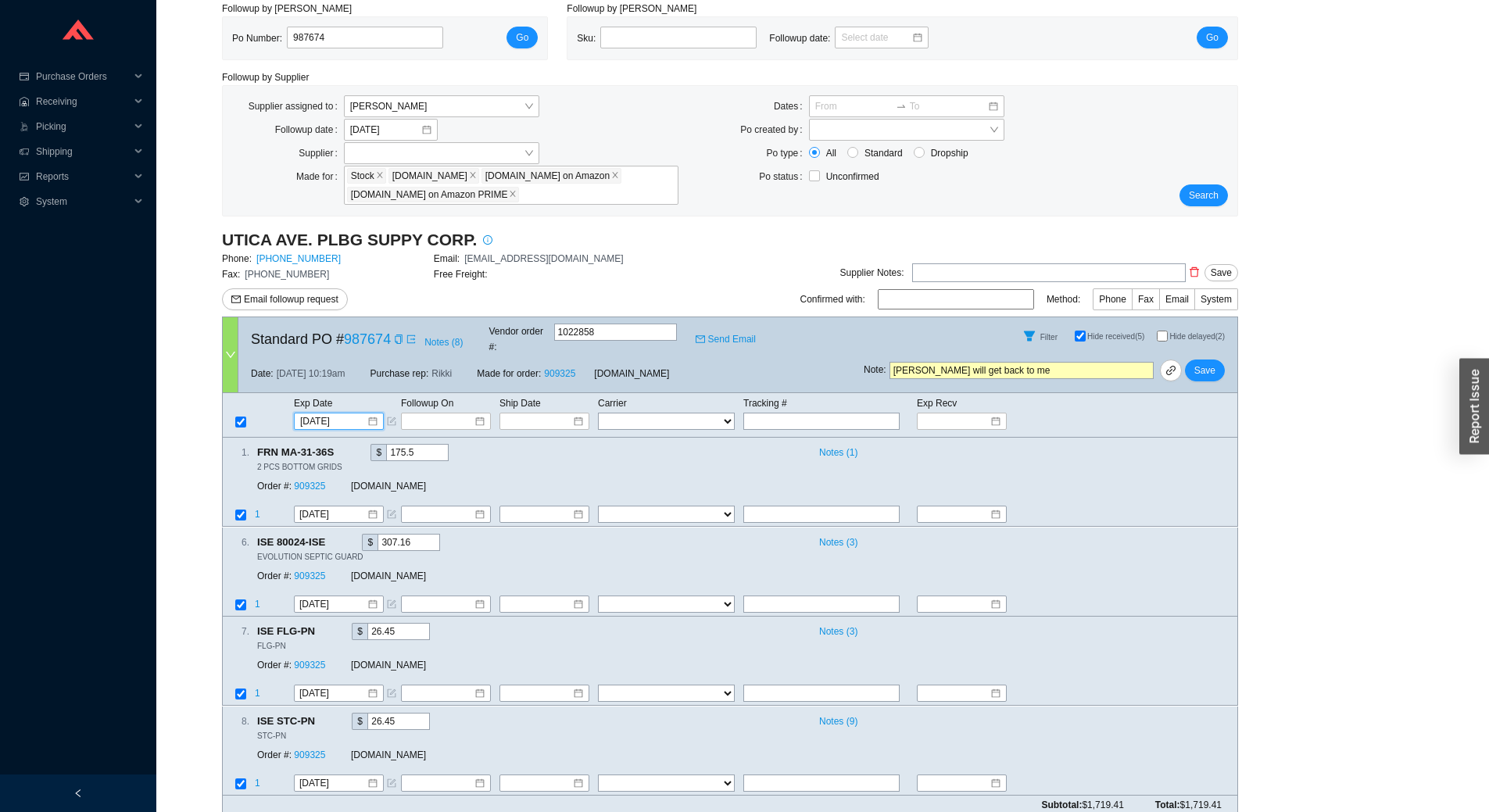
click at [1201, 346] on div "Filter Hide received (5) Hide delayed (2)" at bounding box center [1051, 336] width 374 height 38
click at [1207, 362] on span "Save" at bounding box center [1205, 370] width 21 height 16
click at [1228, 309] on span "No" at bounding box center [1230, 315] width 11 height 16
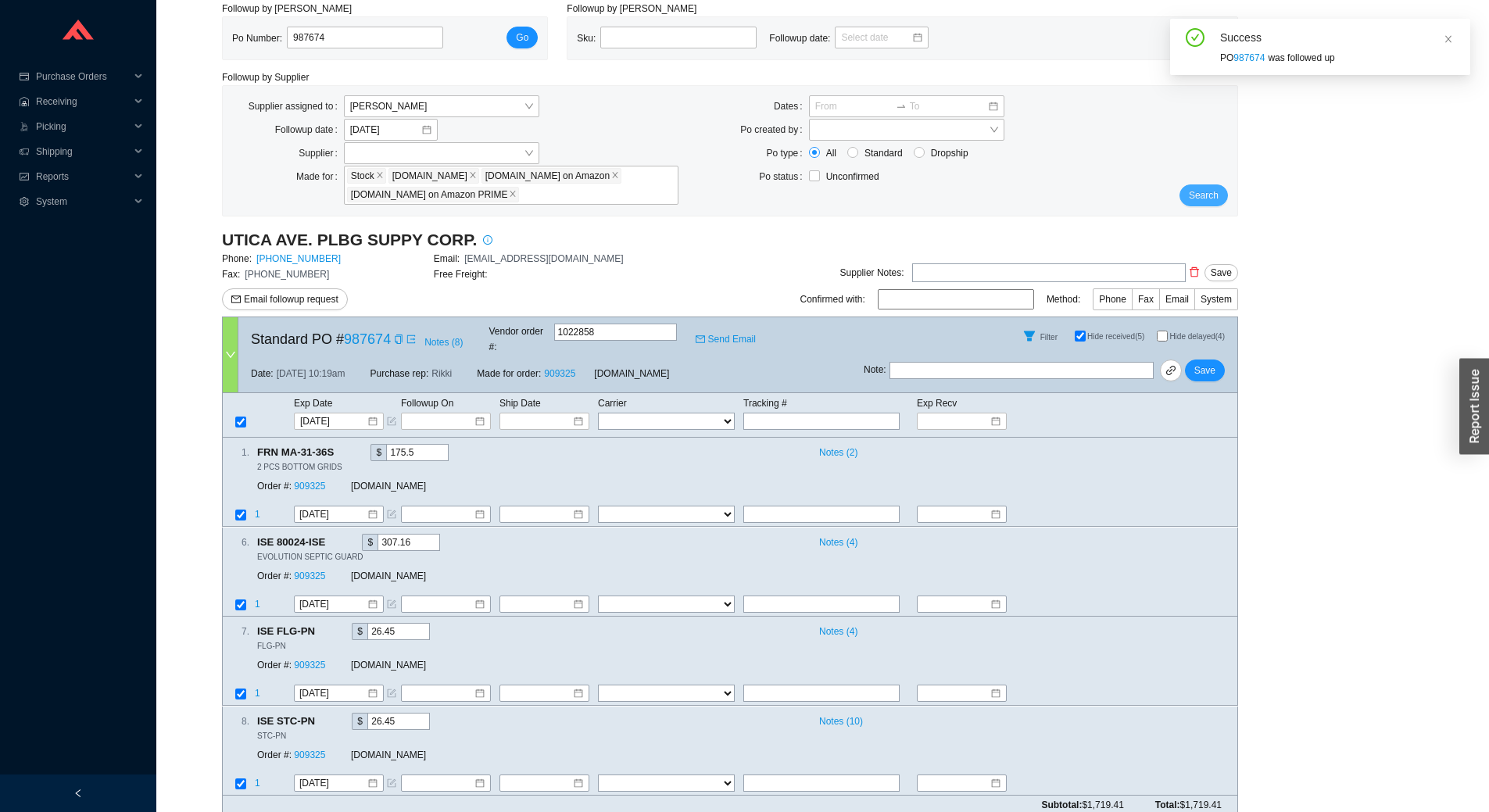
click at [1213, 196] on span "Search" at bounding box center [1204, 196] width 30 height 16
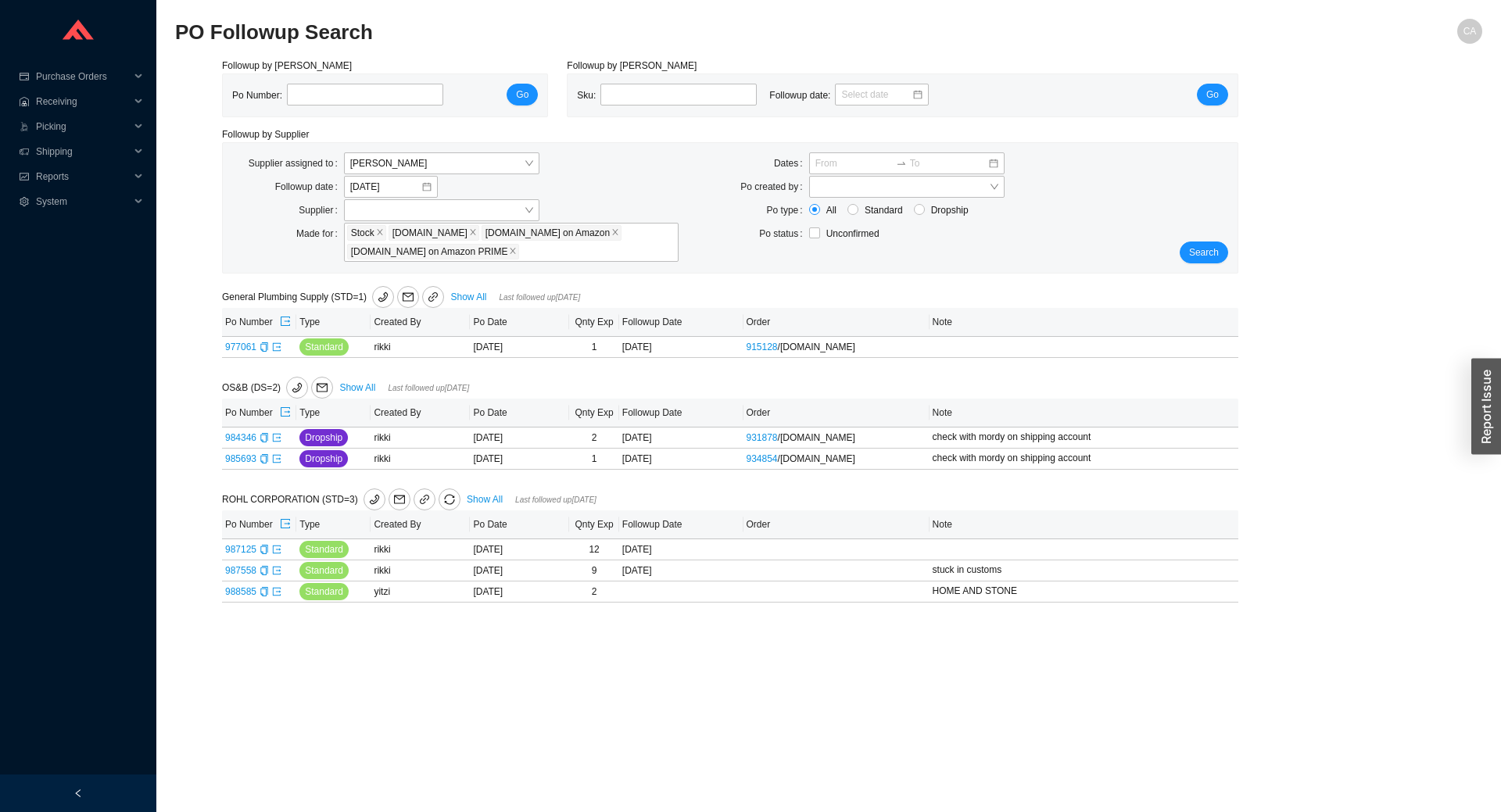
click at [1293, 498] on div "Followup by PO Po Number: Go Followup by Sku Sku: Followup date: Go Followup by…" at bounding box center [829, 339] width 1307 height 563
click at [482, 495] on link "Show All" at bounding box center [484, 499] width 36 height 11
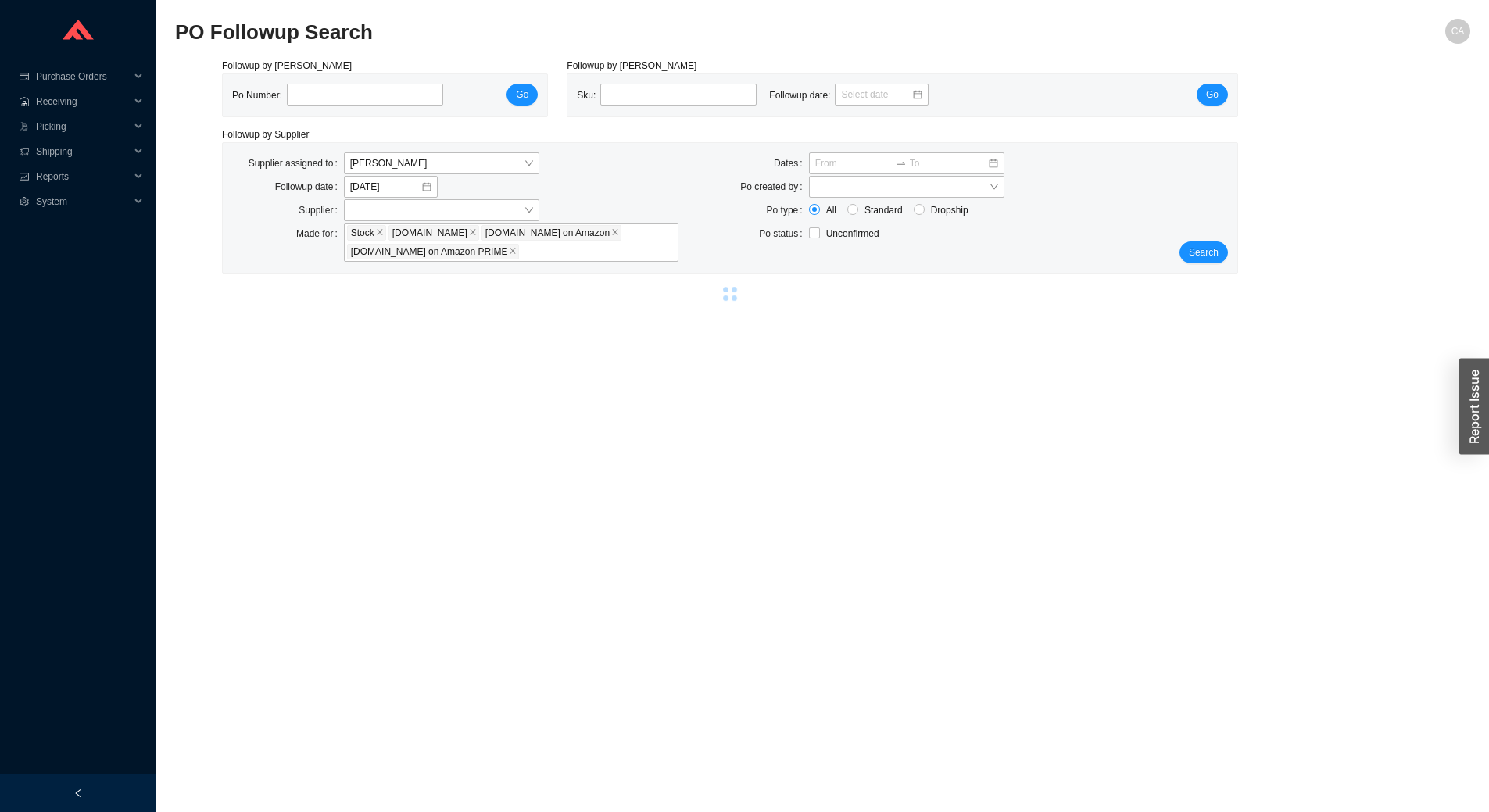
select select "2"
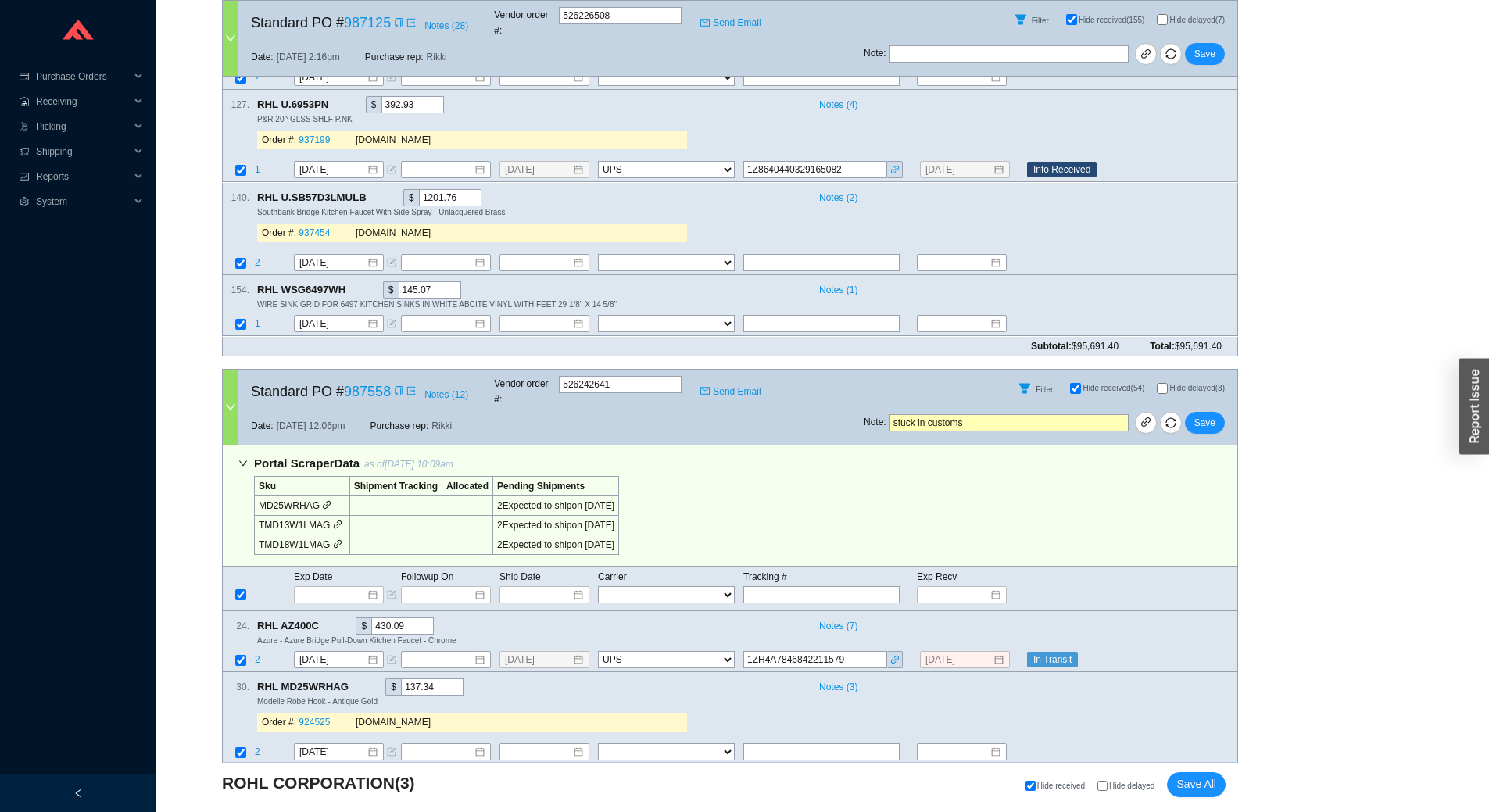
scroll to position [1172, 0]
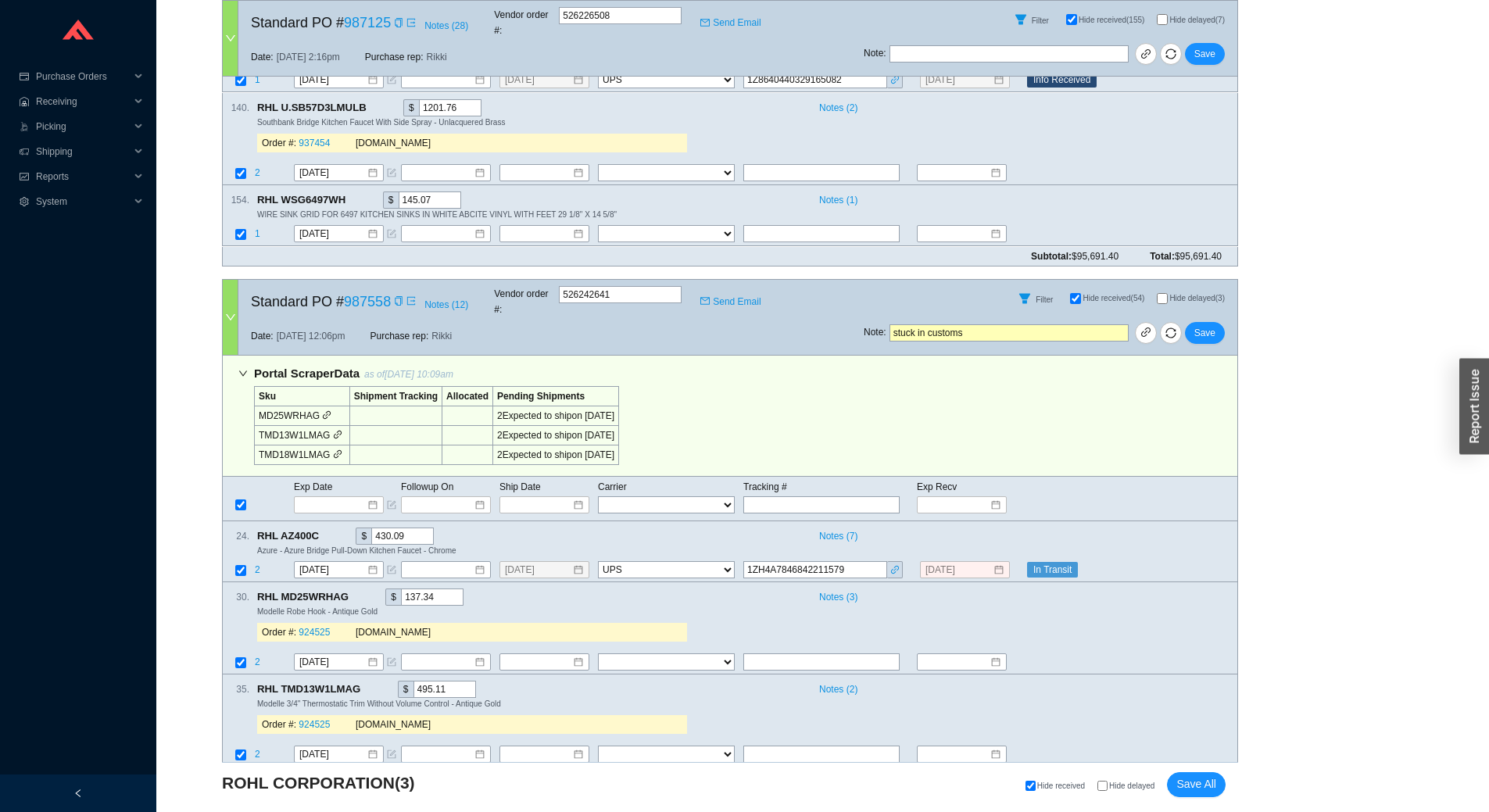
click at [969, 324] on input "stuck in customs" at bounding box center [1009, 332] width 239 height 17
drag, startPoint x: 972, startPoint y: 317, endPoint x: 980, endPoint y: 313, distance: 8.9
click at [973, 317] on div "Note : stuck in customs Save" at bounding box center [1051, 336] width 374 height 38
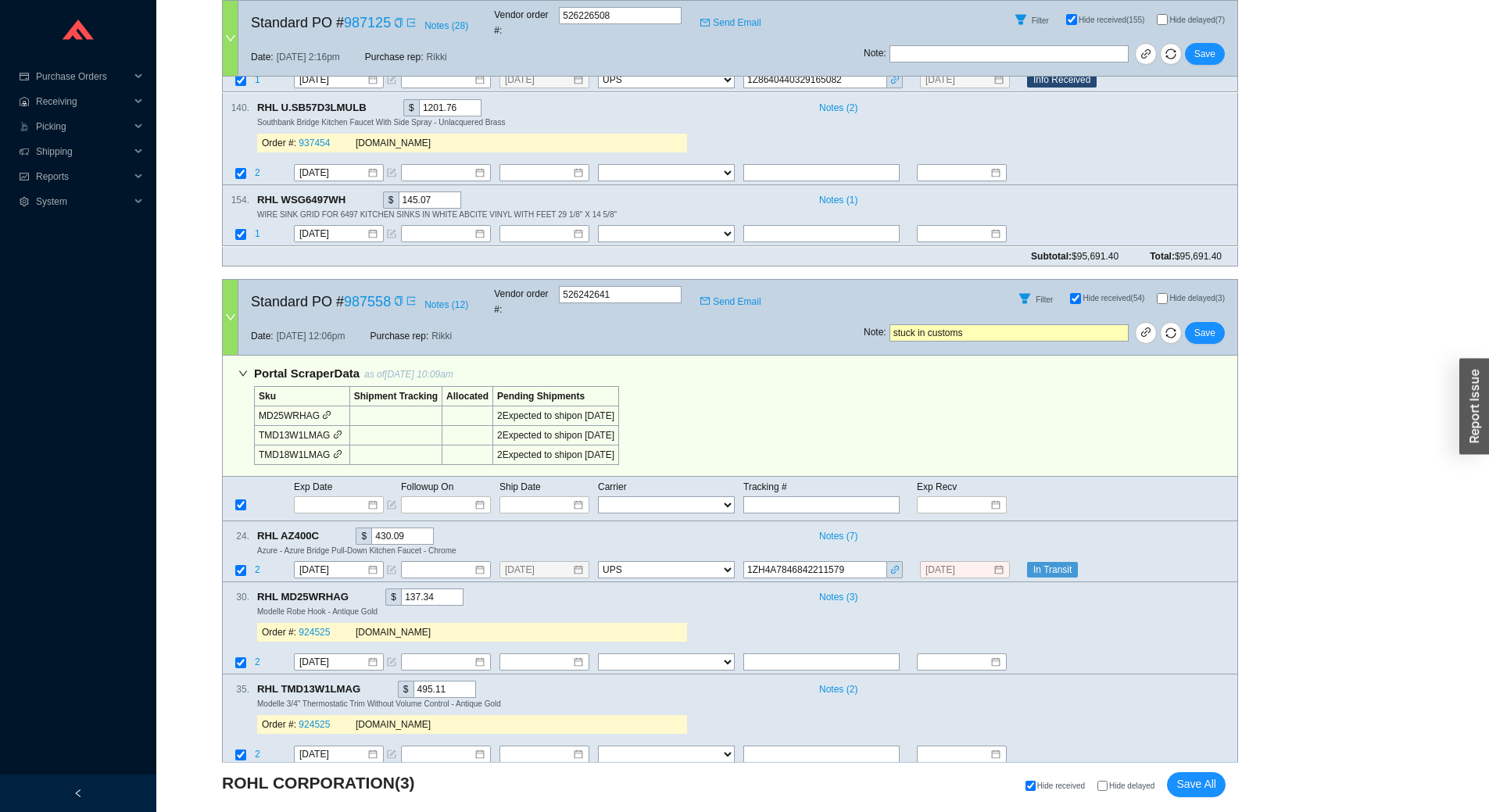
click at [980, 324] on input "stuck in customs" at bounding box center [1009, 332] width 239 height 17
click at [980, 324] on input "stuck in customs, getting released [DATE]" at bounding box center [1009, 332] width 239 height 17
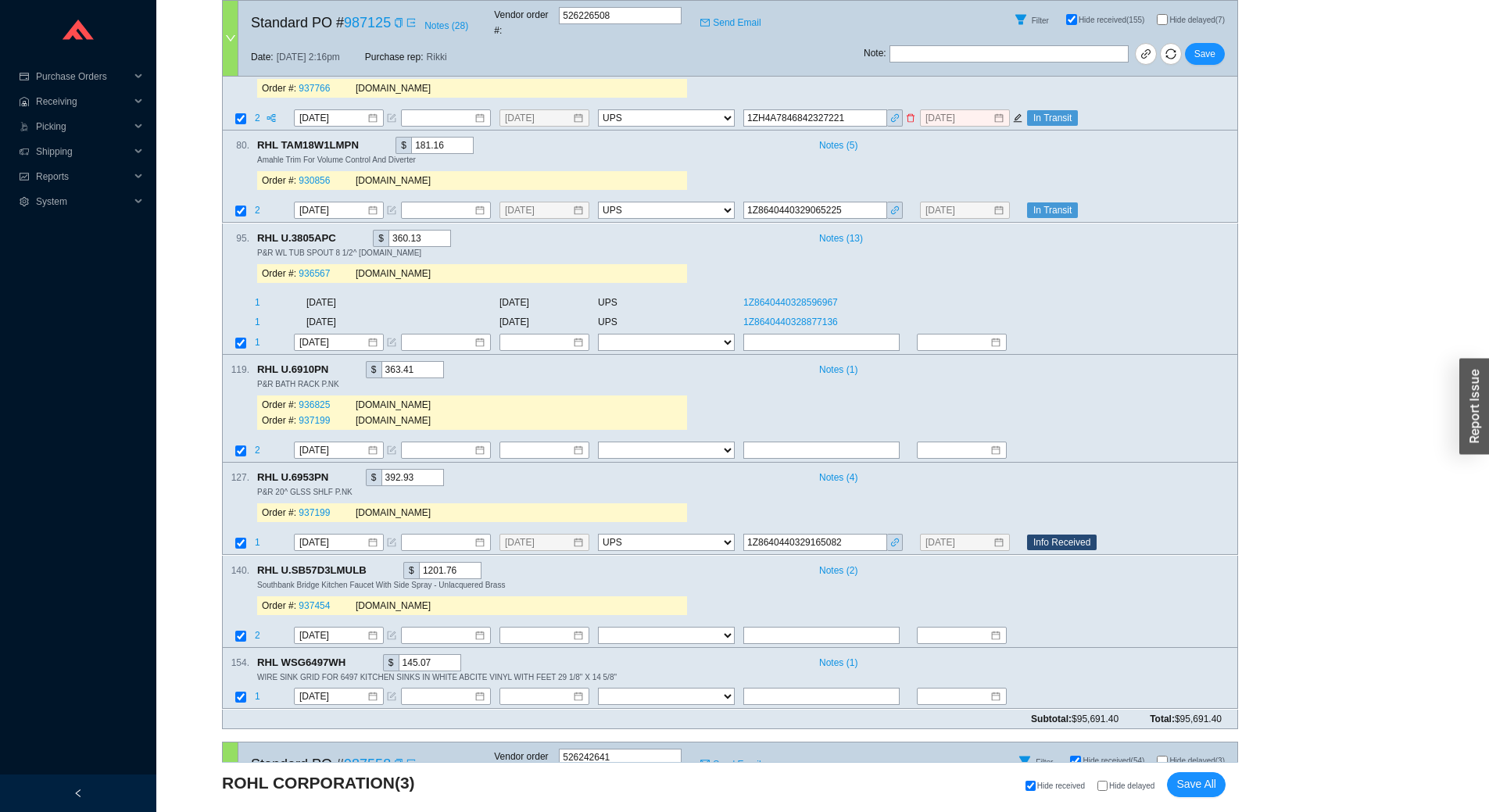
scroll to position [704, 0]
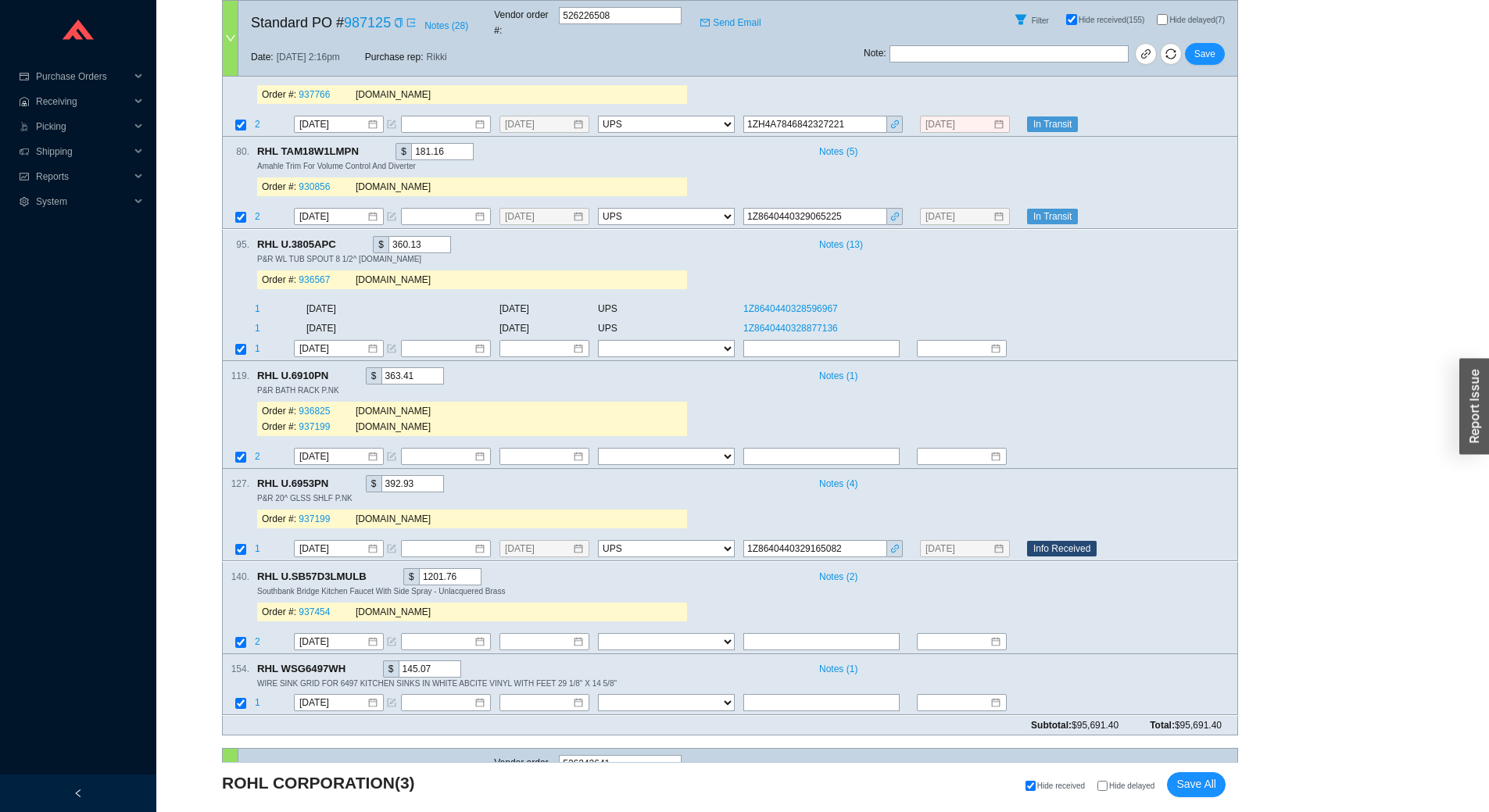
type input "stuck in customs, getting released [DATE]"
click at [945, 47] on input "text" at bounding box center [1009, 53] width 239 height 17
paste input "stuck in customs, getting released [DATE]"
type input "stuck in customs, getting released [DATE]"
click at [1208, 787] on span "Save All" at bounding box center [1196, 784] width 40 height 18
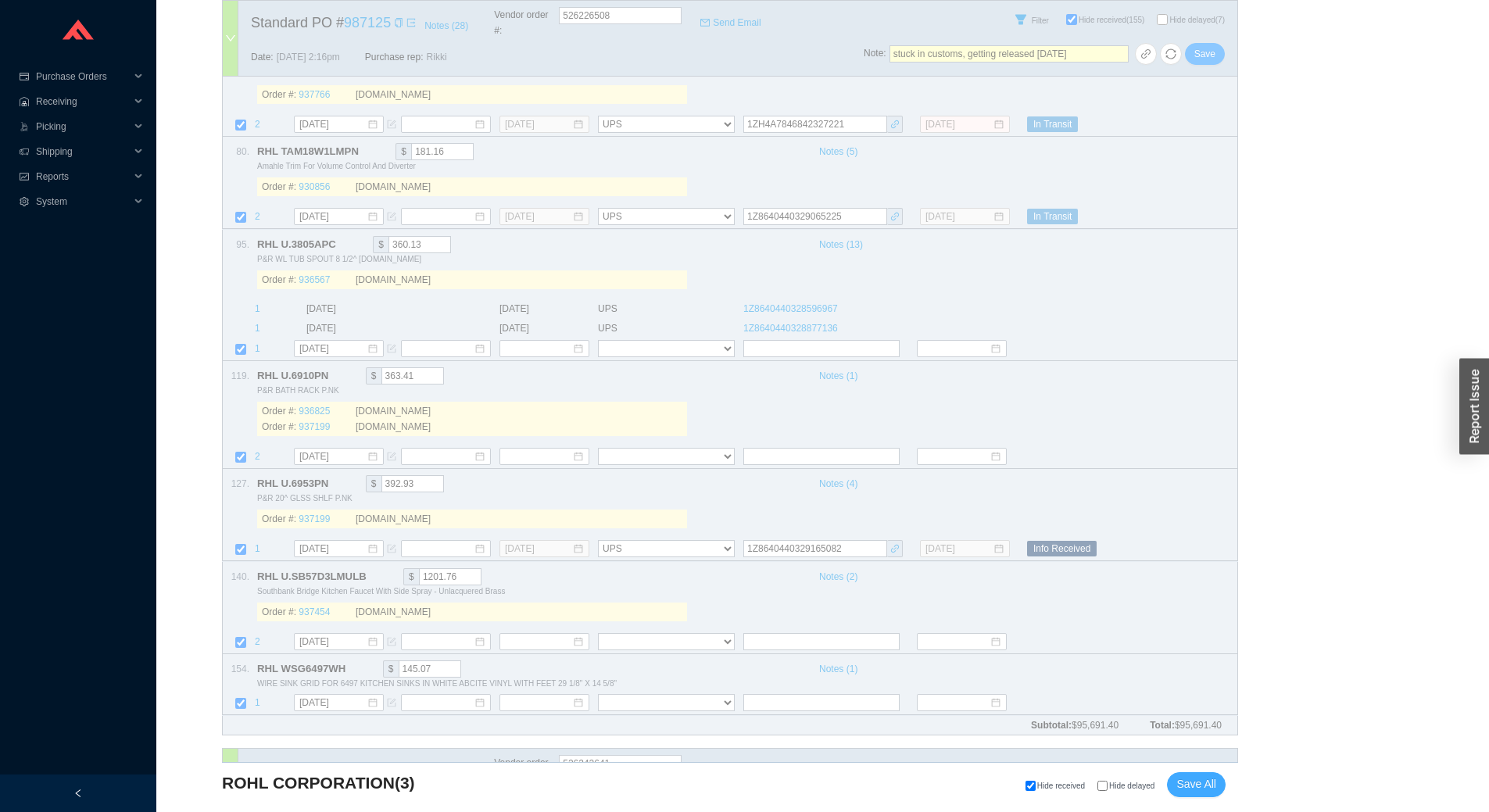
select select "2"
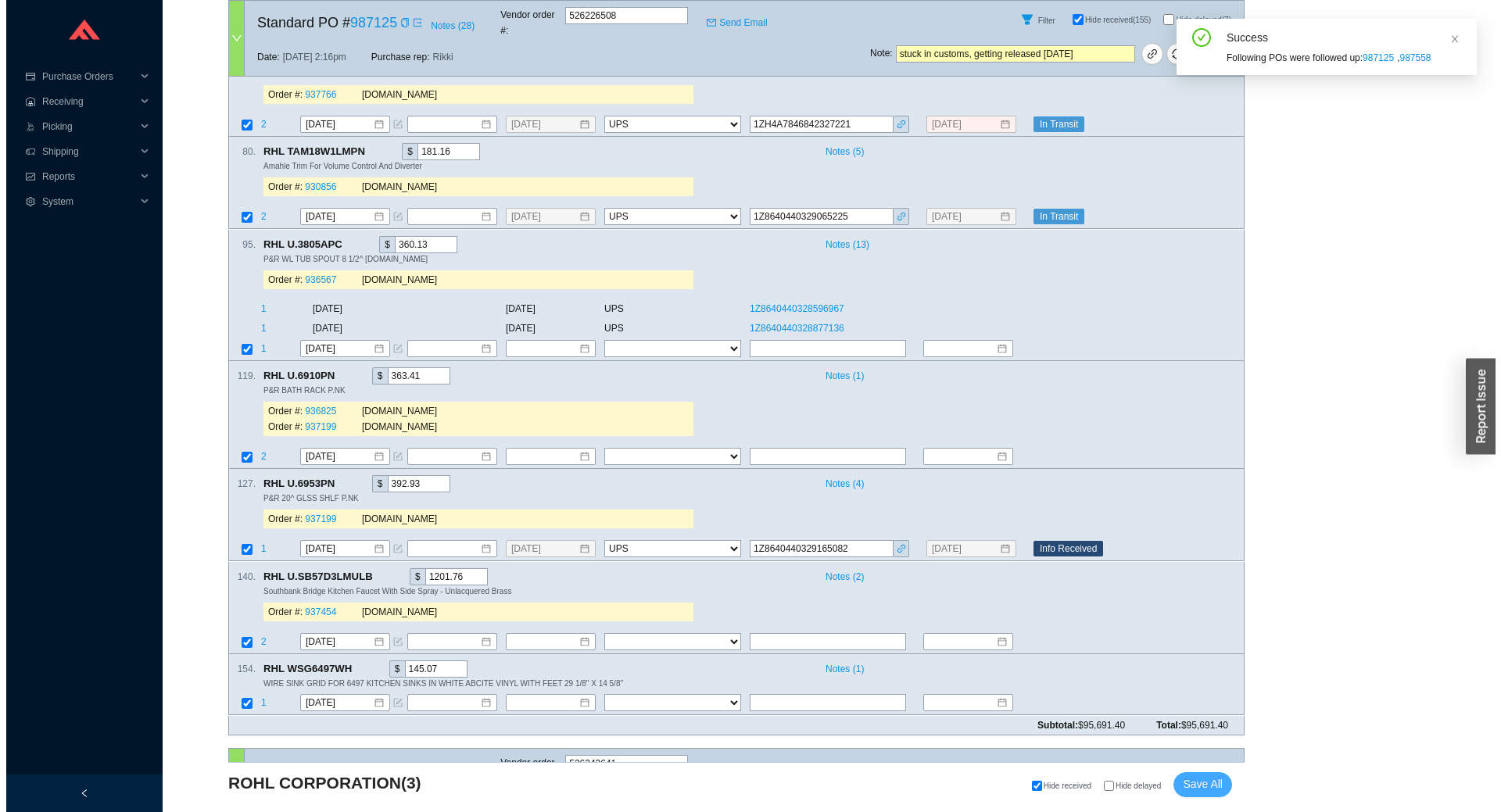
scroll to position [0, 0]
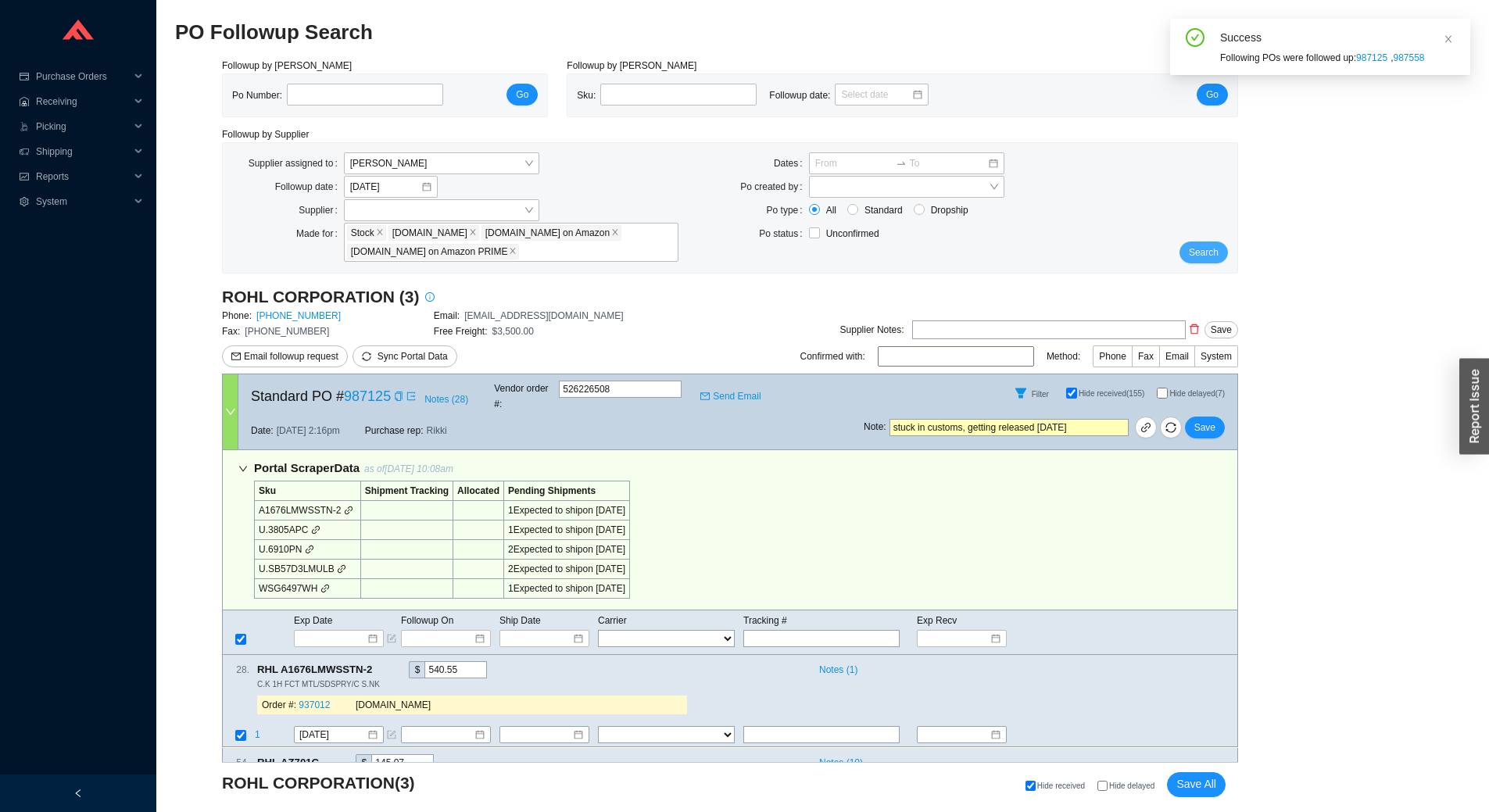
click at [1213, 257] on span "Search" at bounding box center [1204, 252] width 30 height 16
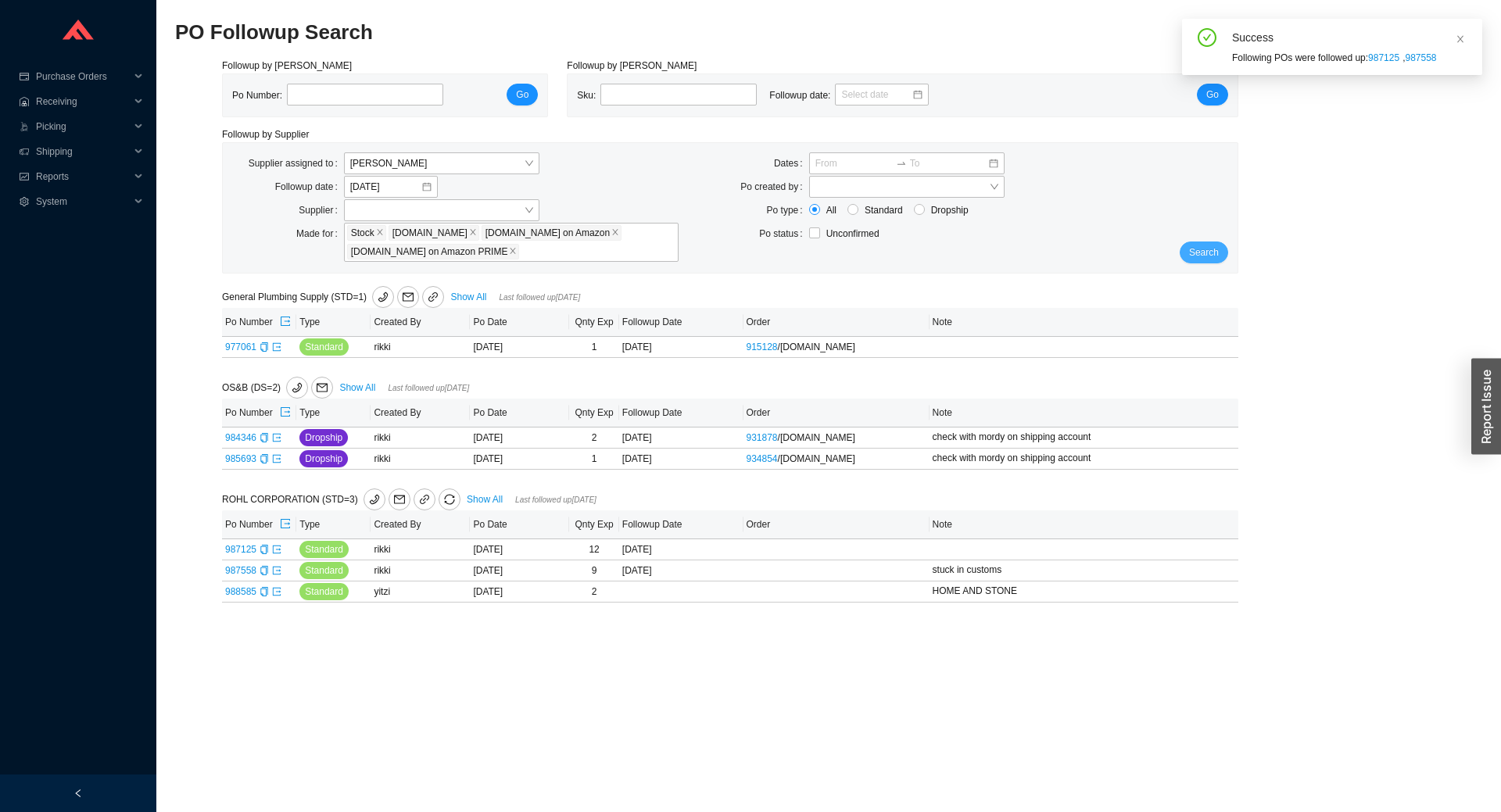
click at [1206, 250] on span "Search" at bounding box center [1204, 252] width 30 height 16
